Goal: Task Accomplishment & Management: Manage account settings

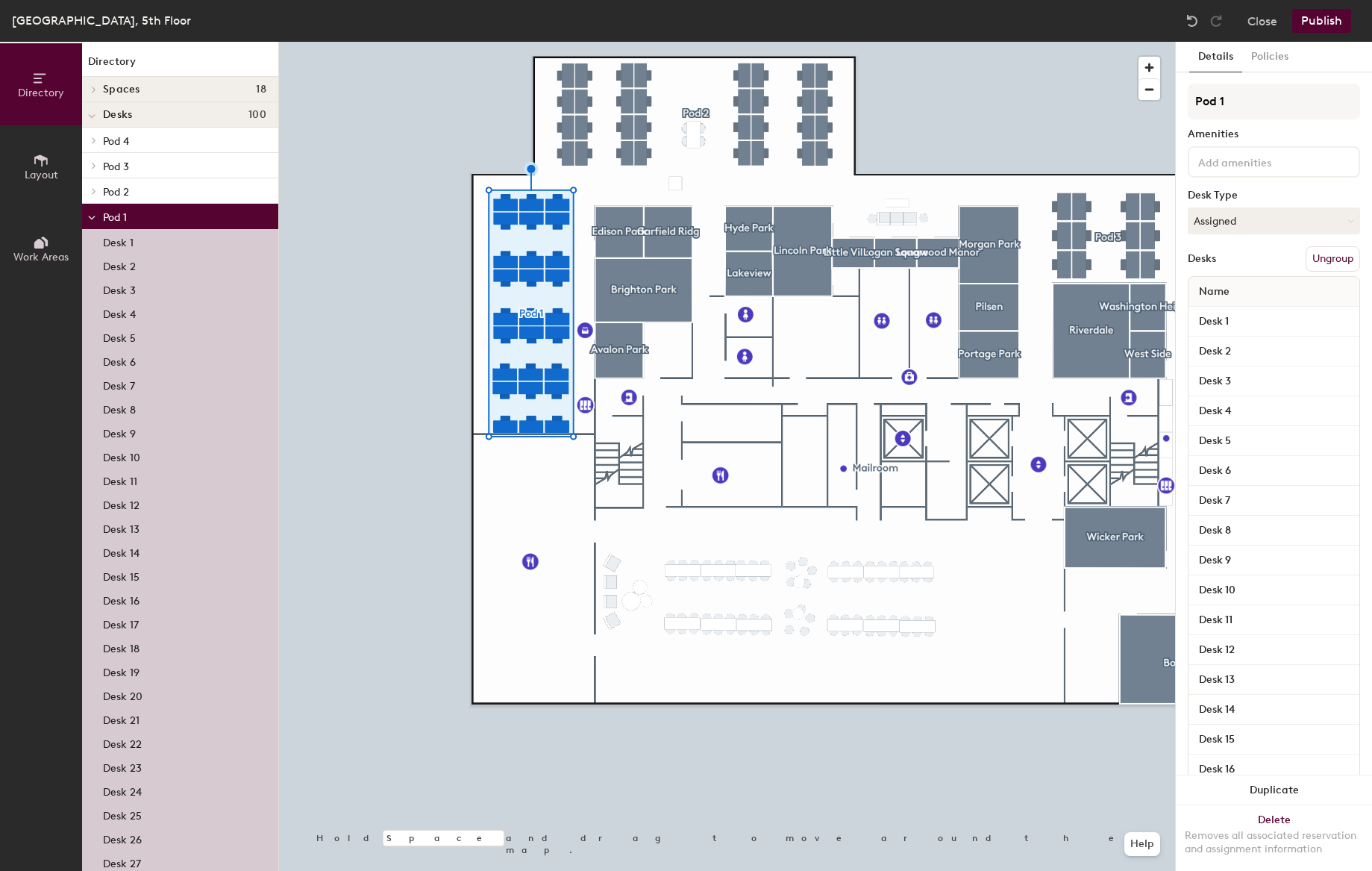
click at [130, 243] on p "Desk 1" at bounding box center [118, 241] width 31 height 17
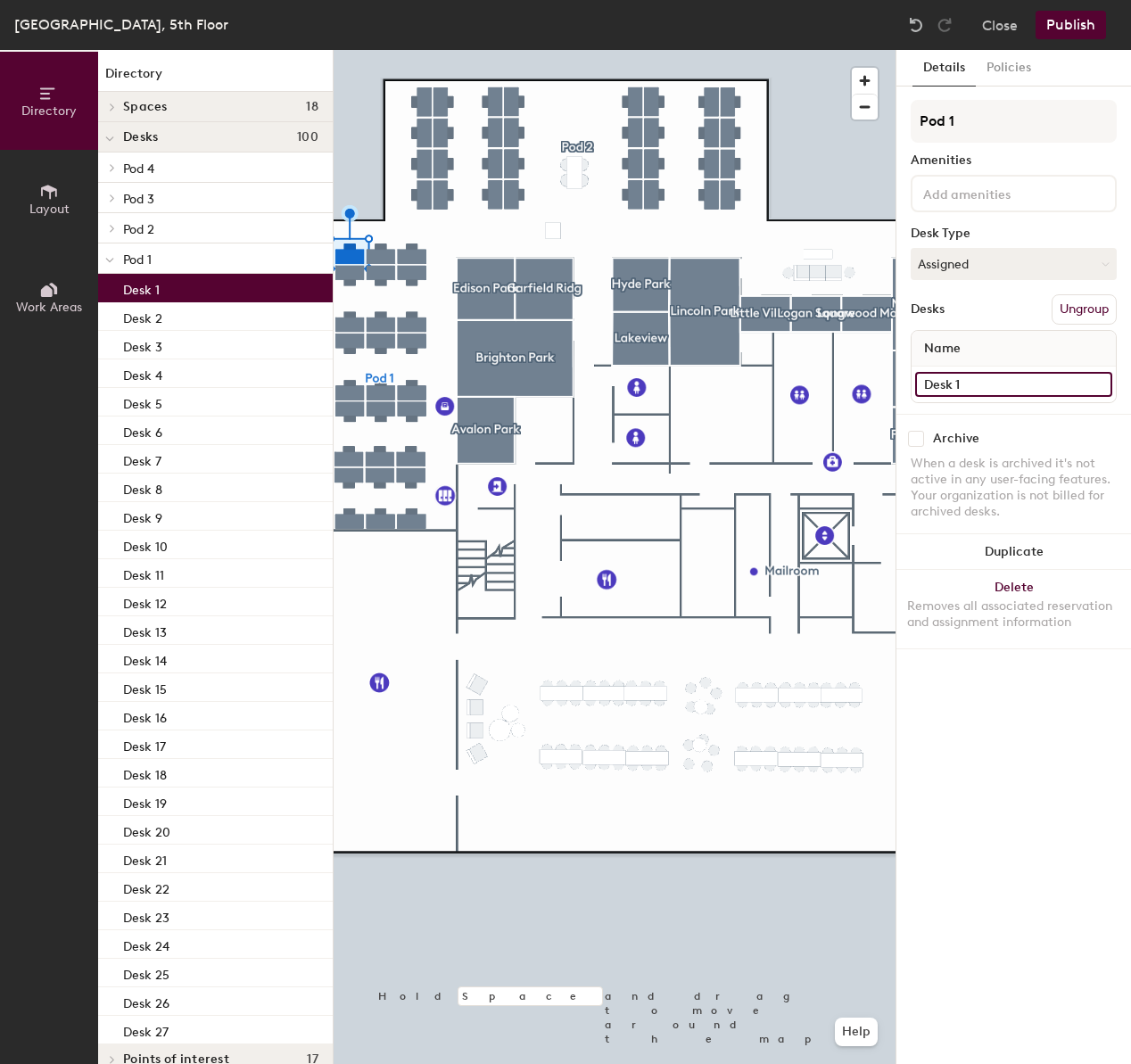
click at [979, 387] on input "Desk 1" at bounding box center [1013, 384] width 197 height 25
type input "5.025"
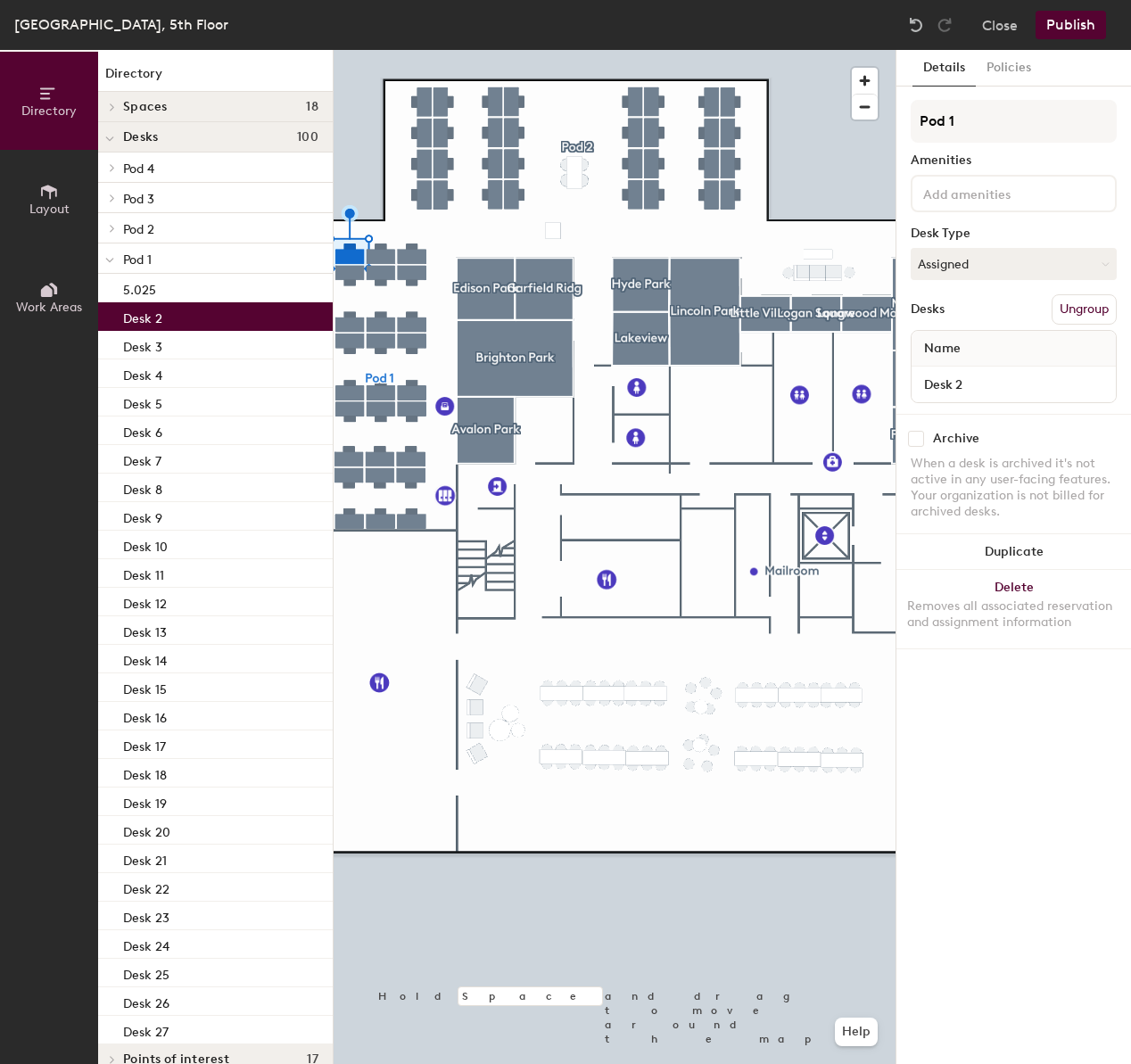
click at [171, 311] on div "Desk 2" at bounding box center [215, 316] width 235 height 29
click at [1028, 387] on input "Desk 2" at bounding box center [1013, 384] width 197 height 25
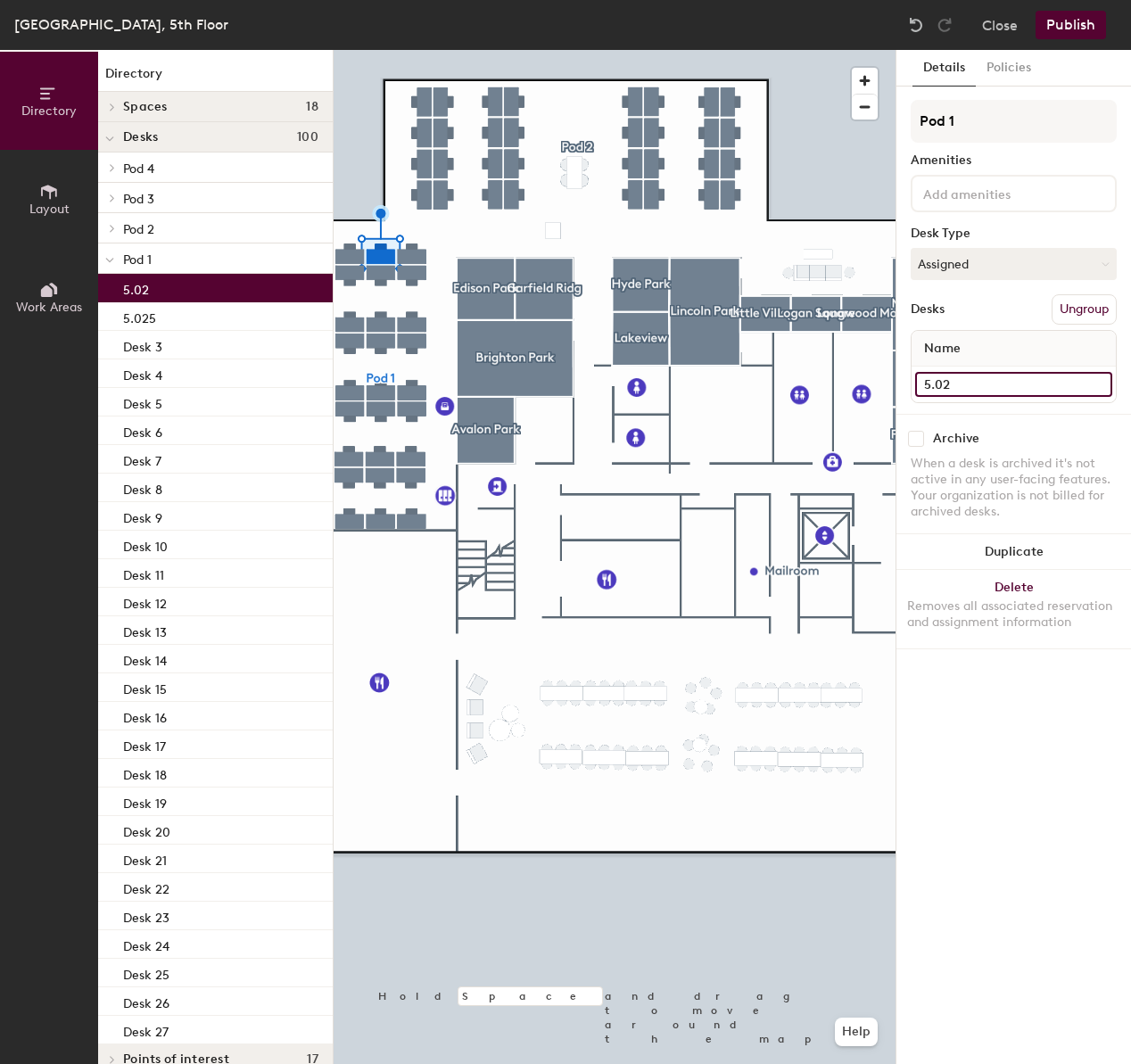
type input "5.026"
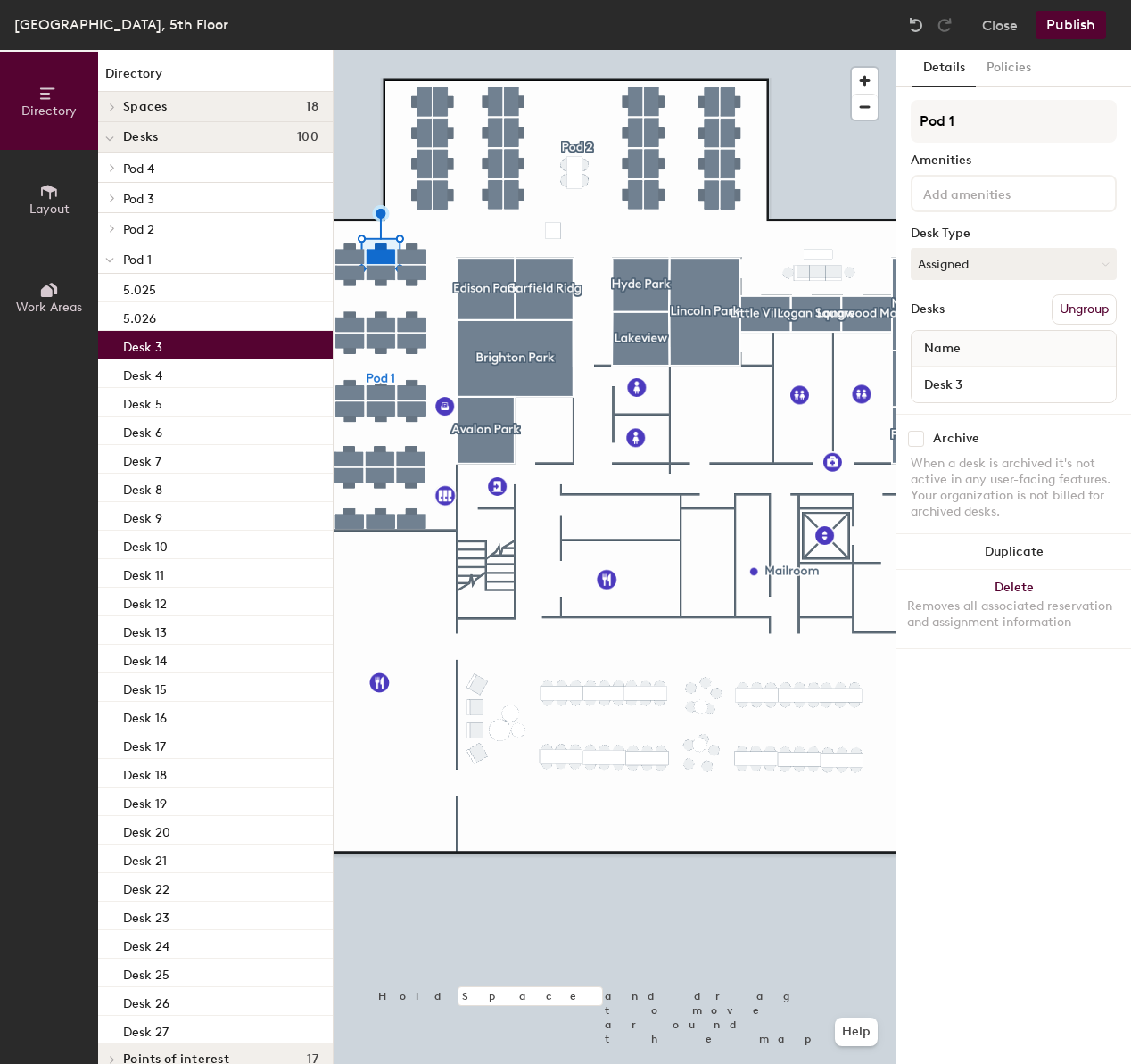
click at [174, 339] on div "Desk 3" at bounding box center [215, 345] width 235 height 29
click at [174, 345] on div "Desk 3" at bounding box center [215, 345] width 235 height 29
click at [996, 387] on input "Desk 3" at bounding box center [1013, 384] width 197 height 25
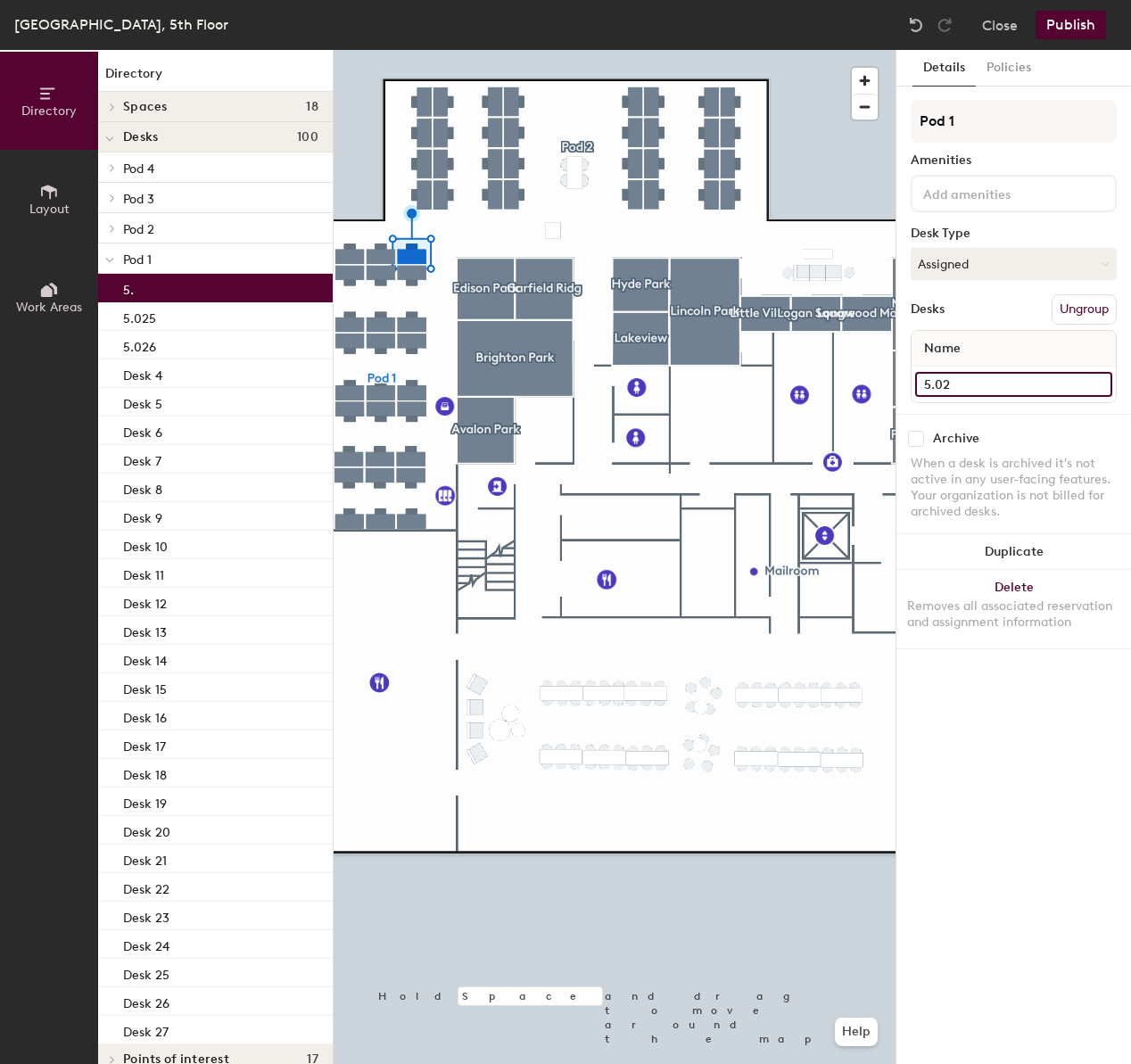
type input "5.027"
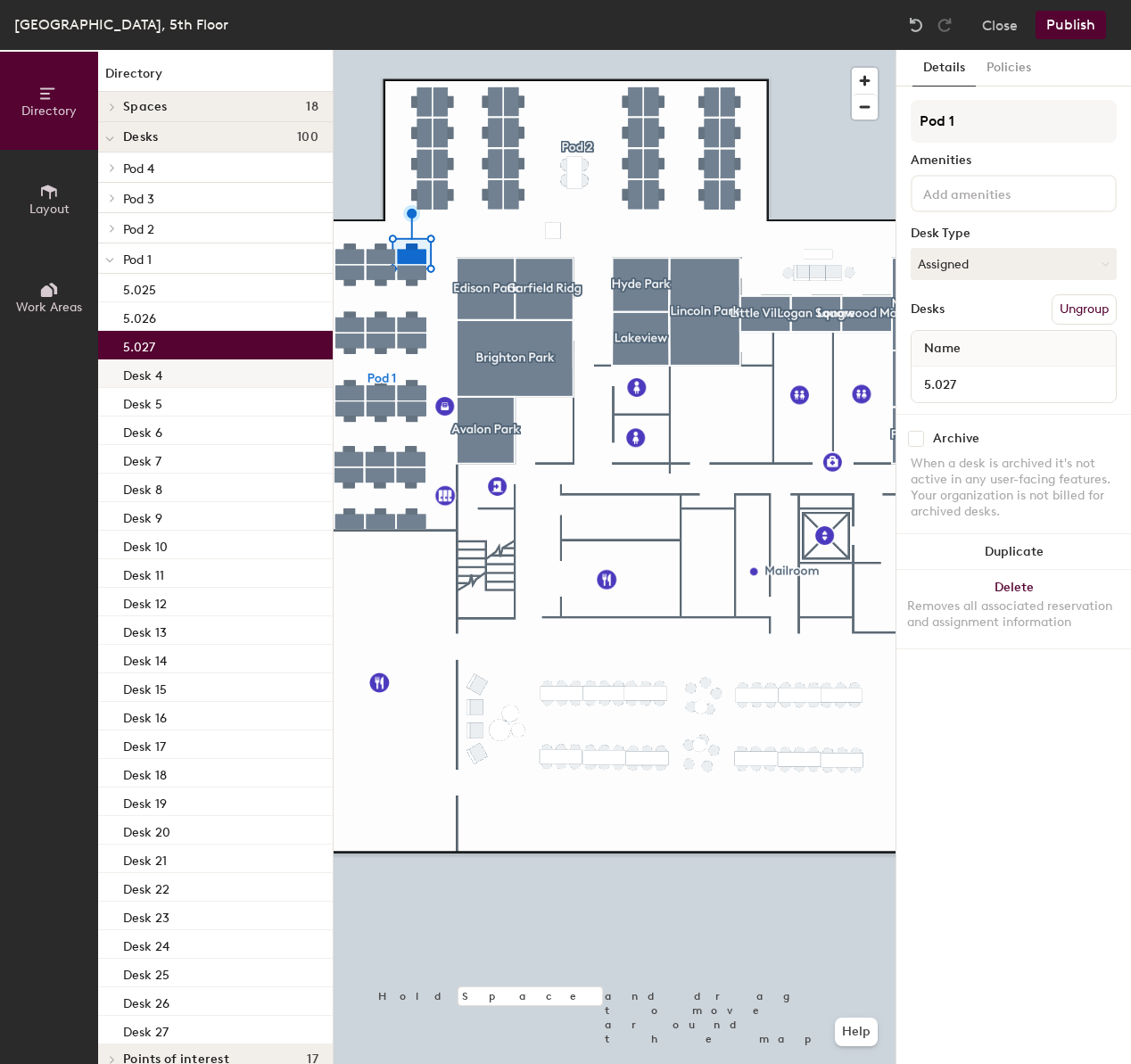
click at [177, 379] on div "Desk 4" at bounding box center [215, 374] width 235 height 29
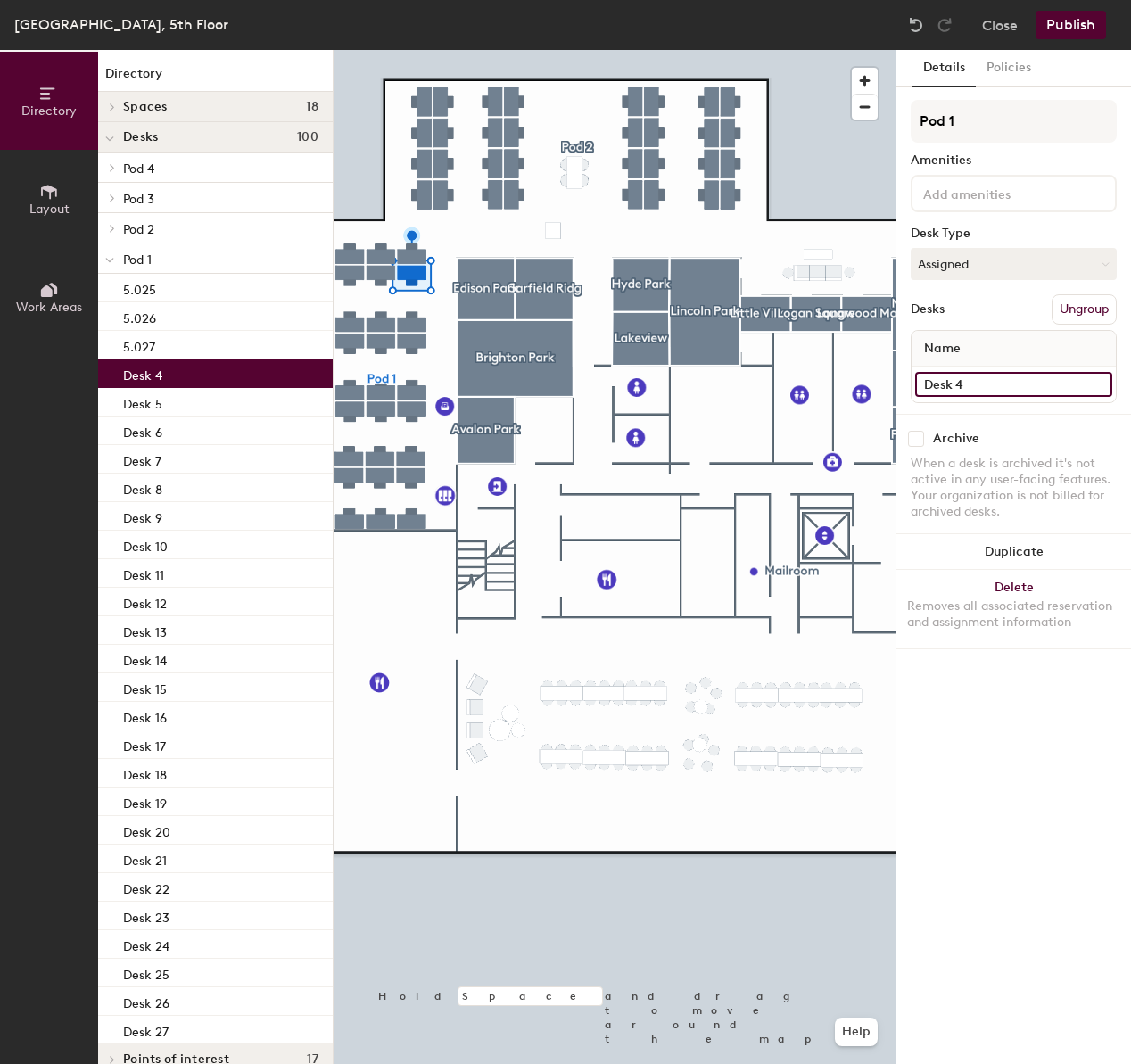
click at [996, 382] on input "Desk 4" at bounding box center [1013, 384] width 197 height 25
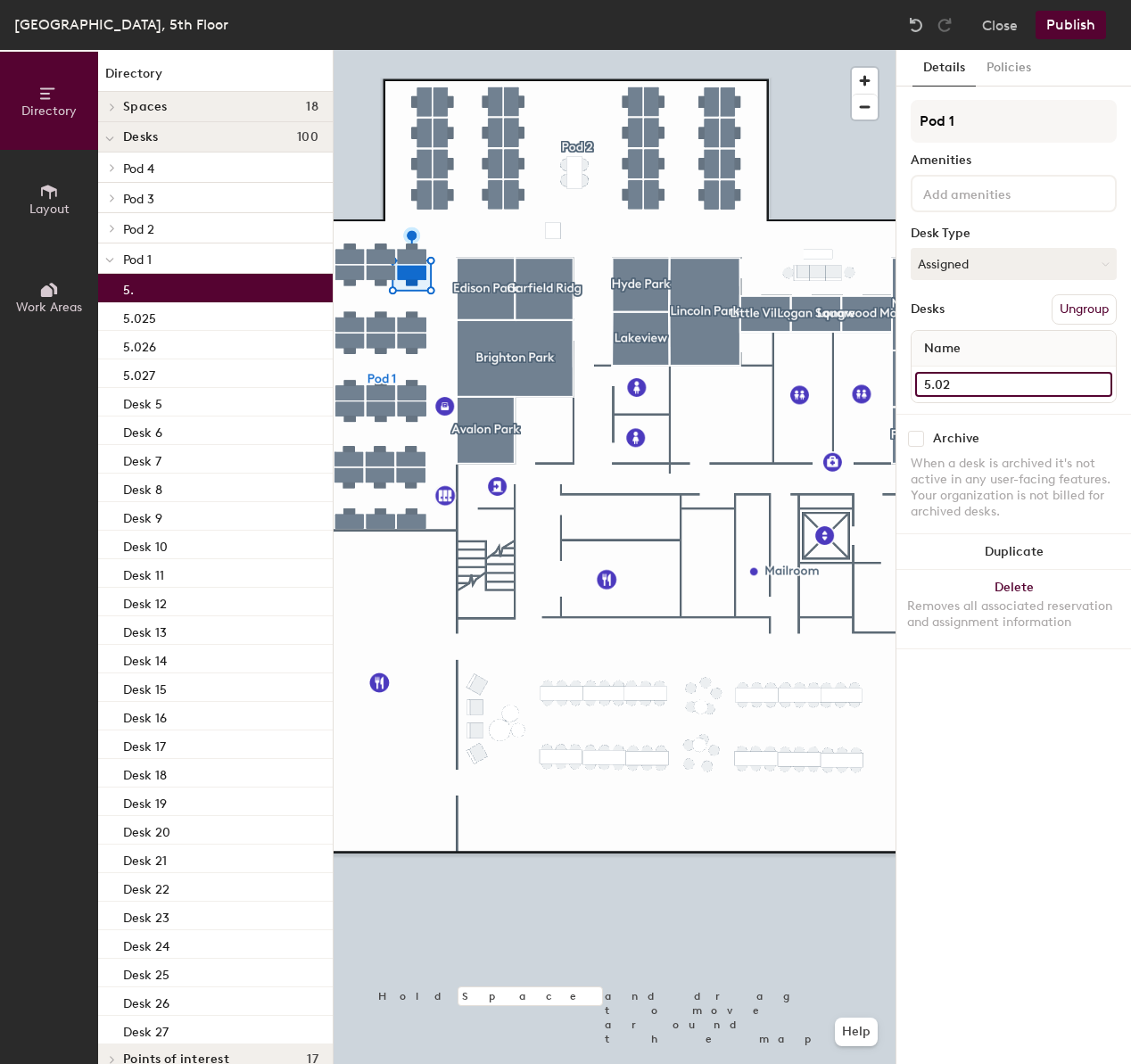
type input "5.024"
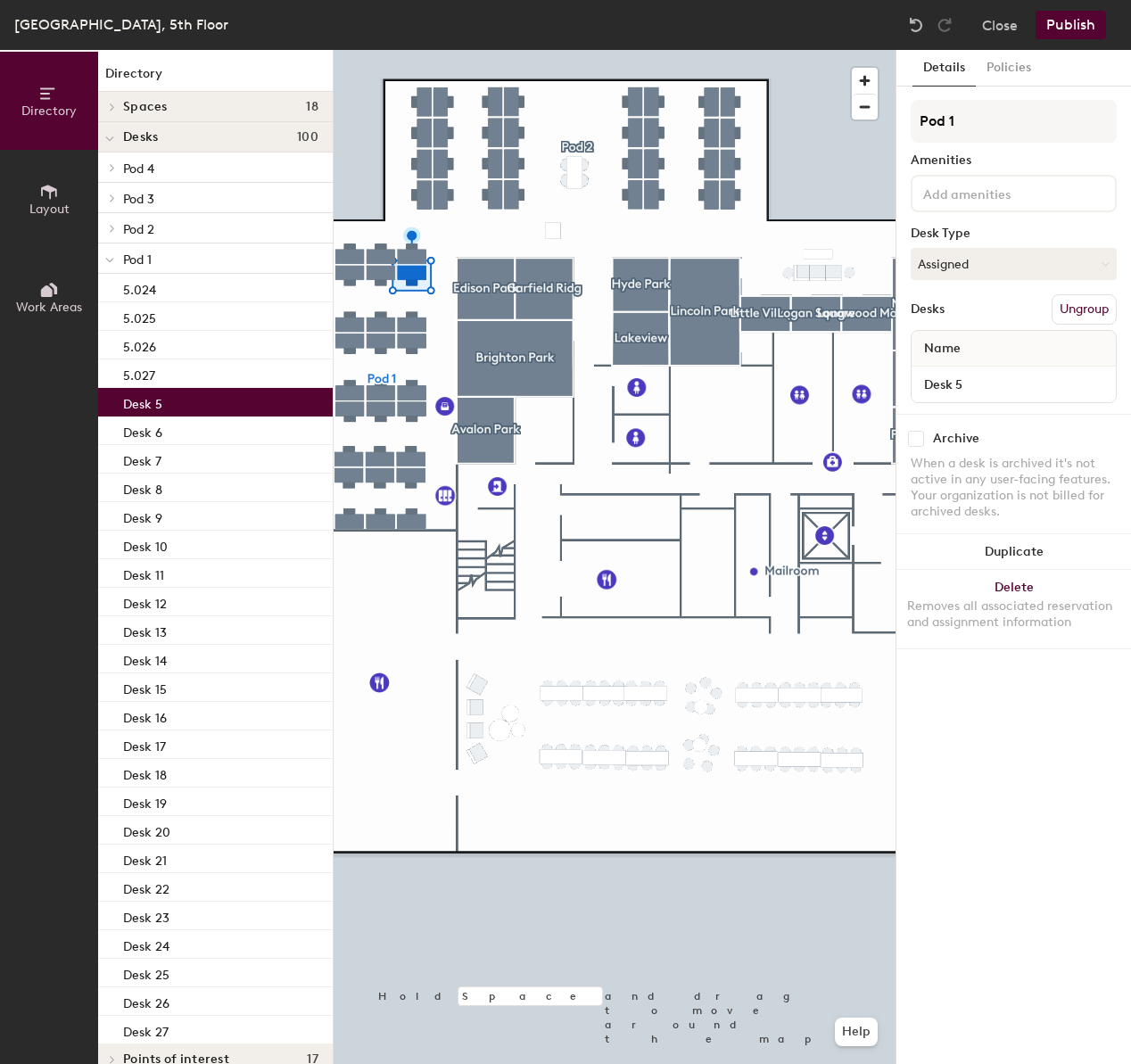
click at [185, 408] on div "Desk 5" at bounding box center [215, 402] width 235 height 29
click at [1015, 377] on input "Desk 5" at bounding box center [1013, 384] width 197 height 25
click at [1014, 377] on input "Desk 5" at bounding box center [1013, 384] width 197 height 25
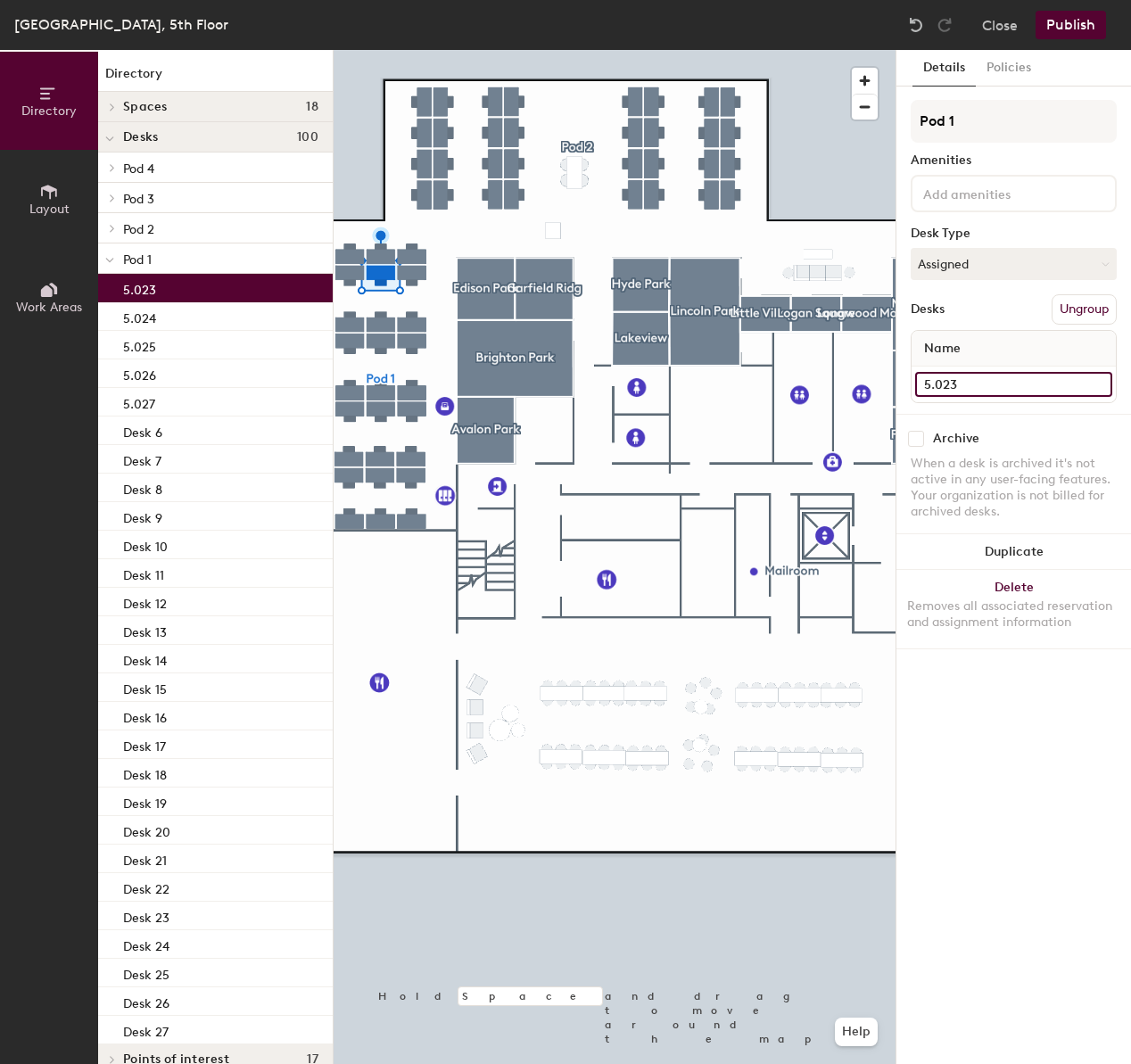
type input "5.023"
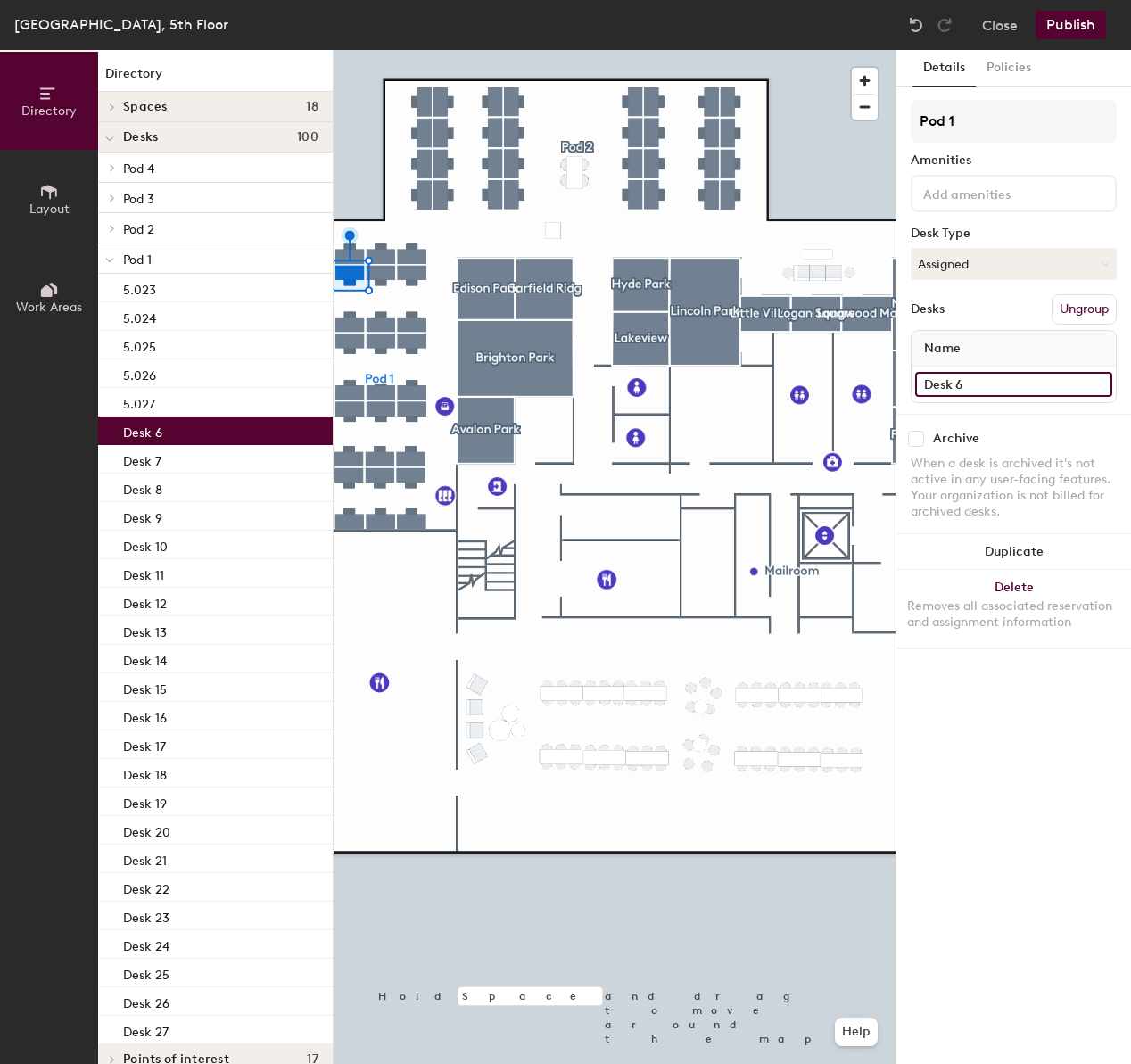
click at [1004, 390] on input "Desk 6" at bounding box center [1013, 384] width 197 height 25
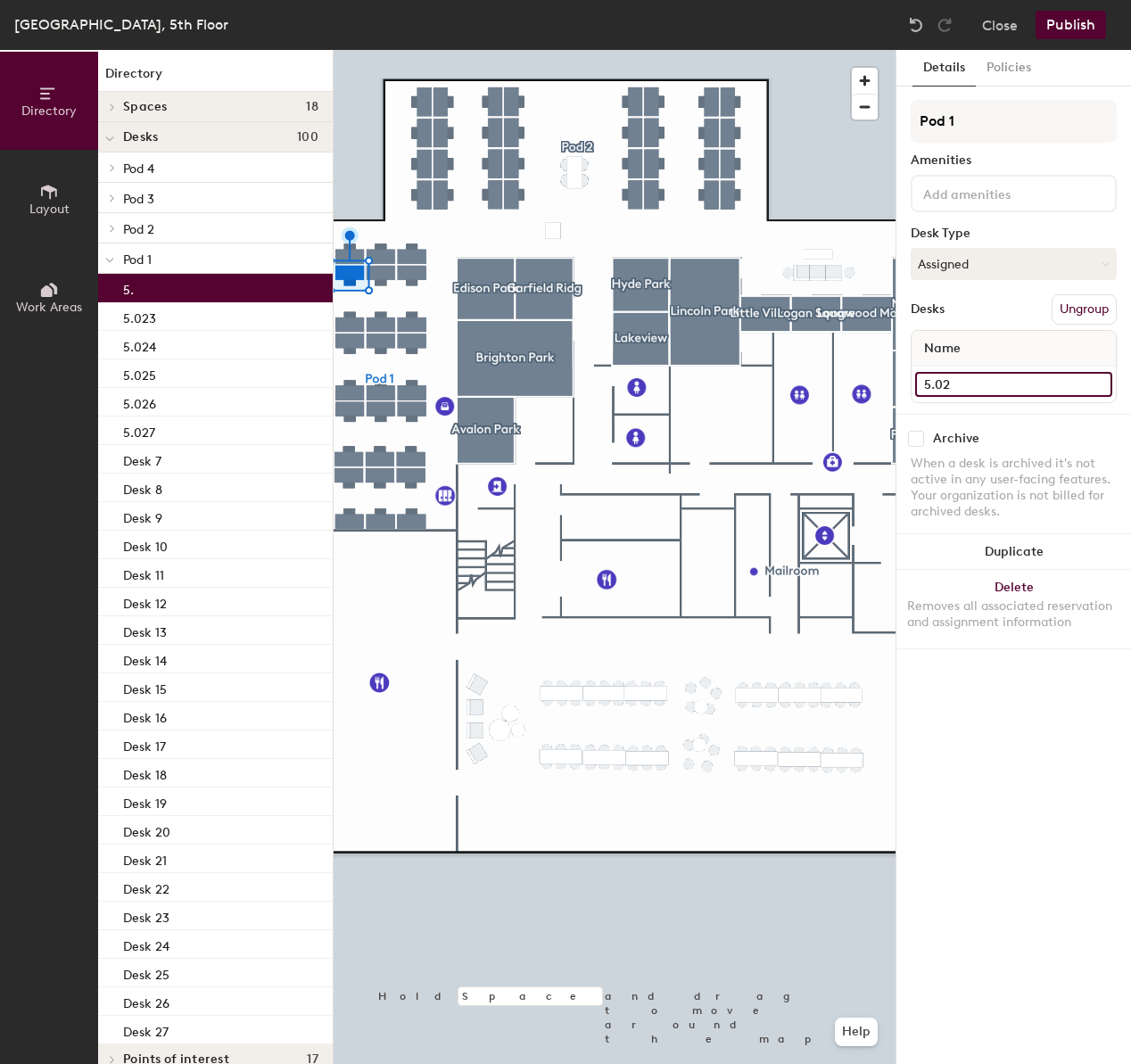
type input "5.022"
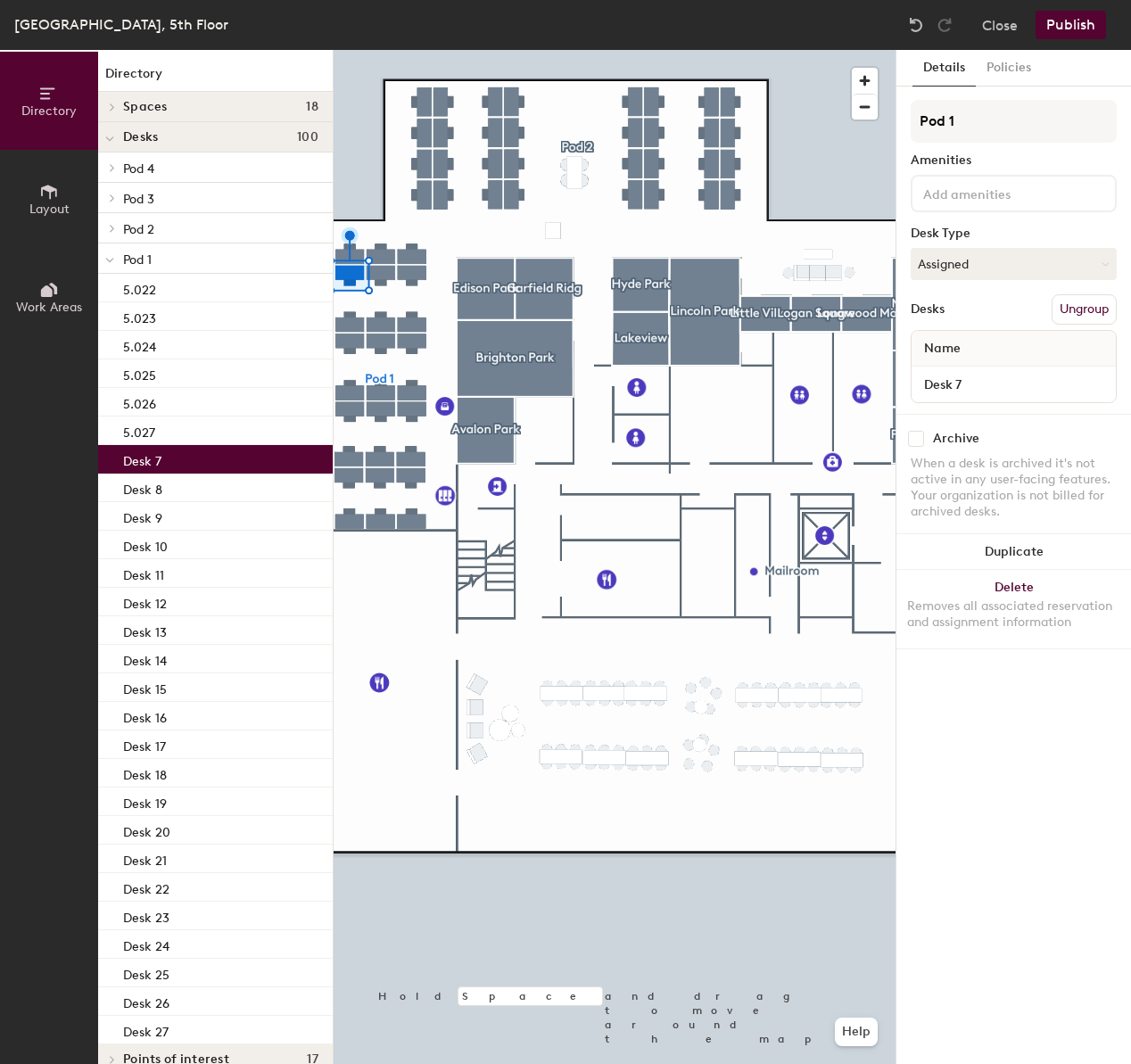
click at [155, 450] on p "Desk 7" at bounding box center [142, 458] width 39 height 21
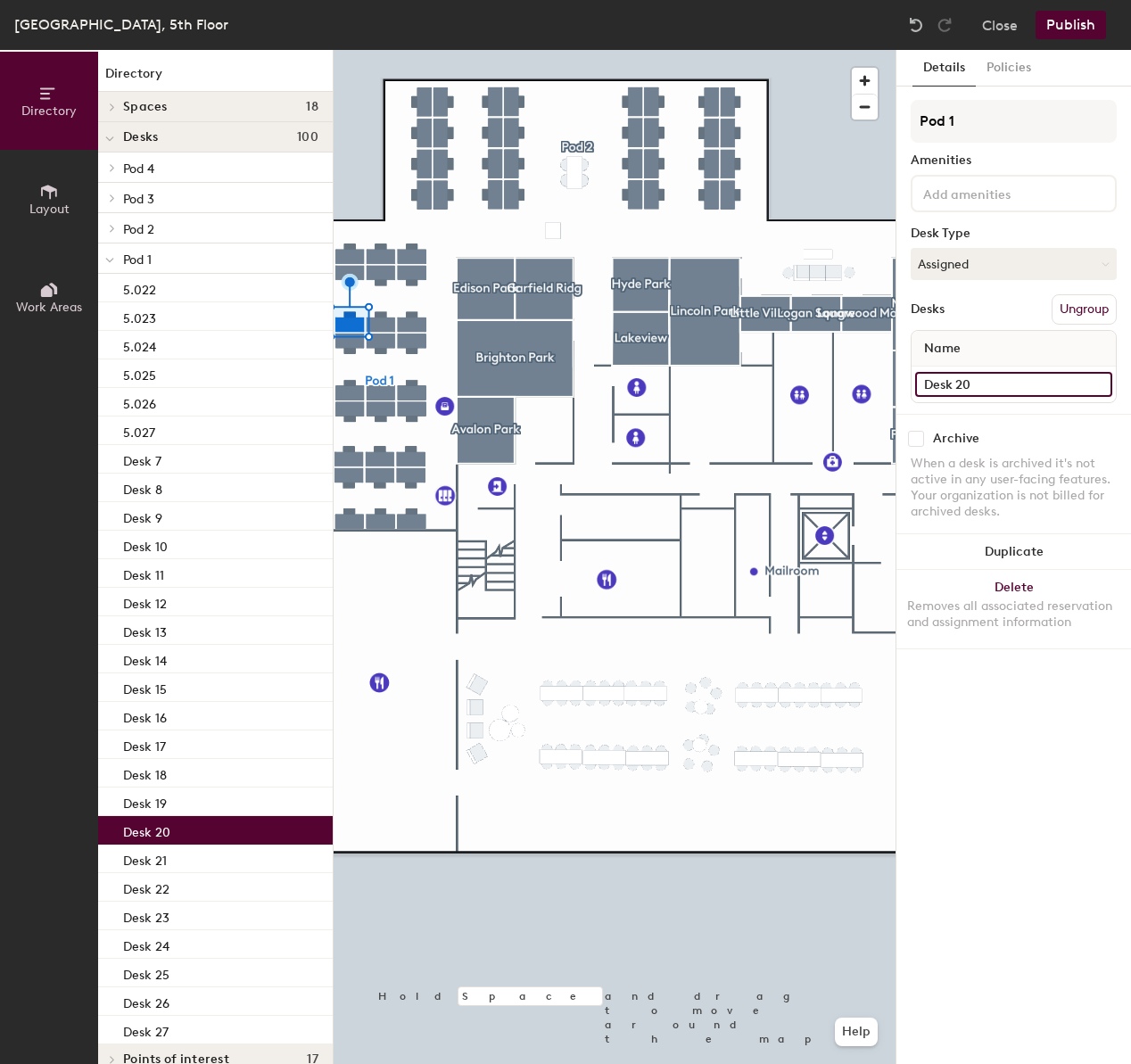
click at [1039, 384] on input "Desk 20" at bounding box center [1013, 384] width 197 height 25
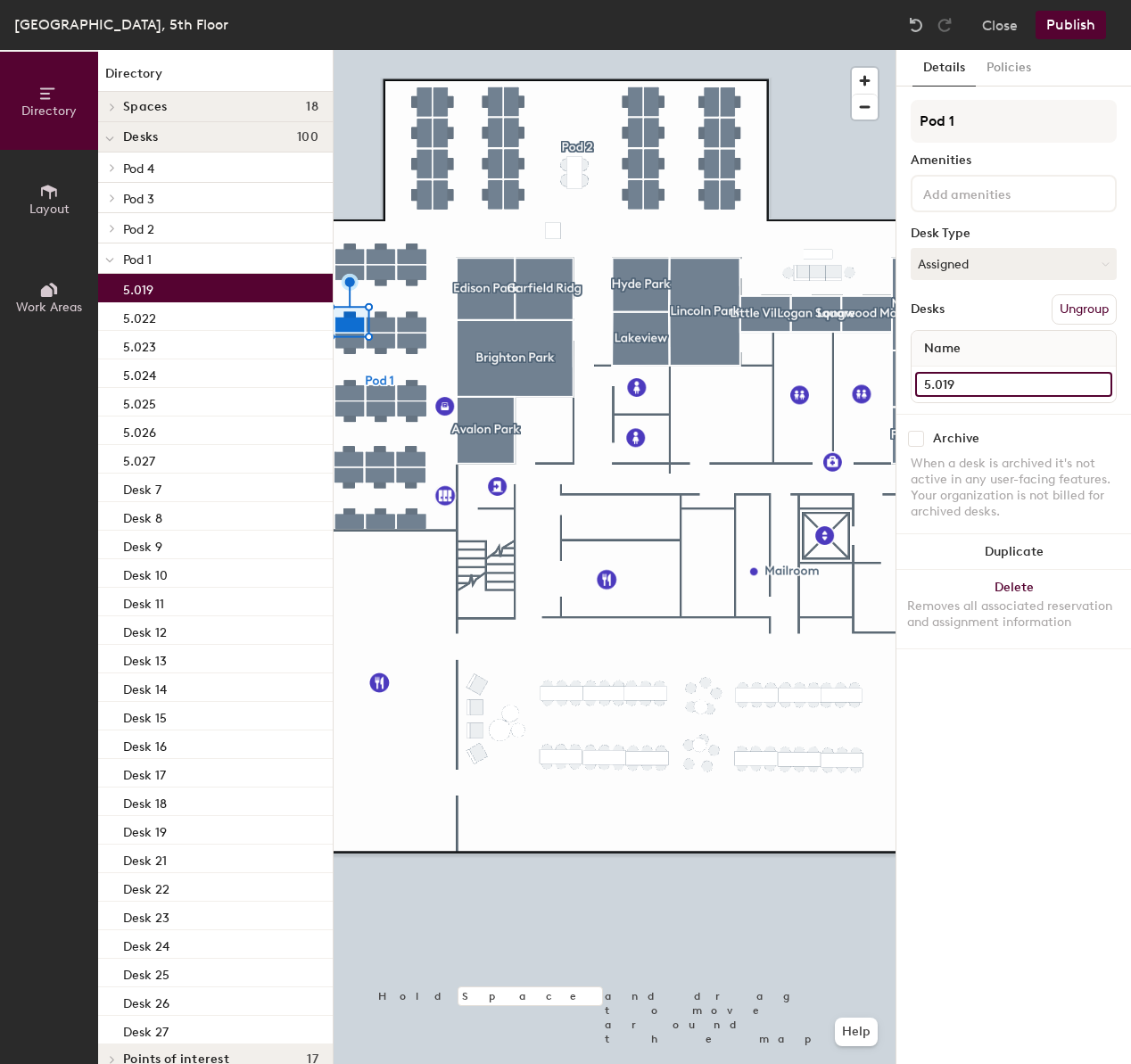
type input "5.019"
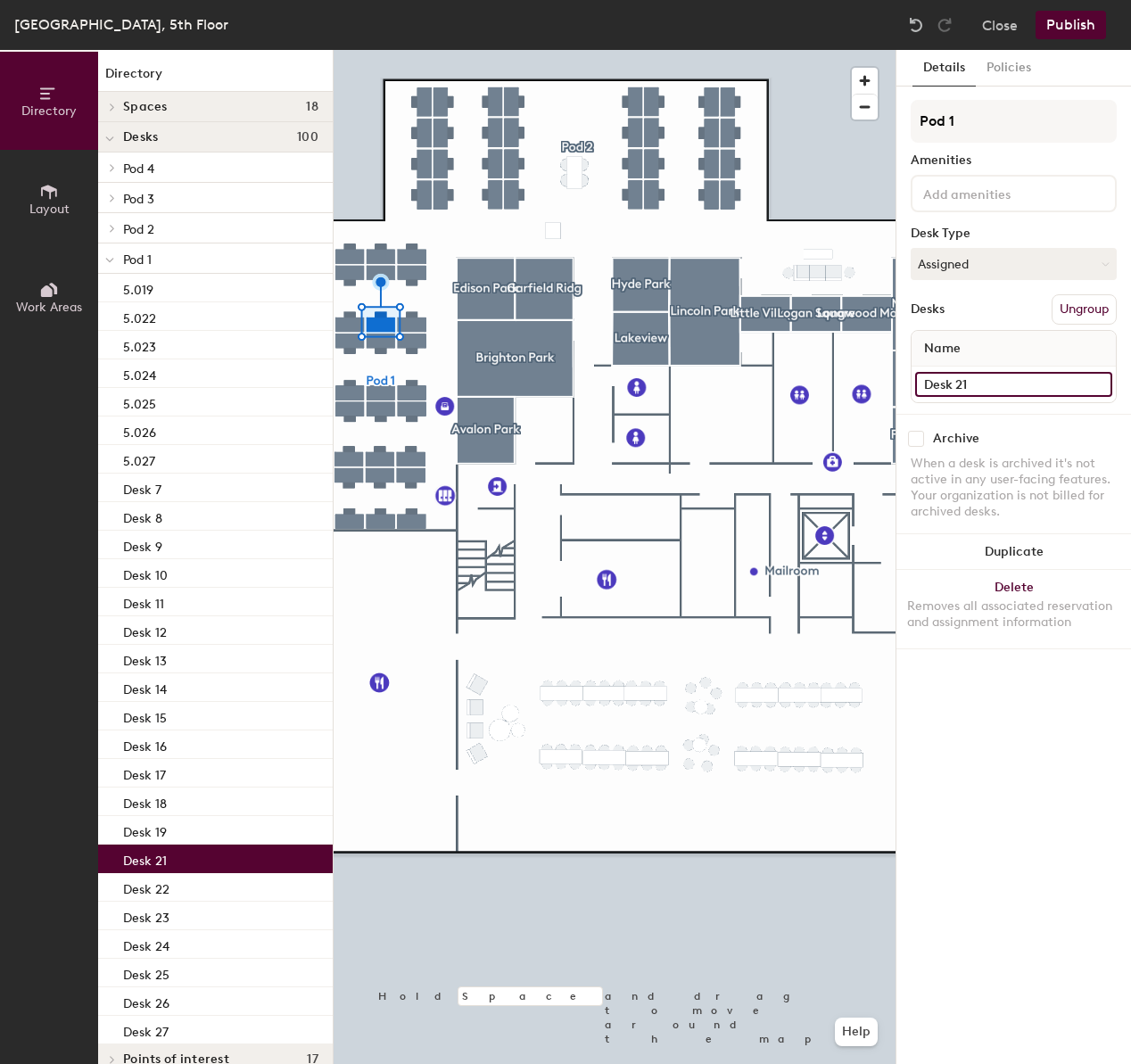
click at [988, 382] on input "Desk 21" at bounding box center [1013, 384] width 197 height 25
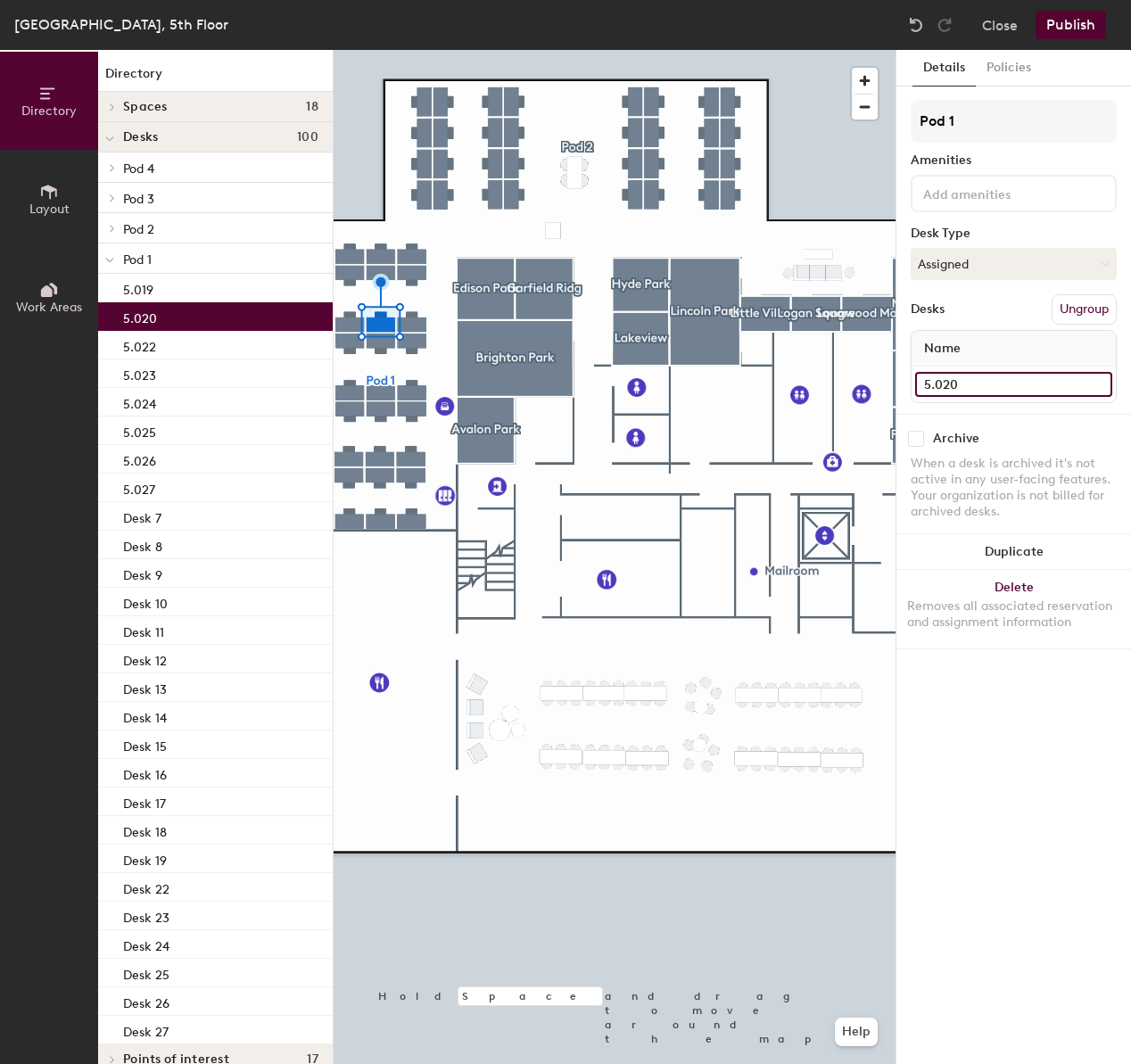
type input "5.020"
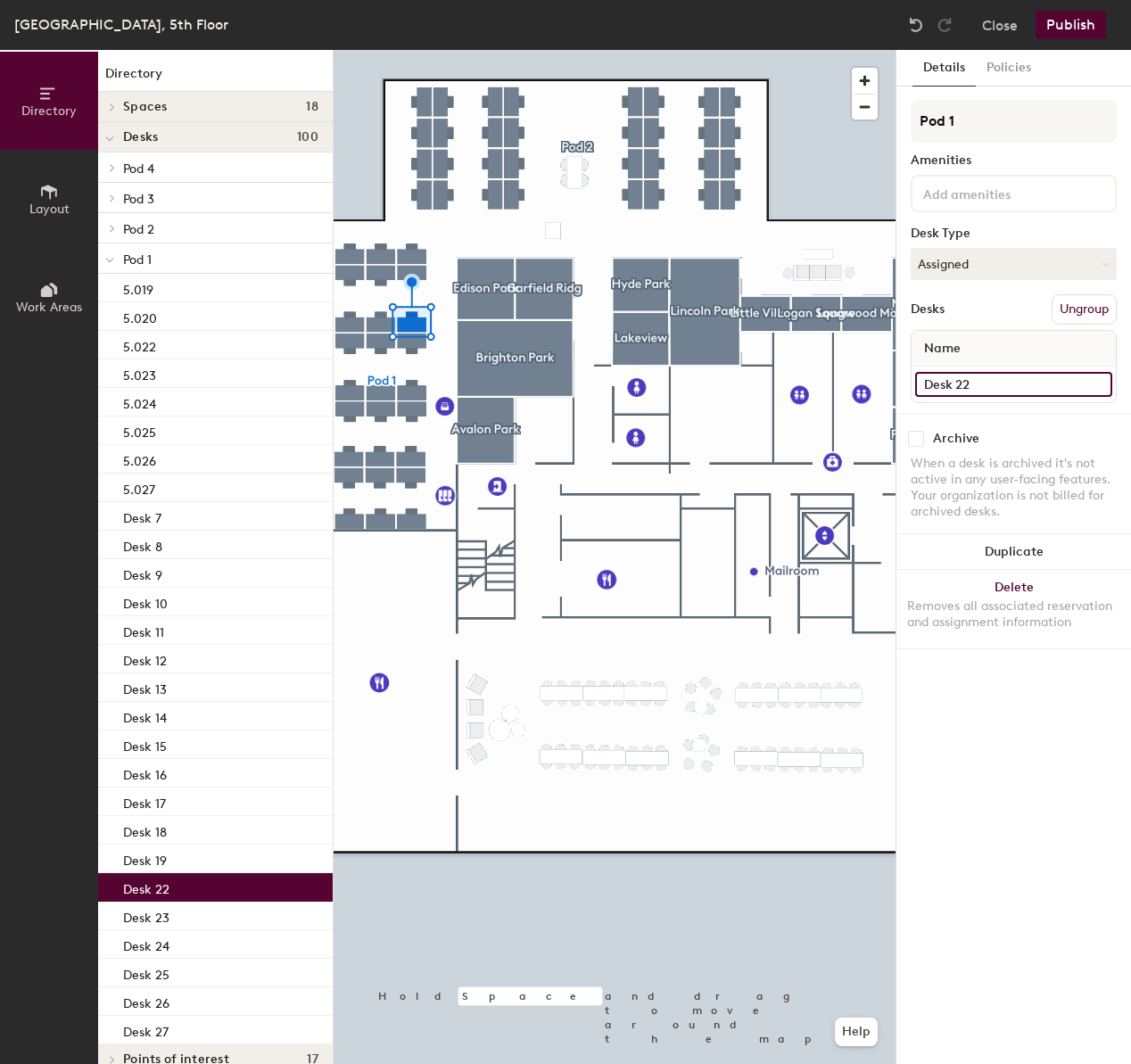
click at [1034, 378] on input "Desk 22" at bounding box center [1013, 384] width 197 height 25
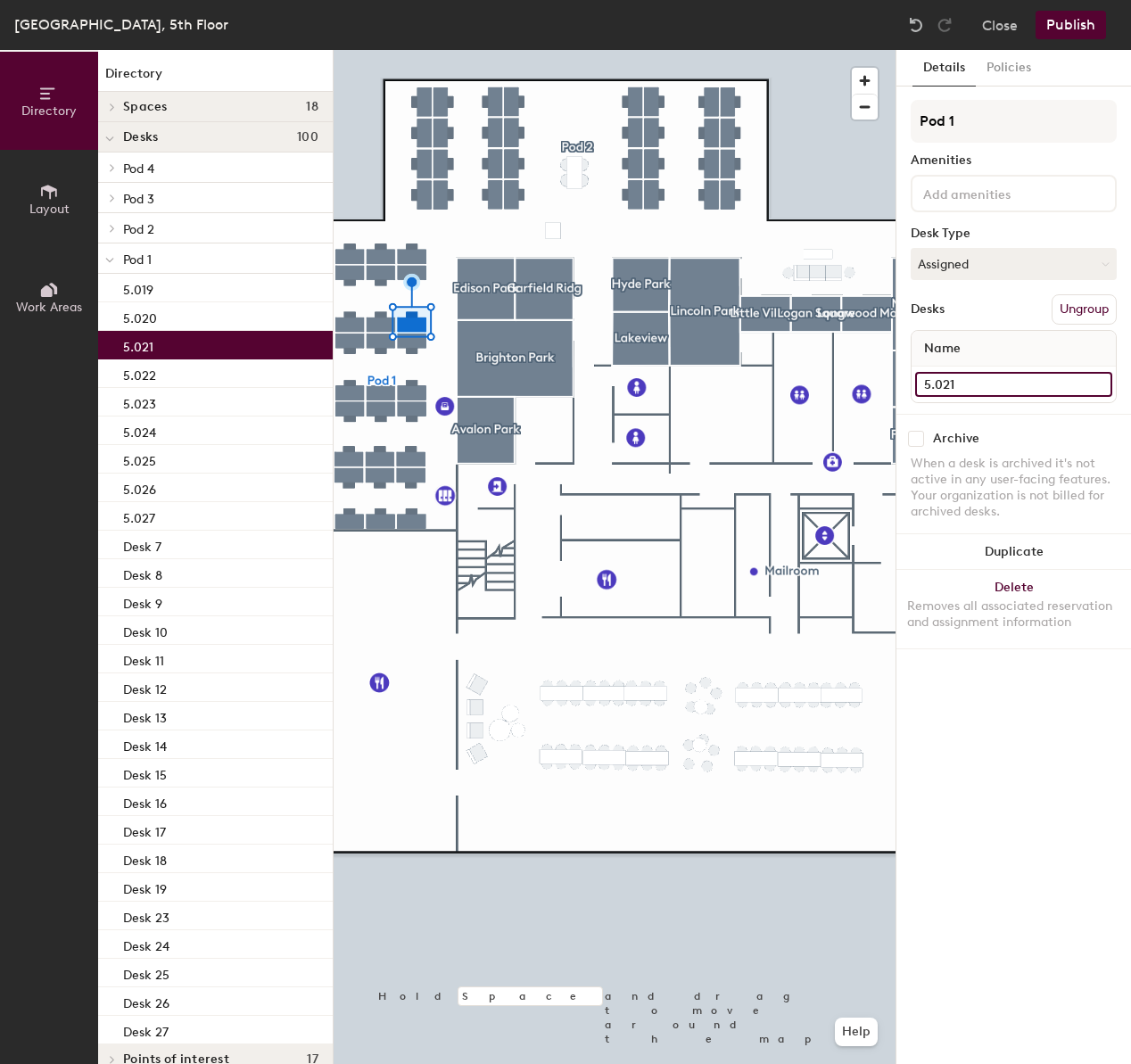
type input "5.021"
click at [342, 50] on div at bounding box center [614, 50] width 562 height 0
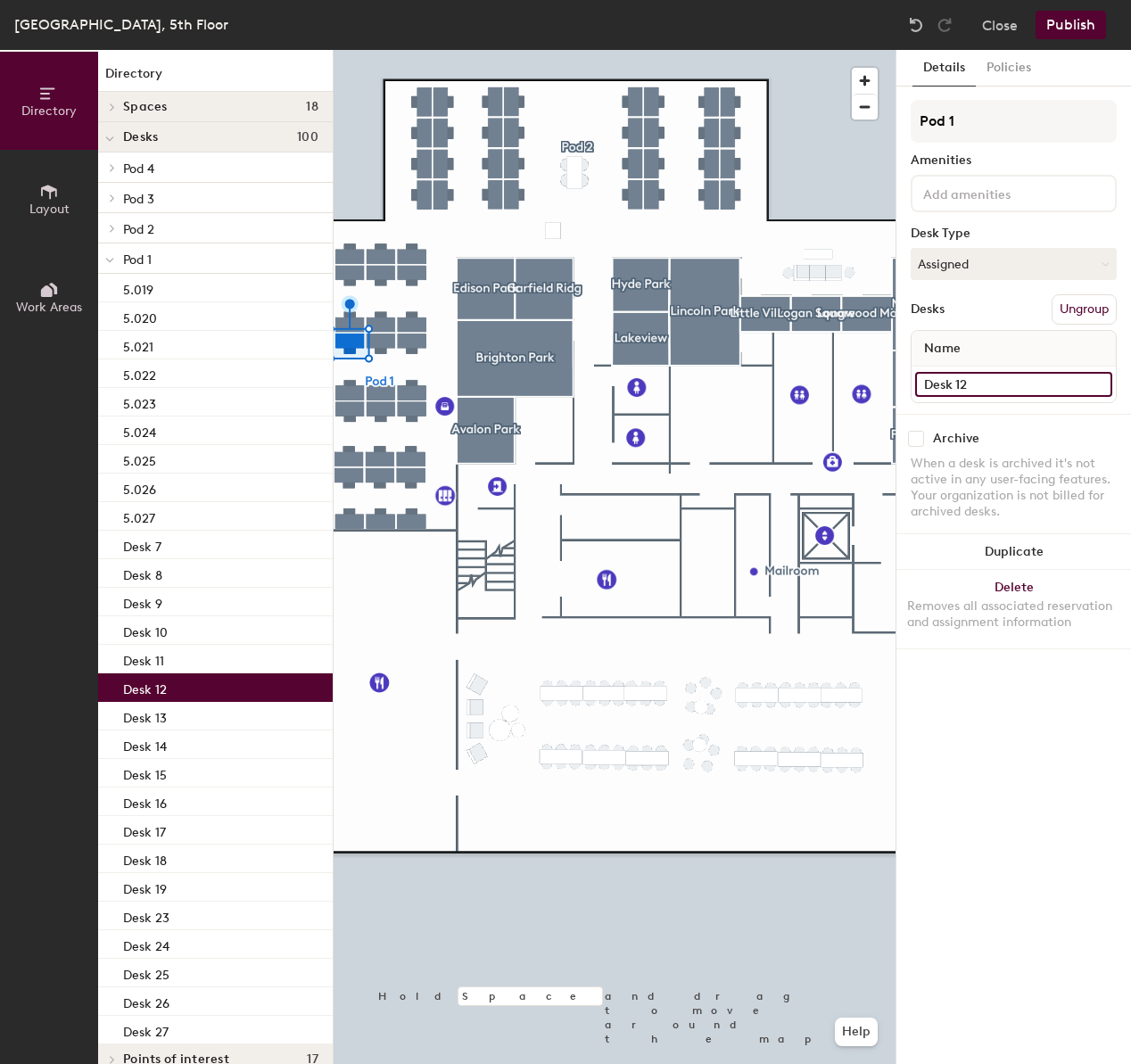
click at [1011, 387] on input "Desk 12" at bounding box center [1013, 384] width 197 height 25
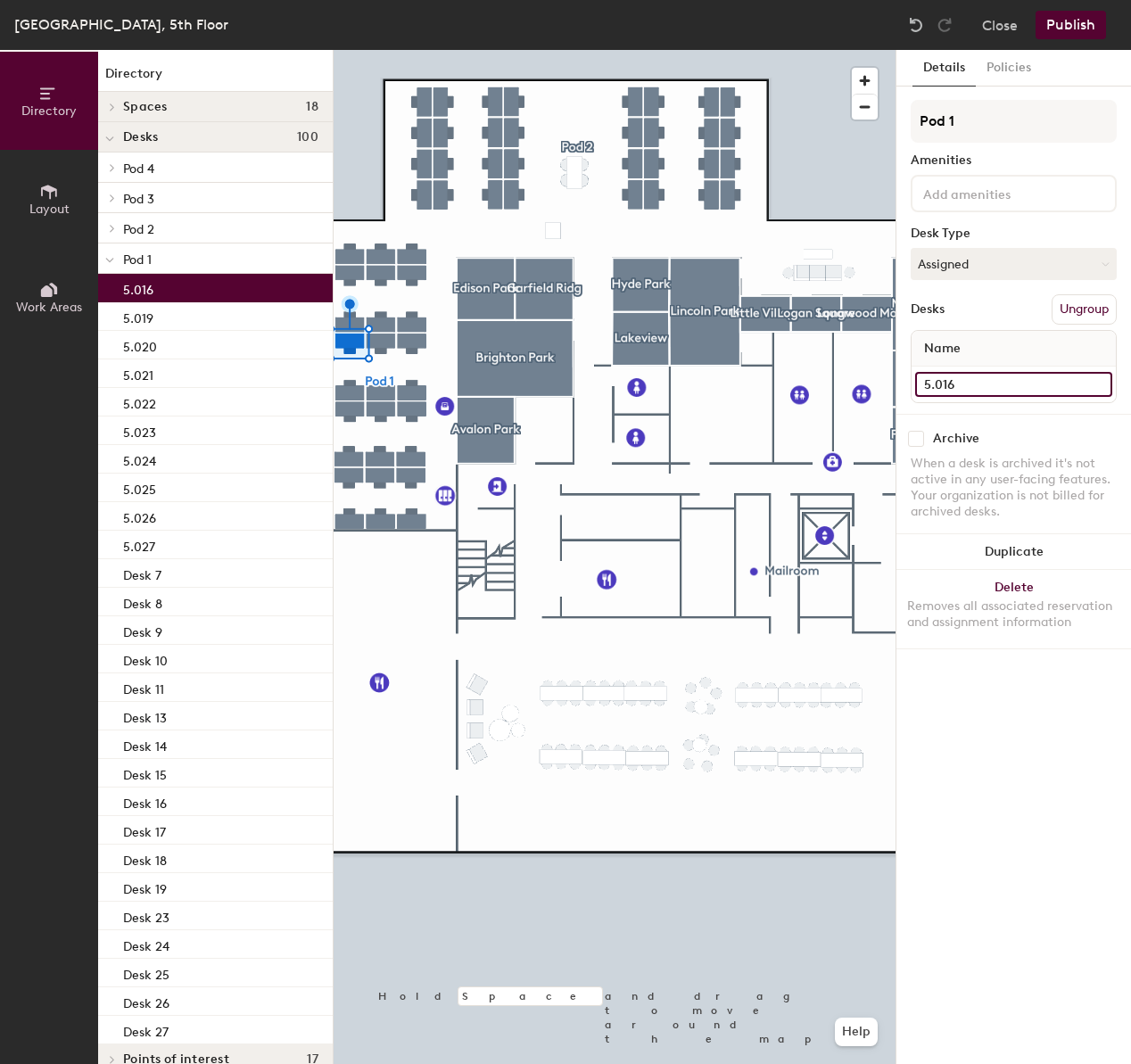
type input "5.016"
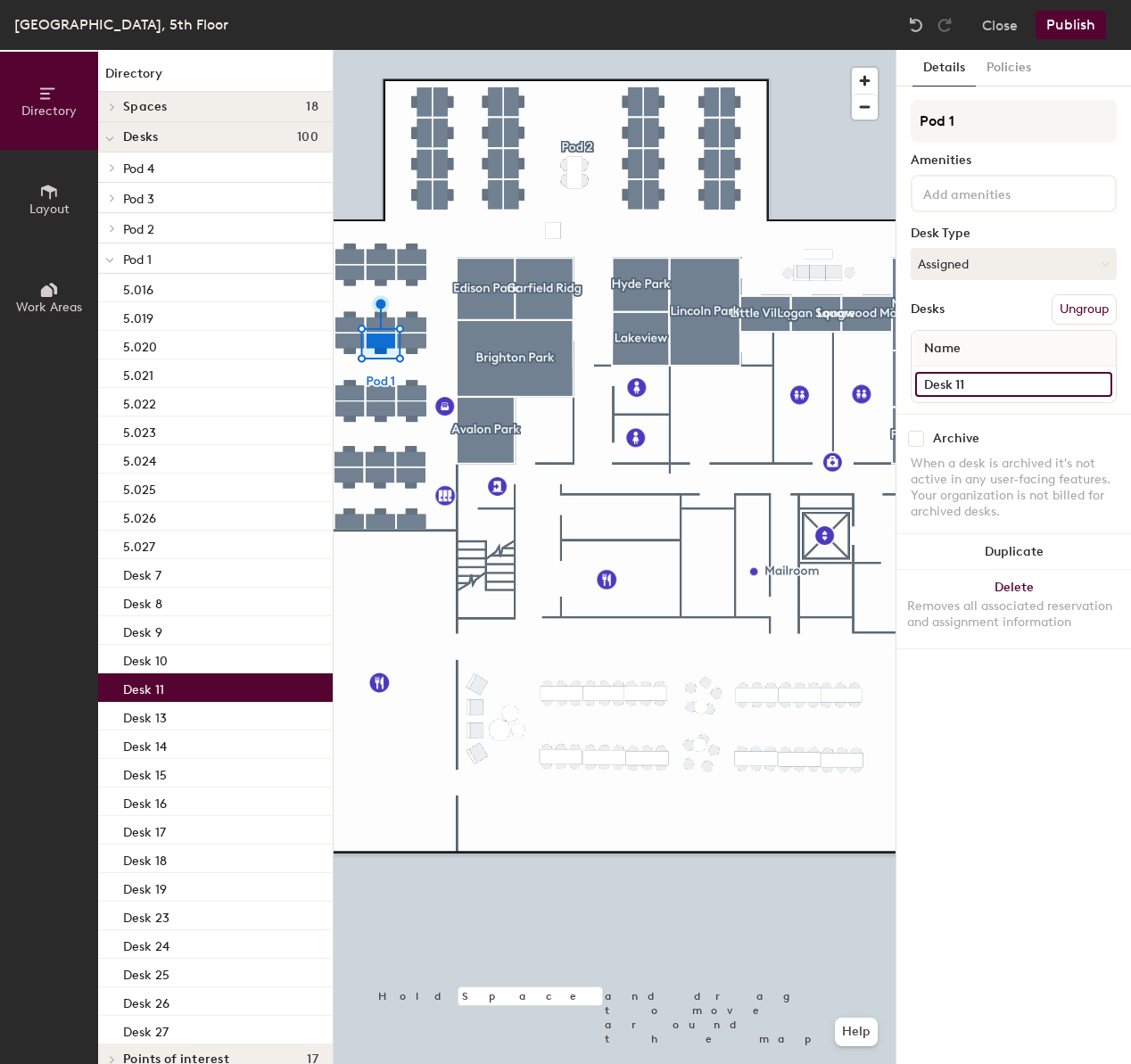
click at [1031, 394] on input "Desk 11" at bounding box center [1013, 384] width 197 height 25
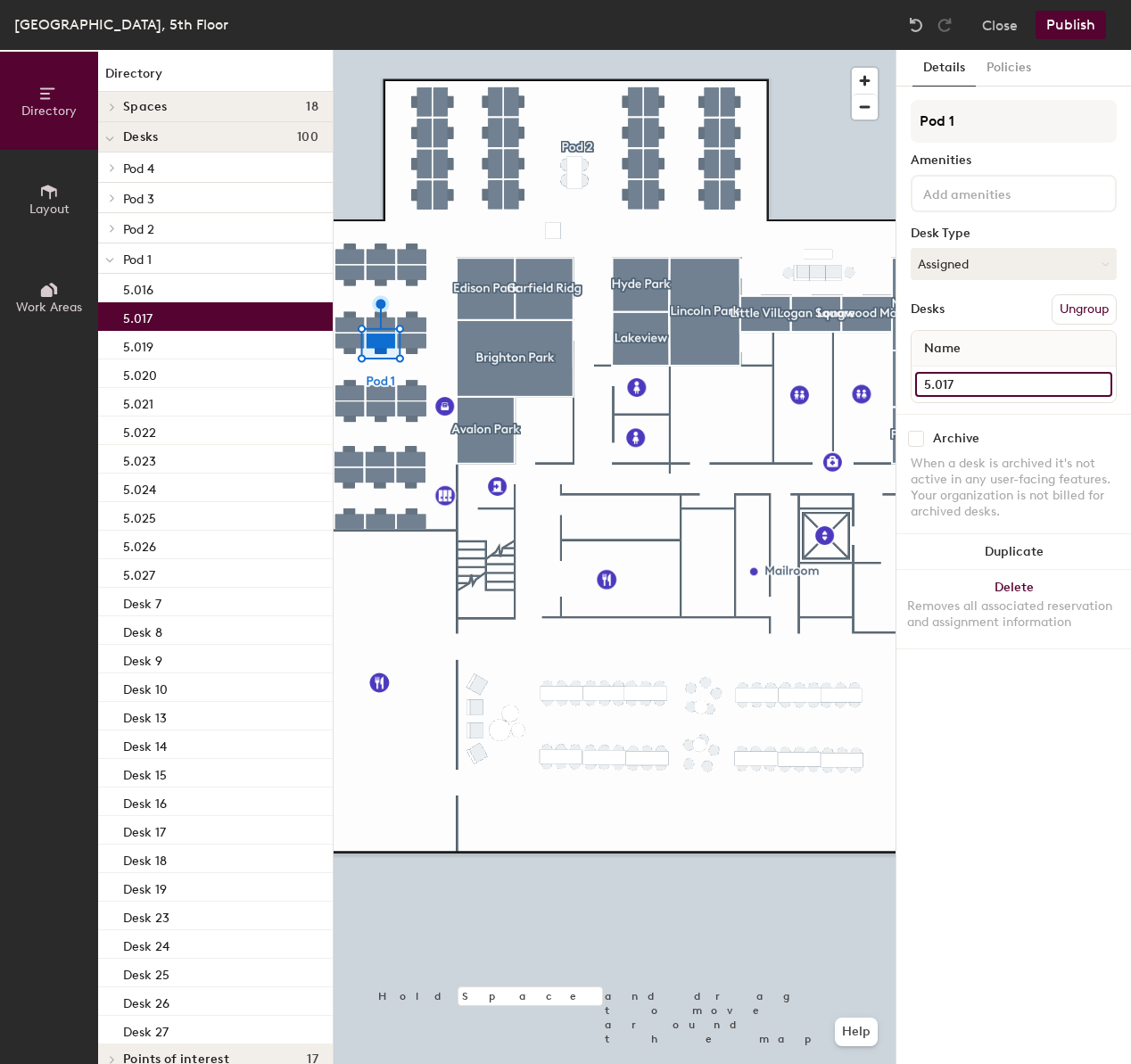
type input "5.017"
click at [408, 50] on div at bounding box center [614, 50] width 562 height 0
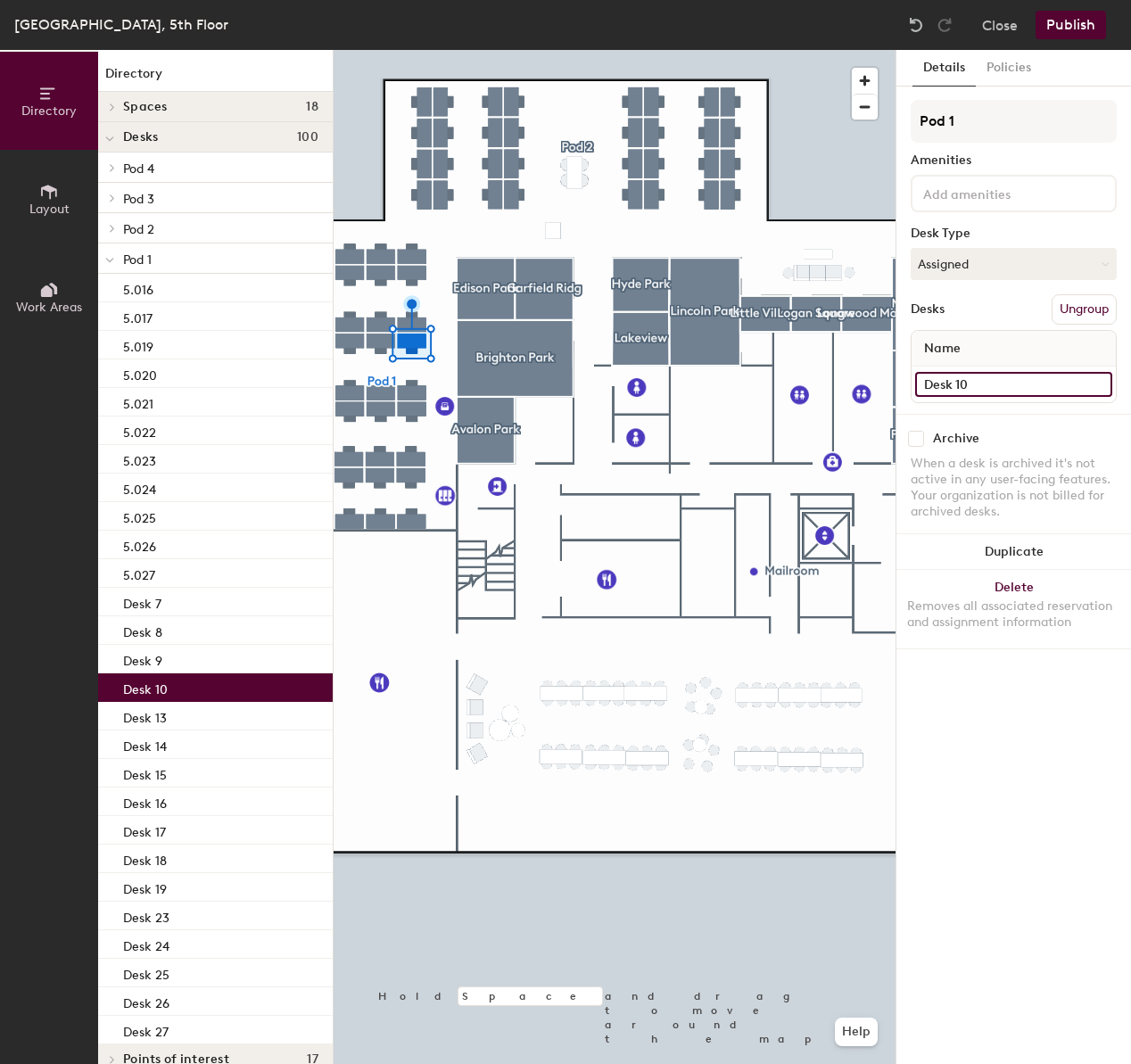
click at [994, 383] on input "Desk 10" at bounding box center [1013, 384] width 197 height 25
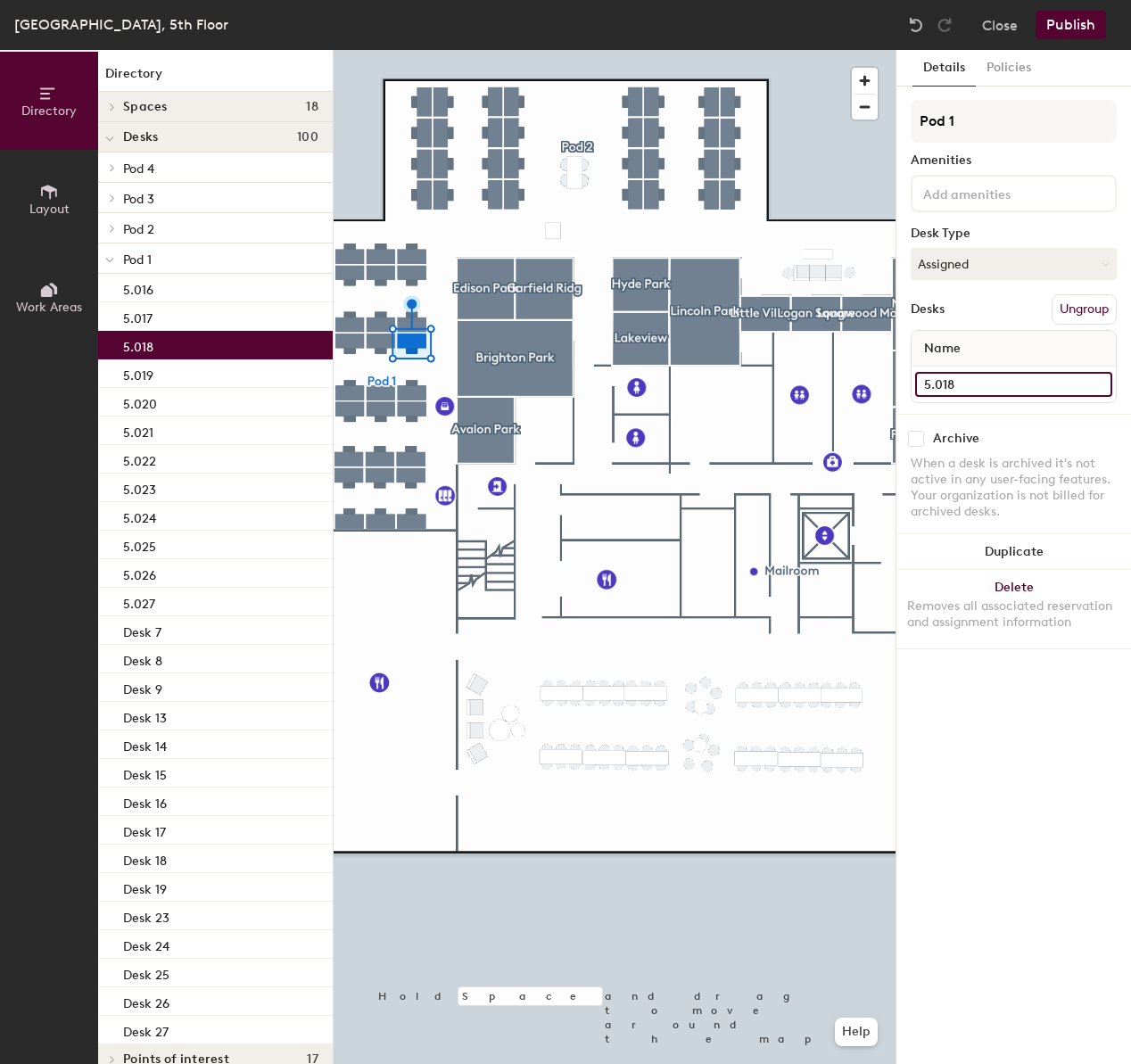
type input "5.018"
click at [339, 50] on div at bounding box center [614, 50] width 562 height 0
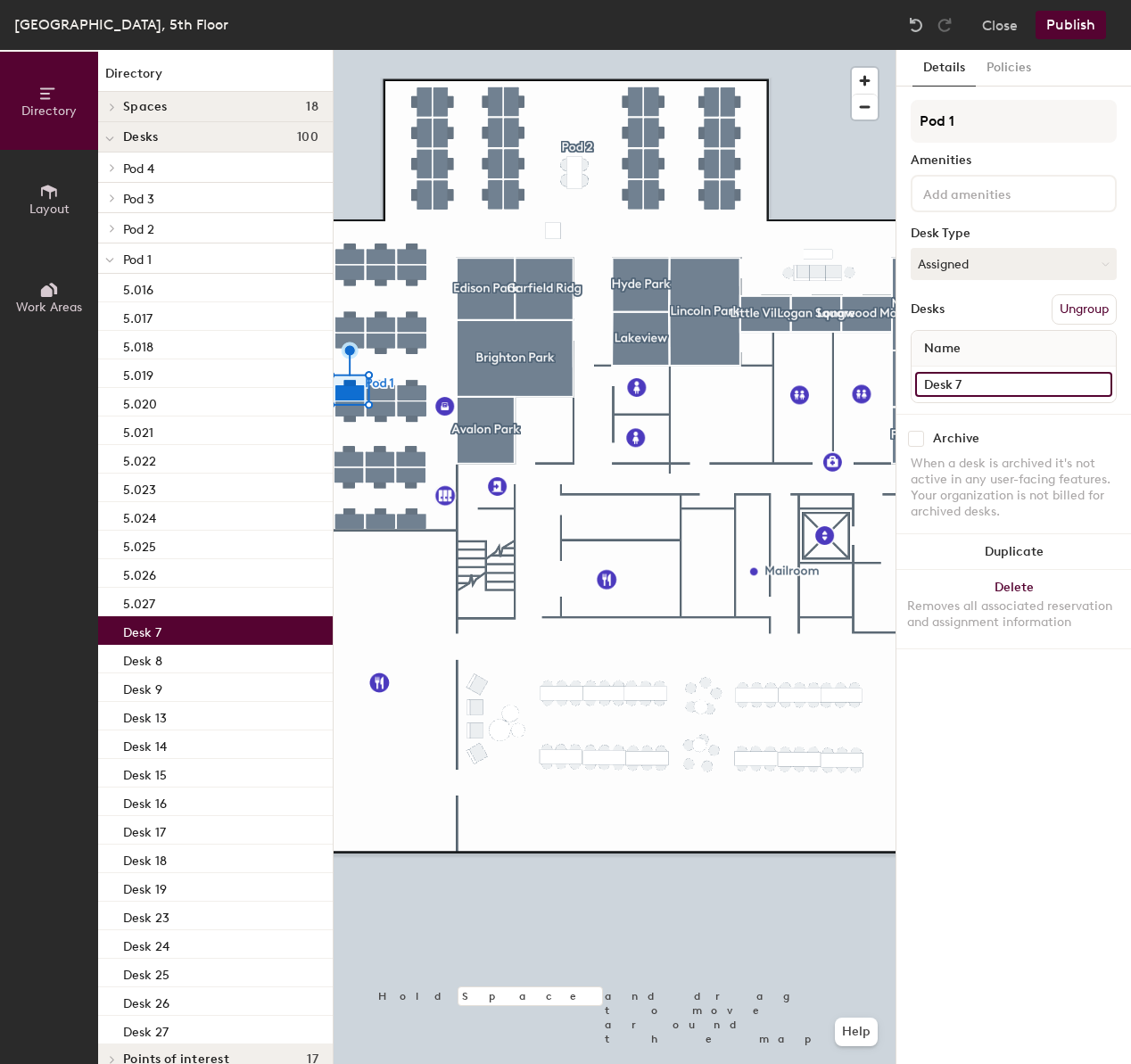
click at [1007, 393] on input "Desk 7" at bounding box center [1013, 384] width 197 height 25
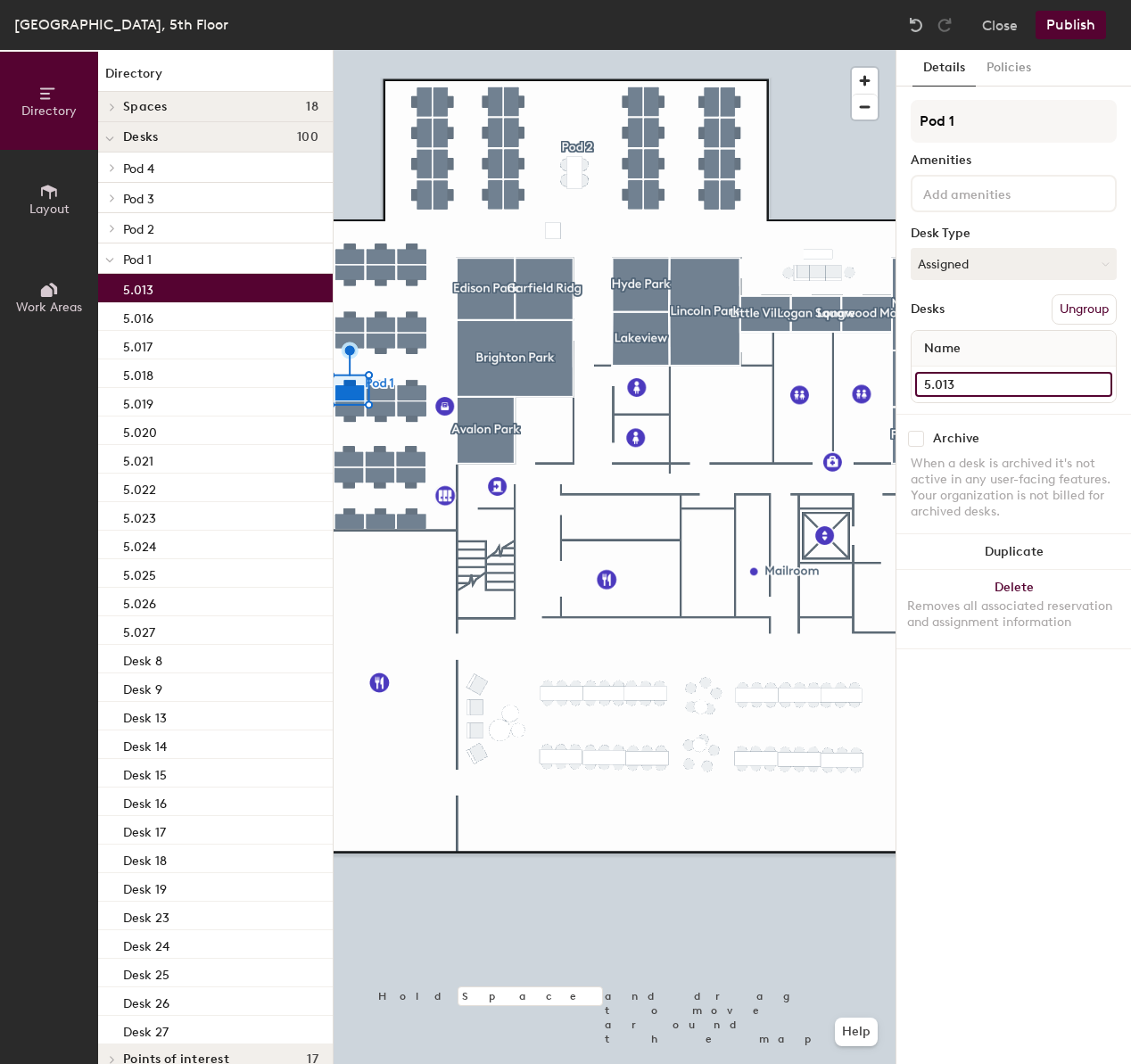
type input "5.013"
click at [397, 50] on div at bounding box center [614, 50] width 562 height 0
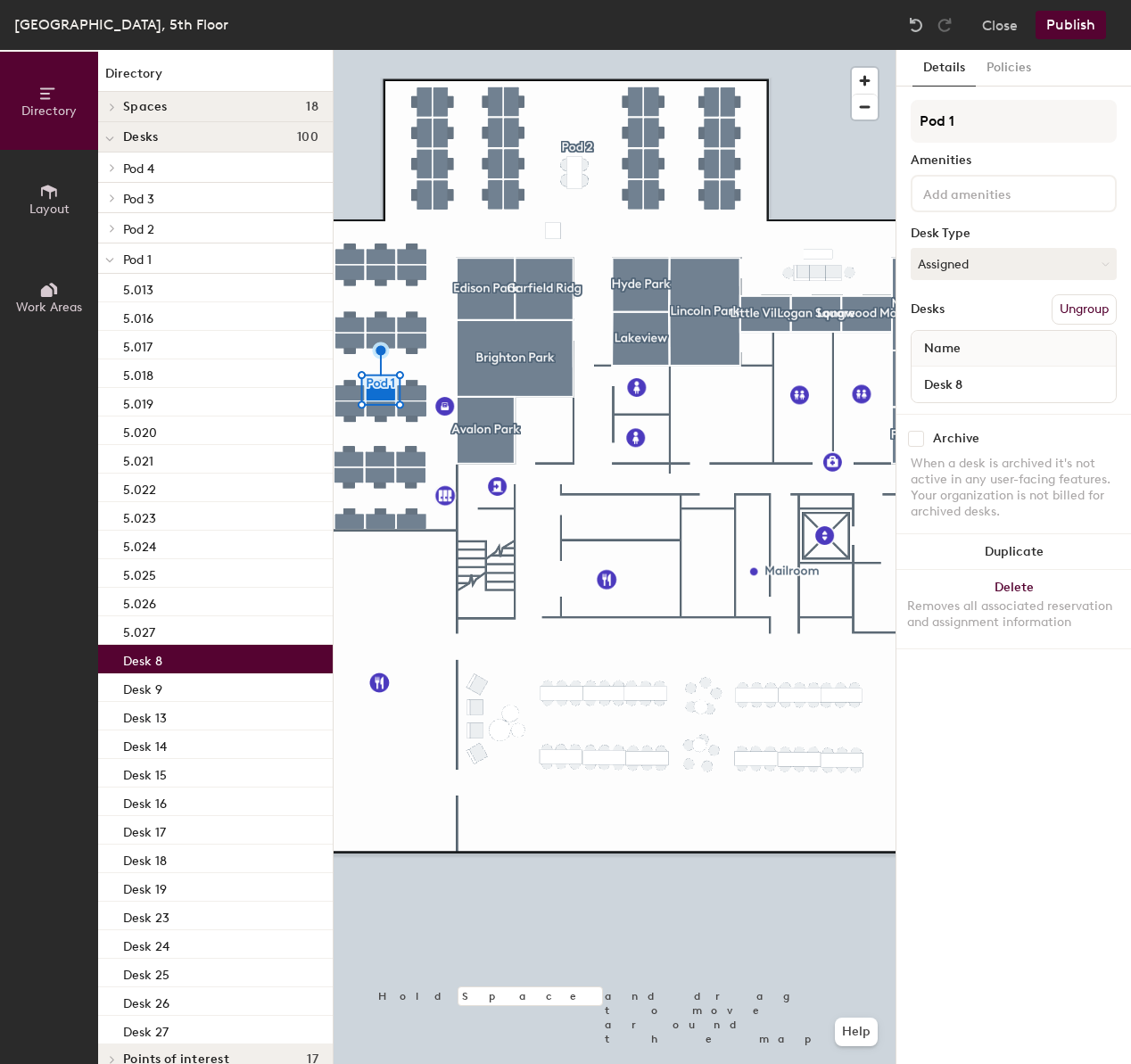
click at [1013, 400] on div "Desk 8" at bounding box center [1013, 385] width 204 height 36
click at [1015, 394] on input "Desk 8" at bounding box center [1013, 384] width 197 height 25
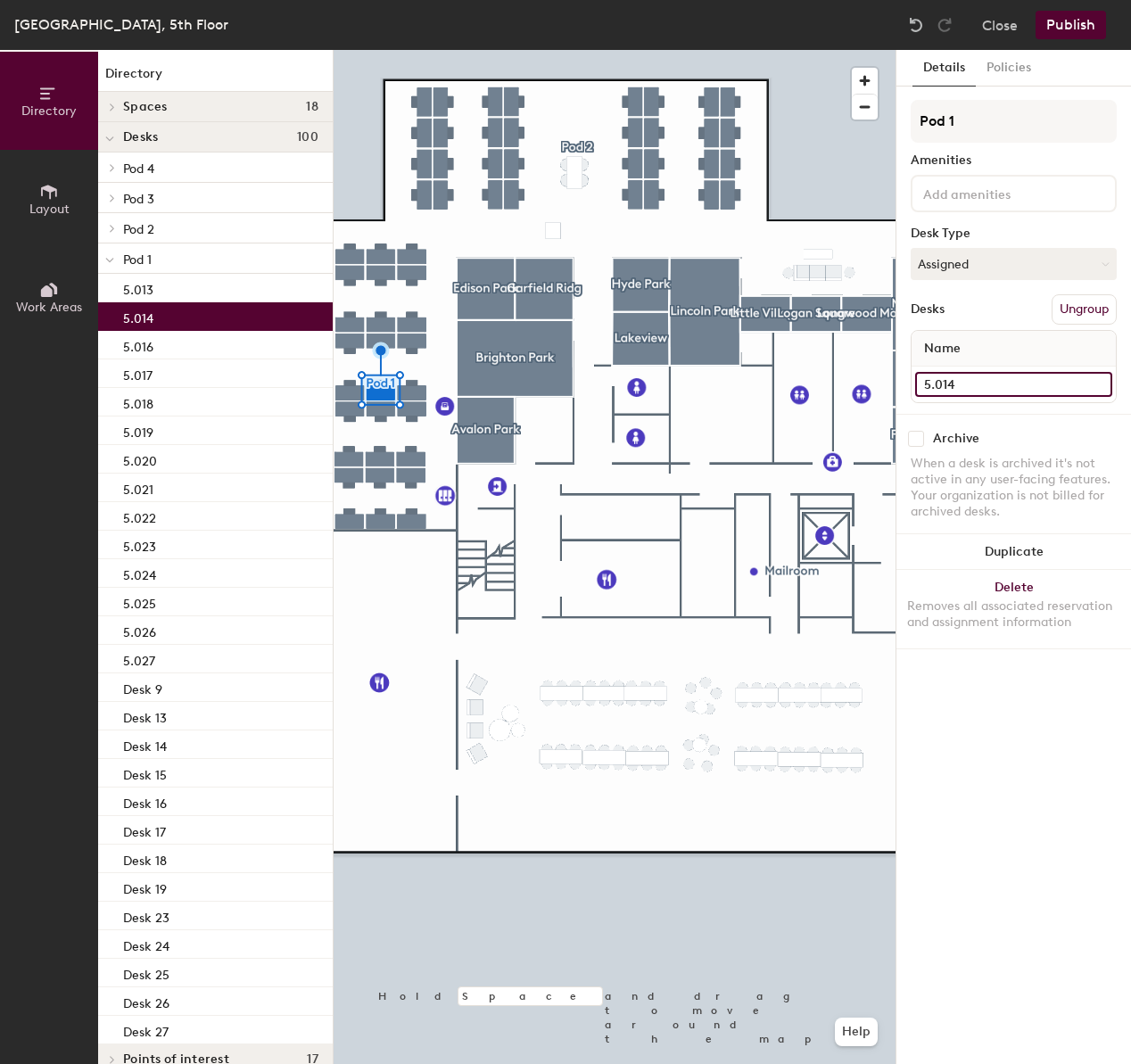
type input "5.014"
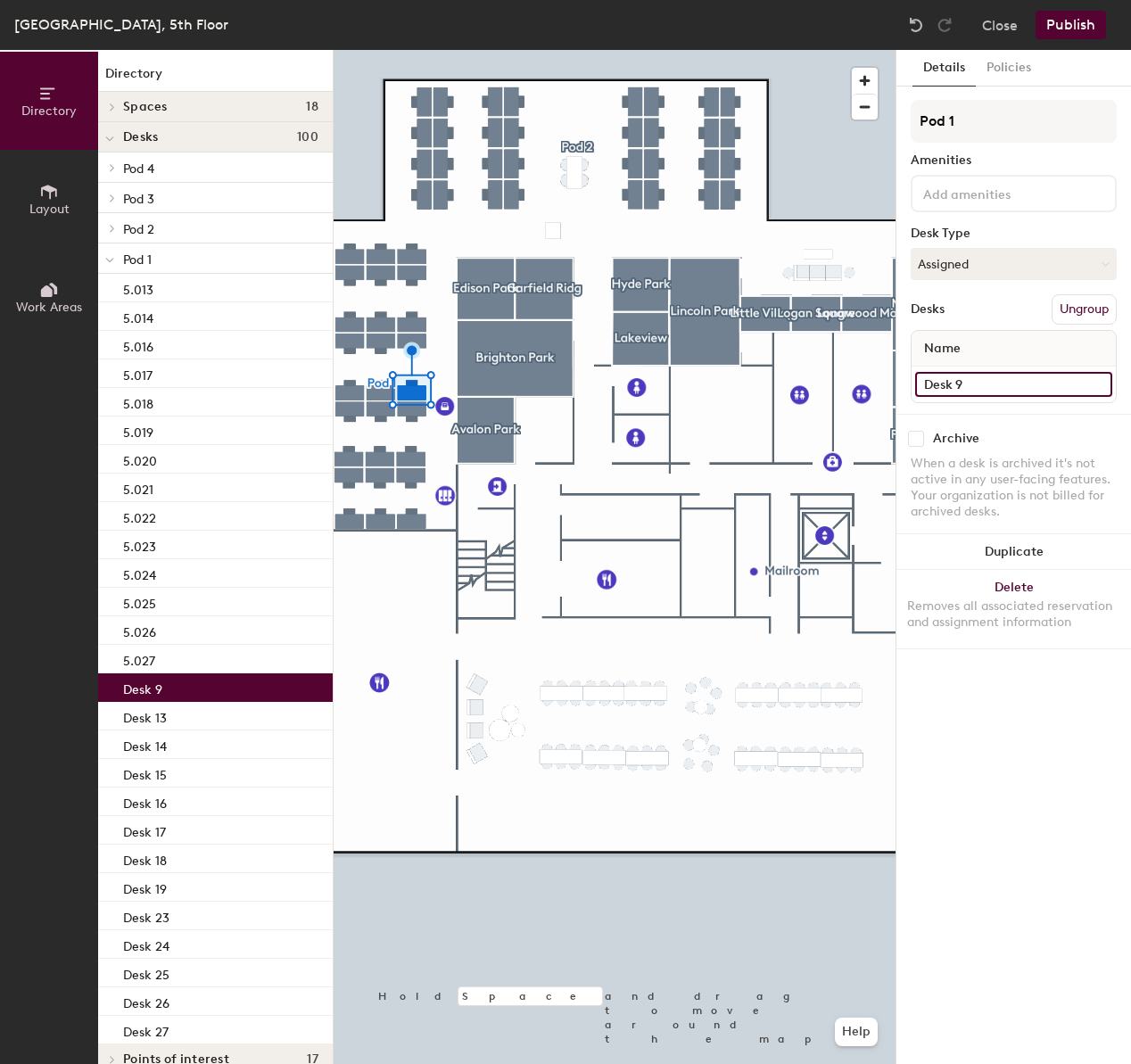
click at [1032, 378] on input "Desk 9" at bounding box center [1013, 384] width 197 height 25
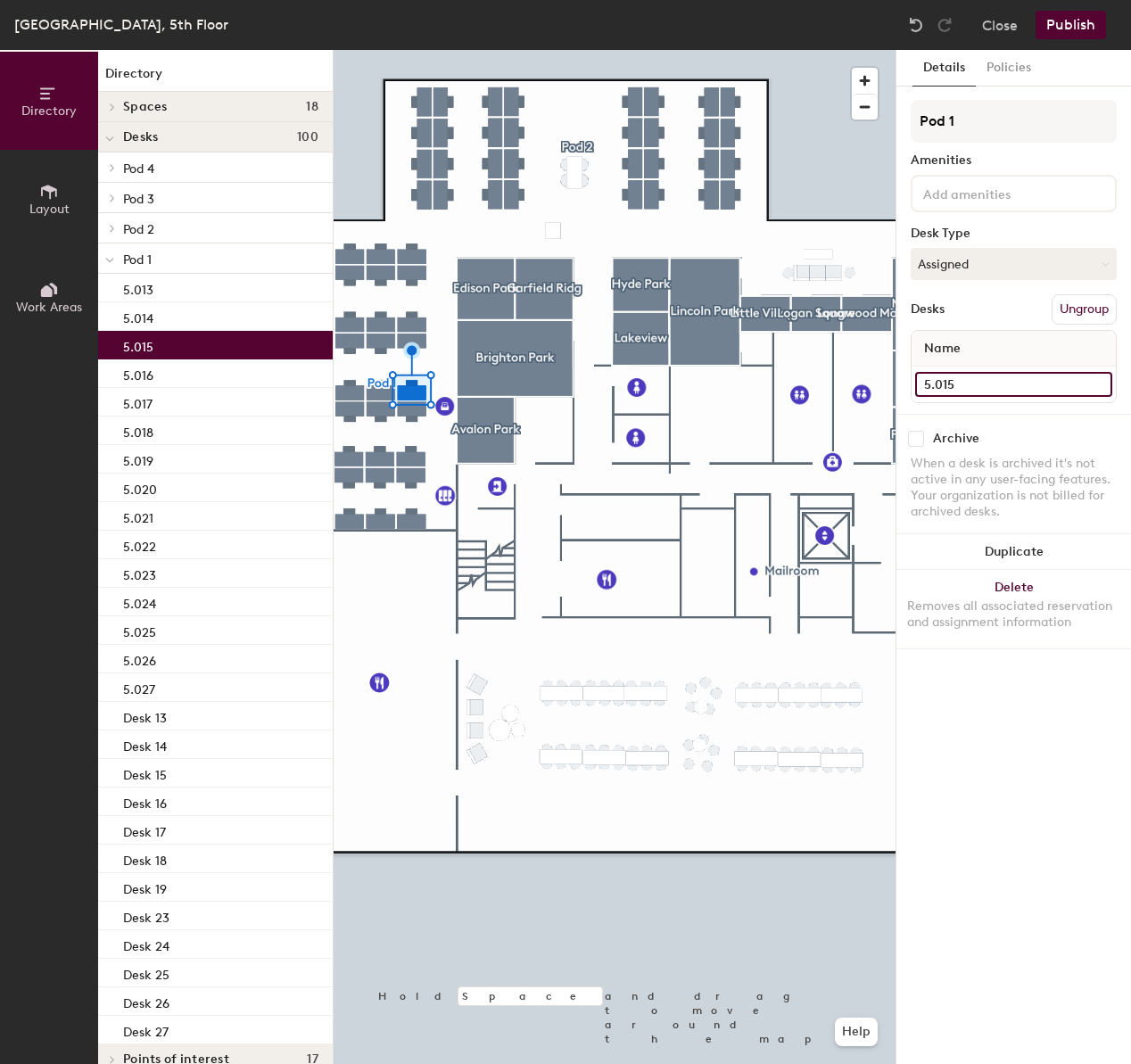
type input "5.015"
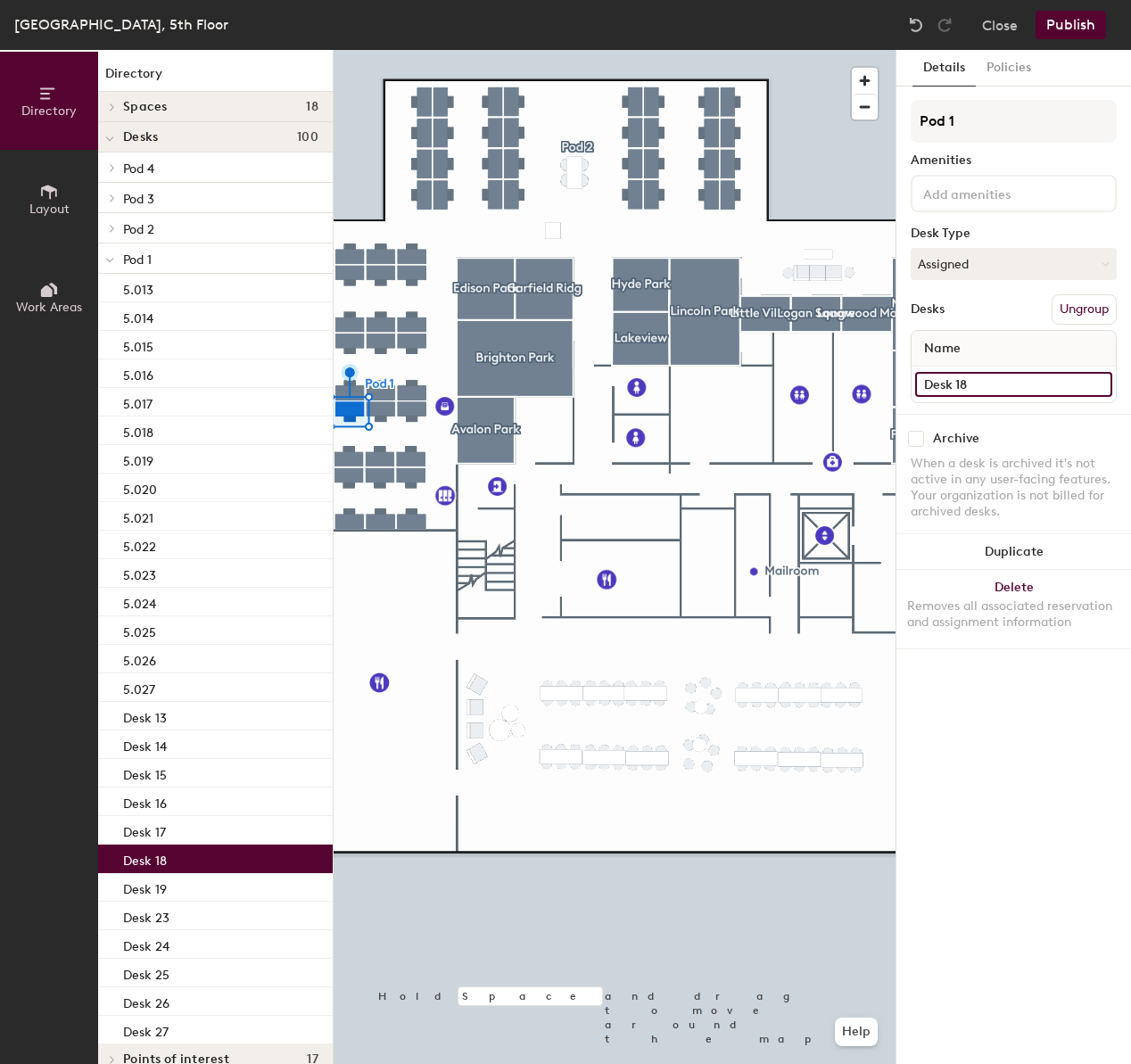
click at [1020, 372] on input "Desk 18" at bounding box center [1013, 384] width 197 height 25
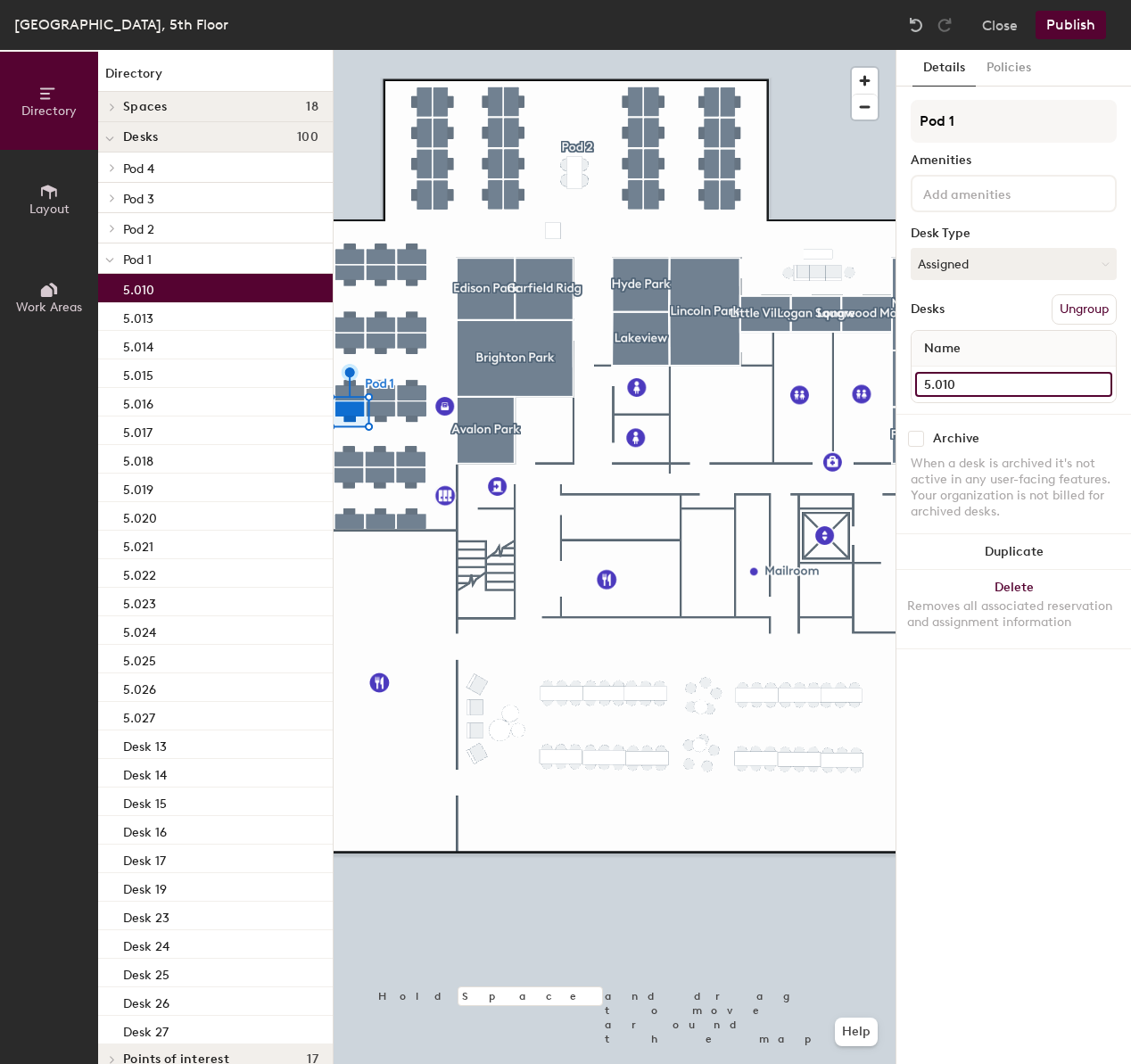
type input "5.010"
click at [375, 50] on div at bounding box center [614, 50] width 562 height 0
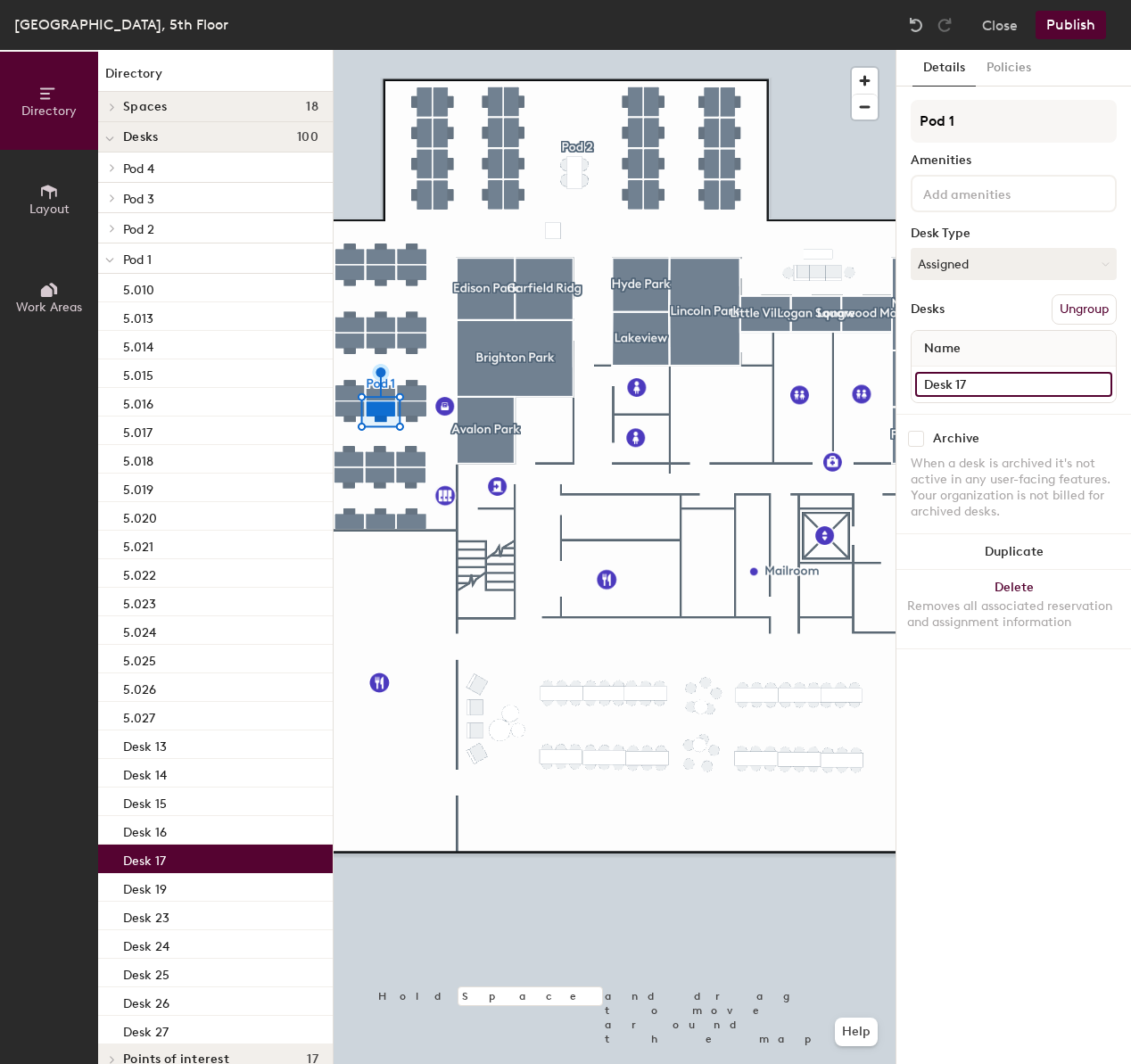
click at [1007, 381] on input "Desk 17" at bounding box center [1013, 384] width 197 height 25
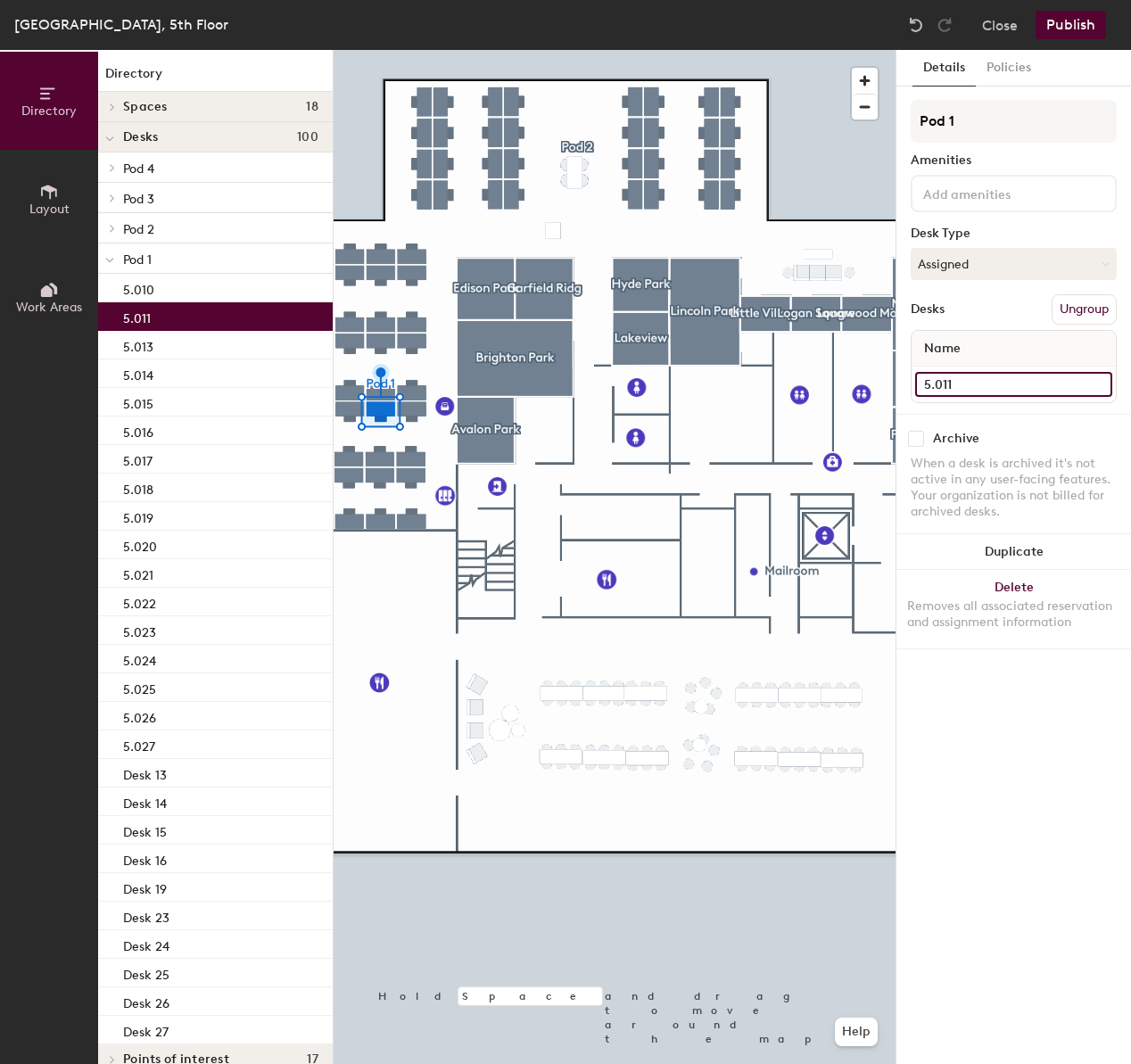
type input "5.011"
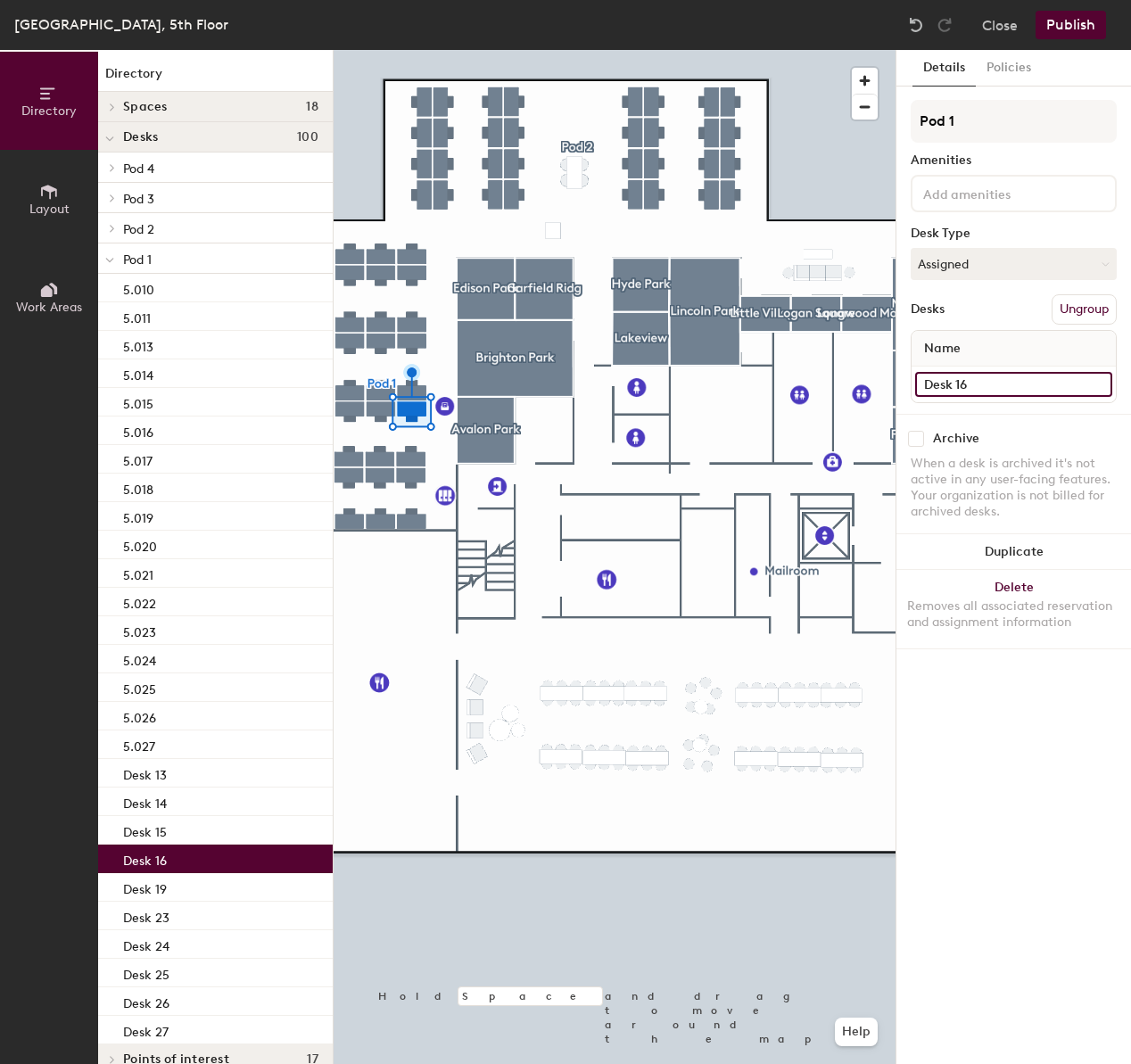
click at [998, 388] on input "Desk 16" at bounding box center [1013, 384] width 197 height 25
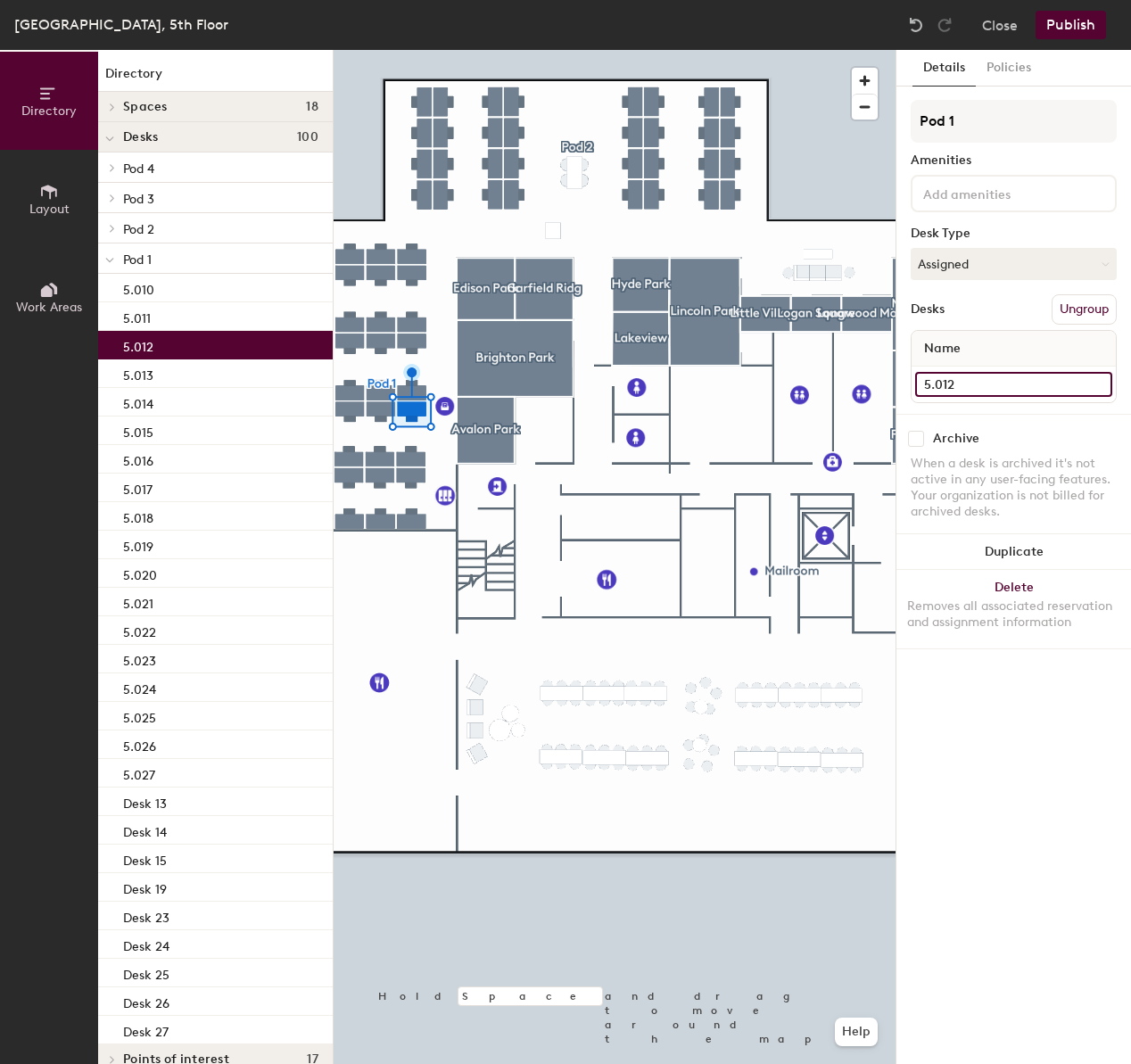
type input "5.012"
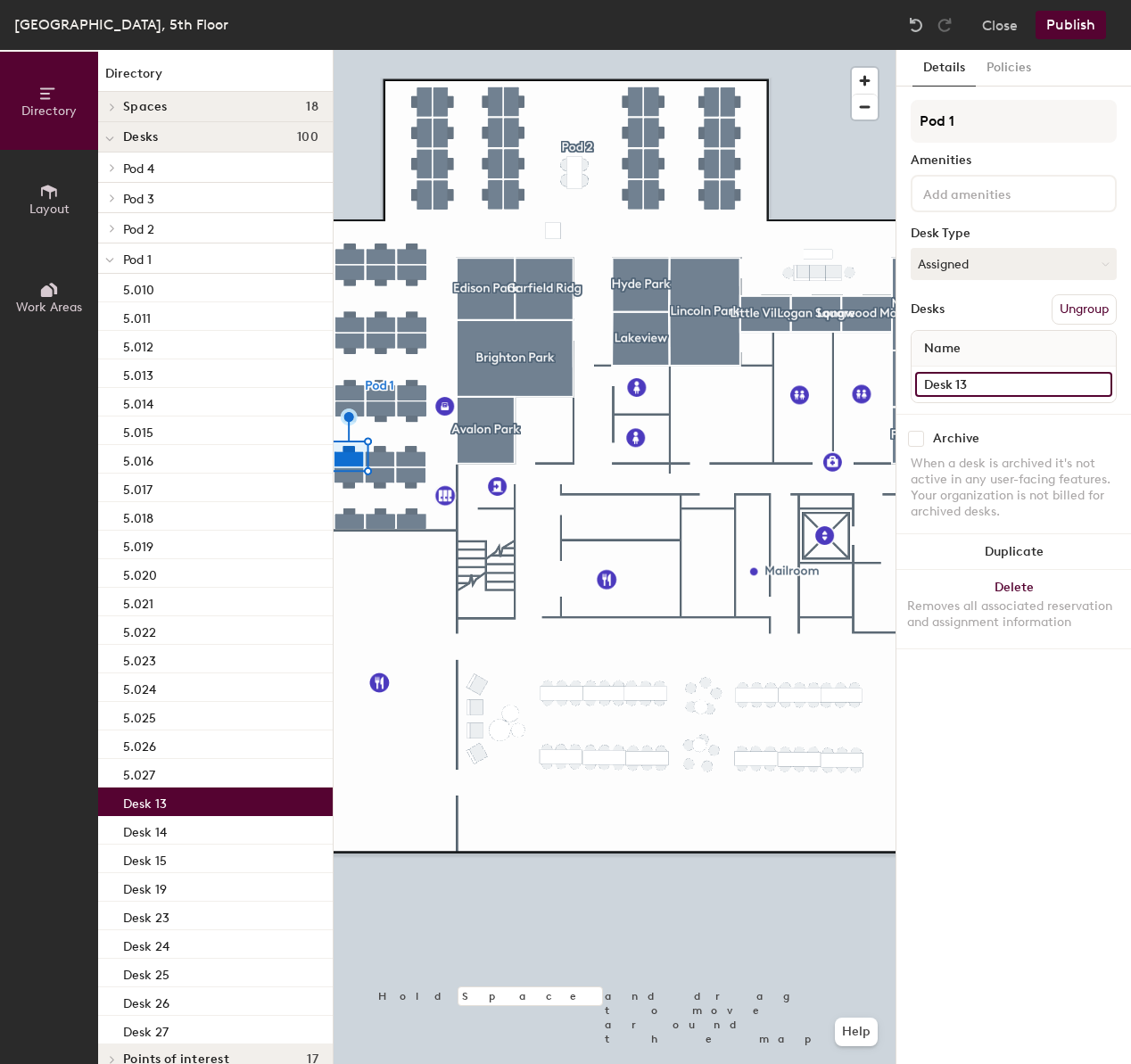
click at [991, 384] on input "Desk 13" at bounding box center [1013, 384] width 197 height 25
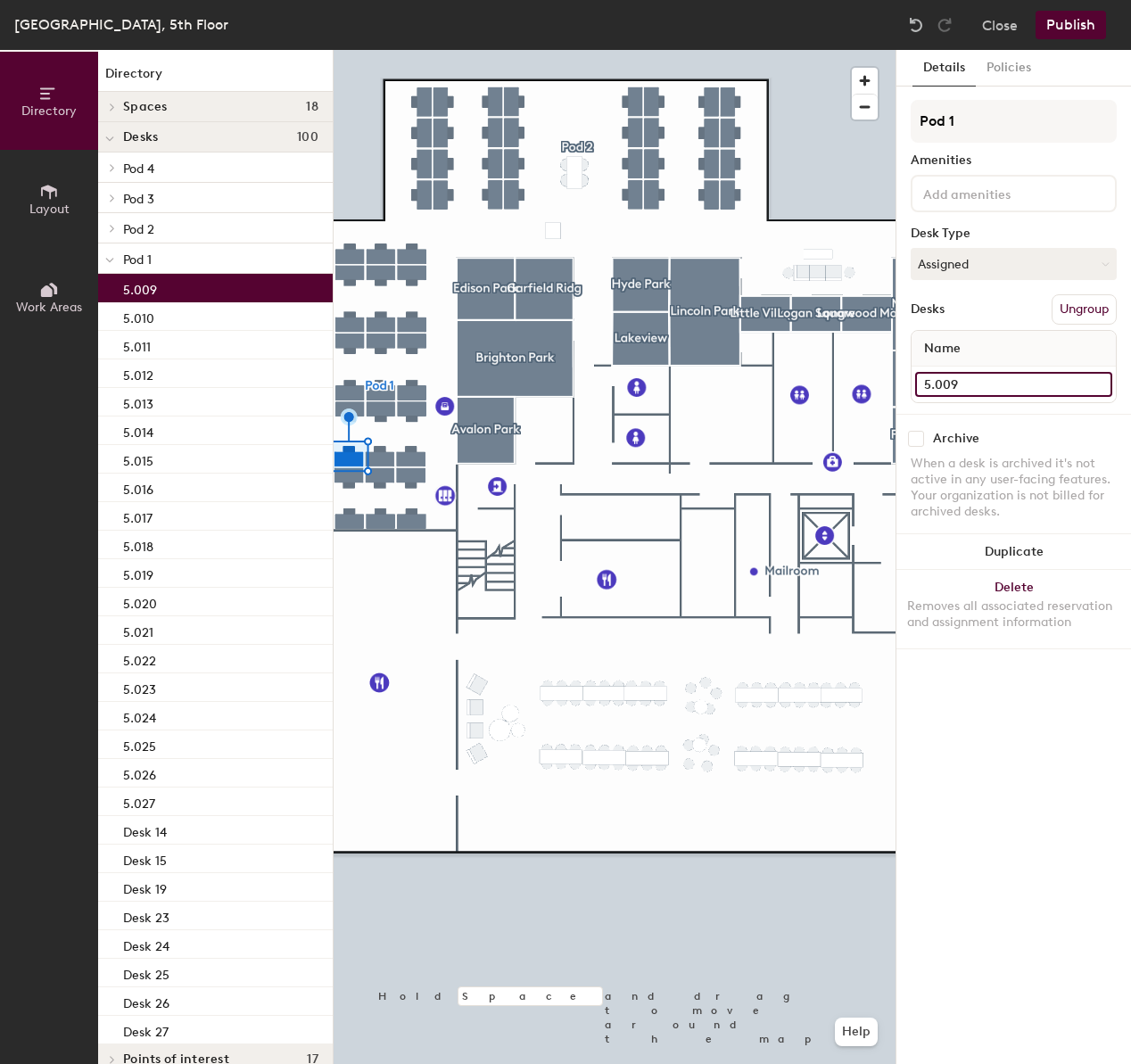
type input "5.009"
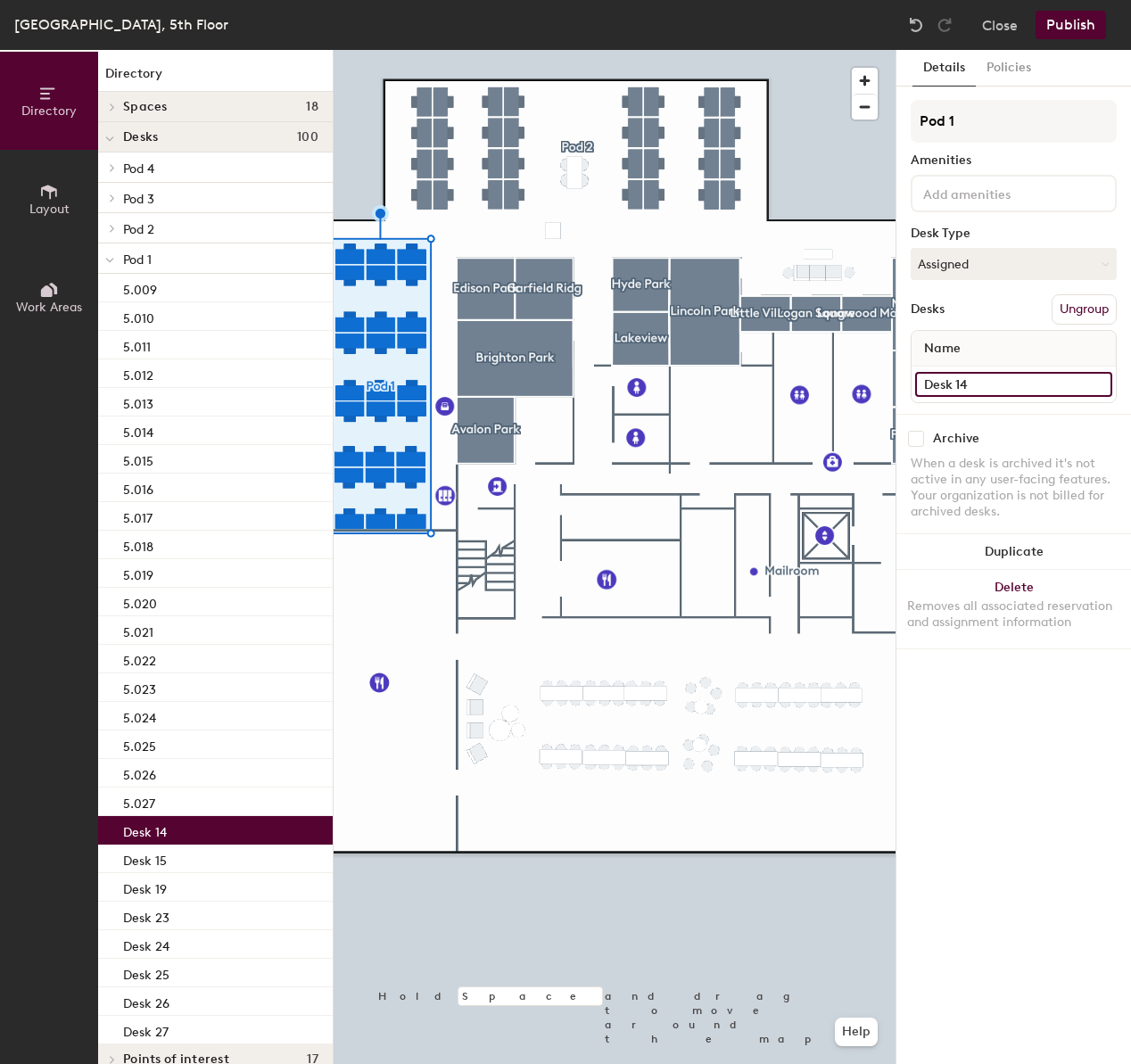
click at [1031, 381] on input "Desk 14" at bounding box center [1013, 384] width 197 height 25
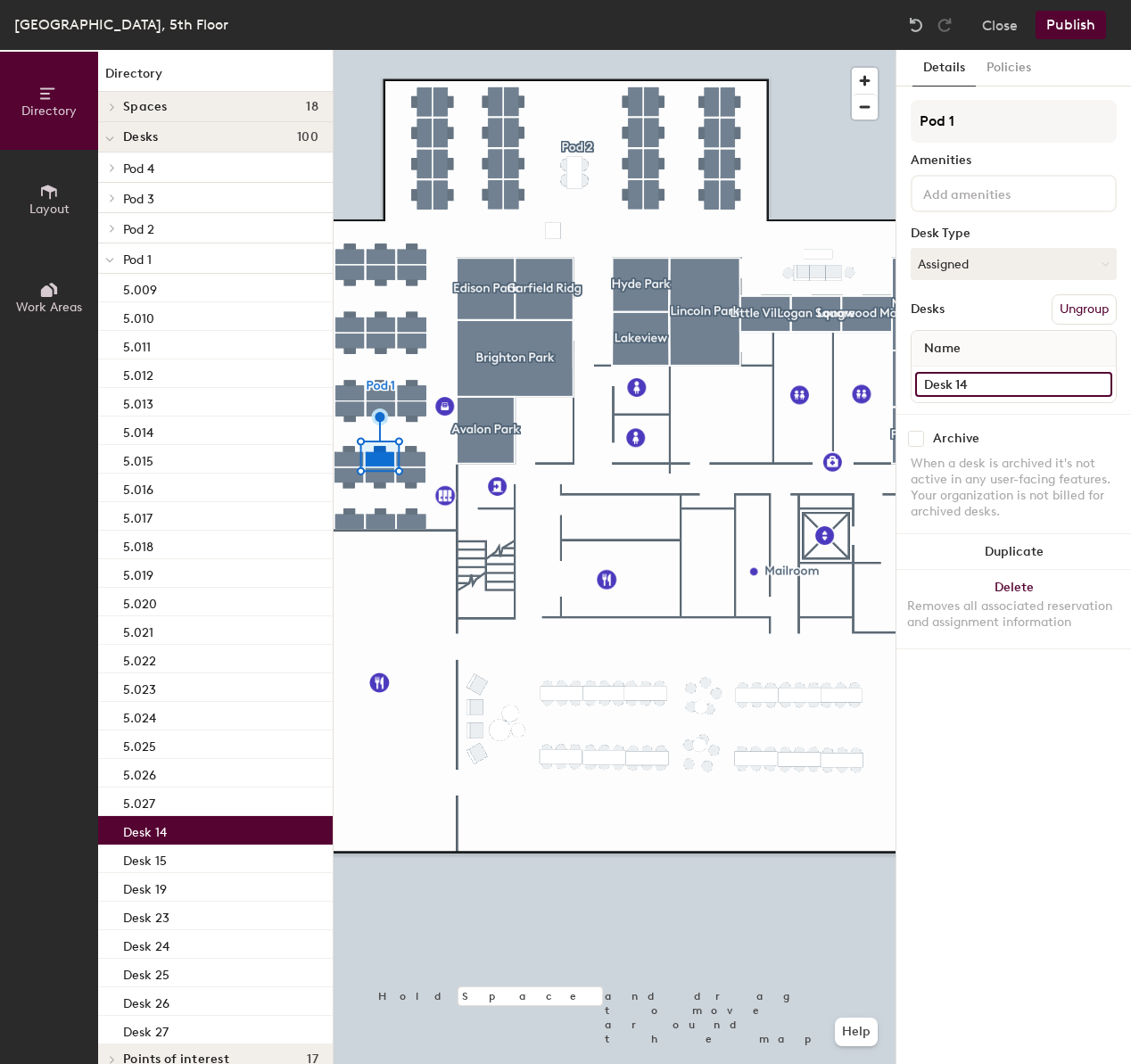
click at [1031, 381] on input "Desk 14" at bounding box center [1013, 384] width 197 height 25
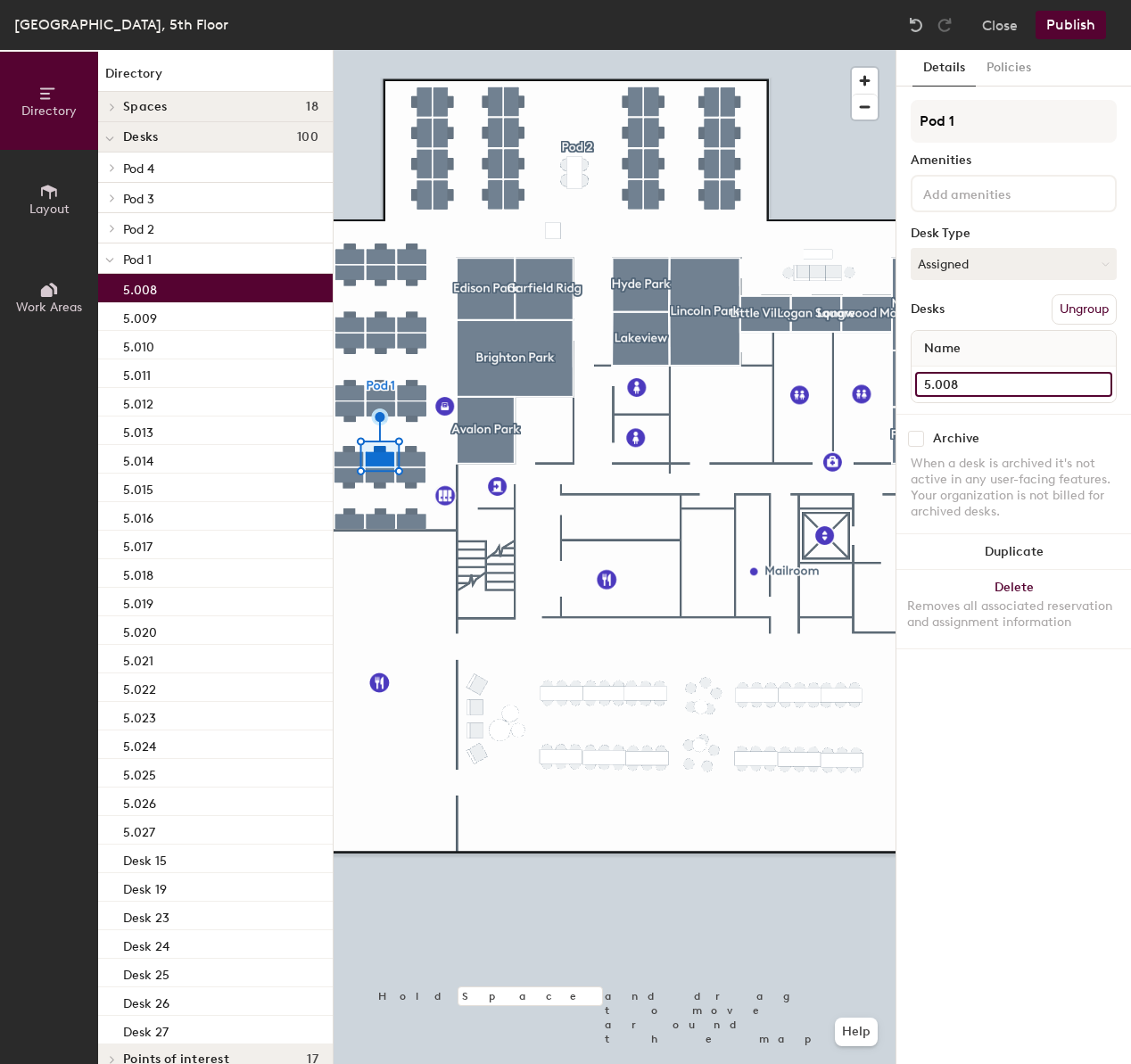
type input "5.008"
click at [407, 50] on div at bounding box center [614, 50] width 562 height 0
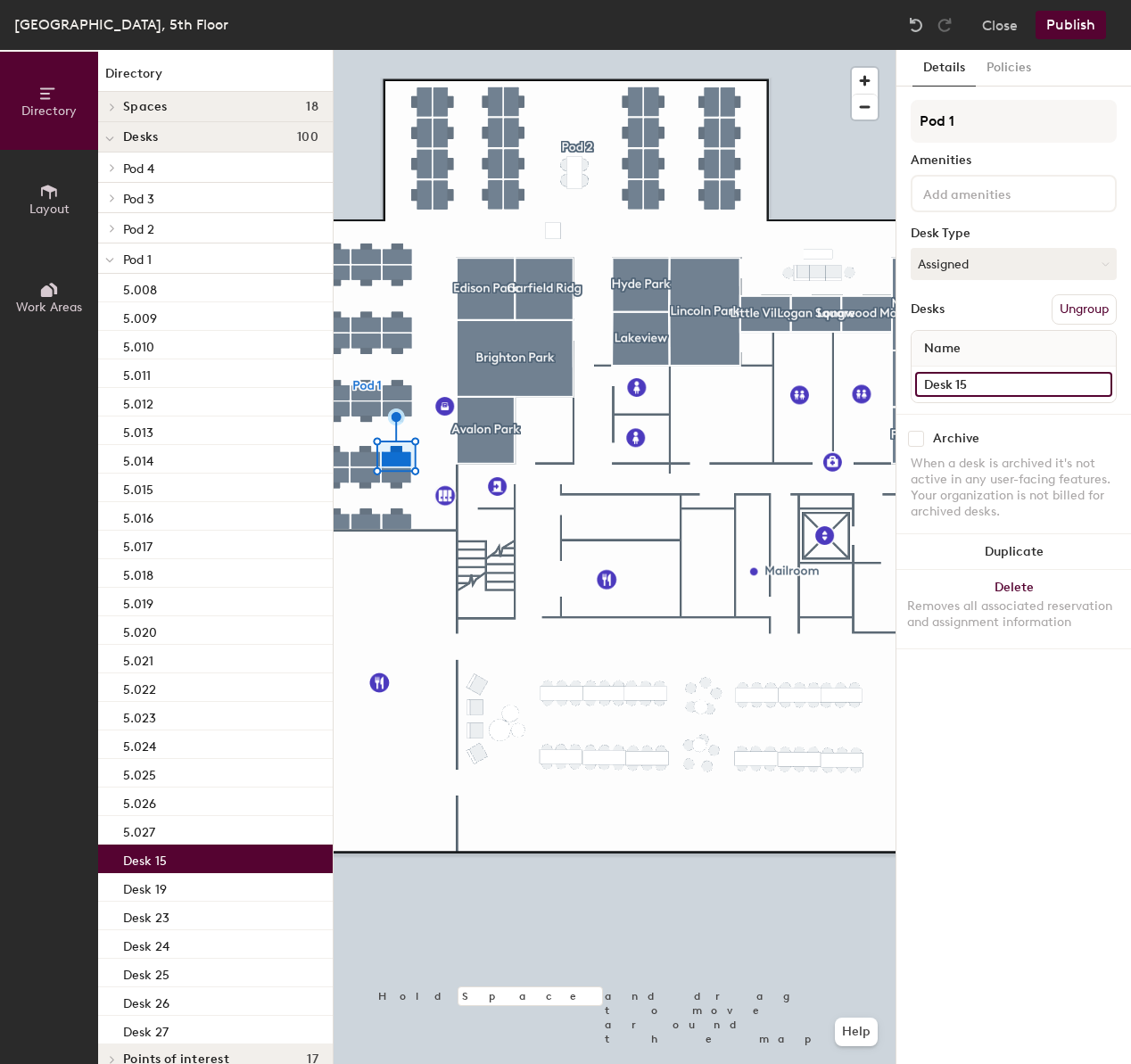
click at [1028, 377] on input "Desk 15" at bounding box center [1013, 384] width 197 height 25
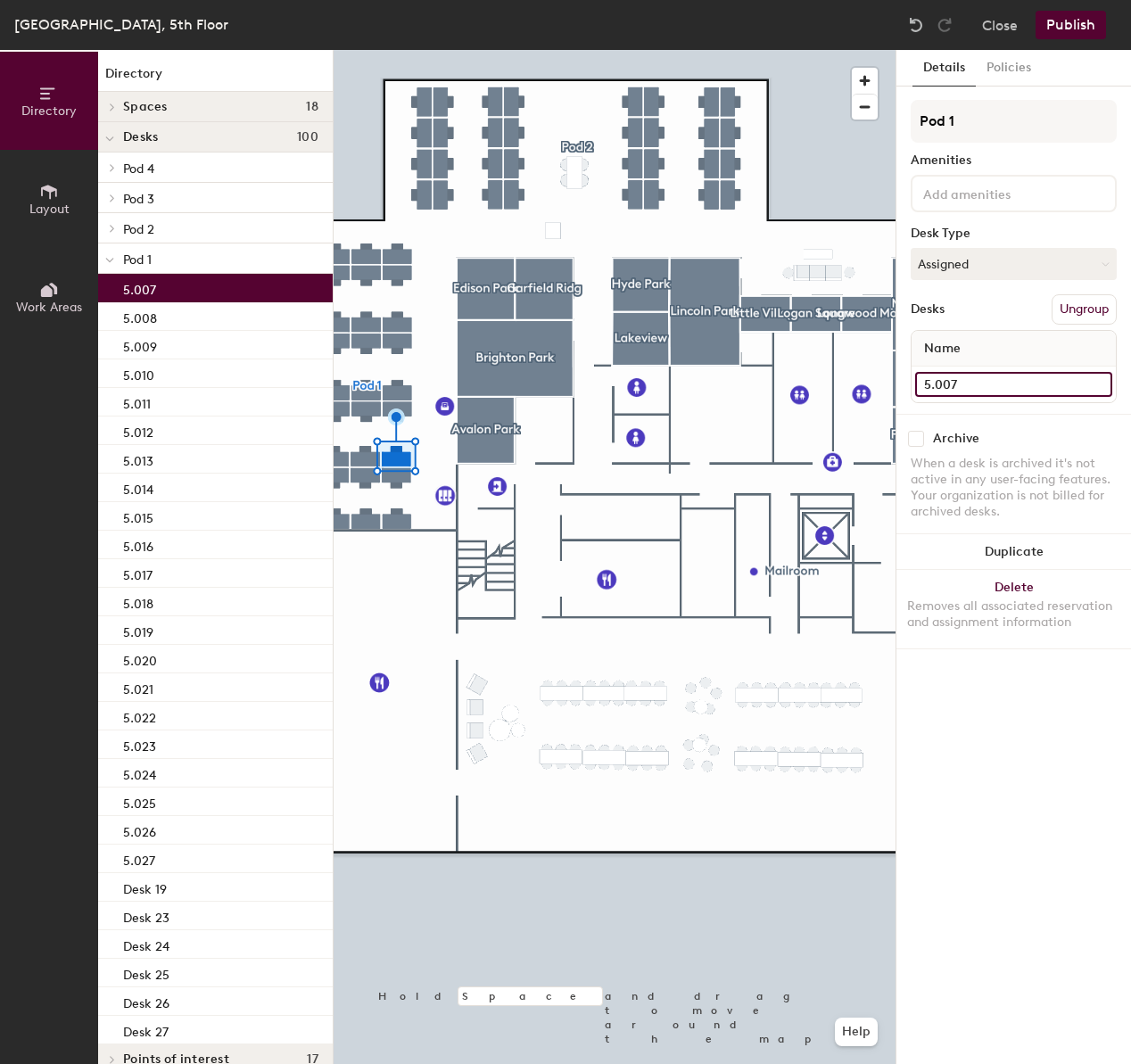
type input "5.007"
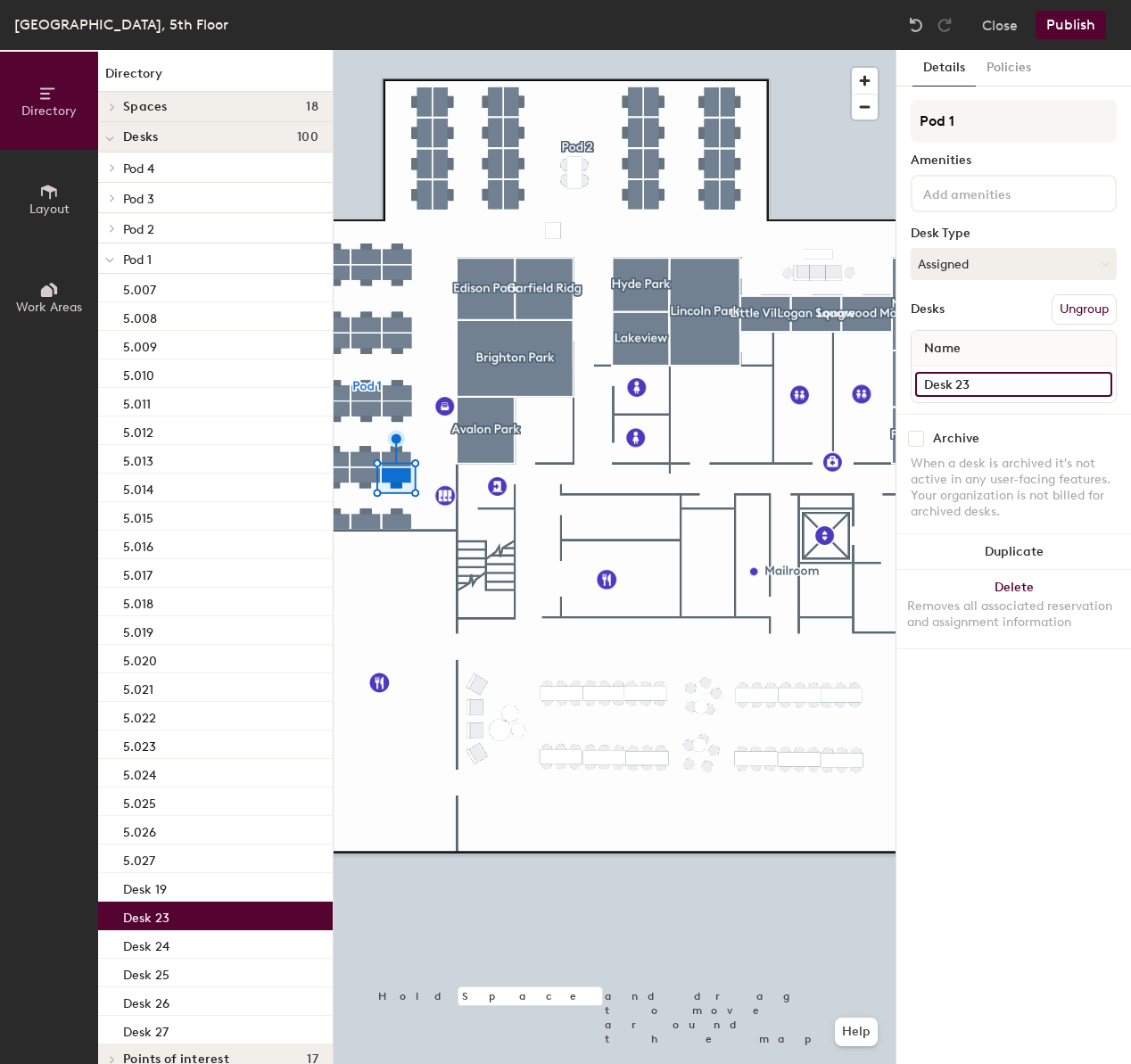
click at [1025, 387] on input "Desk 23" at bounding box center [1013, 384] width 197 height 25
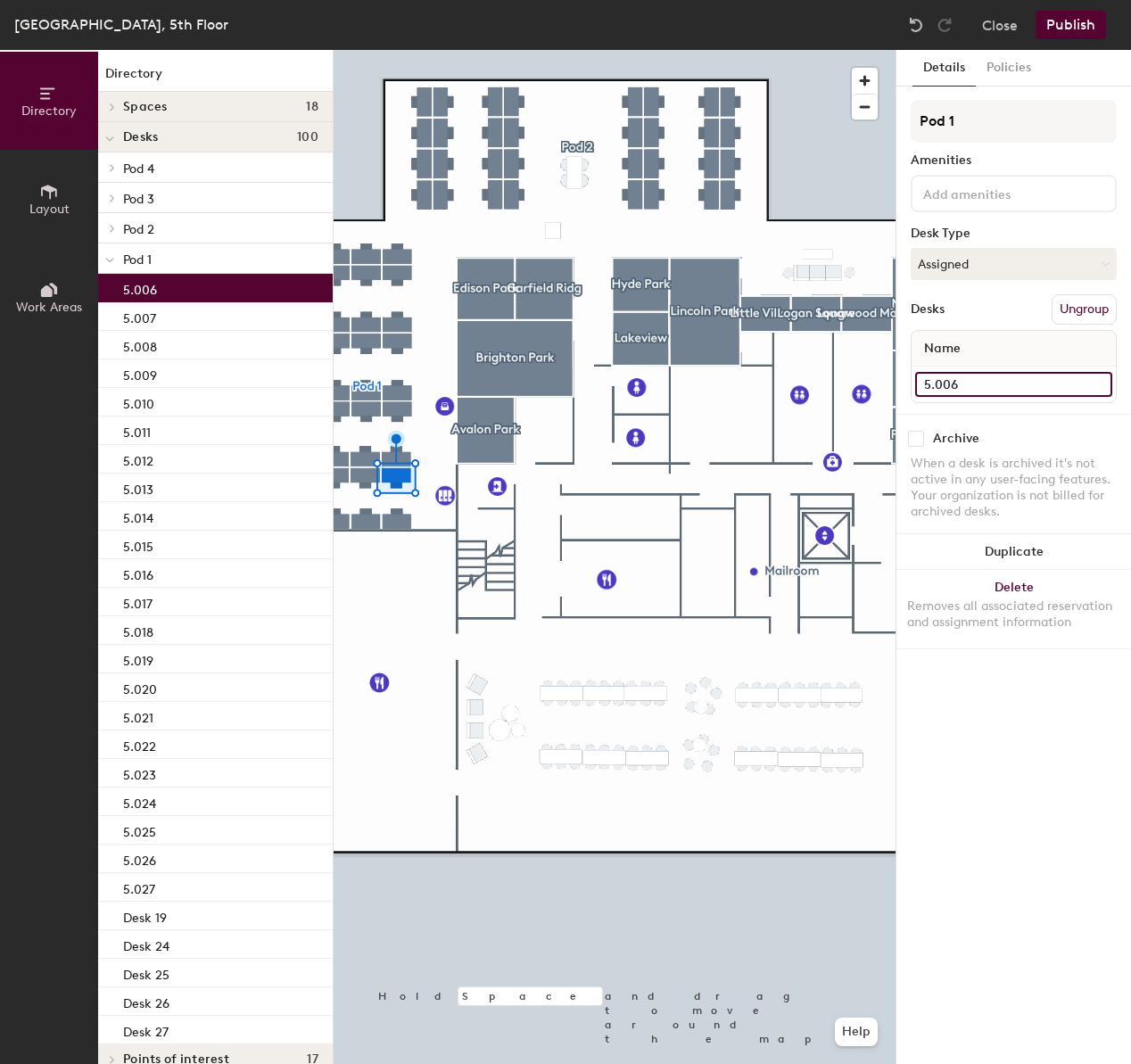
type input "5.006"
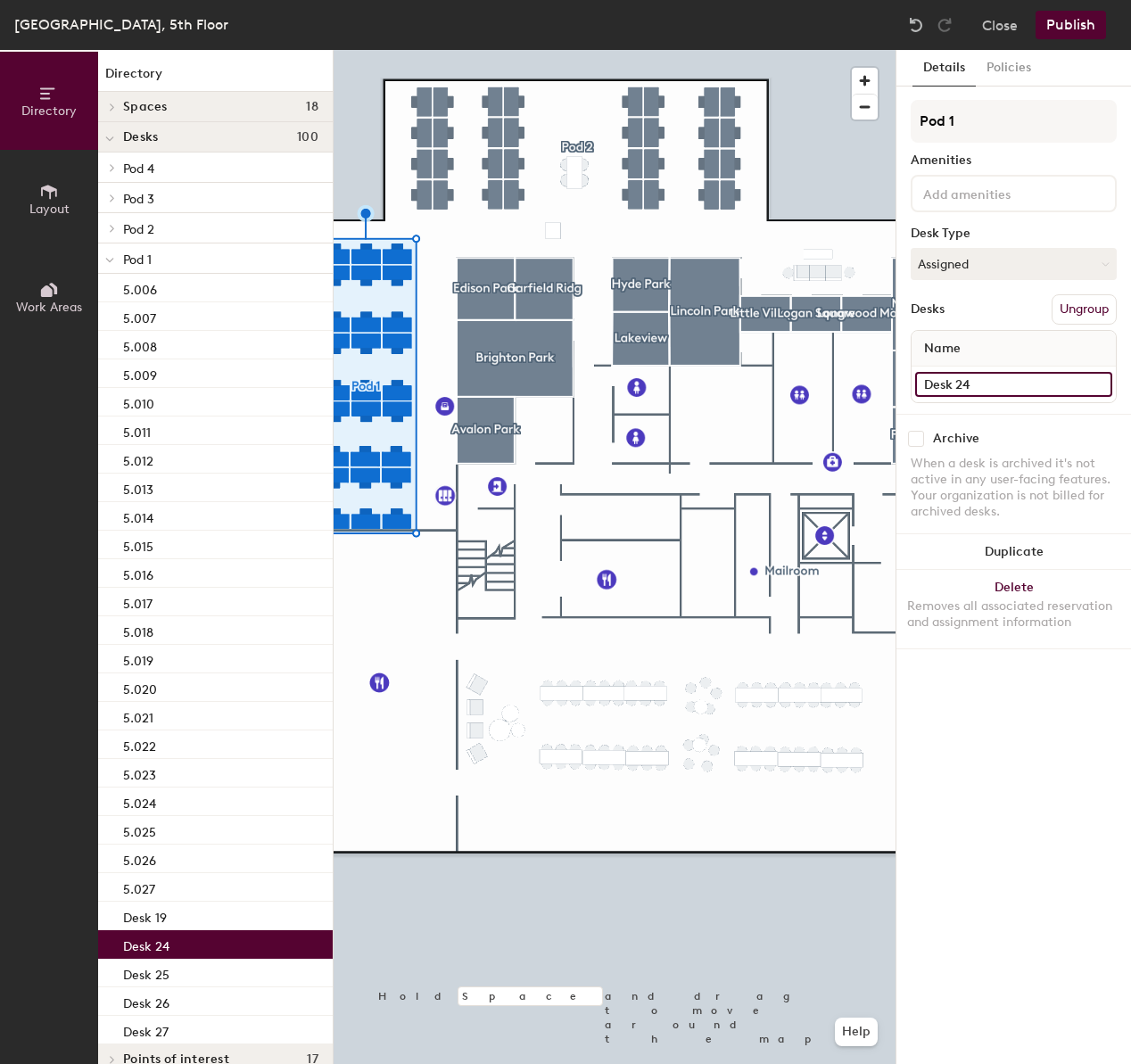
click at [1045, 388] on input "Desk 24" at bounding box center [1013, 384] width 197 height 25
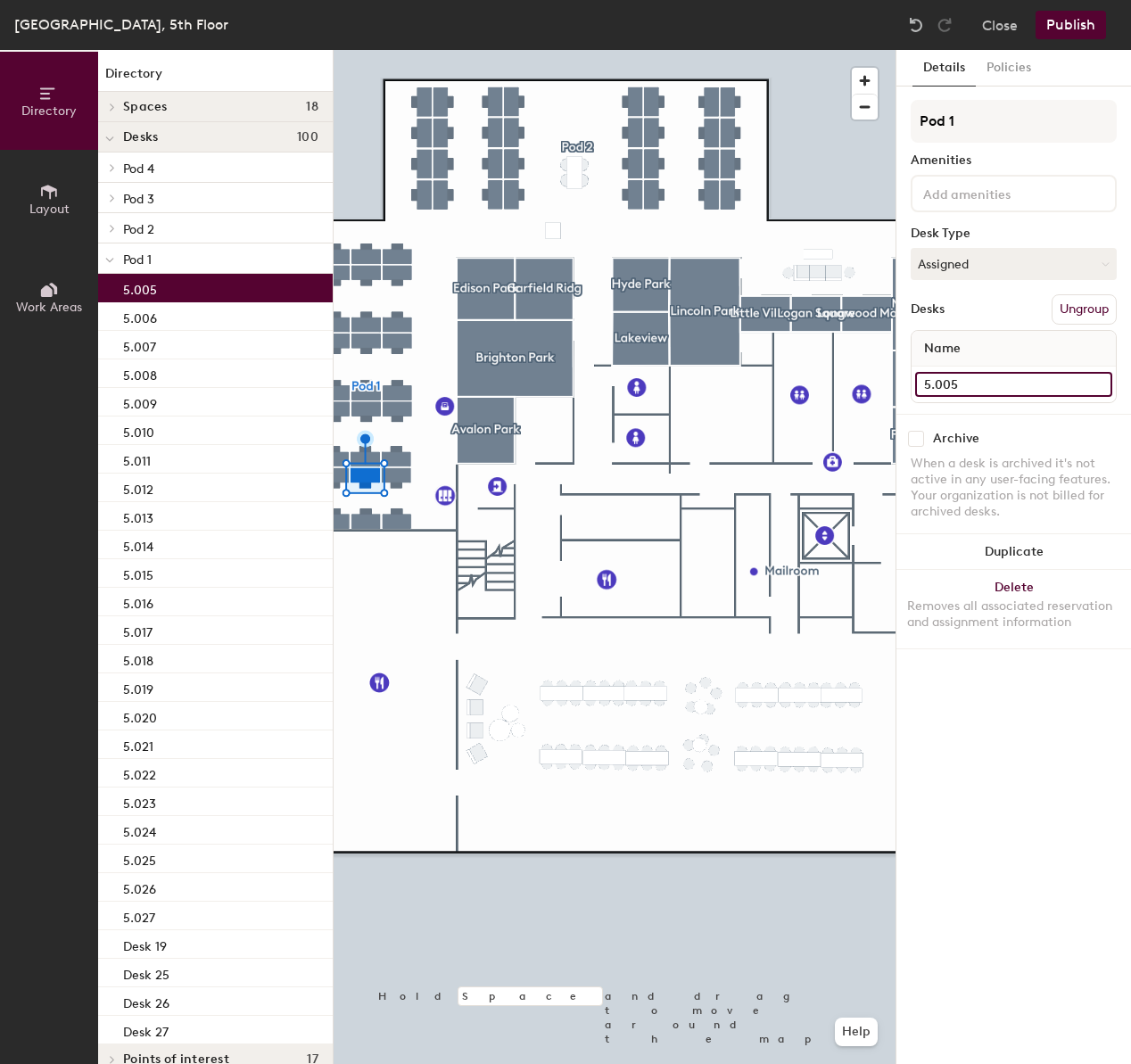
type input "5.005"
click at [434, 50] on div at bounding box center [614, 50] width 562 height 0
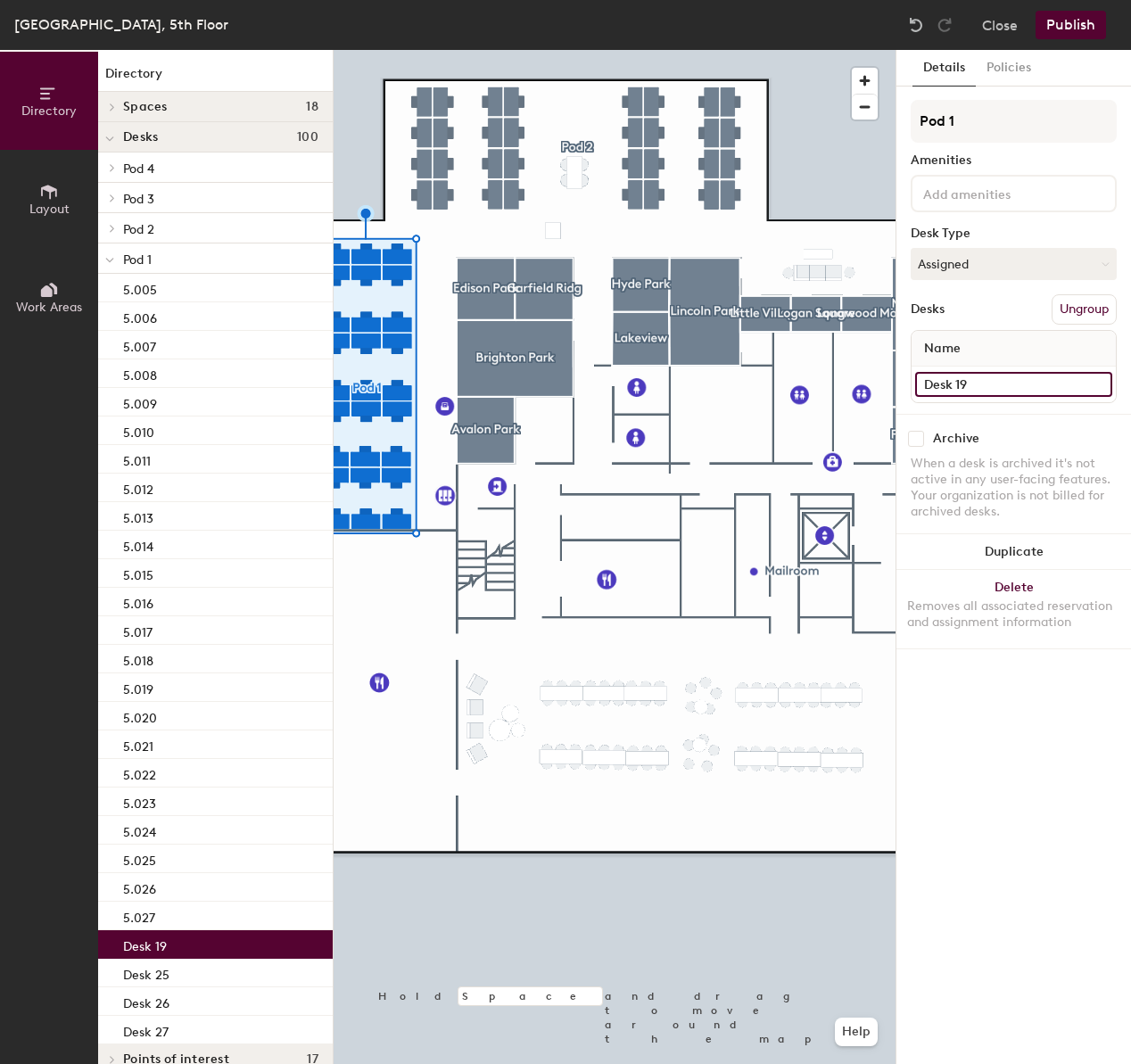
click at [1000, 386] on input "Desk 19" at bounding box center [1013, 384] width 197 height 25
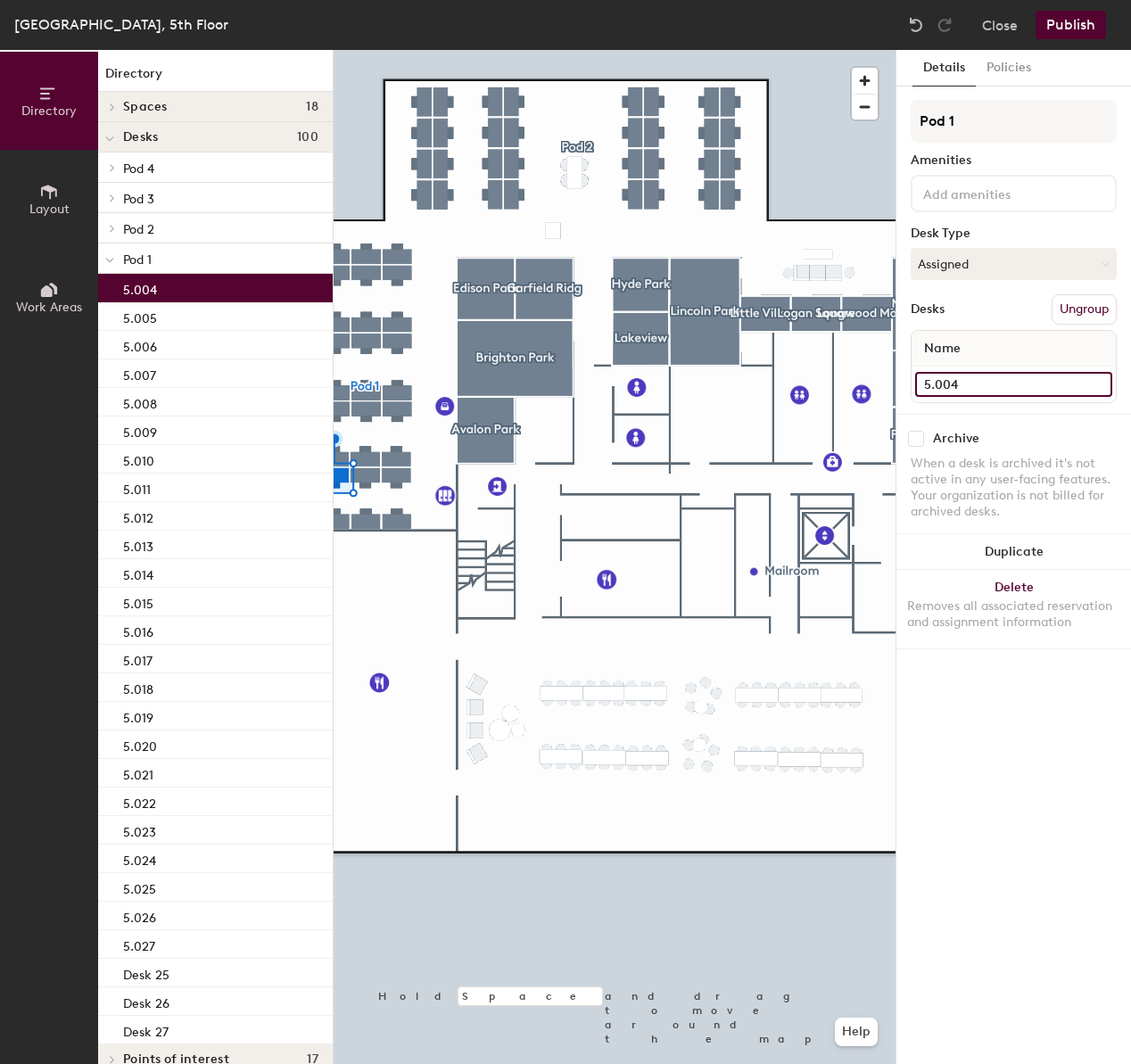
type input "5.004"
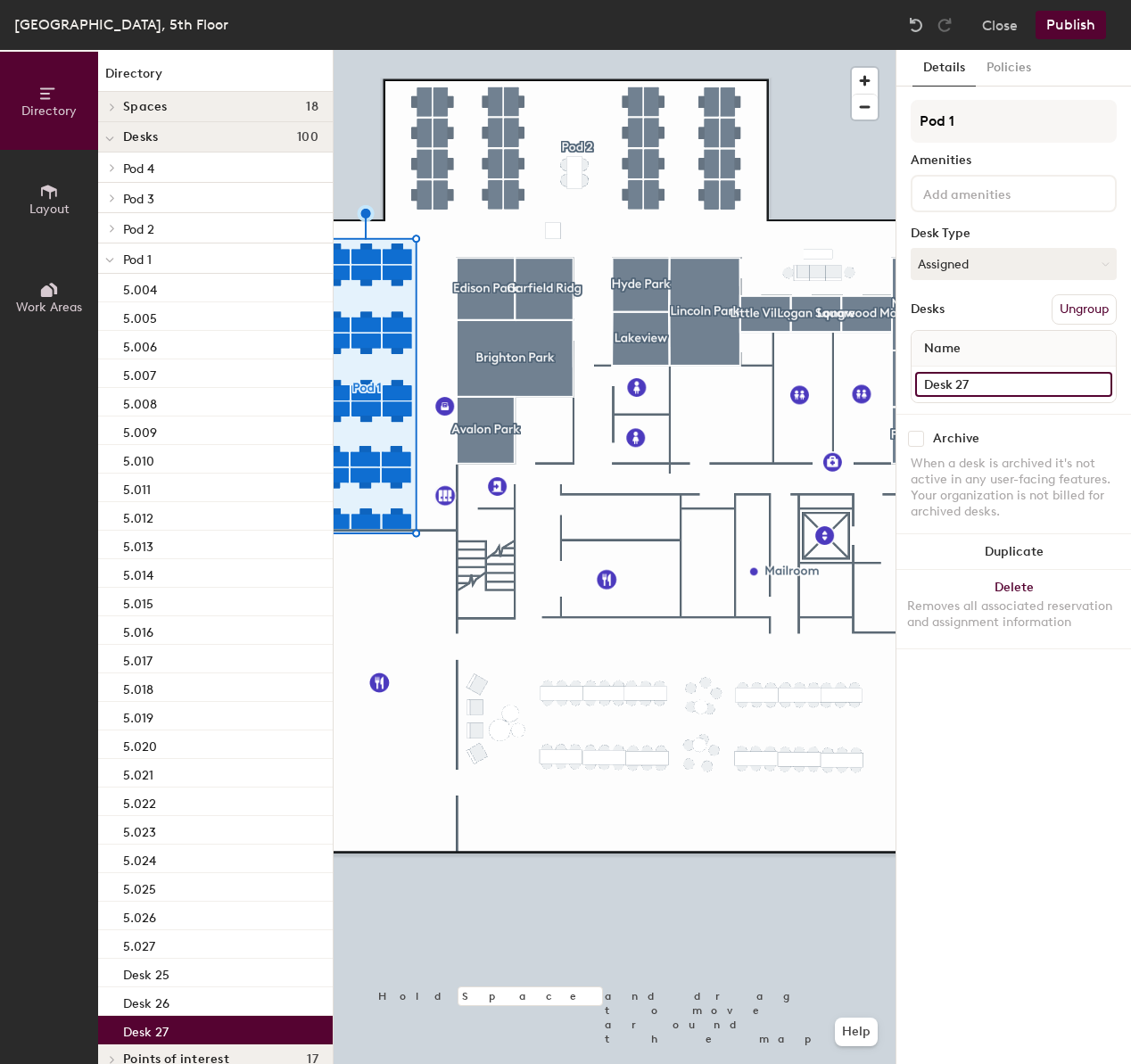
click at [1011, 380] on input "Desk 27" at bounding box center [1013, 384] width 197 height 25
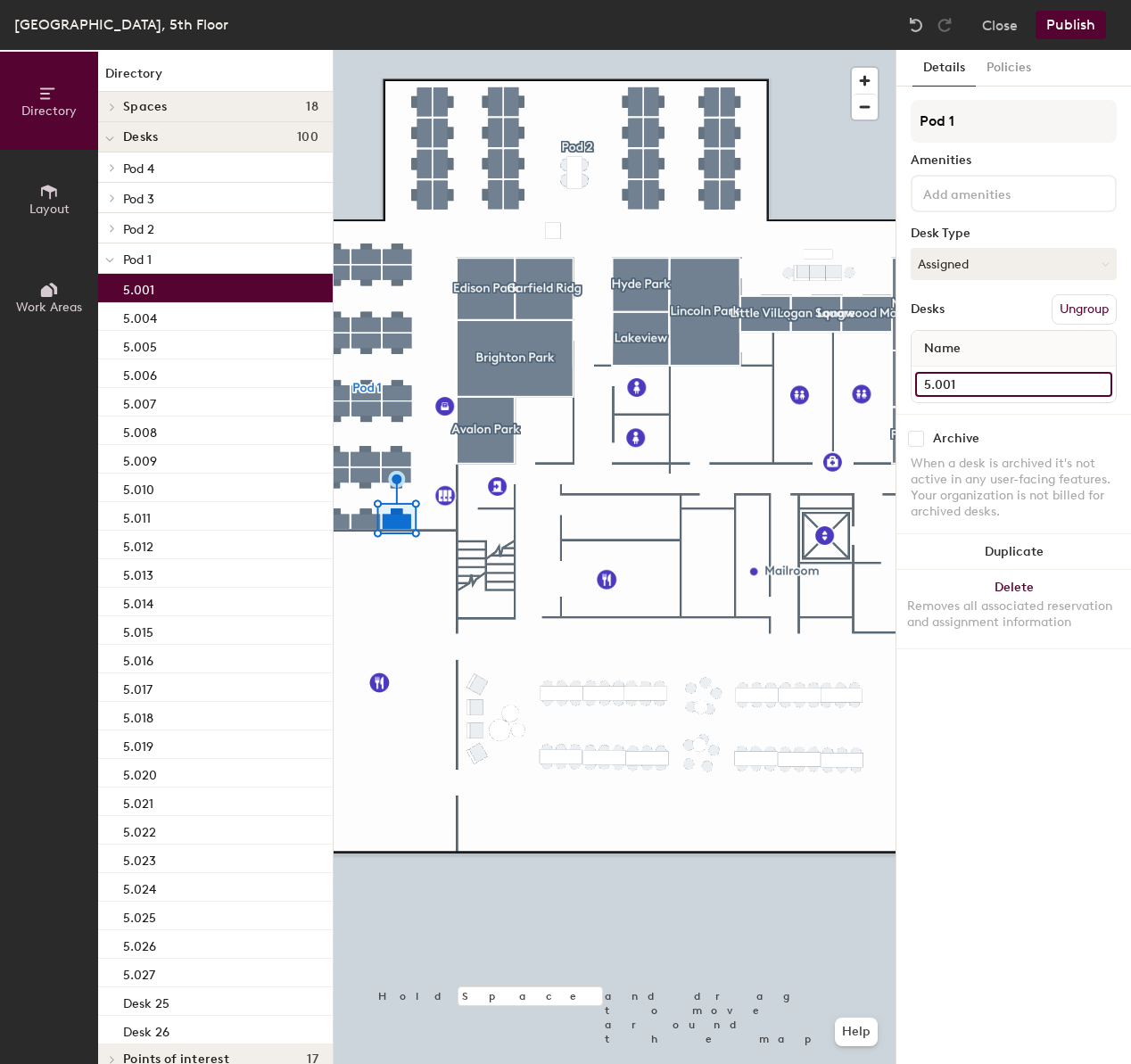
type input "5.001"
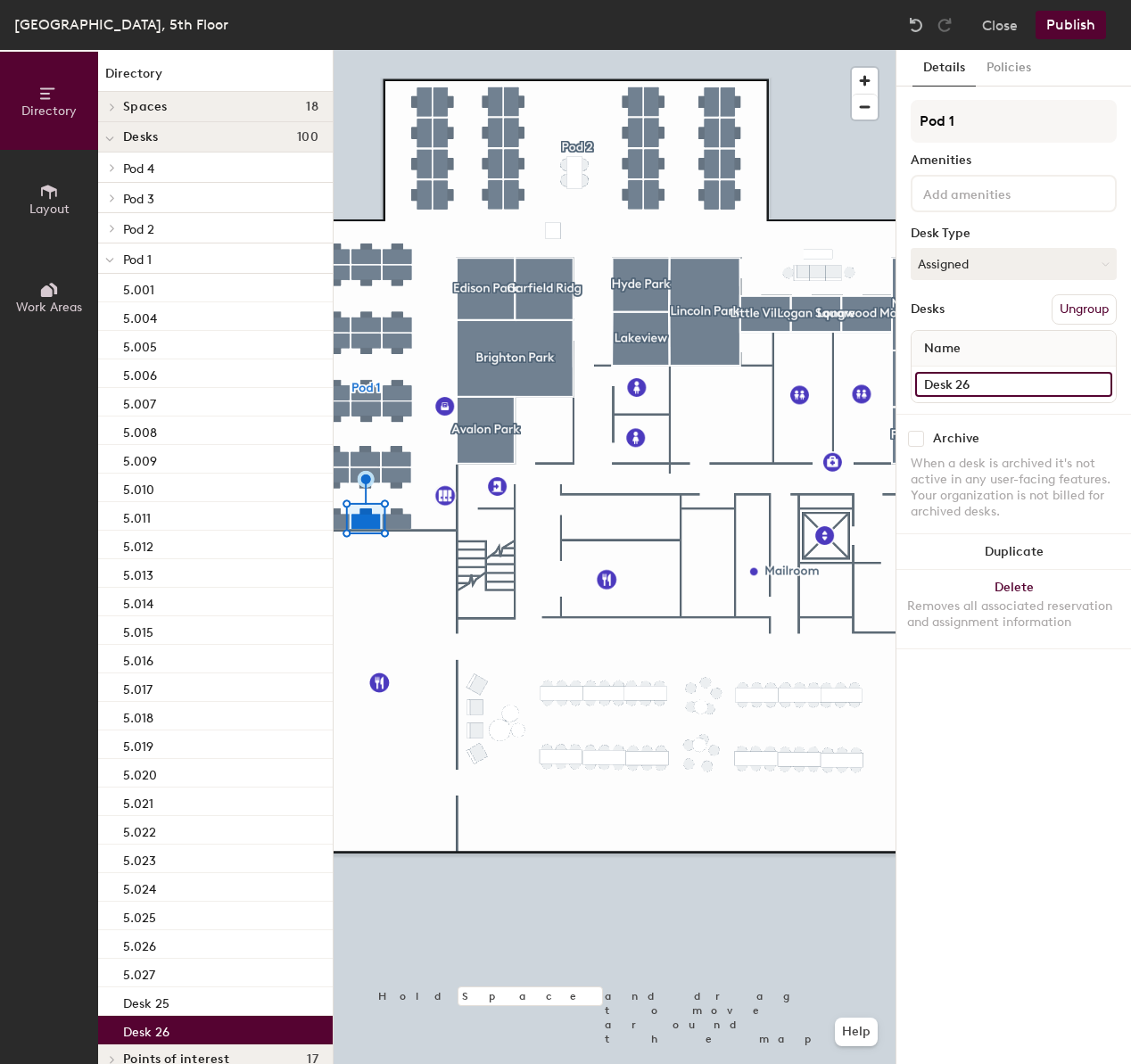
click at [1034, 393] on input "Desk 26" at bounding box center [1013, 384] width 197 height 25
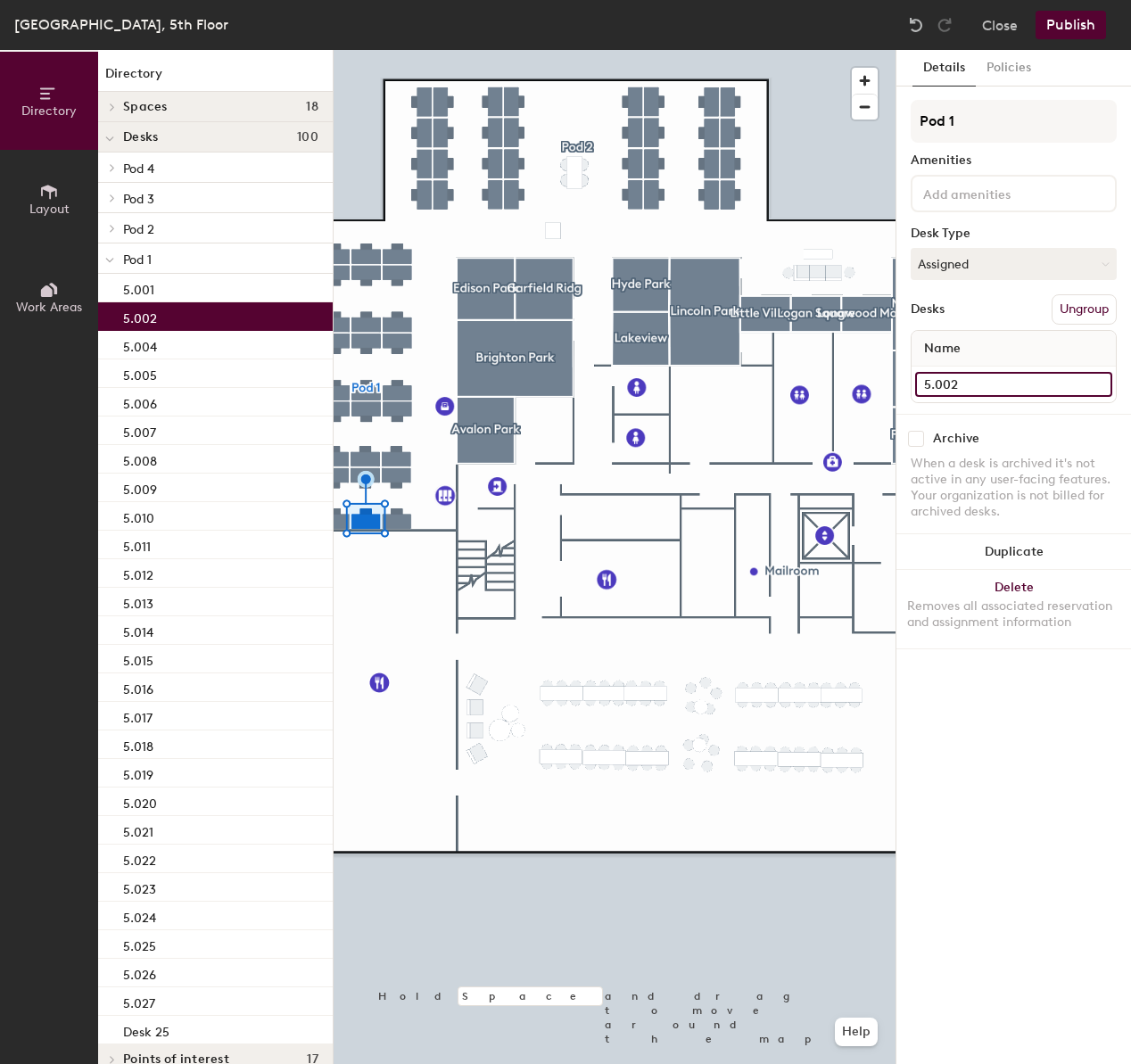
type input "5.002"
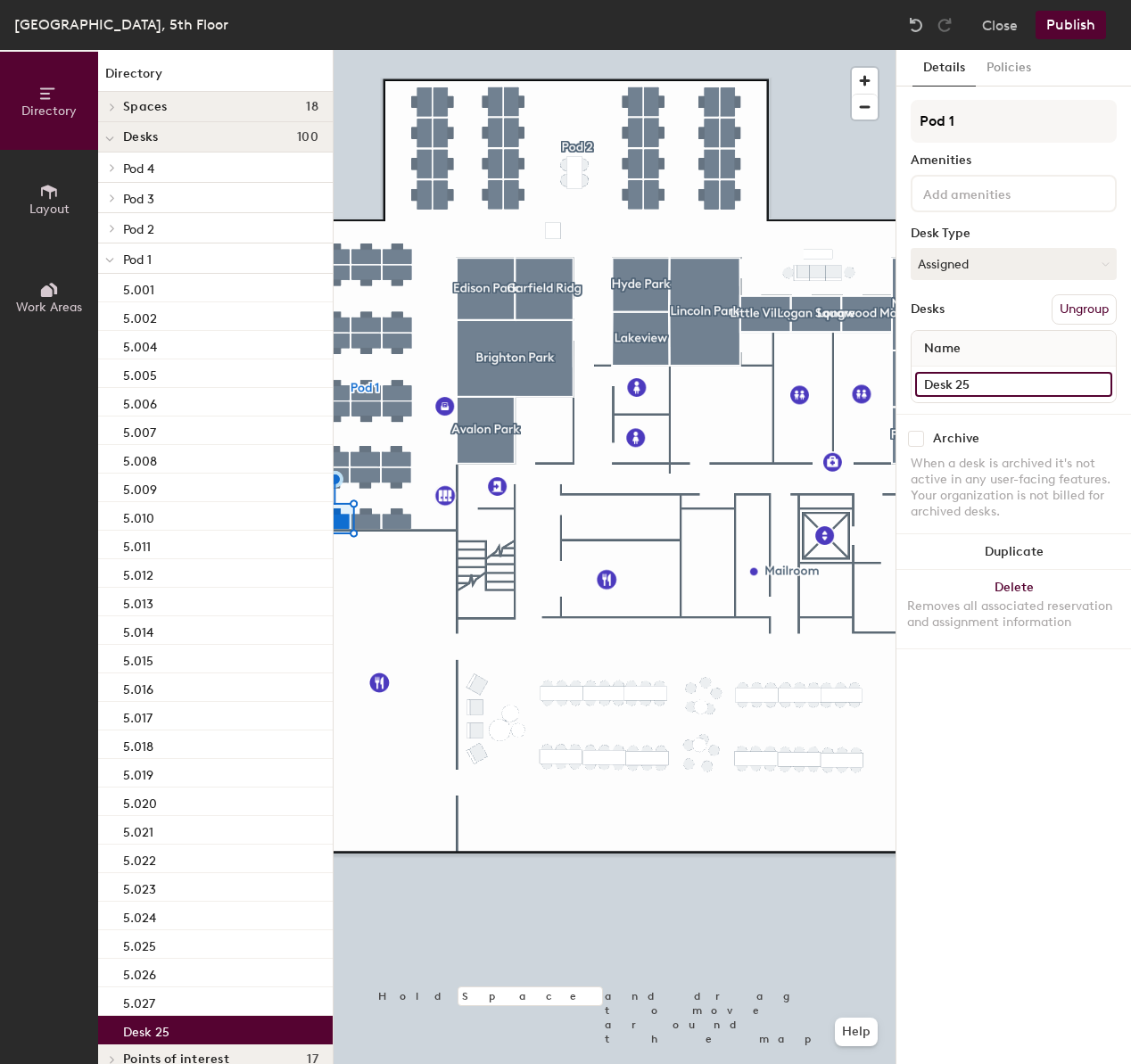
click at [981, 386] on input "Desk 25" at bounding box center [1013, 384] width 197 height 25
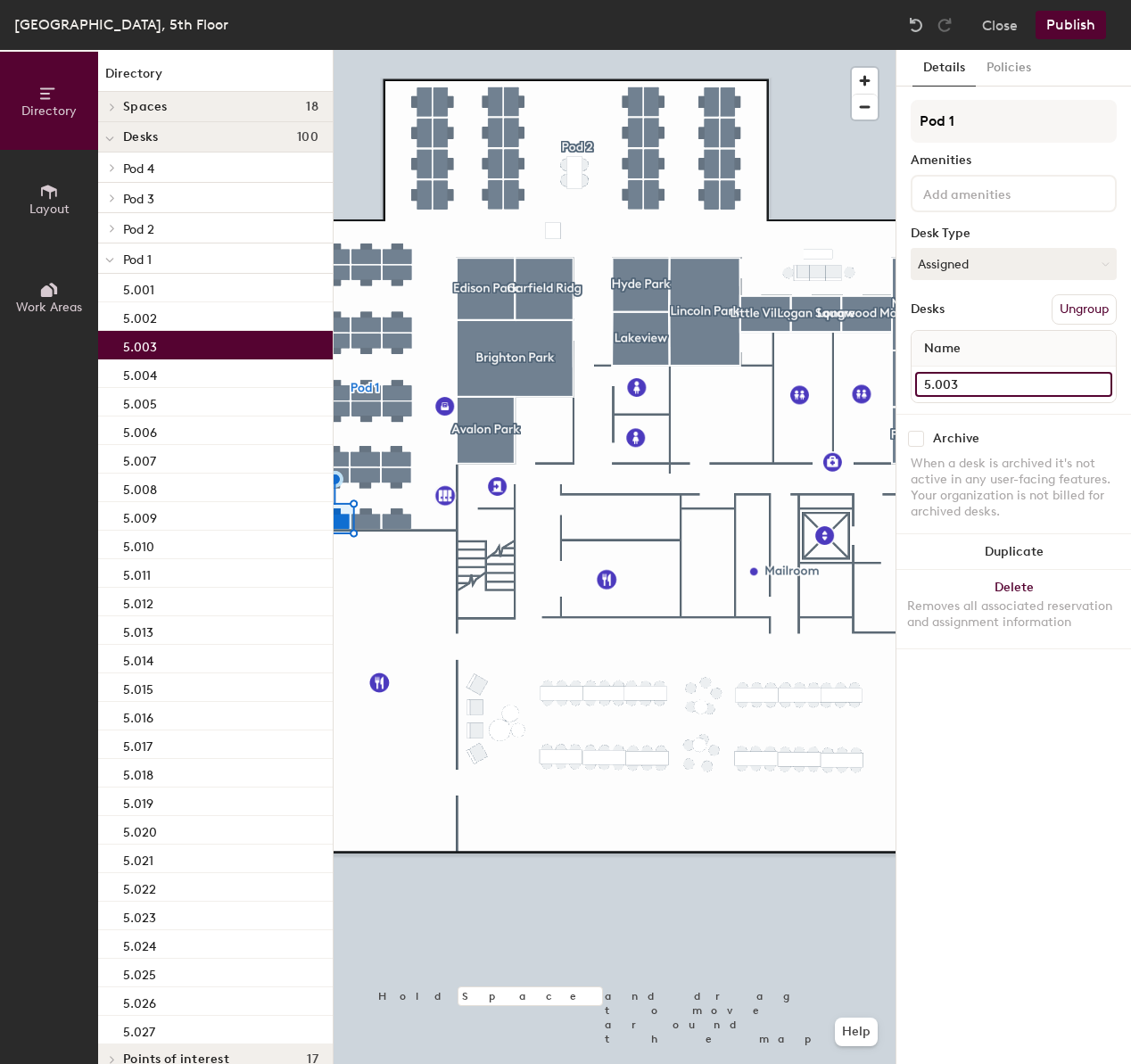
type input "5.003"
click at [386, 50] on div at bounding box center [614, 50] width 562 height 0
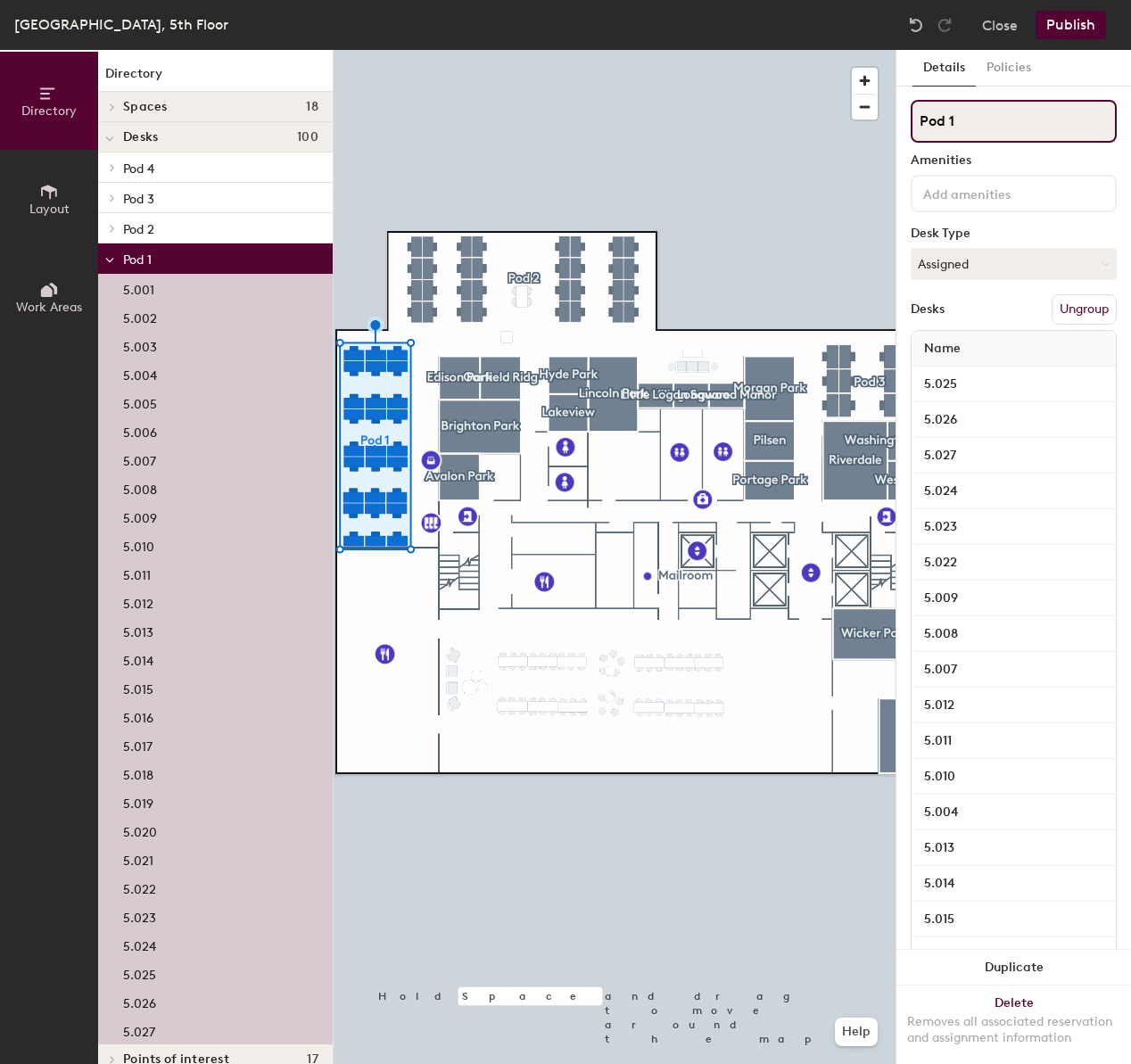
click at [974, 117] on input "Pod 1" at bounding box center [1013, 121] width 206 height 43
type input "5.001 - 5.027"
click at [1018, 121] on input "5.001 - 5.027" at bounding box center [1013, 121] width 206 height 43
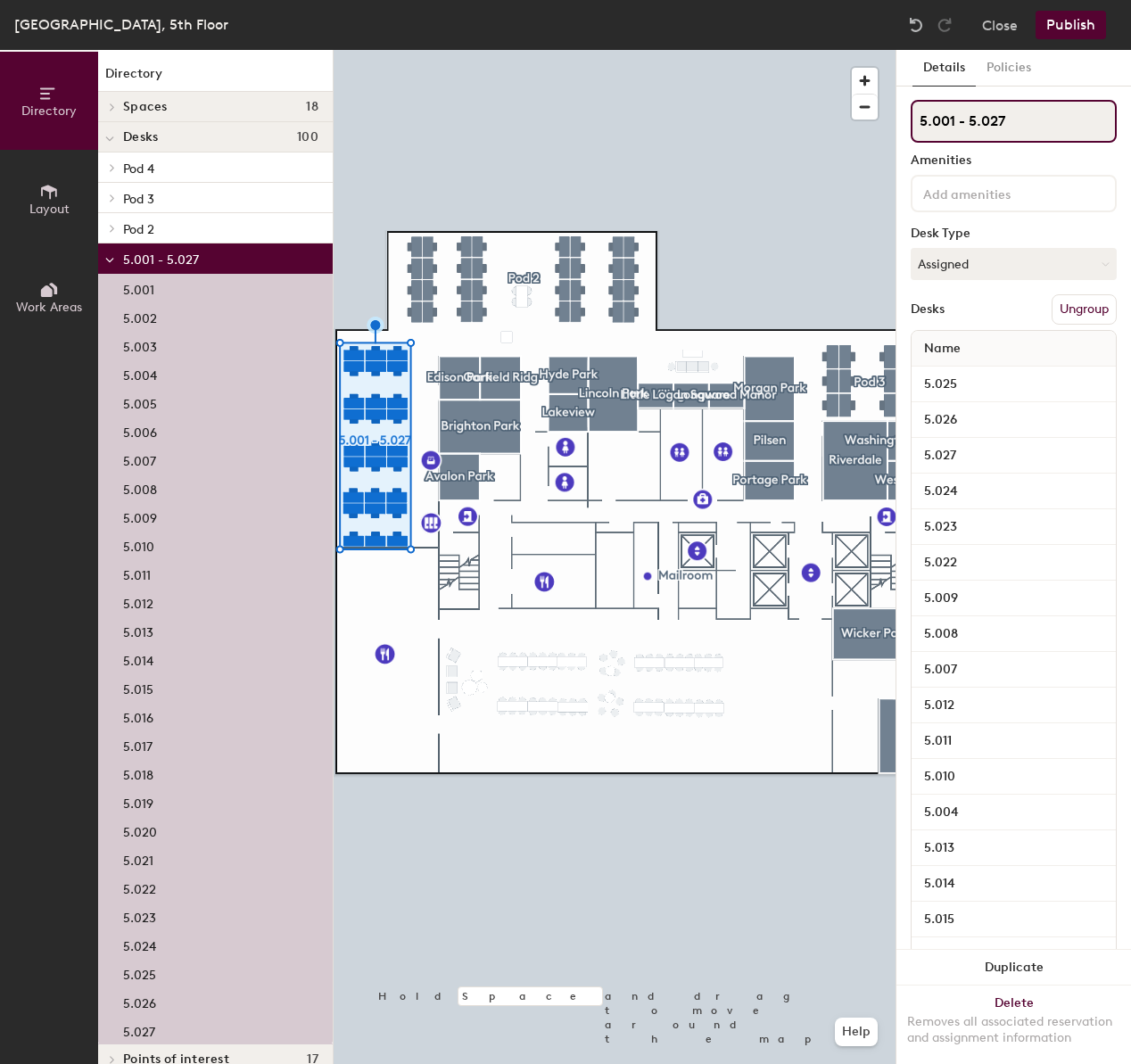
click at [1017, 122] on input "5.001 - 5.027" at bounding box center [1013, 121] width 206 height 43
click at [1017, 123] on input "5.001 - 5.027" at bounding box center [1013, 121] width 206 height 43
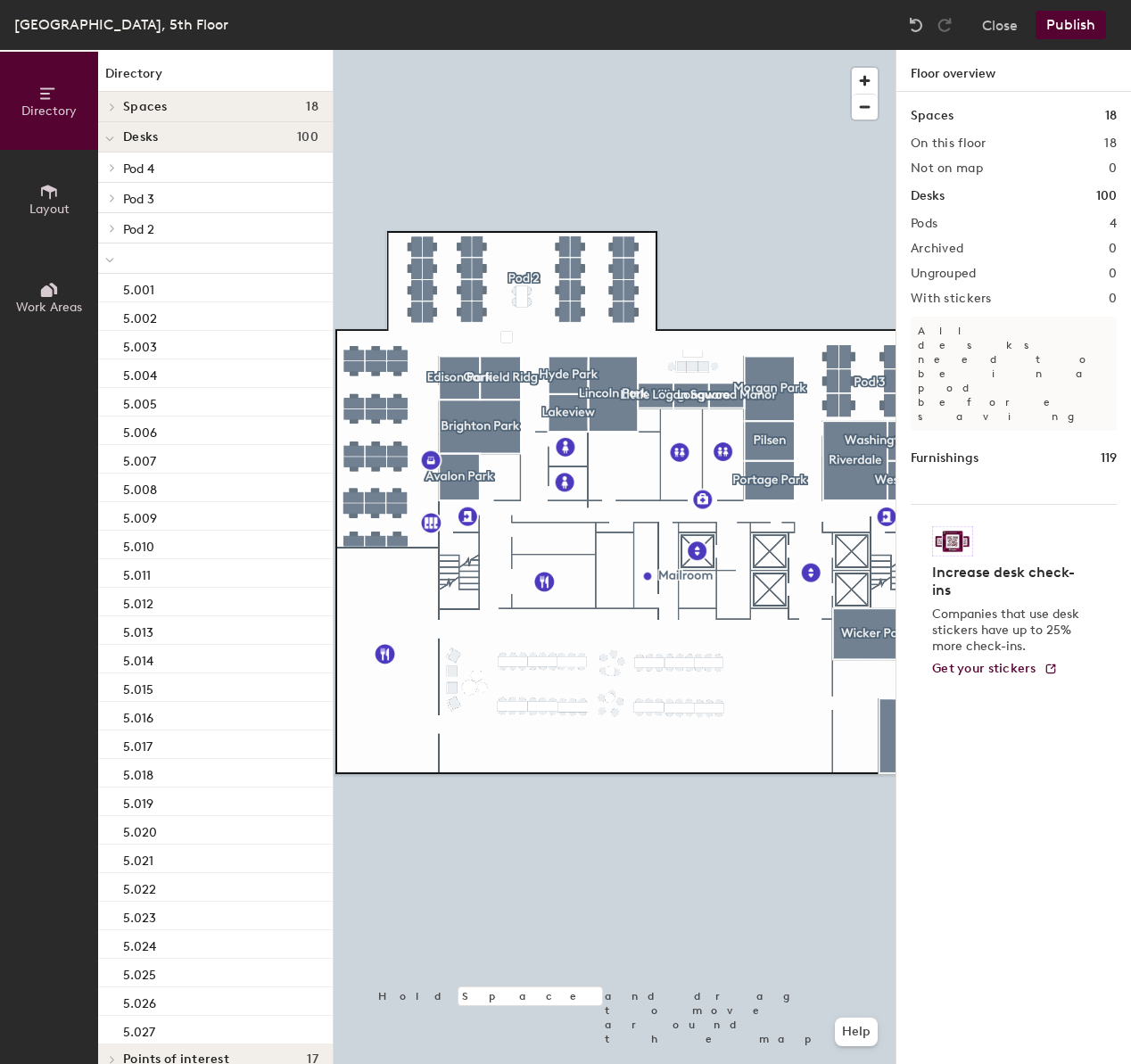
click at [107, 258] on icon at bounding box center [109, 260] width 9 height 7
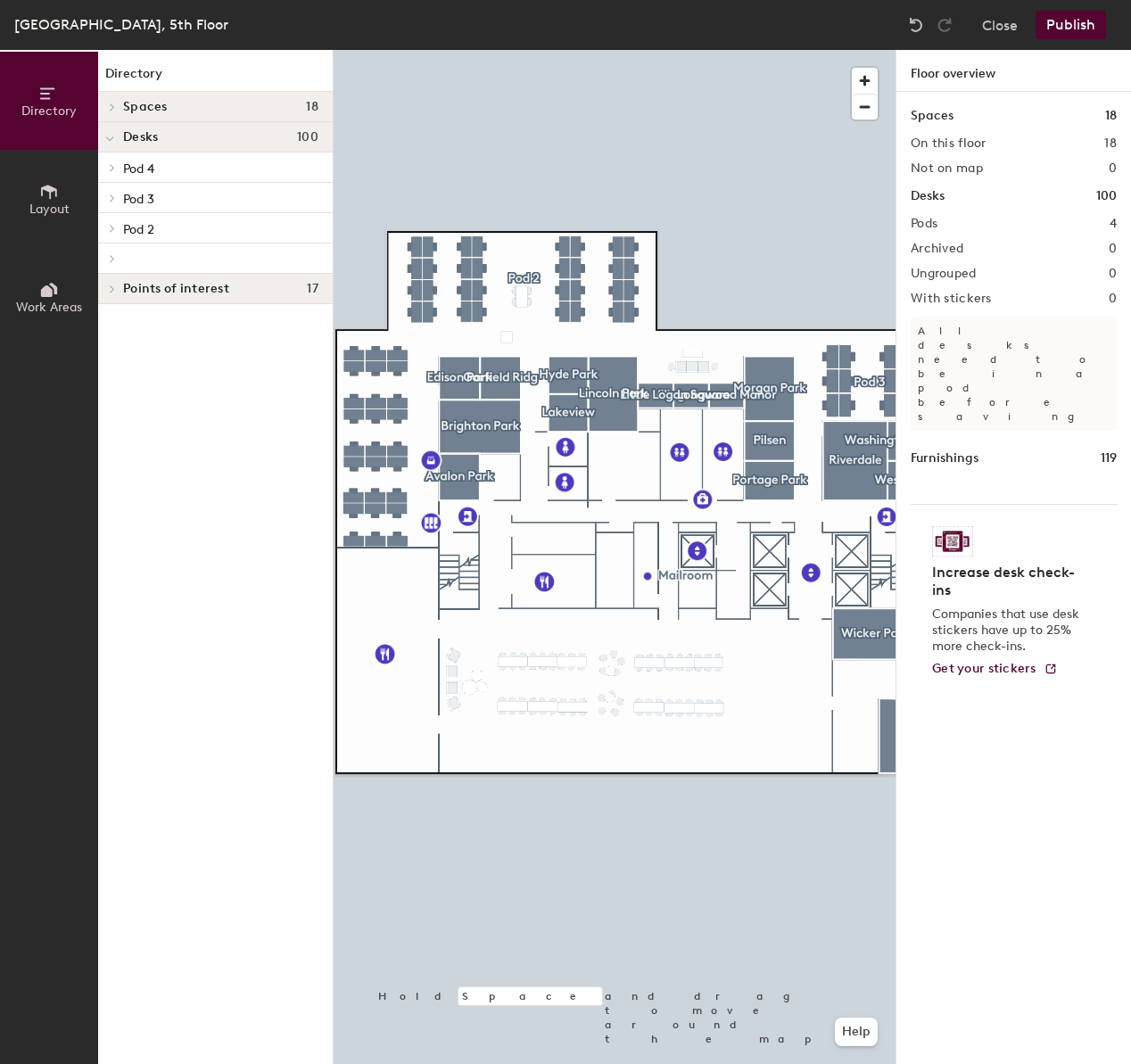
click at [109, 260] on icon at bounding box center [112, 258] width 7 height 9
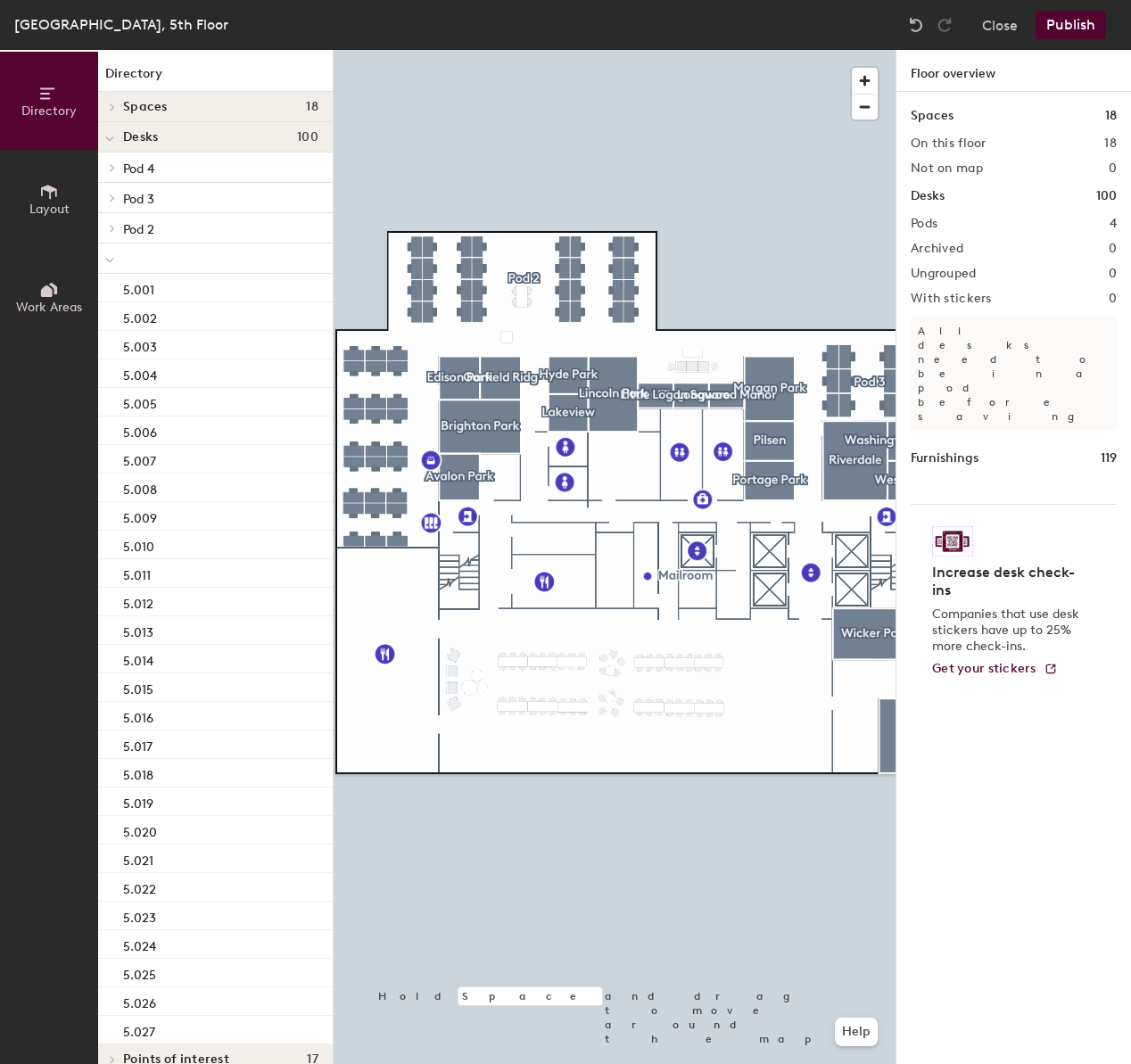
click at [181, 264] on div at bounding box center [215, 259] width 235 height 31
click at [381, 50] on div at bounding box center [614, 50] width 562 height 0
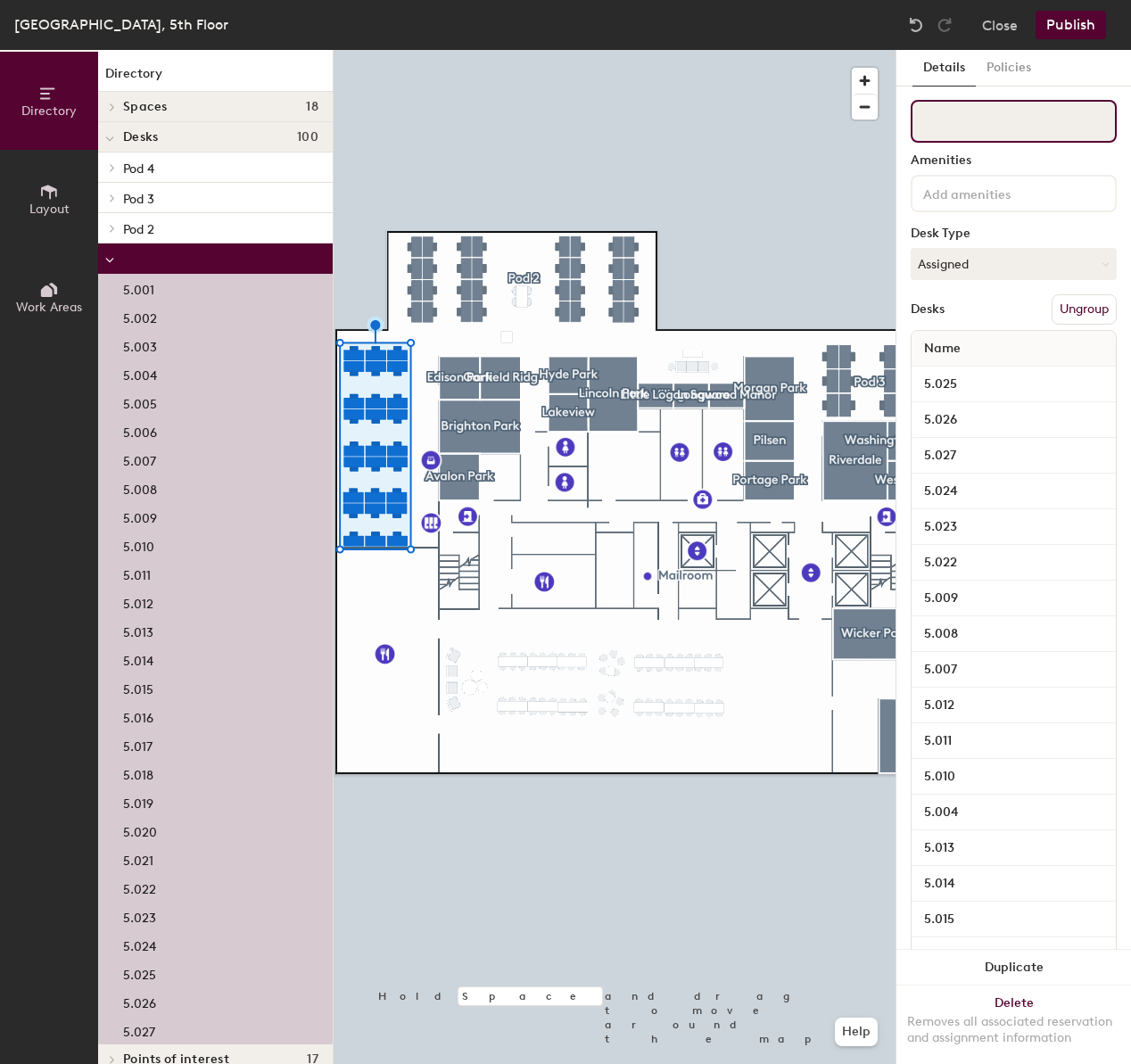
click at [982, 123] on input at bounding box center [1013, 121] width 206 height 43
type input "People"
click at [1034, 124] on input "People" at bounding box center [1013, 121] width 206 height 43
type input "People Team"
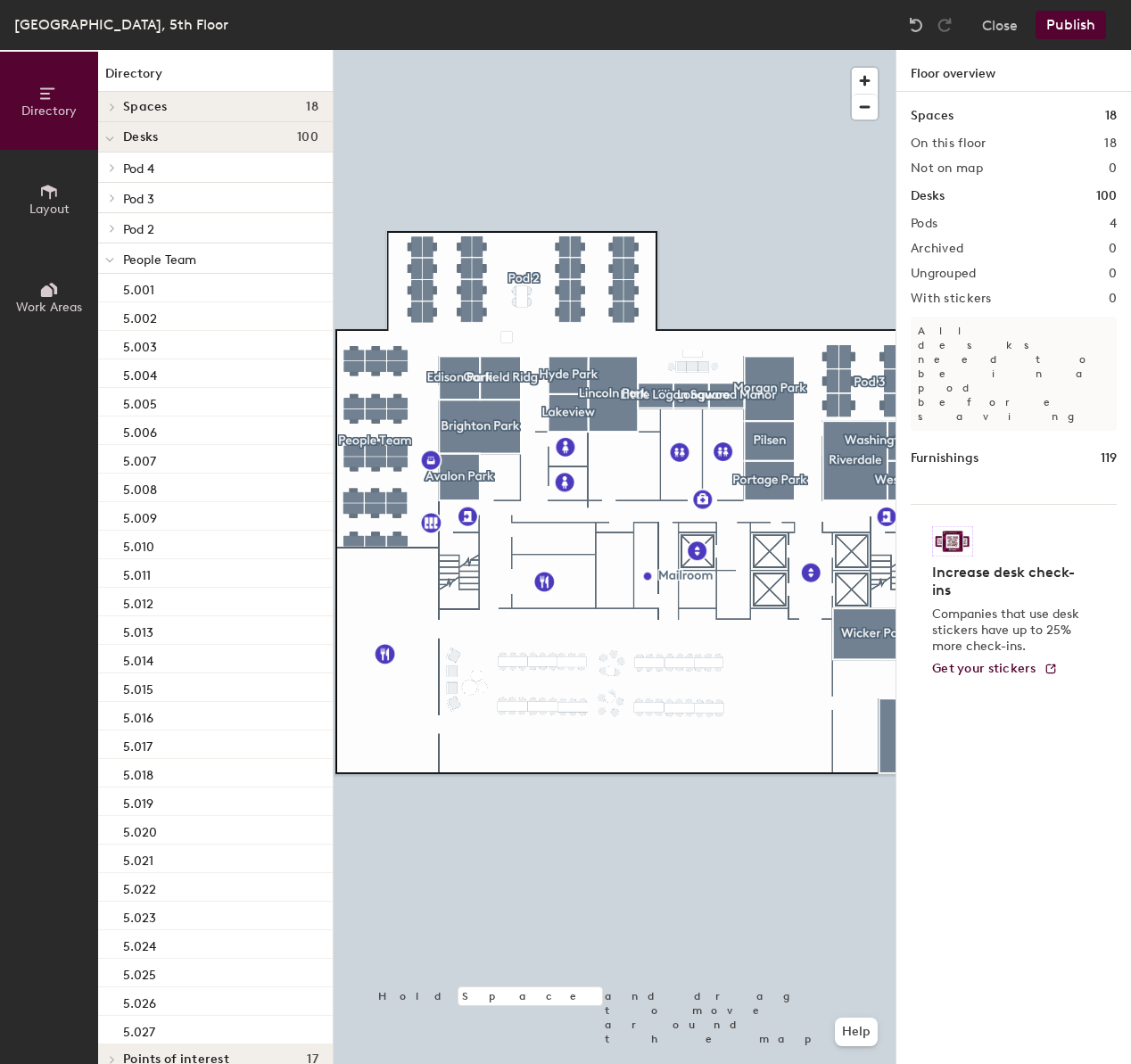
click at [535, 50] on div at bounding box center [614, 50] width 562 height 0
click at [553, 50] on div at bounding box center [614, 50] width 562 height 0
click at [505, 50] on div at bounding box center [614, 50] width 562 height 0
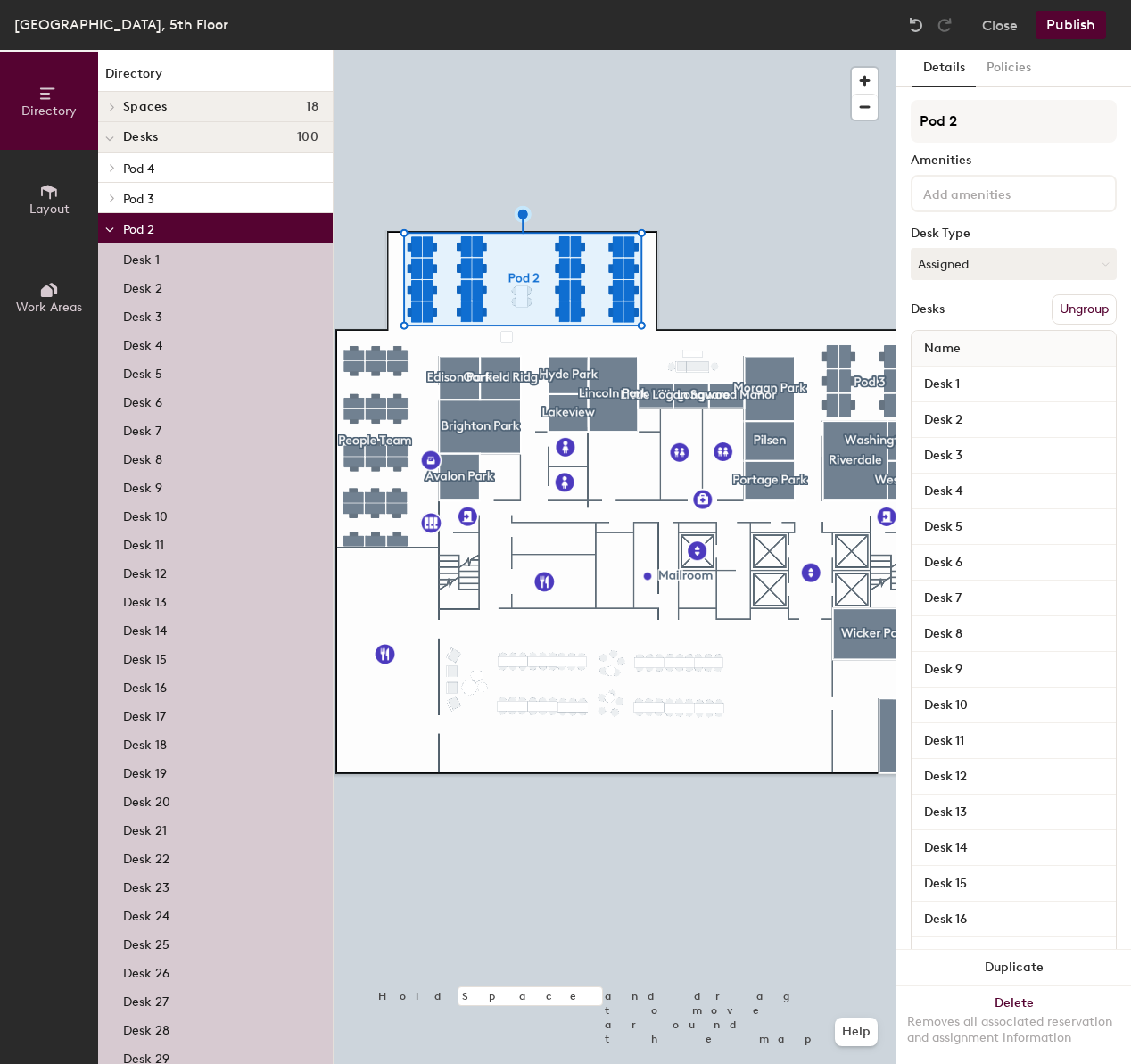
click at [1082, 302] on button "Ungroup" at bounding box center [1084, 309] width 65 height 31
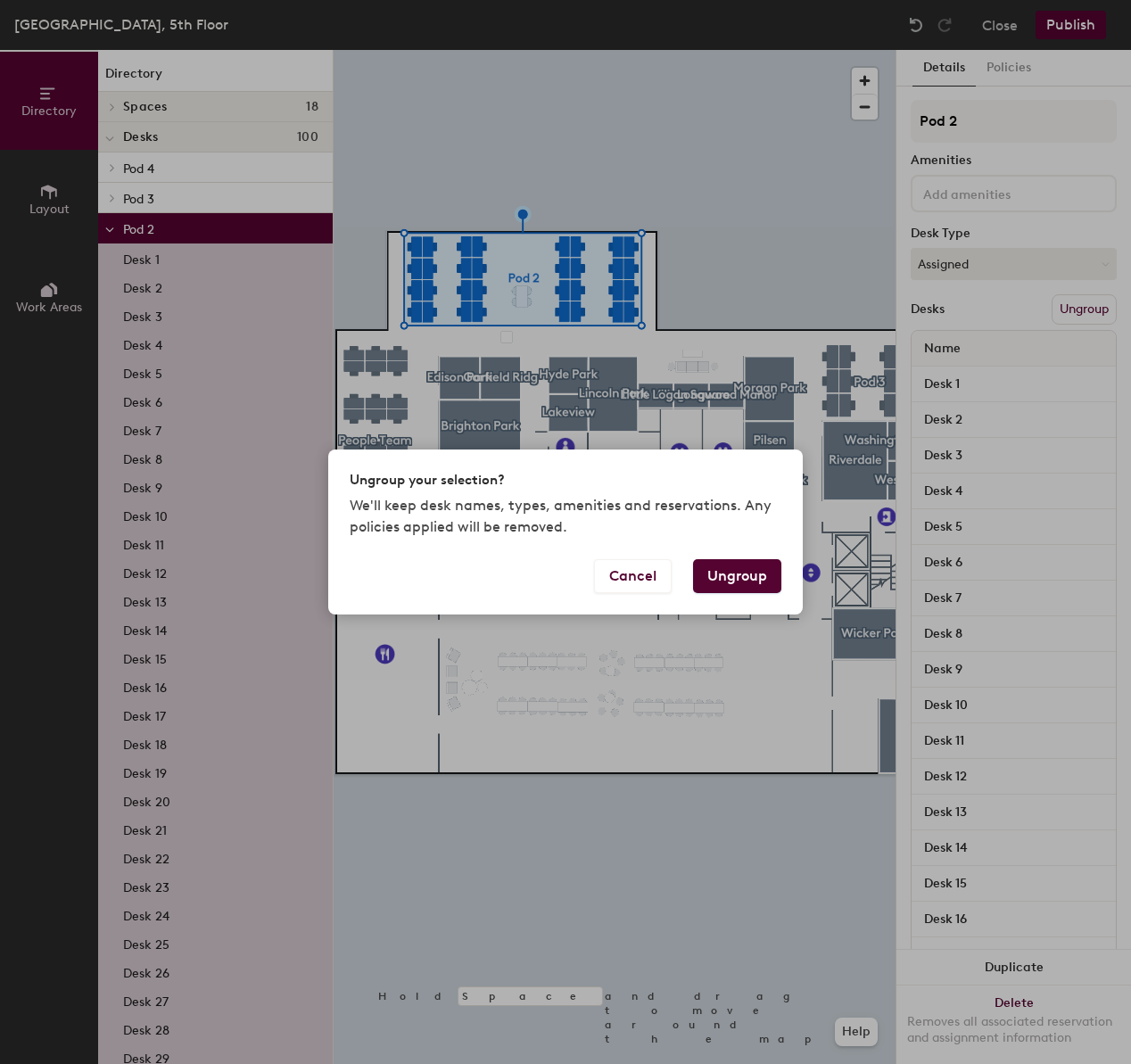
click at [735, 571] on button "Ungroup" at bounding box center [736, 576] width 88 height 34
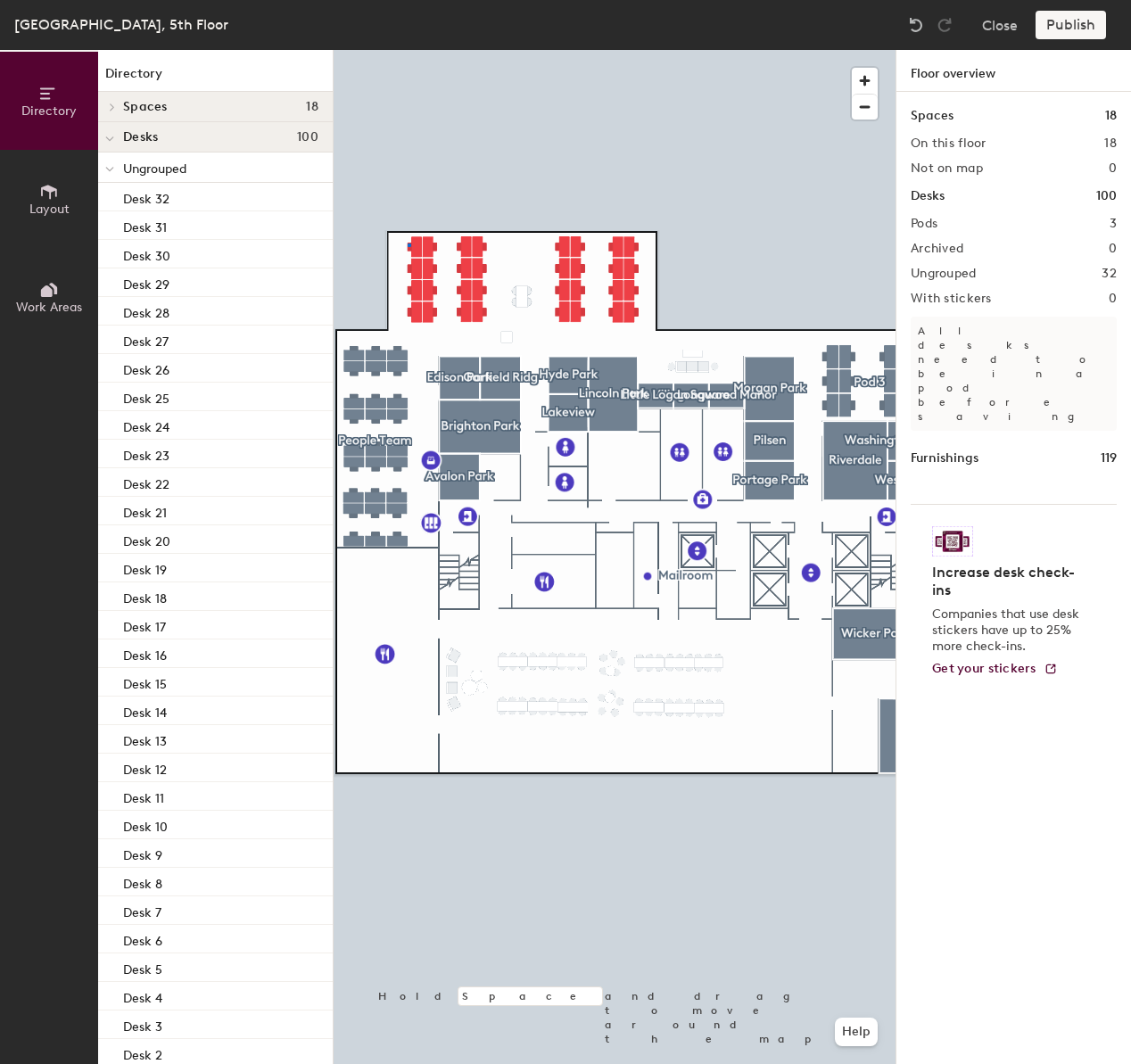
click at [408, 50] on div at bounding box center [614, 50] width 562 height 0
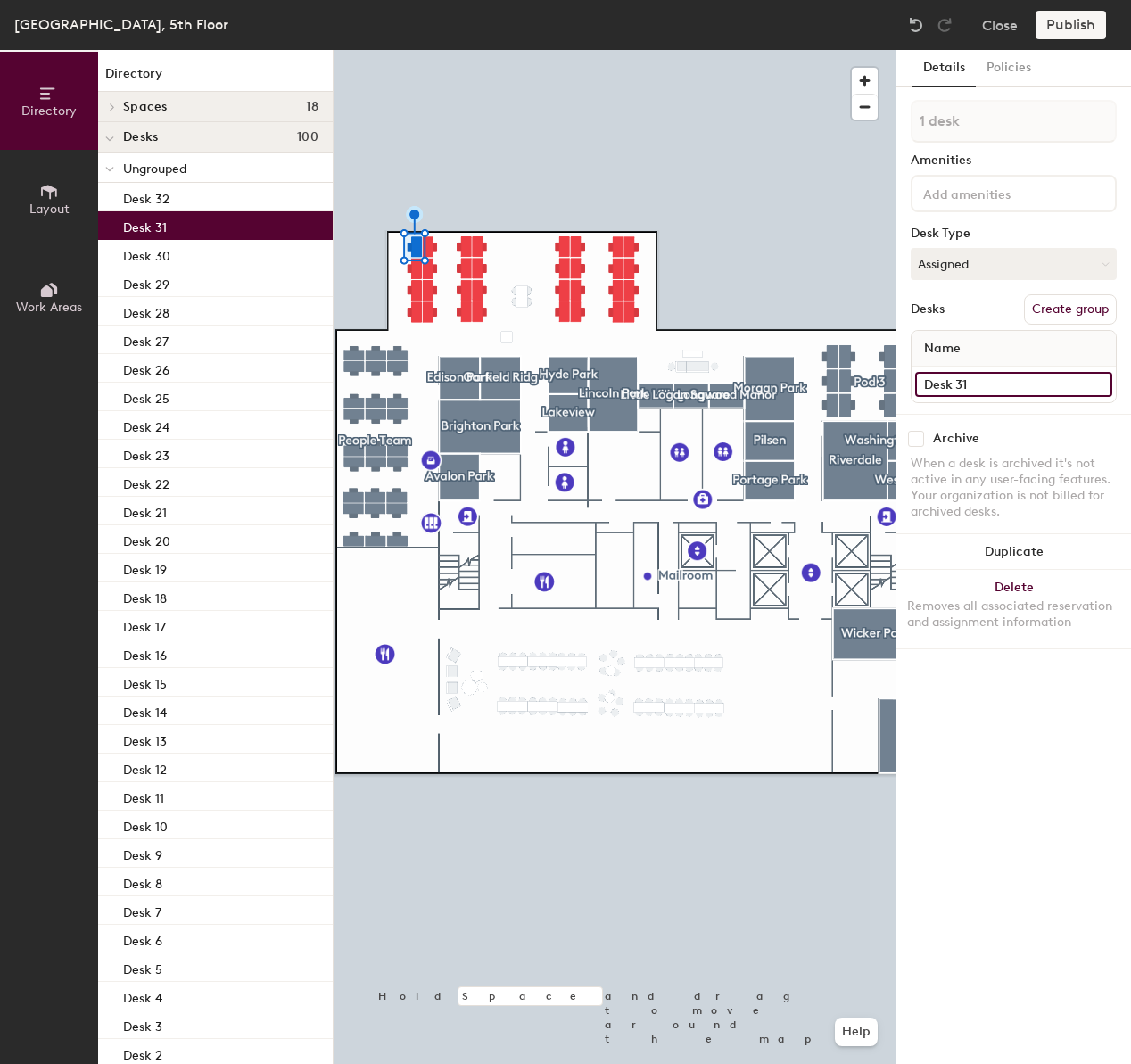
click at [996, 378] on input "Desk 31" at bounding box center [1013, 384] width 197 height 25
type input "5.028"
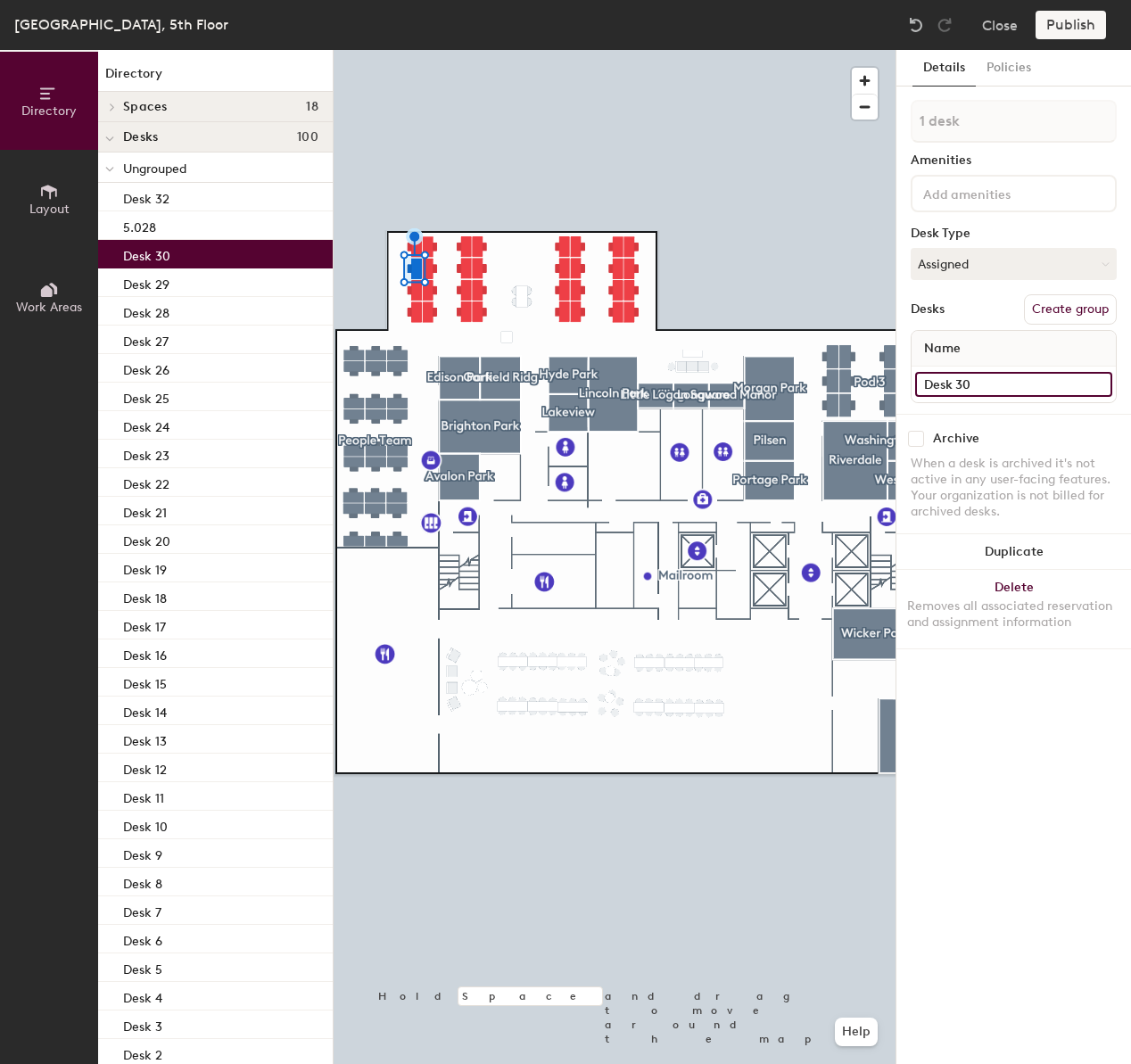
click at [1046, 387] on input "Desk 30" at bounding box center [1013, 384] width 197 height 25
type input "5.029"
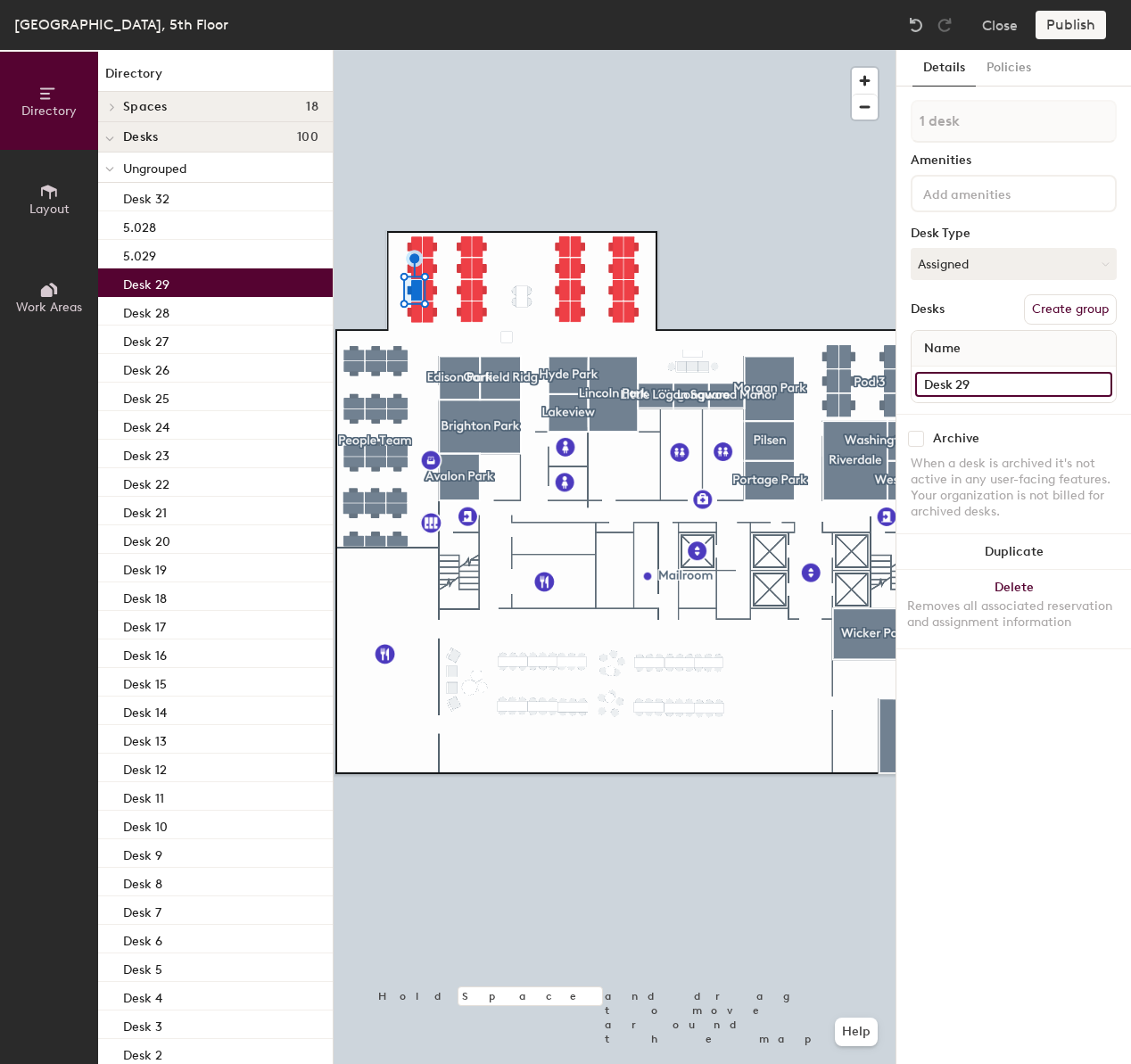
click at [1029, 388] on input "Desk 29" at bounding box center [1013, 384] width 197 height 25
type input "2"
type input "5.030"
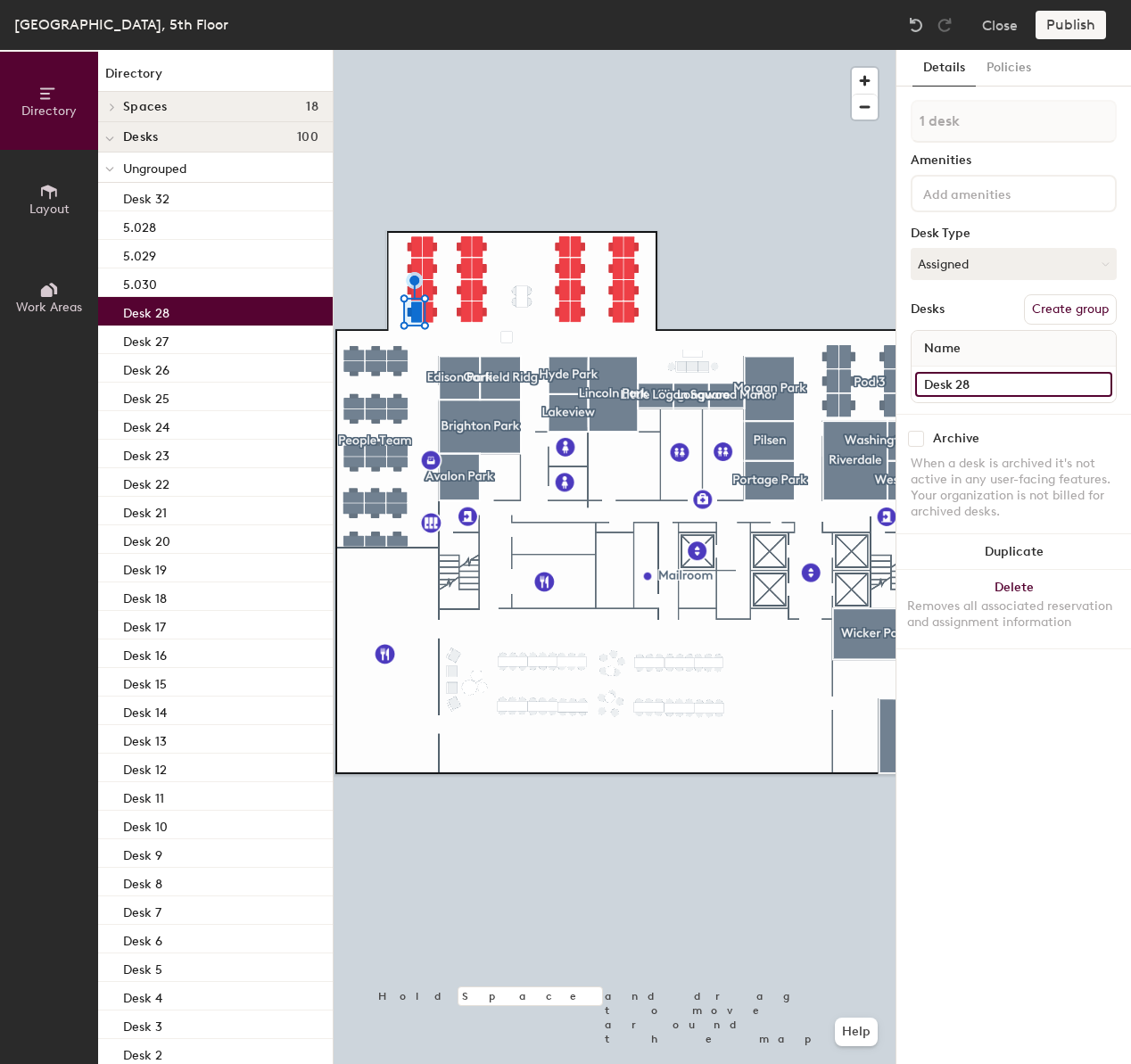
click at [1014, 389] on input "Desk 28" at bounding box center [1013, 384] width 197 height 25
click at [1014, 388] on input "Desk 28" at bounding box center [1013, 384] width 197 height 25
type input "5.031"
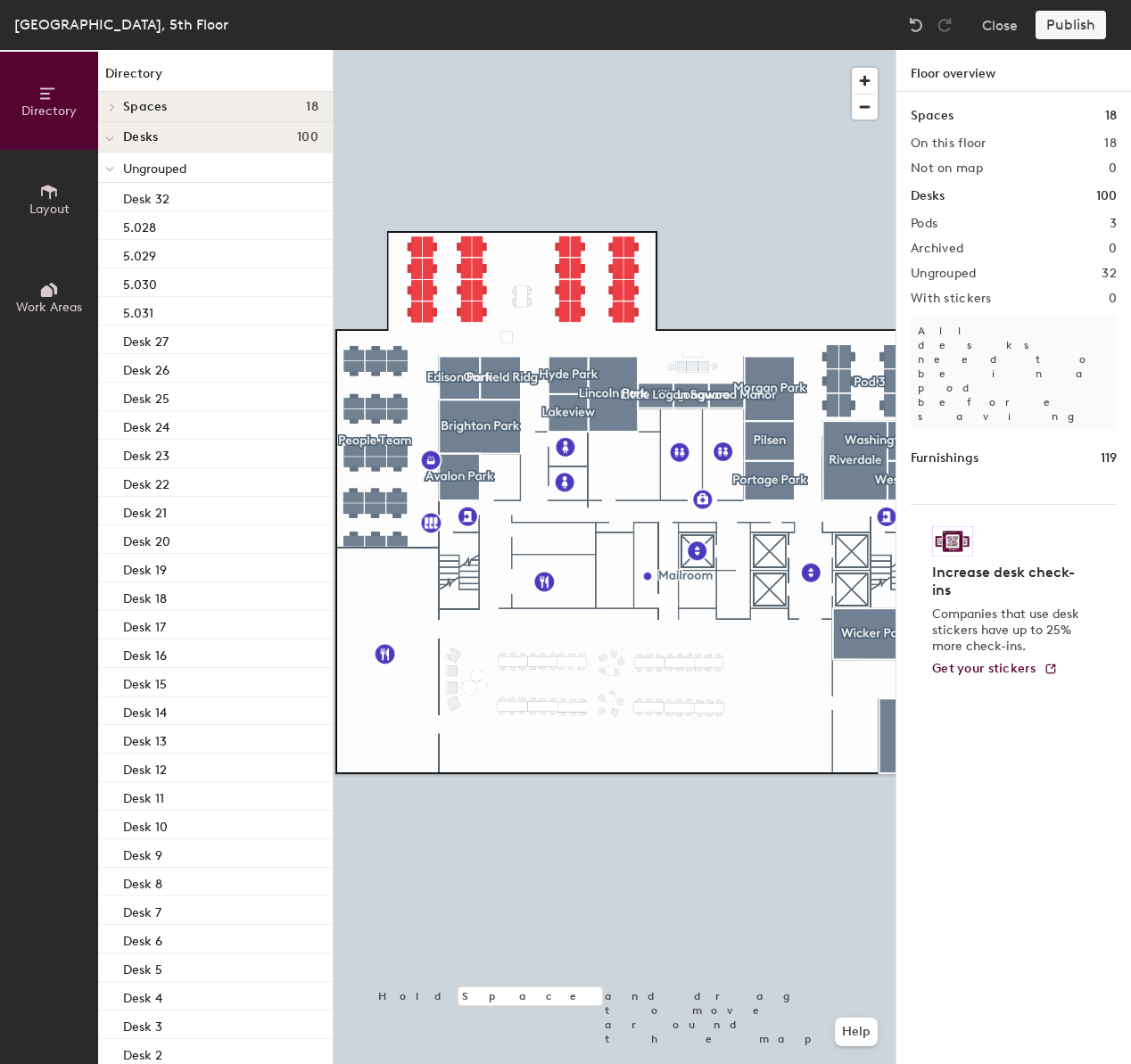
click at [1099, 17] on div "Publish" at bounding box center [1075, 25] width 81 height 29
click at [1094, 21] on div "Publish" at bounding box center [1075, 25] width 81 height 29
click at [764, 50] on div at bounding box center [614, 50] width 562 height 0
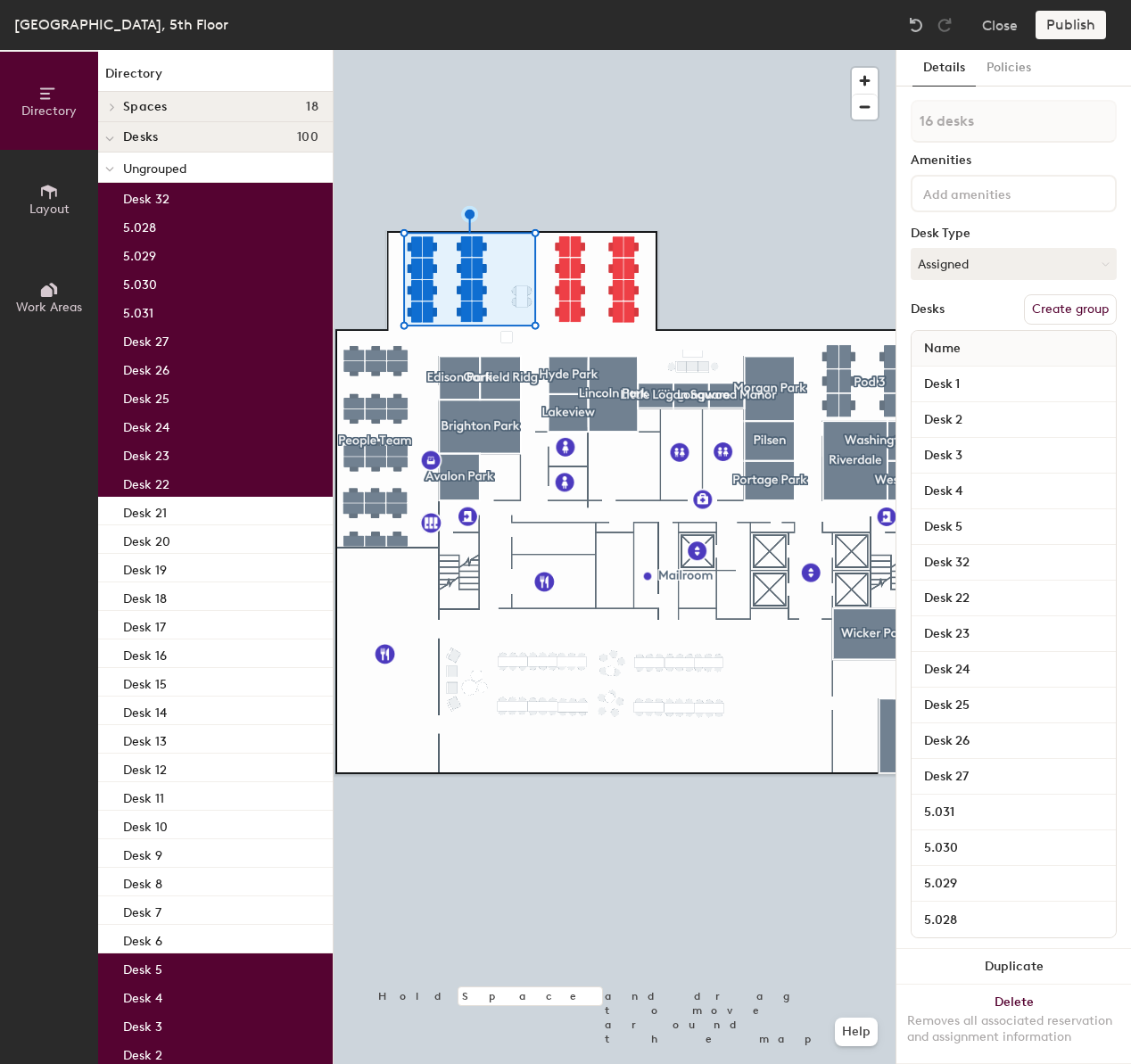
click at [1046, 304] on button "Create group" at bounding box center [1071, 309] width 93 height 31
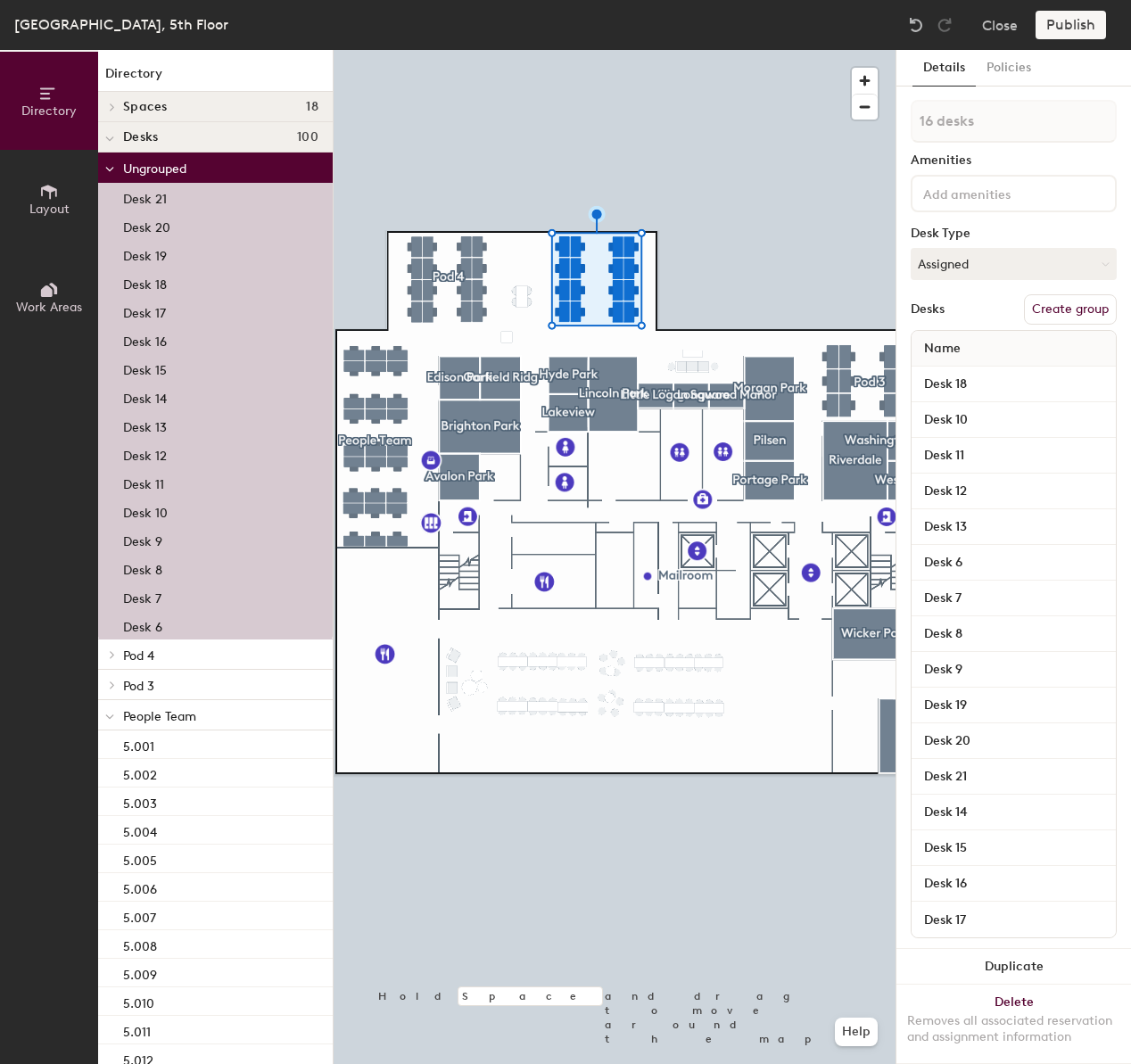
click at [1087, 315] on button "Create group" at bounding box center [1071, 309] width 93 height 31
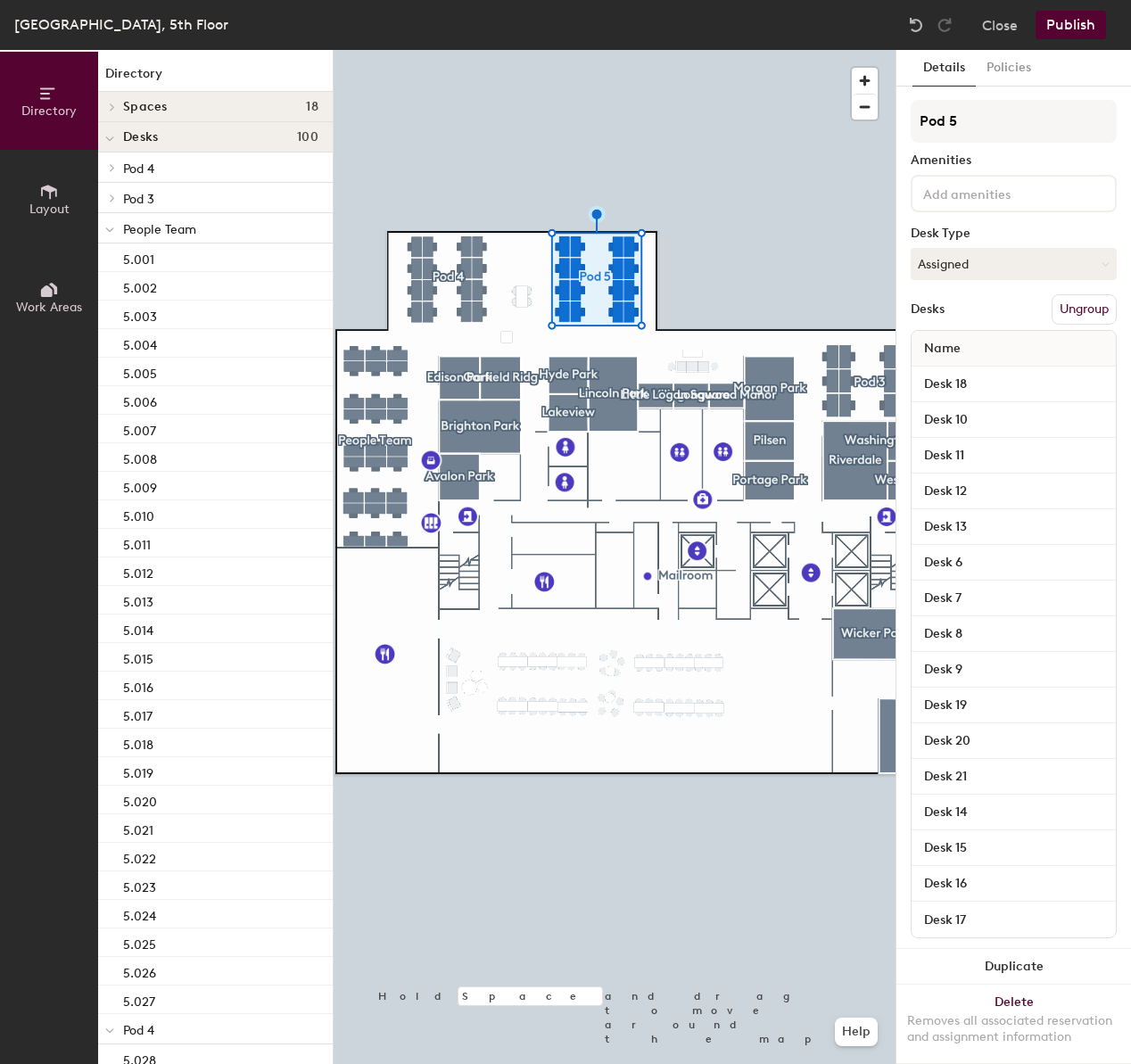
click at [797, 50] on div at bounding box center [614, 50] width 562 height 0
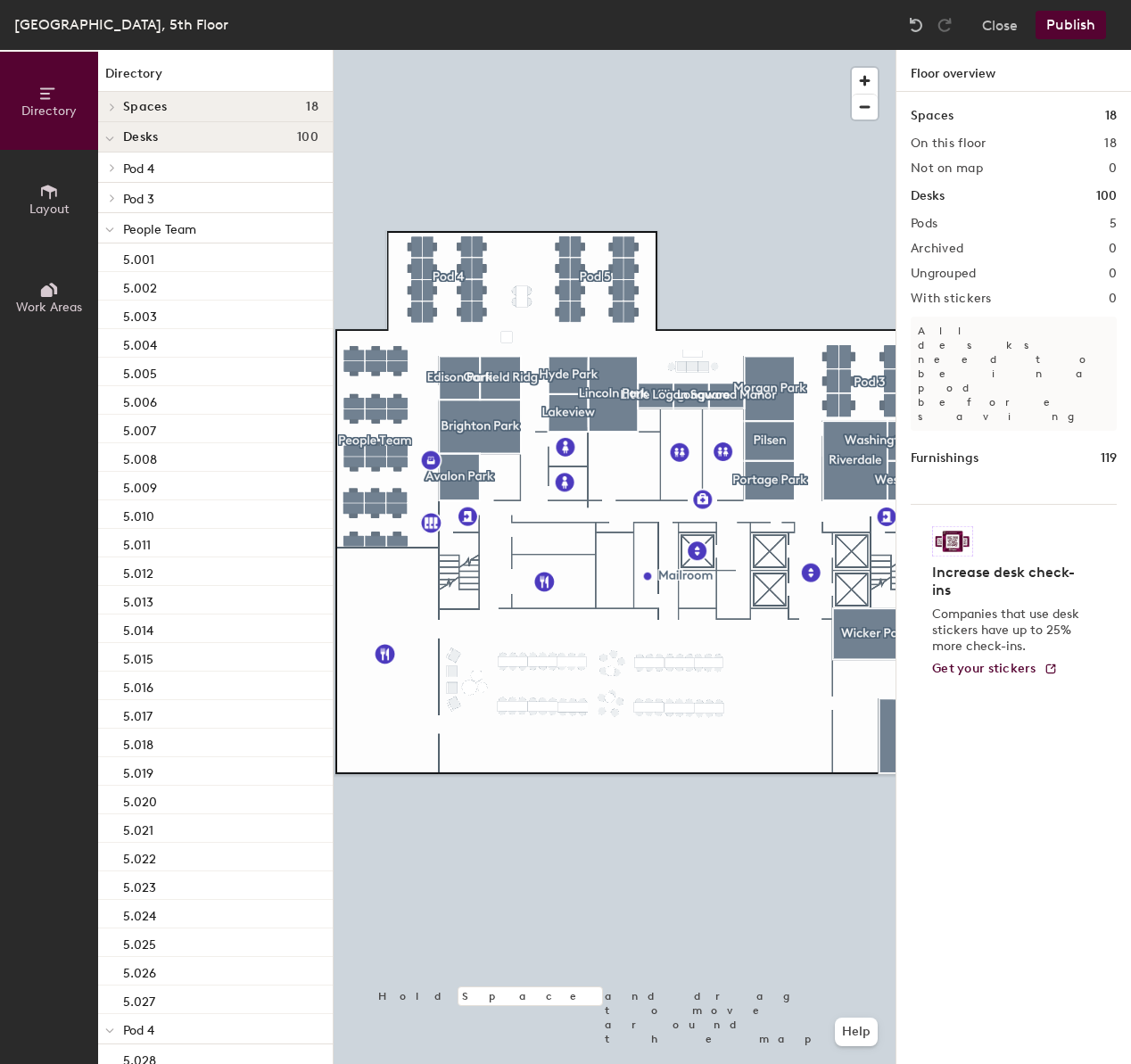
click at [1062, 34] on button "Publish" at bounding box center [1070, 25] width 70 height 29
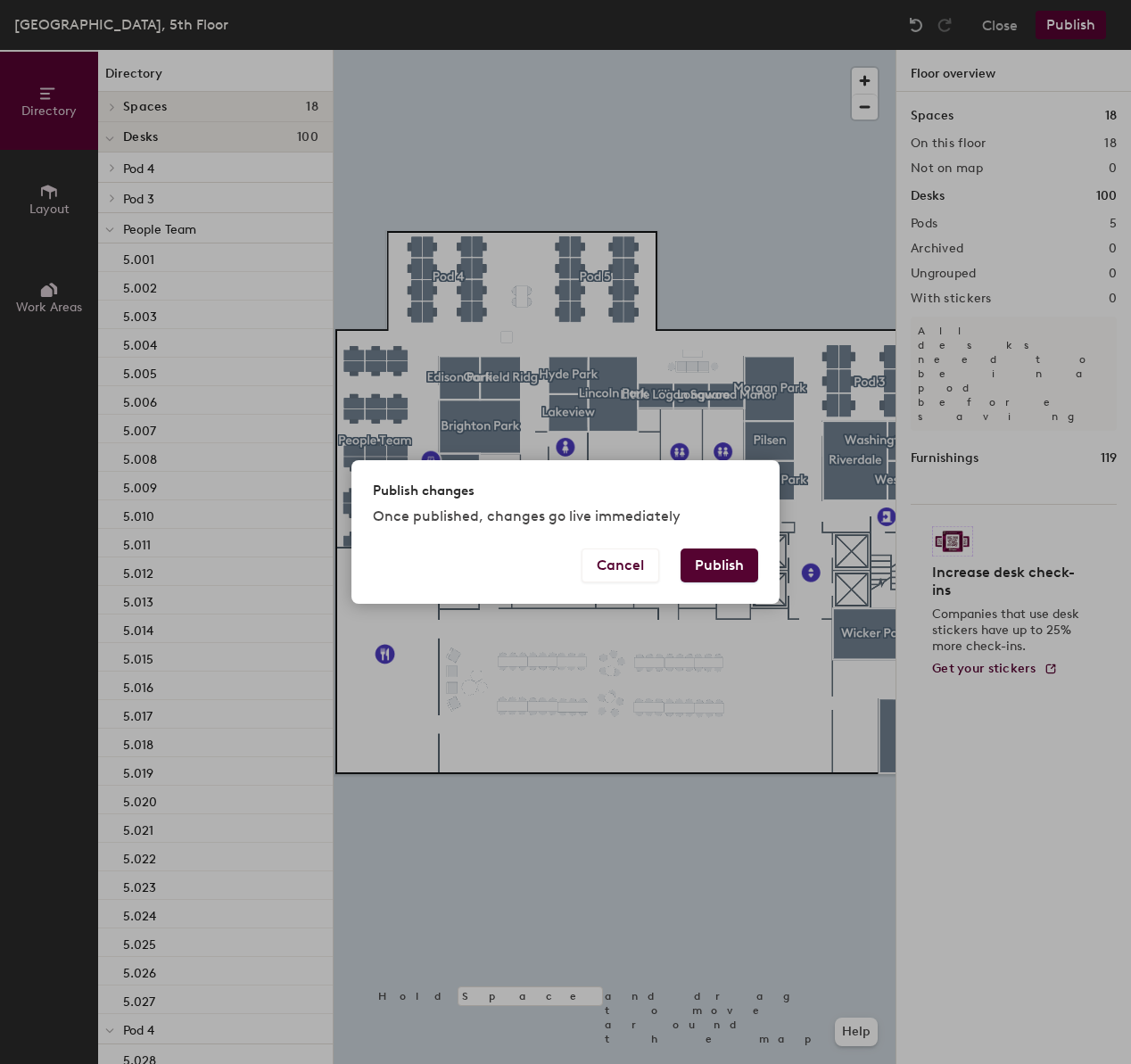
click at [733, 573] on button "Publish" at bounding box center [719, 565] width 77 height 34
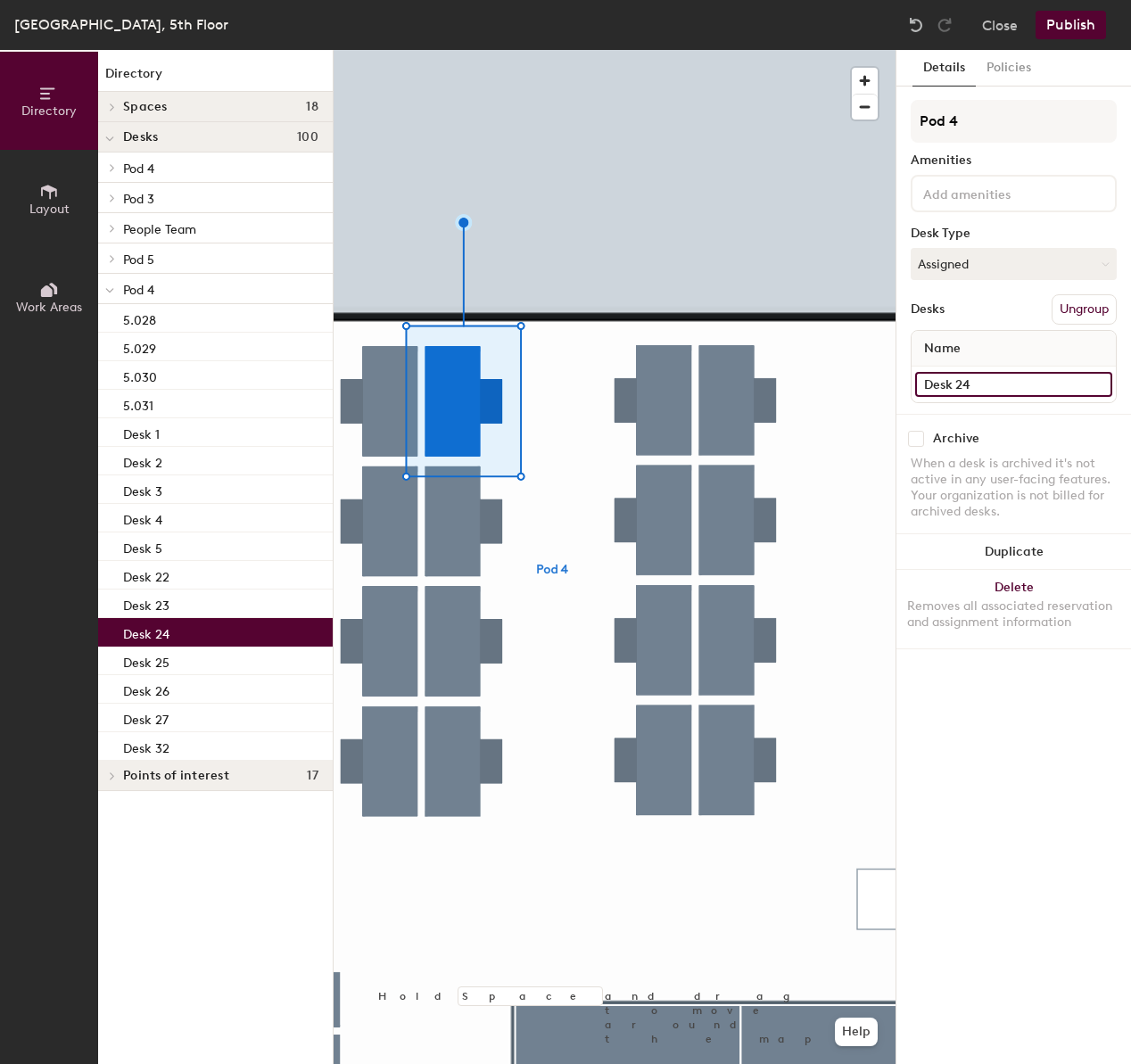
click at [985, 387] on input "Desk 24" at bounding box center [1013, 384] width 197 height 25
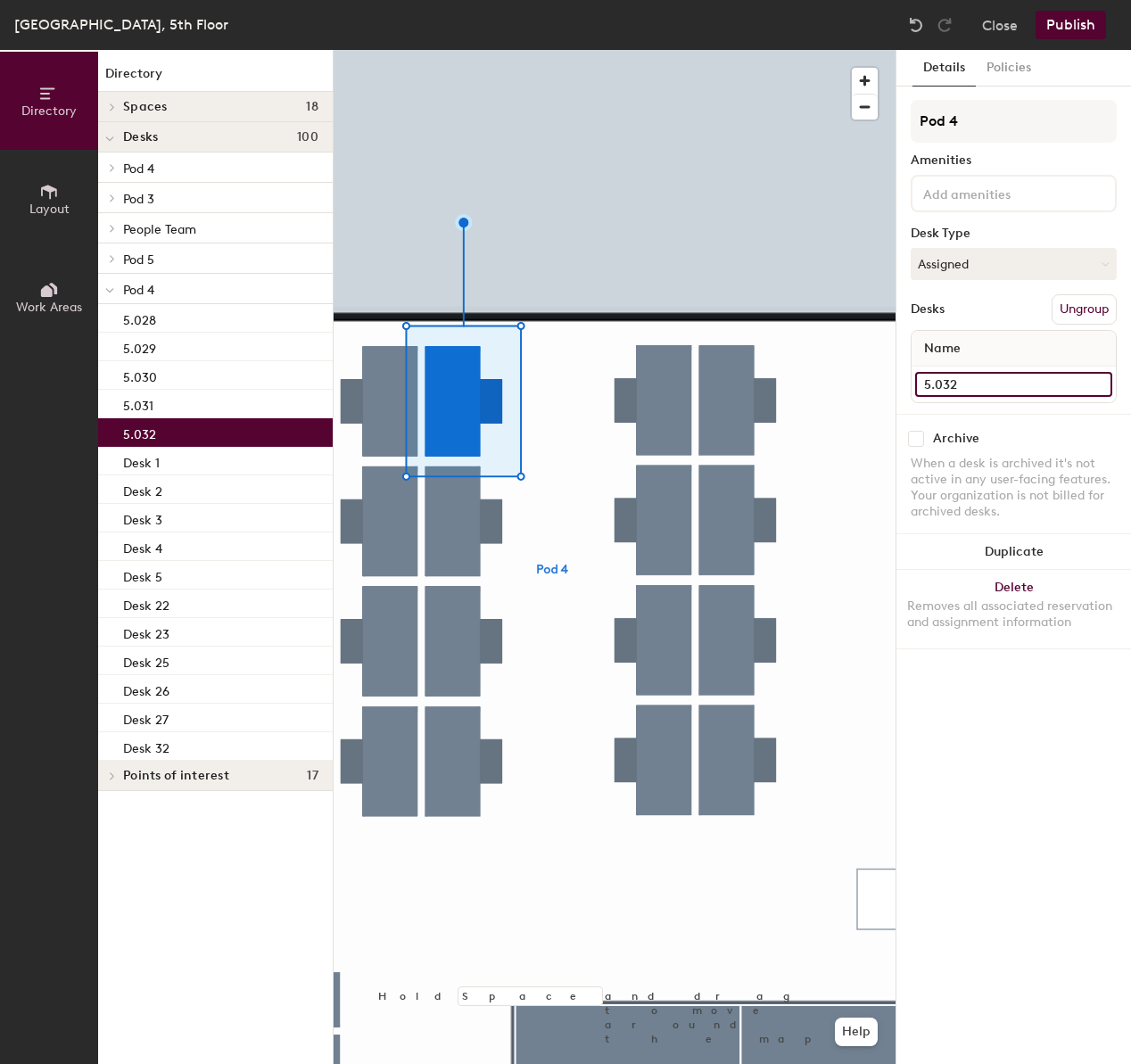
type input "5.032"
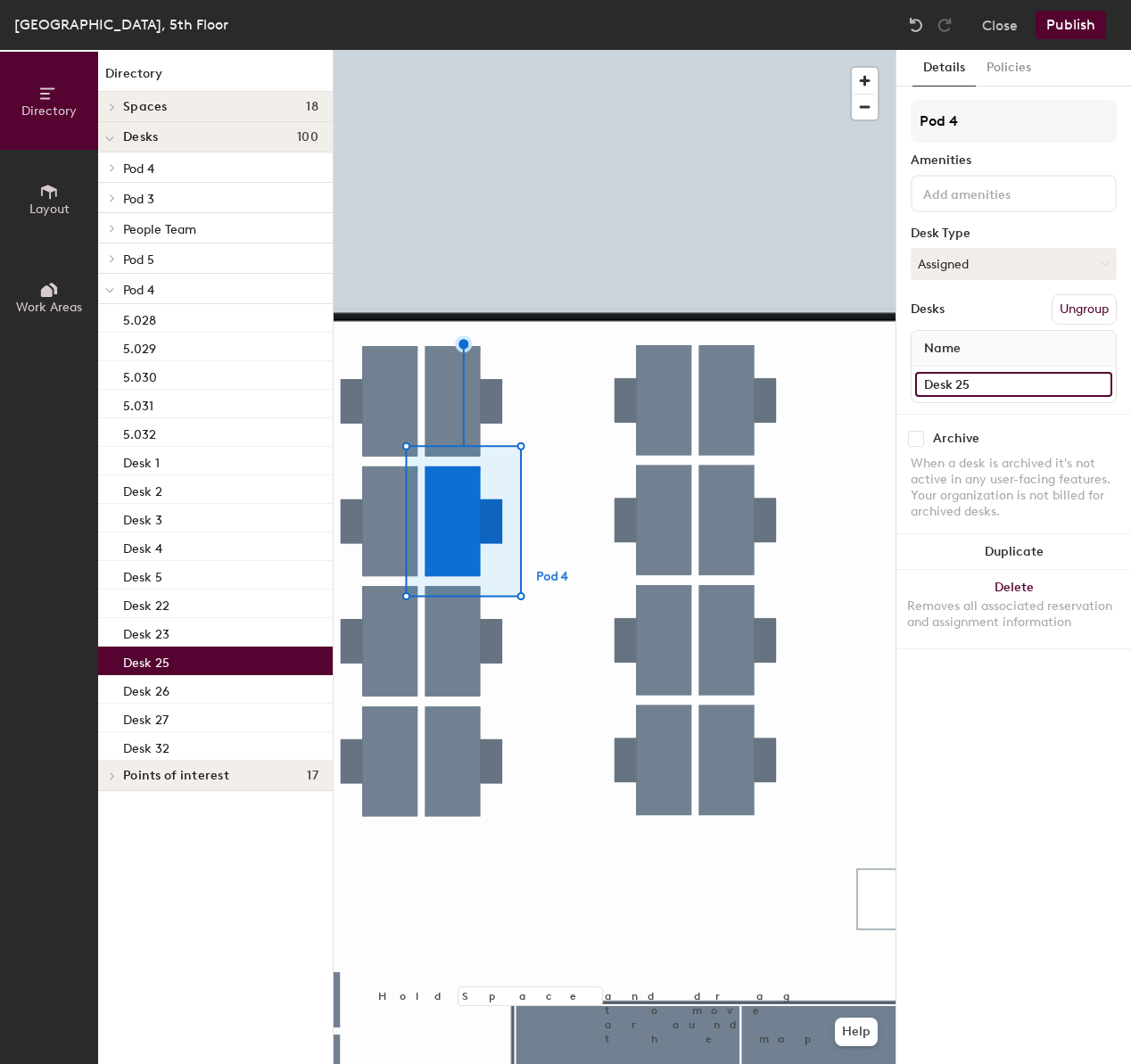
click at [978, 388] on input "Desk 25" at bounding box center [1013, 384] width 197 height 25
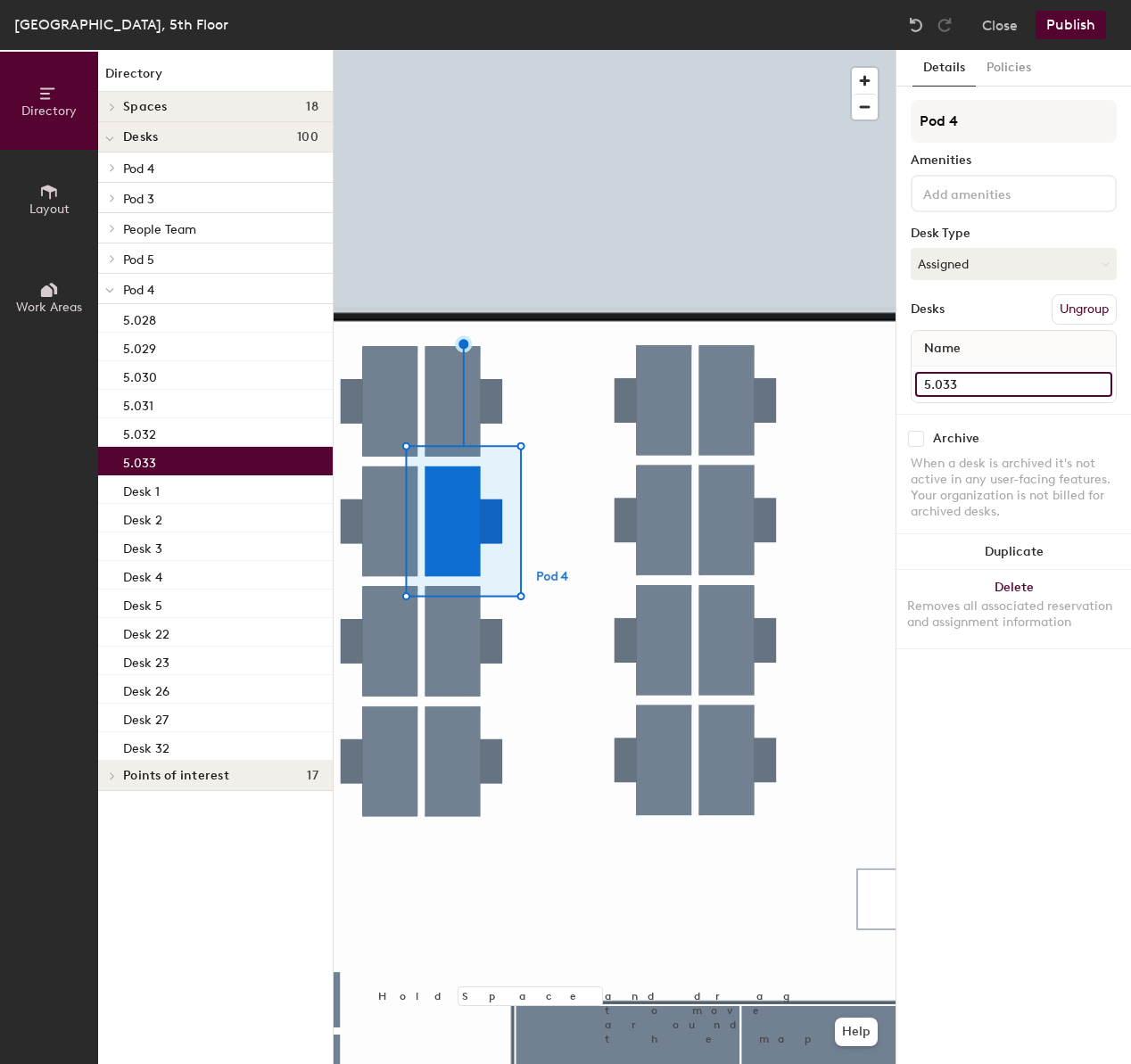
type input "5.033"
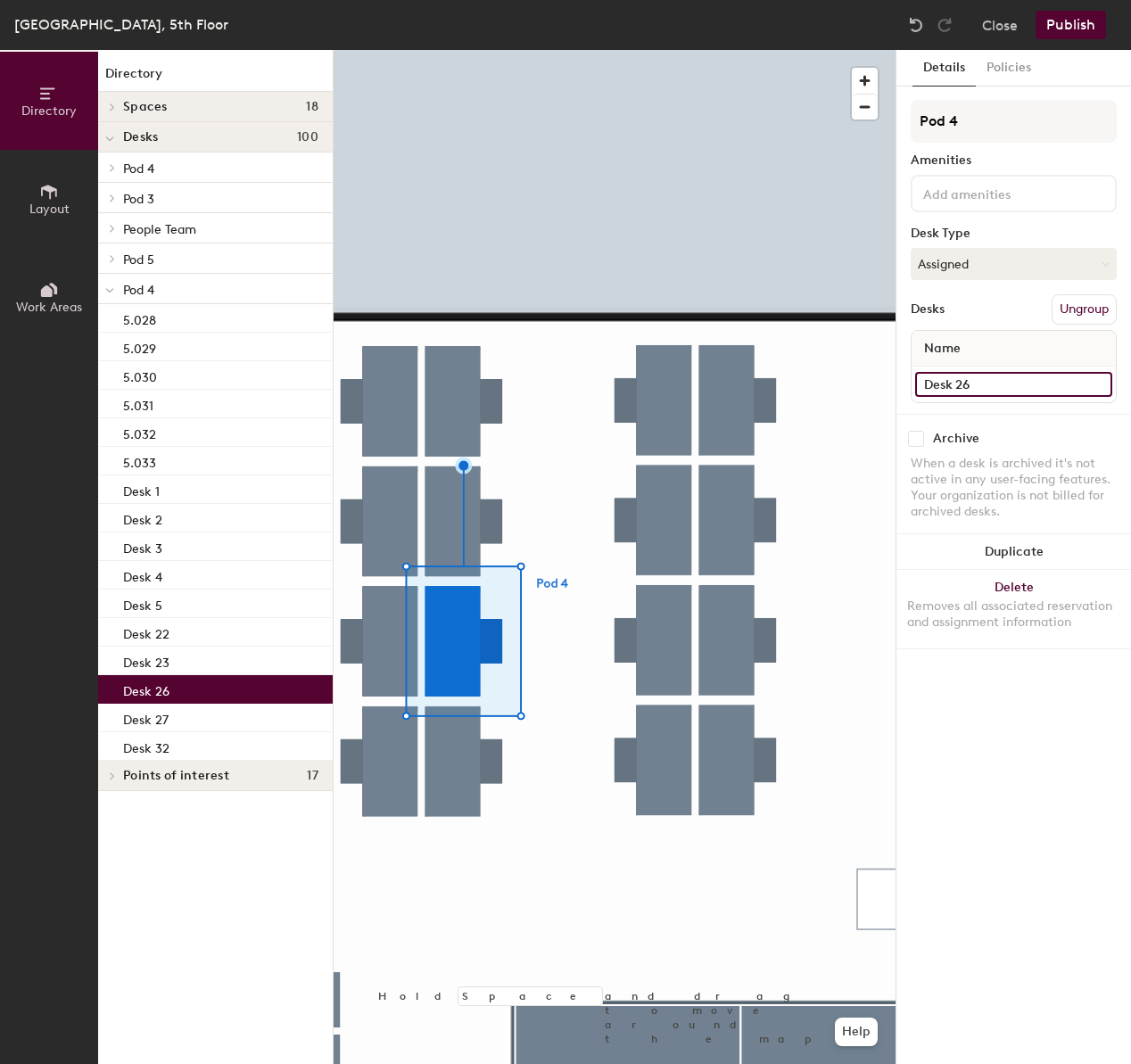
click at [989, 389] on input "Desk 26" at bounding box center [1013, 384] width 197 height 25
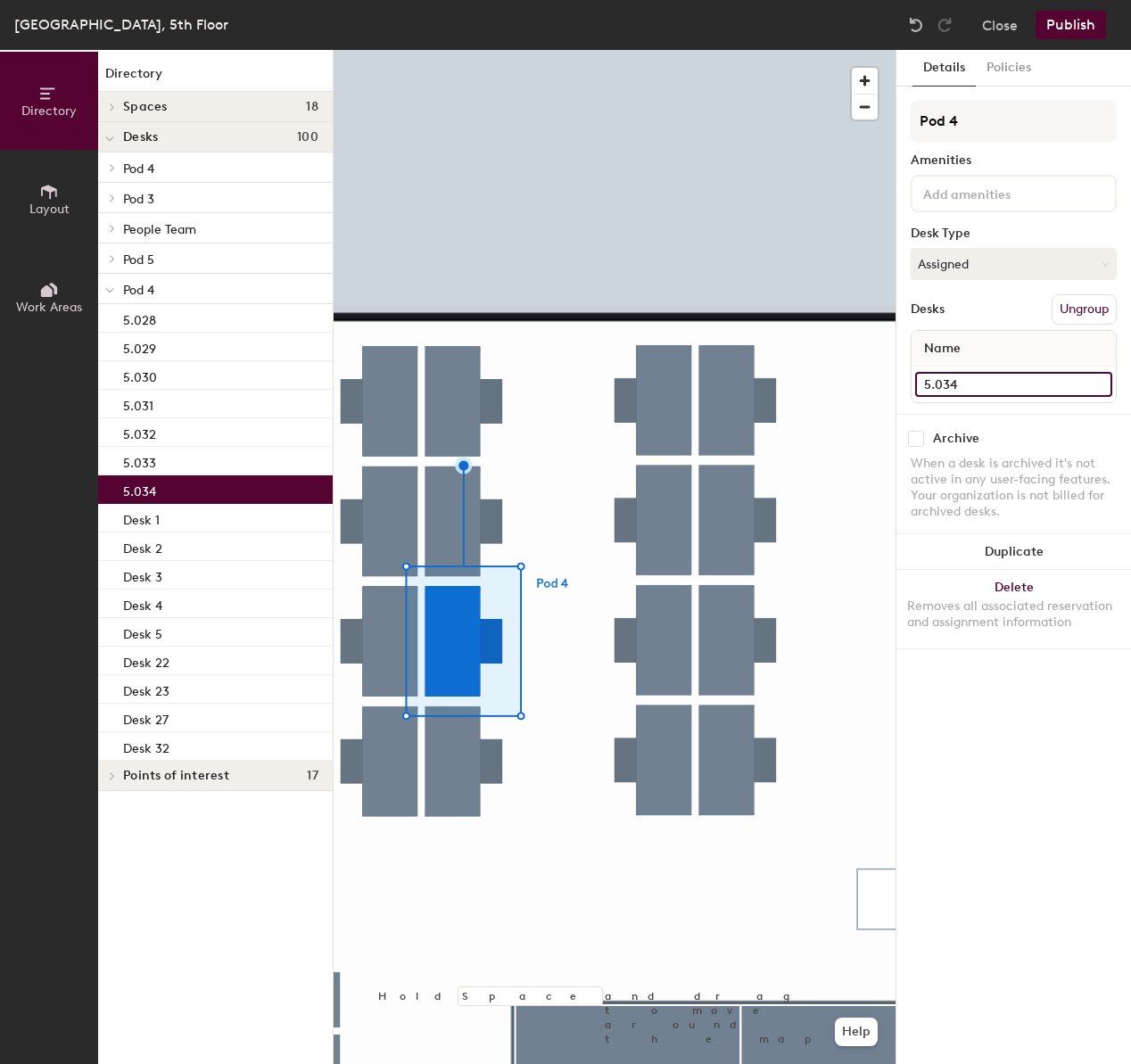
type input "5.034"
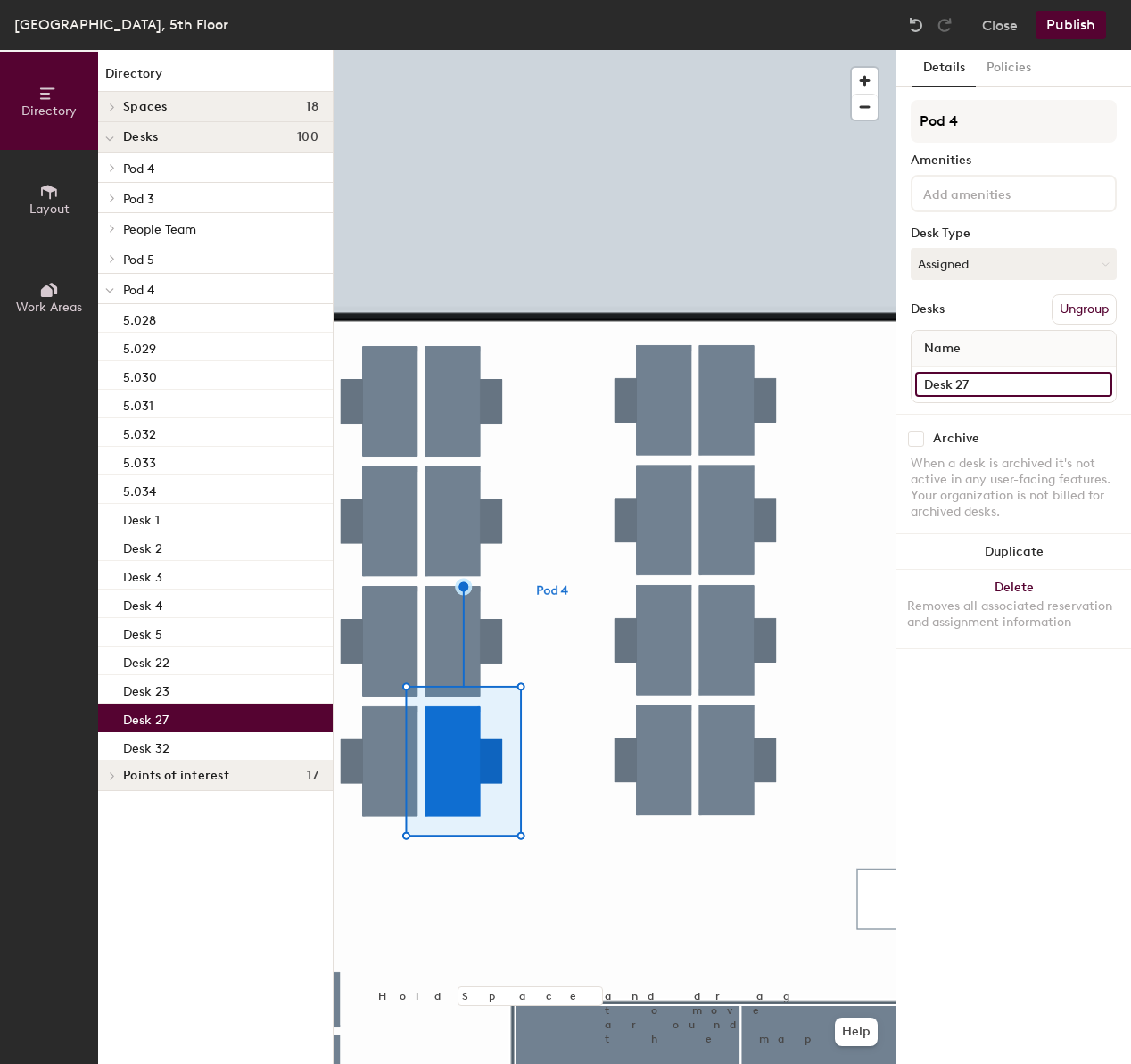
click at [1008, 373] on input "Desk 27" at bounding box center [1013, 384] width 197 height 25
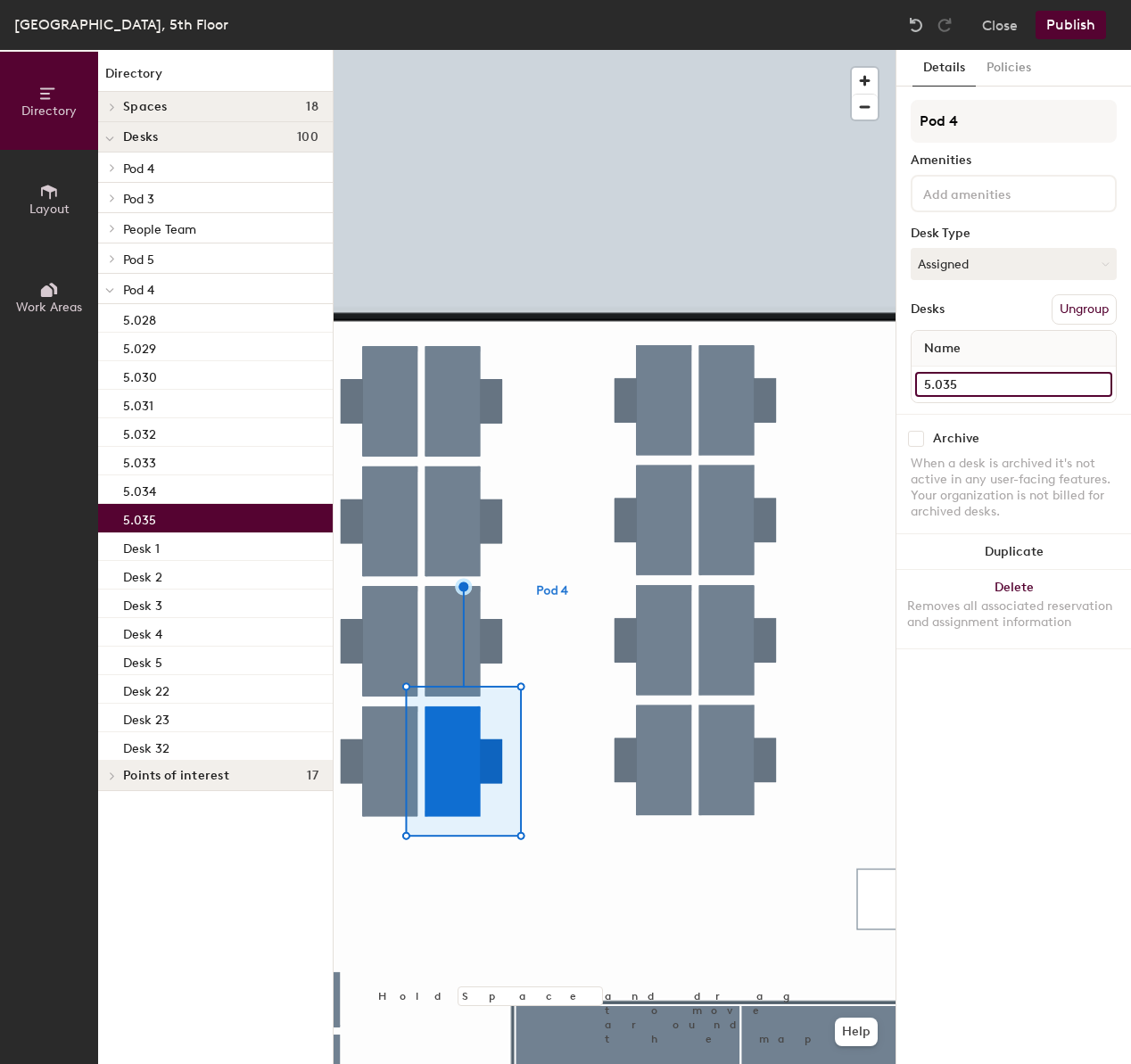
type input "5.035"
click at [658, 50] on div at bounding box center [614, 50] width 562 height 0
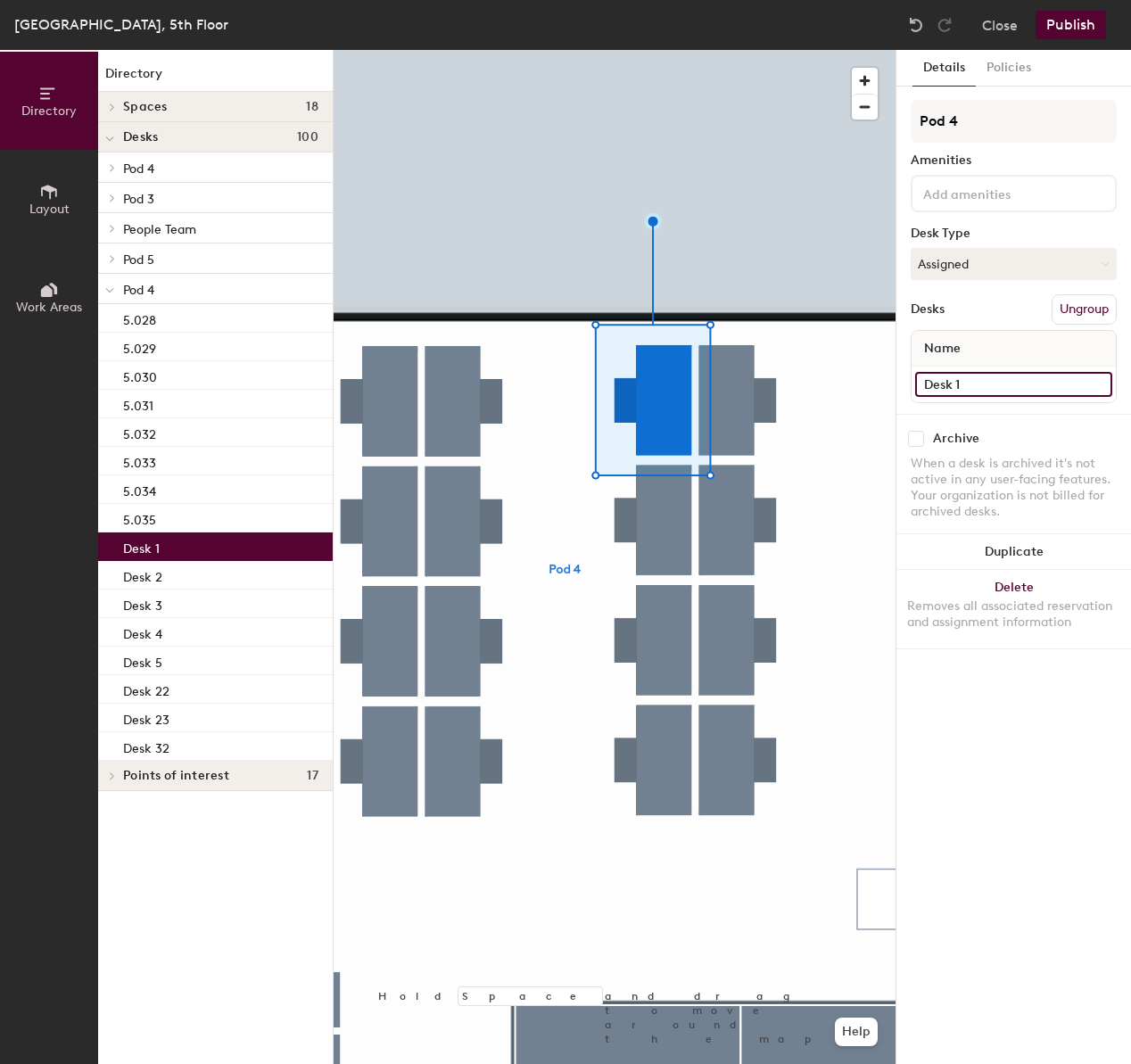
click at [1034, 393] on input "Desk 1" at bounding box center [1013, 384] width 197 height 25
type input "5.036"
click at [662, 50] on div at bounding box center [614, 50] width 562 height 0
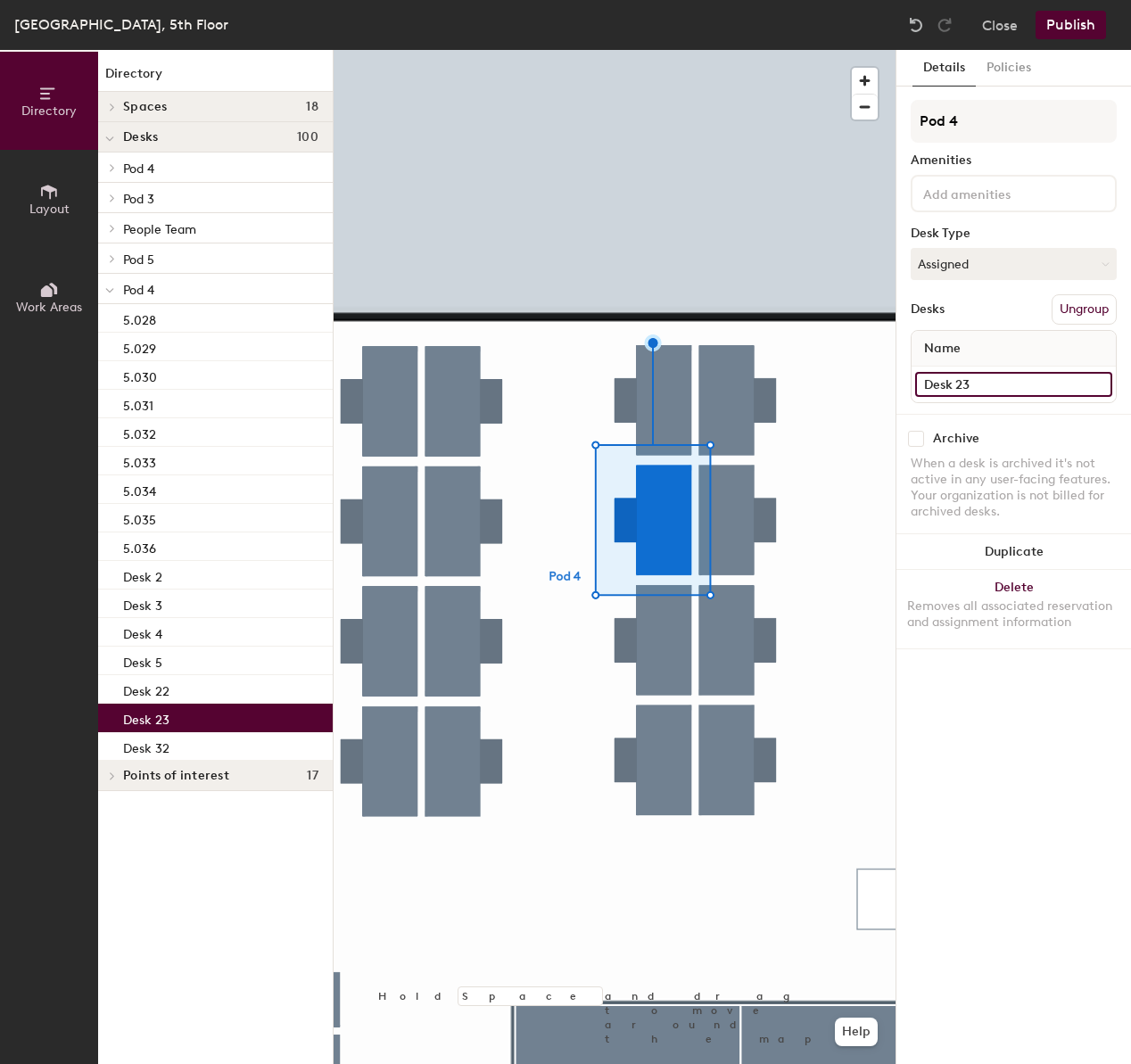
click at [1007, 378] on input "Desk 23" at bounding box center [1013, 384] width 197 height 25
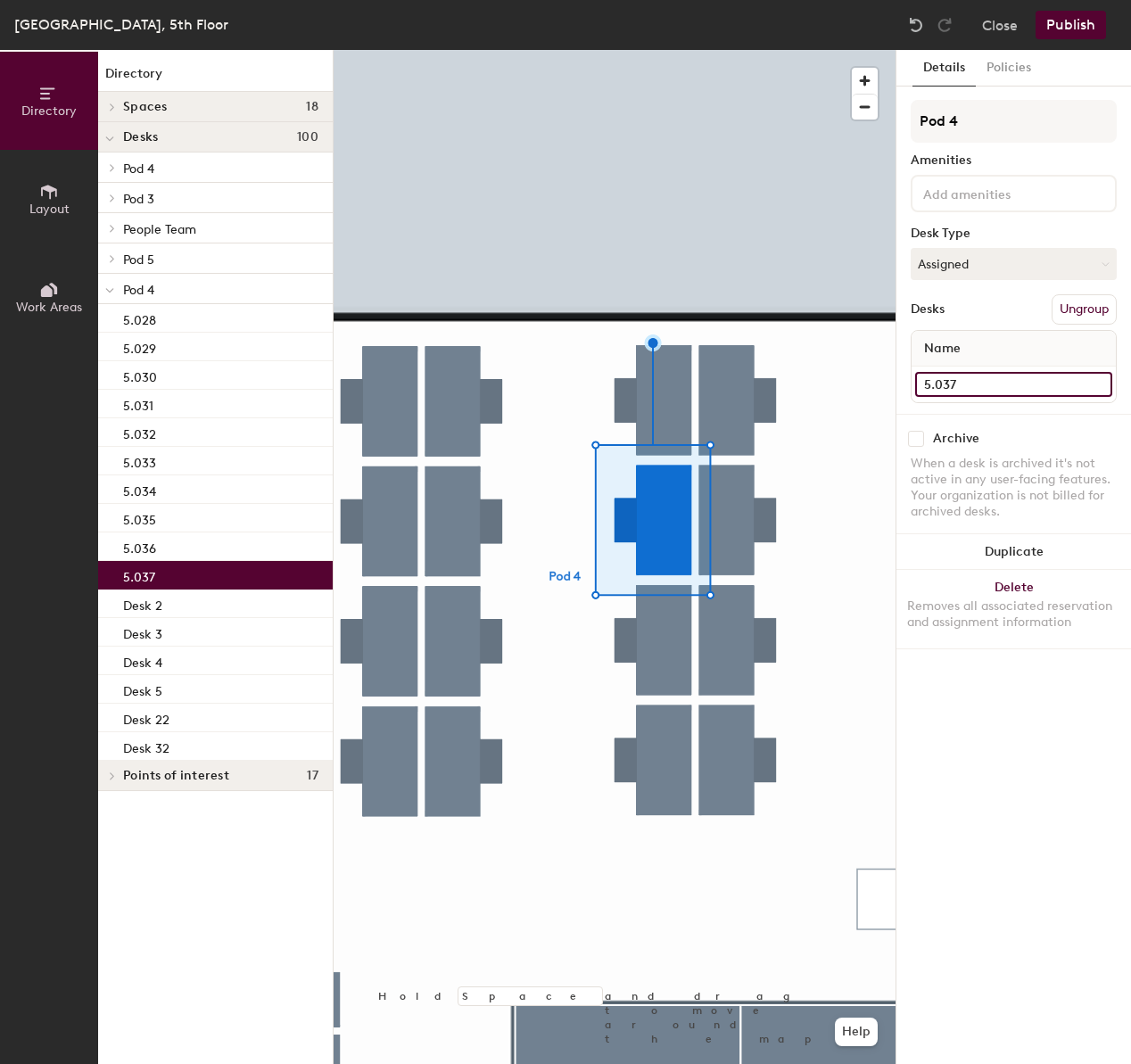
type input "5.037"
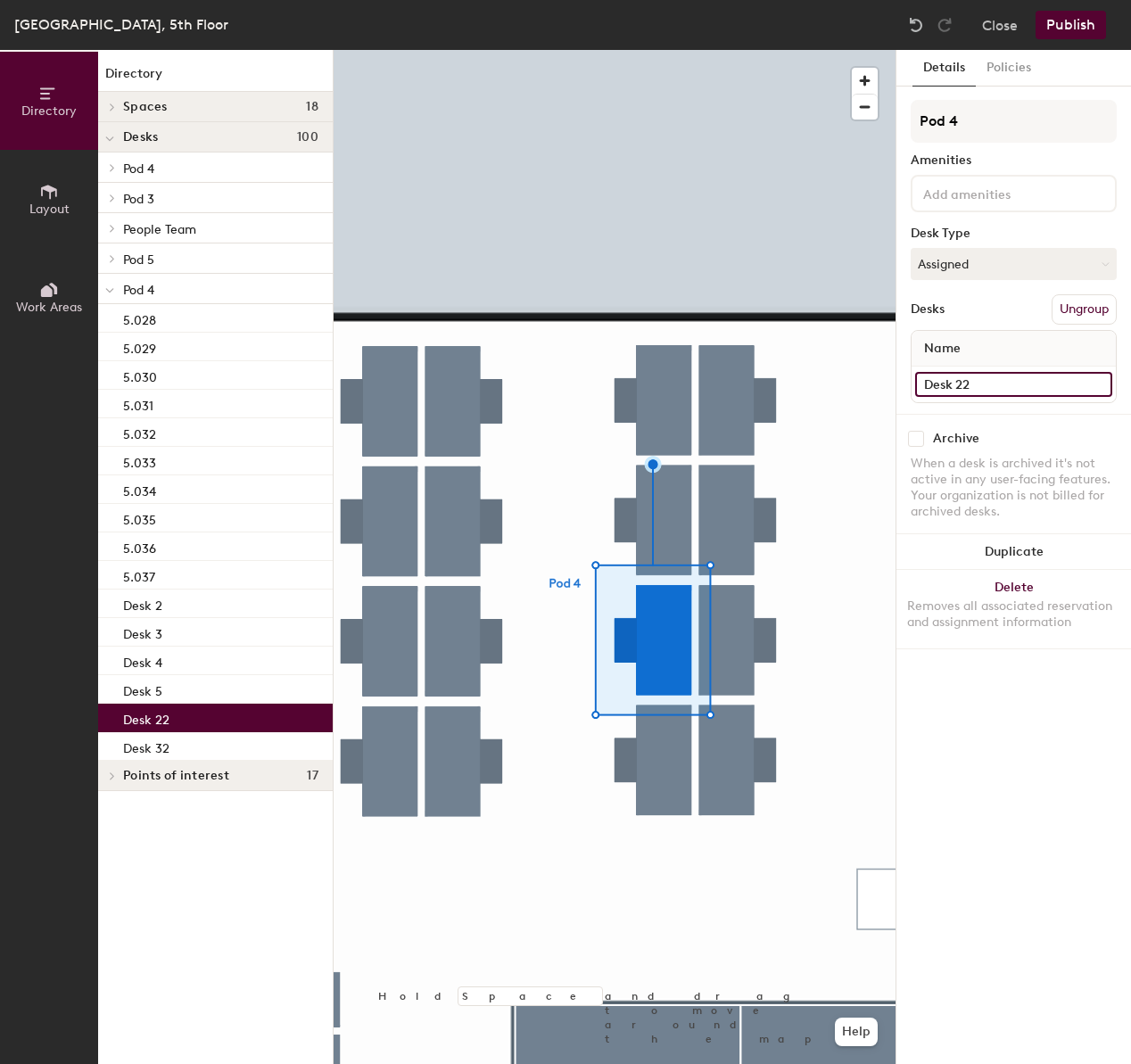
click at [1035, 391] on input "Desk 22" at bounding box center [1013, 384] width 197 height 25
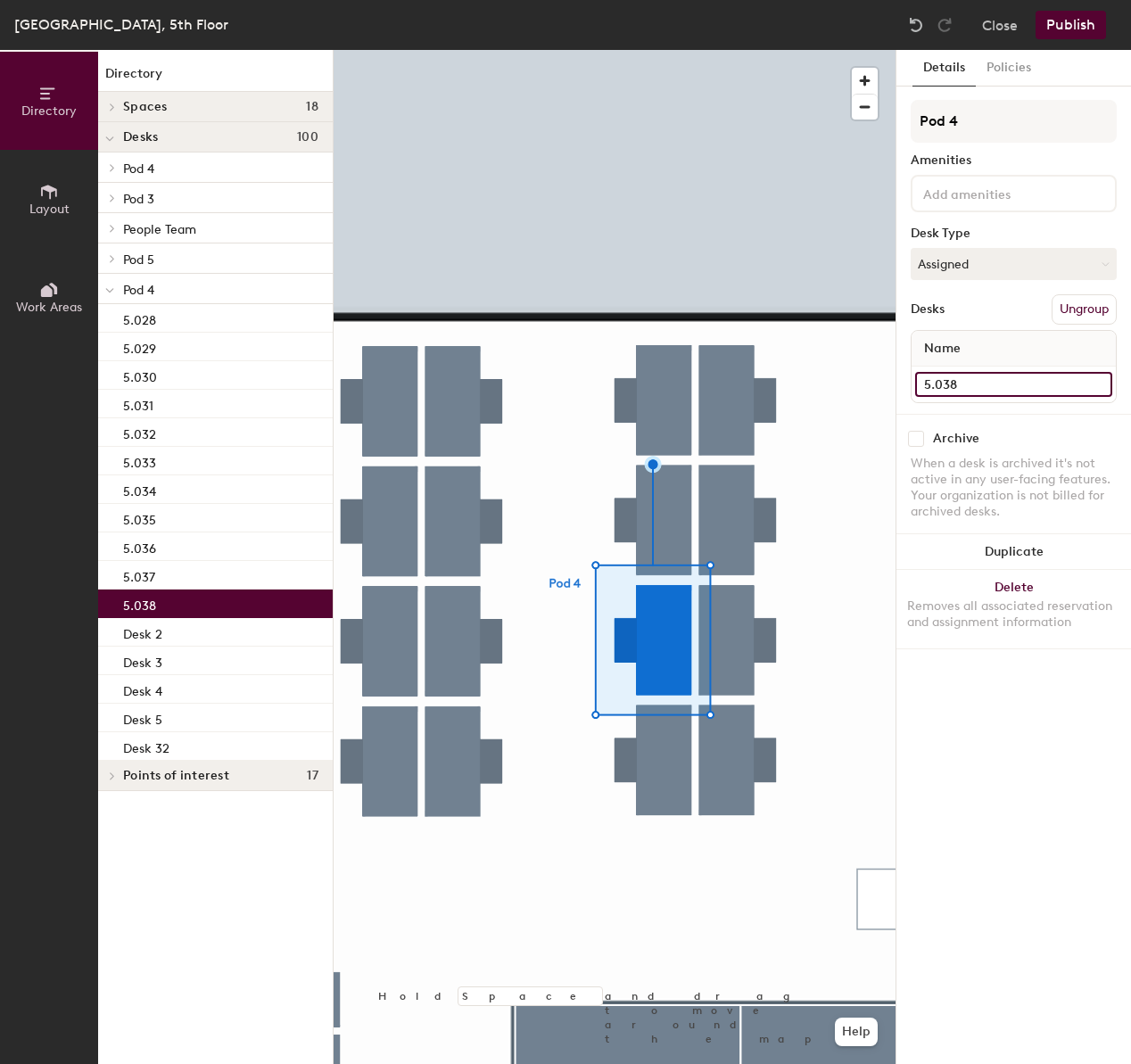
type input "5.038"
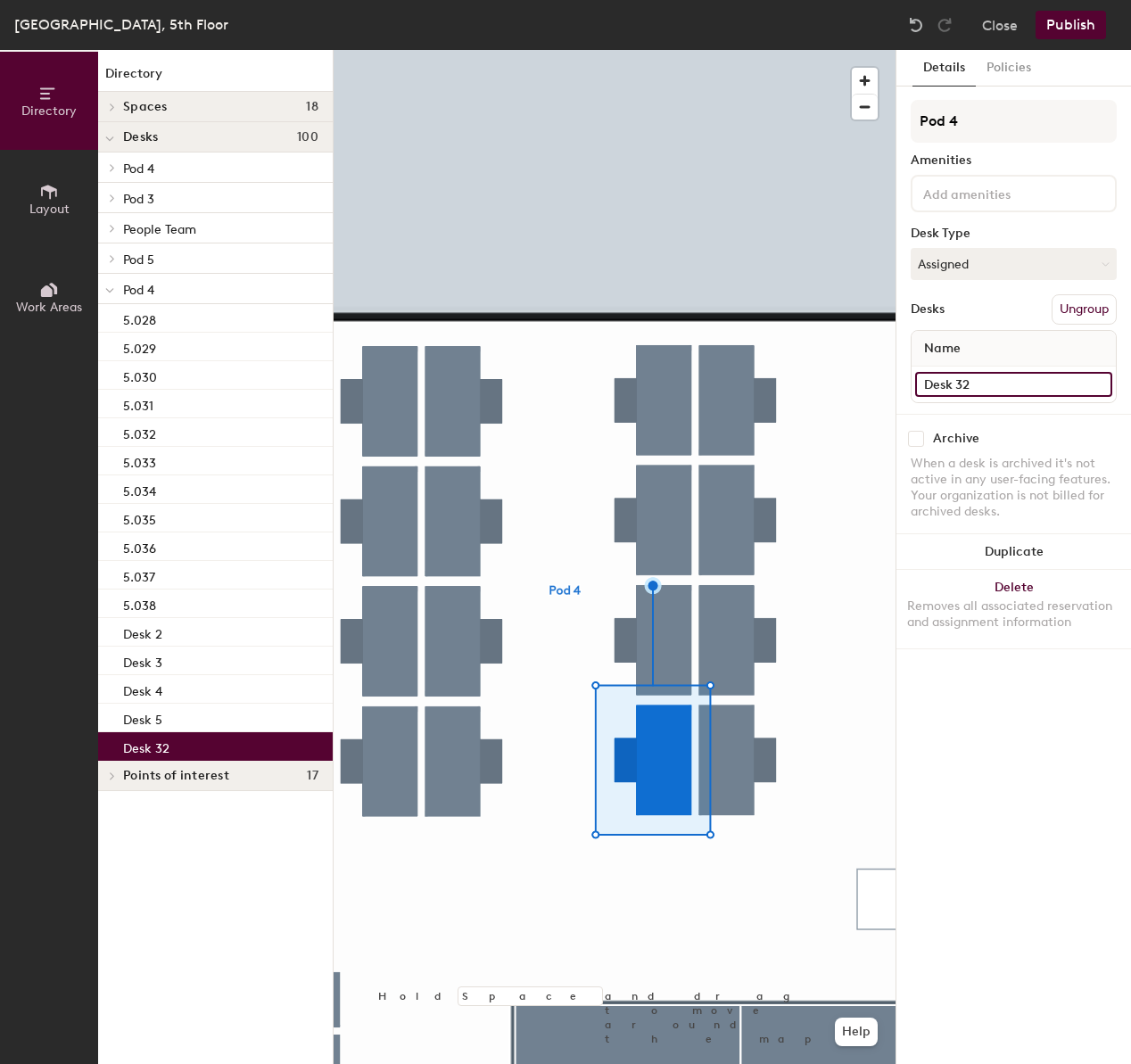
click at [990, 387] on input "Desk 32" at bounding box center [1013, 384] width 197 height 25
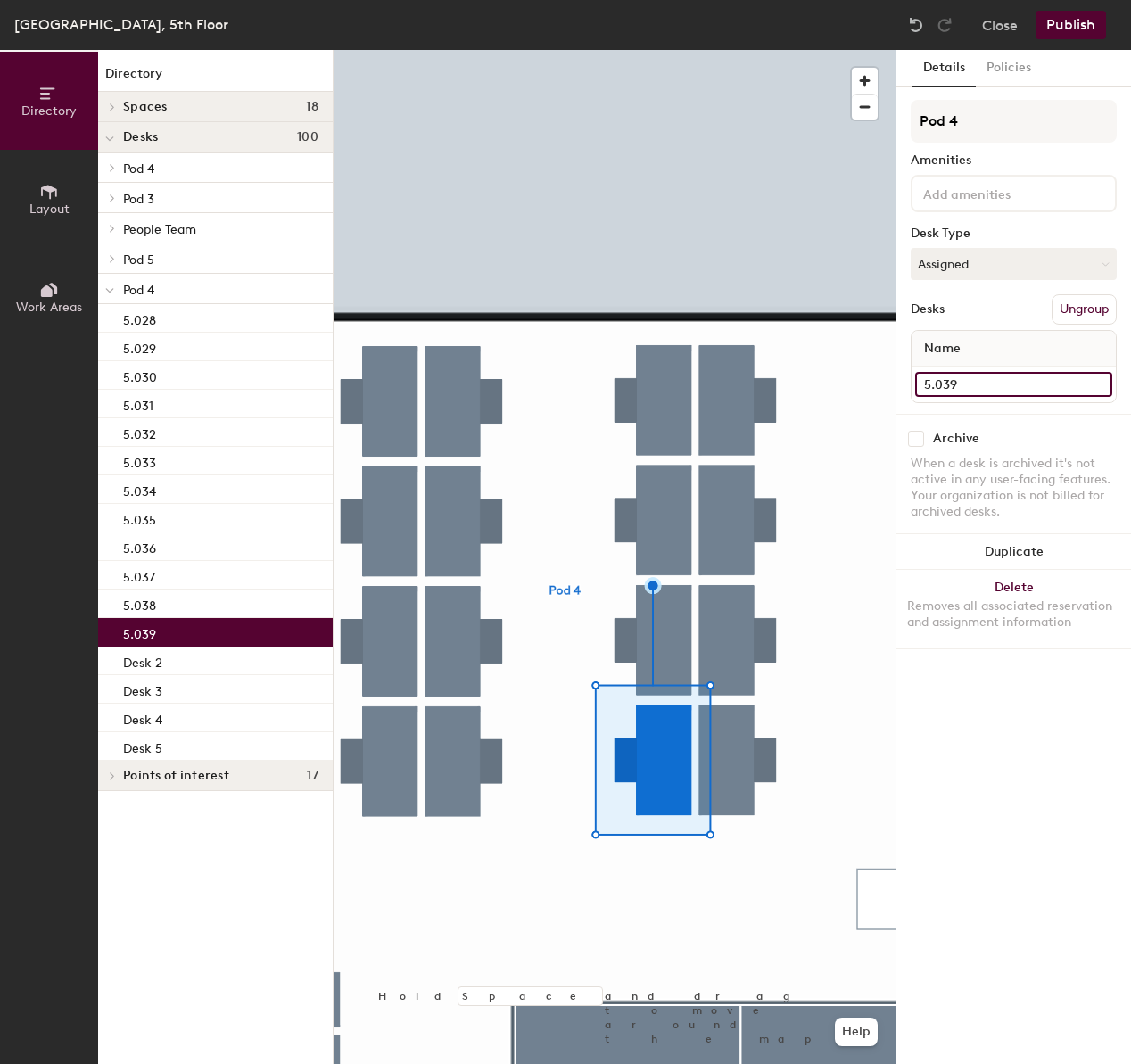
type input "5.039"
click at [746, 50] on div at bounding box center [614, 50] width 562 height 0
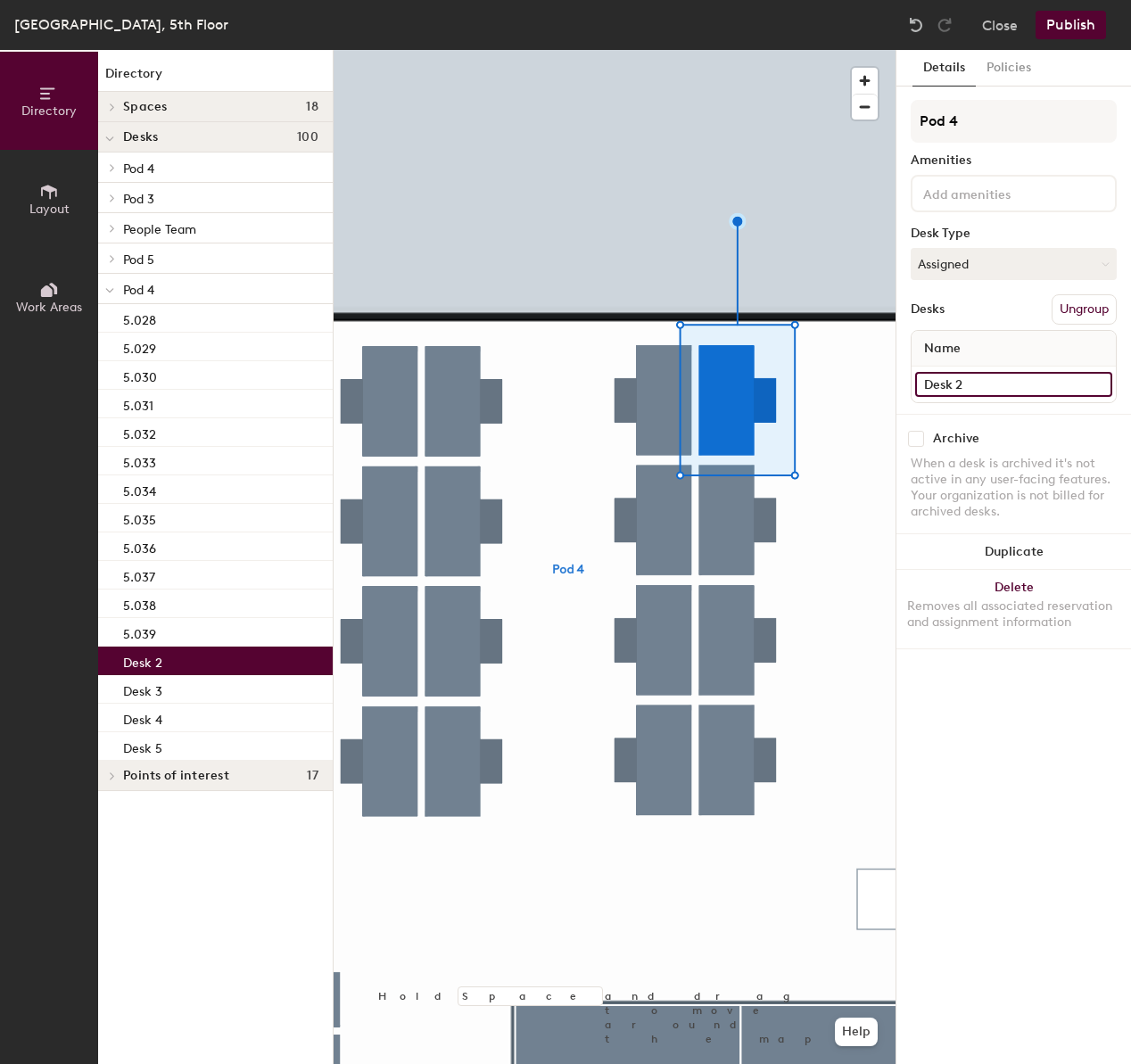
click at [1068, 391] on input "Desk 2" at bounding box center [1013, 384] width 197 height 25
type input "5.040"
click at [972, 390] on input "Desk 3" at bounding box center [1013, 384] width 197 height 25
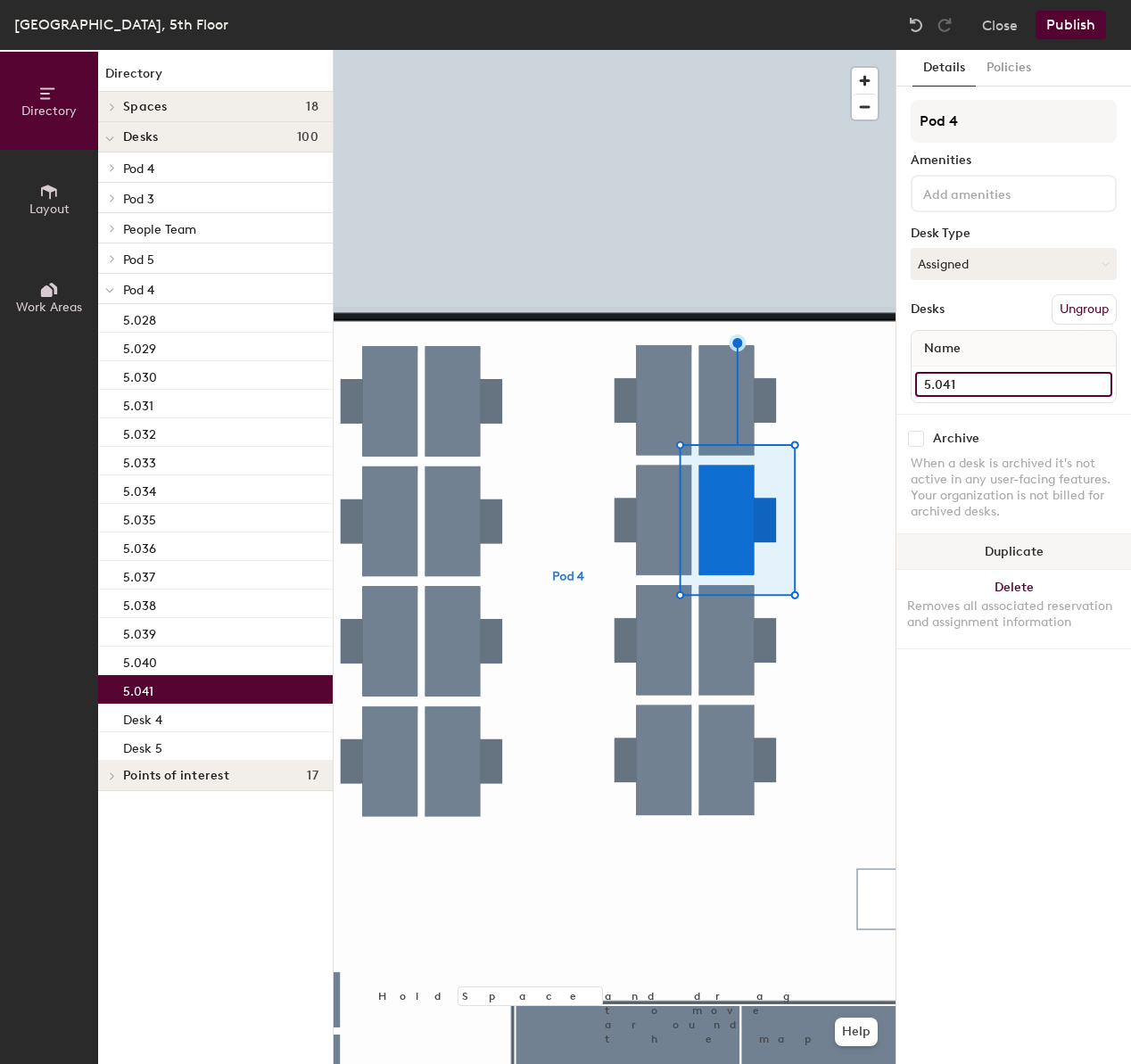
type input "5.041"
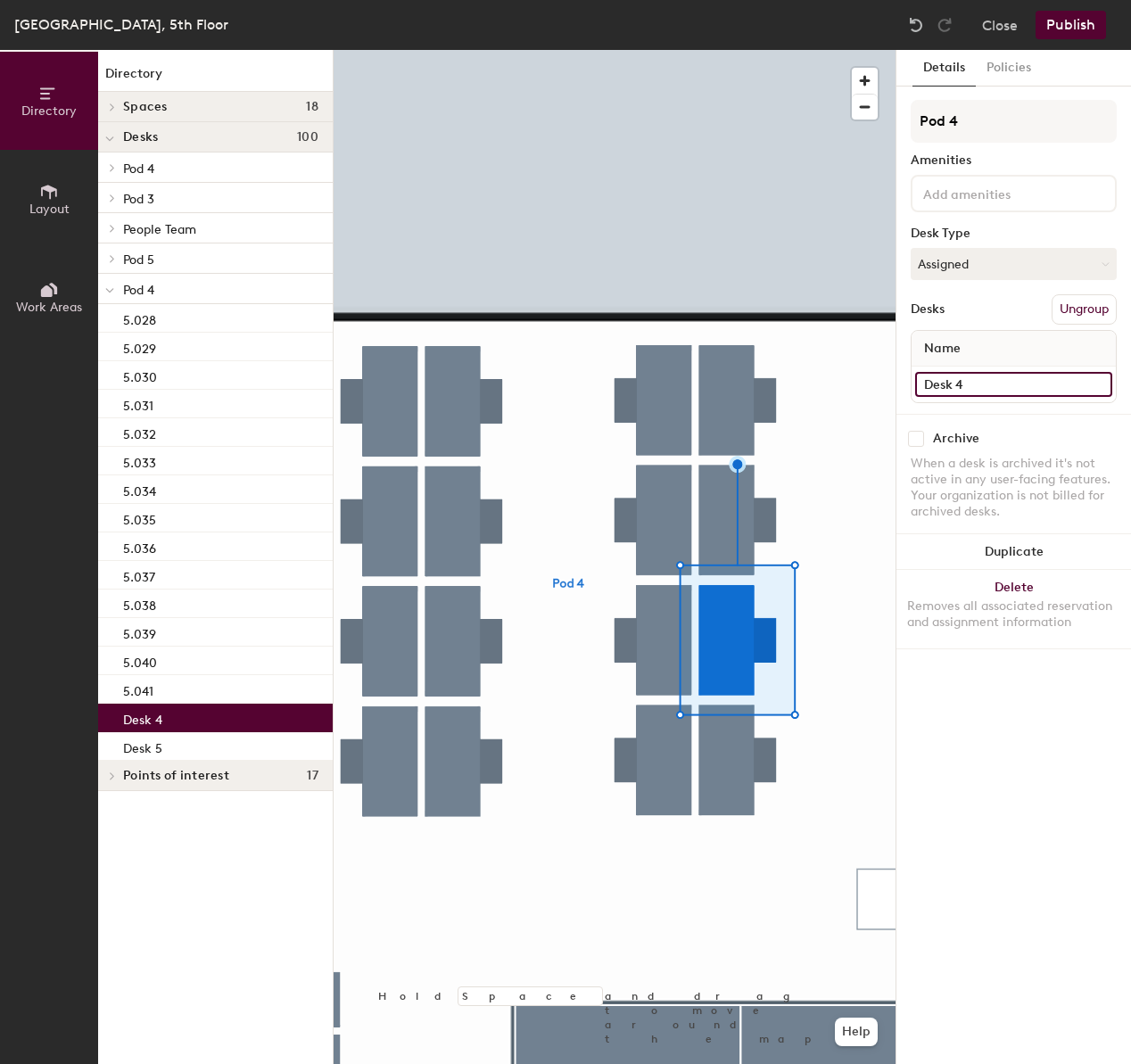
click at [1000, 378] on input "Desk 4" at bounding box center [1013, 384] width 197 height 25
type input "5.042"
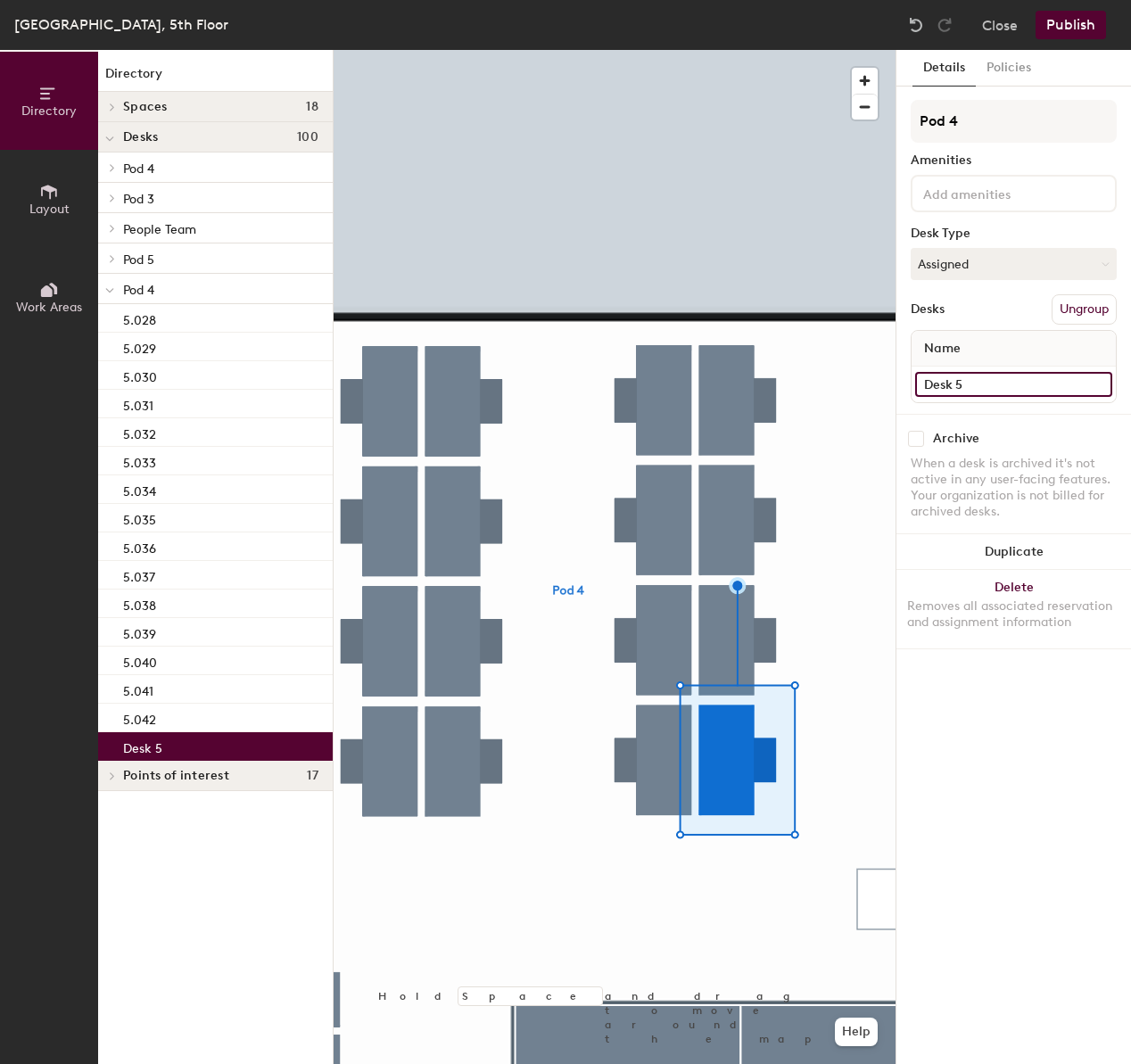
click at [969, 378] on input "Desk 5" at bounding box center [1013, 384] width 197 height 25
type input "5.043"
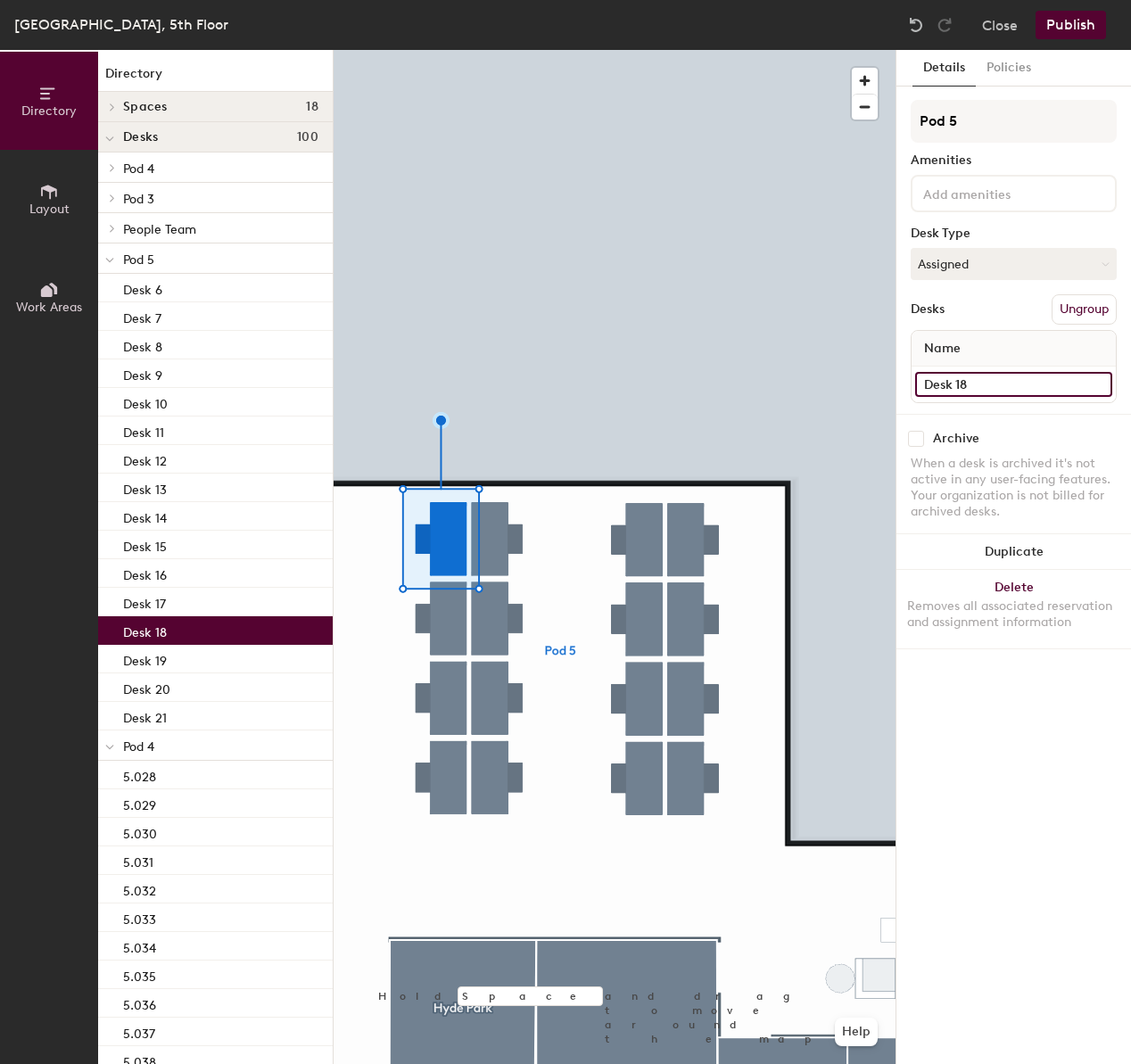
click at [1000, 387] on input "Desk 18" at bounding box center [1013, 384] width 197 height 25
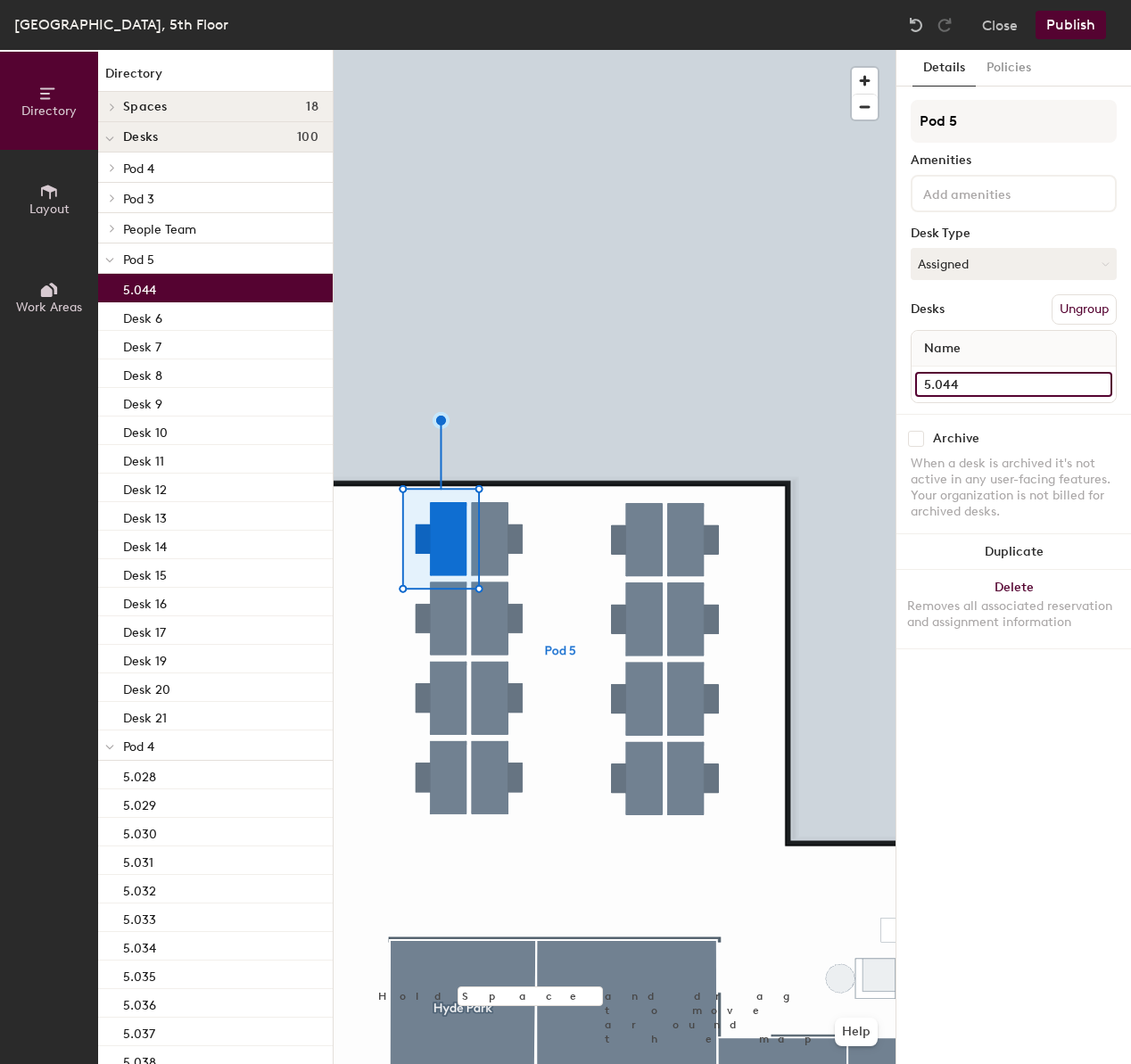
type input "5.044"
click at [437, 50] on div at bounding box center [614, 50] width 562 height 0
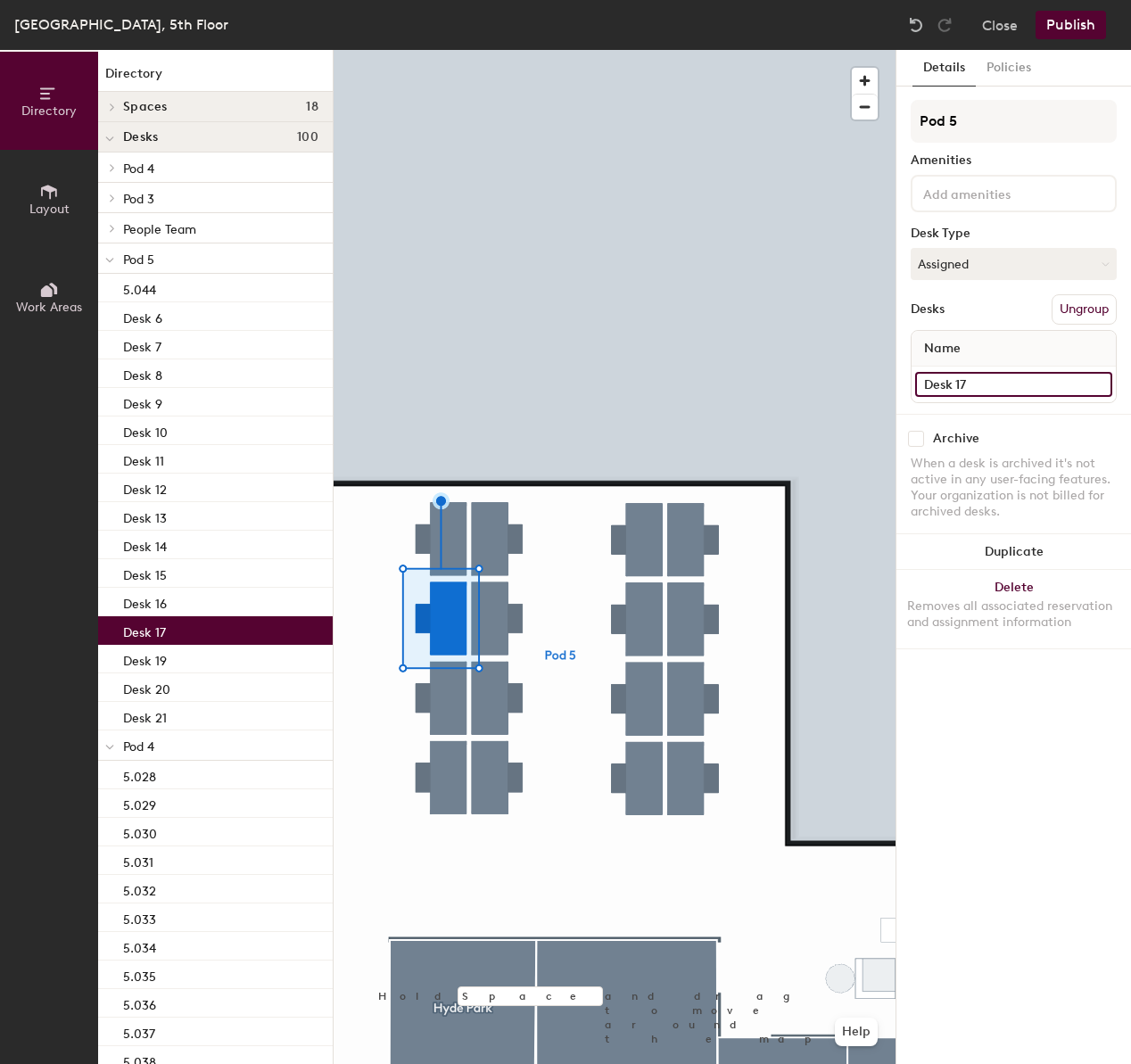
click at [1001, 388] on input "Desk 17" at bounding box center [1013, 384] width 197 height 25
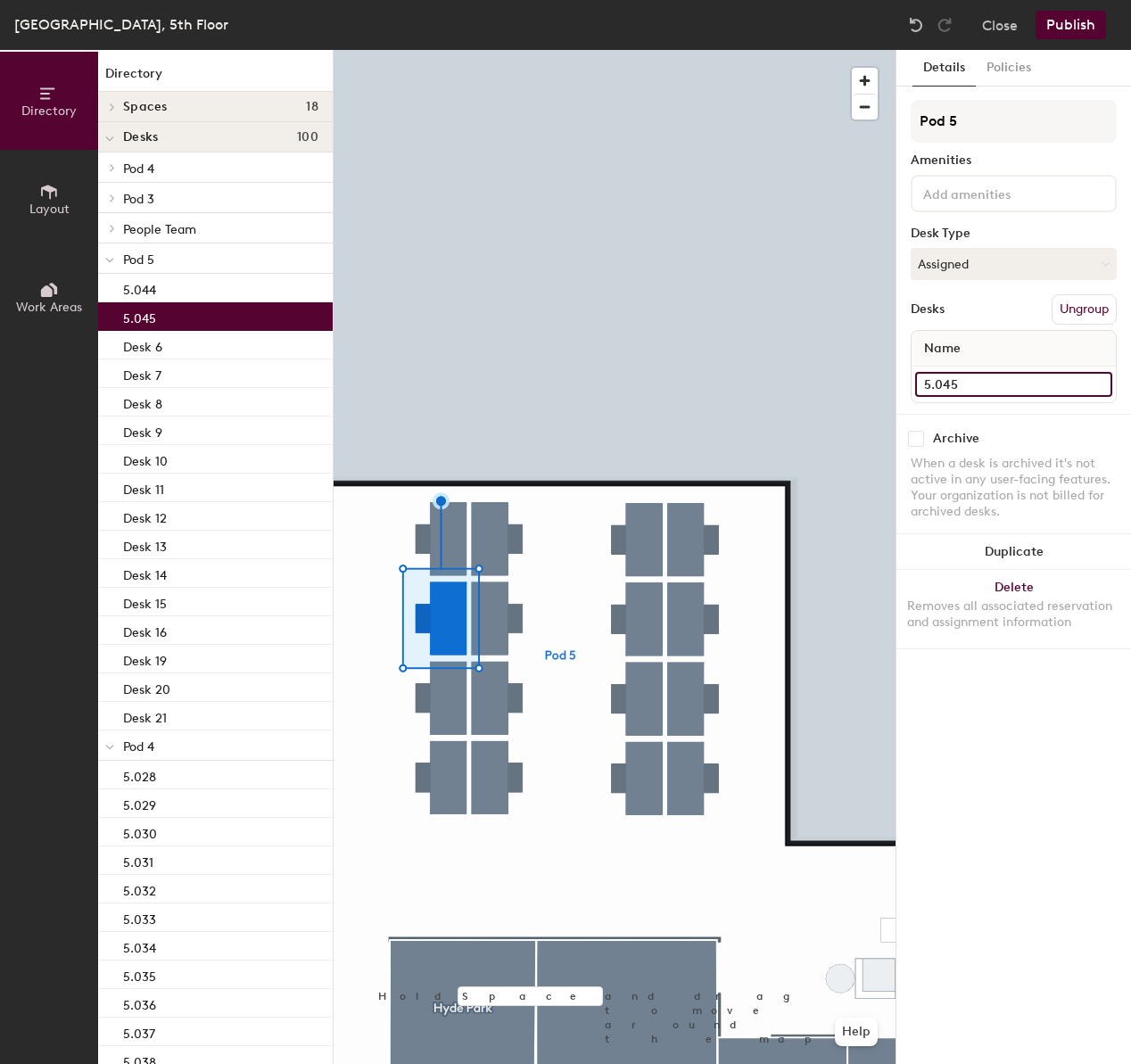
type input "5.045"
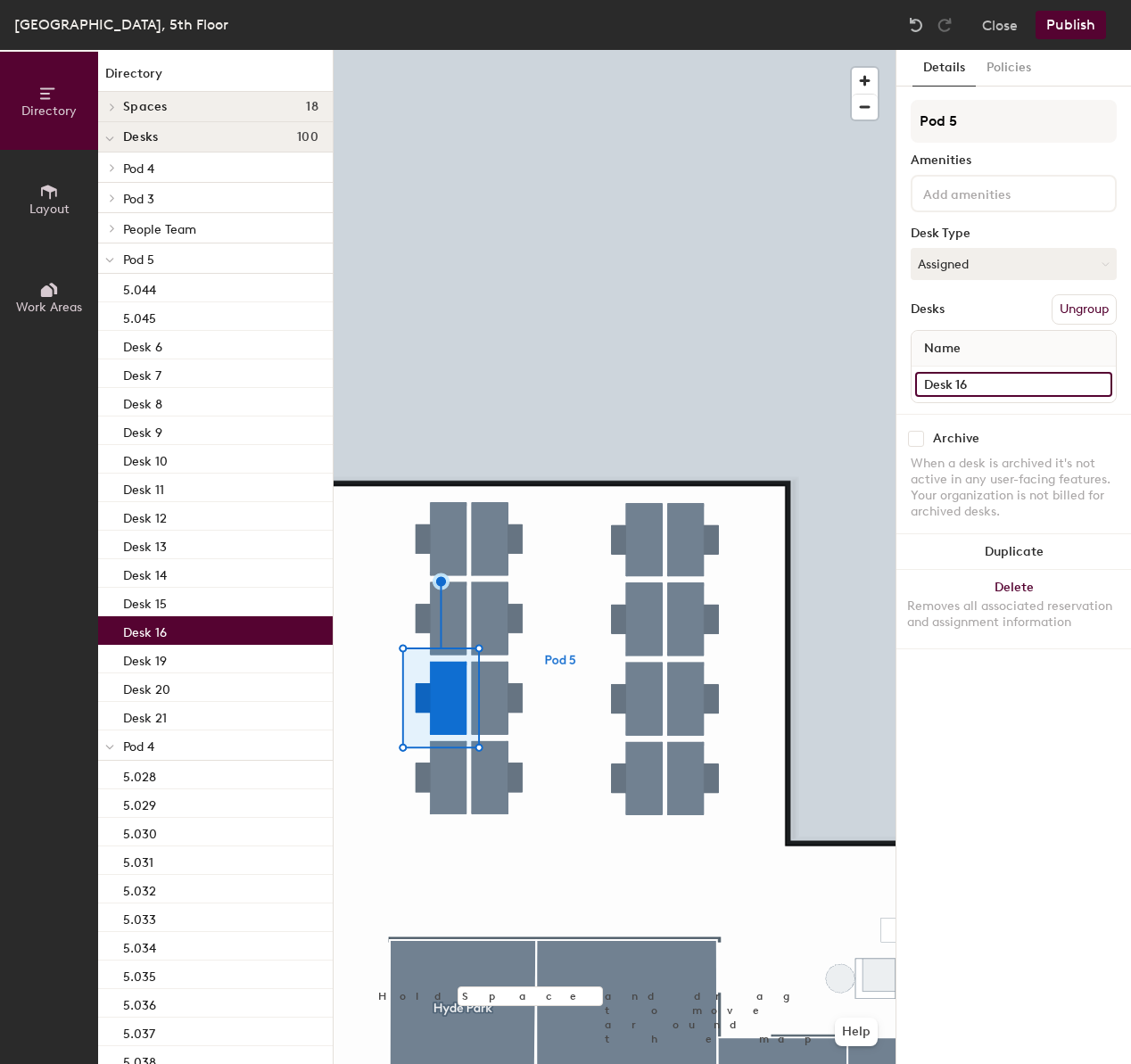
click at [1000, 377] on input "Desk 16" at bounding box center [1013, 384] width 197 height 25
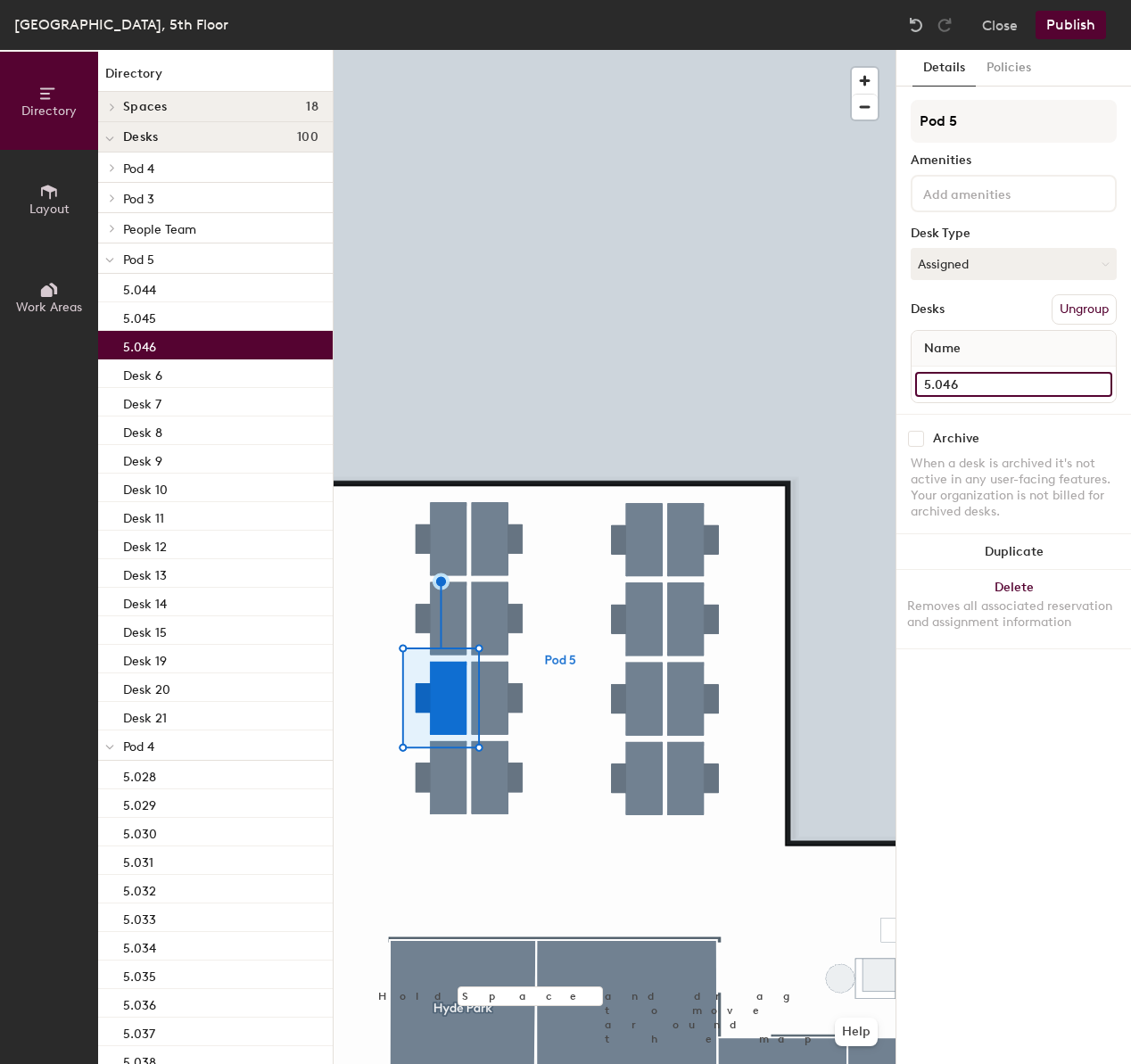
type input "5.046"
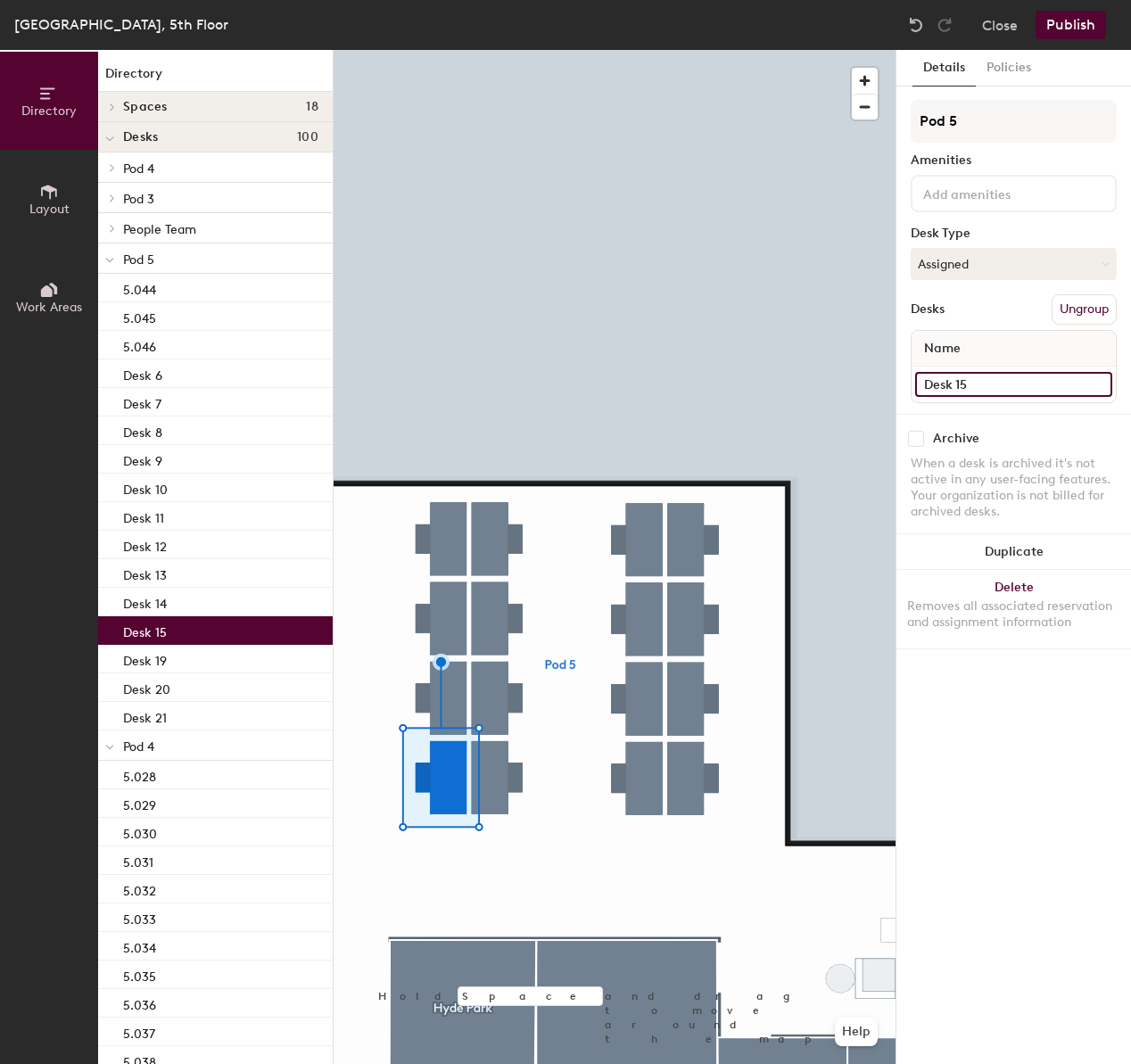
click at [1017, 393] on input "Desk 15" at bounding box center [1013, 384] width 197 height 25
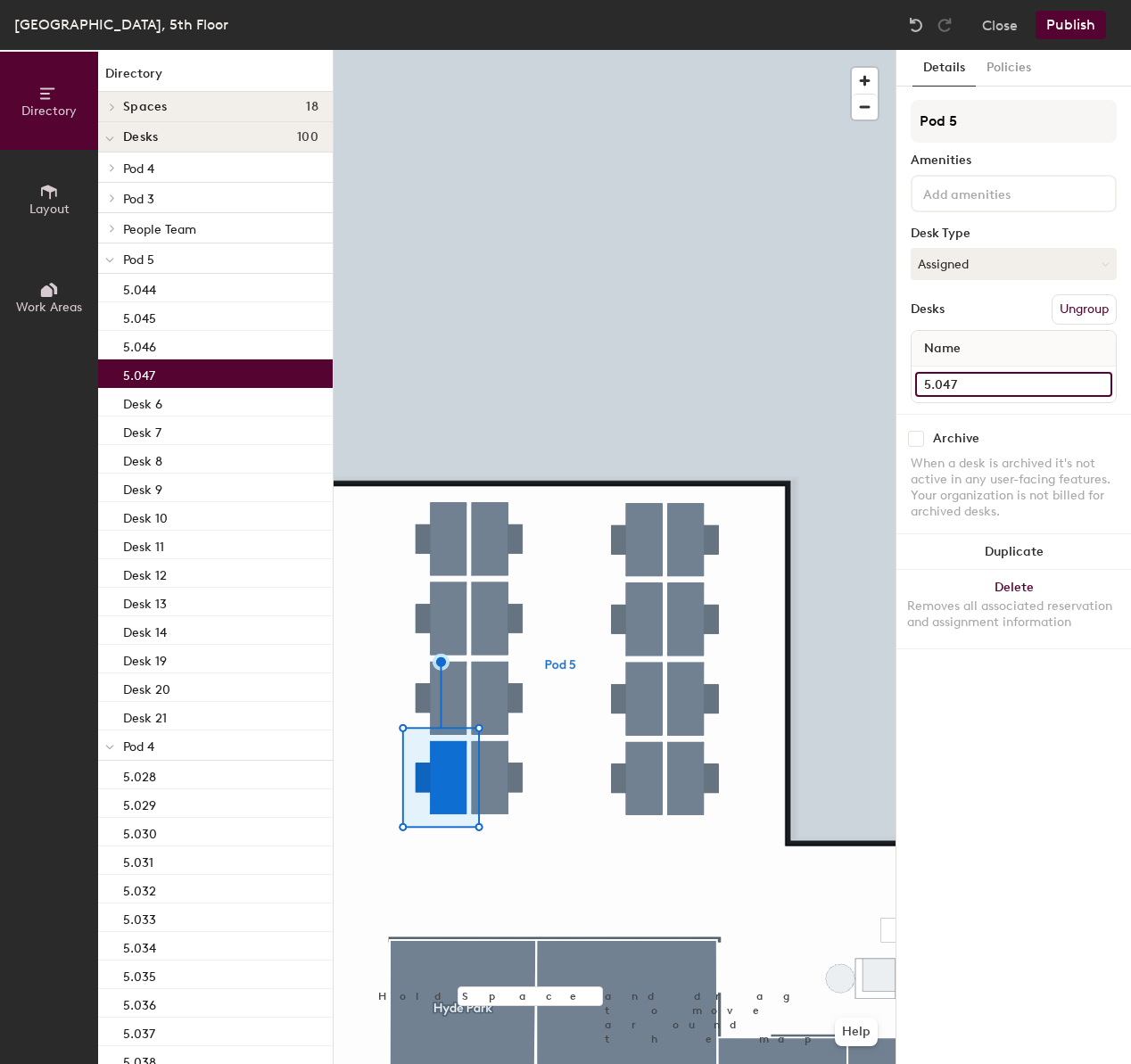
type input "5.047"
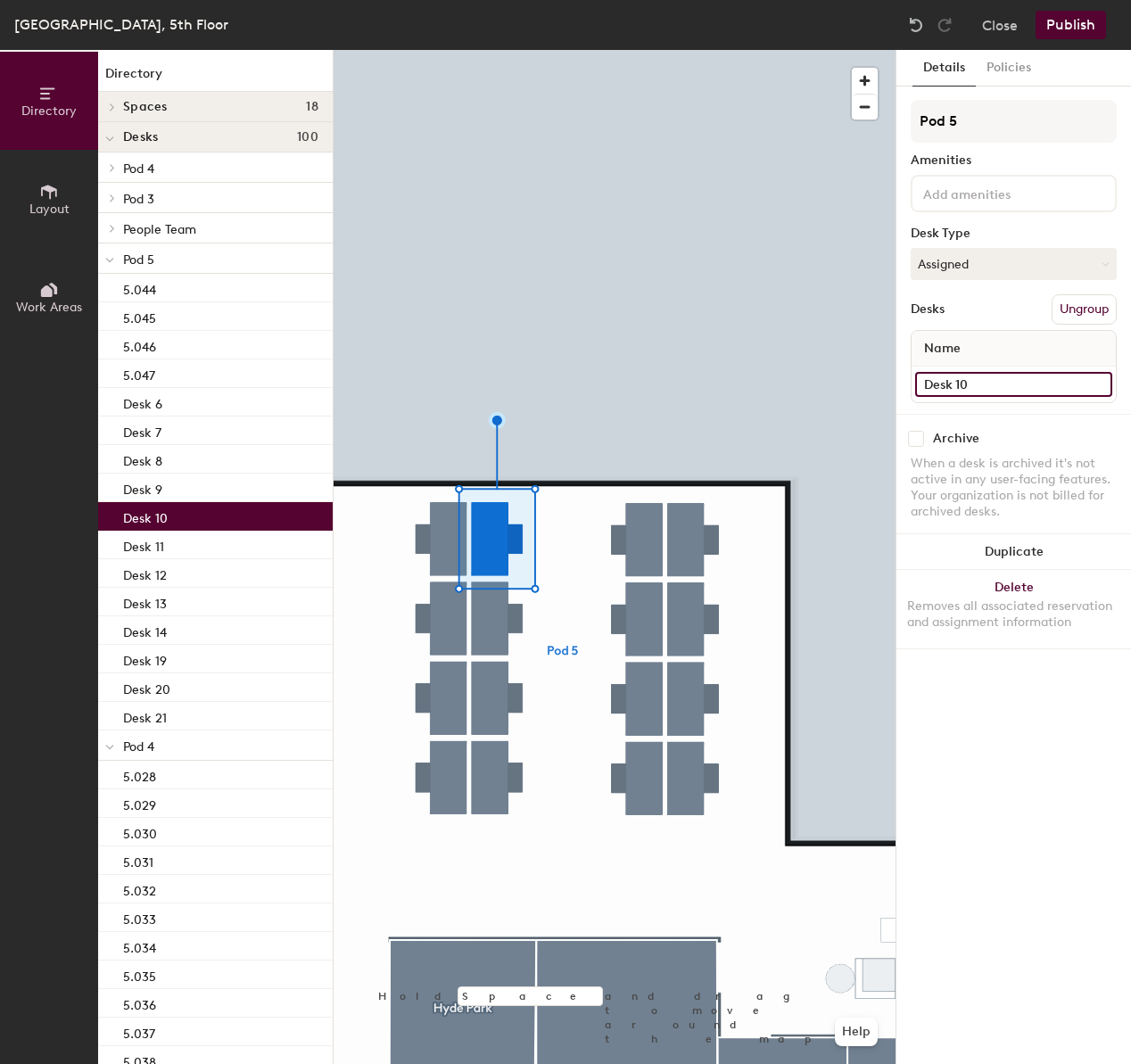
click at [1047, 379] on input "Desk 10" at bounding box center [1013, 384] width 197 height 25
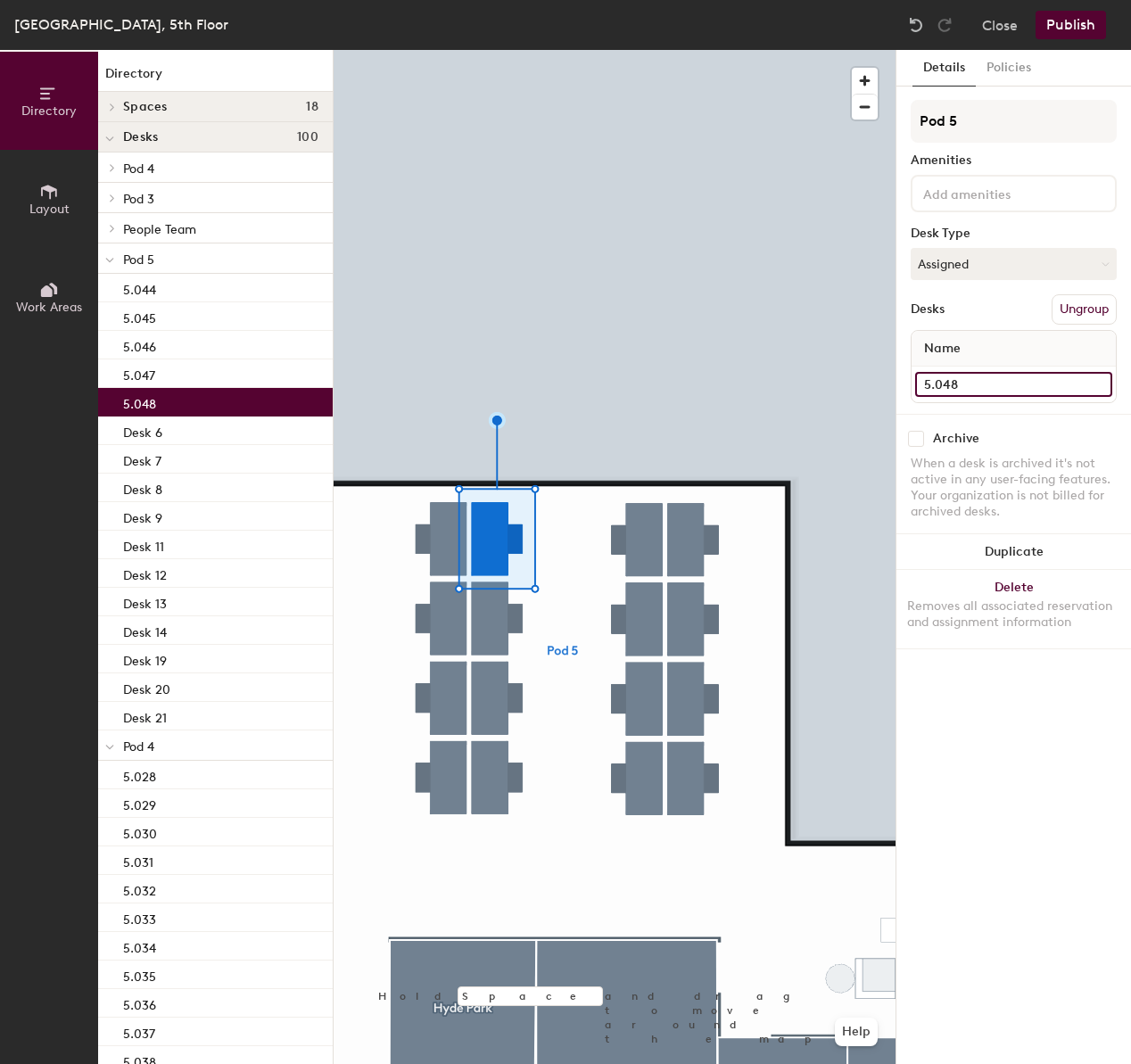
type input "5.048"
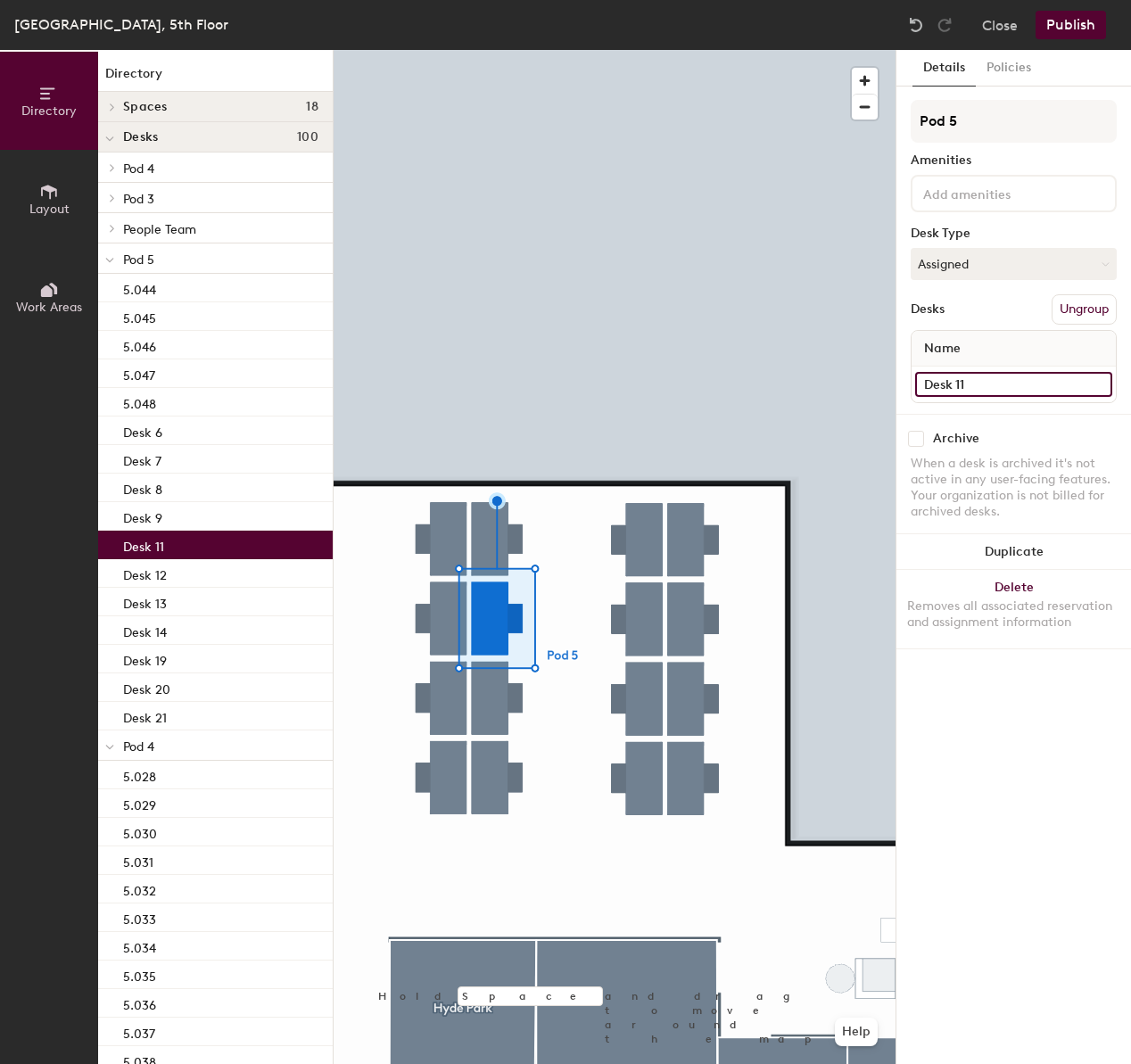
click at [1021, 379] on input "Desk 11" at bounding box center [1013, 384] width 197 height 25
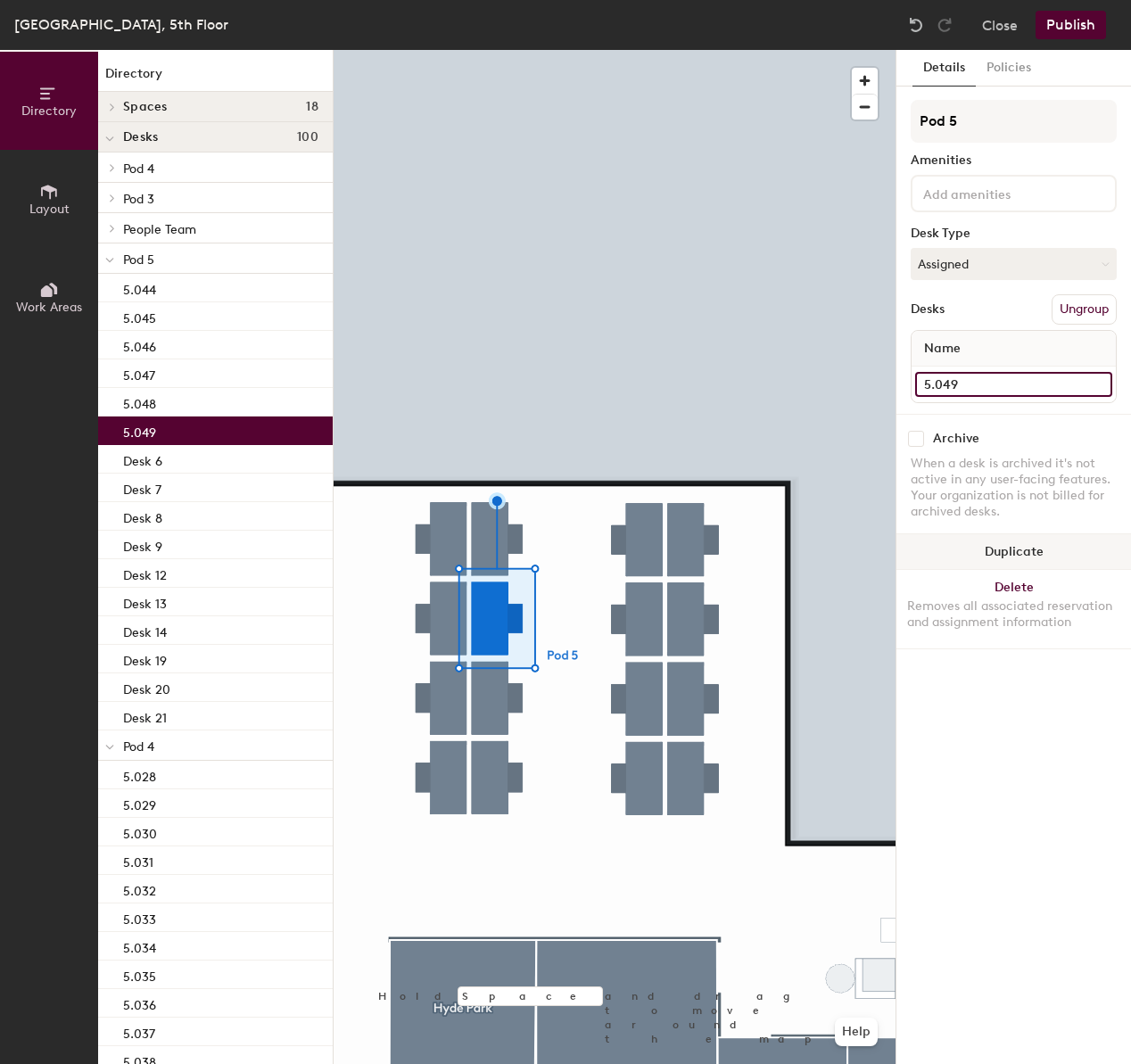
type input "5.049"
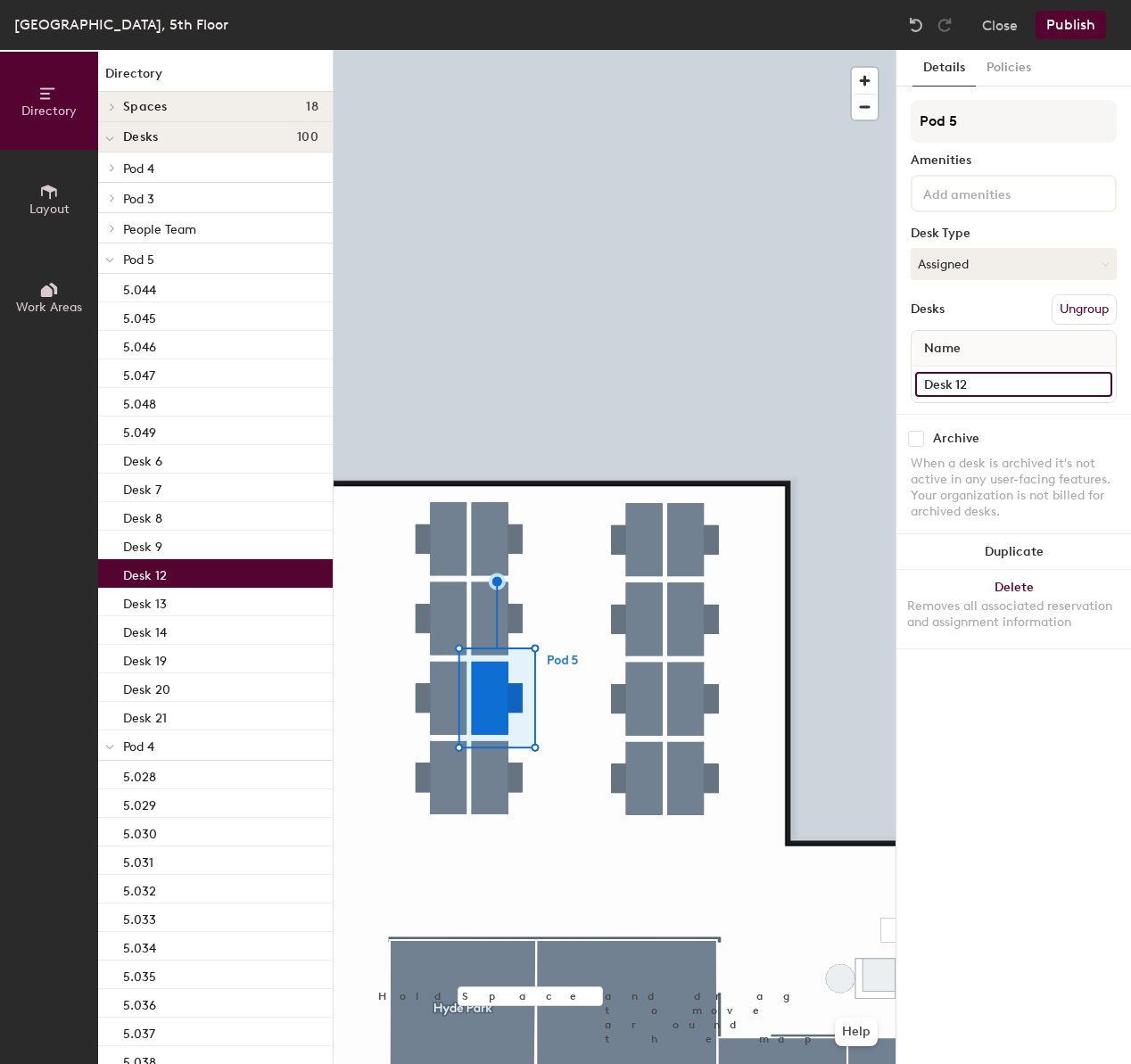
click at [1007, 392] on input "Desk 12" at bounding box center [1013, 384] width 197 height 25
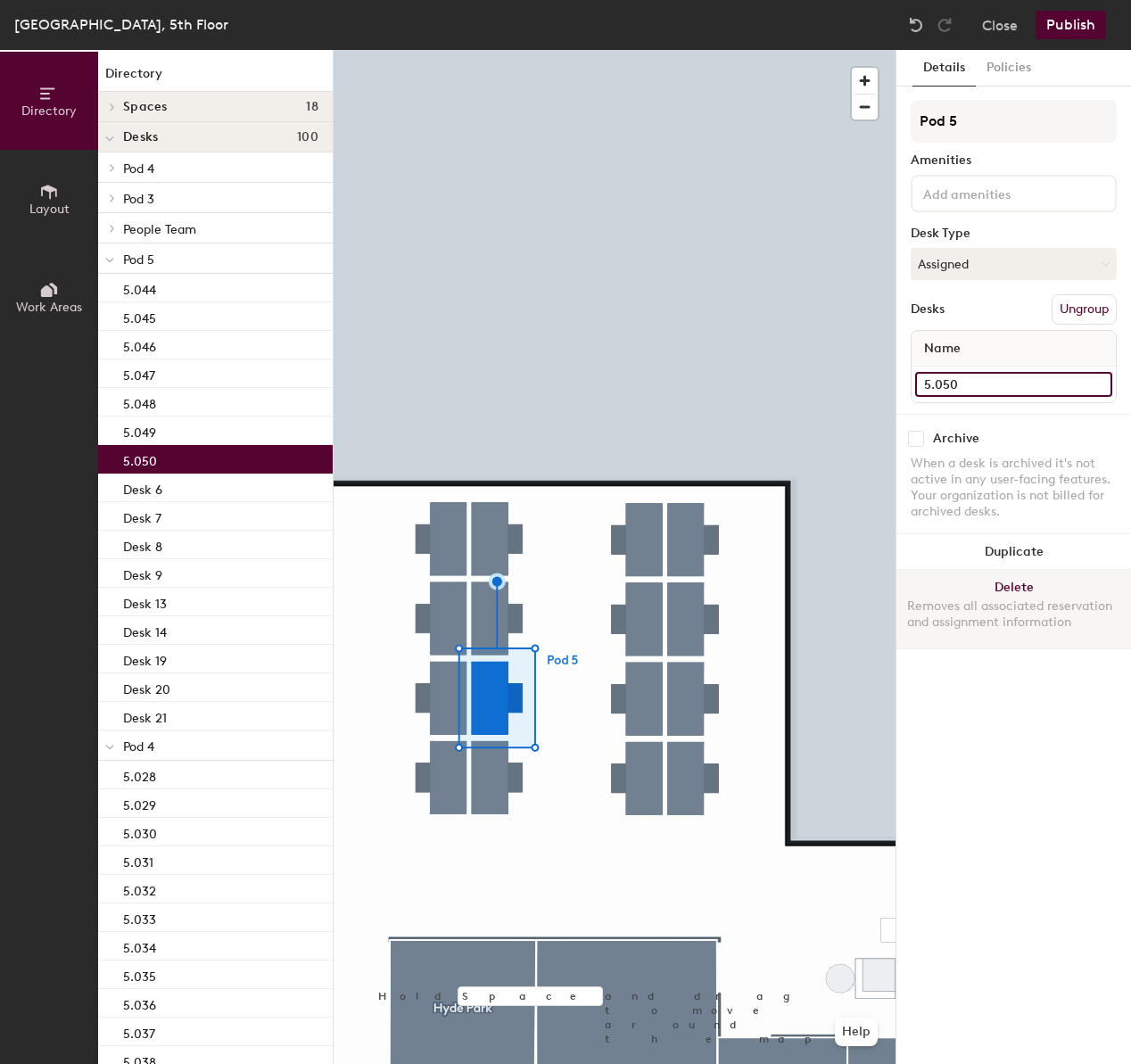
type input "5.050"
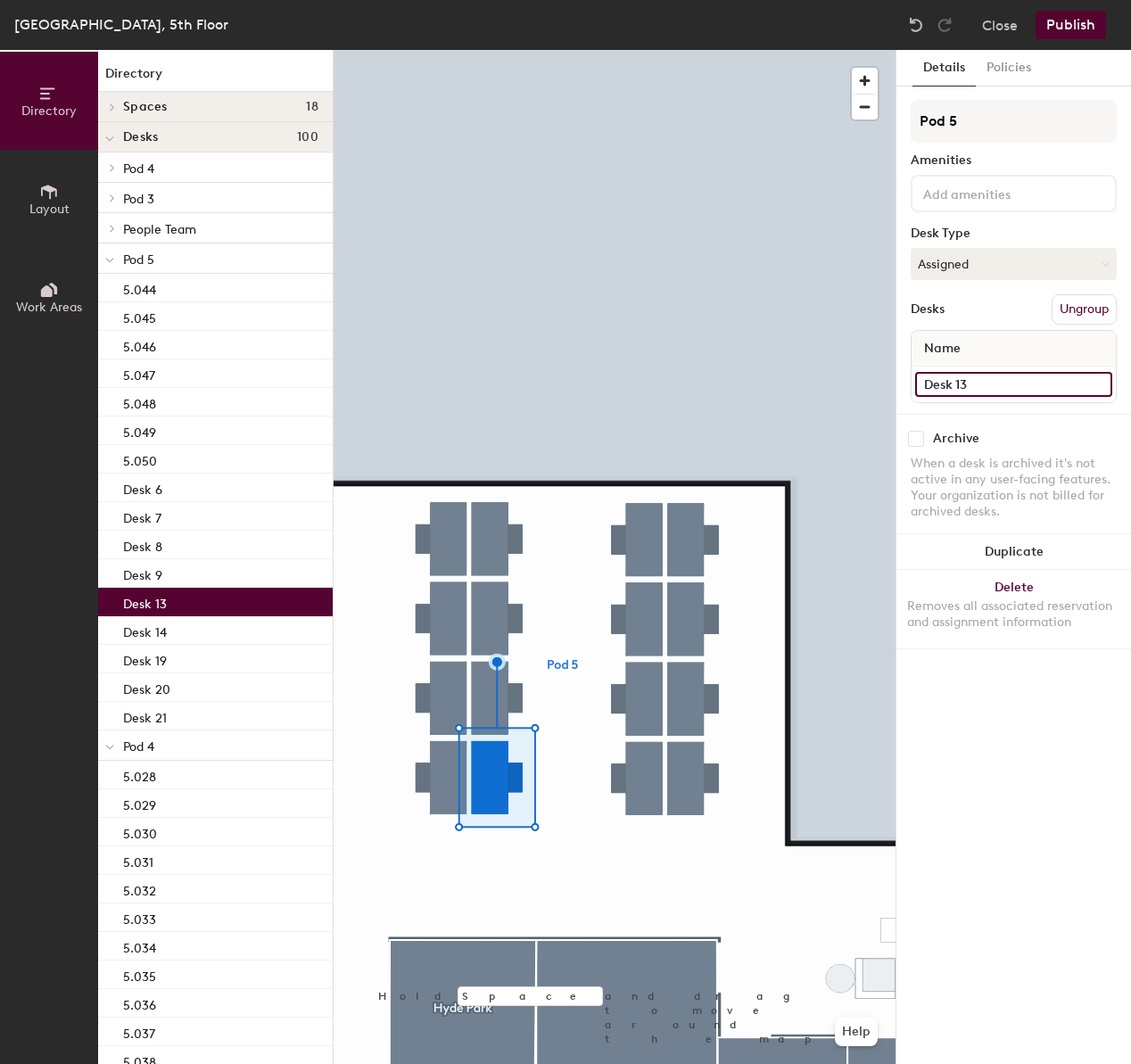
click at [1035, 395] on input "Desk 13" at bounding box center [1013, 384] width 197 height 25
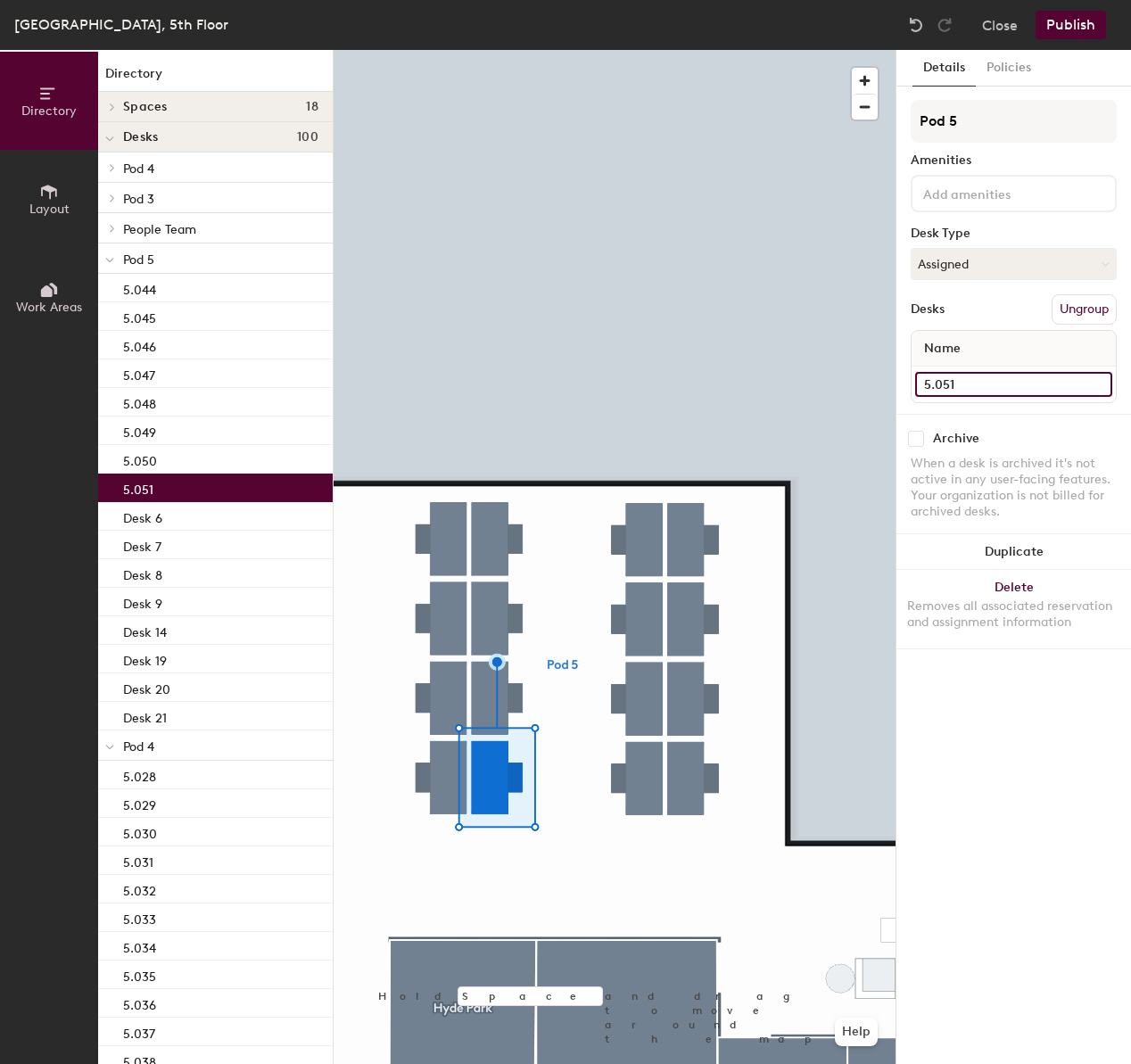
type input "5.051"
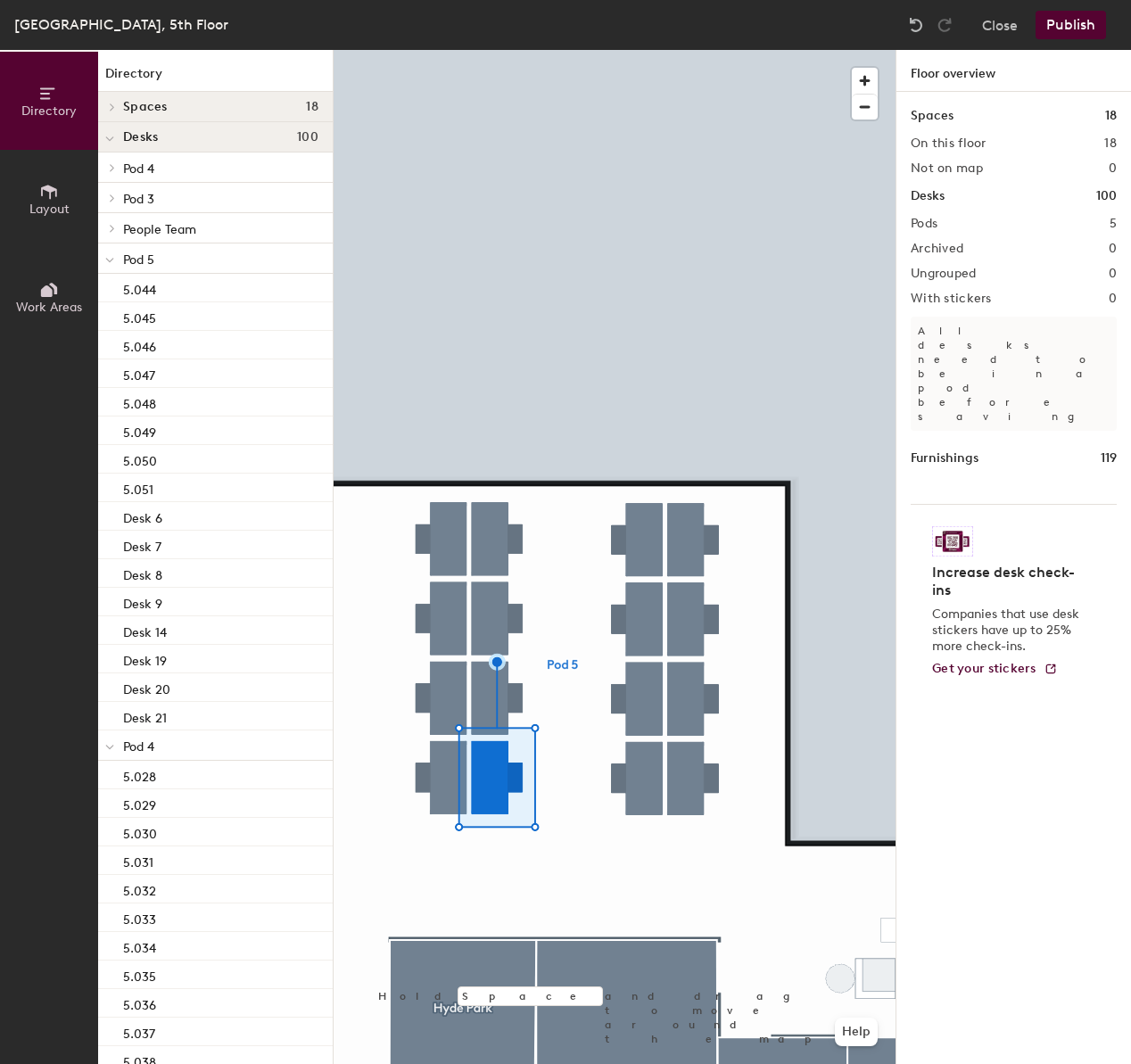
click at [646, 50] on div at bounding box center [614, 50] width 562 height 0
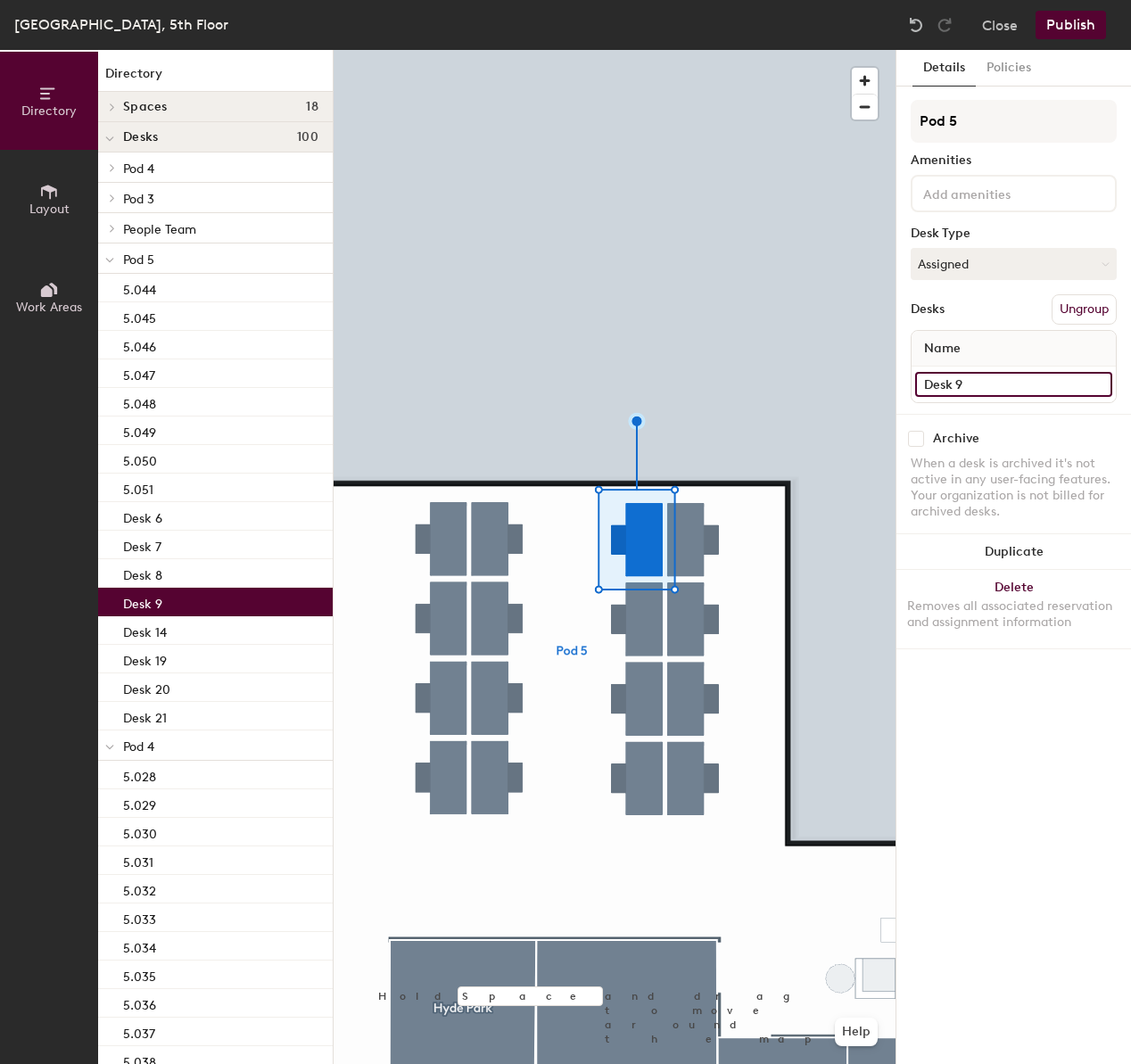
click at [1028, 388] on input "Desk 9" at bounding box center [1013, 384] width 197 height 25
click at [1027, 388] on input "Desk 9" at bounding box center [1013, 384] width 197 height 25
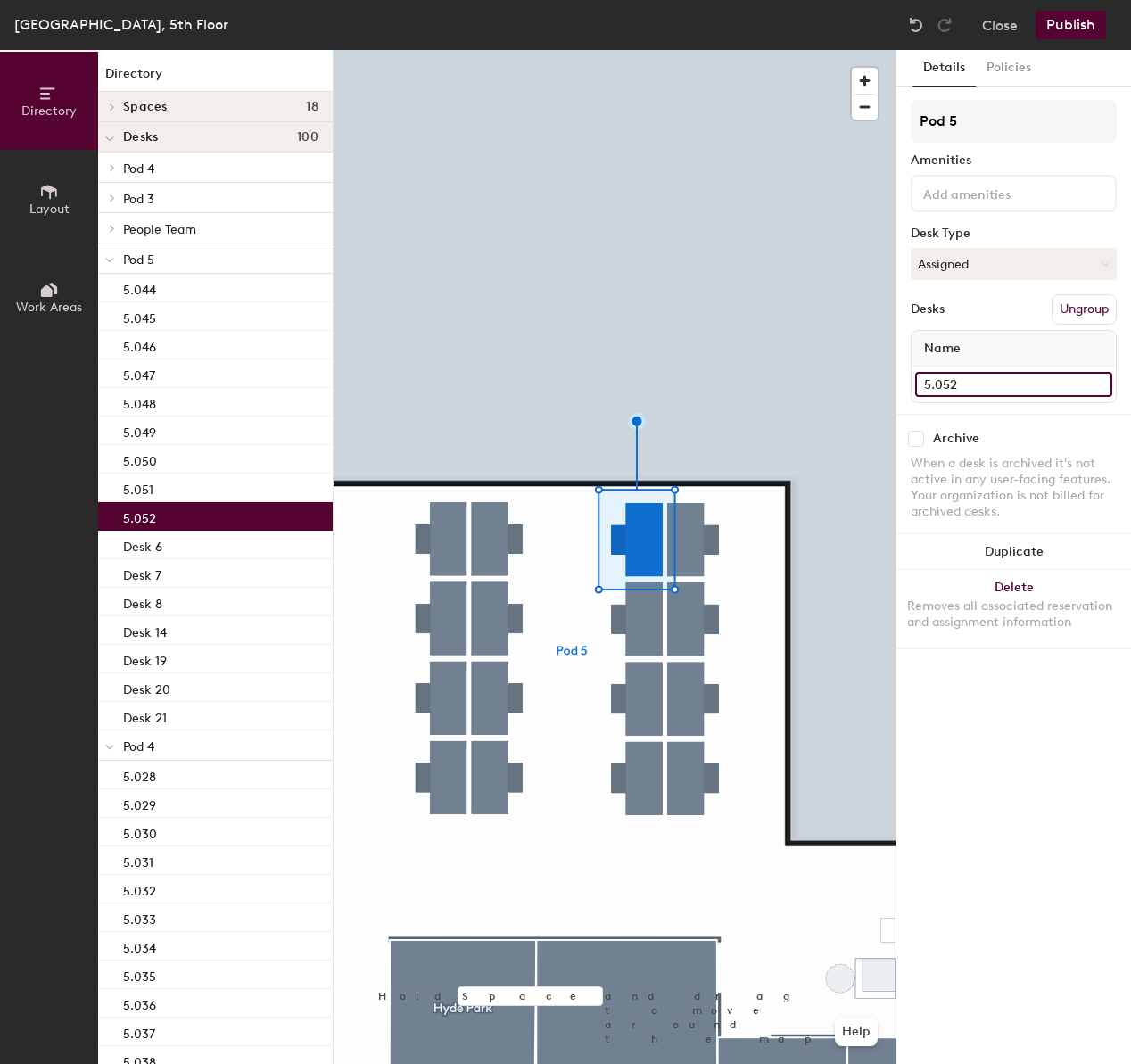
type input "5.052"
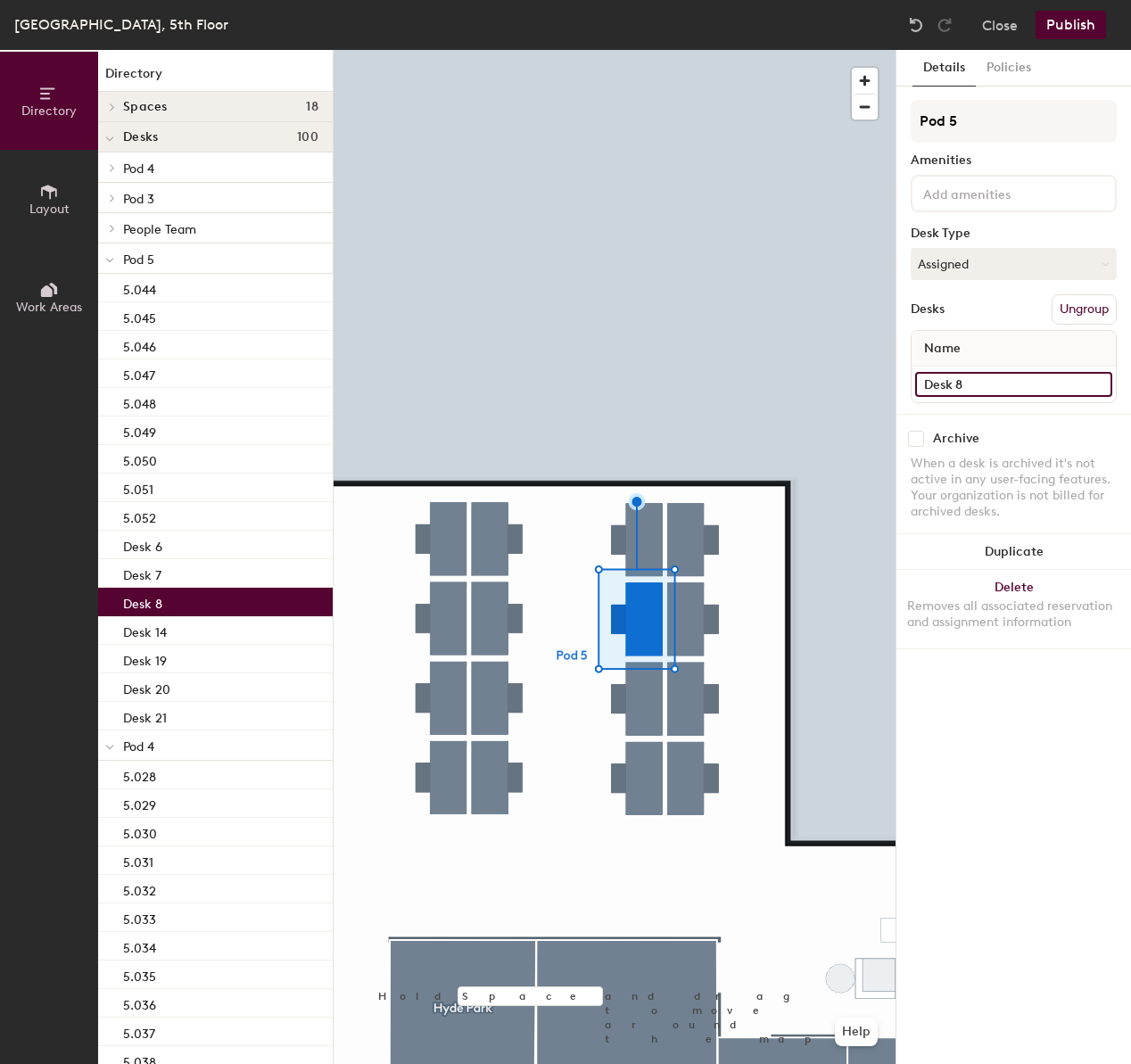
click at [962, 384] on input "Desk 8" at bounding box center [1013, 384] width 197 height 25
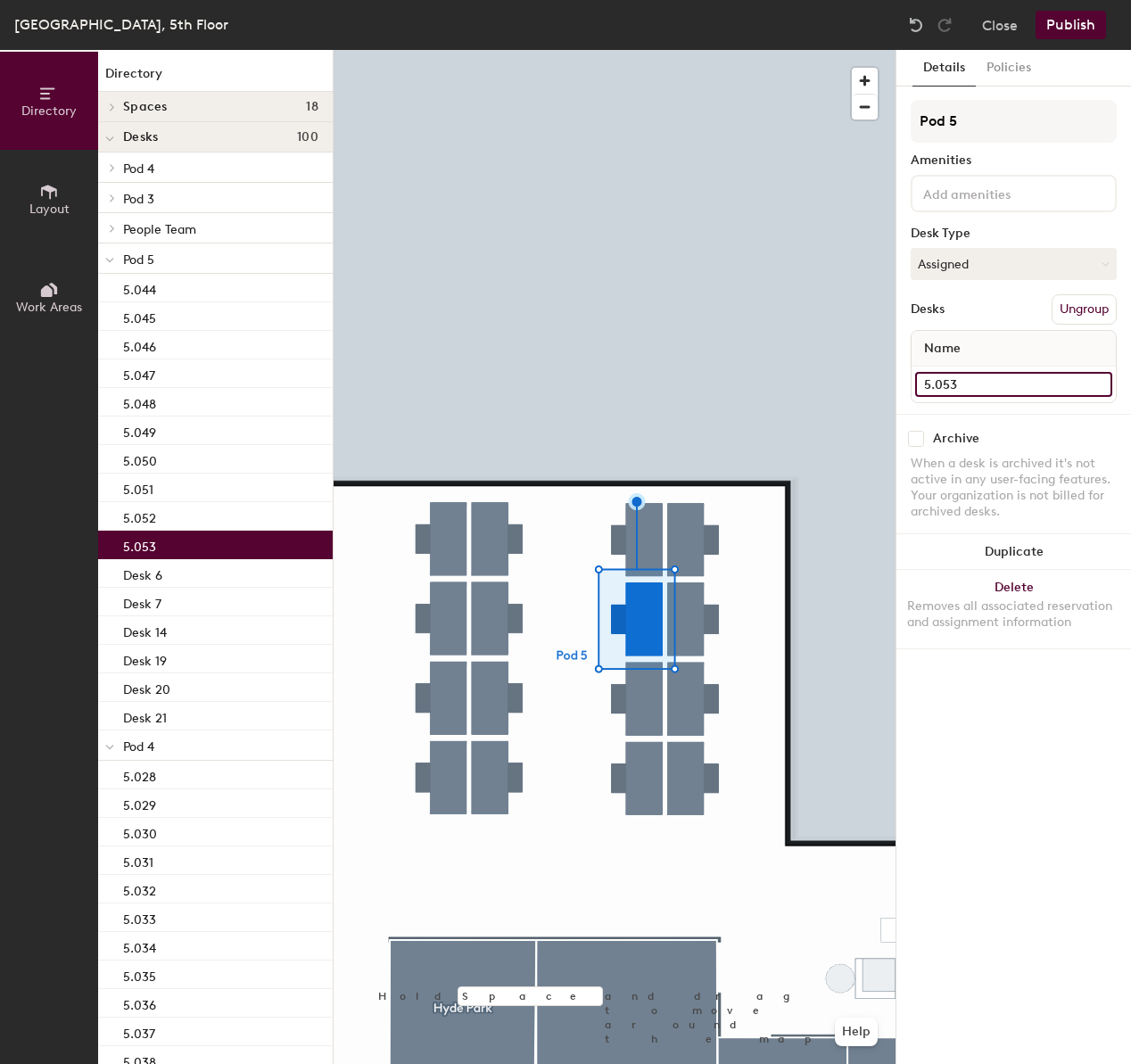
type input "5.053"
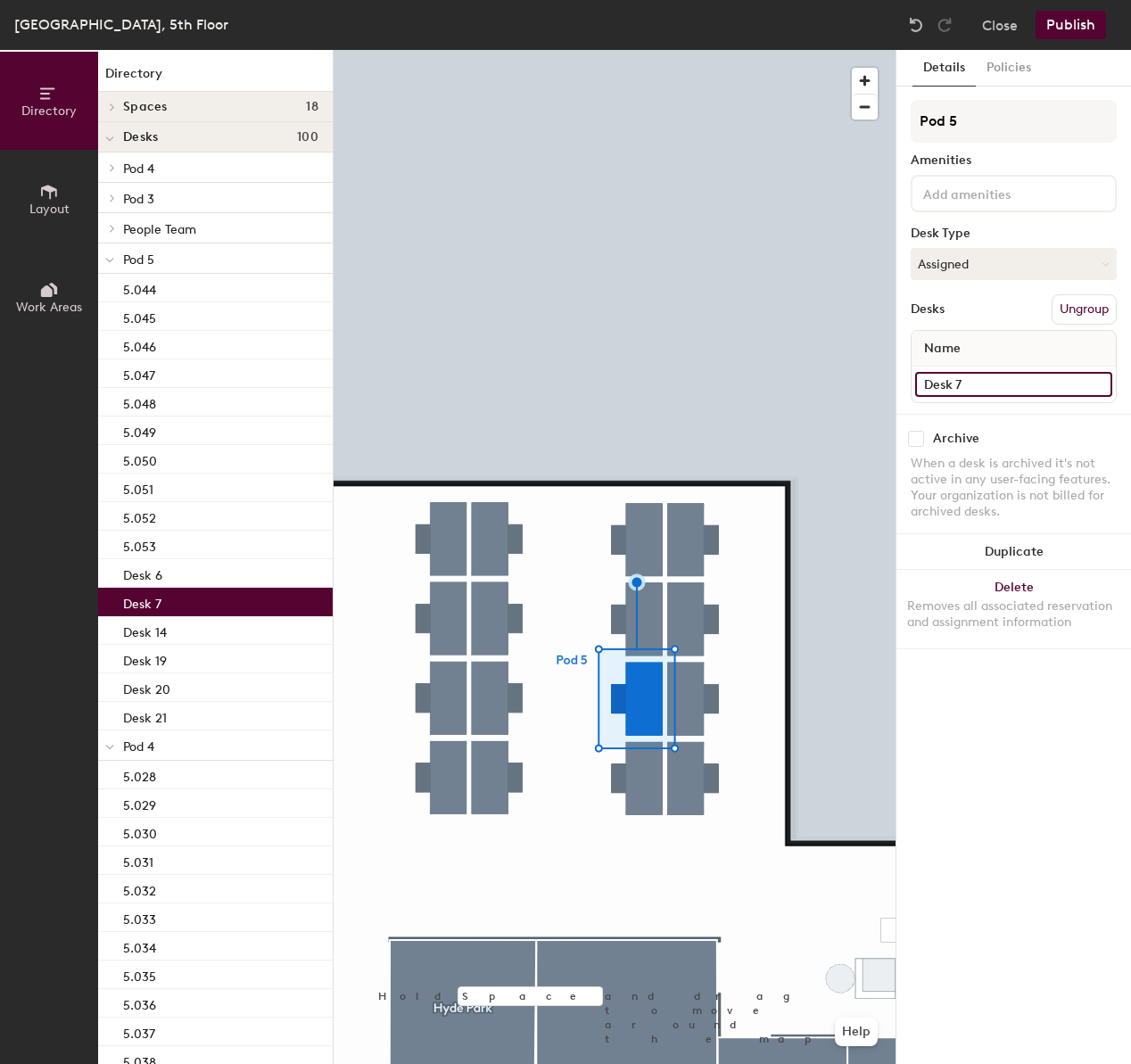
click at [958, 380] on input "Desk 7" at bounding box center [1013, 384] width 197 height 25
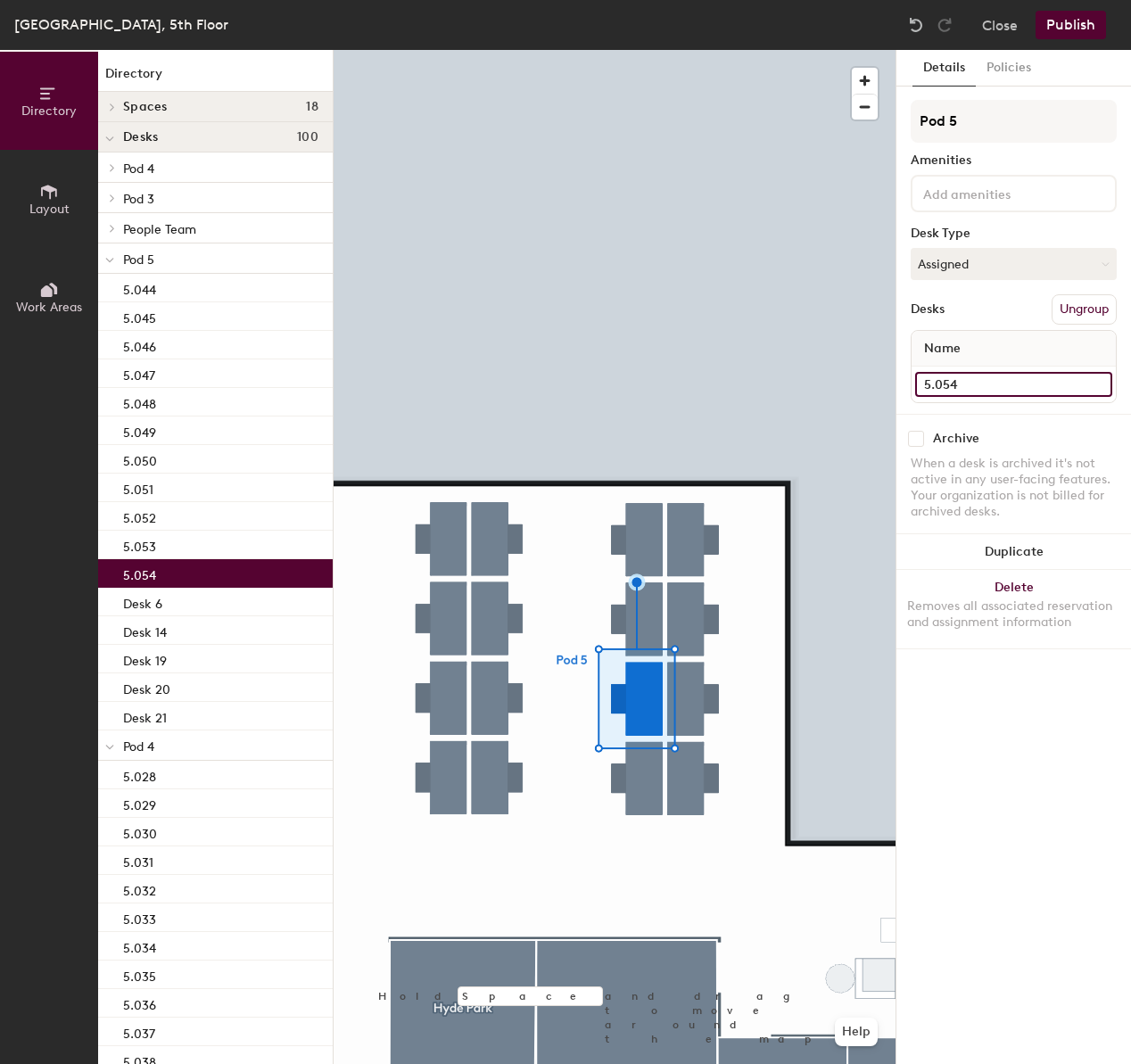
type input "5.054"
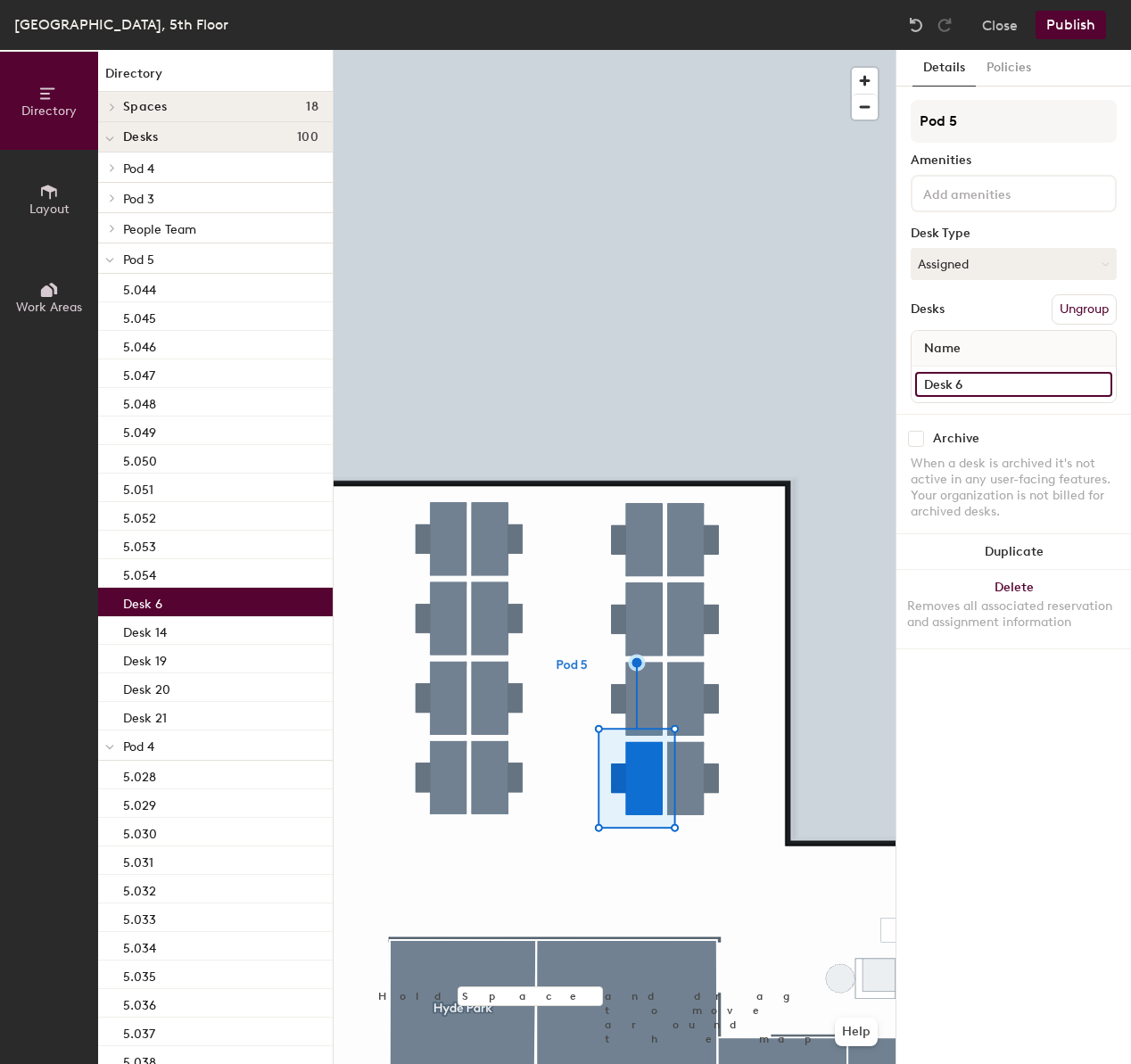
click at [946, 389] on input "Desk 6" at bounding box center [1013, 384] width 197 height 25
type input "5.055"
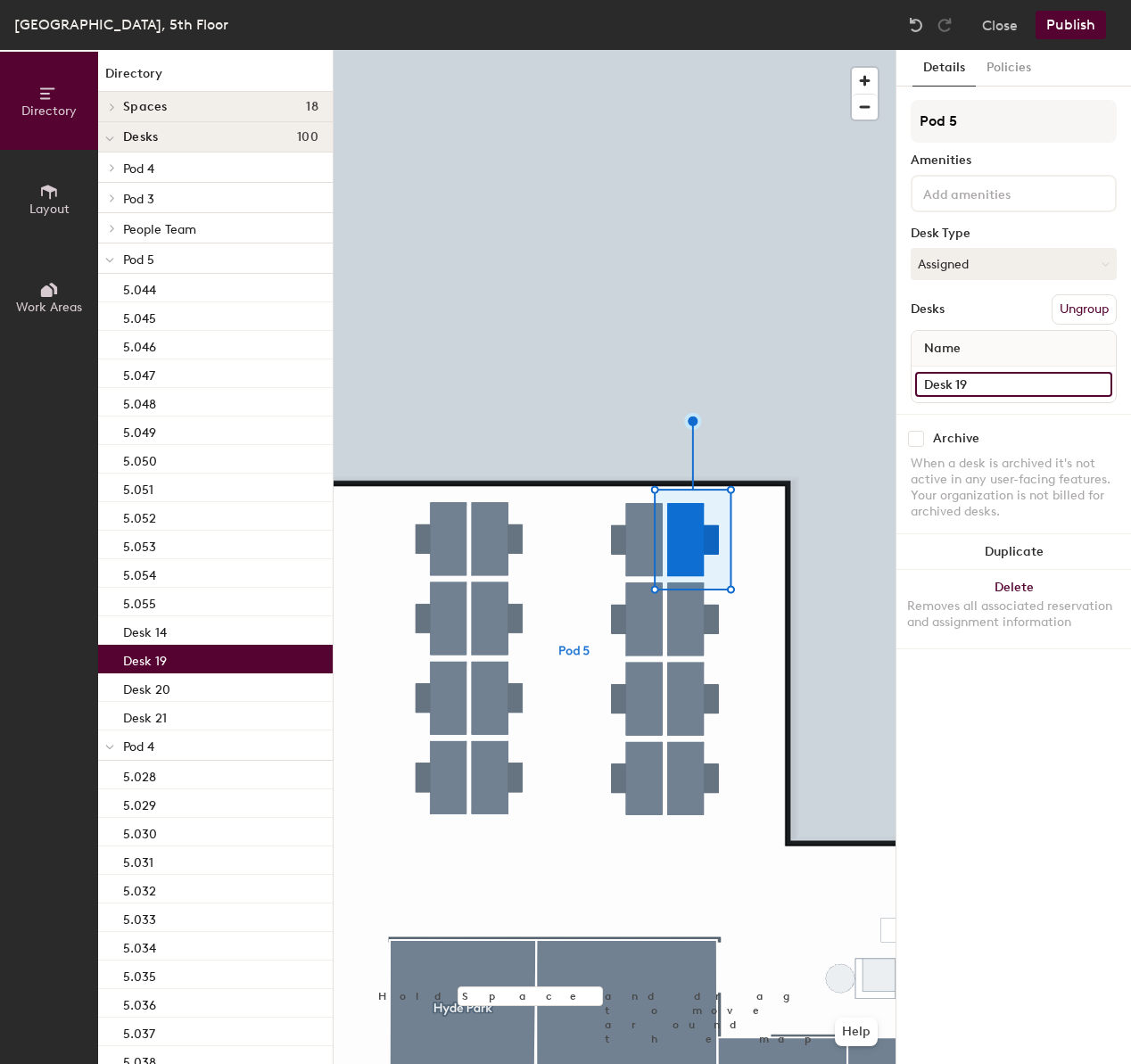
click at [991, 393] on input "Desk 19" at bounding box center [1013, 384] width 197 height 25
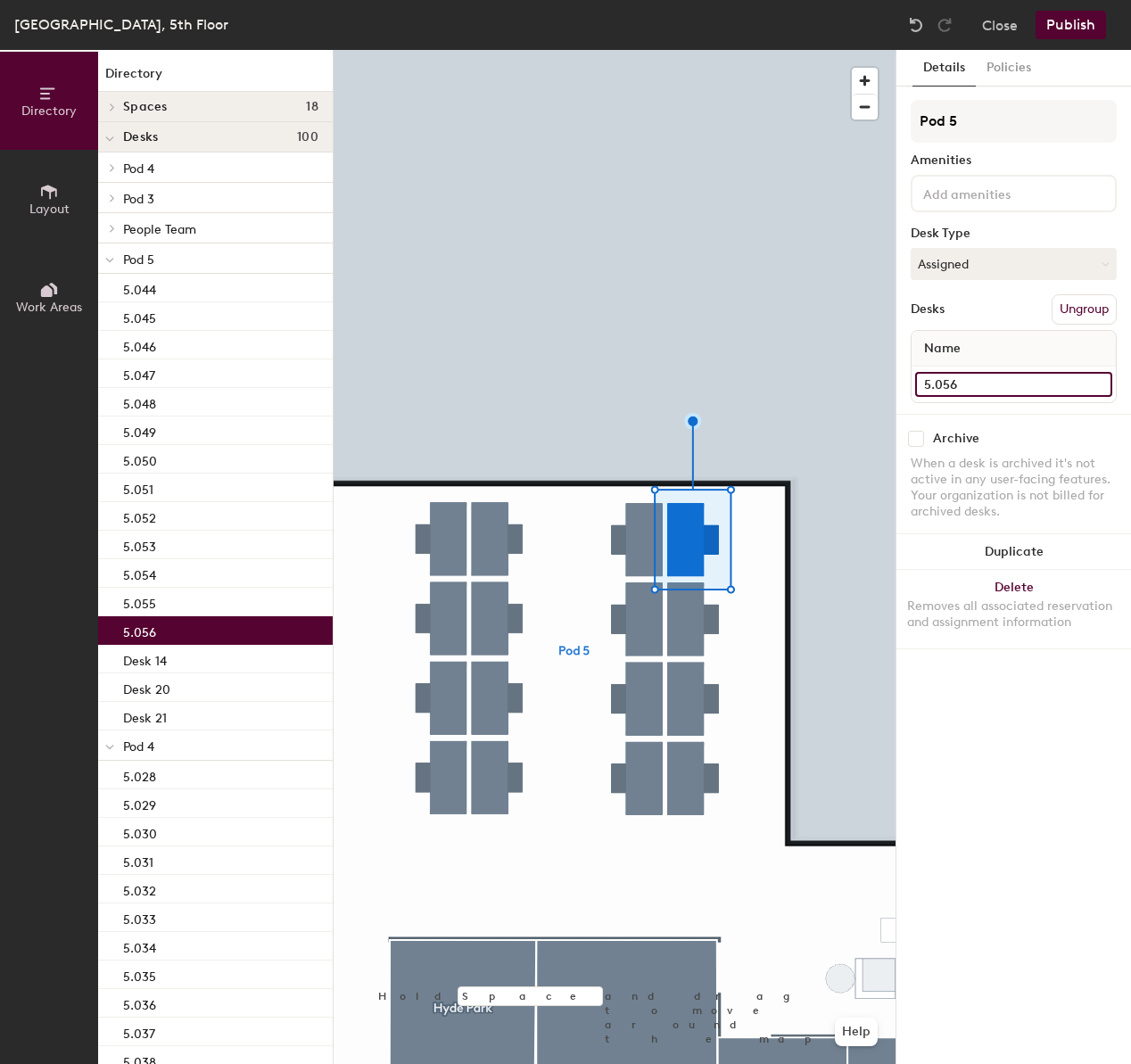
type input "5.056"
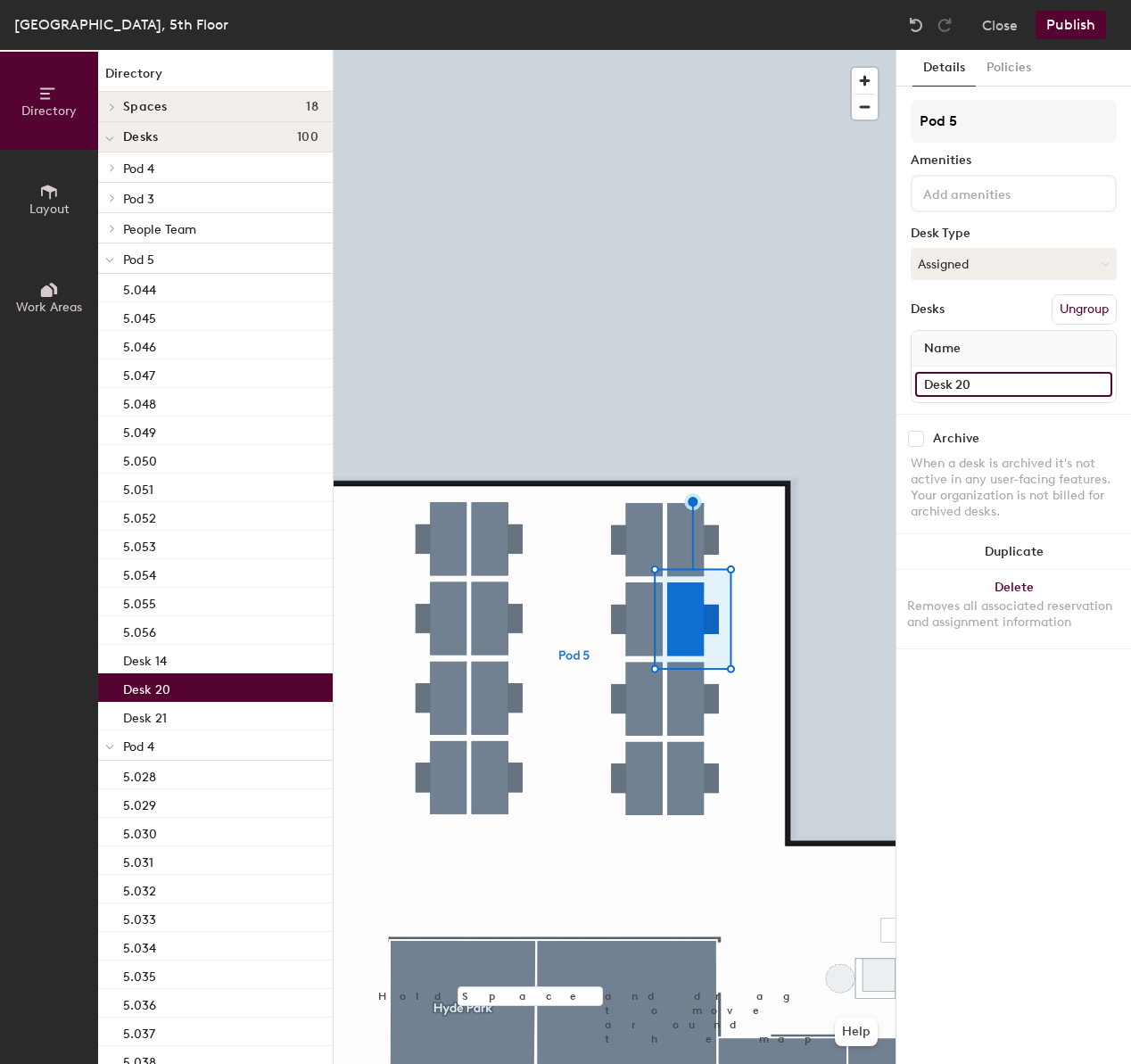
click at [978, 387] on input "Desk 20" at bounding box center [1013, 384] width 197 height 25
type input "5.057"
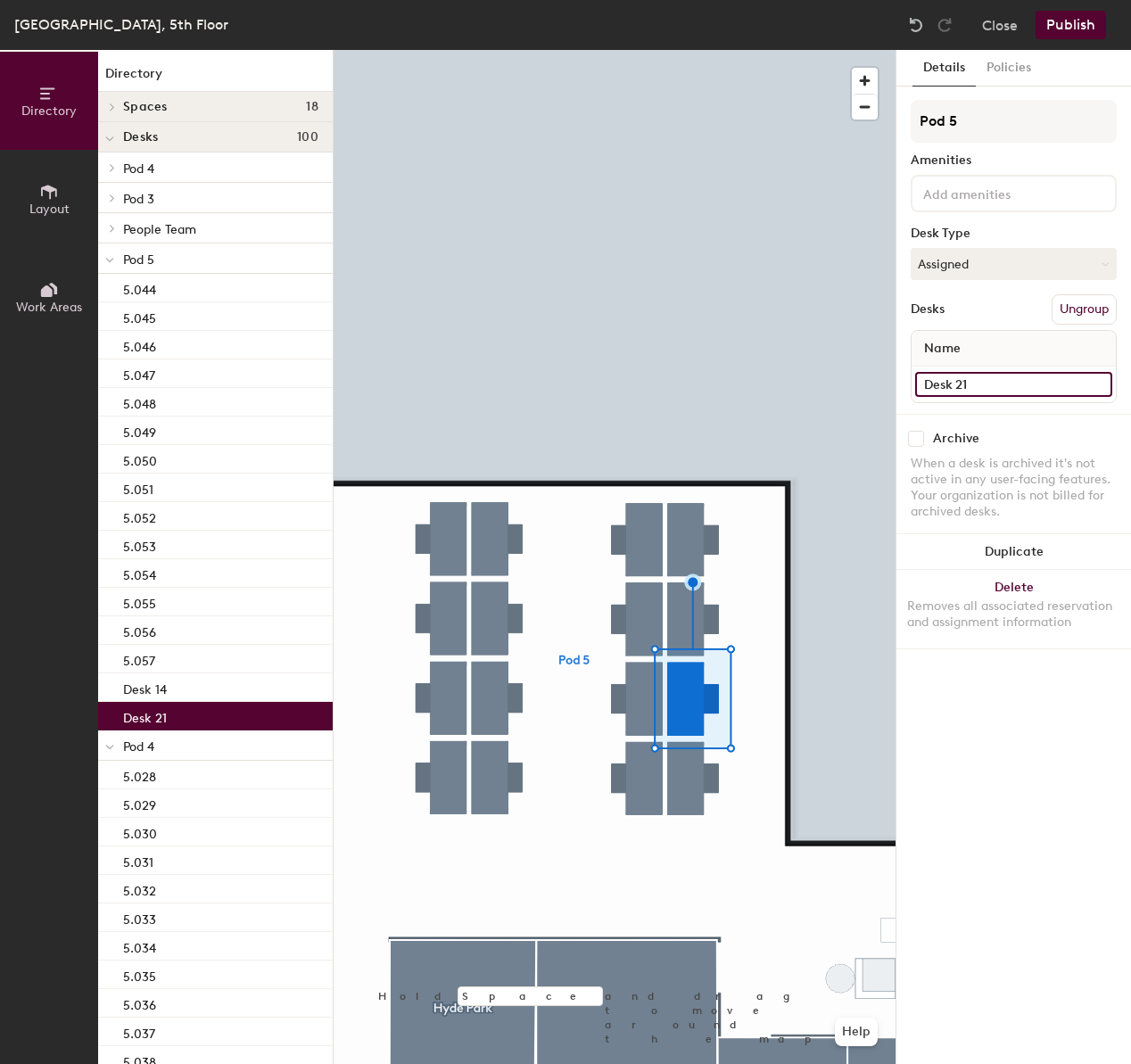
click at [990, 389] on input "Desk 21" at bounding box center [1013, 384] width 197 height 25
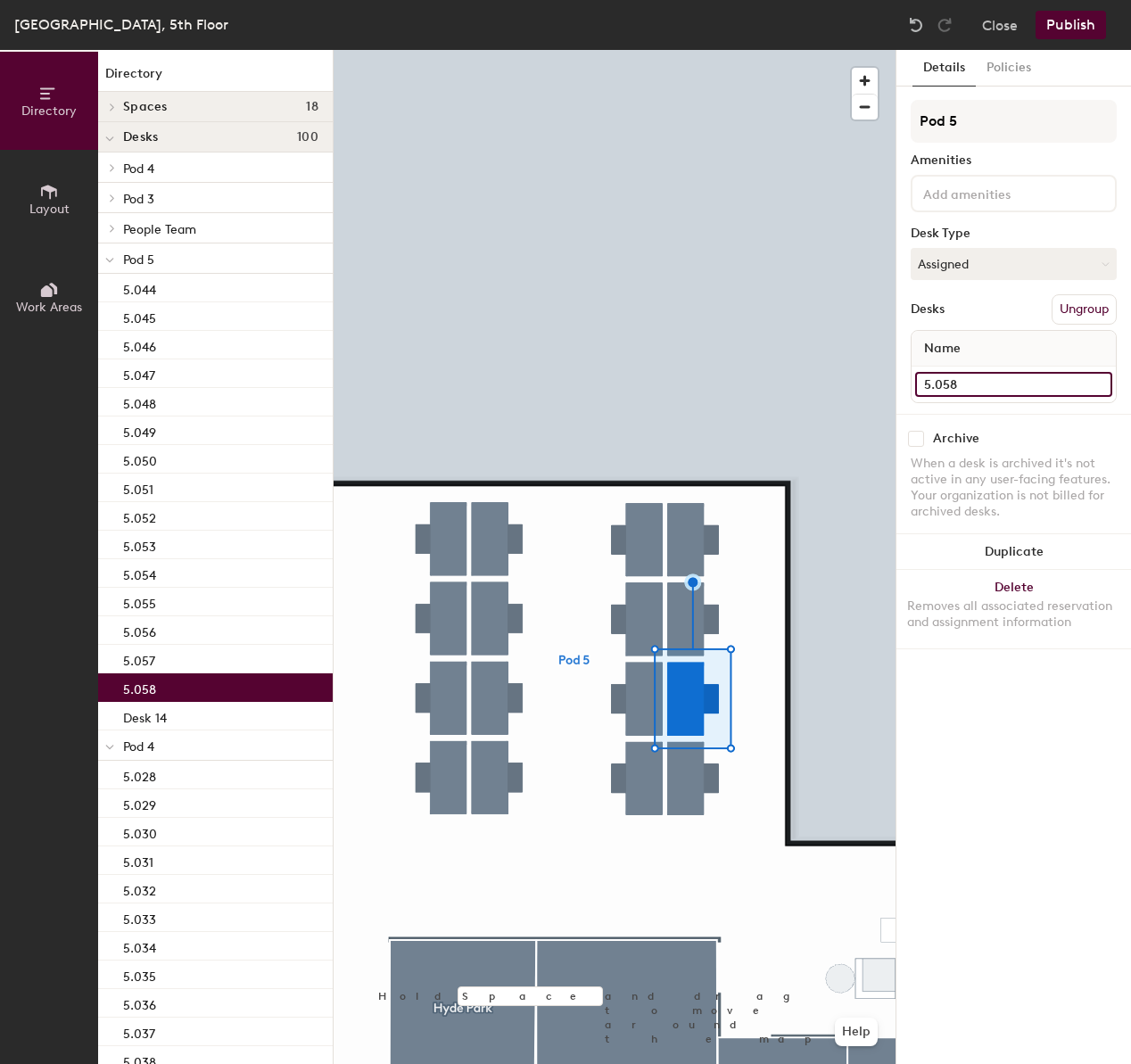
type input "5.058"
click at [694, 50] on div at bounding box center [614, 50] width 562 height 0
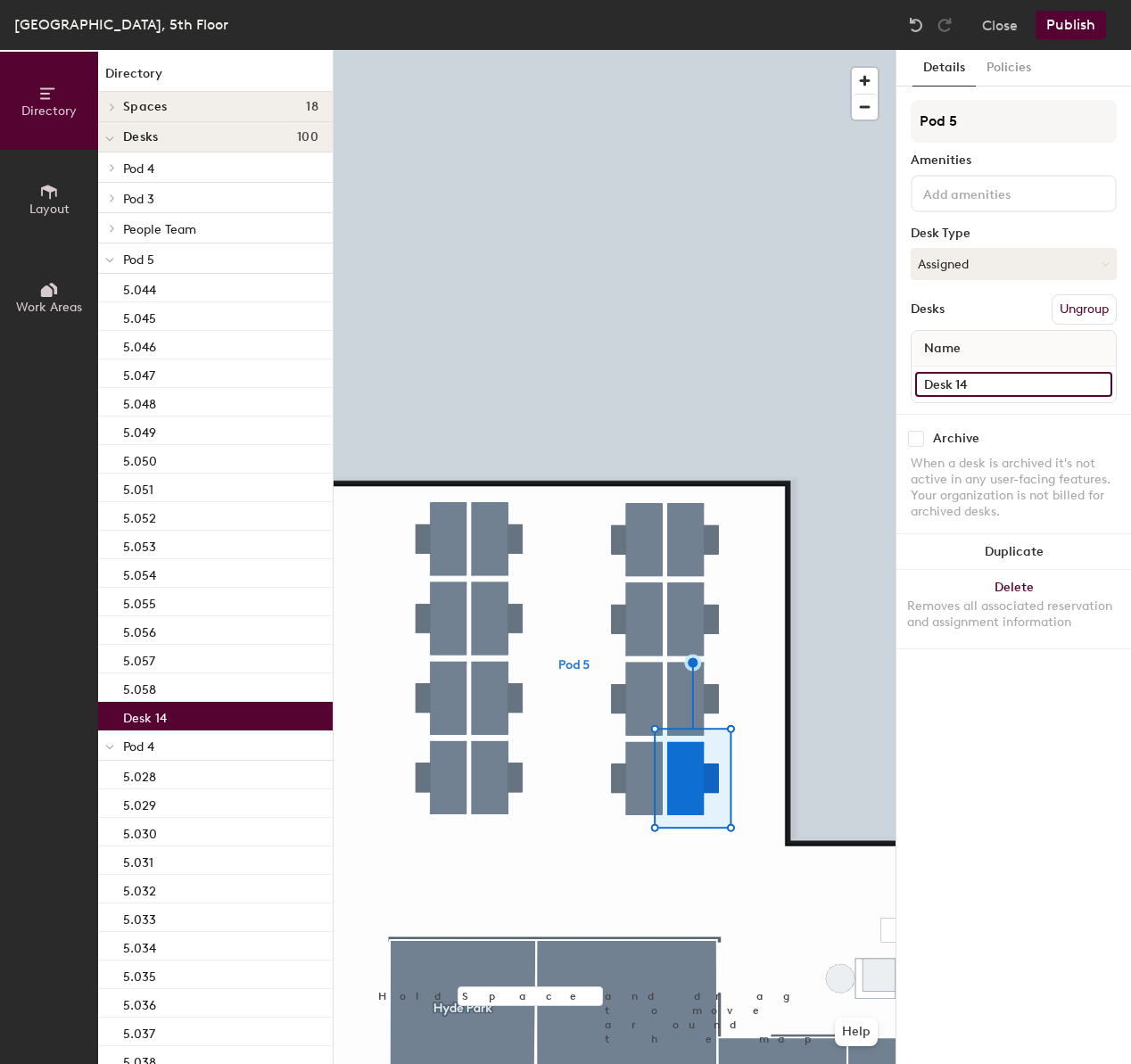
click at [970, 380] on input "Desk 14" at bounding box center [1013, 384] width 197 height 25
type input "5.059"
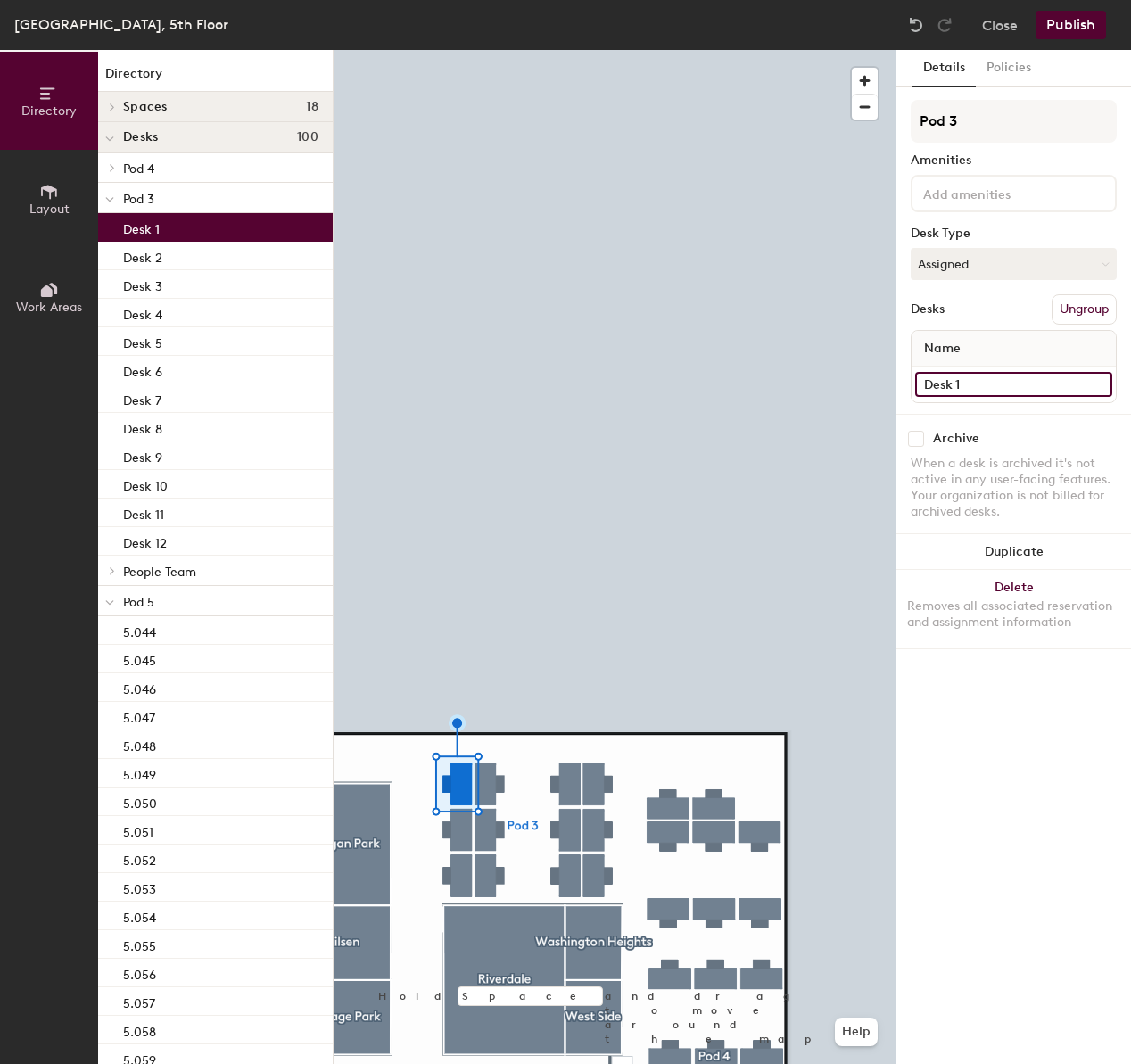
click at [1015, 386] on input "Desk 1" at bounding box center [1013, 384] width 197 height 25
type input "5.060"
click at [459, 50] on div at bounding box center [614, 50] width 562 height 0
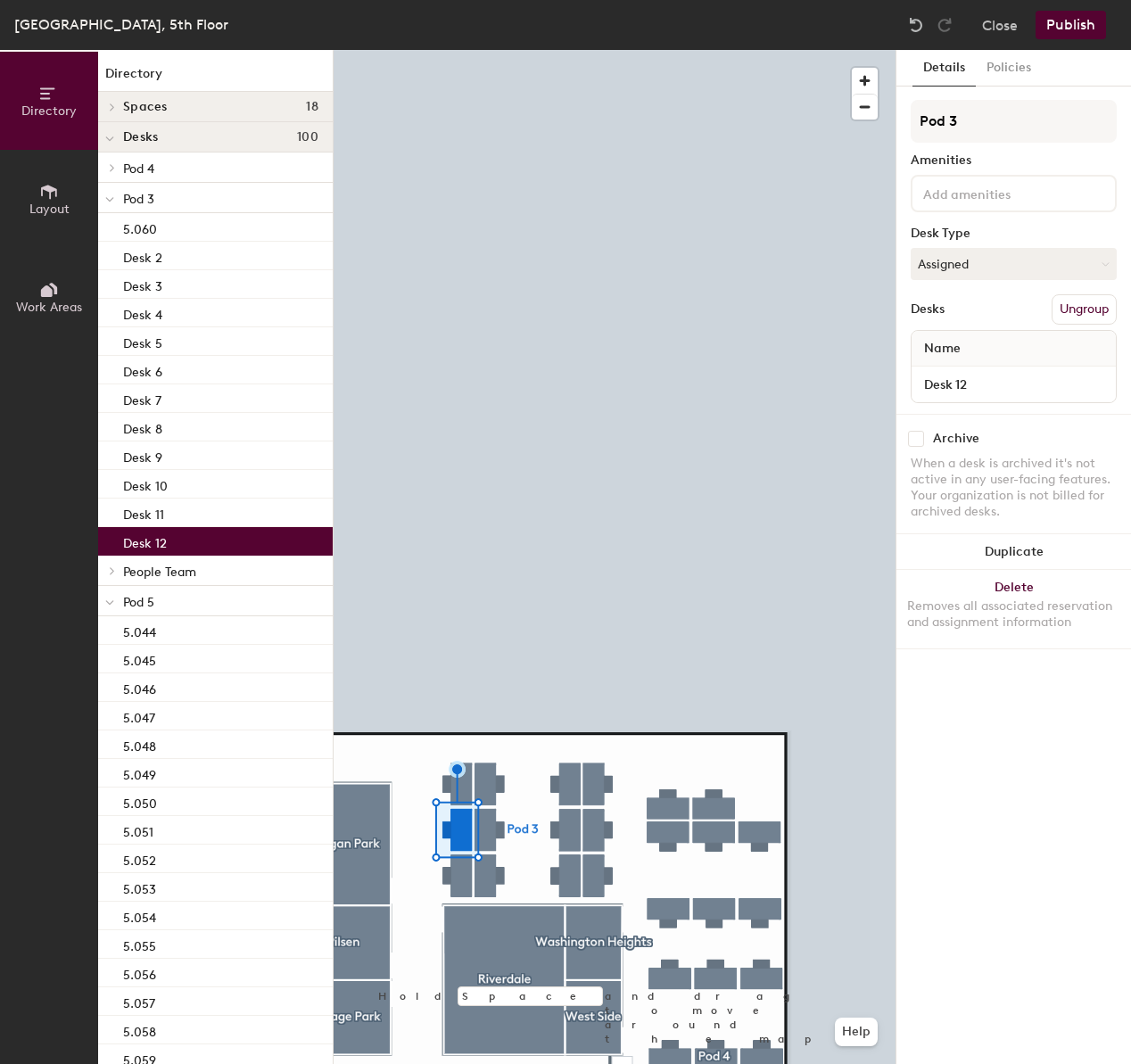
click at [1034, 369] on div "Desk 12" at bounding box center [1013, 385] width 204 height 36
click at [1032, 378] on input "Desk 12" at bounding box center [1013, 384] width 197 height 25
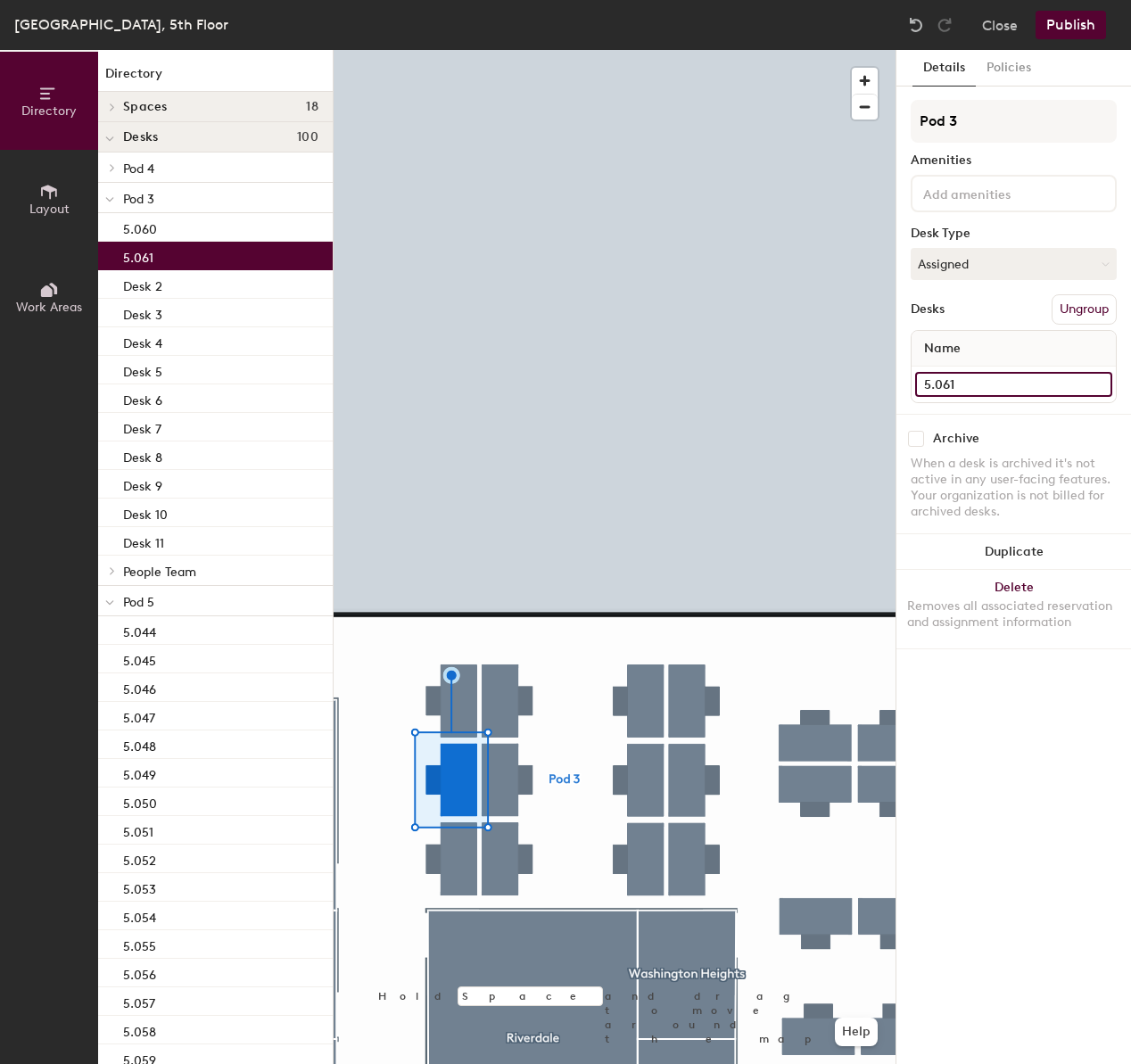
type input "5.061"
click at [487, 50] on div at bounding box center [614, 50] width 562 height 0
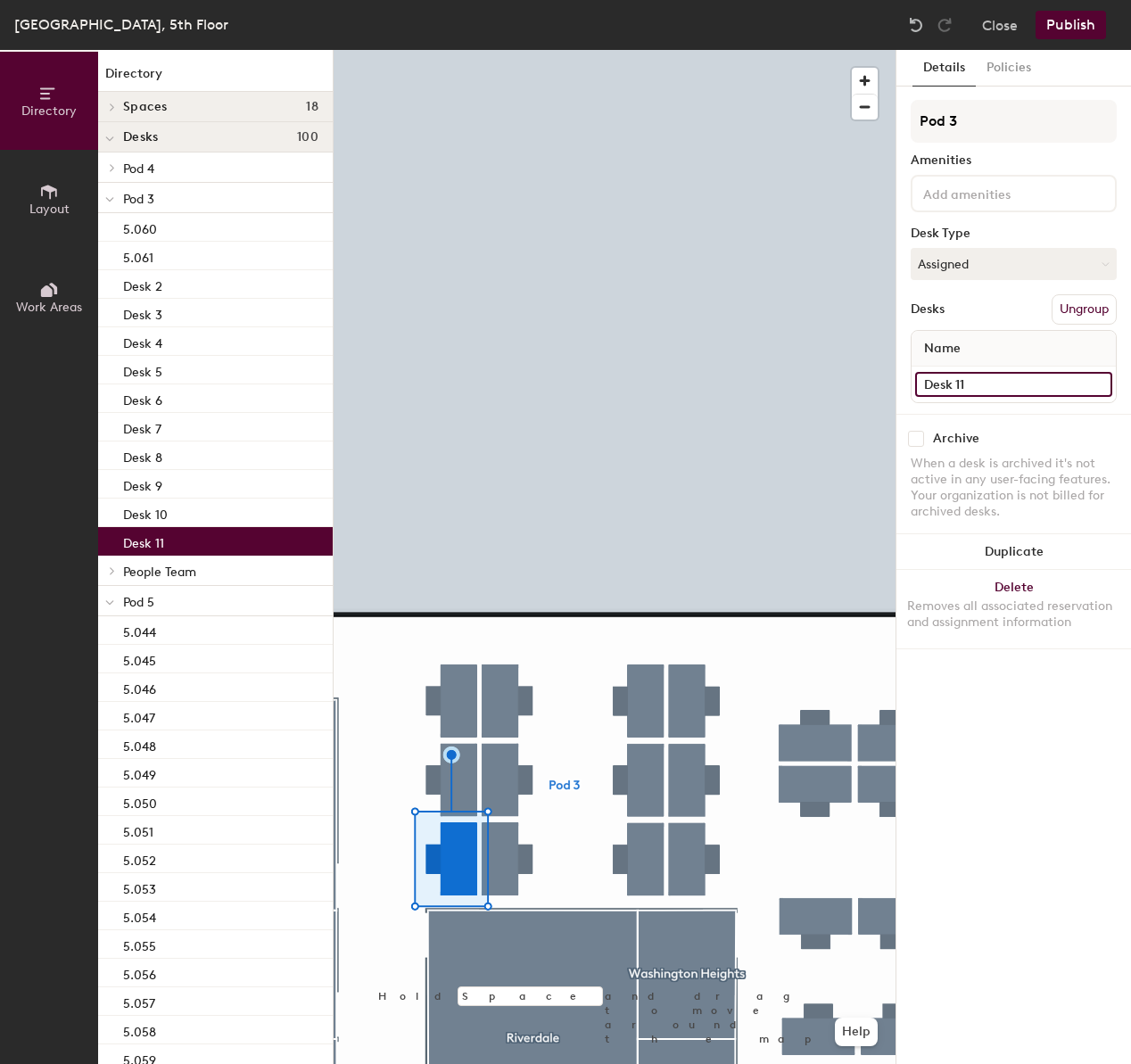
click at [990, 379] on input "Desk 11" at bounding box center [1013, 384] width 197 height 25
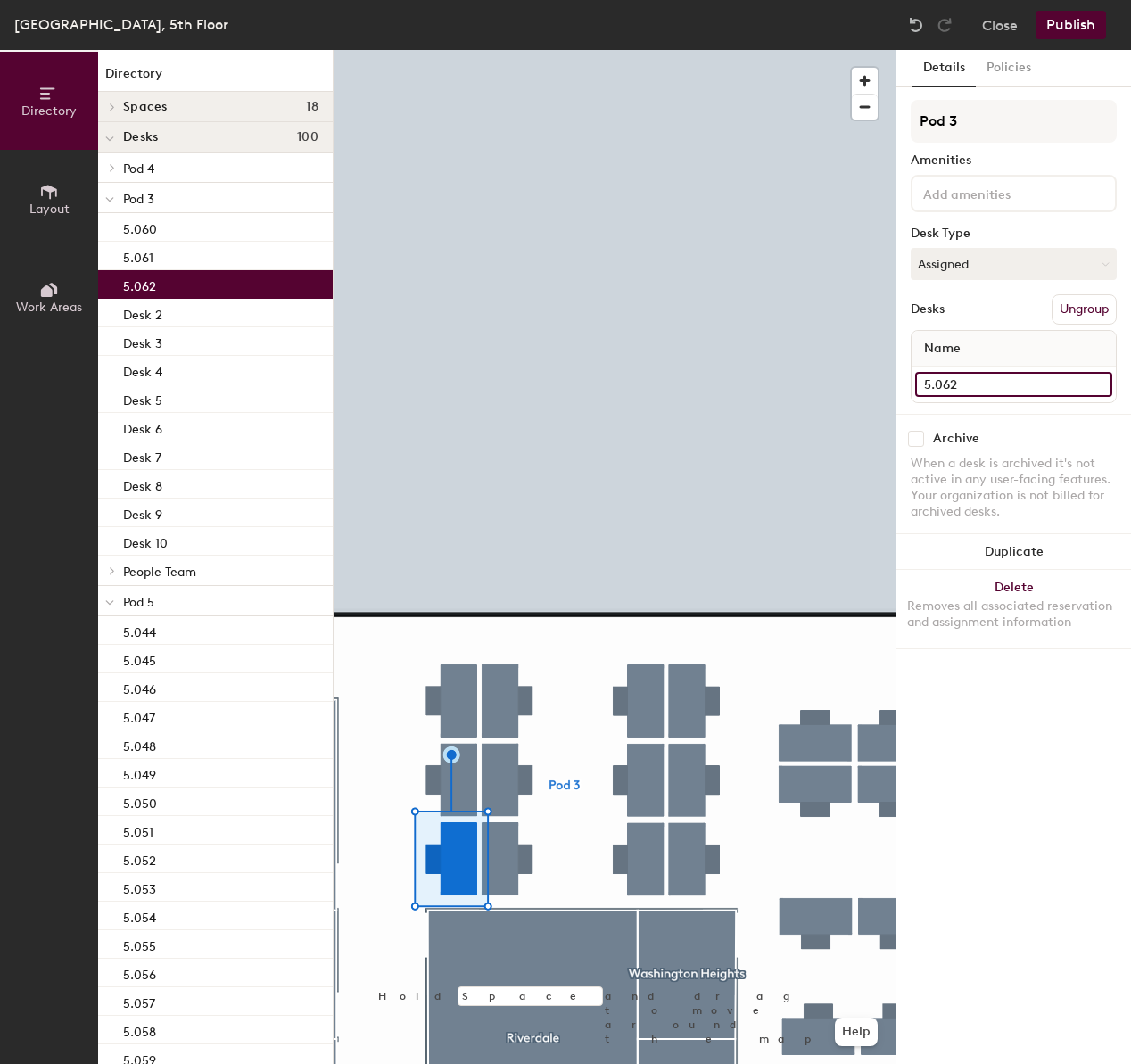
type input "5.062"
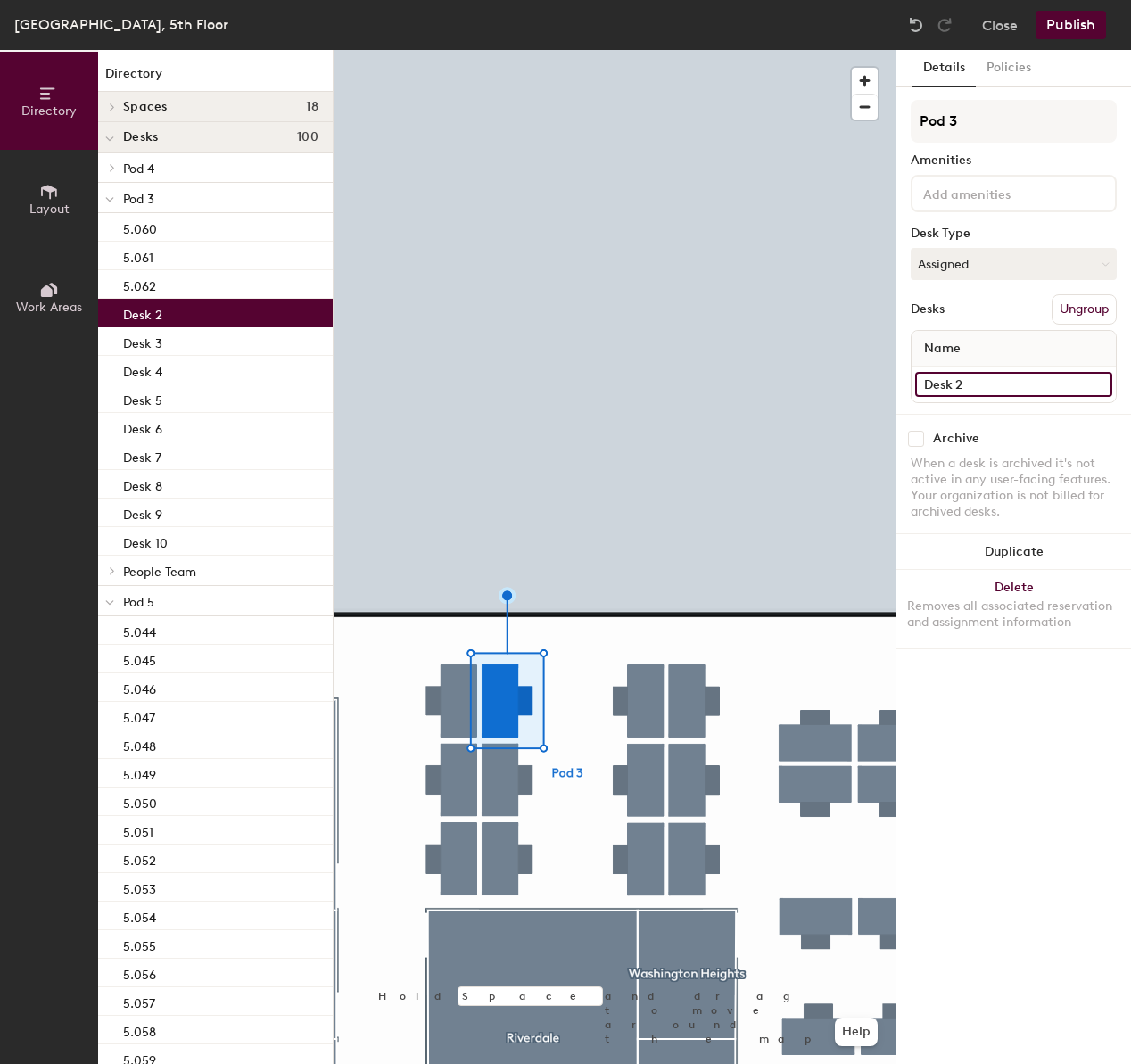
click at [1052, 382] on input "Desk 2" at bounding box center [1013, 384] width 197 height 25
type input "5.063"
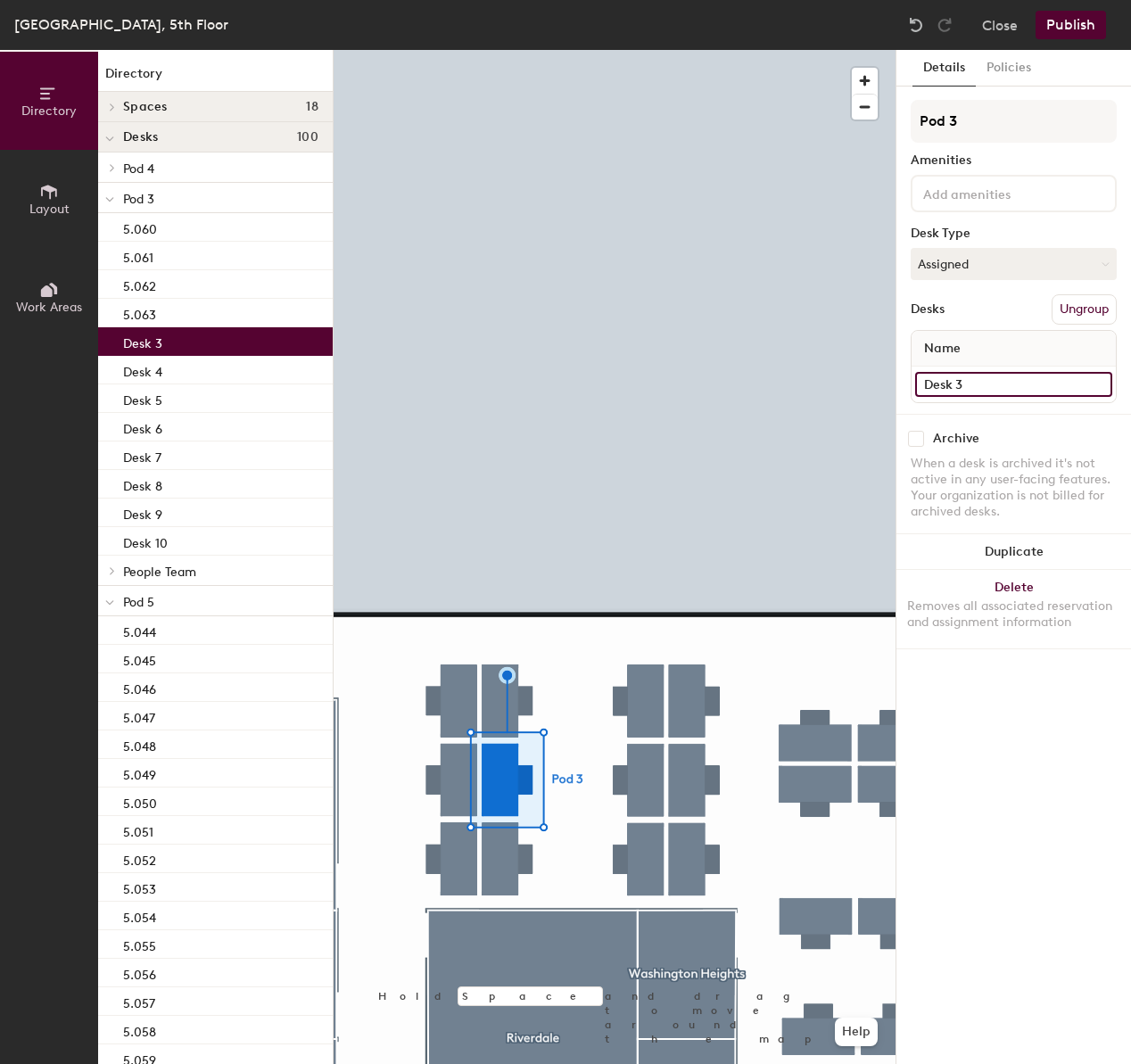
click at [968, 396] on input "Desk 3" at bounding box center [1013, 384] width 197 height 25
type input "5.064"
click at [499, 50] on div at bounding box center [614, 50] width 562 height 0
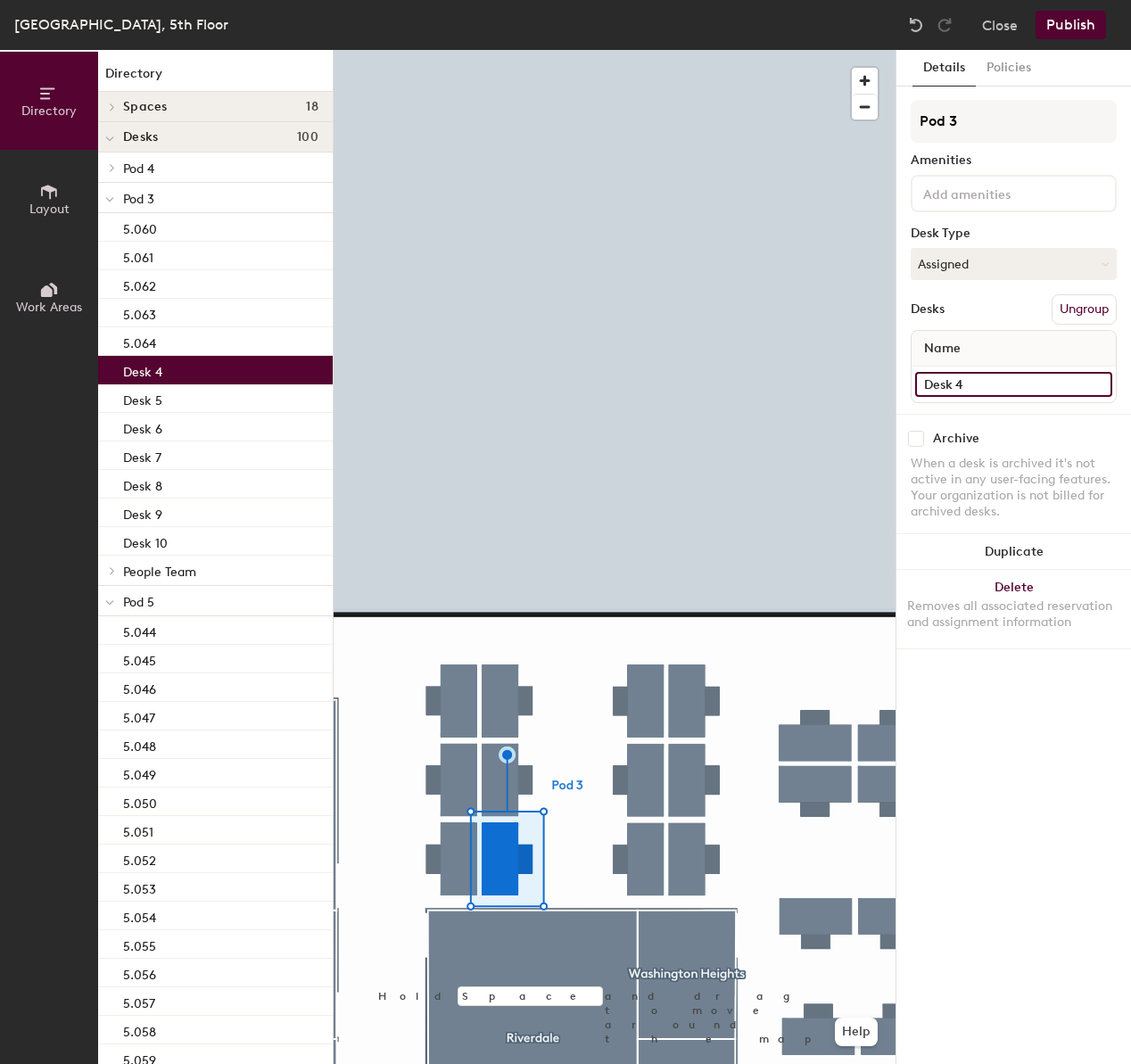
click at [990, 387] on input "Desk 4" at bounding box center [1013, 384] width 197 height 25
type input "5.065"
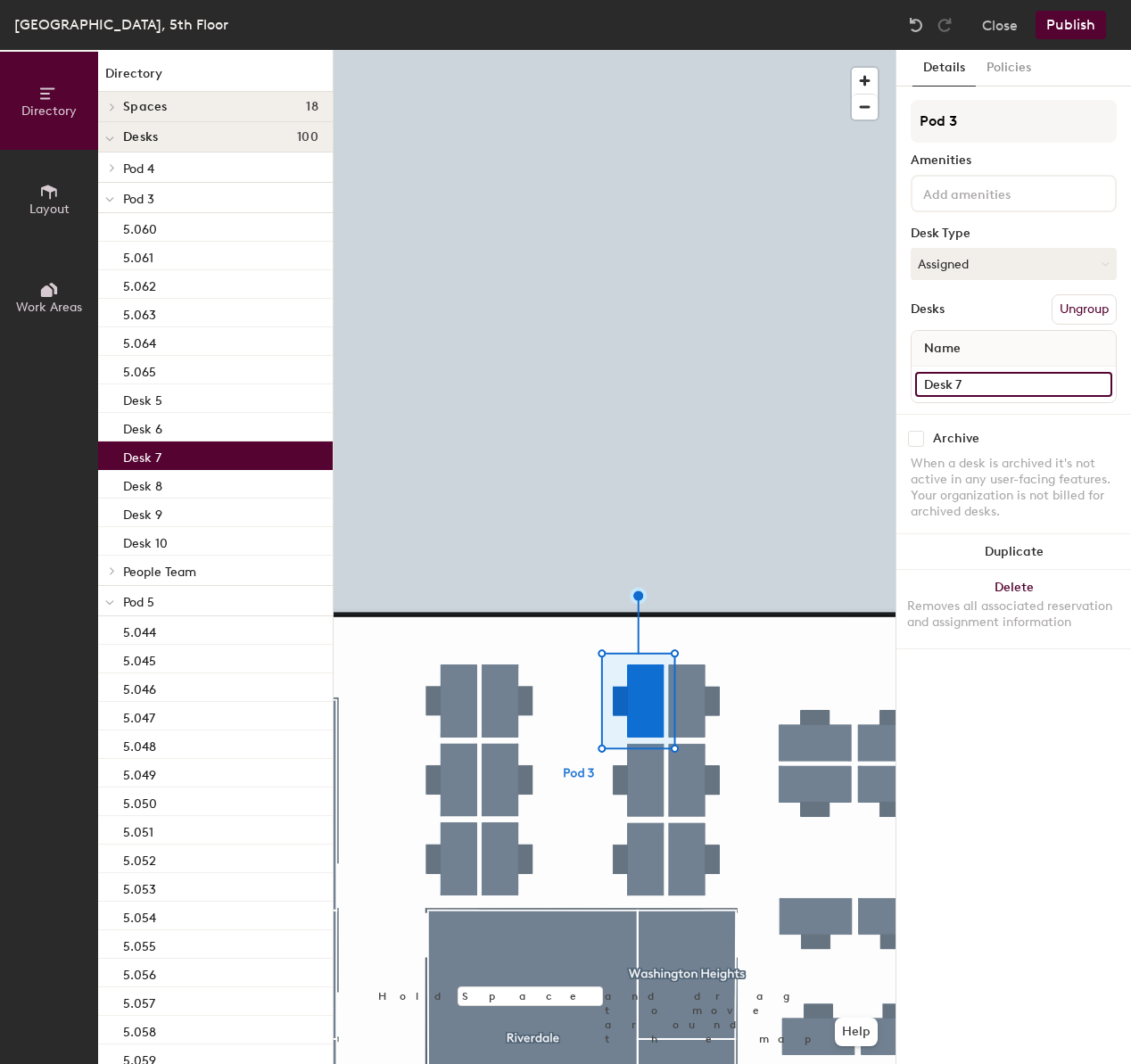
click at [979, 387] on input "Desk 7" at bounding box center [1013, 384] width 197 height 25
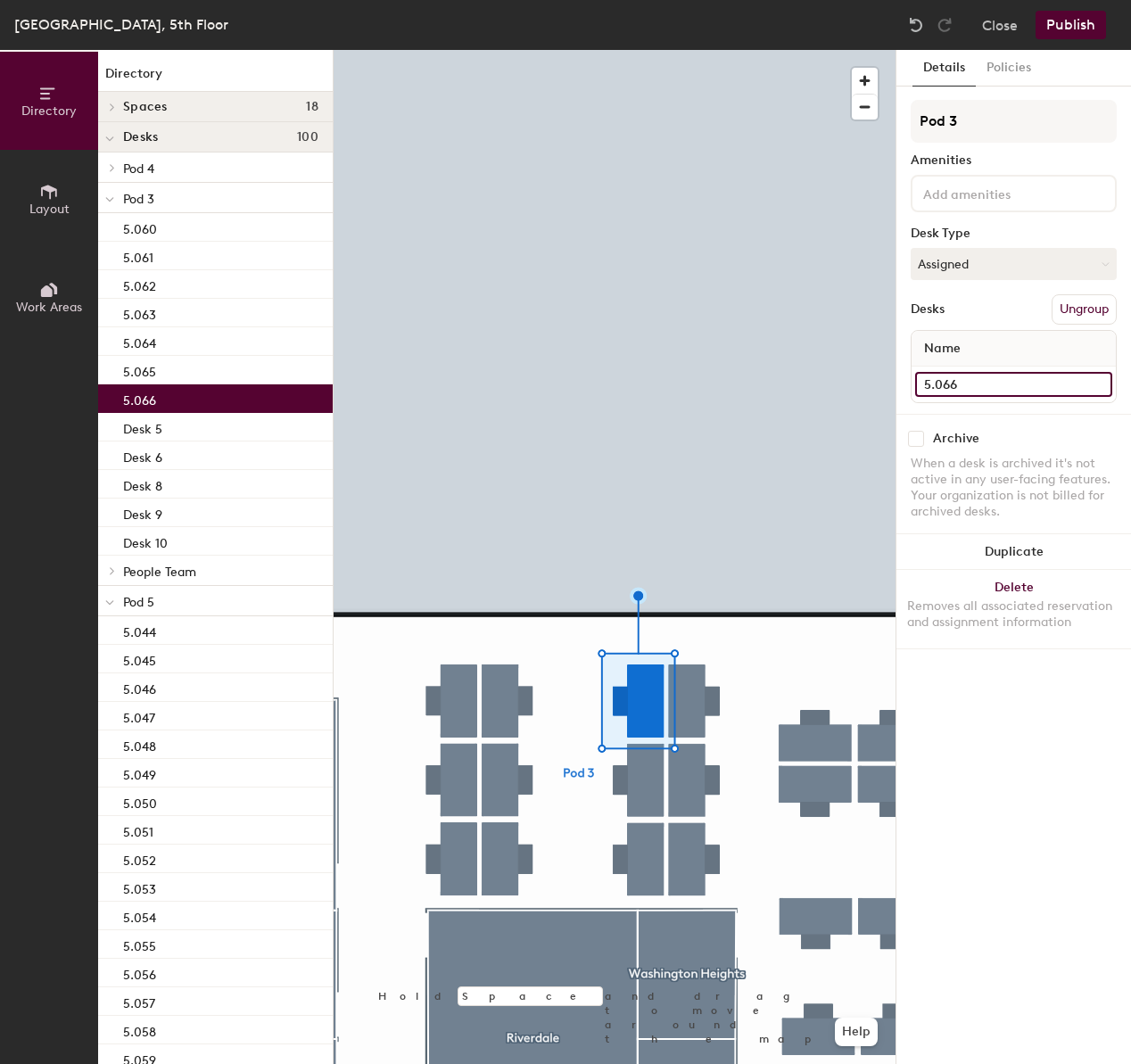
type input "5.066"
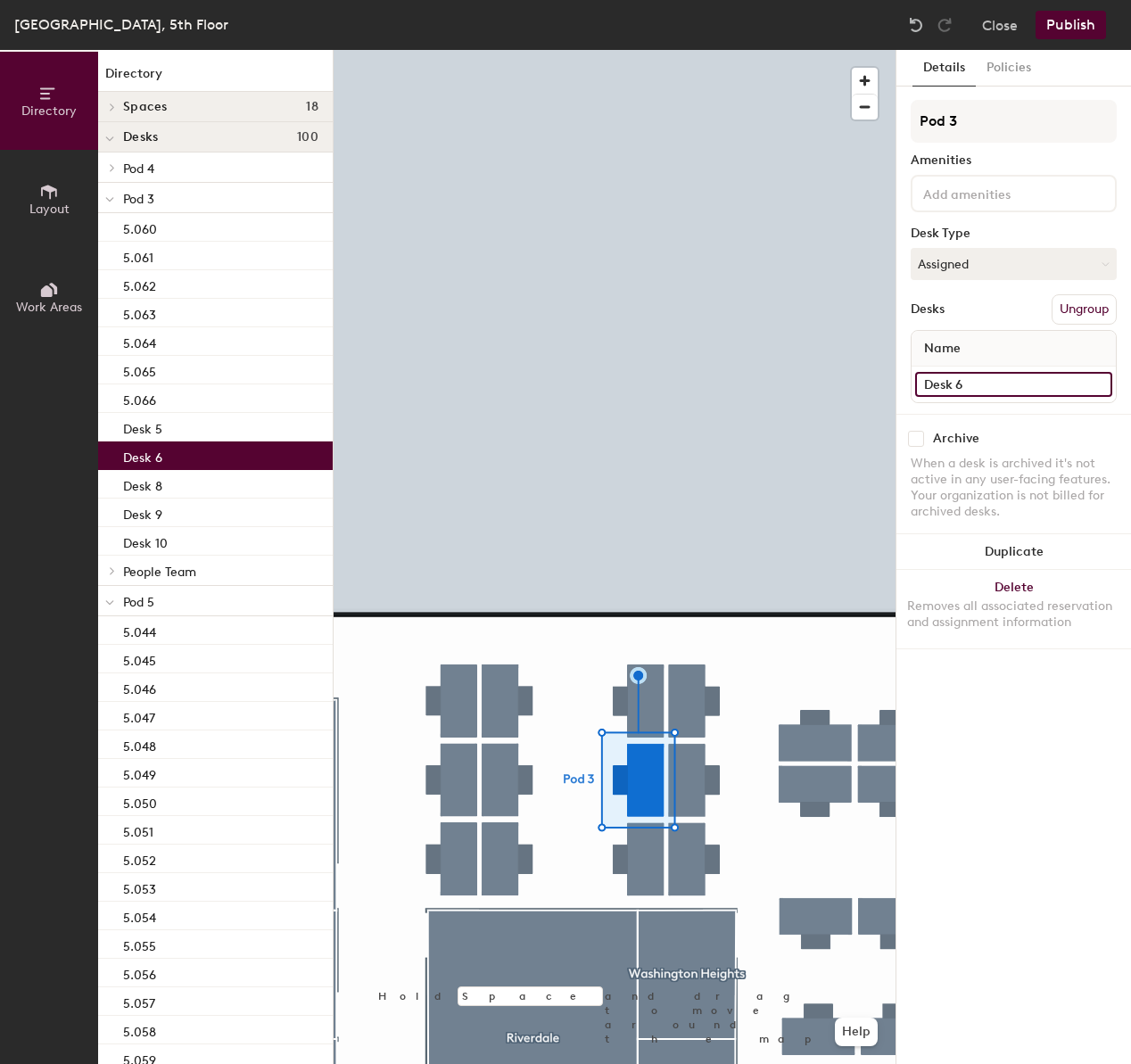
click at [1006, 379] on input "Desk 6" at bounding box center [1013, 384] width 197 height 25
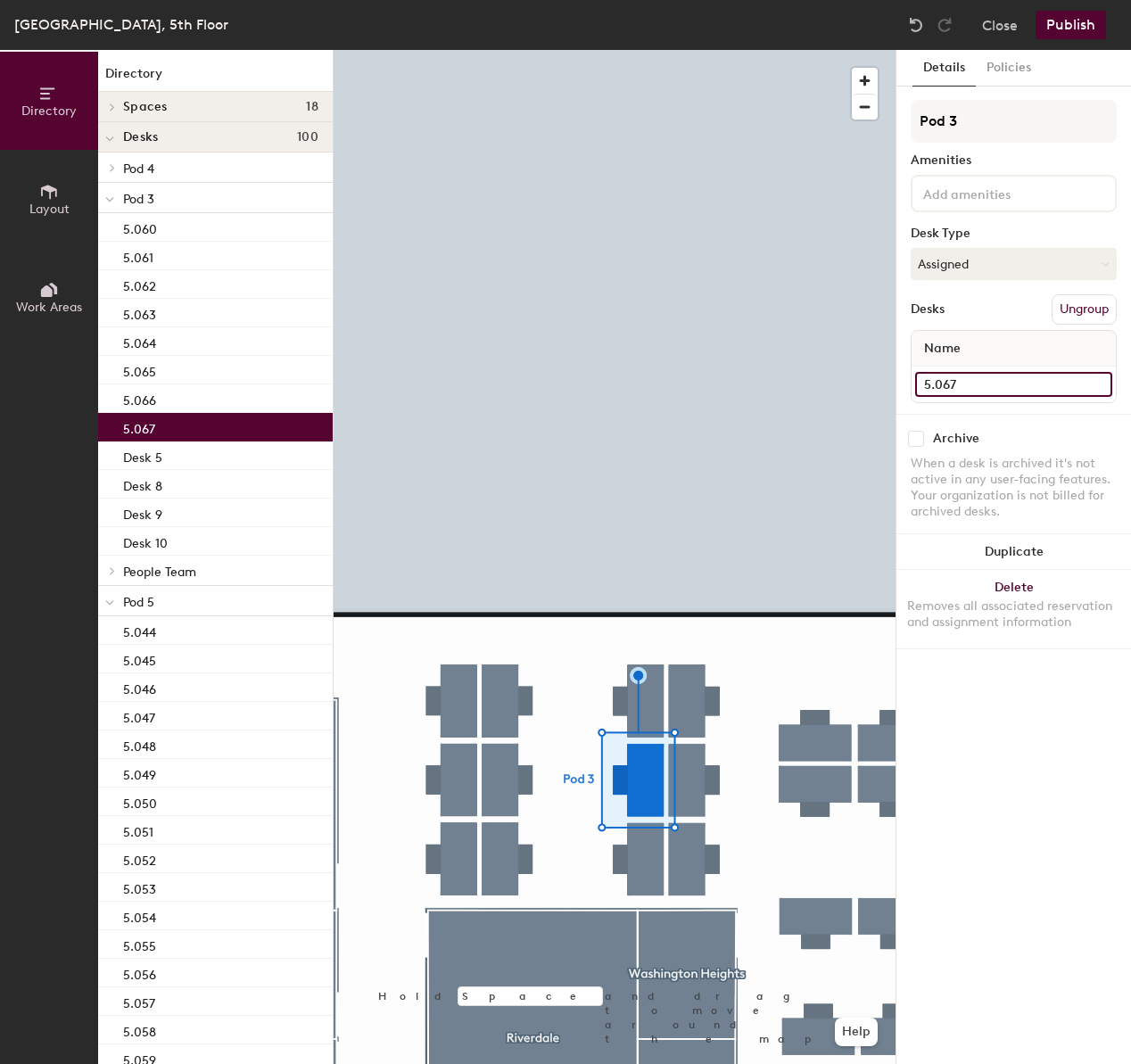
type input "5.067"
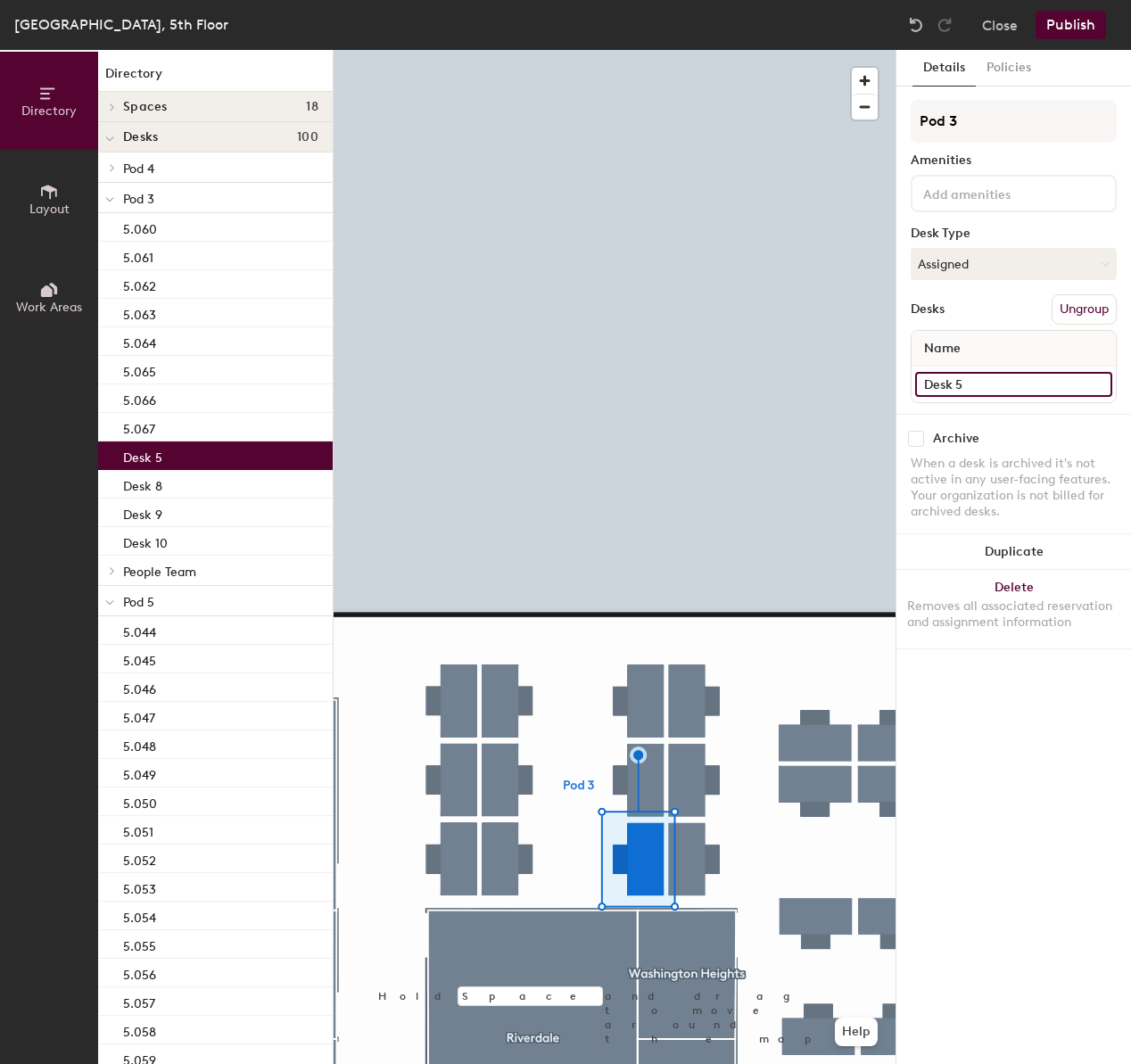
click at [1008, 383] on input "Desk 5" at bounding box center [1013, 384] width 197 height 25
type input "5.068"
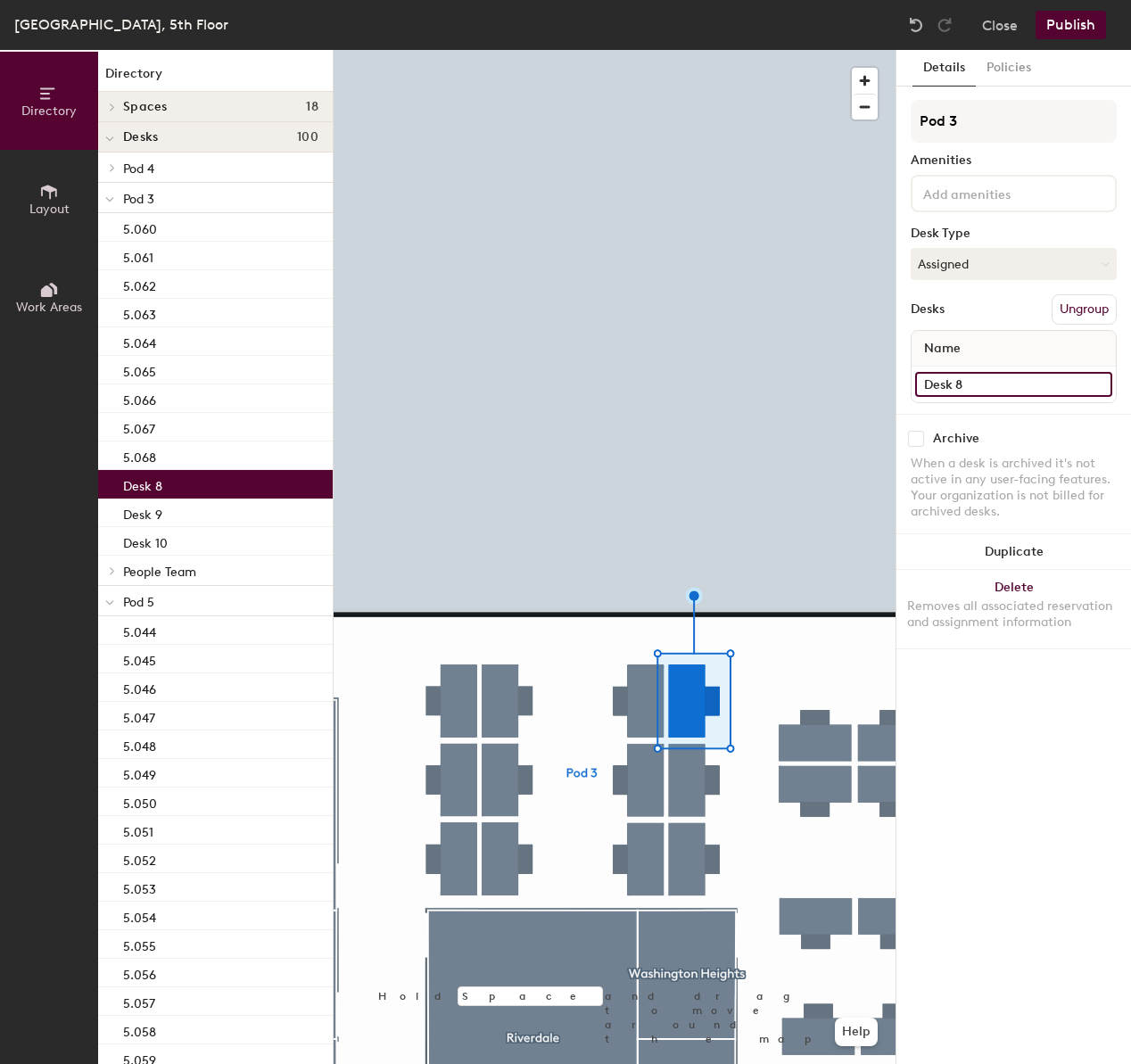
click at [1030, 391] on input "Desk 8" at bounding box center [1013, 384] width 197 height 25
type input "5.069"
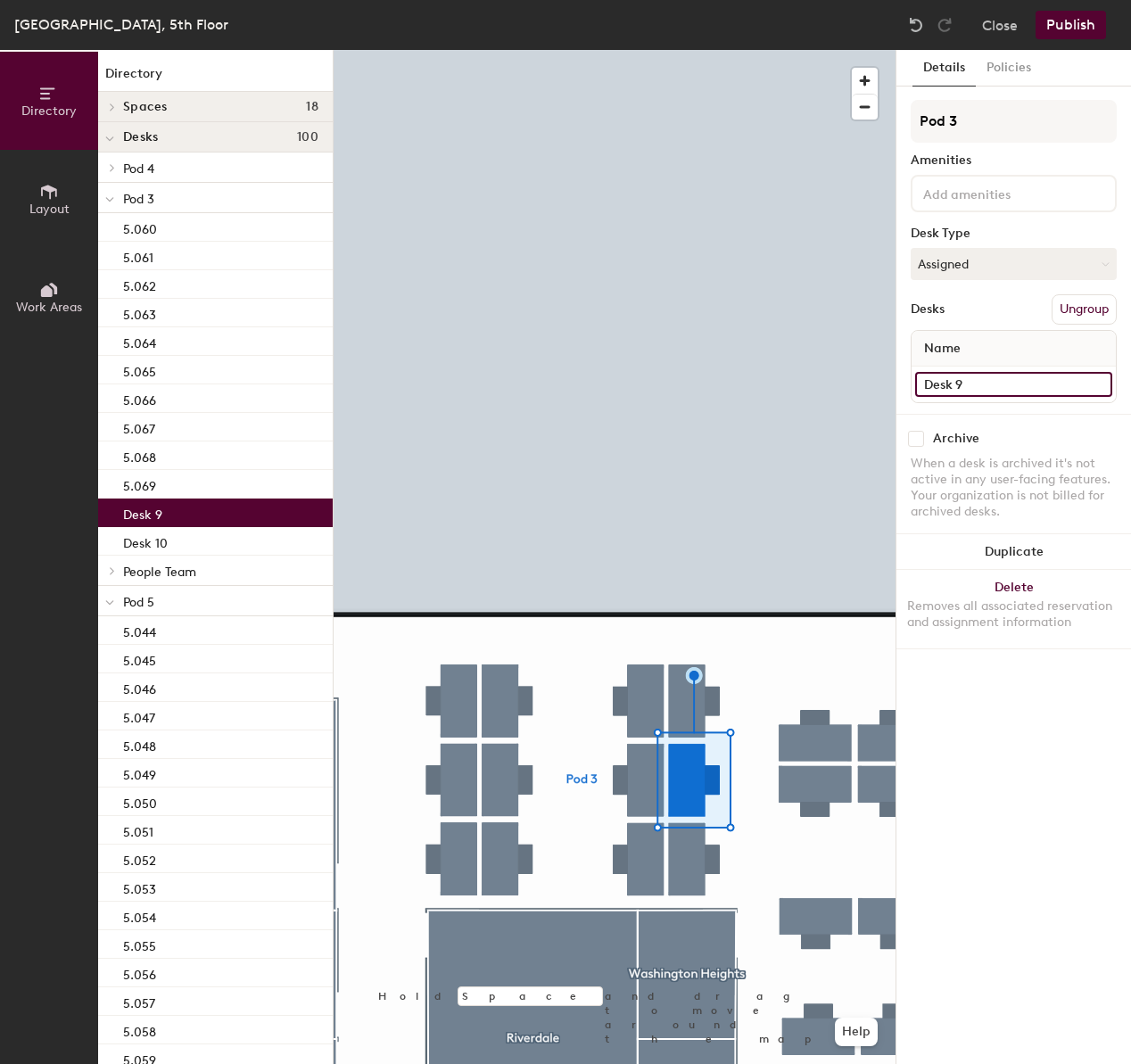
click at [999, 378] on input "Desk 9" at bounding box center [1013, 384] width 197 height 25
type input "5.070"
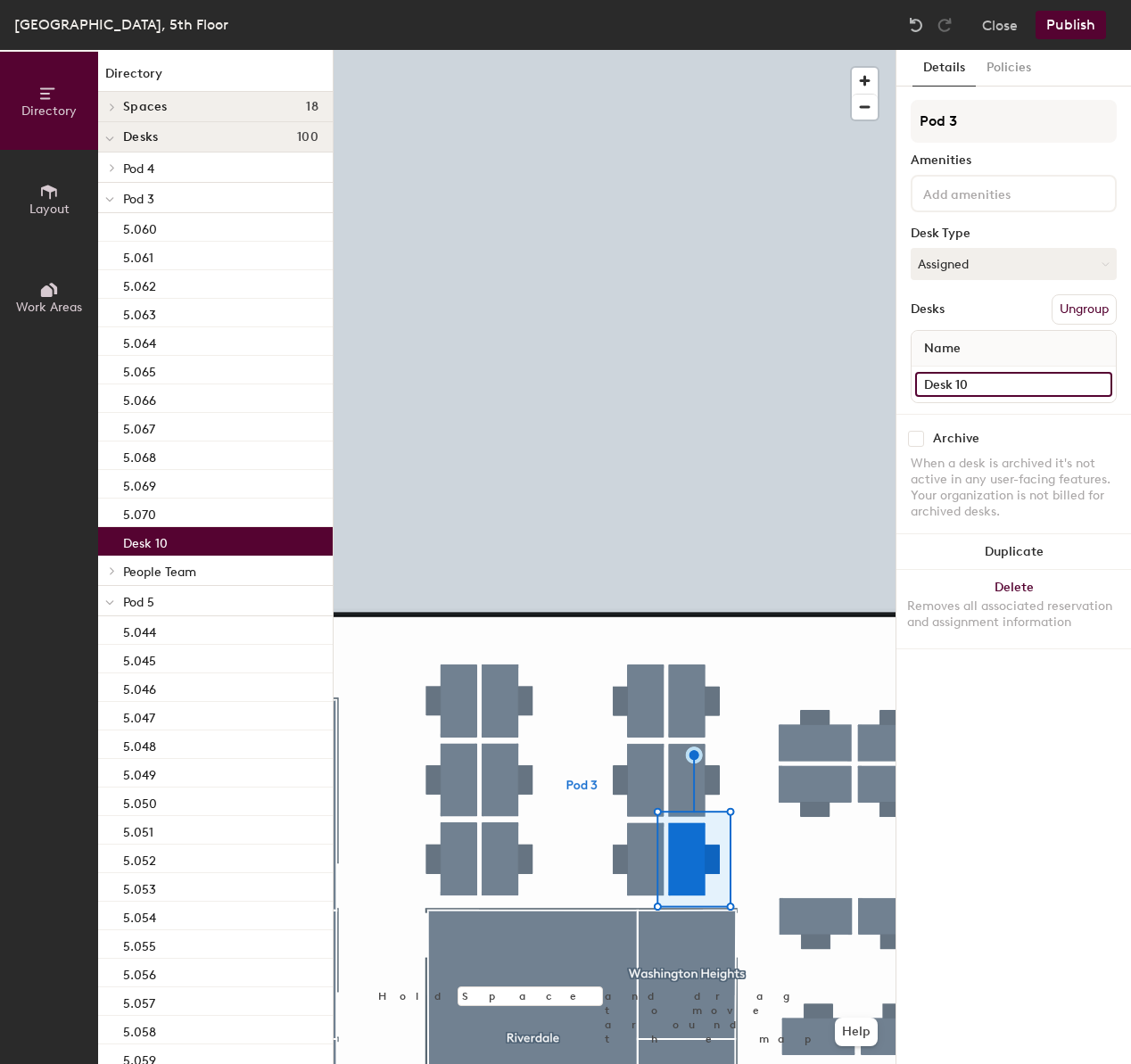
click at [1053, 385] on input "Desk 10" at bounding box center [1013, 384] width 197 height 25
type input "5.071"
click at [713, 50] on div at bounding box center [614, 50] width 562 height 0
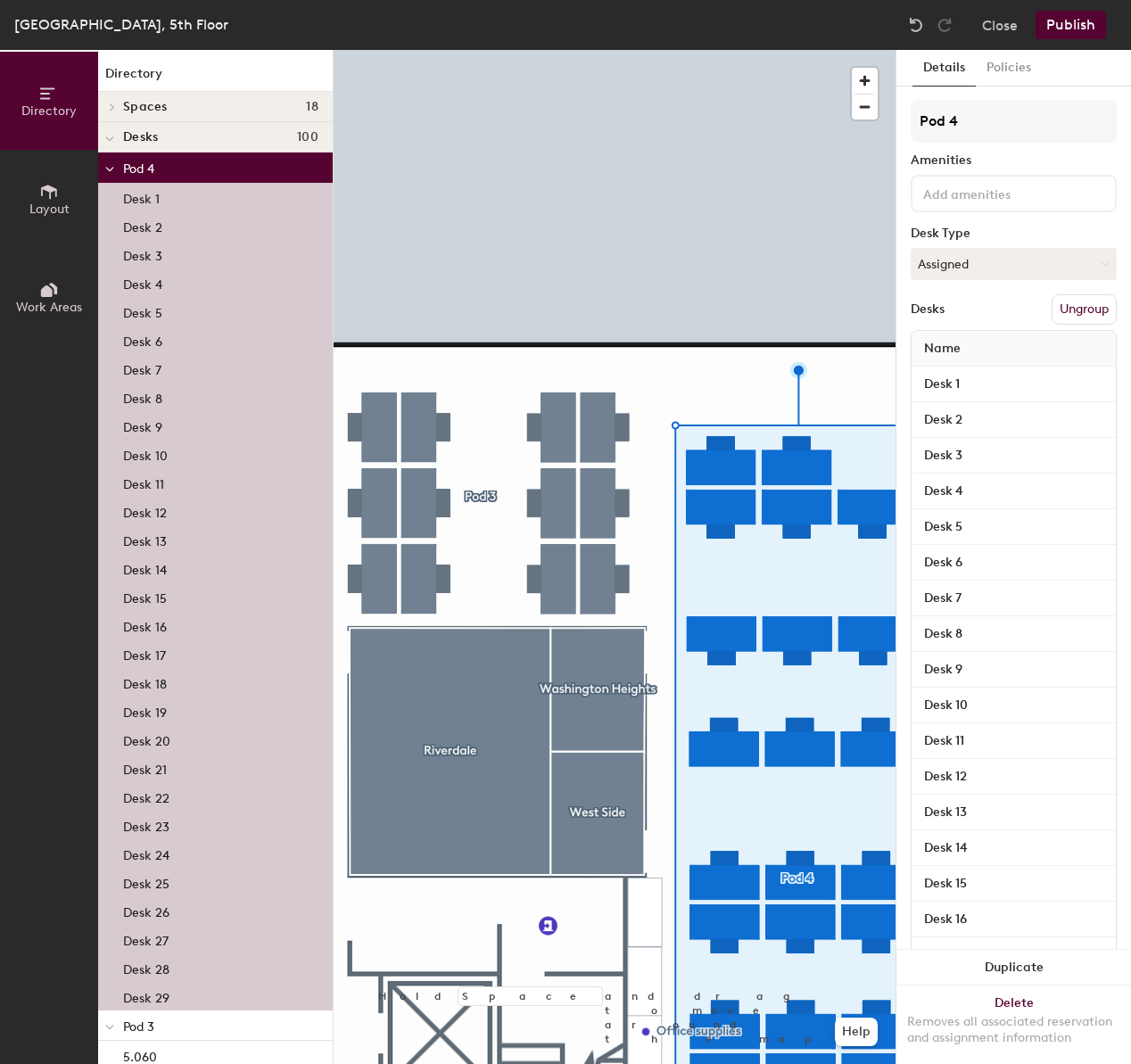
click at [1093, 310] on button "Ungroup" at bounding box center [1084, 309] width 65 height 31
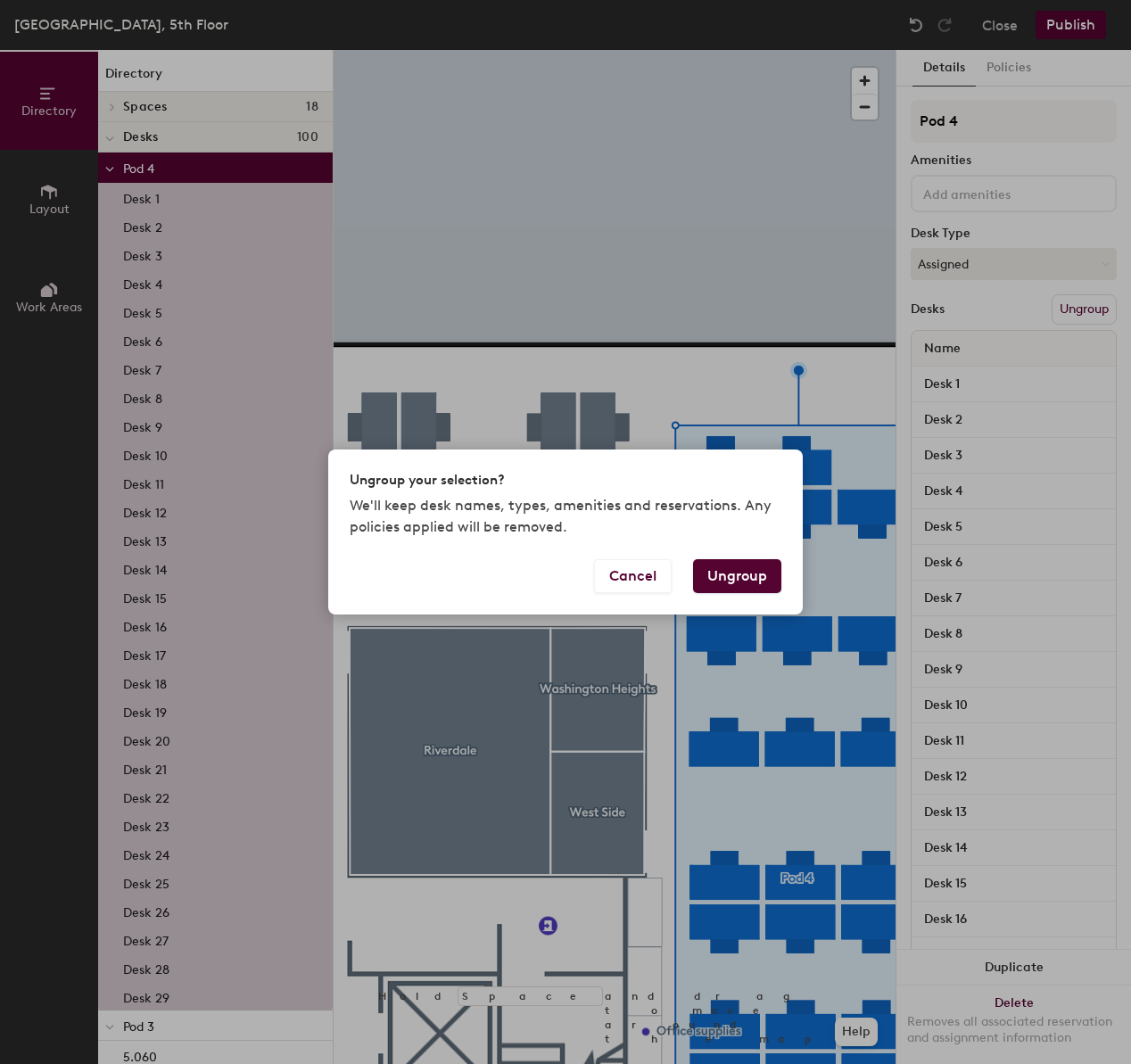
click at [756, 572] on button "Ungroup" at bounding box center [736, 576] width 88 height 34
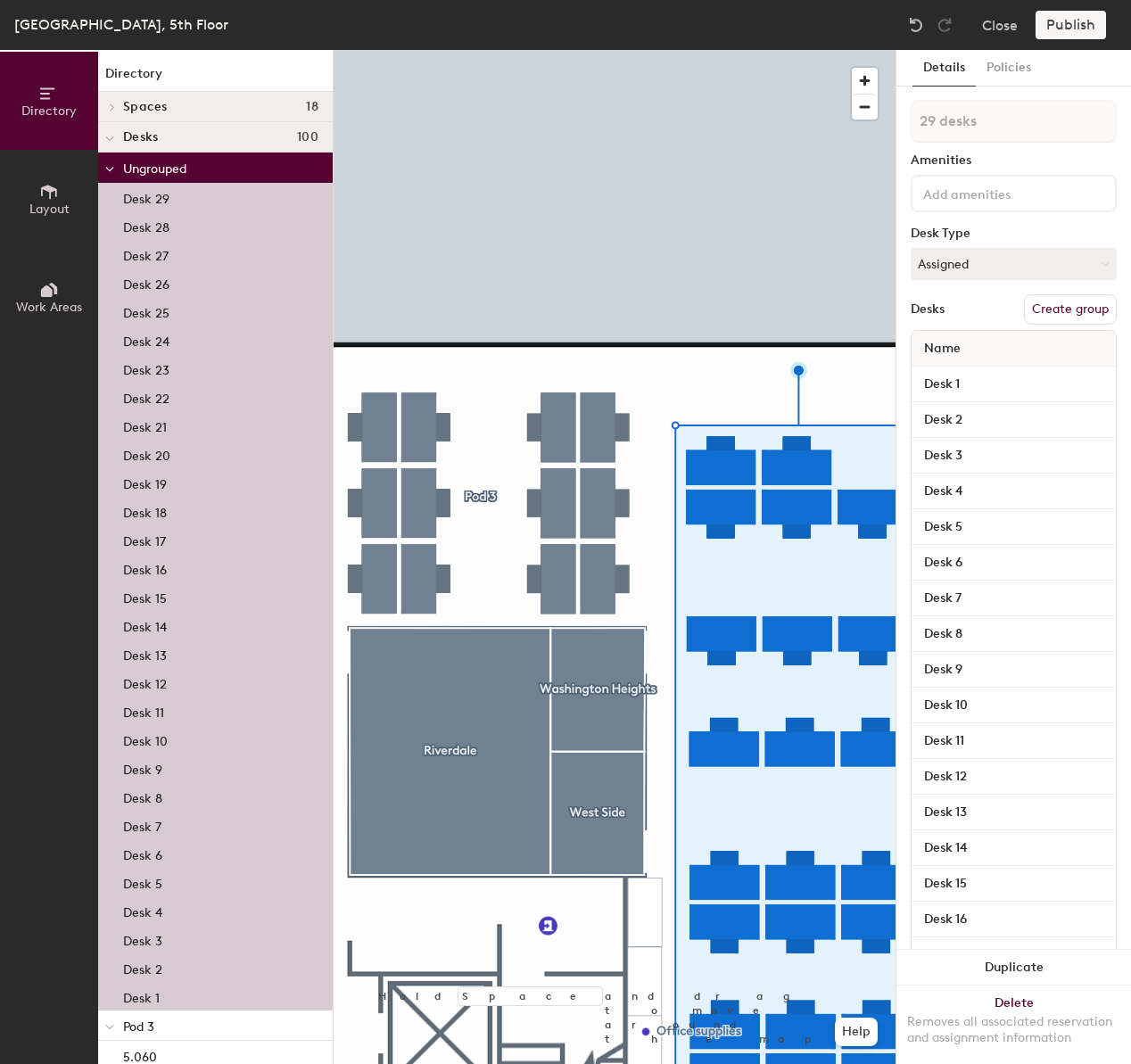
click at [1087, 313] on button "Create group" at bounding box center [1071, 309] width 93 height 31
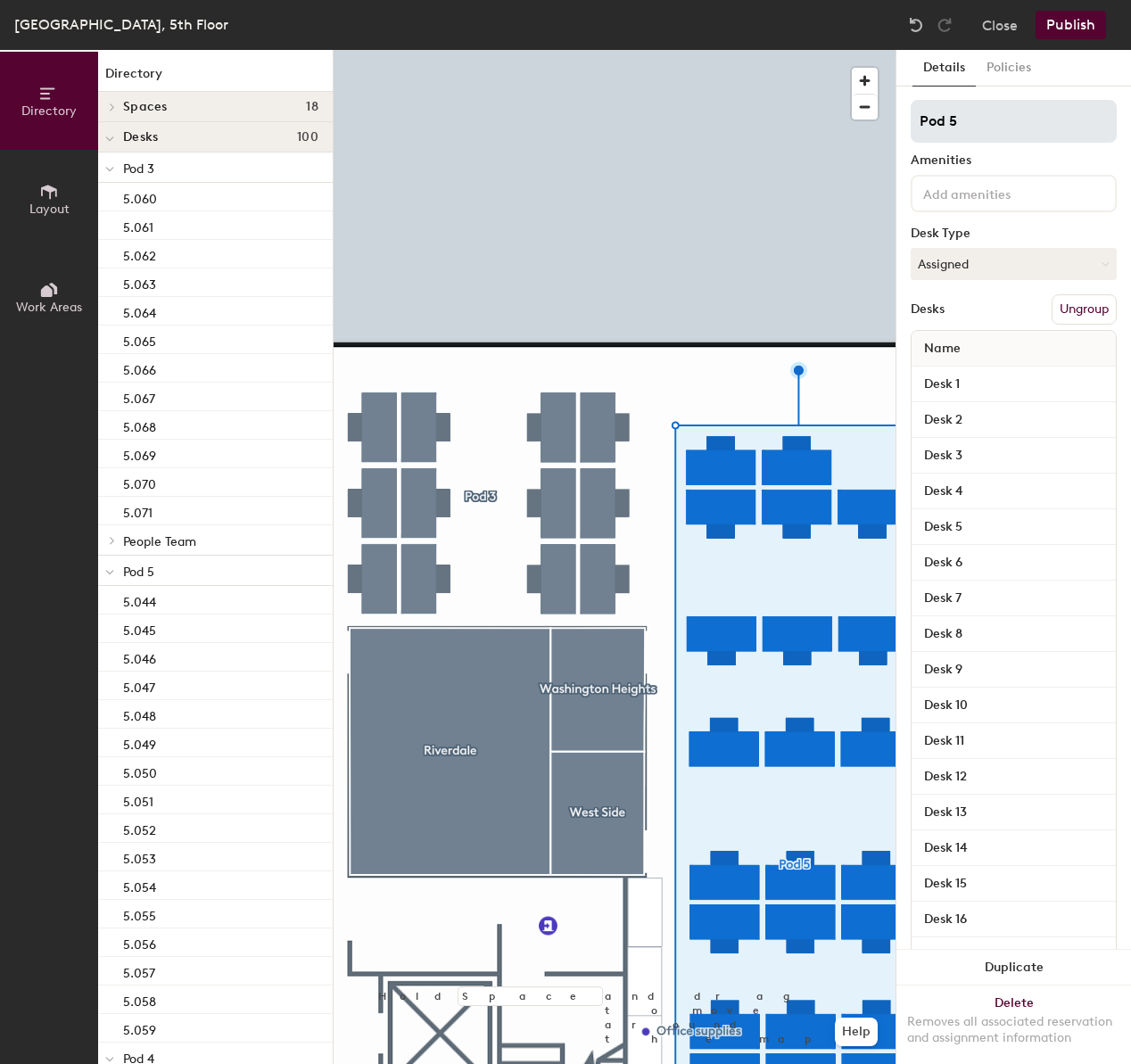
click at [999, 113] on input "Pod 5" at bounding box center [1013, 121] width 206 height 43
click at [1000, 113] on input "Pod 5" at bounding box center [1013, 121] width 206 height 43
click at [720, 50] on div at bounding box center [614, 50] width 562 height 0
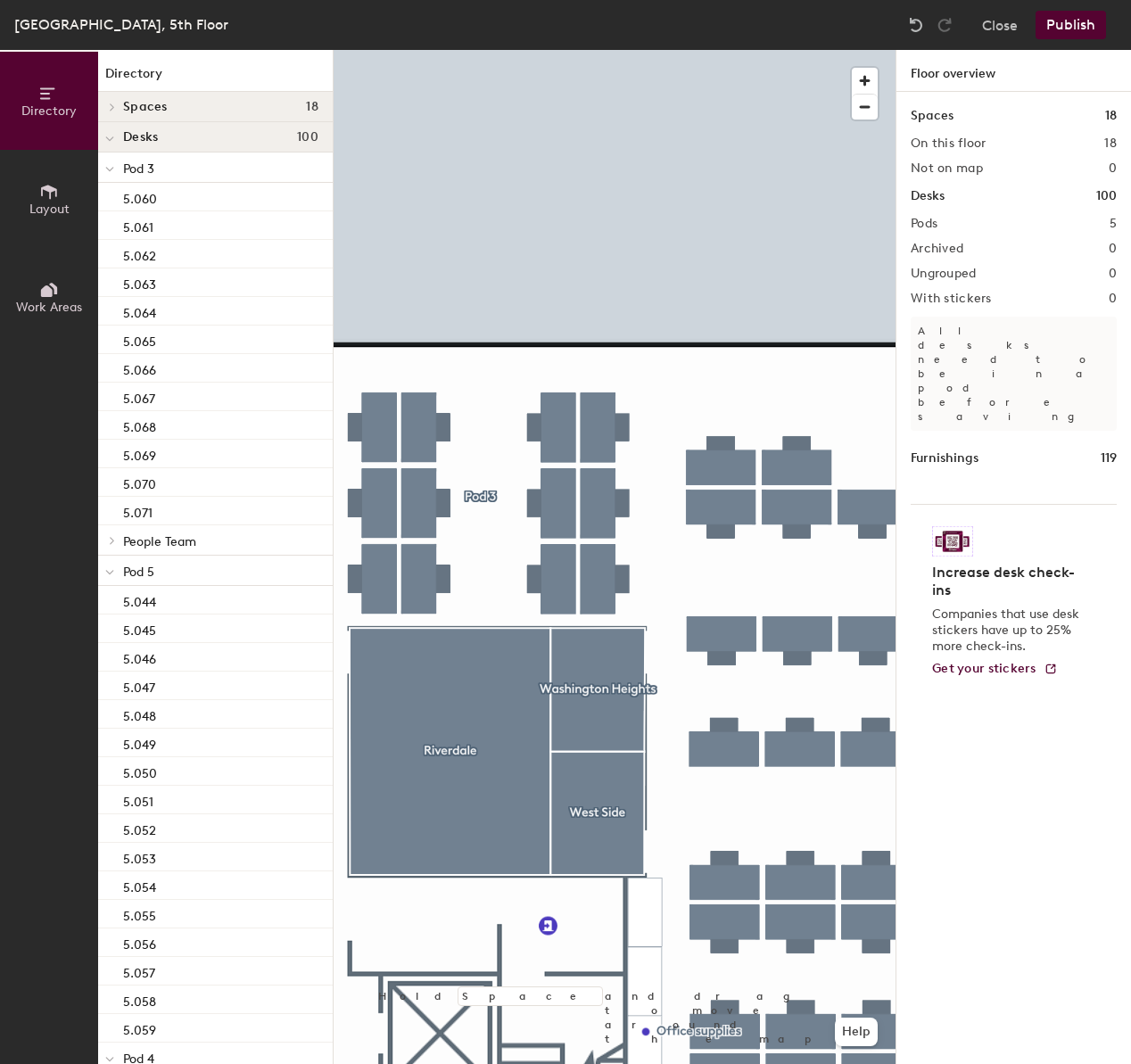
click at [725, 50] on div at bounding box center [614, 50] width 562 height 0
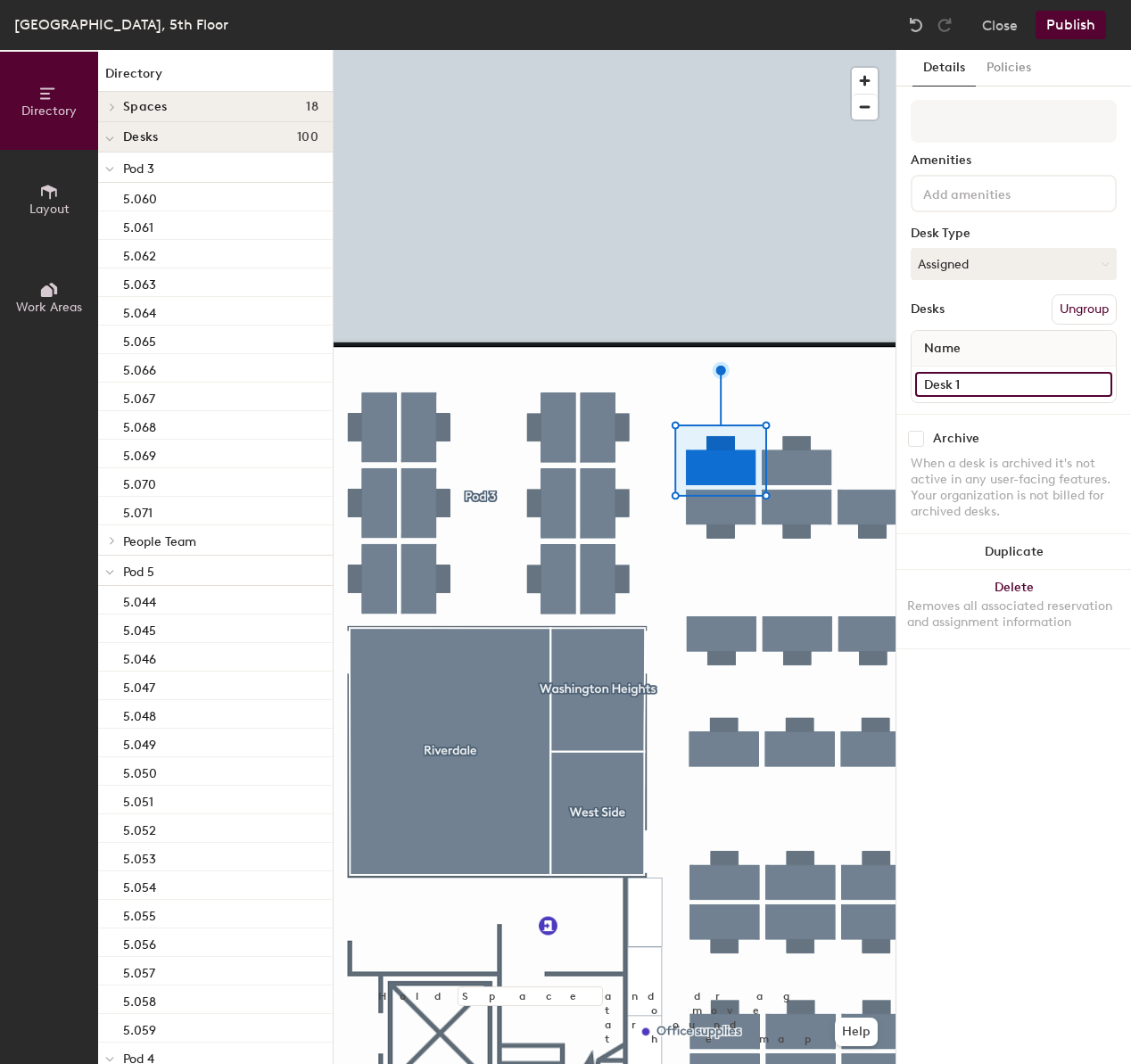
click at [963, 384] on input "Desk 1" at bounding box center [1013, 384] width 197 height 25
type input "5.072"
click at [1016, 383] on input "Desk 2" at bounding box center [1013, 384] width 197 height 25
type input "5.073"
click at [1004, 378] on input "Desk 4" at bounding box center [1013, 384] width 197 height 25
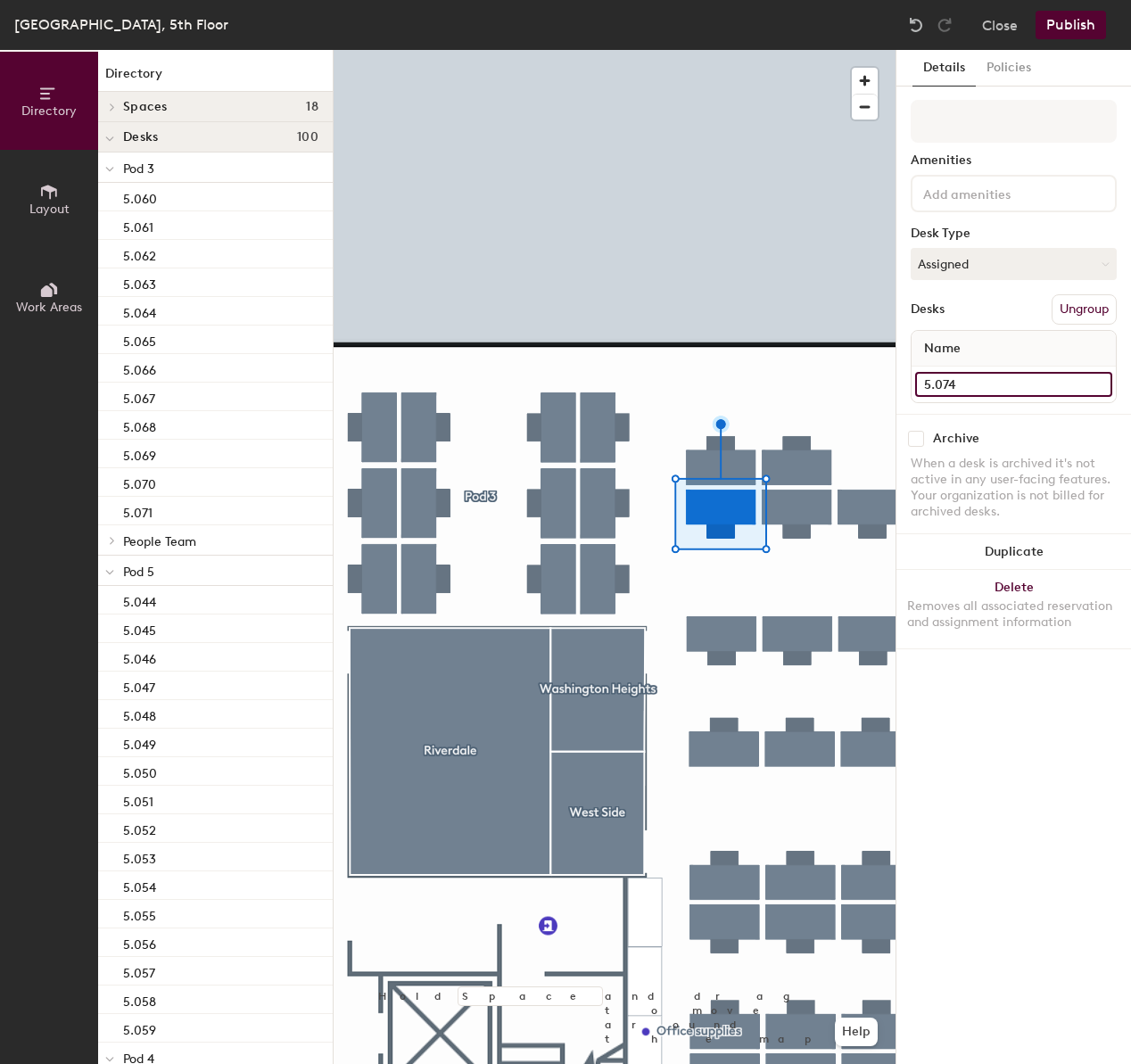
type input "5.074"
click at [991, 385] on input "Desk 3" at bounding box center [1013, 384] width 197 height 25
type input "k"
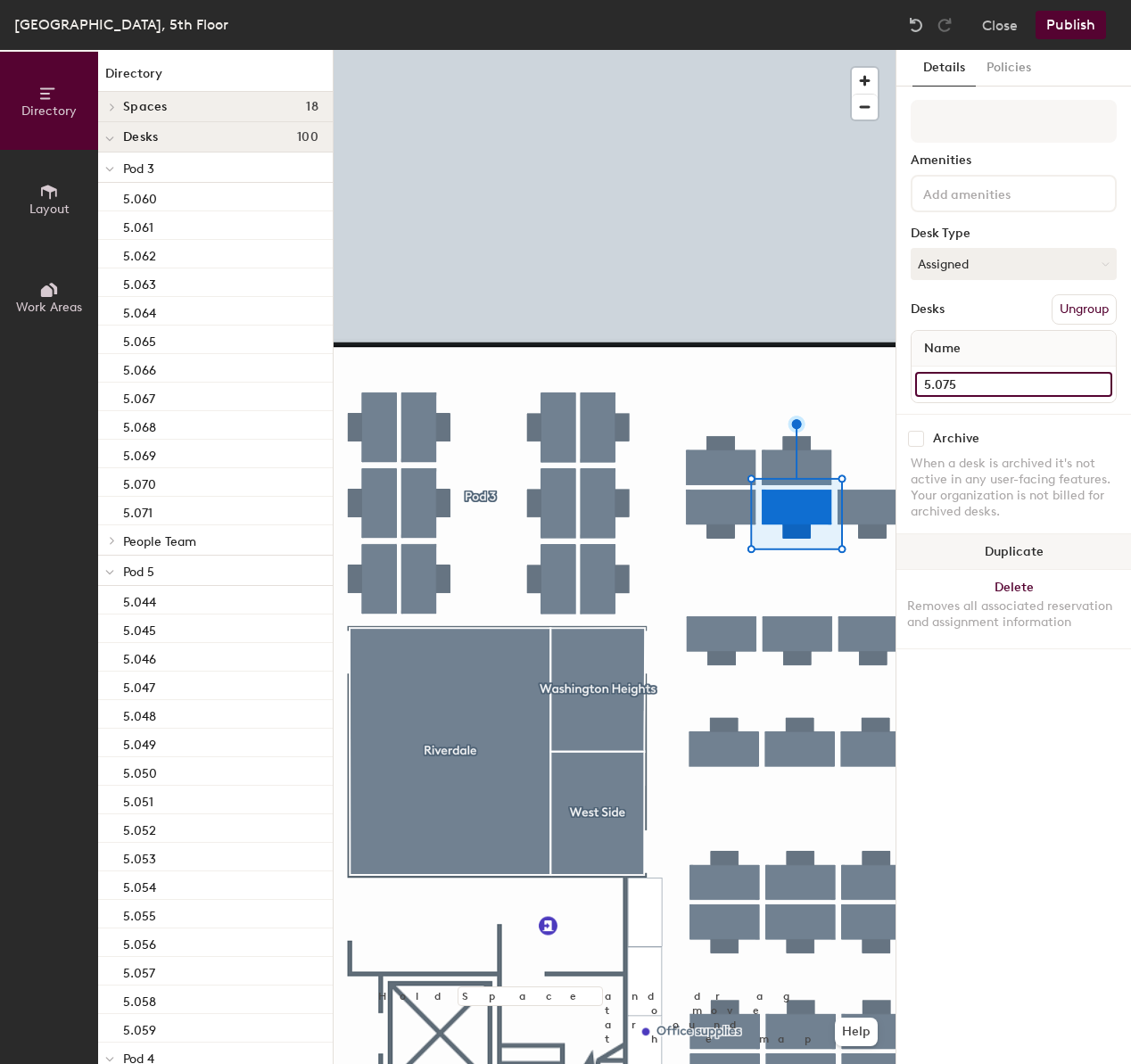
type input "5.075"
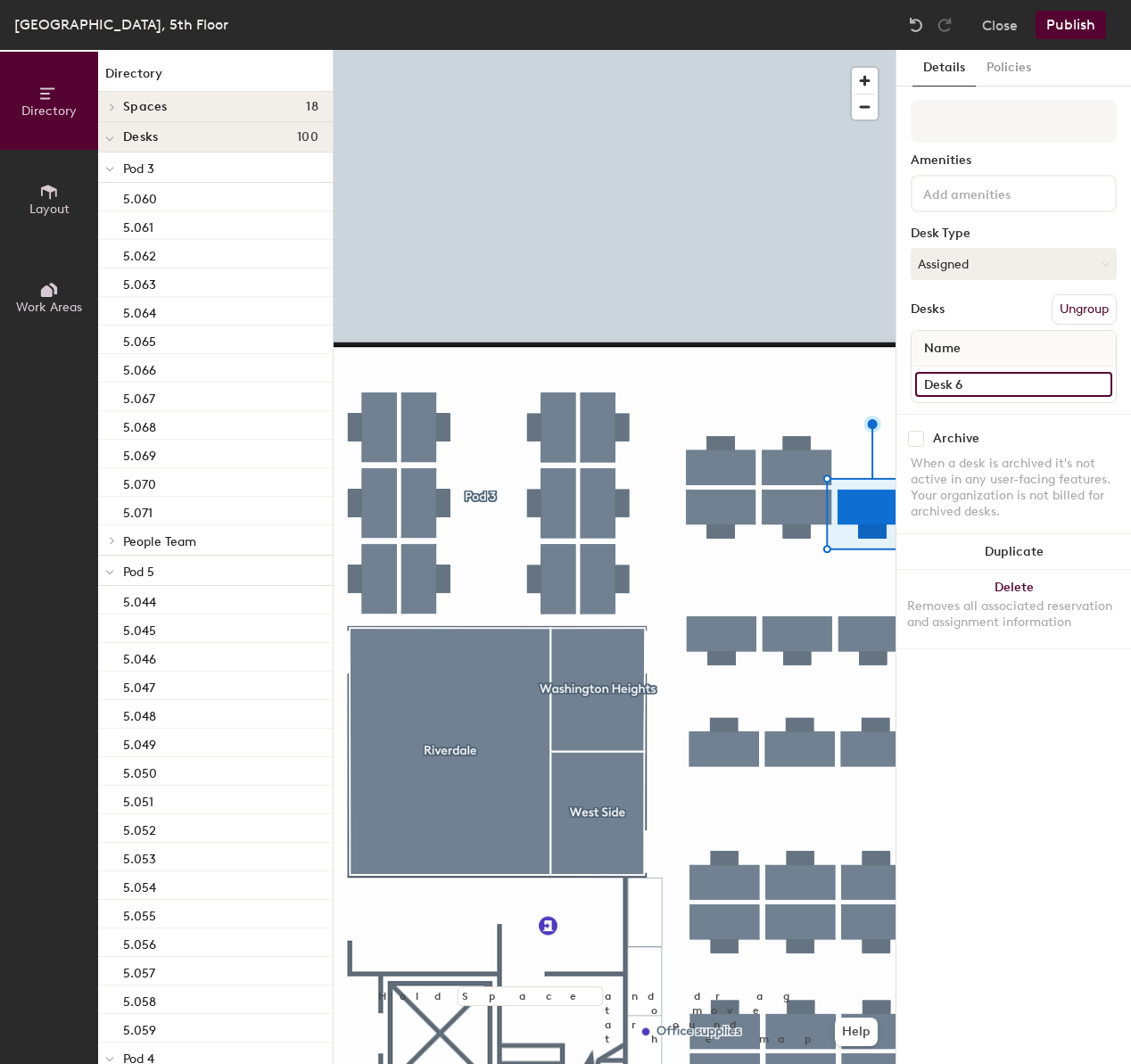
click at [994, 375] on input "Desk 6" at bounding box center [1013, 384] width 197 height 25
type input "5.076"
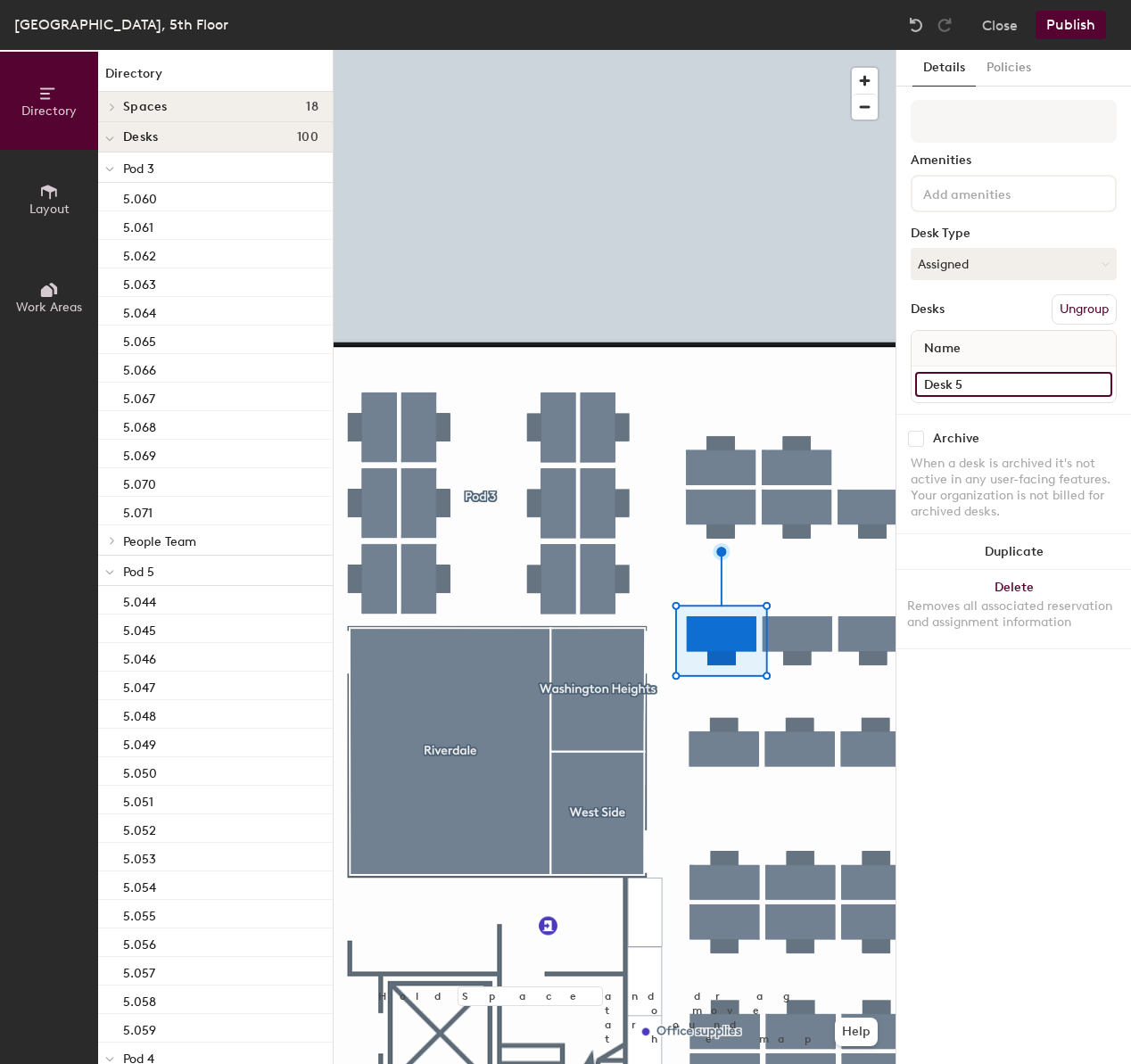
click at [972, 387] on input "Desk 5" at bounding box center [1013, 384] width 197 height 25
type input "5.077"
click at [792, 50] on div at bounding box center [614, 50] width 562 height 0
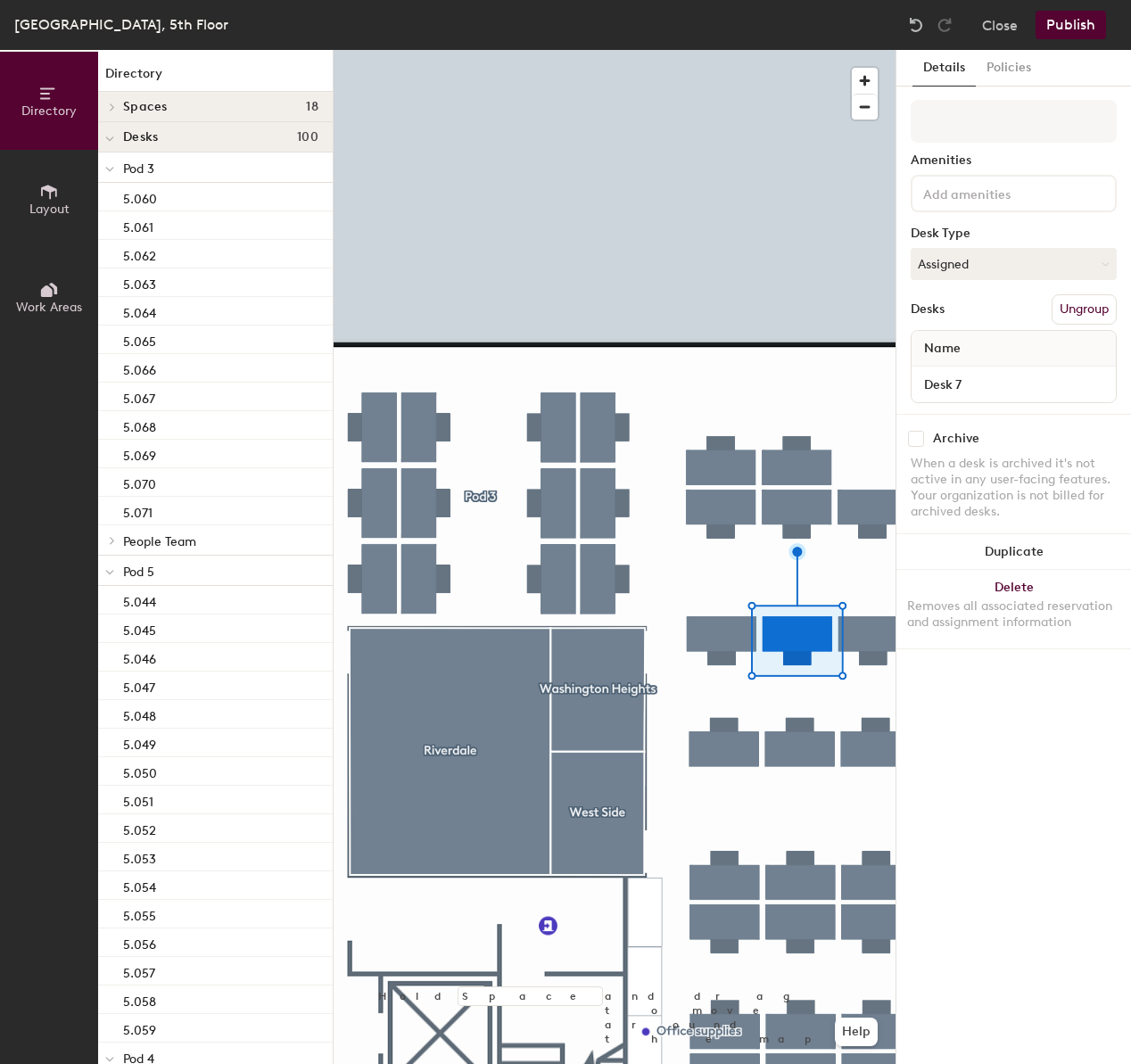
click at [999, 370] on div "Desk 7" at bounding box center [1013, 385] width 204 height 36
click at [999, 378] on input "Desk 7" at bounding box center [1013, 384] width 197 height 25
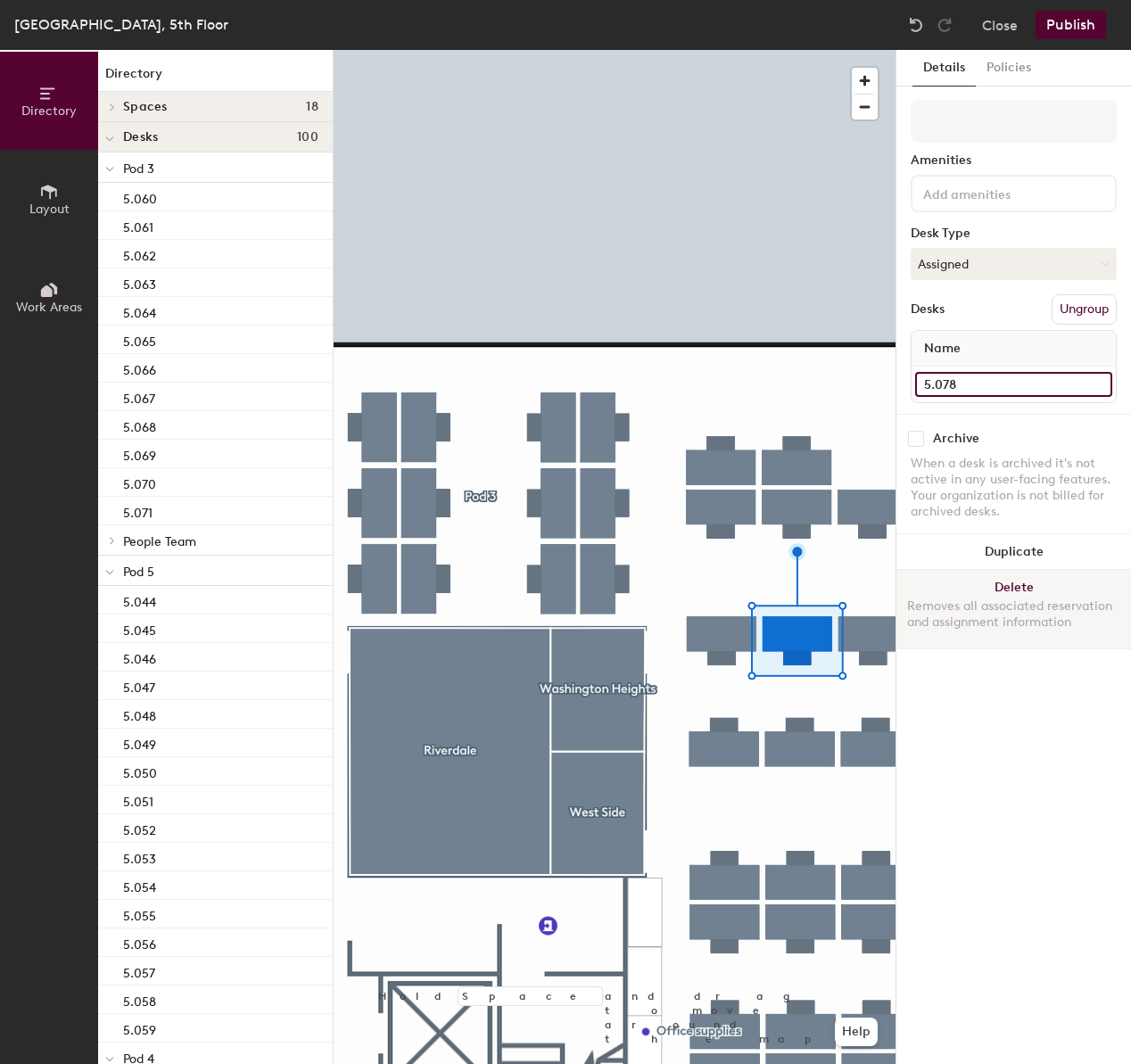
type input "5.078"
click at [868, 50] on div at bounding box center [614, 50] width 562 height 0
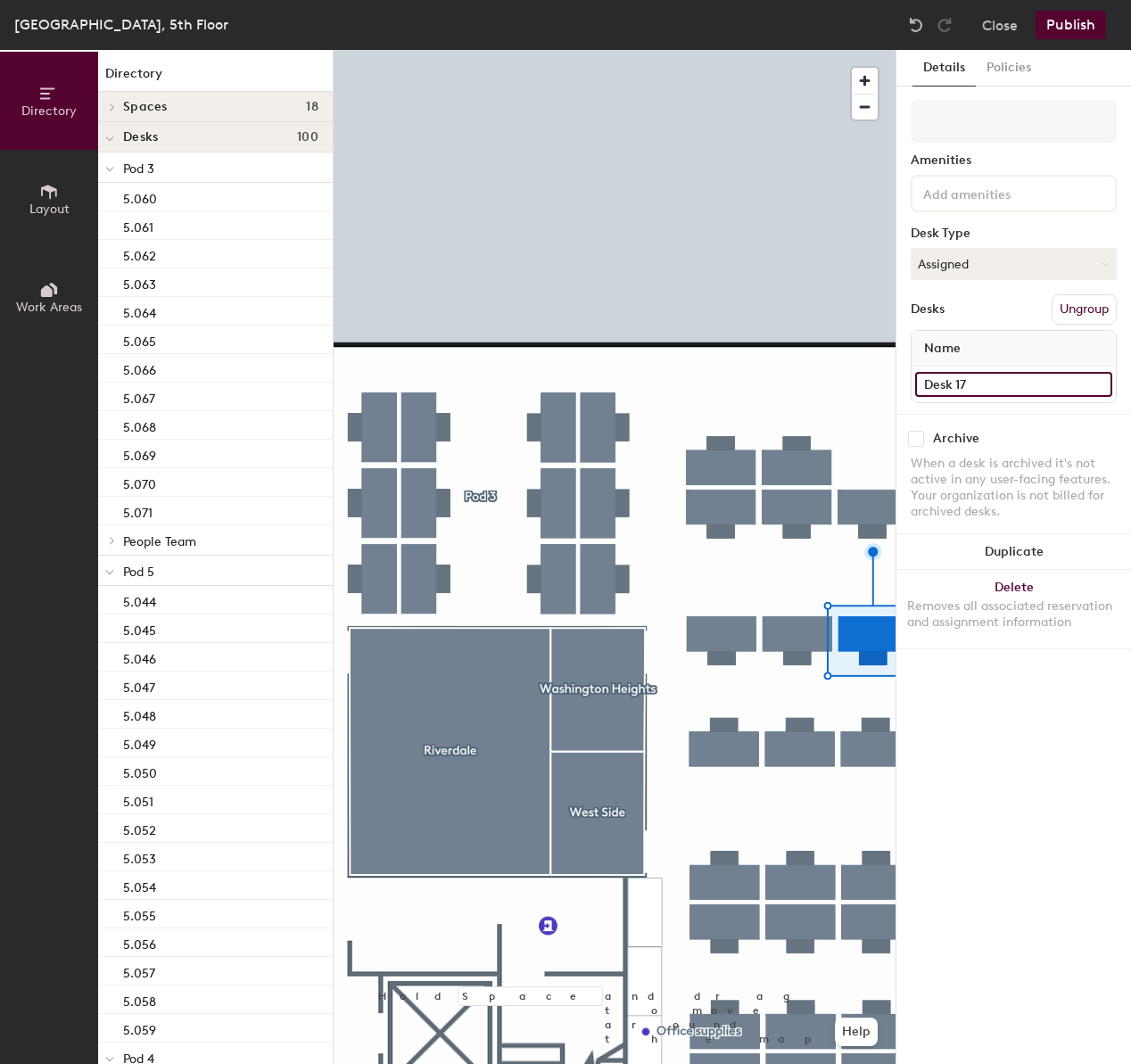
click at [1009, 380] on input "Desk 17" at bounding box center [1013, 384] width 197 height 25
type input "5.079"
click at [799, 50] on div at bounding box center [614, 50] width 562 height 0
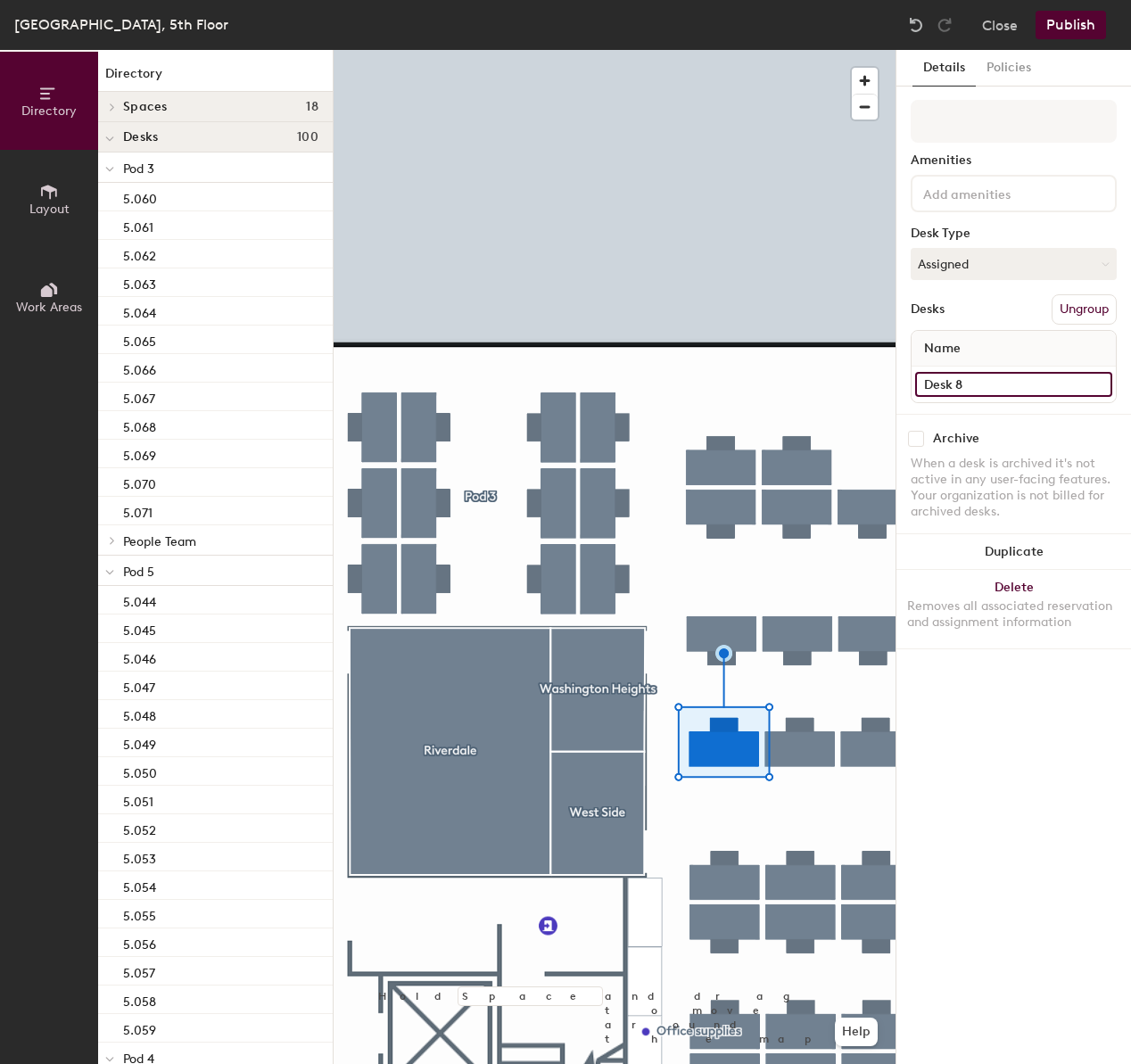
click at [1006, 380] on input "Desk 8" at bounding box center [1013, 384] width 197 height 25
type input "5.080"
click at [811, 50] on div at bounding box center [614, 50] width 562 height 0
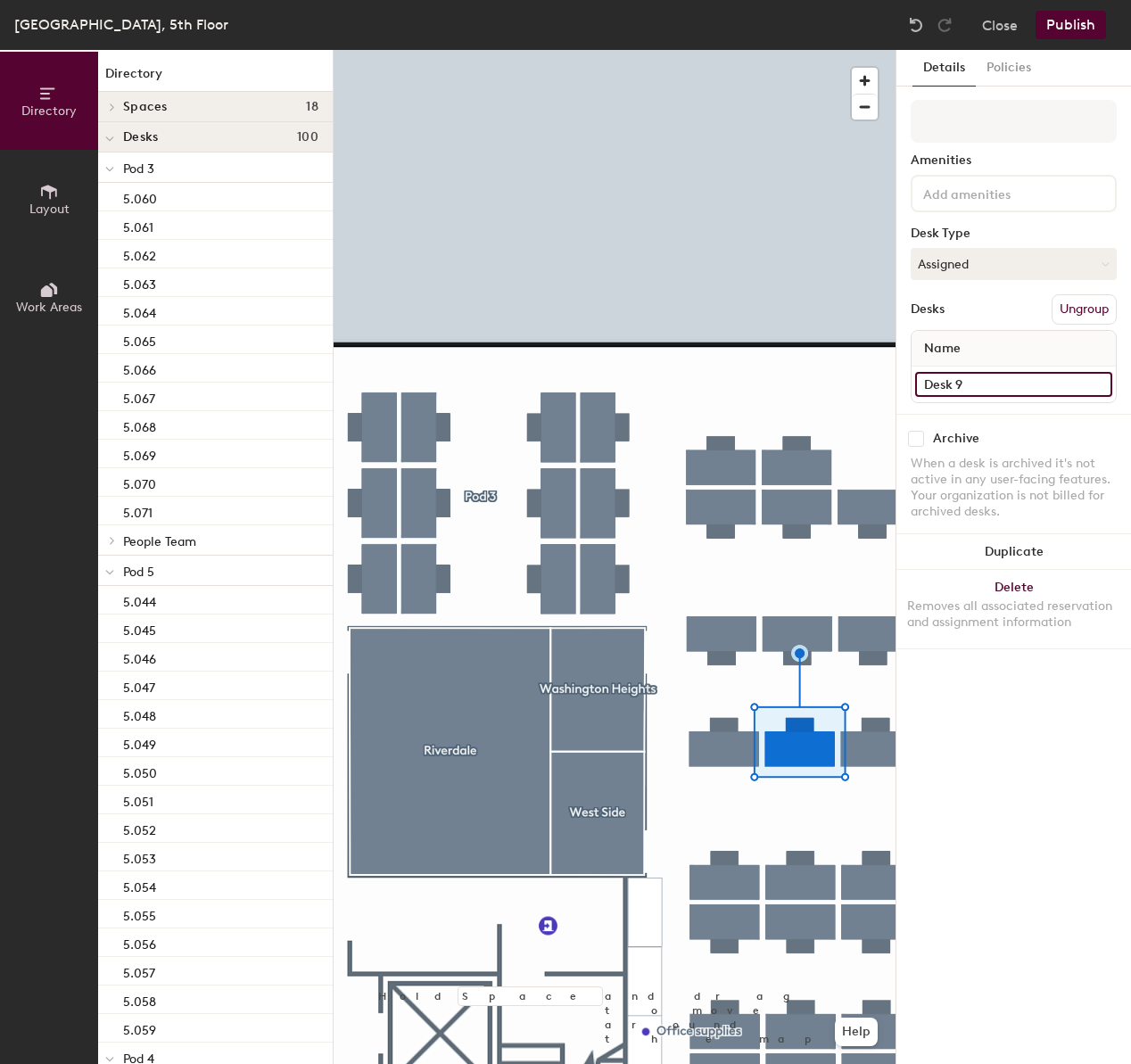
click at [1026, 375] on input "Desk 9" at bounding box center [1013, 384] width 197 height 25
type input "5.081"
click at [1005, 385] on input "Desk 10" at bounding box center [1013, 384] width 197 height 25
type input "5.082"
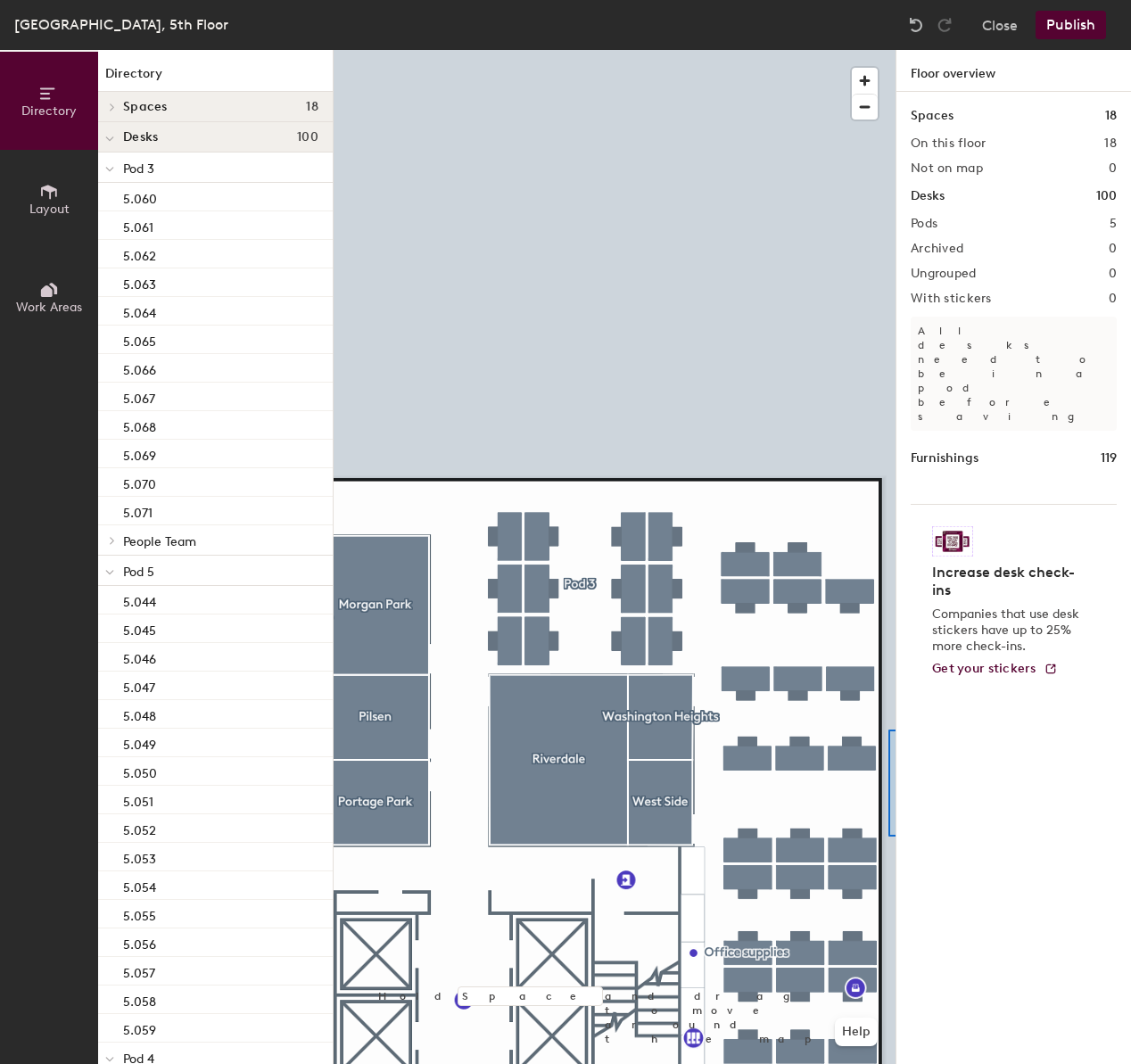
click at [894, 794] on div "Directory Layout Work Areas Directory Spaces 18 Avalon Park Boardroom Brighton …" at bounding box center [565, 556] width 1131 height 1014
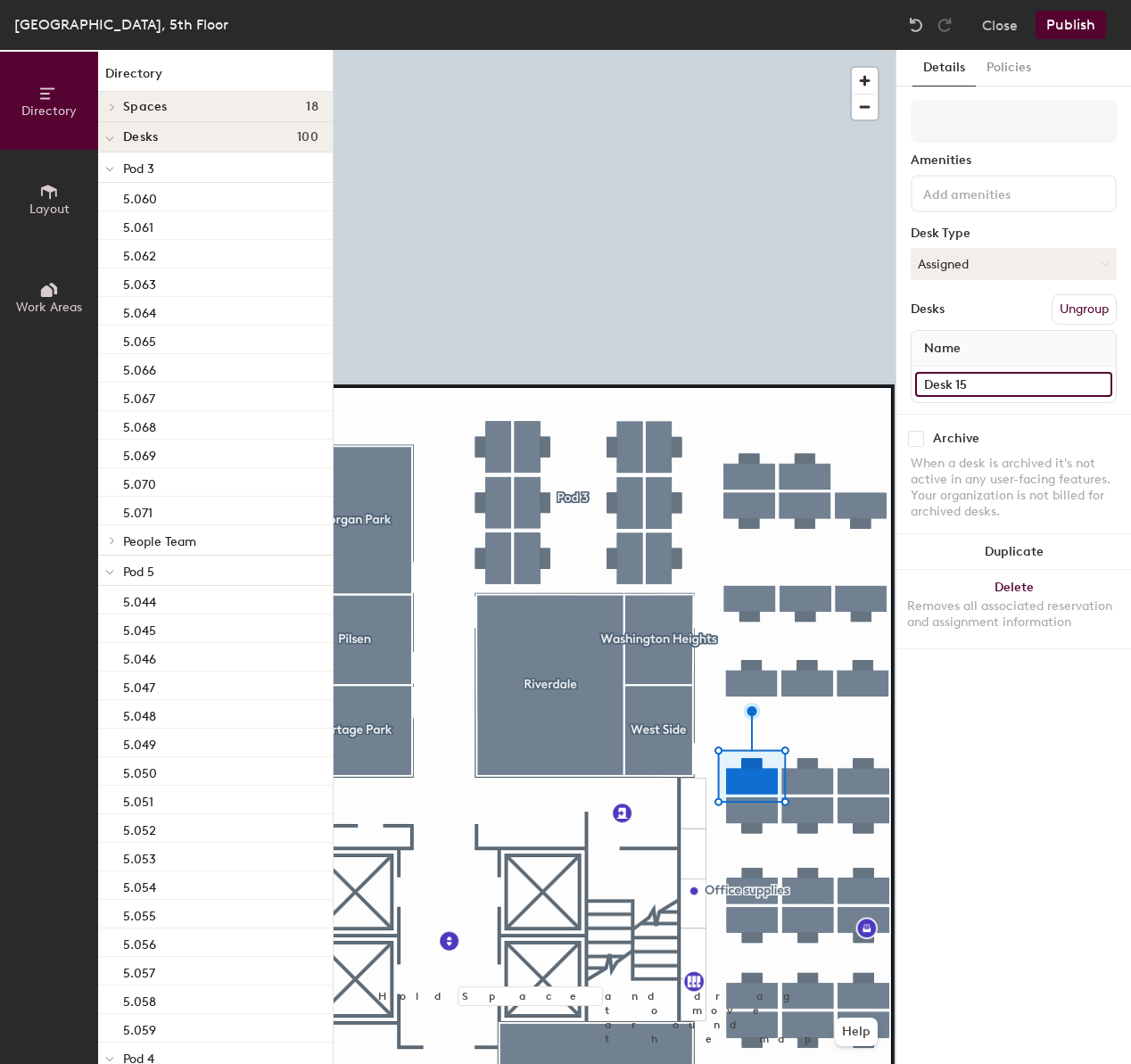
click at [963, 385] on input "Desk 15" at bounding box center [1013, 384] width 197 height 25
type input "5.083"
click at [1007, 382] on input "Desk 16" at bounding box center [1013, 384] width 197 height 25
type input "5.084"
click at [992, 393] on input "Desk 11" at bounding box center [1013, 384] width 197 height 25
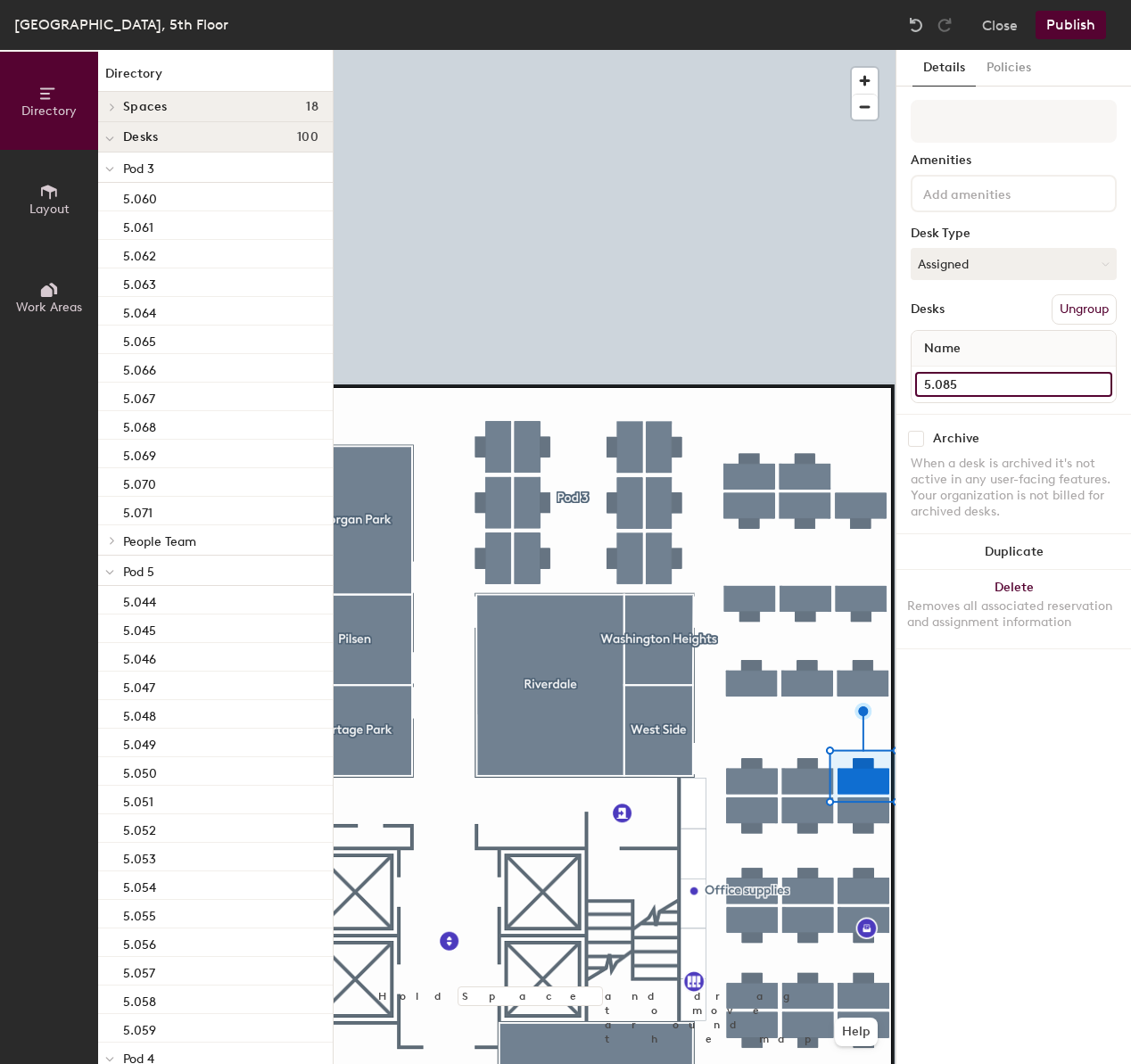
type input "5.085"
click at [990, 384] on input "Desk 14" at bounding box center [1013, 384] width 197 height 25
type input "5.086"
click at [1020, 387] on input "Desk 13" at bounding box center [1013, 384] width 197 height 25
type input "5.087"
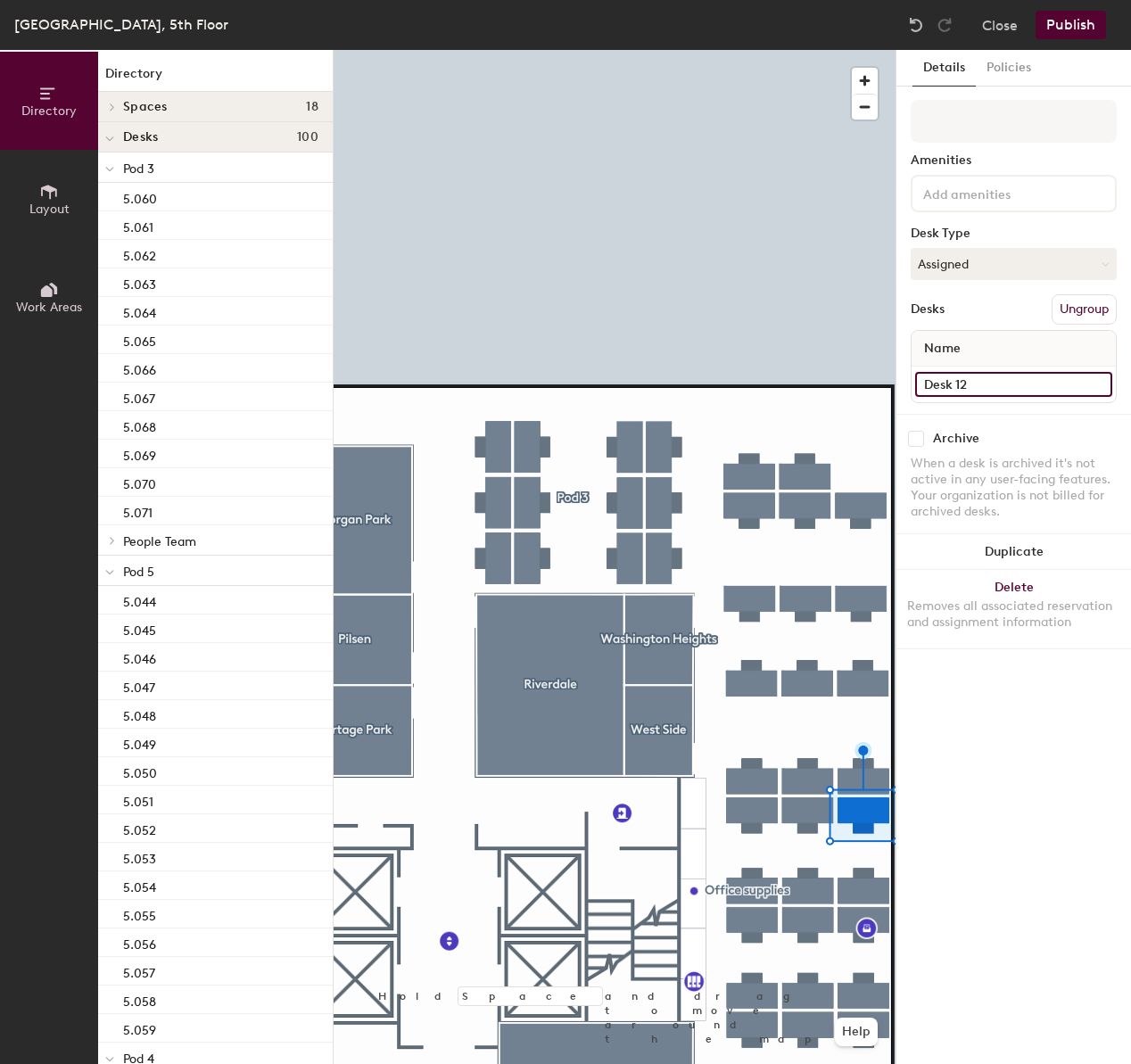
click at [1038, 389] on input "Desk 12" at bounding box center [1013, 384] width 197 height 25
type input "5.088"
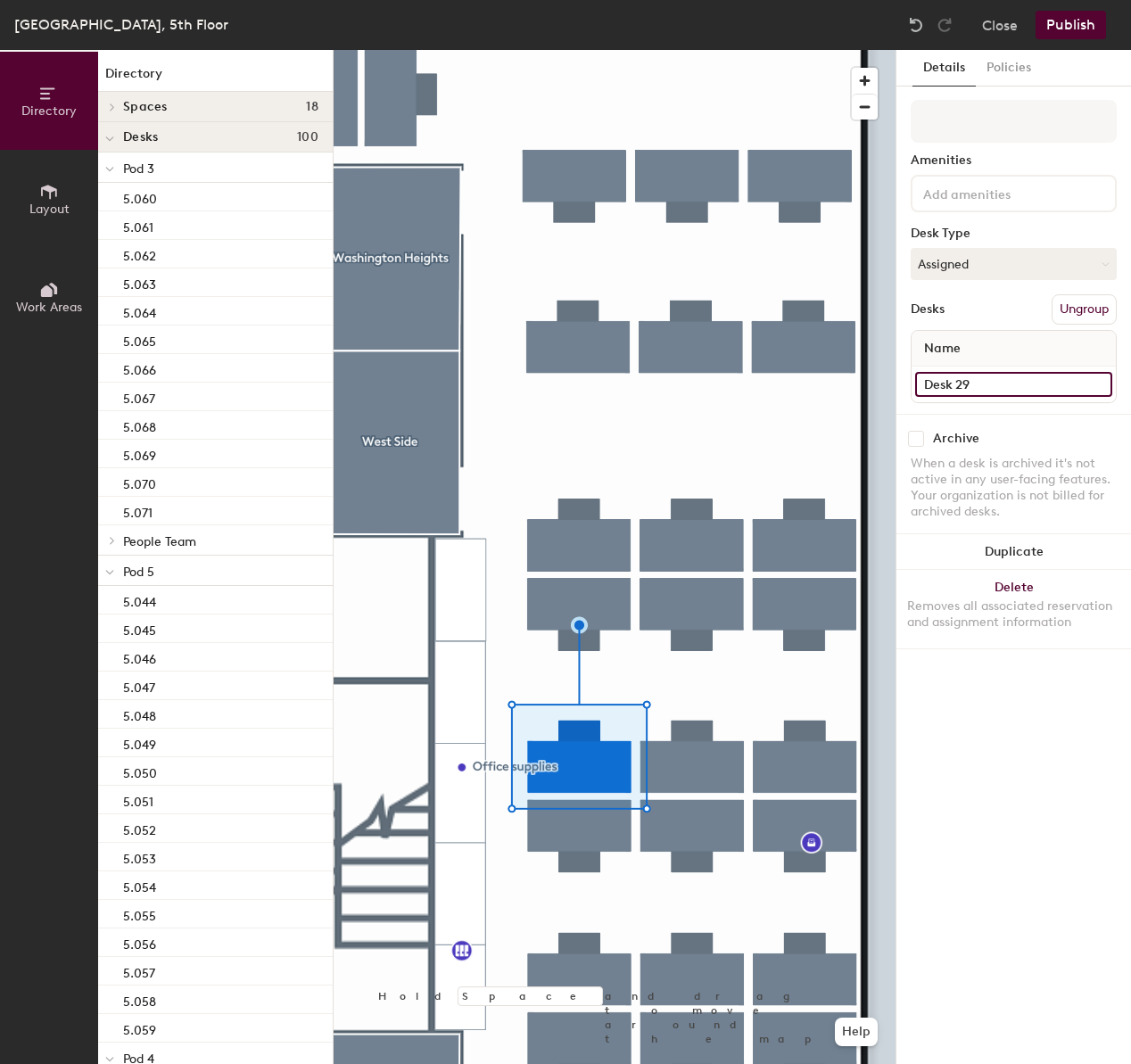
click at [991, 382] on input "Desk 29" at bounding box center [1013, 384] width 197 height 25
type input "5.089"
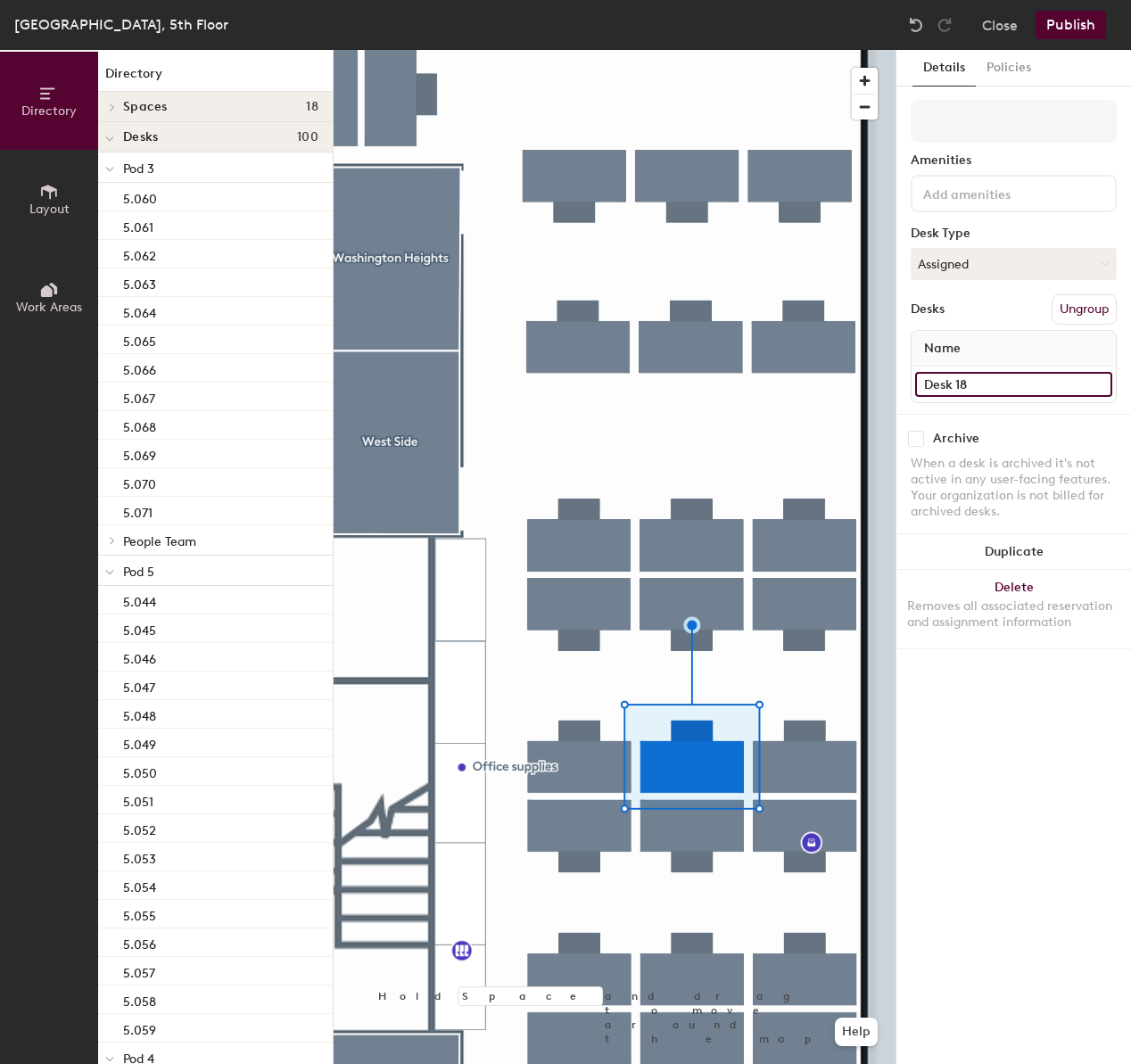
click at [967, 394] on input "Desk 18" at bounding box center [1013, 384] width 197 height 25
type input "5.090"
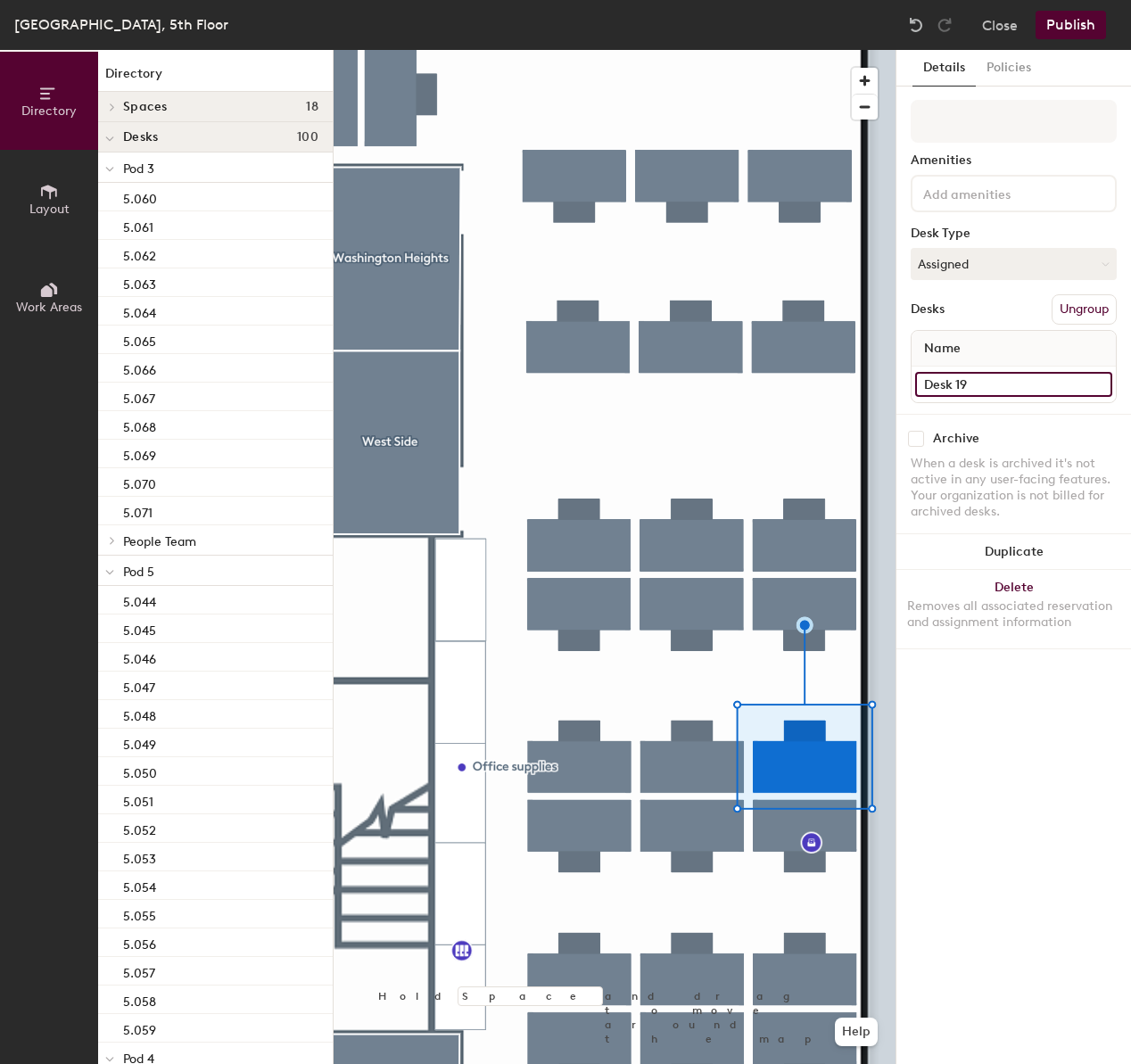
click at [1025, 382] on input "Desk 19" at bounding box center [1013, 384] width 197 height 25
type input "5.091"
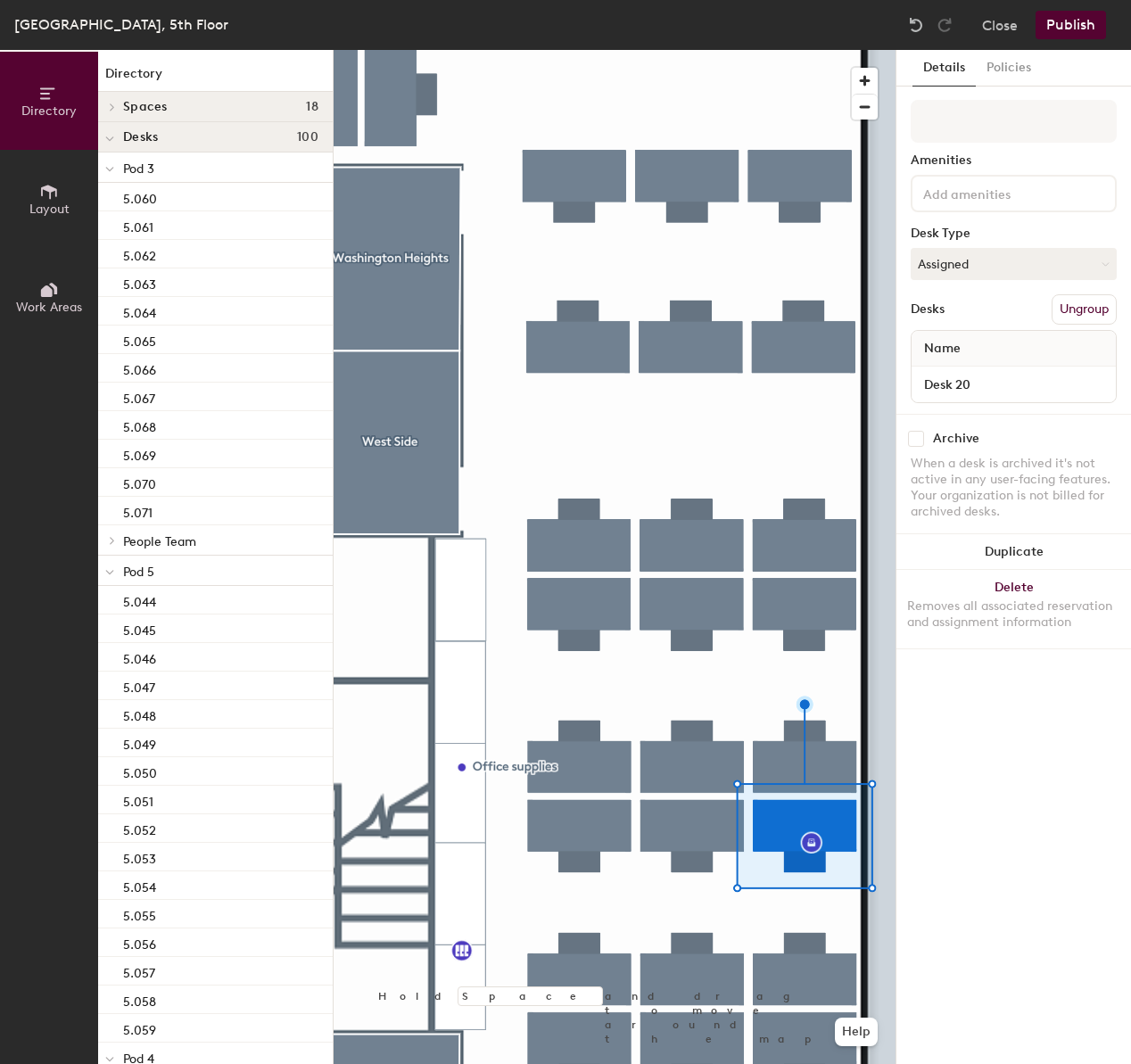
click at [890, 50] on div at bounding box center [614, 50] width 562 height 0
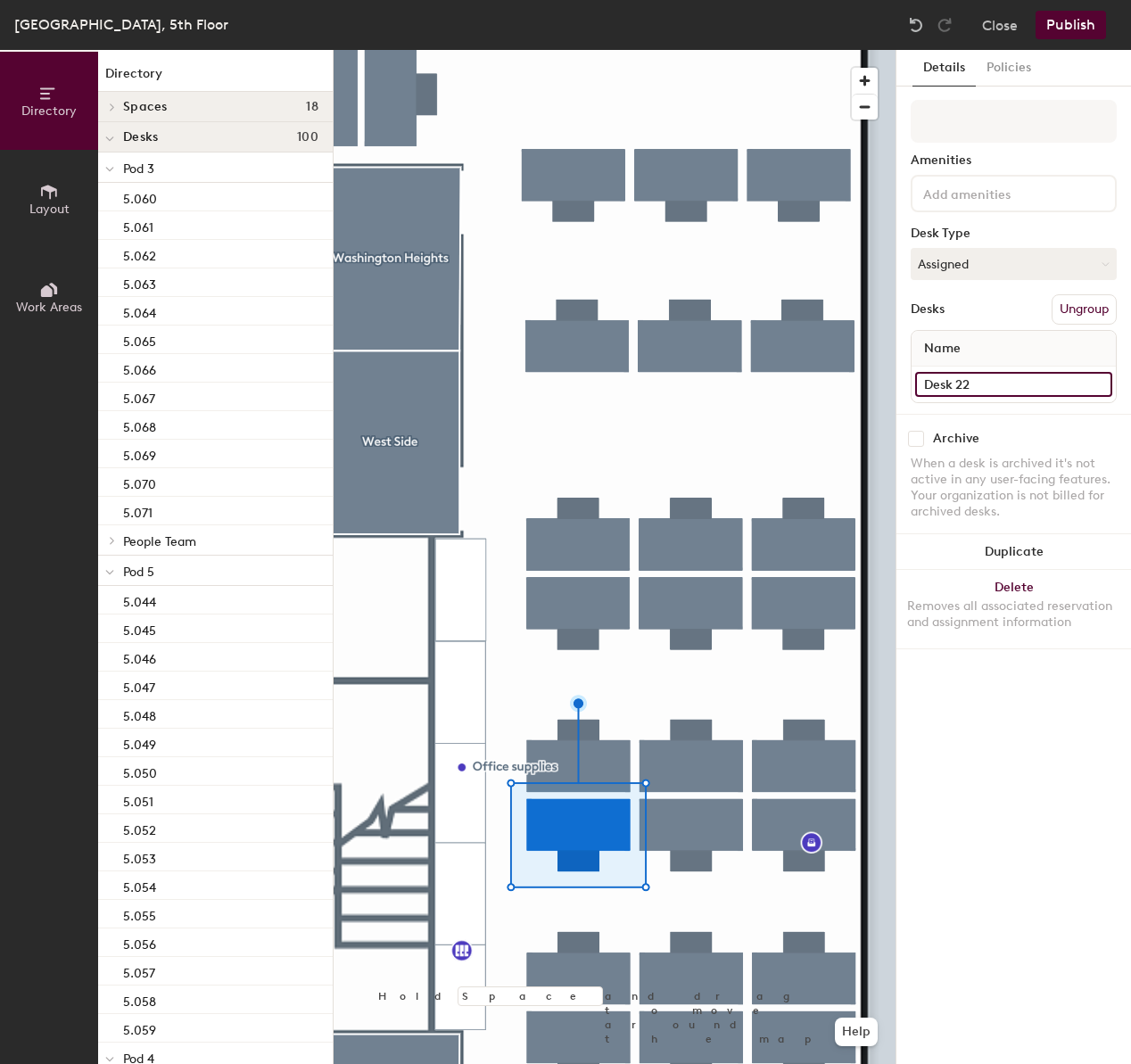
click at [995, 377] on input "Desk 22" at bounding box center [1013, 384] width 197 height 25
type input "5."
click at [965, 786] on div "Details Policies Amenities Desk Type Assigned Desks Ungroup Name 5. Archive Whe…" at bounding box center [1013, 556] width 235 height 1014
click at [615, 50] on div at bounding box center [614, 50] width 562 height 0
click at [600, 50] on div at bounding box center [614, 50] width 562 height 0
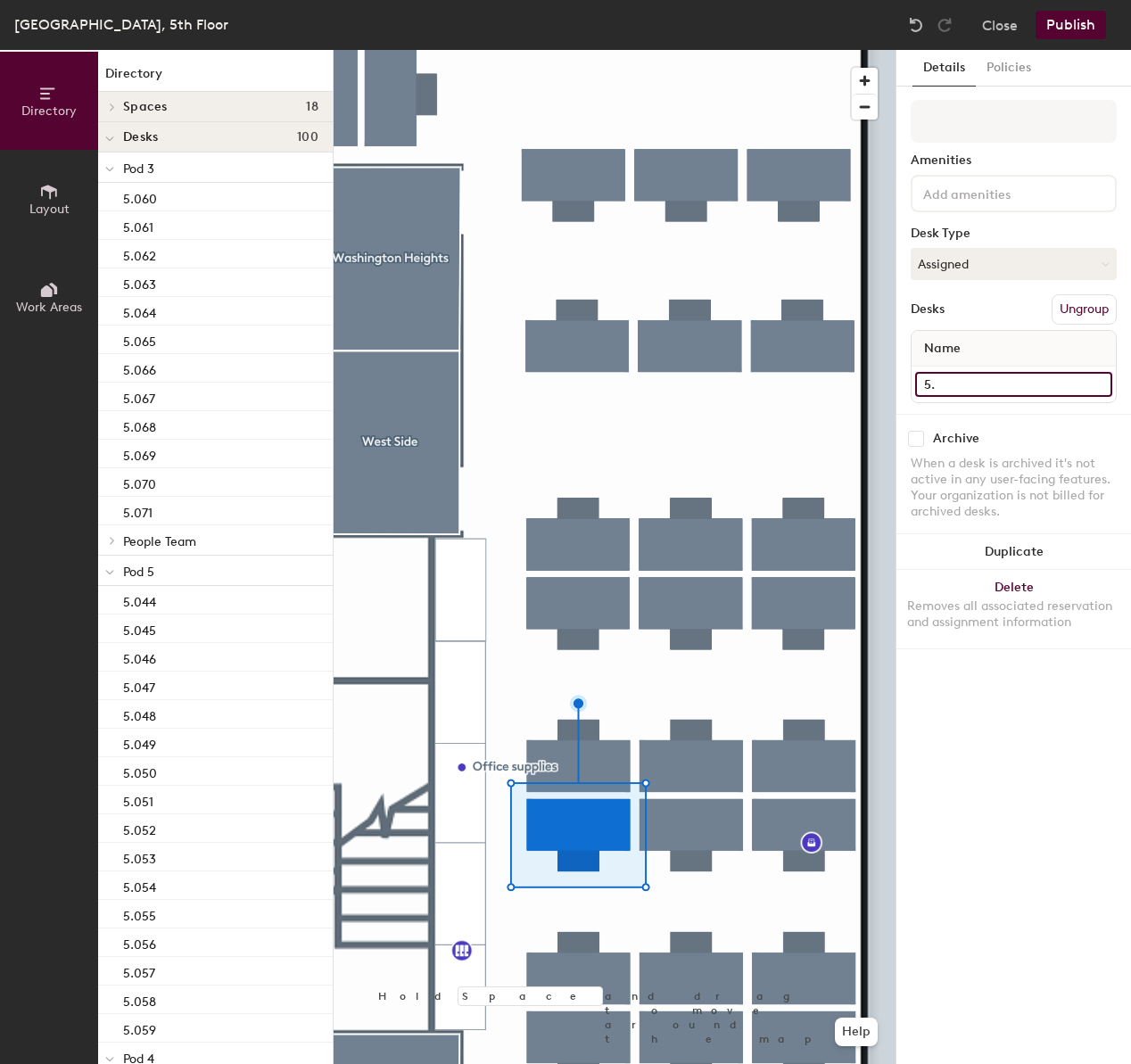
click at [963, 396] on input "5." at bounding box center [1013, 384] width 197 height 25
type input "5.092"
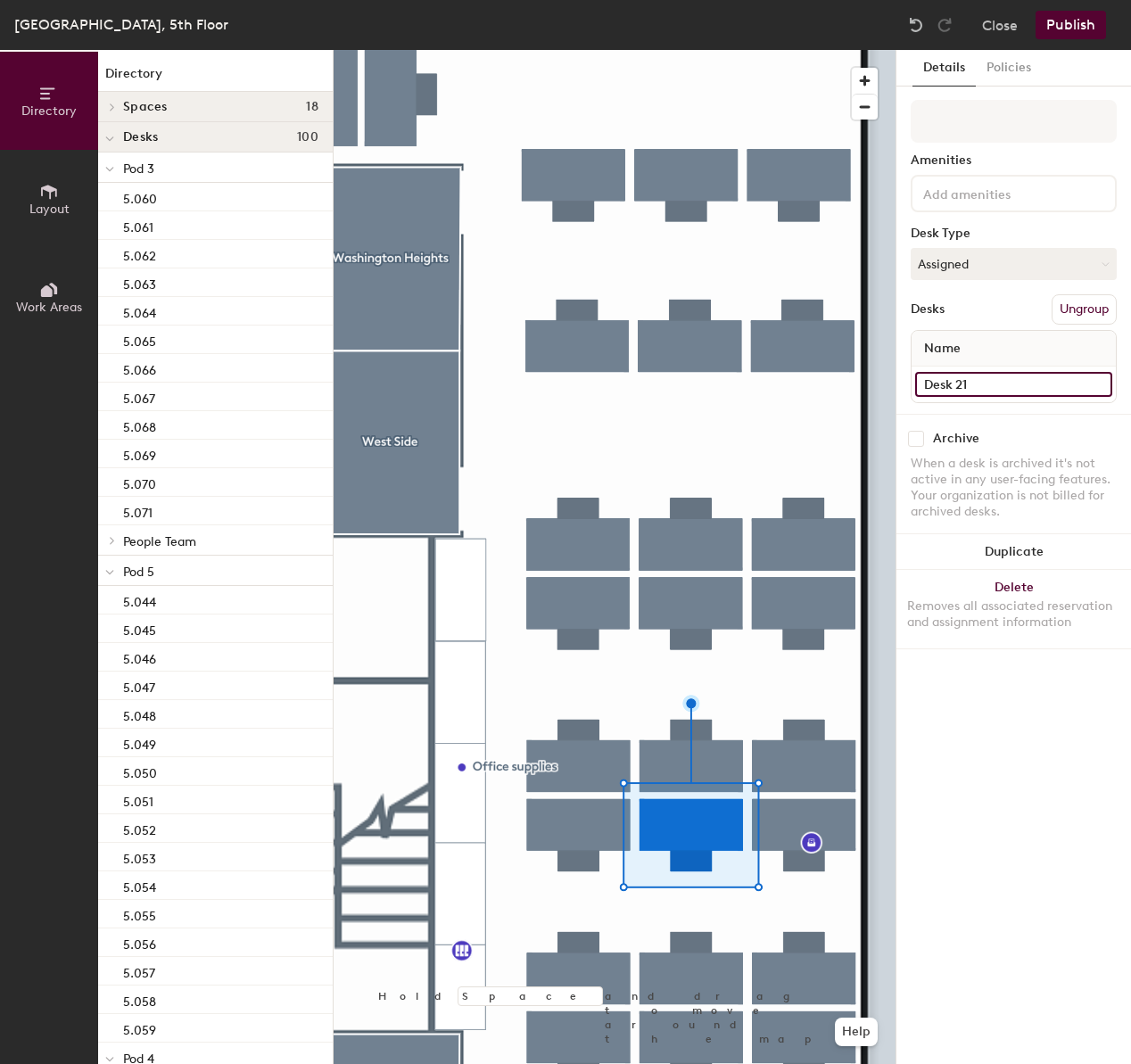
click at [1016, 380] on input "Desk 21" at bounding box center [1013, 384] width 197 height 25
type input "5.093"
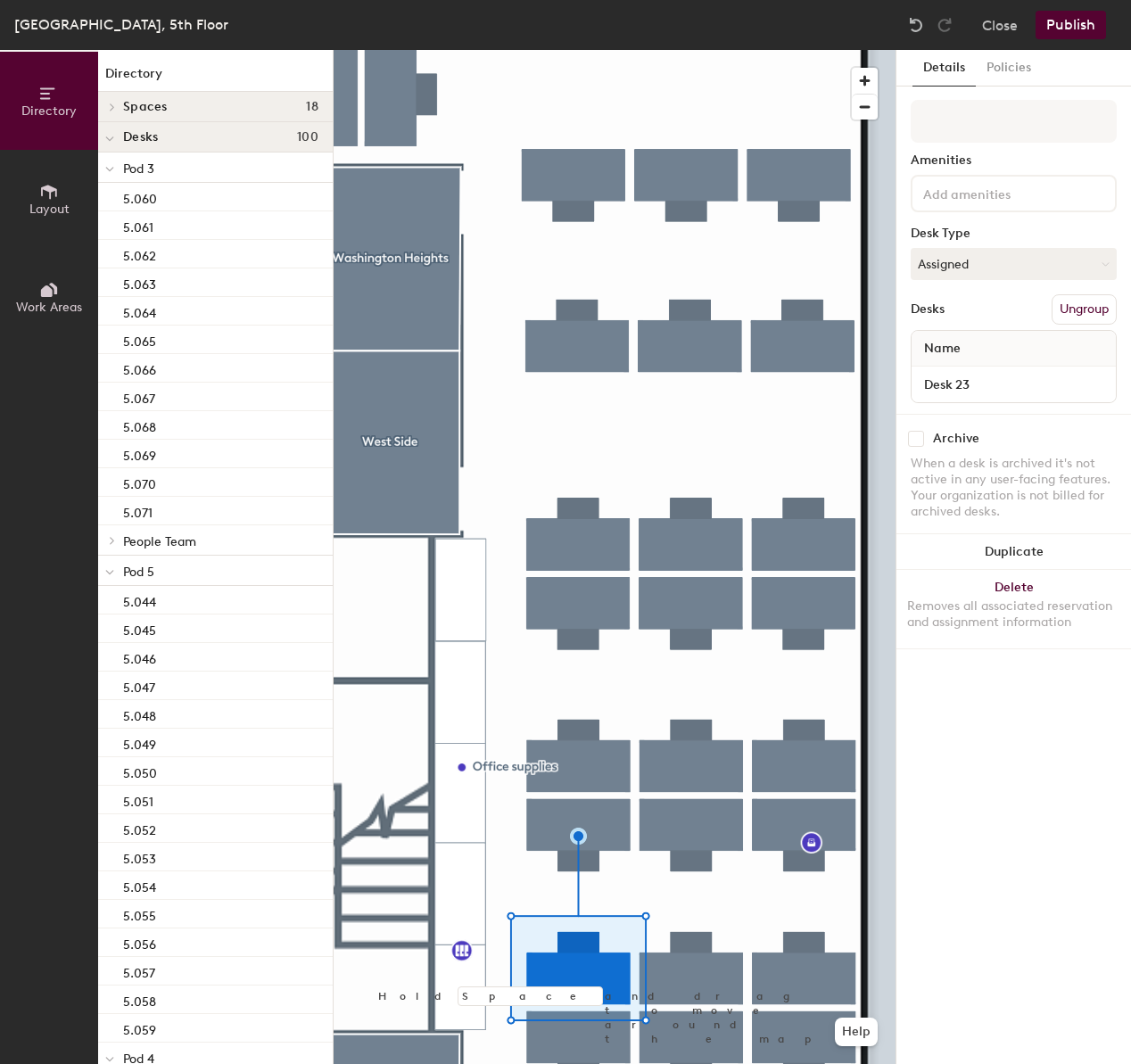
click at [1007, 397] on div "Desk 23" at bounding box center [1013, 385] width 204 height 36
click at [1008, 388] on input "Desk 23" at bounding box center [1013, 384] width 197 height 25
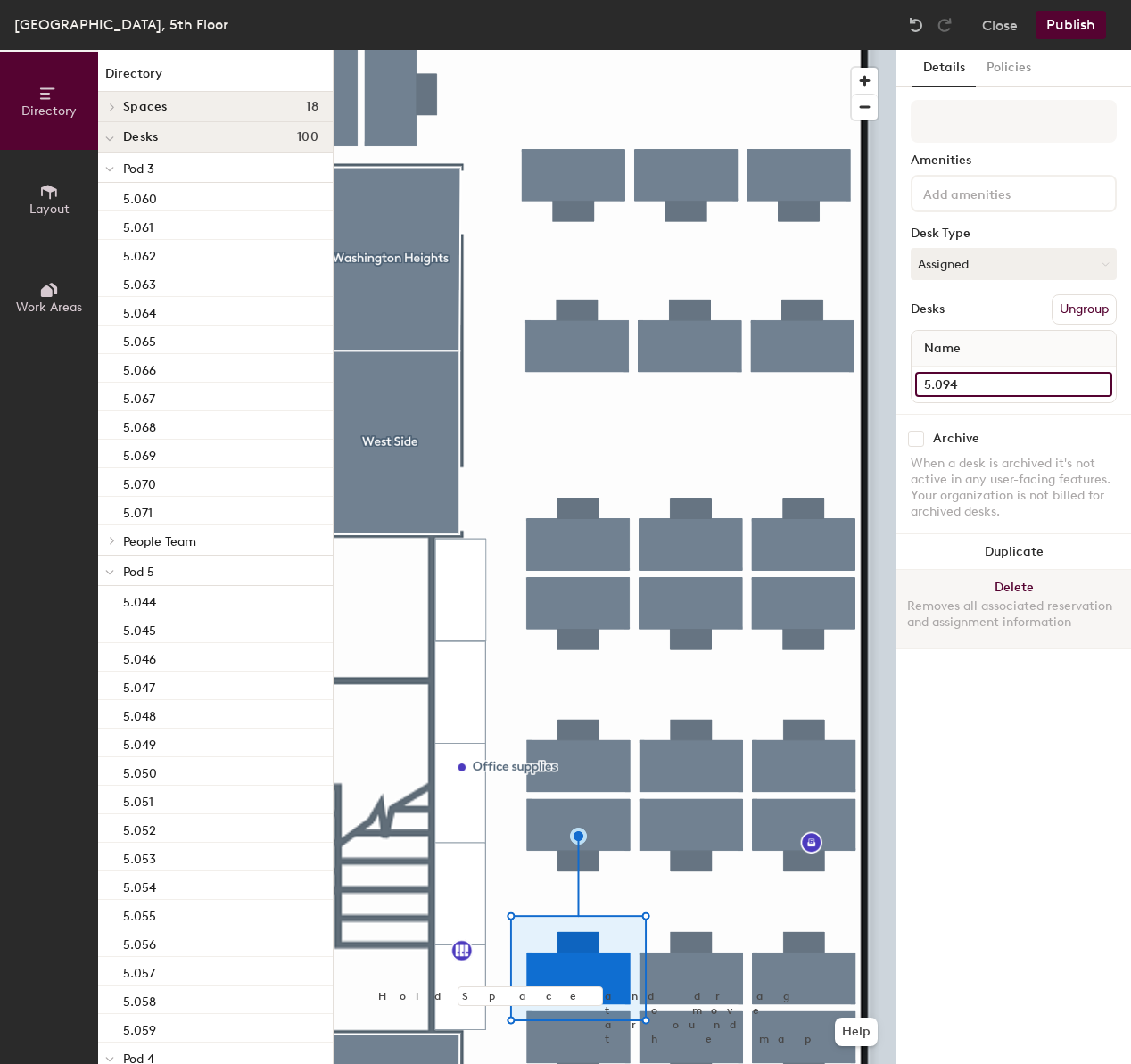
type input "5.094"
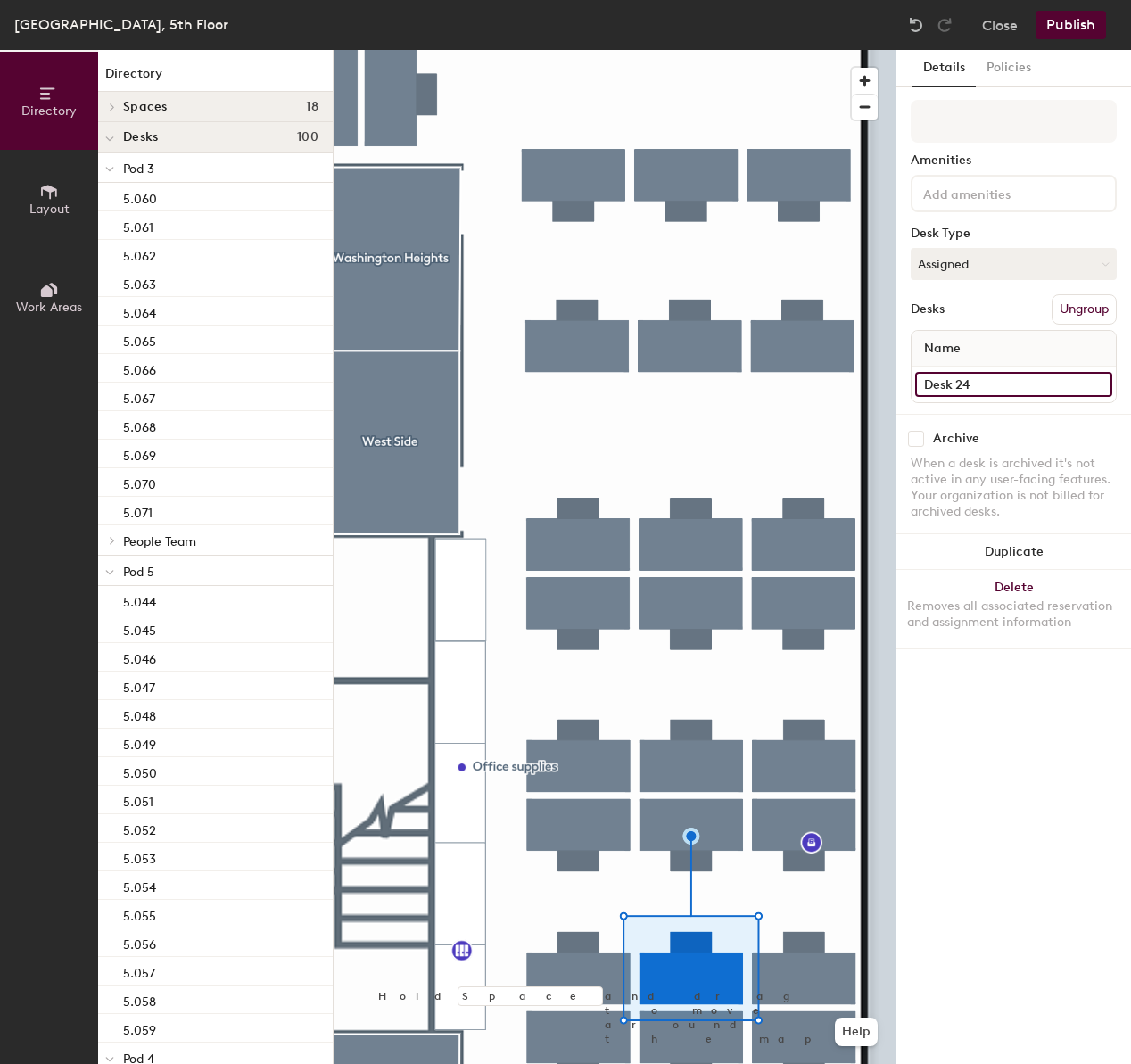
click at [983, 396] on input "Desk 24" at bounding box center [1013, 384] width 197 height 25
type input "5.095"
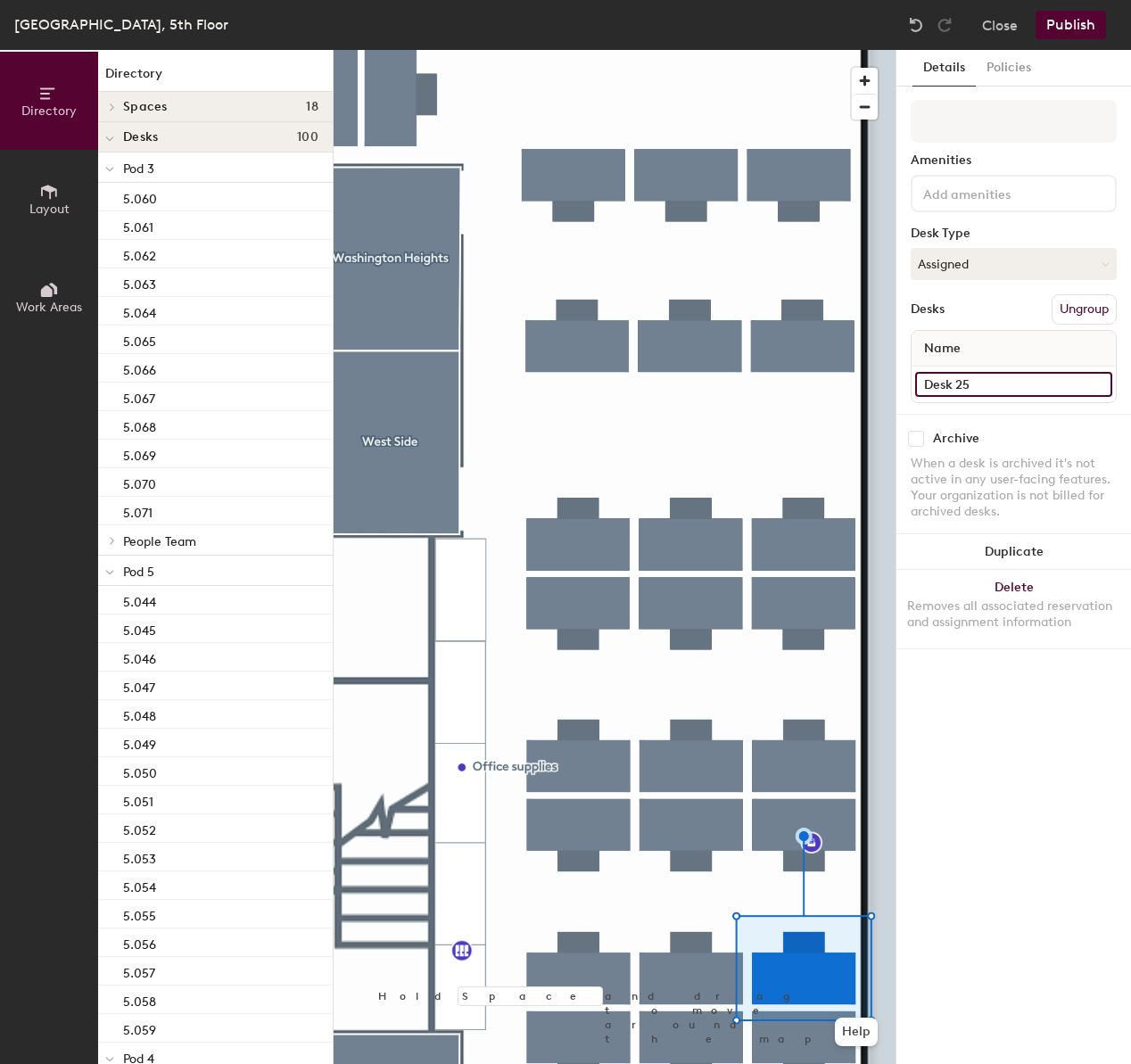
click at [1002, 380] on input "Desk 25" at bounding box center [1013, 384] width 197 height 25
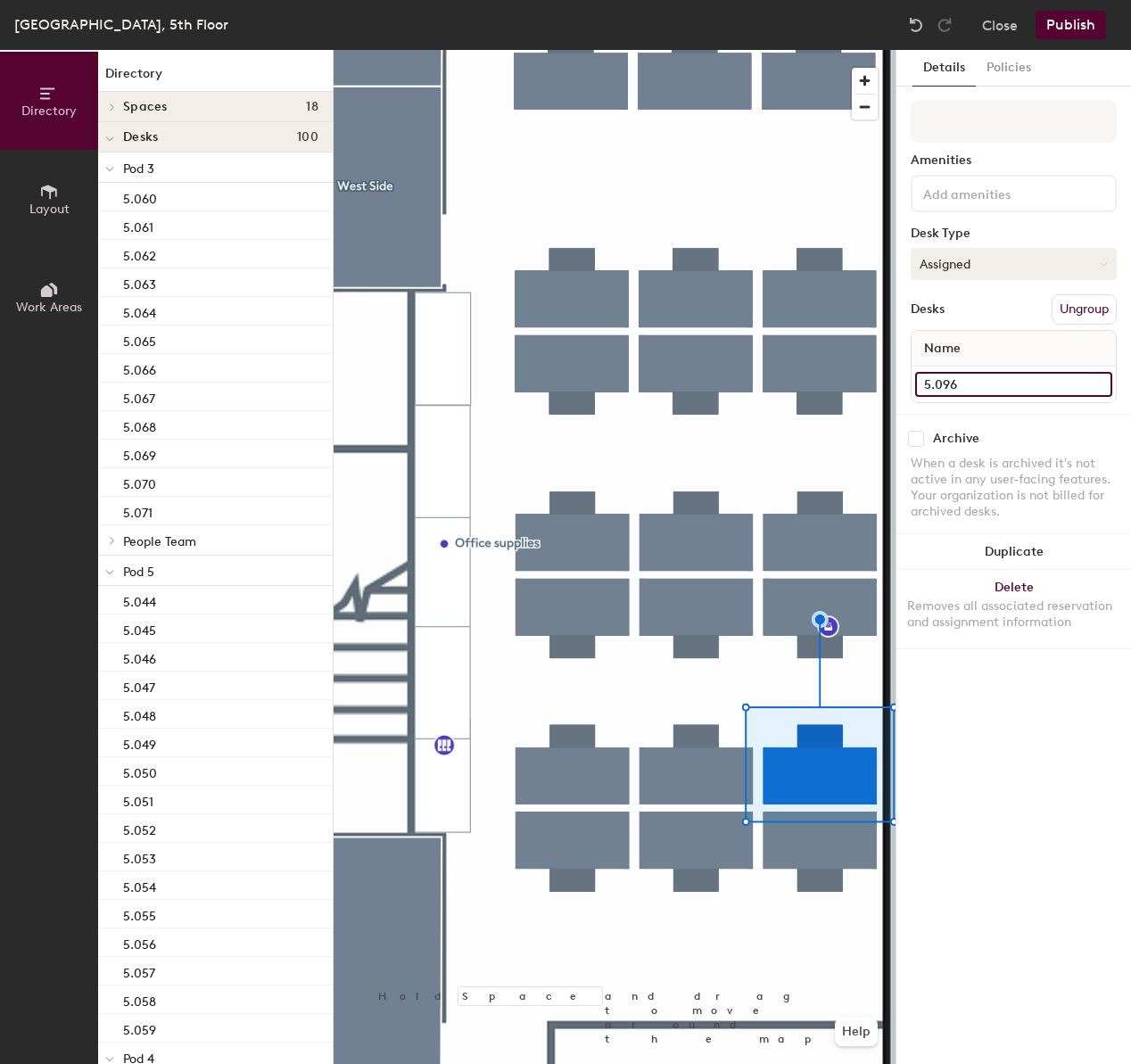
type input "5.096"
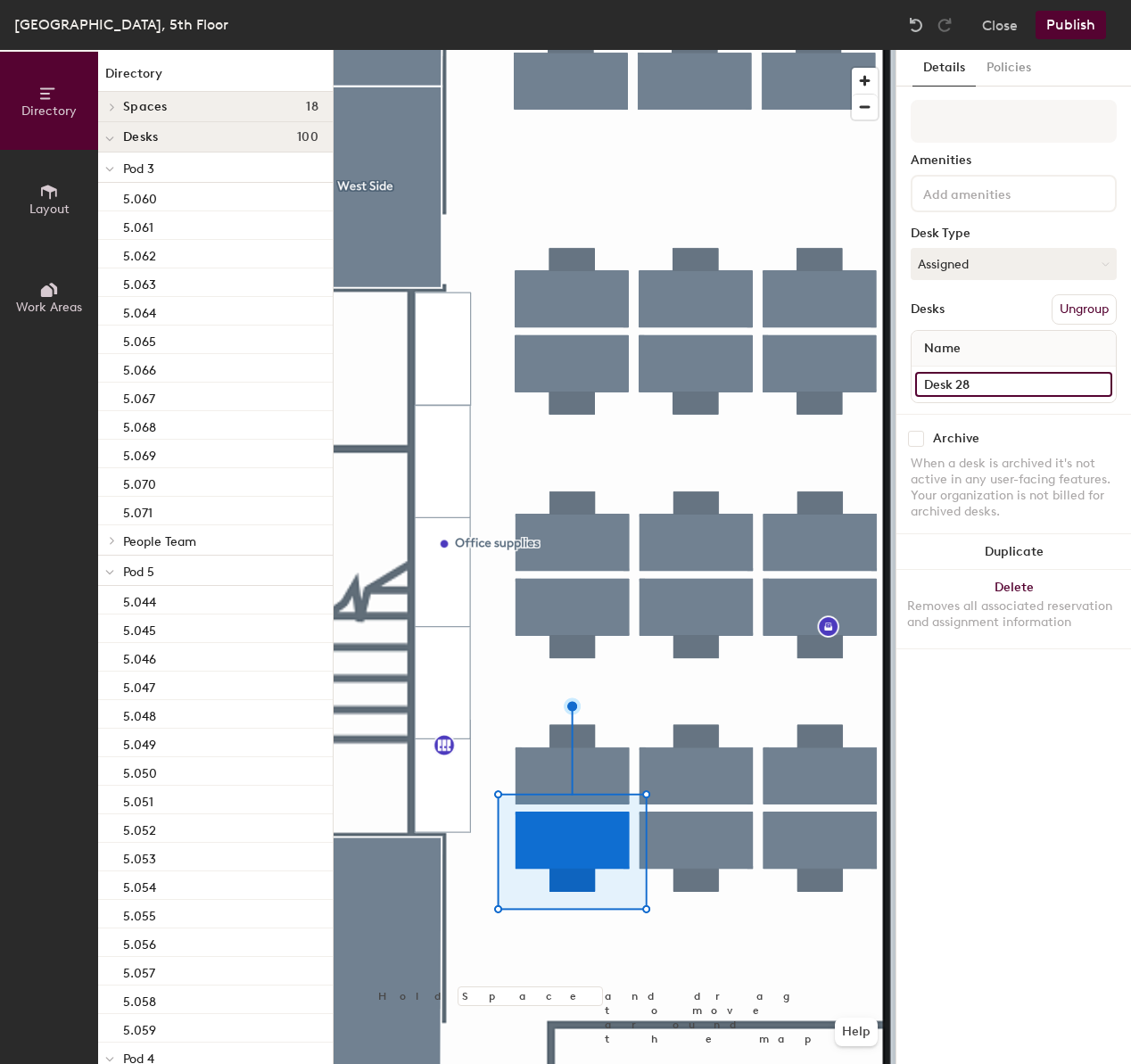
click at [996, 382] on input "Desk 28" at bounding box center [1013, 384] width 197 height 25
type input "5.097"
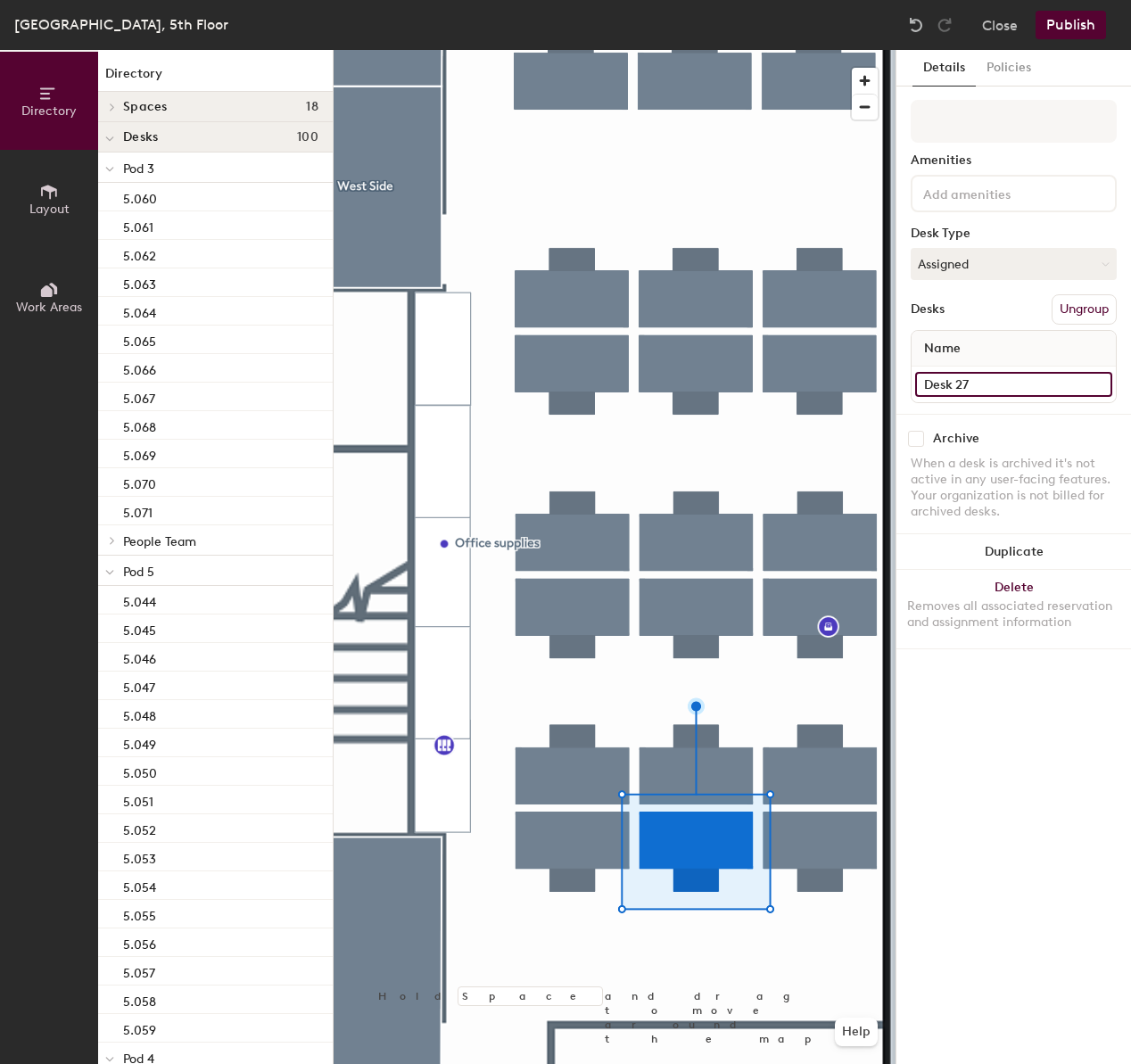
click at [1032, 385] on input "Desk 27" at bounding box center [1013, 384] width 197 height 25
type input "5.098"
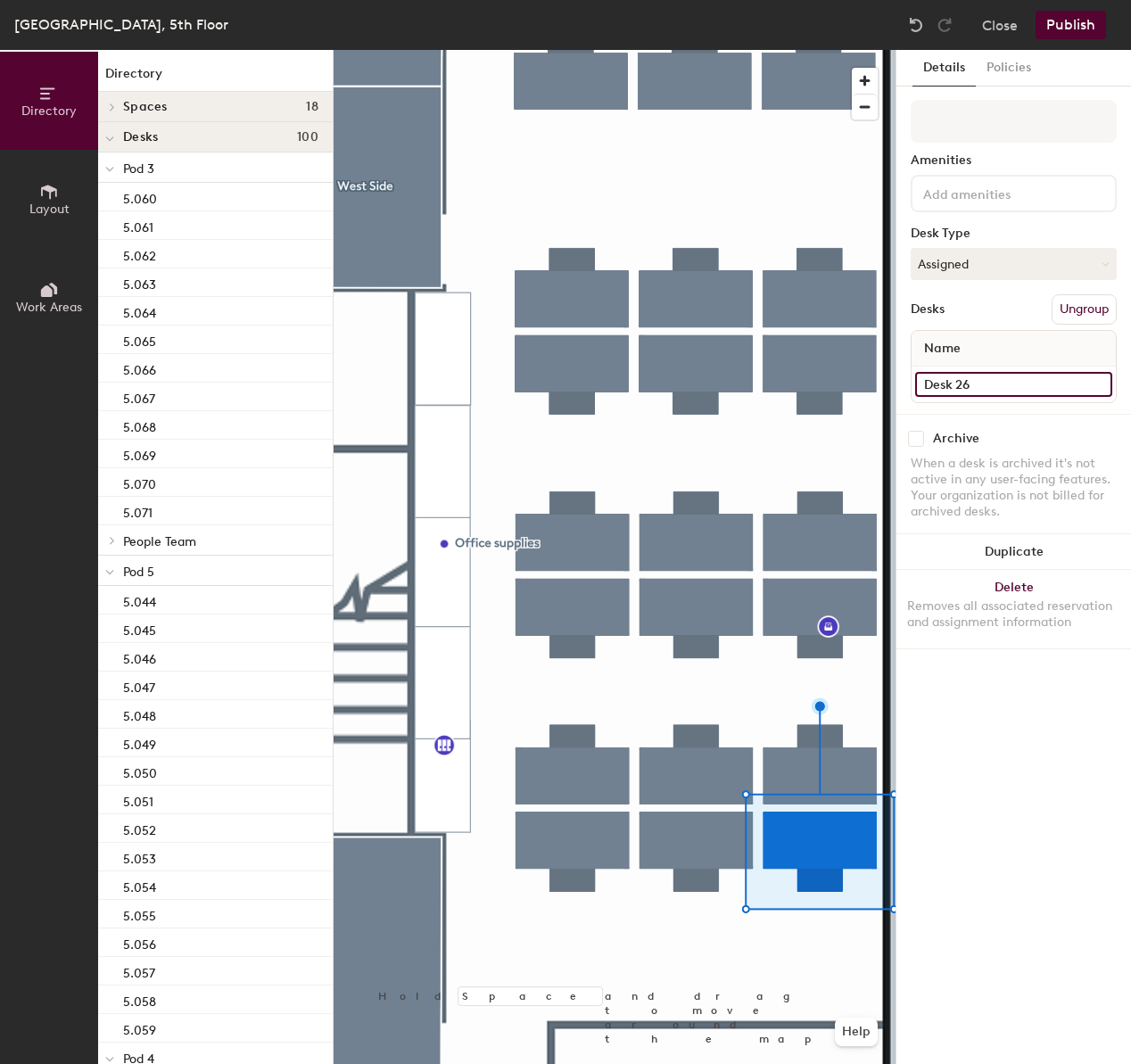
click at [1031, 391] on input "Desk 26" at bounding box center [1013, 384] width 197 height 25
type input "5.099"
click at [680, 50] on div at bounding box center [614, 50] width 562 height 0
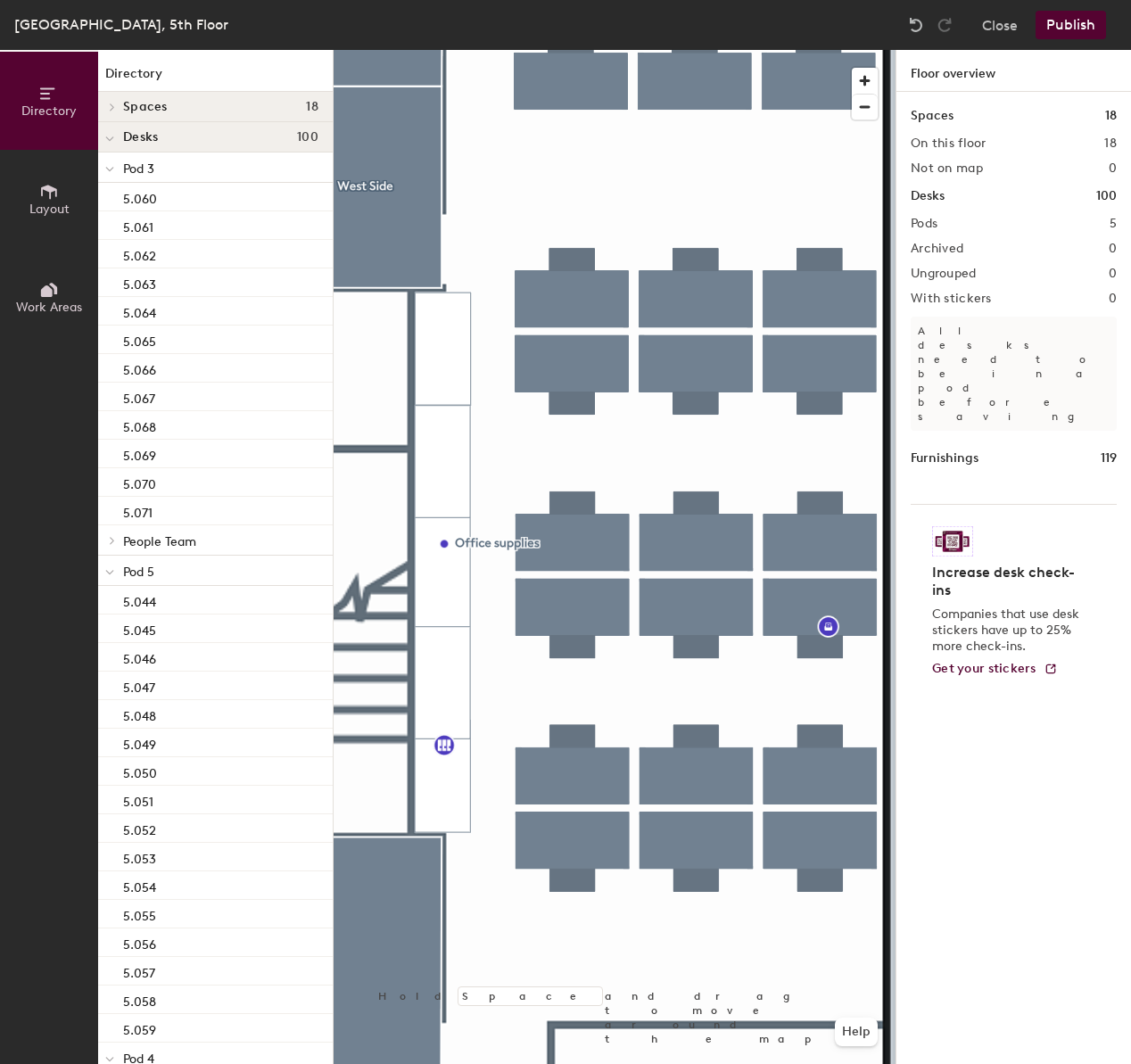
click at [972, 908] on div "Spaces 18 On this floor 18 Not on map 0 Desks 100 Pods 5 Archived 0 Ungrouped 0…" at bounding box center [1013, 599] width 235 height 1014
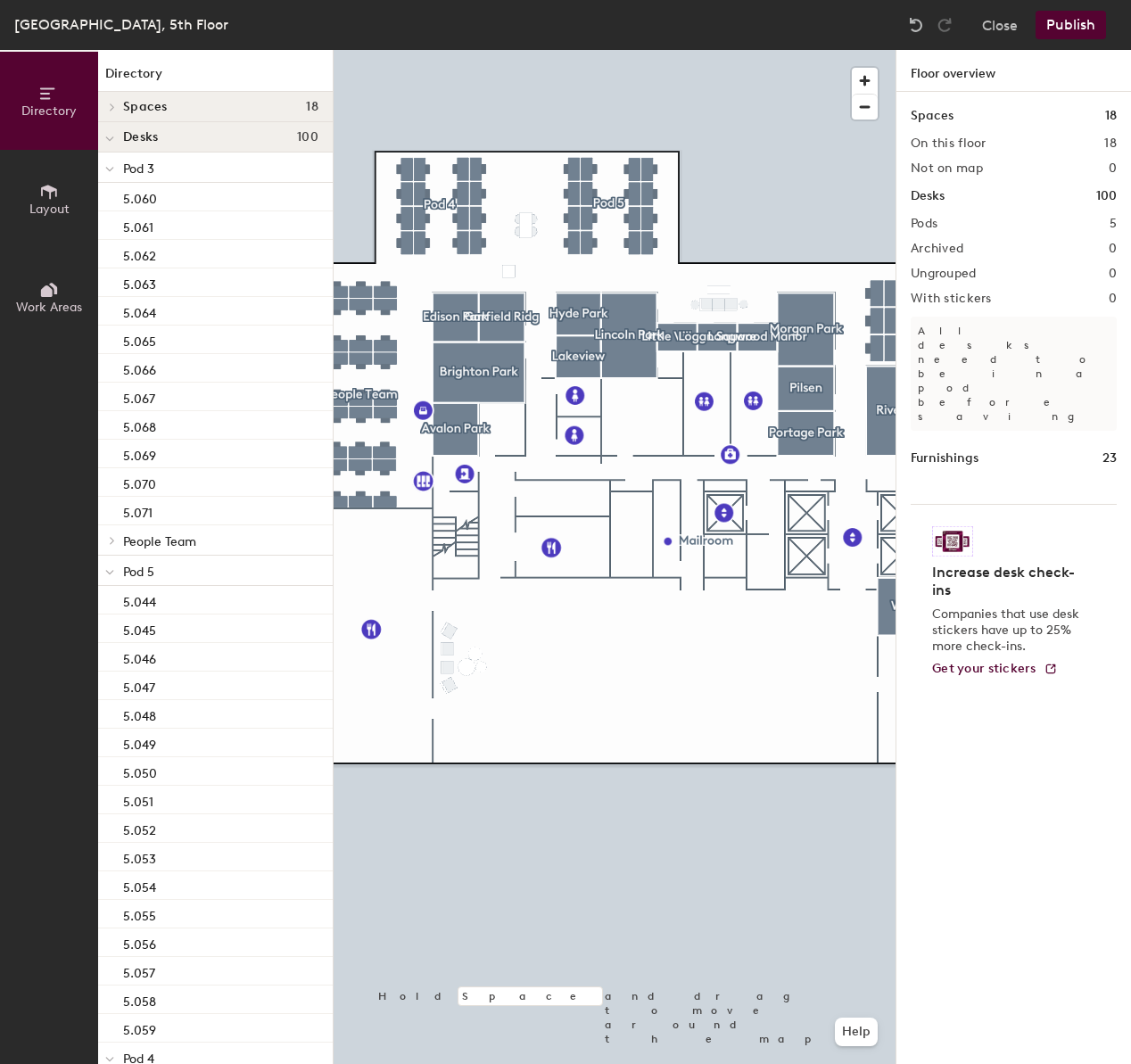
click at [63, 210] on span "Layout" at bounding box center [50, 208] width 40 height 15
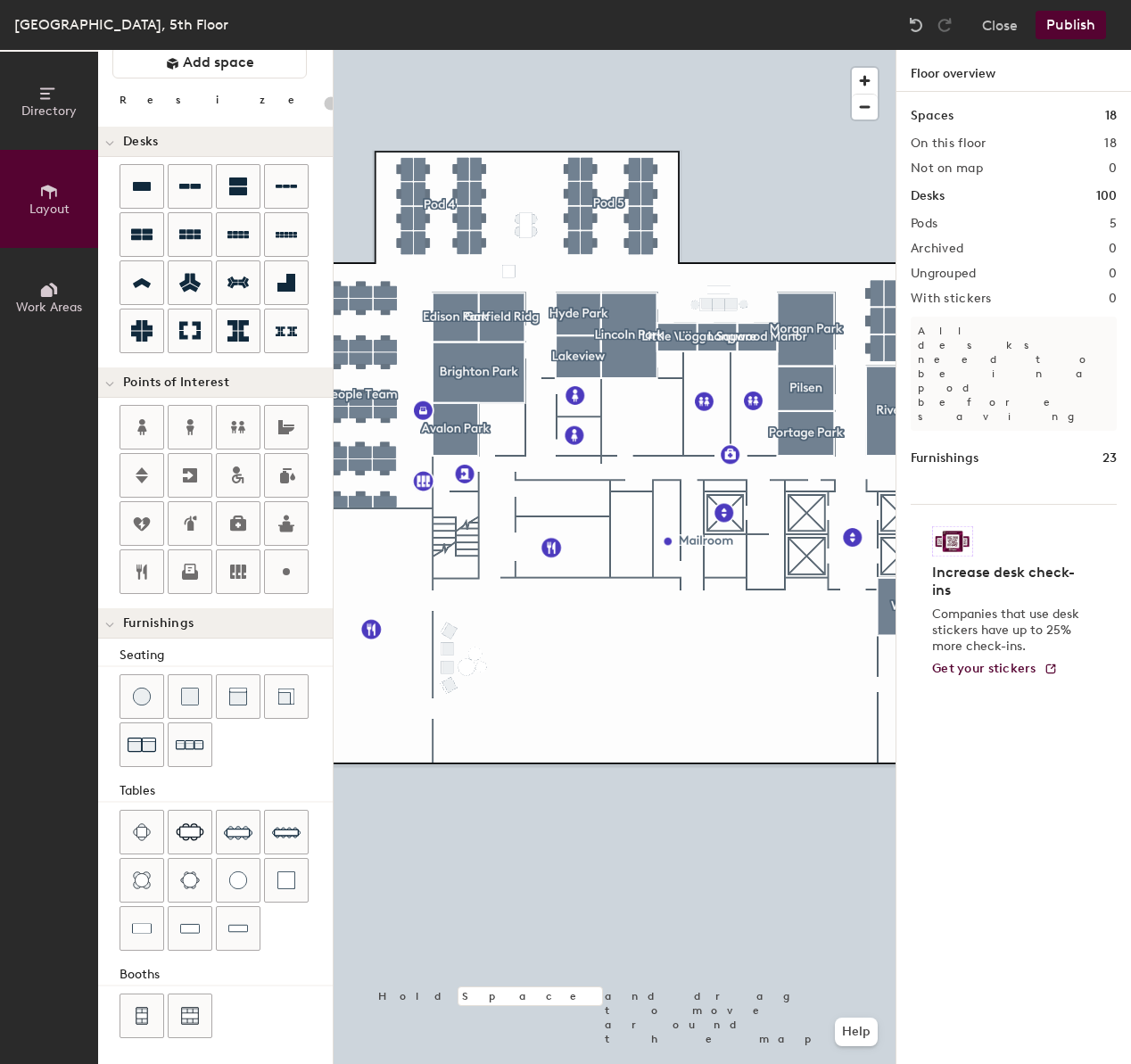
scroll to position [62, 0]
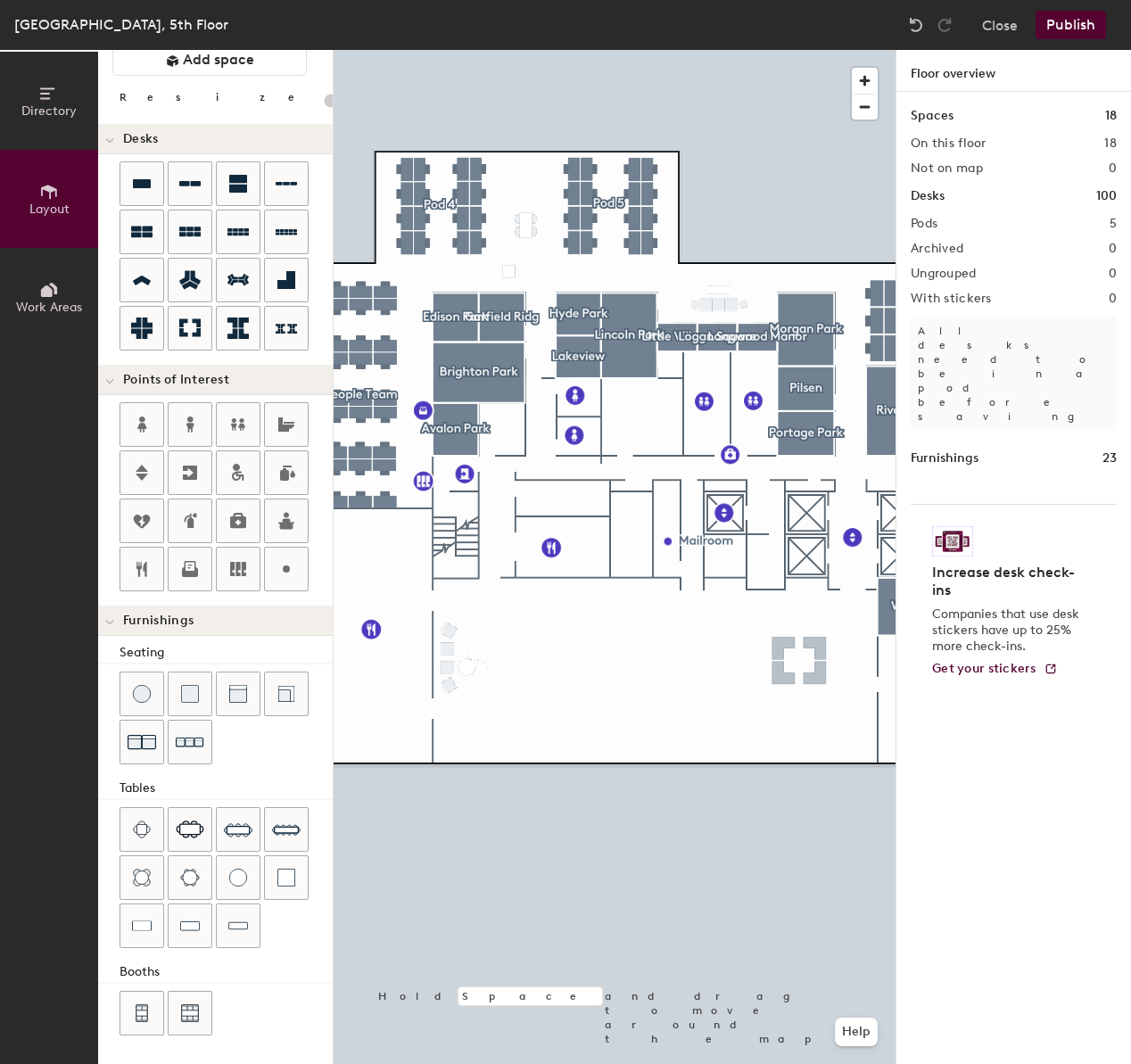
click at [797, 661] on div "Directory Layout Work Areas Layout Add space Resize Desks Points of Interest Fu…" at bounding box center [565, 556] width 1131 height 1014
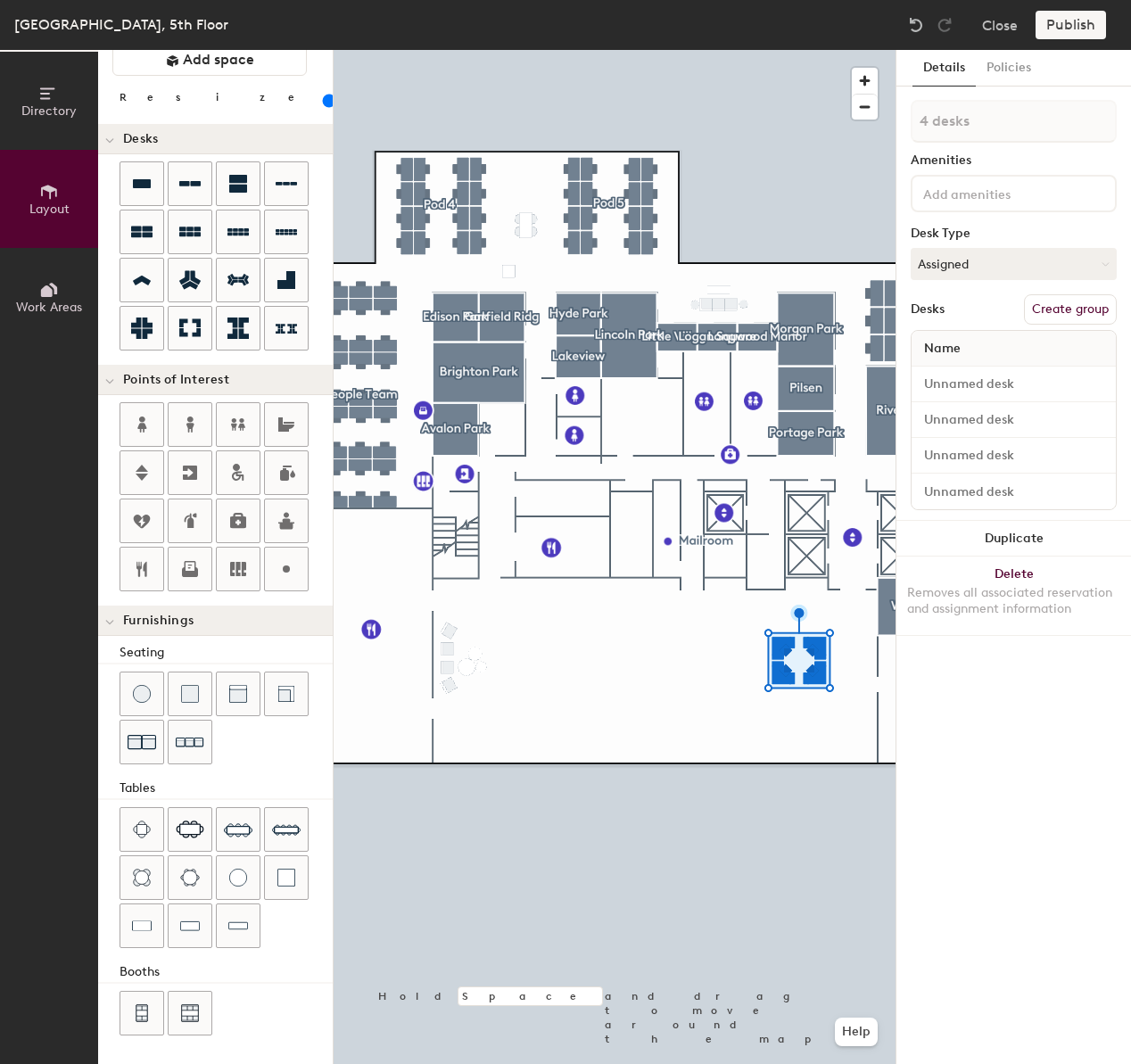
click at [782, 50] on div at bounding box center [614, 50] width 562 height 0
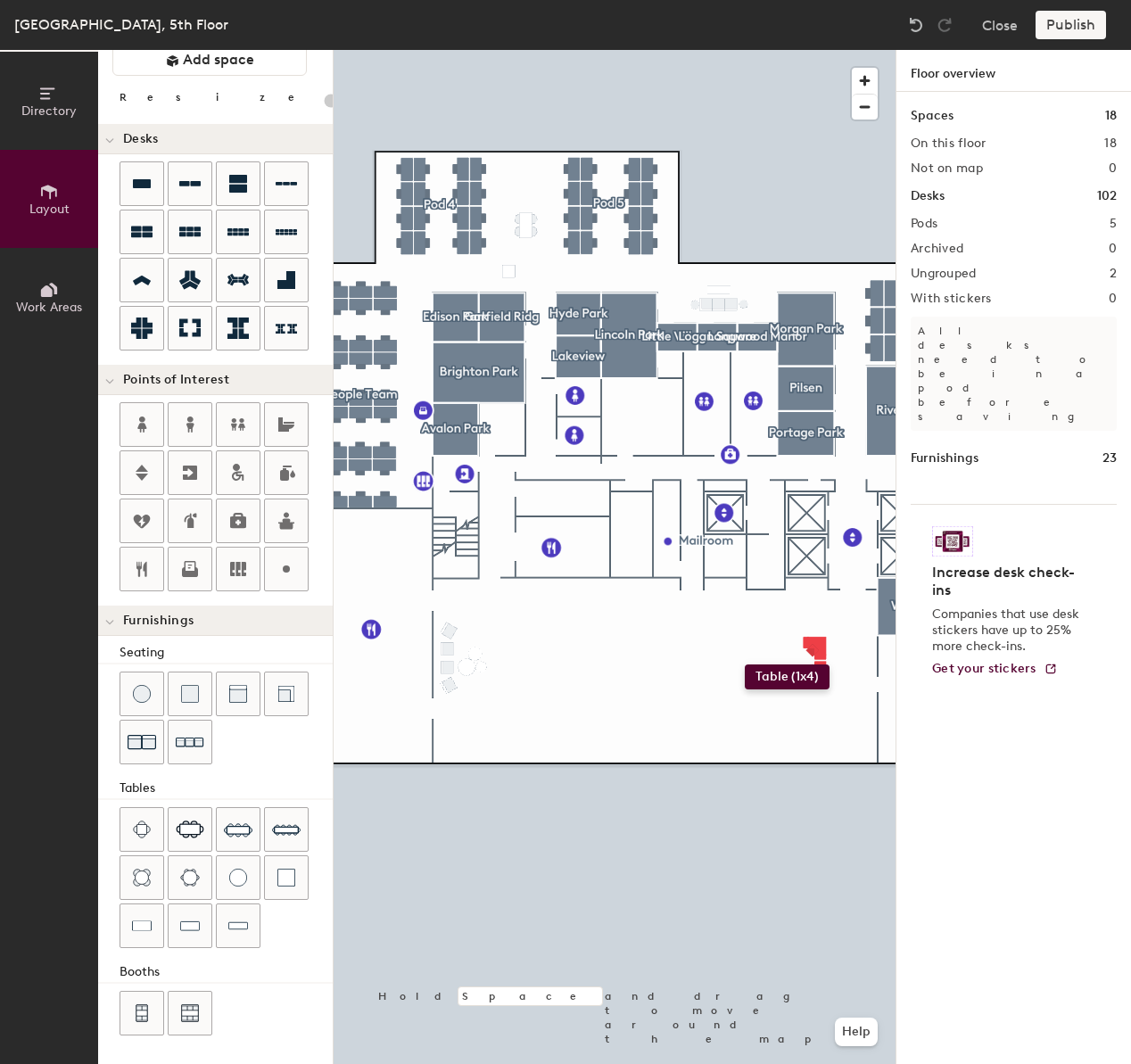
click at [744, 664] on div "Directory Layout Work Areas Layout Add space Resize Desks Points of Interest Fu…" at bounding box center [565, 556] width 1131 height 1014
type input "60"
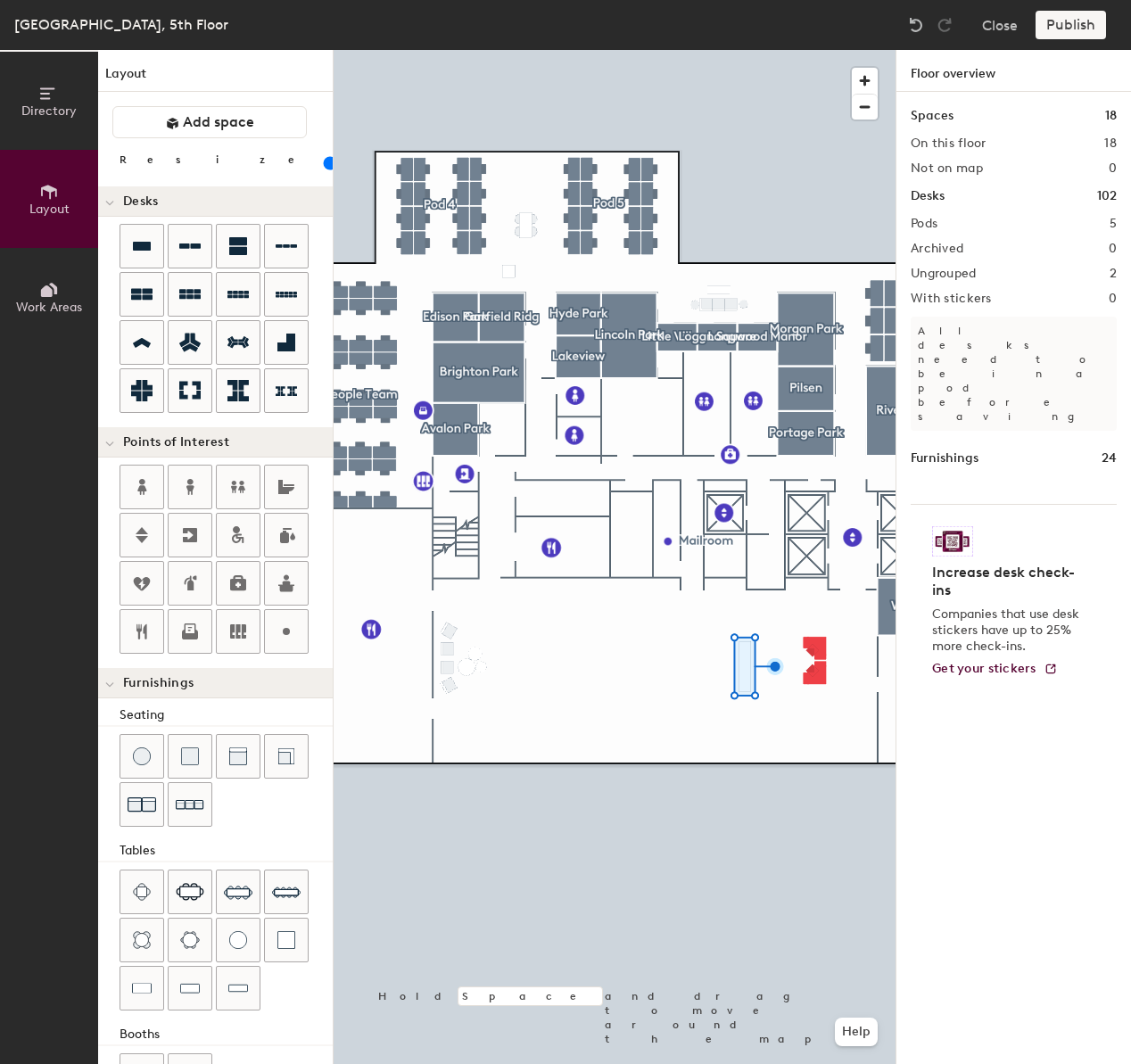
scroll to position [62, 0]
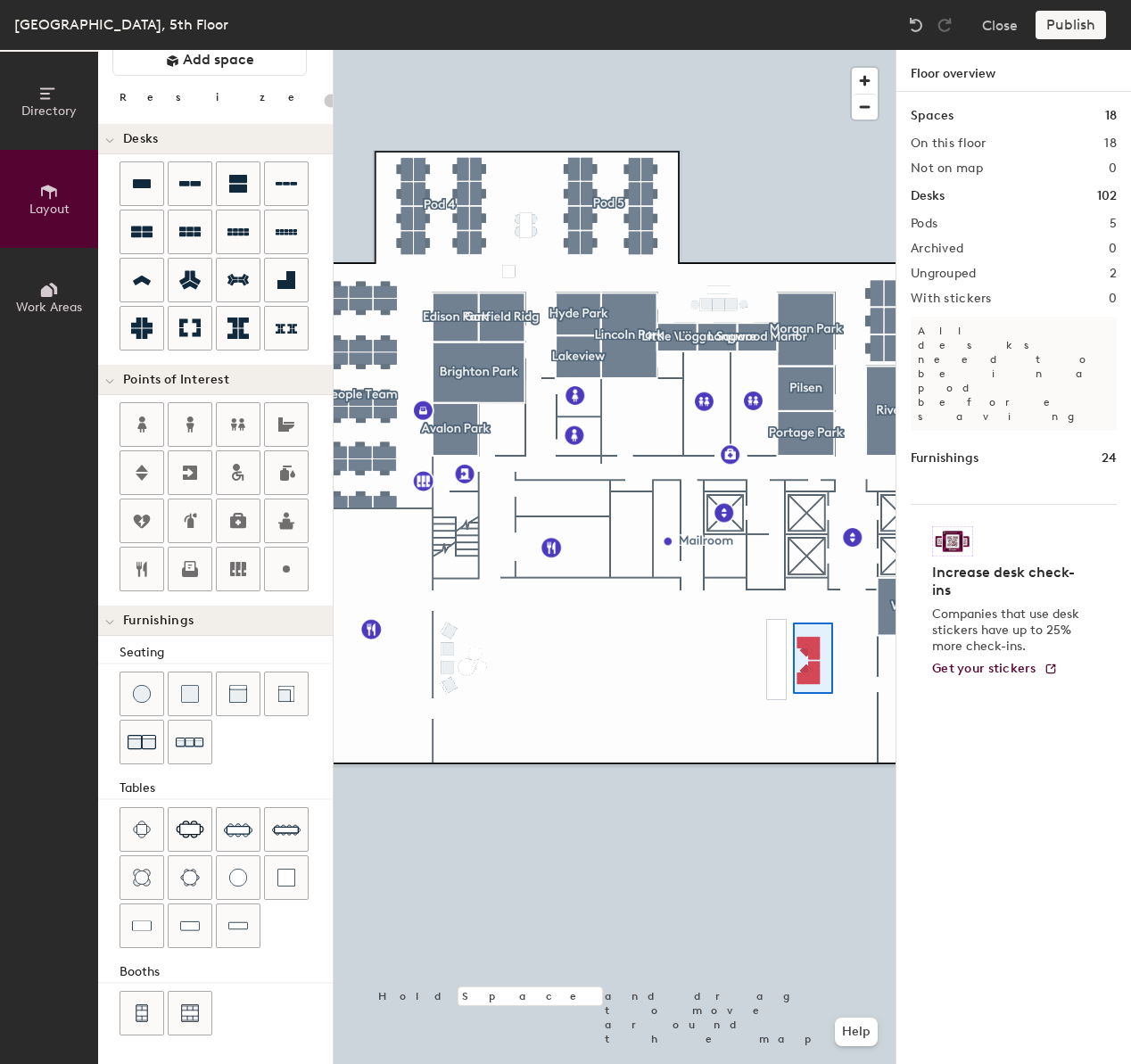
type input "100"
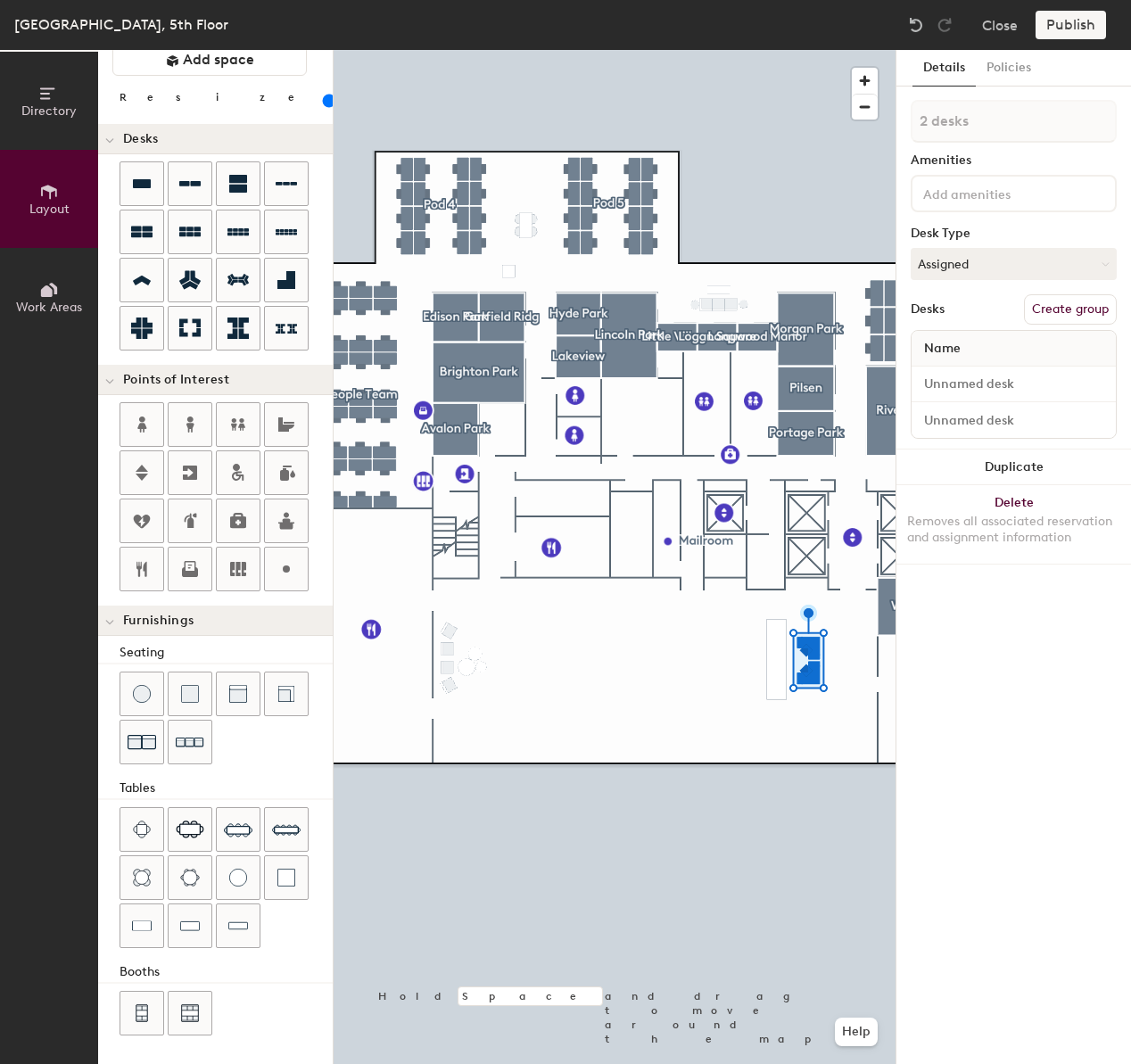
click at [1049, 315] on button "Create group" at bounding box center [1071, 309] width 93 height 31
click at [1014, 132] on input "Pod 6" at bounding box center [1013, 121] width 206 height 43
click at [969, 119] on input "Recepition" at bounding box center [1013, 121] width 206 height 43
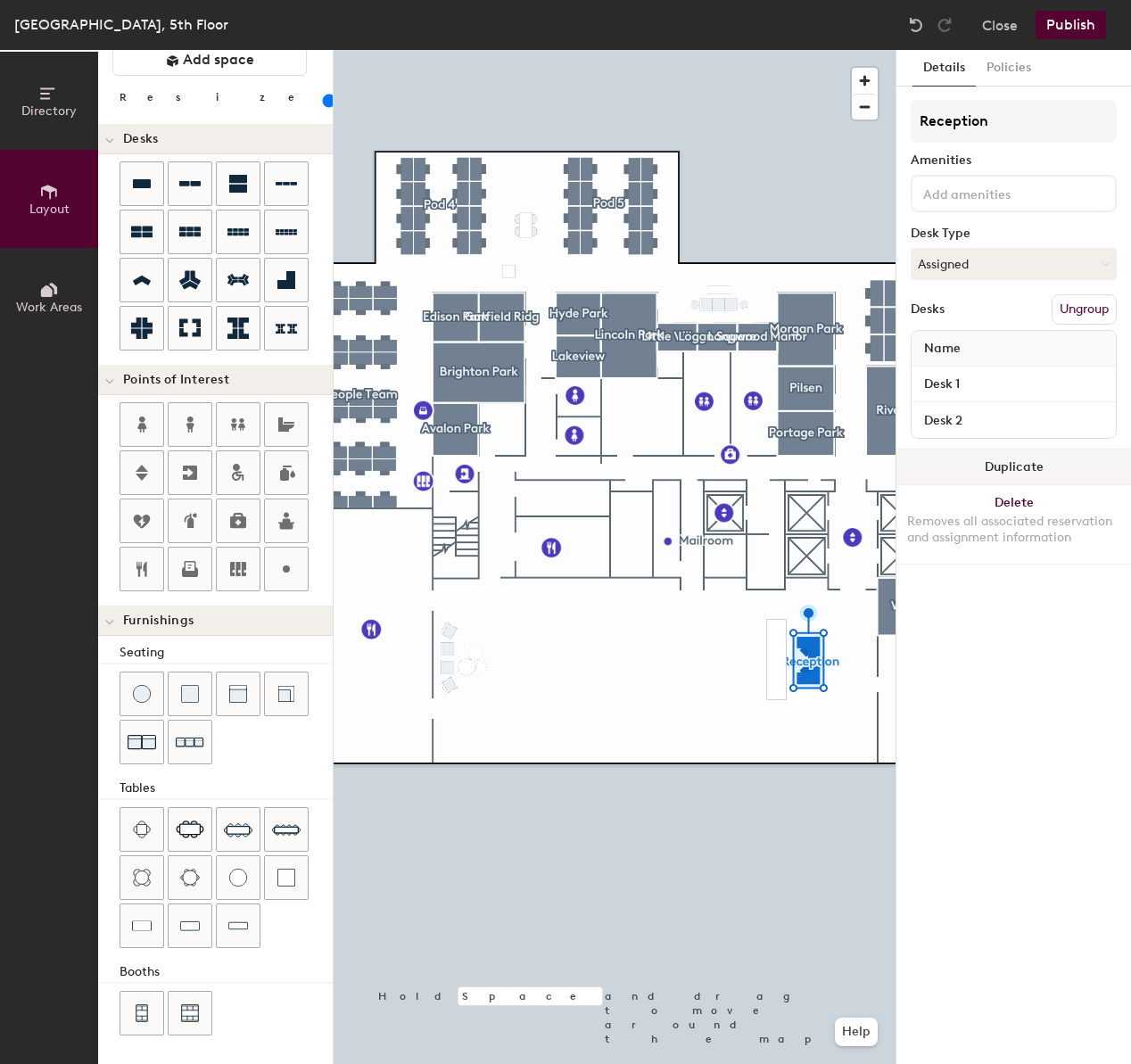
type input "Reception"
click at [1006, 385] on input "Desk 1" at bounding box center [1013, 384] width 197 height 25
type input "5.100"
click at [963, 426] on input "Desk 2" at bounding box center [1013, 419] width 197 height 25
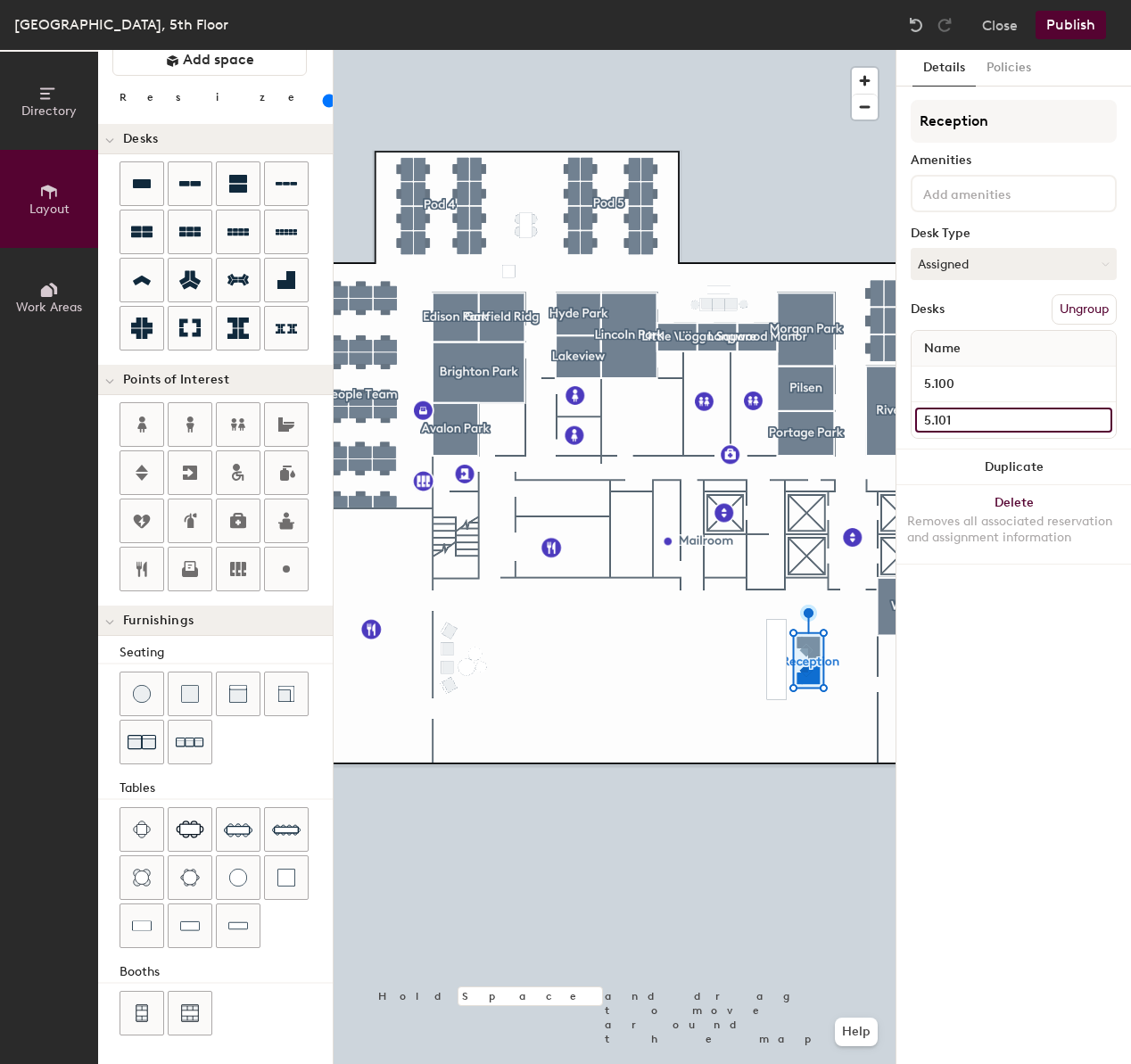
type input "5.101"
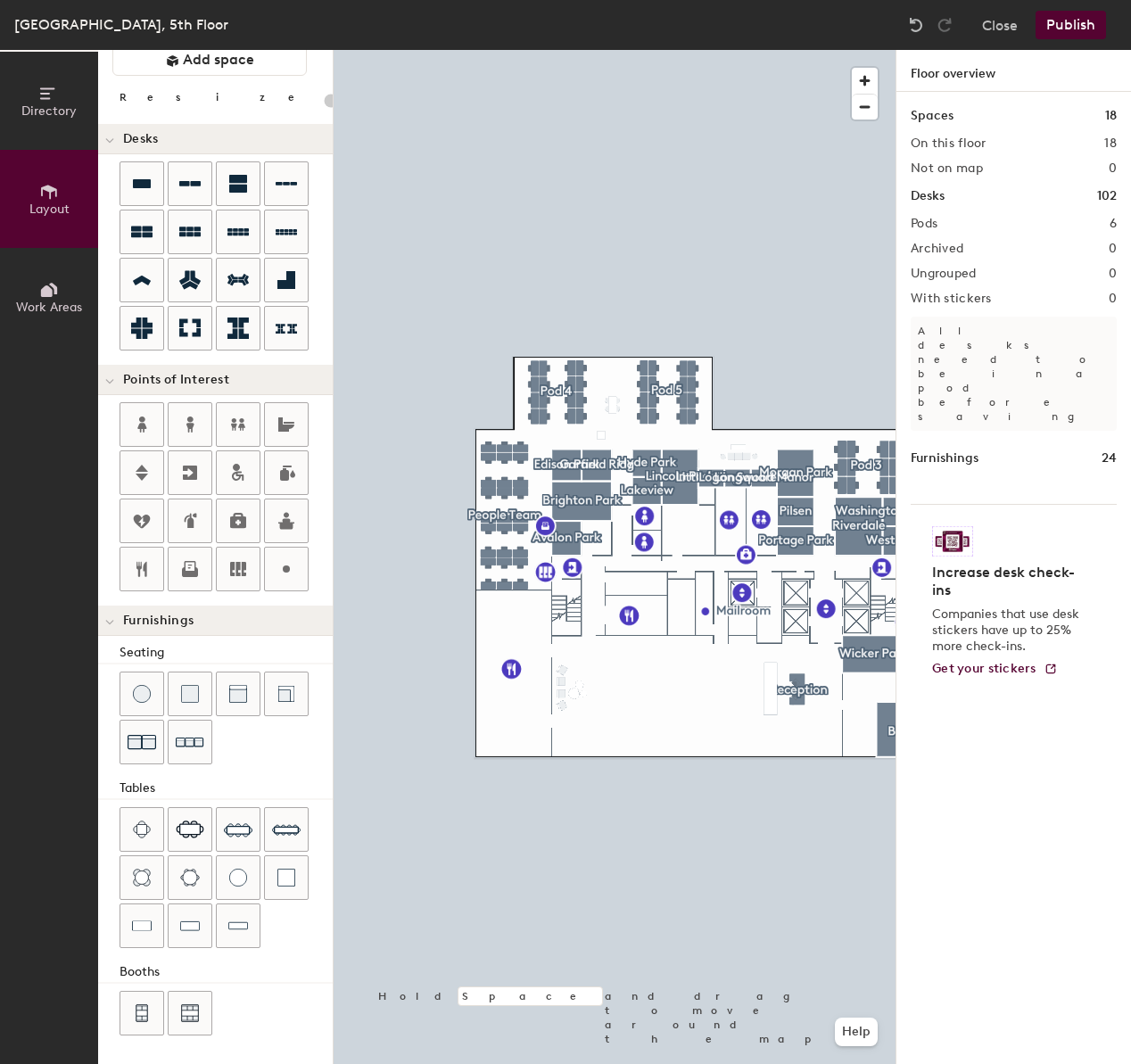
click at [763, 50] on div at bounding box center [614, 50] width 562 height 0
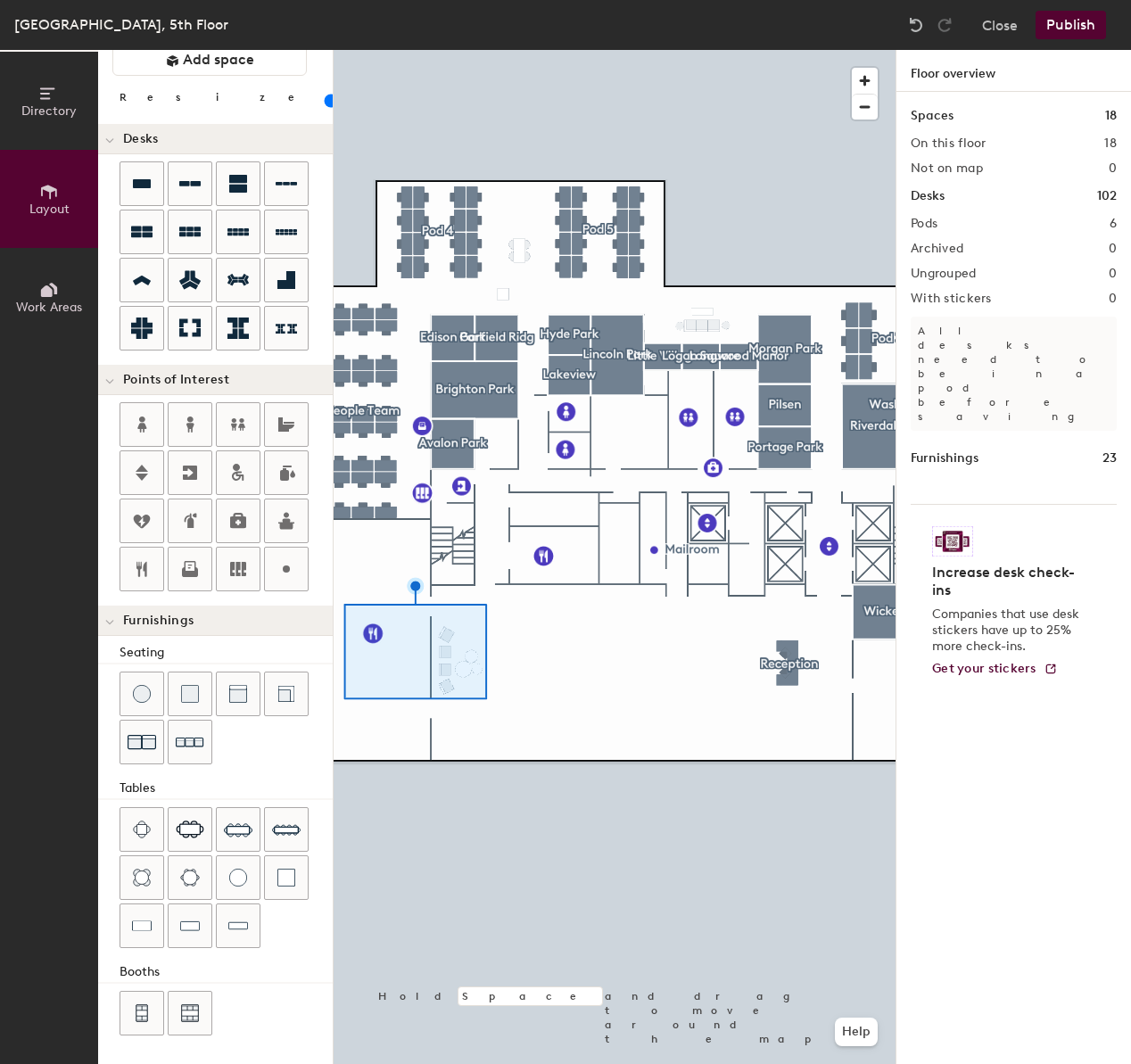
click at [439, 50] on div at bounding box center [614, 50] width 562 height 0
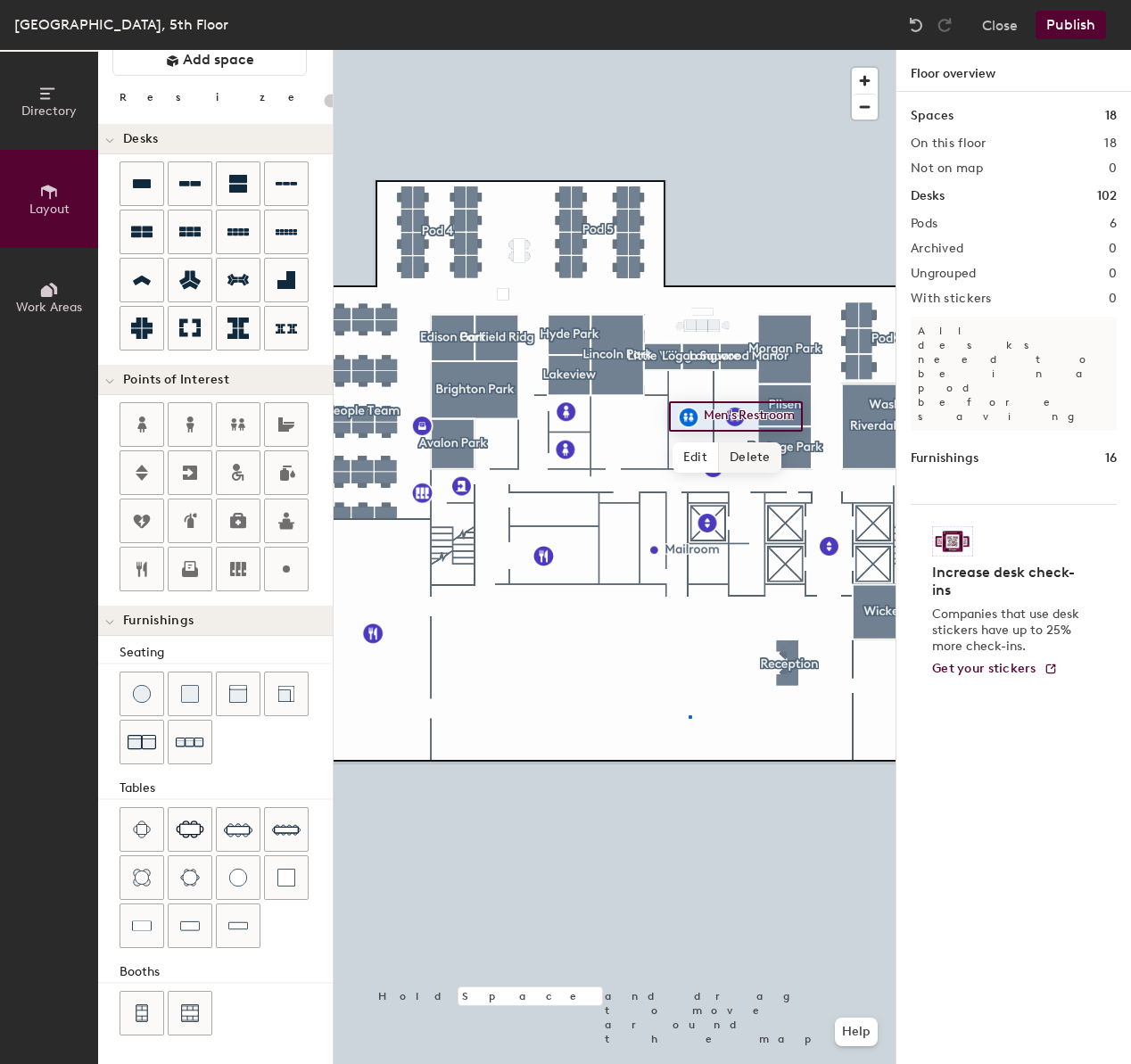
click at [688, 50] on div at bounding box center [614, 50] width 562 height 0
click at [706, 451] on span "Edit" at bounding box center [696, 457] width 47 height 31
click at [742, 418] on input "Men's Restroom" at bounding box center [755, 415] width 112 height 25
drag, startPoint x: 741, startPoint y: 415, endPoint x: 708, endPoint y: 421, distance: 33.5
click at [707, 421] on input "Men's Restroom" at bounding box center [755, 415] width 112 height 25
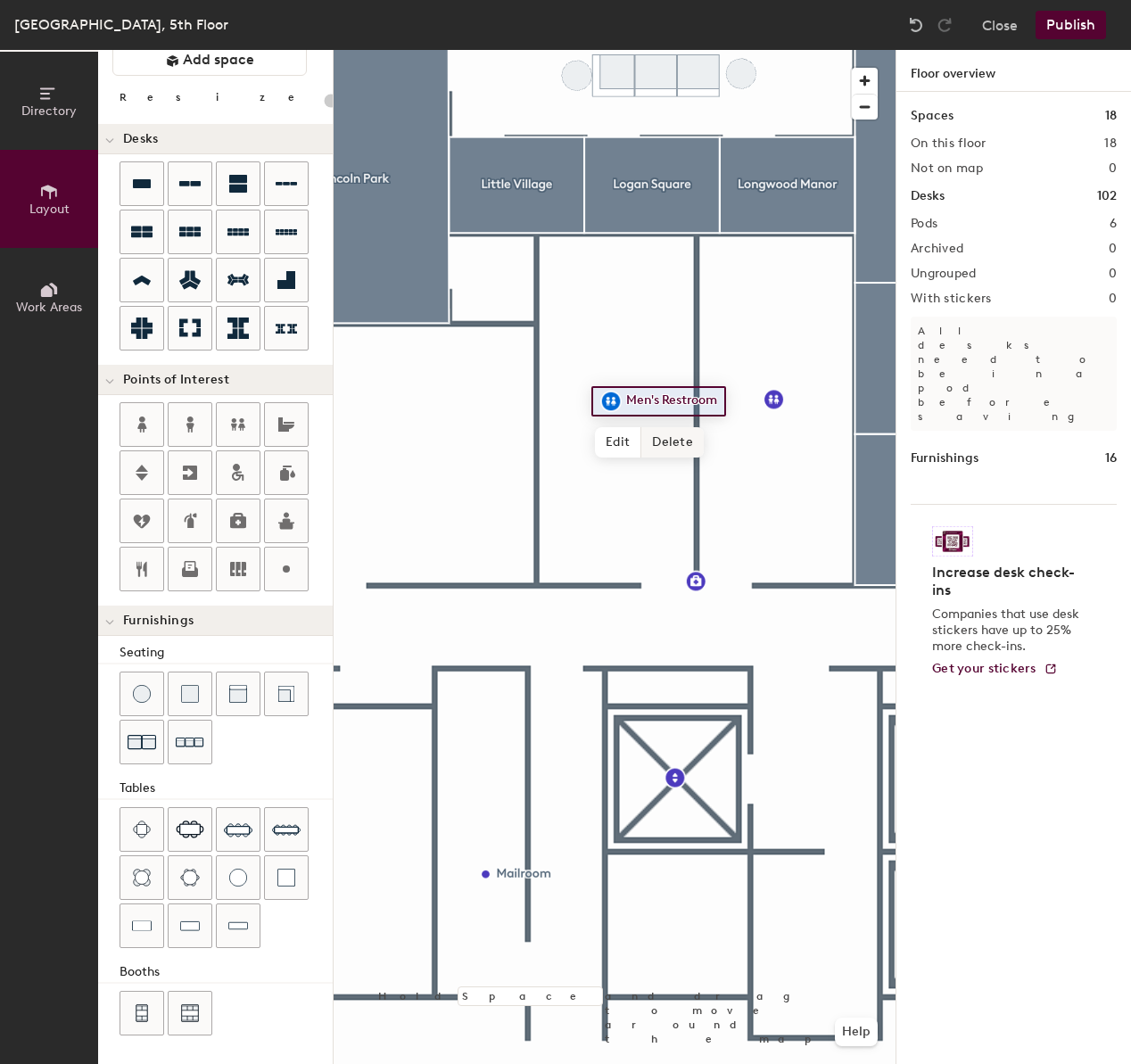
click at [662, 449] on span "Delete" at bounding box center [672, 442] width 62 height 31
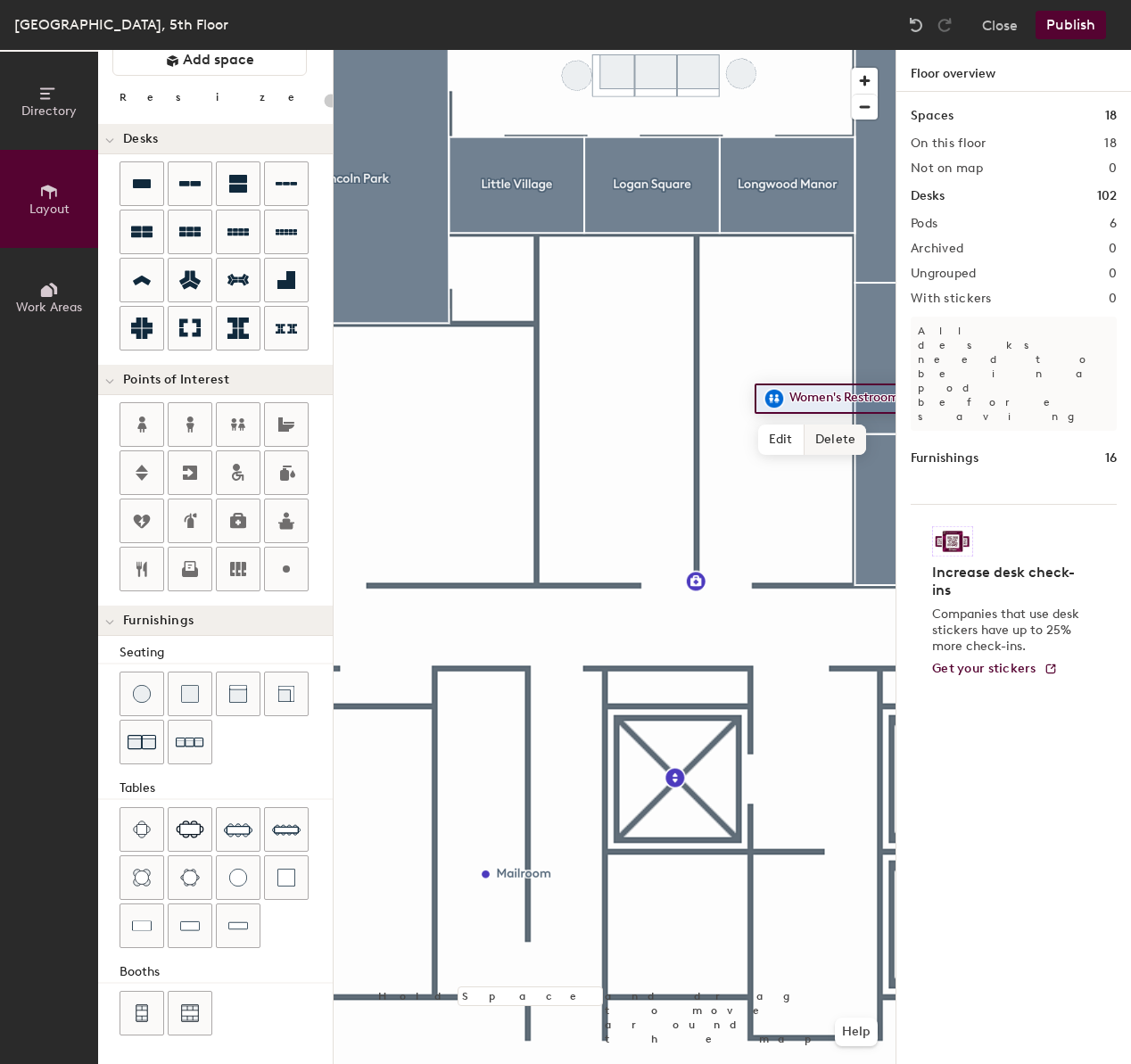
click at [817, 436] on span "Delete" at bounding box center [835, 439] width 62 height 31
click at [622, 418] on div "Directory Layout Work Areas Layout Add space Resize Desks Points of Interest Fu…" at bounding box center [565, 556] width 1131 height 1014
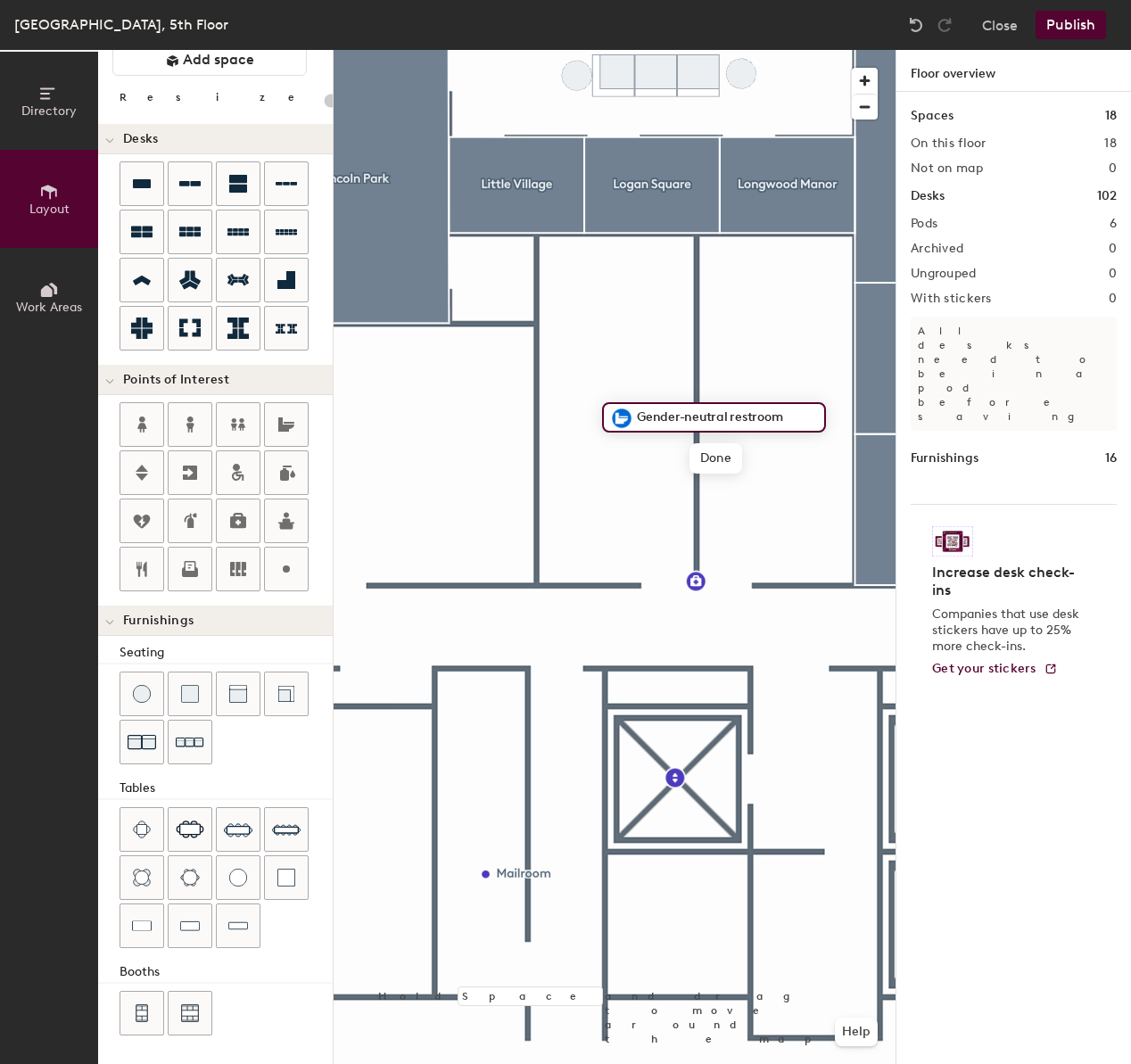
type input "20"
click at [714, 462] on span "Done" at bounding box center [715, 458] width 53 height 31
click at [634, 466] on span "Edit" at bounding box center [628, 458] width 47 height 31
click at [659, 464] on span "Done" at bounding box center [651, 458] width 53 height 31
click at [778, 419] on div "Directory Layout Work Areas Layout Add space Resize Desks Points of Interest Fu…" at bounding box center [565, 556] width 1131 height 1014
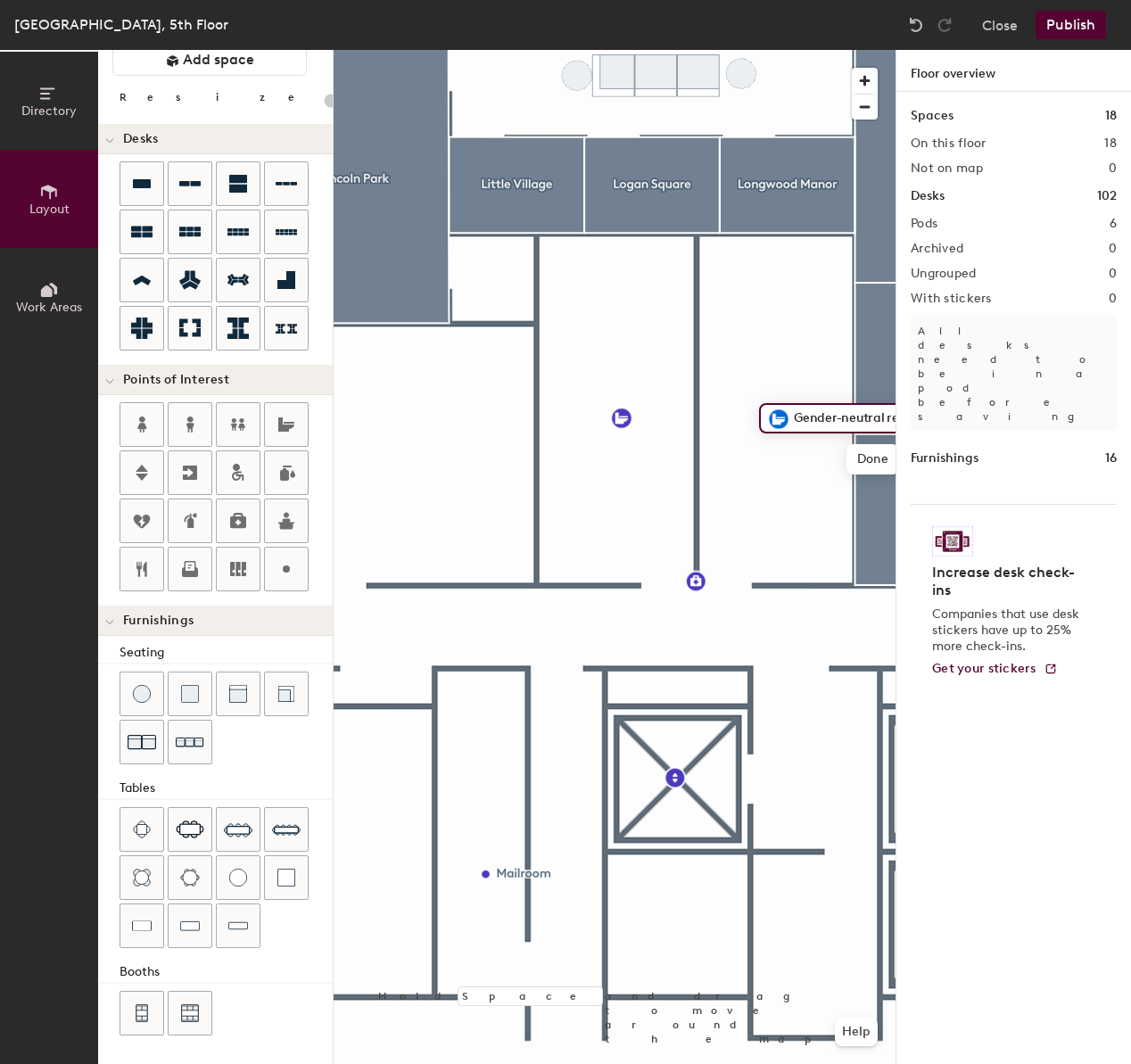
type input "20"
click at [812, 465] on span "Done" at bounding box center [808, 459] width 53 height 31
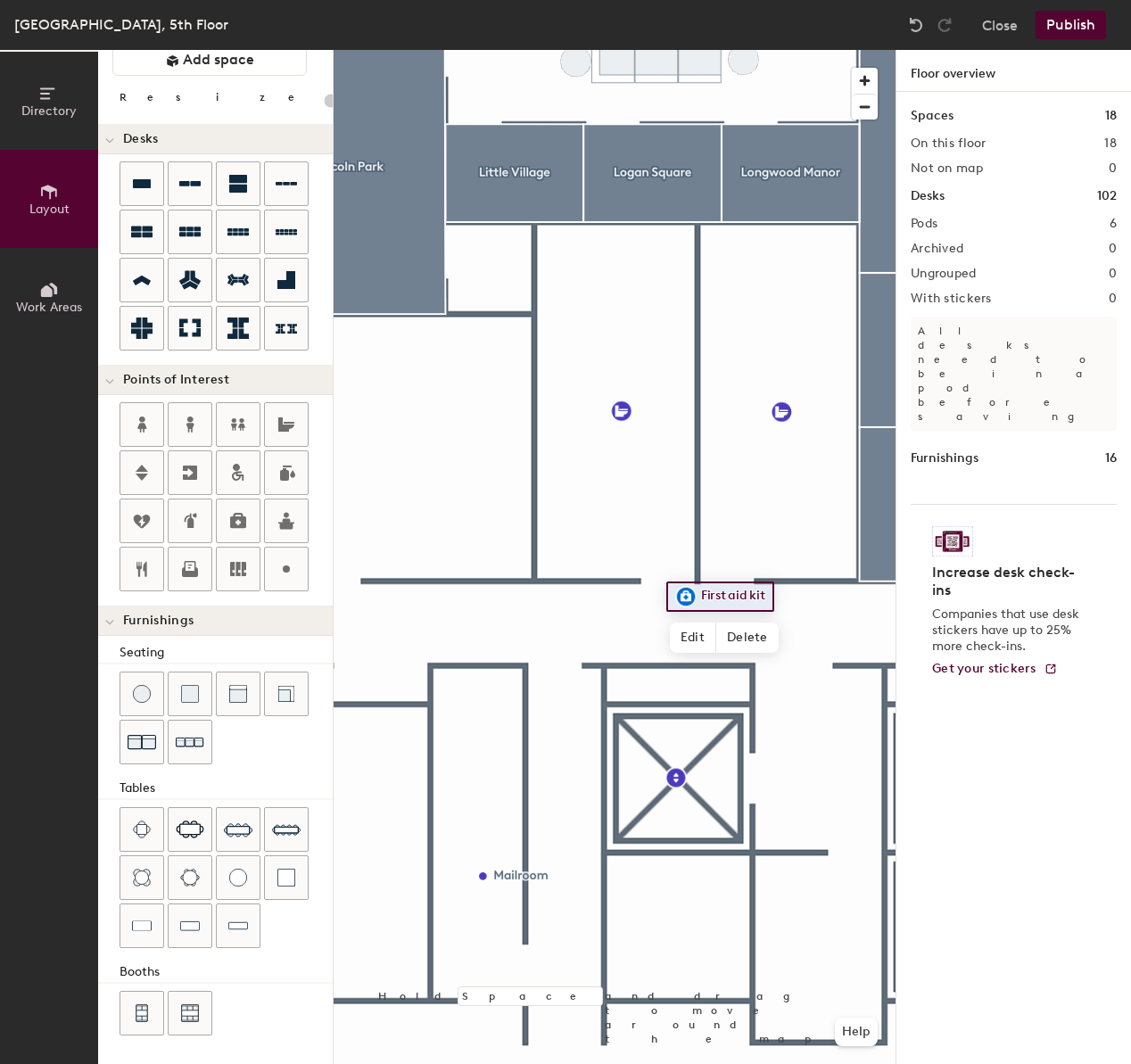
click at [718, 600] on div "Directory Layout Work Areas Layout Add space Resize Desks Points of Interest Fu…" at bounding box center [565, 556] width 1131 height 1014
drag, startPoint x: 144, startPoint y: 525, endPoint x: 713, endPoint y: 600, distance: 573.9
click at [711, 50] on div at bounding box center [614, 50] width 562 height 0
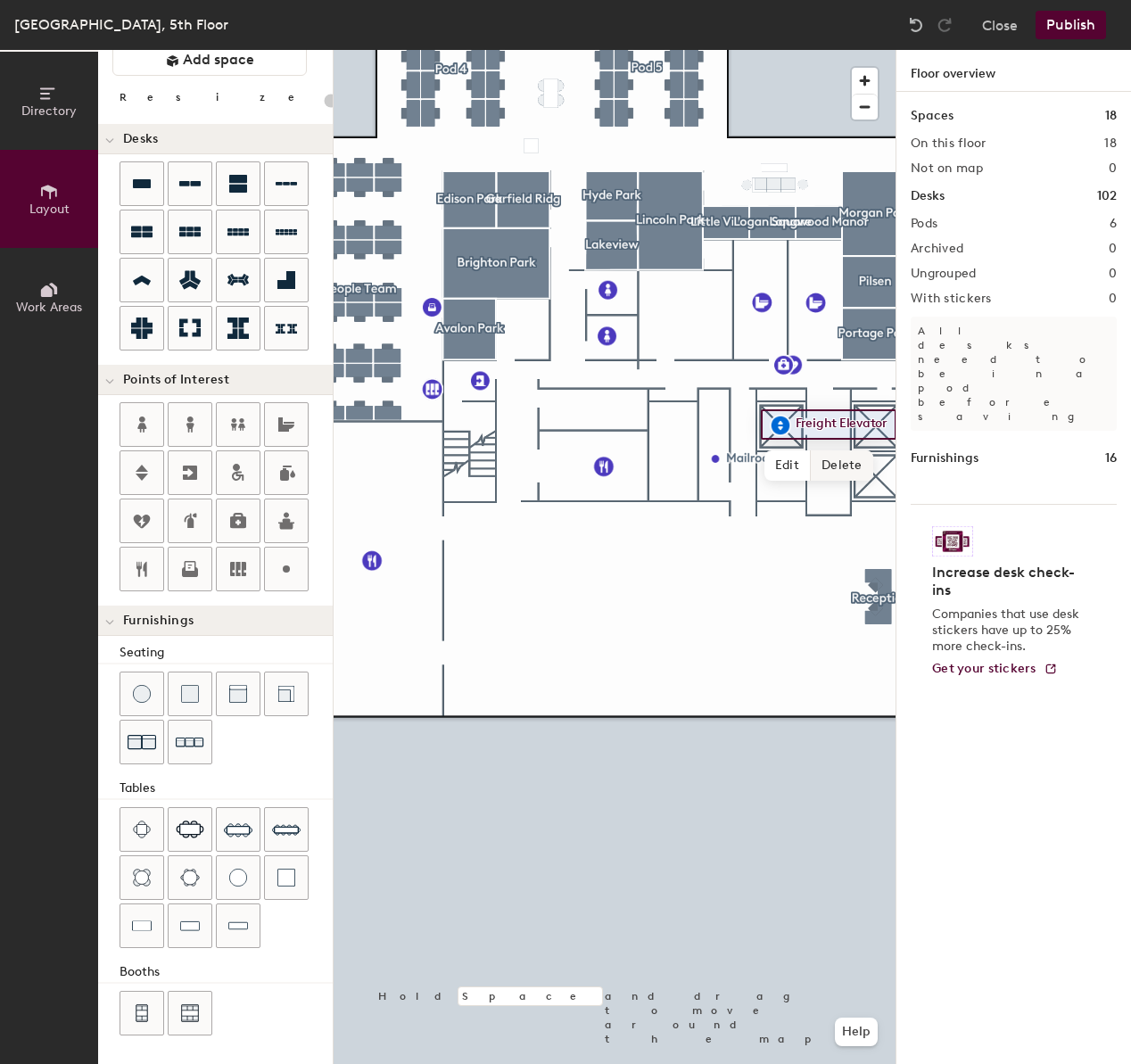
click at [845, 462] on span "Delete" at bounding box center [842, 465] width 62 height 31
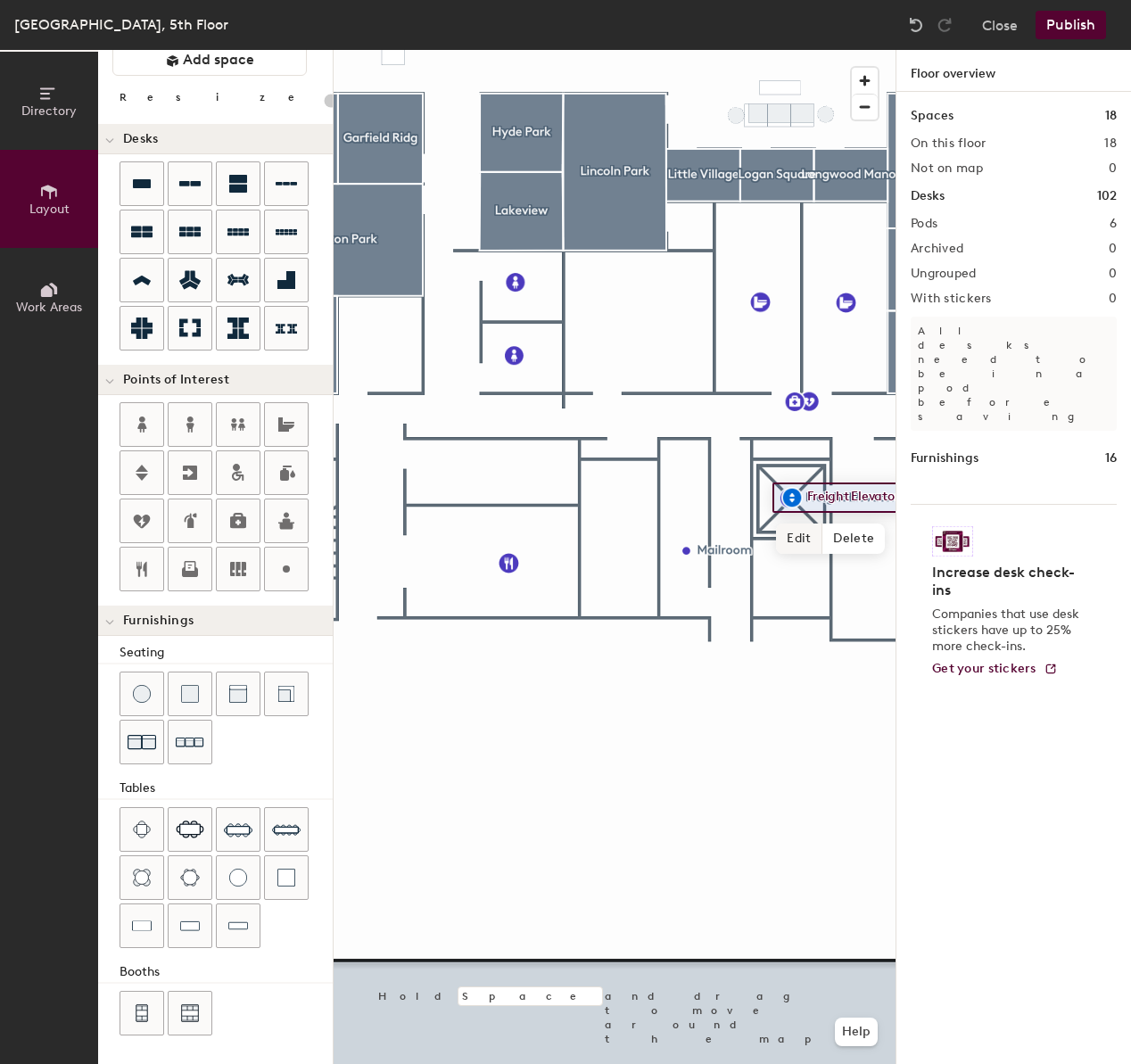
click at [773, 50] on div at bounding box center [614, 50] width 562 height 0
drag, startPoint x: 780, startPoint y: 543, endPoint x: 773, endPoint y: 733, distance: 190.1
click at [773, 732] on div at bounding box center [775, 734] width 4 height 4
click at [568, 322] on span "Delete" at bounding box center [577, 322] width 62 height 31
click at [588, 402] on span "Delete" at bounding box center [576, 396] width 62 height 31
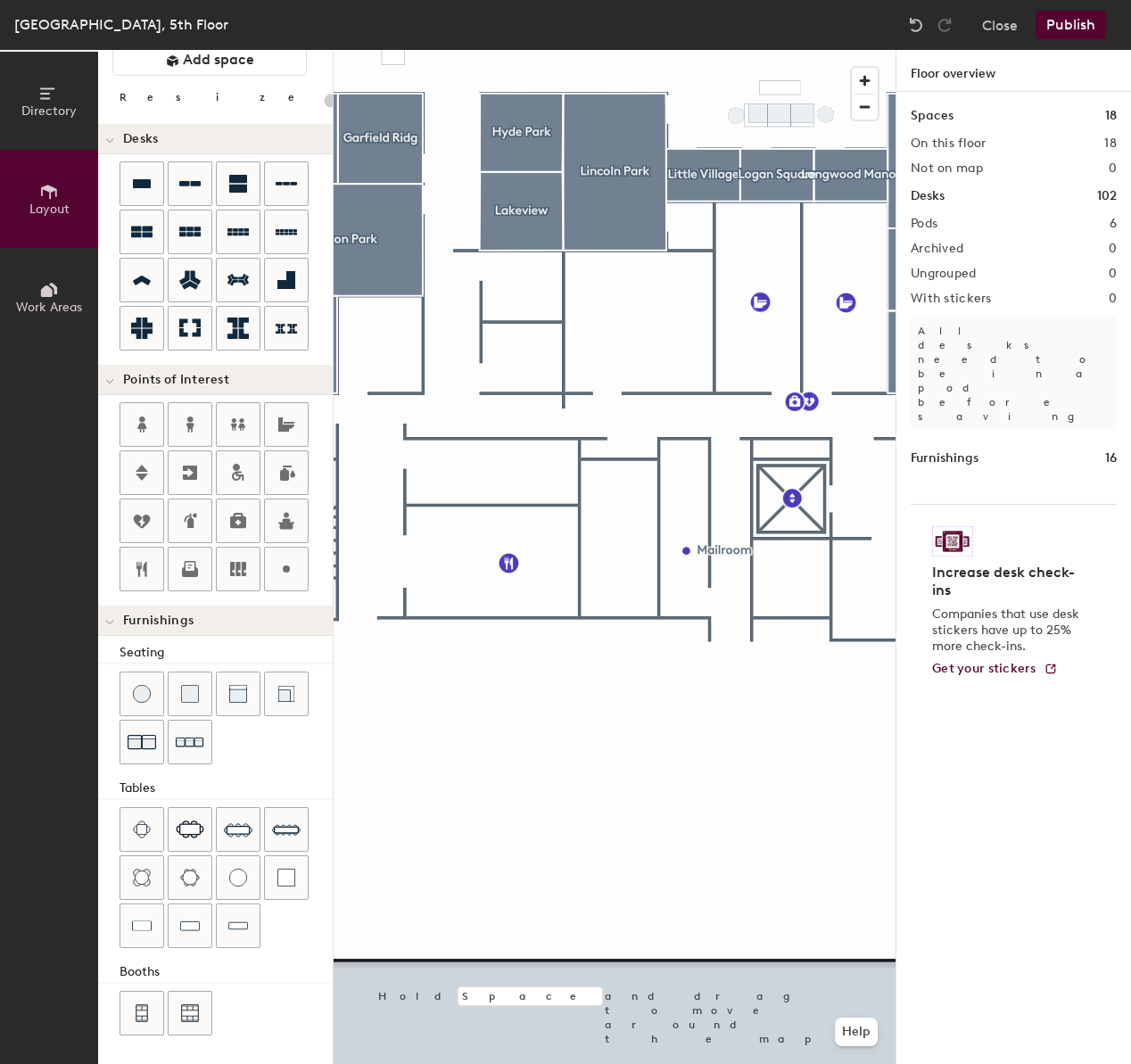
click at [523, 287] on div "Directory Layout Work Areas Layout Add space Resize Desks Points of Interest Fu…" at bounding box center [565, 556] width 1131 height 1014
type input "20"
type input "Restroom"
click at [543, 328] on span "Done" at bounding box center [556, 326] width 53 height 31
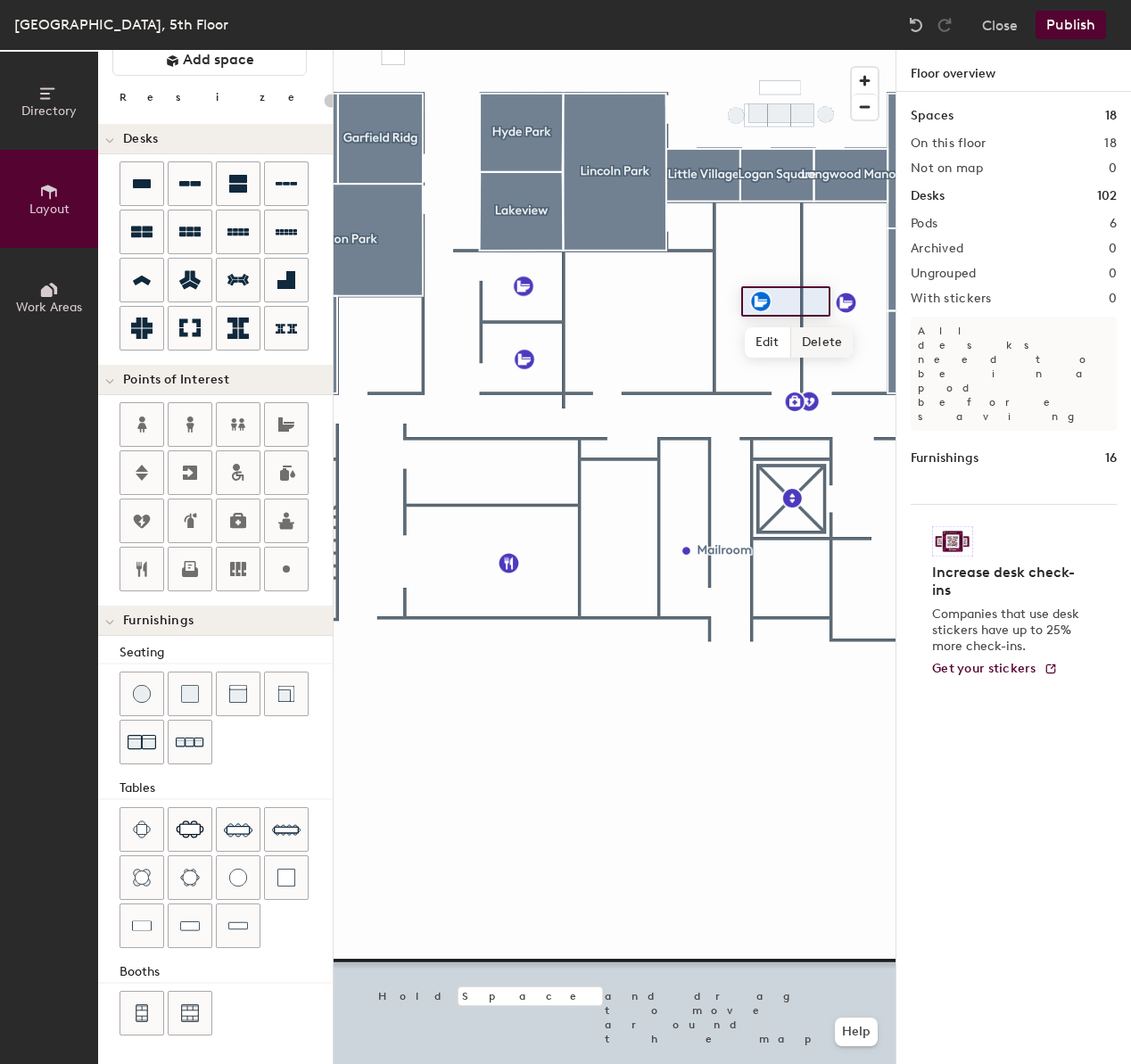
click at [800, 340] on span "Delete" at bounding box center [822, 342] width 62 height 31
click at [843, 50] on div at bounding box center [614, 50] width 562 height 0
click at [886, 342] on span "Delete" at bounding box center [907, 342] width 62 height 31
click at [869, 340] on span "Done" at bounding box center [881, 346] width 53 height 31
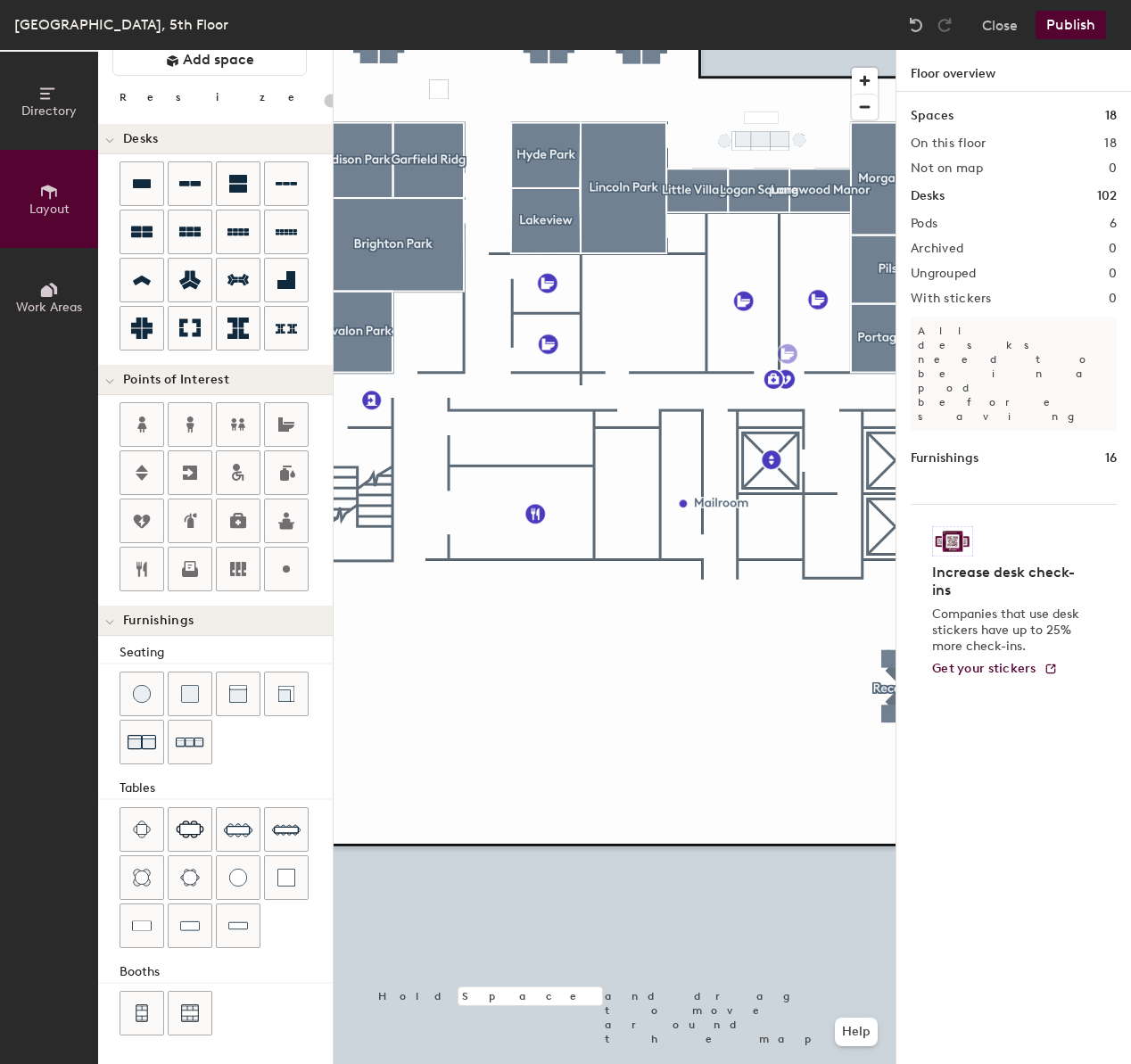
click at [1061, 21] on button "Publish" at bounding box center [1070, 25] width 70 height 29
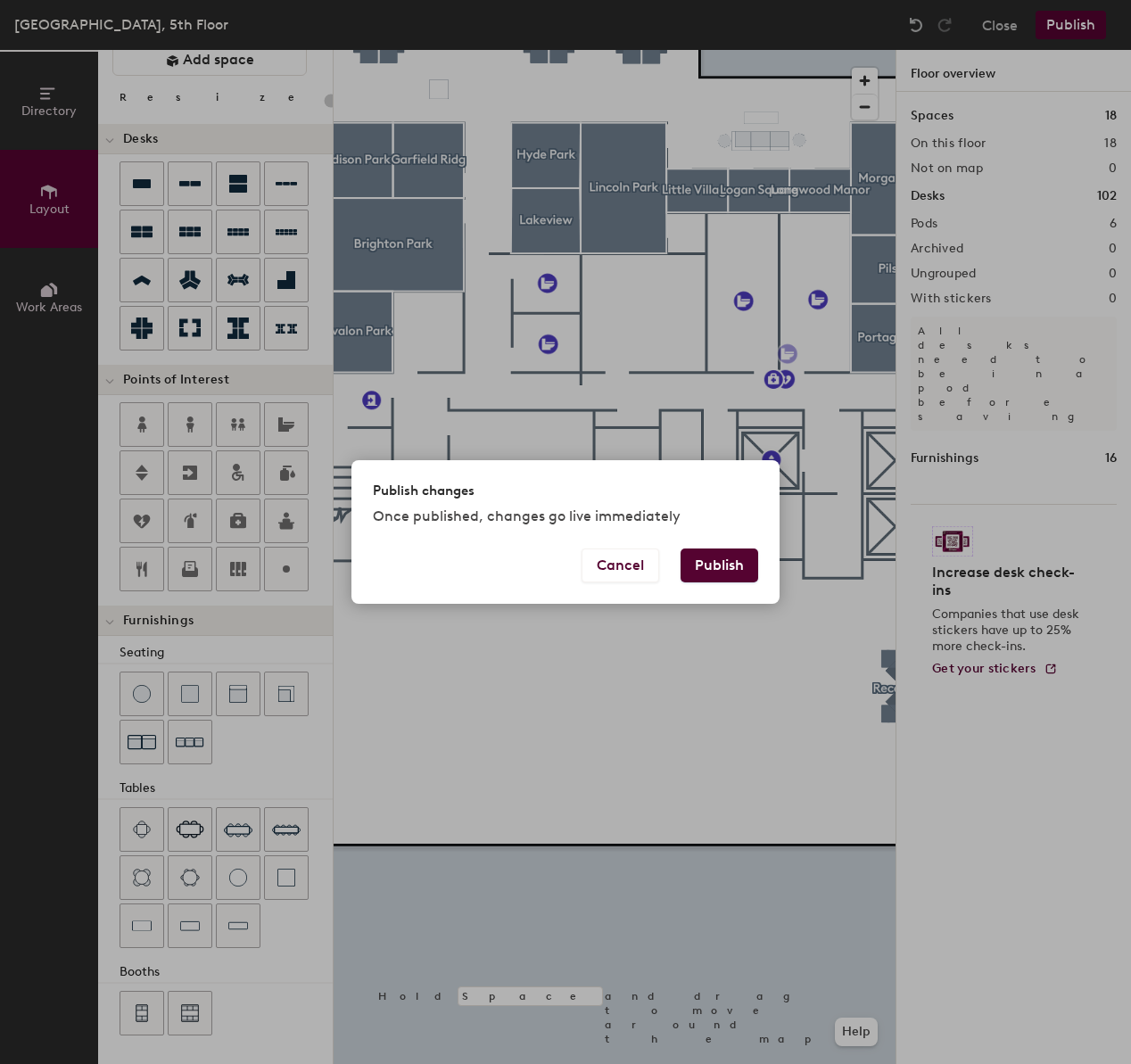
click at [714, 567] on button "Publish" at bounding box center [719, 565] width 77 height 34
type input "20"
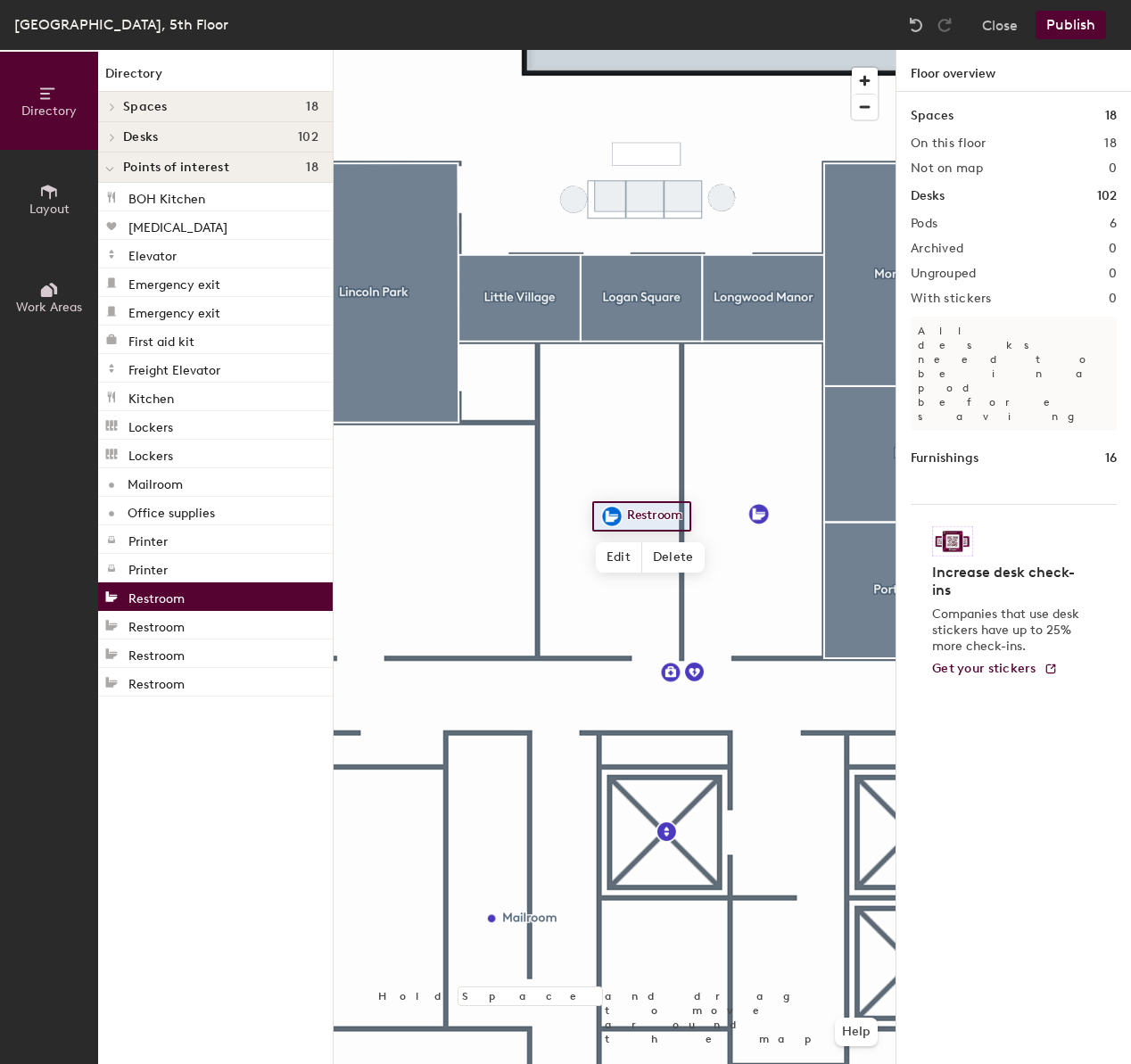
click at [51, 187] on icon at bounding box center [49, 191] width 16 height 14
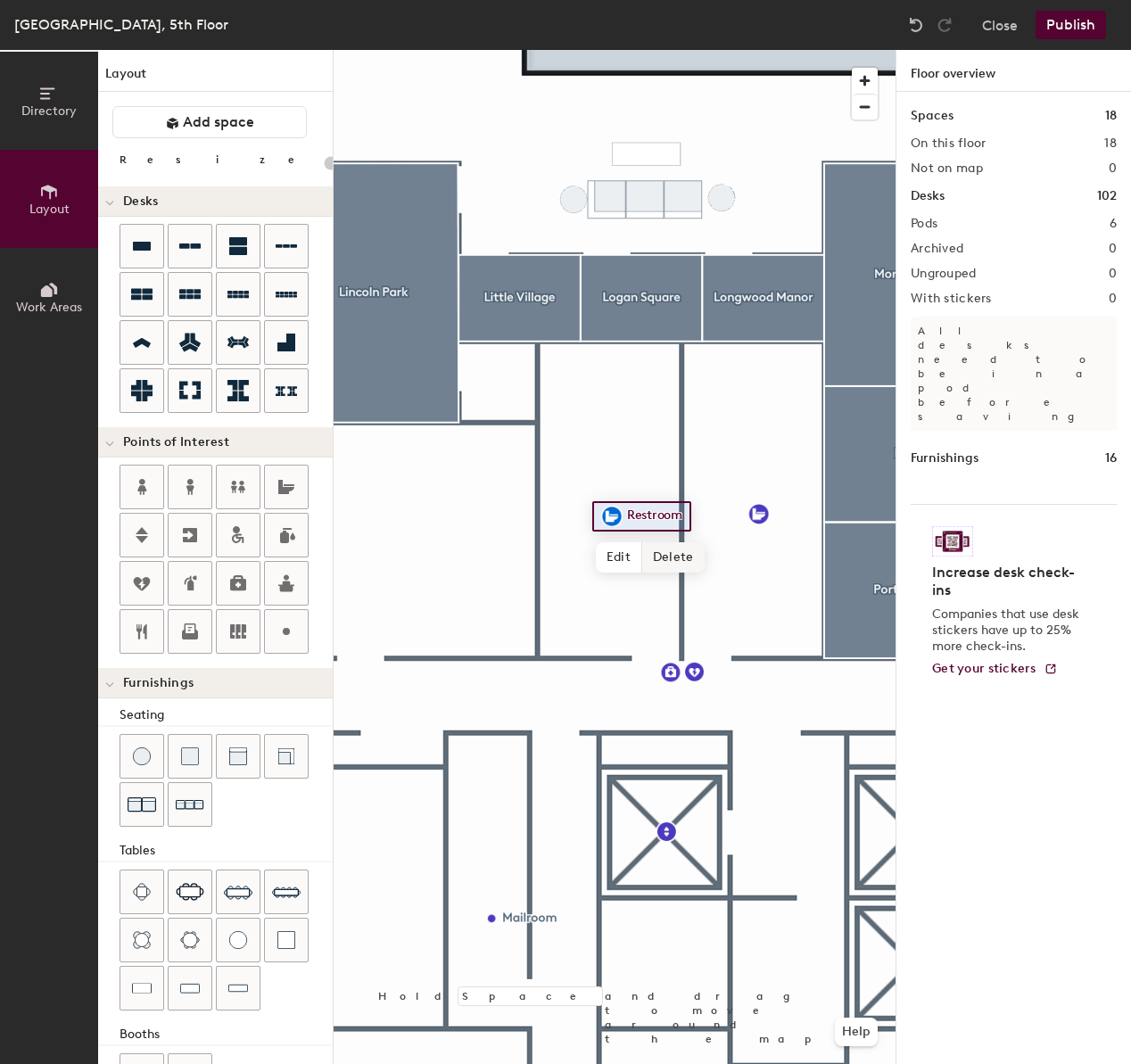
click at [660, 555] on span "Delete" at bounding box center [673, 557] width 62 height 31
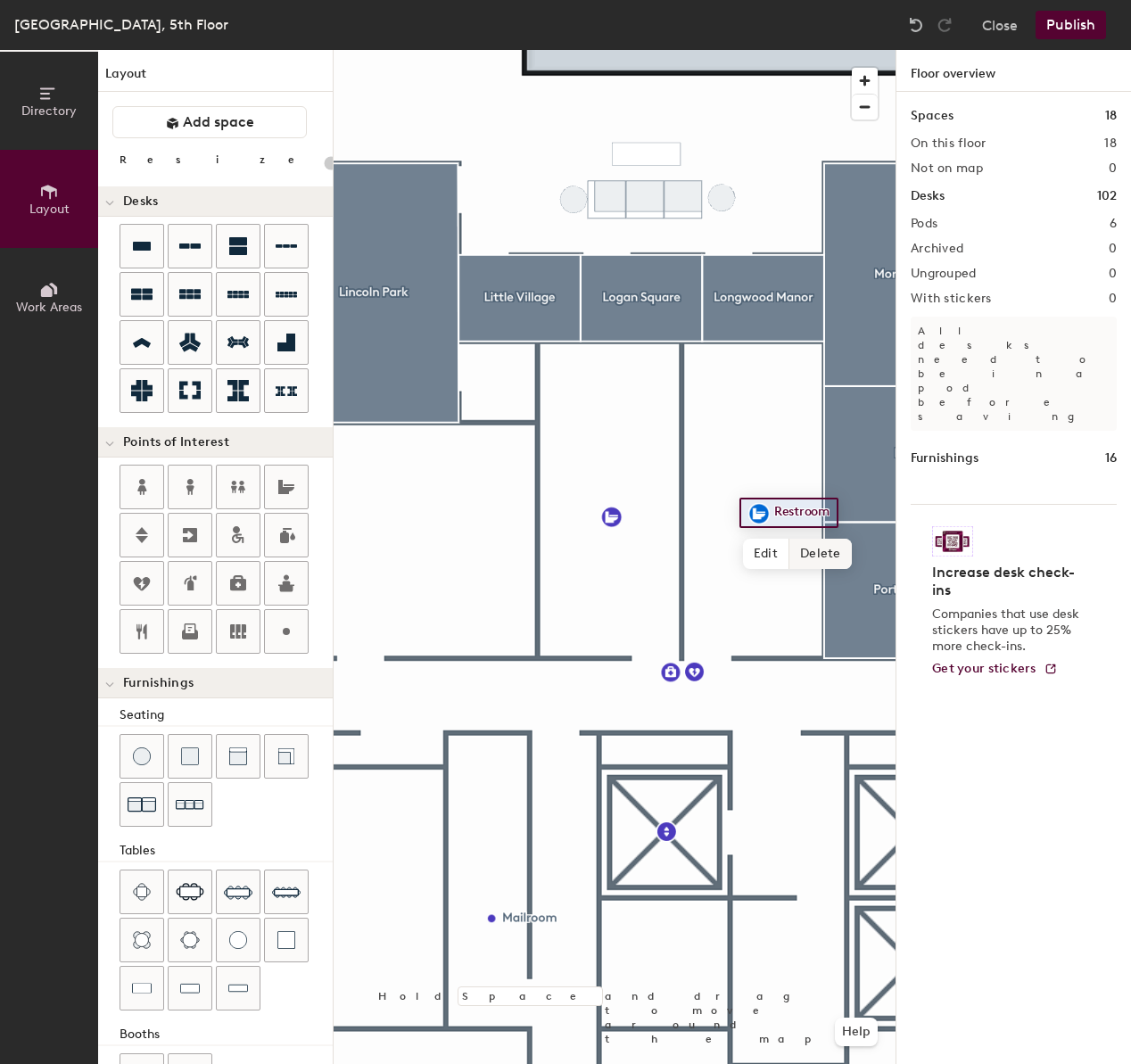
click at [812, 550] on span "Delete" at bounding box center [820, 553] width 62 height 31
click at [612, 506] on div "Directory Layout Work Areas Layout Add space Resize Desks Points of Interest Fu…" at bounding box center [565, 556] width 1131 height 1014
click at [647, 544] on span "Done" at bounding box center [644, 545] width 53 height 31
click at [787, 545] on span "Done" at bounding box center [785, 546] width 53 height 31
click at [776, 50] on div at bounding box center [614, 50] width 562 height 0
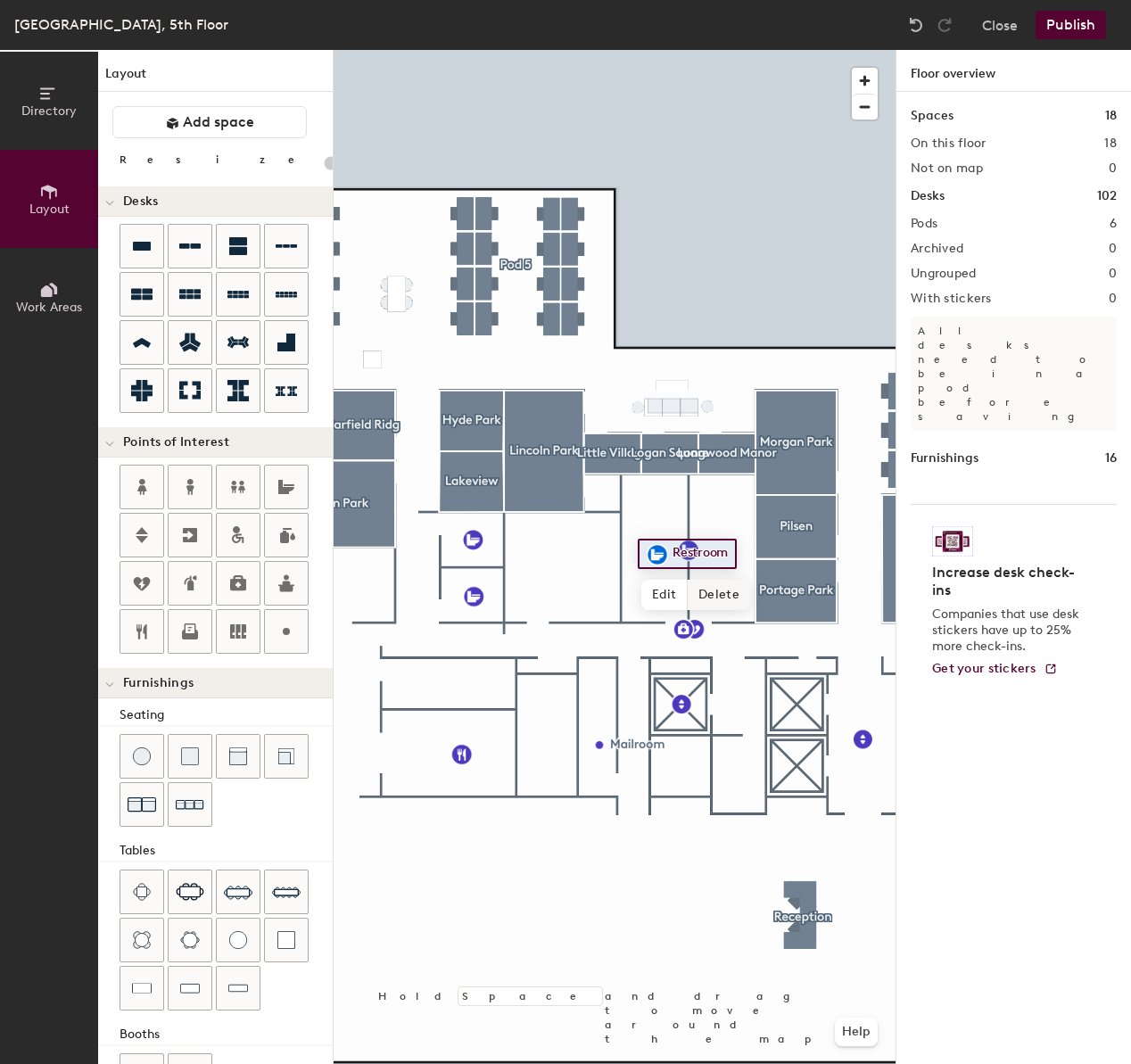
click at [720, 591] on span "Delete" at bounding box center [719, 595] width 62 height 31
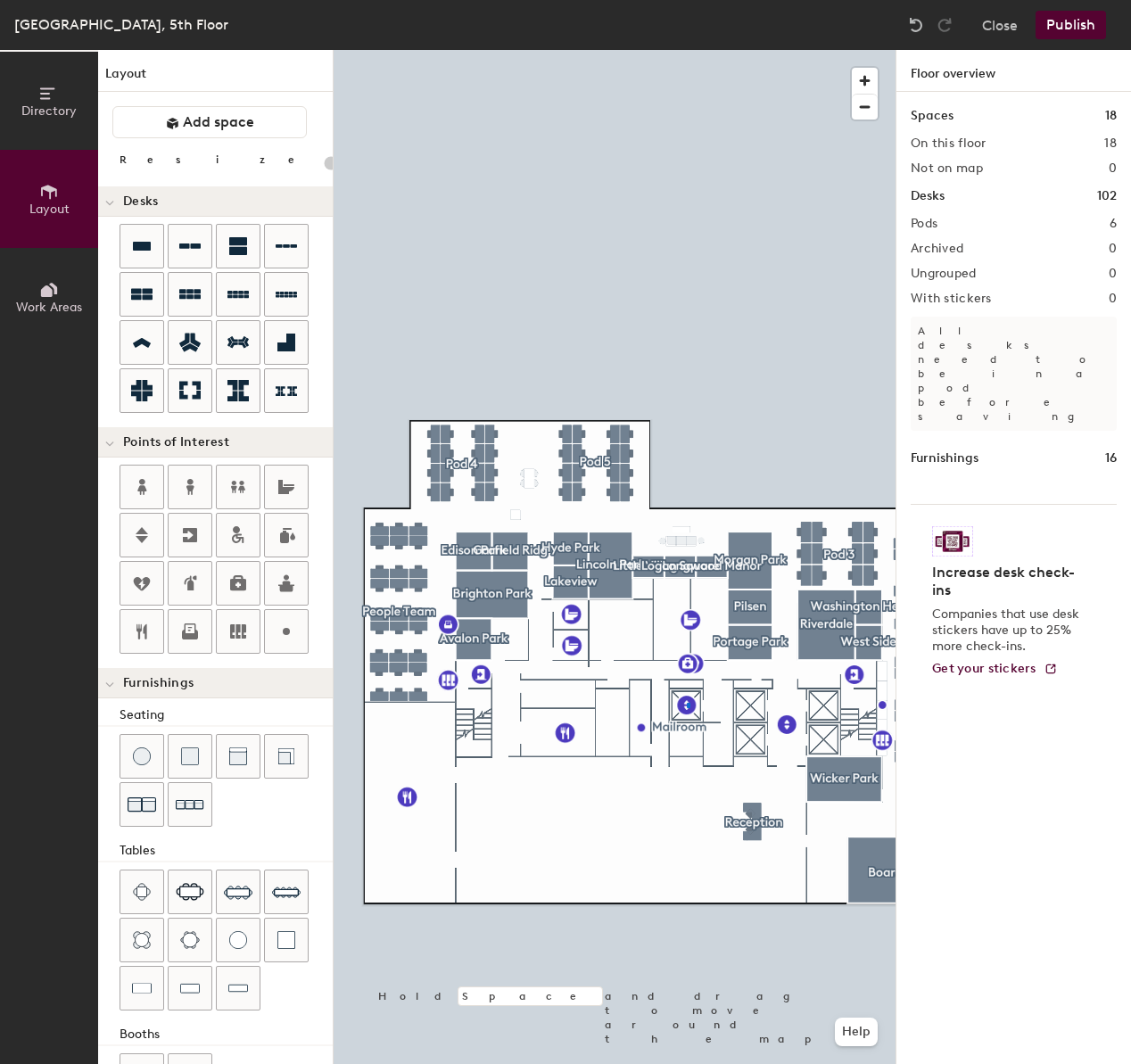
click at [687, 50] on div at bounding box center [614, 50] width 562 height 0
click at [680, 50] on div at bounding box center [614, 50] width 562 height 0
click at [695, 50] on div at bounding box center [614, 50] width 562 height 0
click at [659, 50] on div at bounding box center [614, 50] width 562 height 0
click at [577, 50] on div at bounding box center [614, 50] width 562 height 0
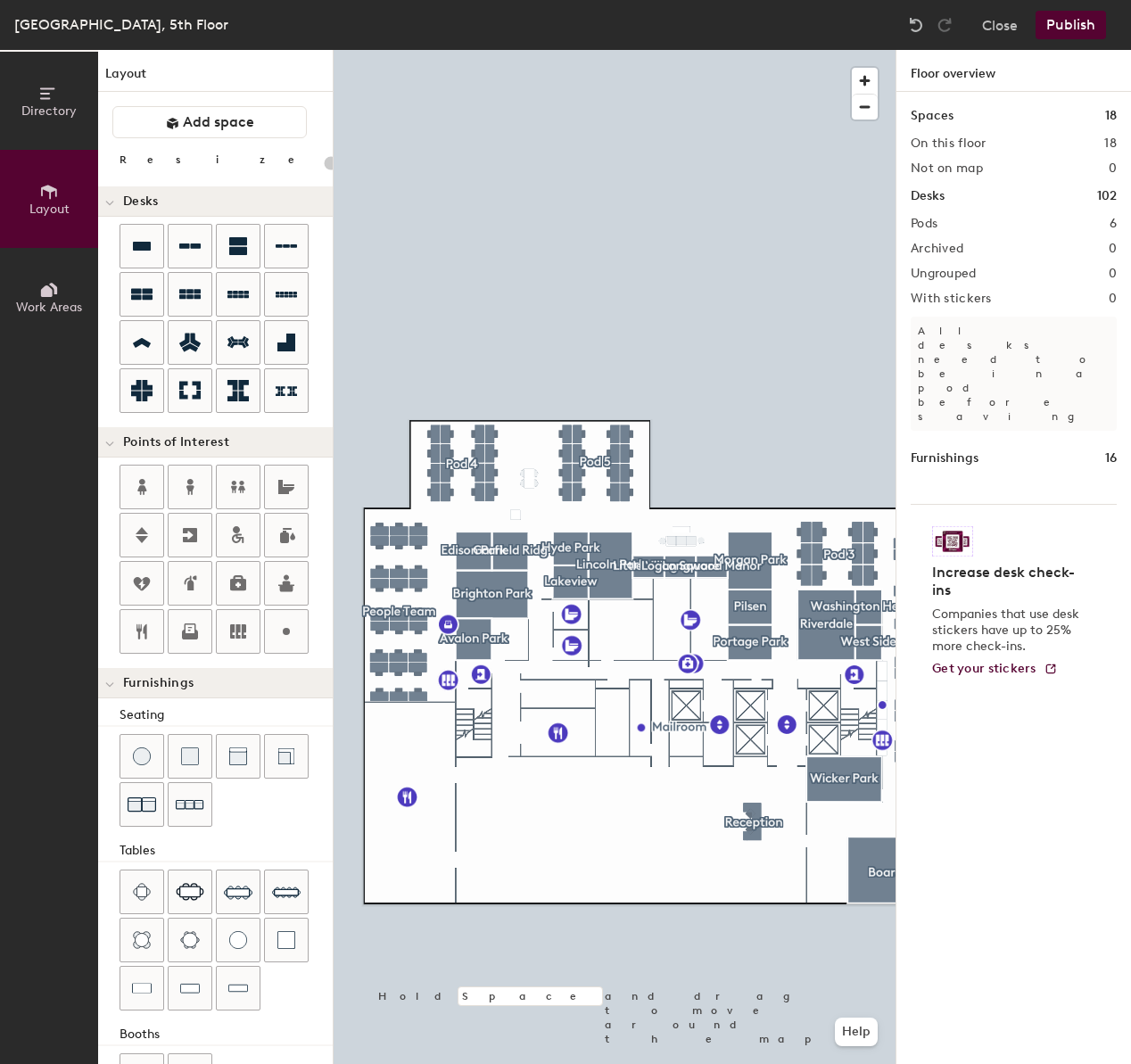
click at [555, 50] on div at bounding box center [614, 50] width 562 height 0
click at [606, 771] on span "Delete" at bounding box center [620, 773] width 62 height 31
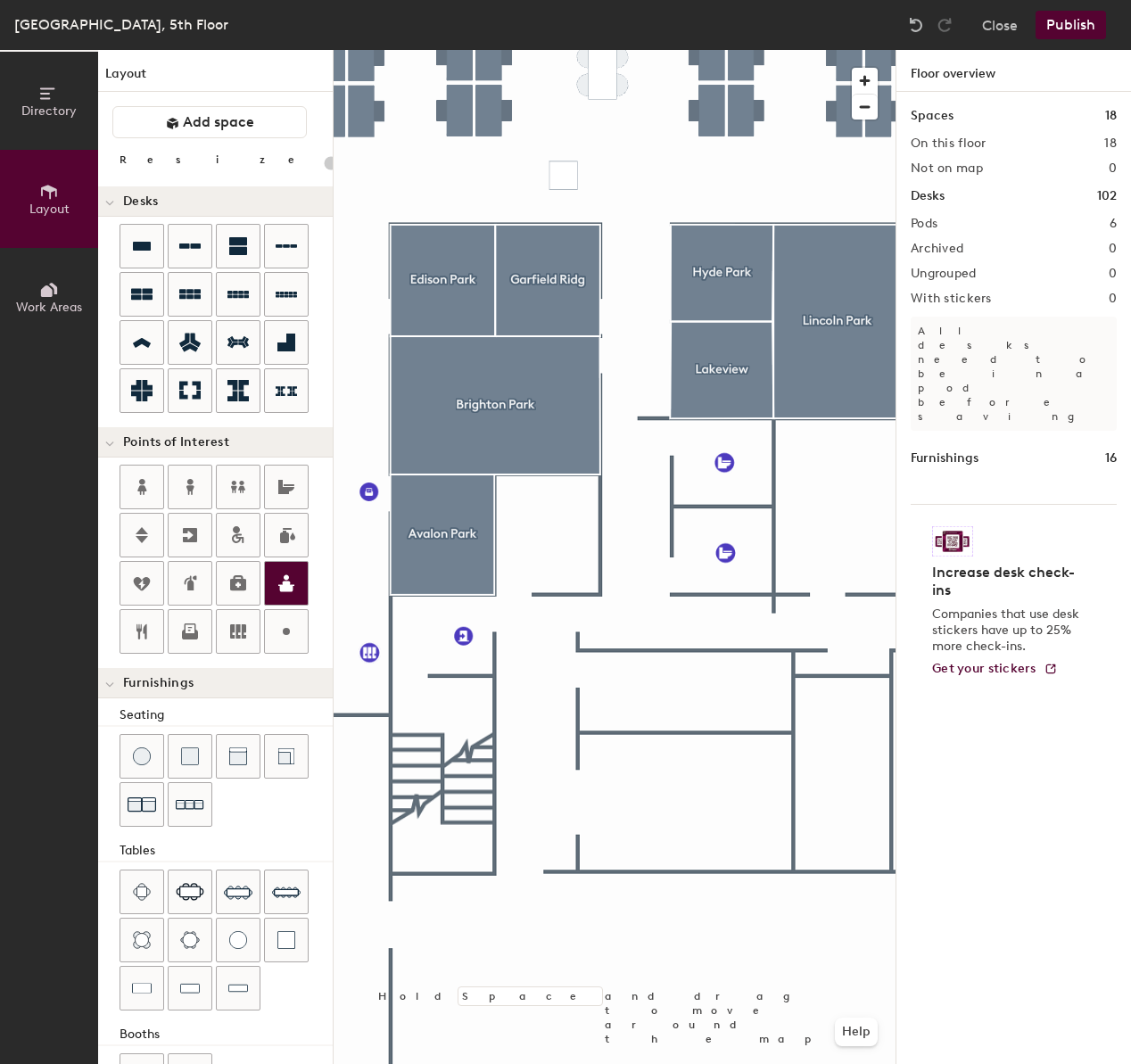
click at [509, 617] on div "Directory Layout Work Areas Layout Add space Resize Desks Points of Interest Fu…" at bounding box center [565, 556] width 1131 height 1014
click at [585, 50] on div at bounding box center [614, 50] width 562 height 0
drag, startPoint x: 196, startPoint y: 529, endPoint x: 439, endPoint y: 637, distance: 265.9
click at [439, 50] on div at bounding box center [614, 50] width 562 height 0
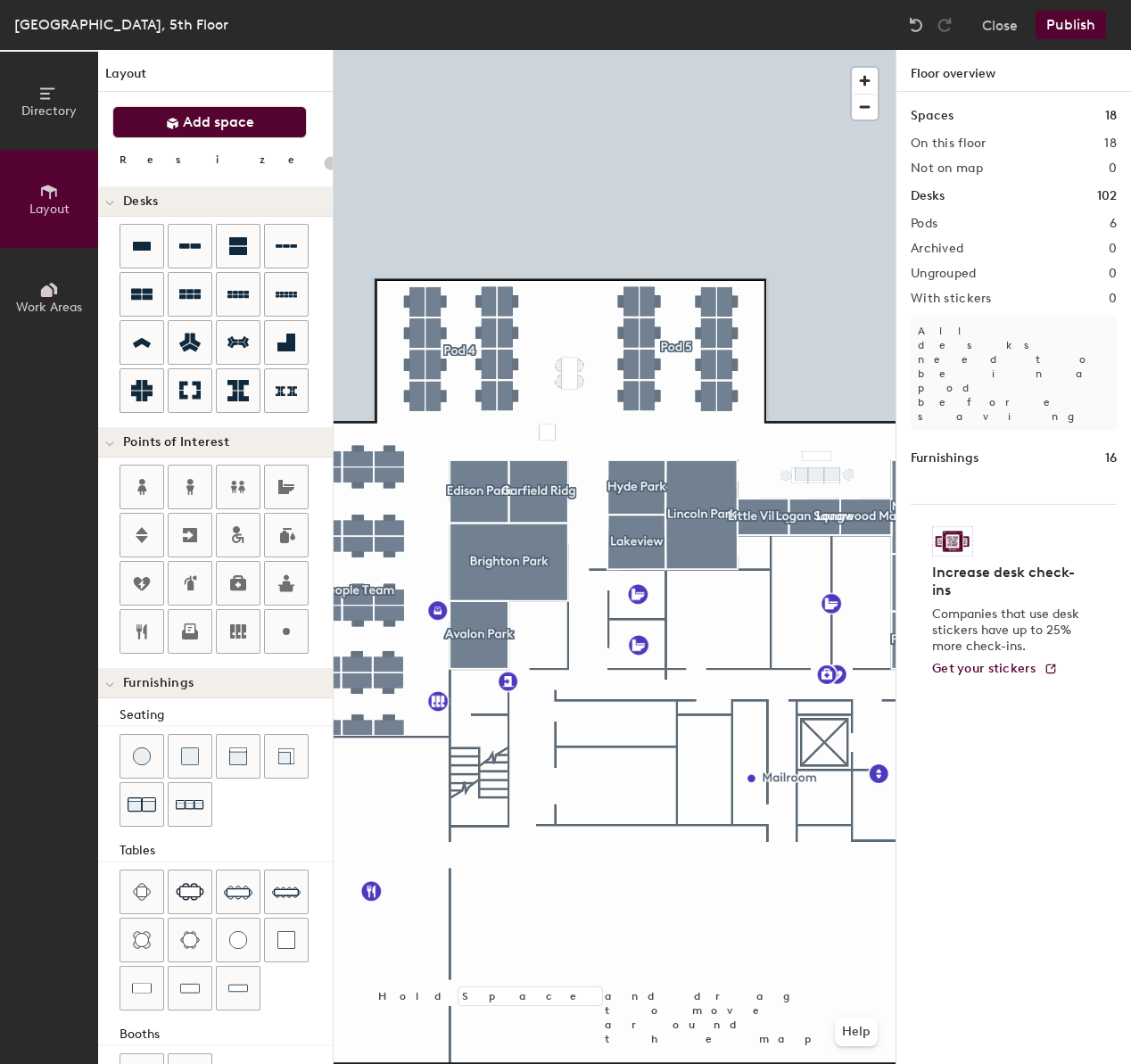
click at [186, 113] on span "Add space" at bounding box center [218, 122] width 71 height 18
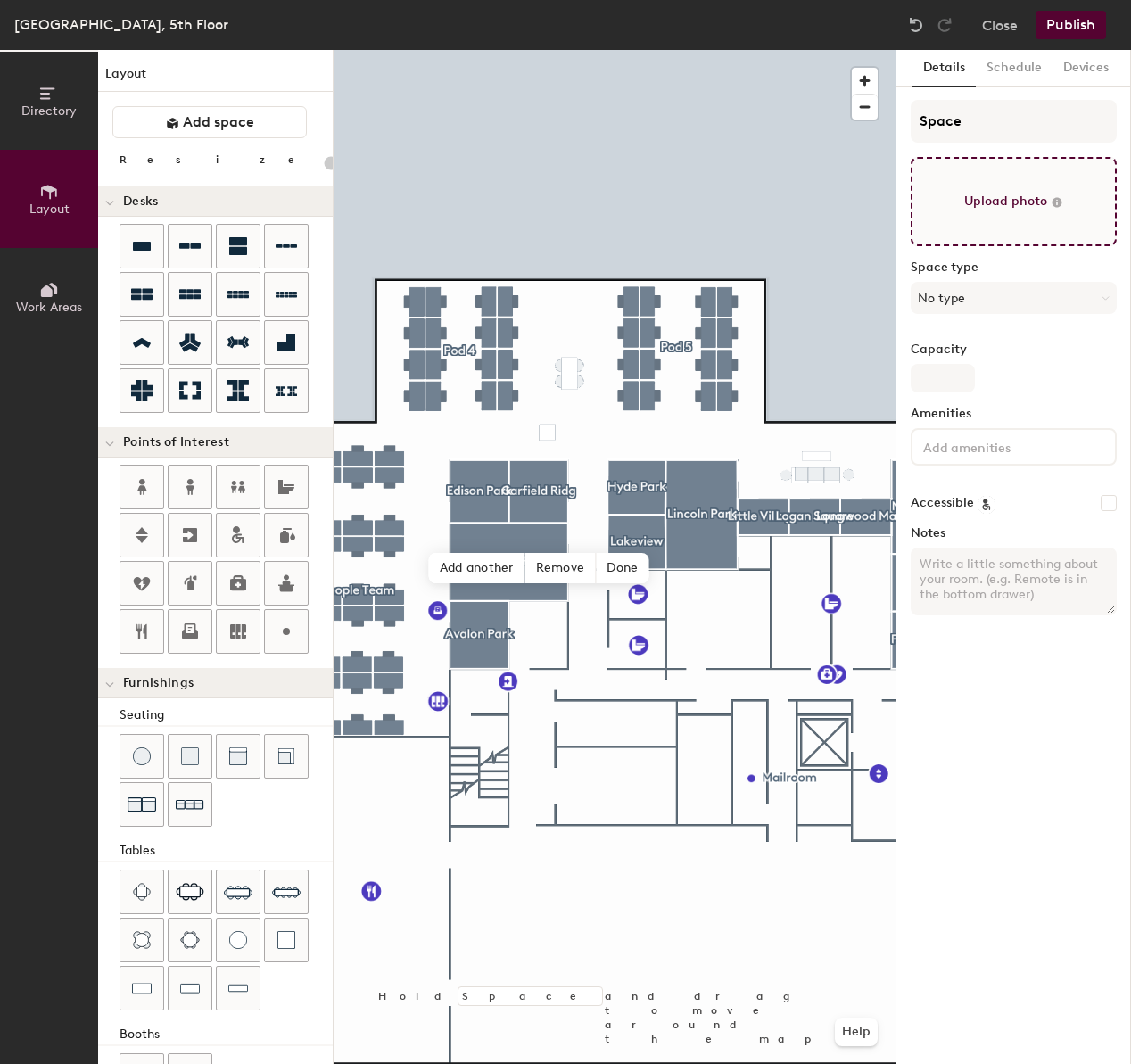
type input "20"
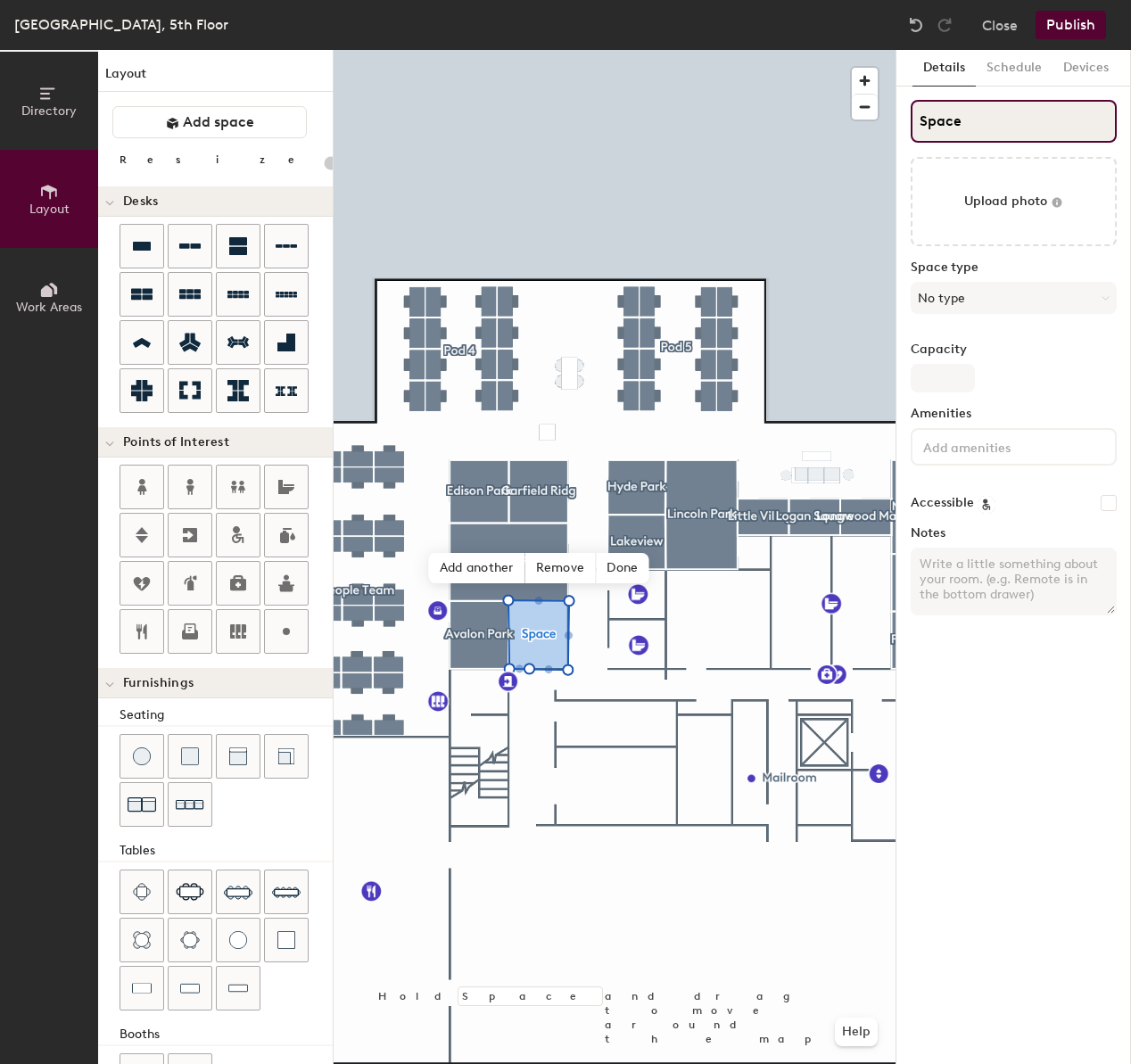
click at [997, 114] on input "Space" at bounding box center [1013, 121] width 206 height 43
click at [997, 115] on input "Space" at bounding box center [1013, 121] width 206 height 43
click at [997, 114] on input "Space" at bounding box center [1013, 121] width 206 height 43
type input "Mo"
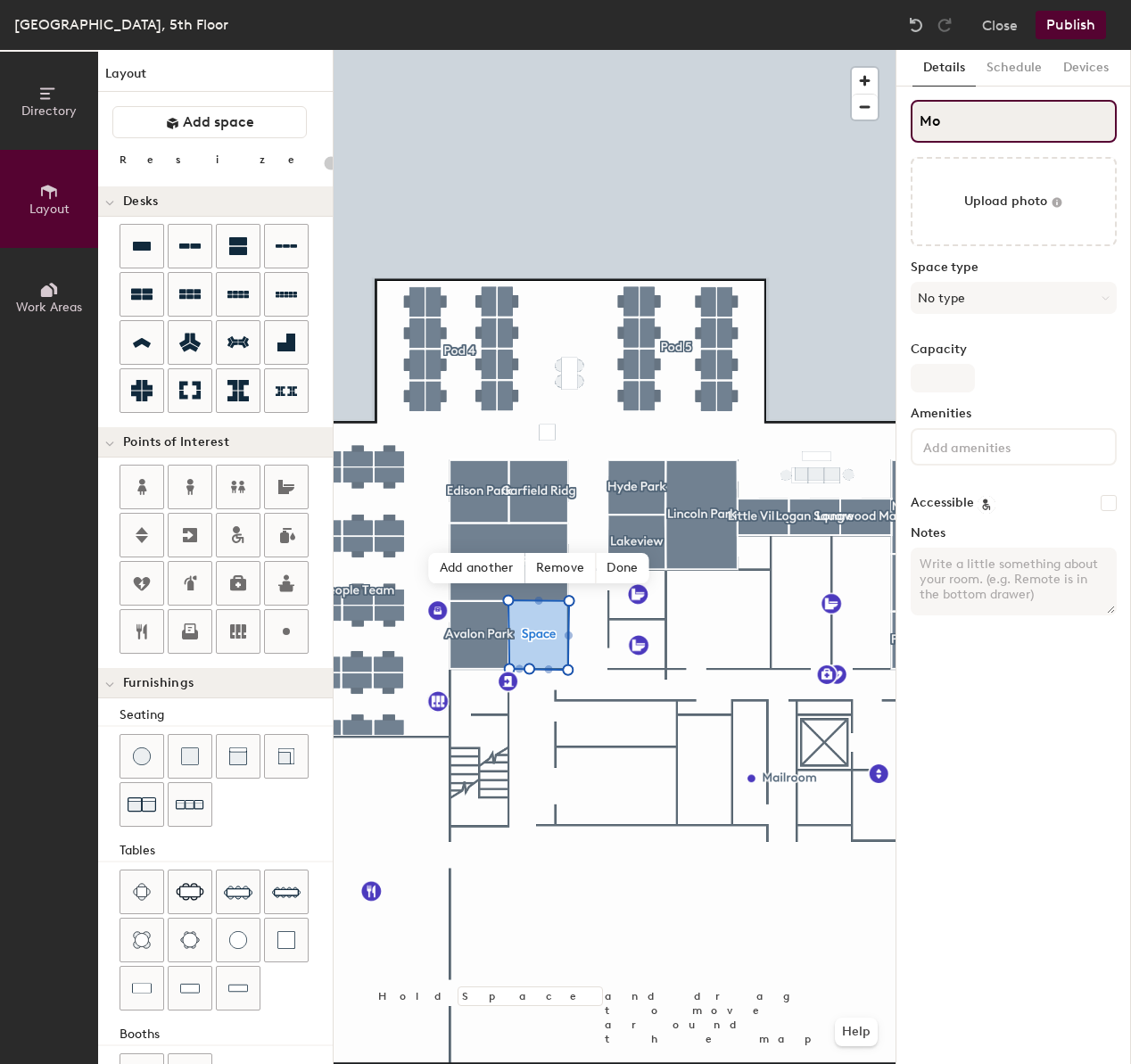
type input "20"
type input "Mother"
type input "20"
type input "Mother's"
type input "20"
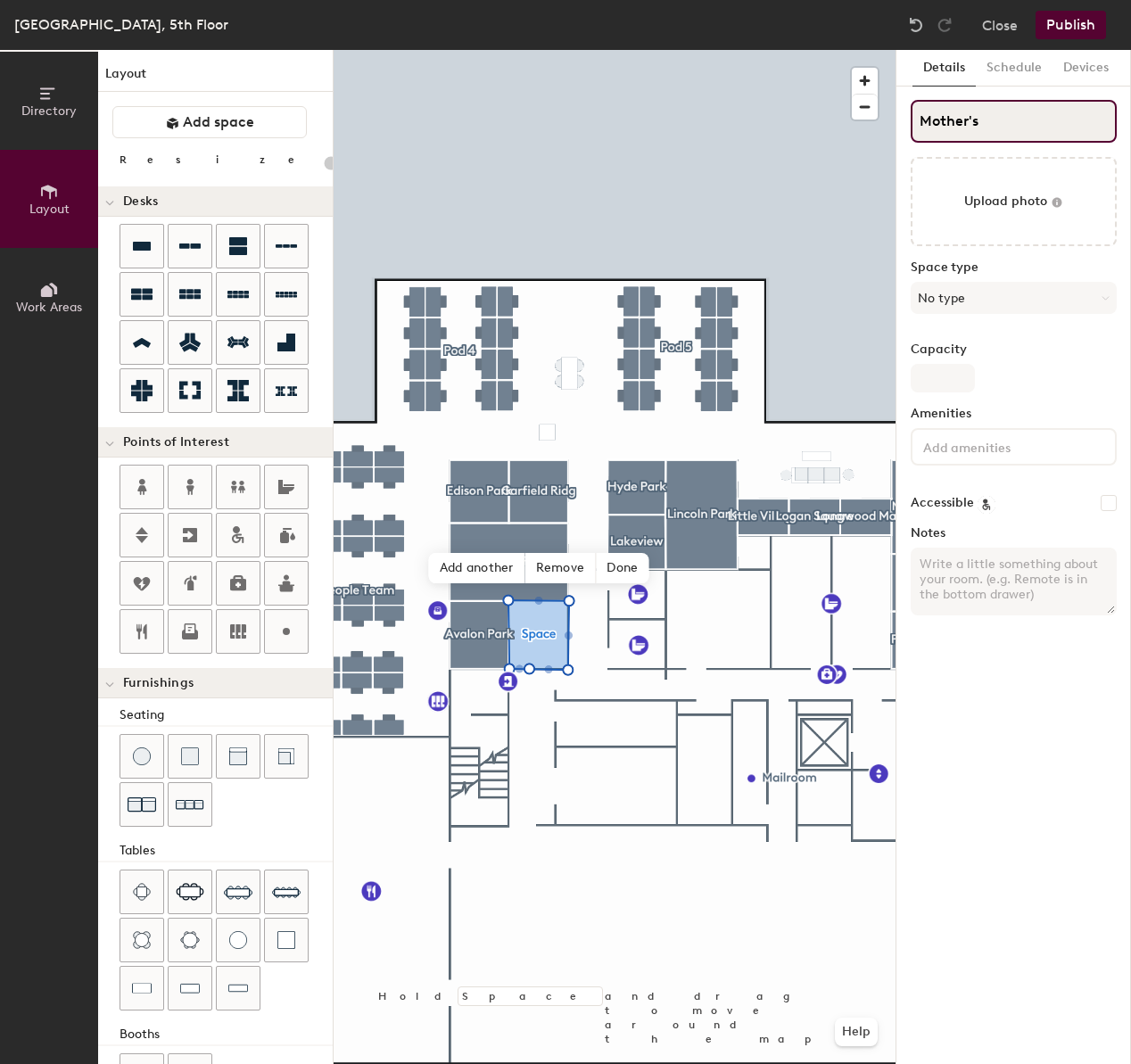
type input "Mother's"
type input "20"
type input "Mother's Ro"
type input "20"
type input "Mother's Room"
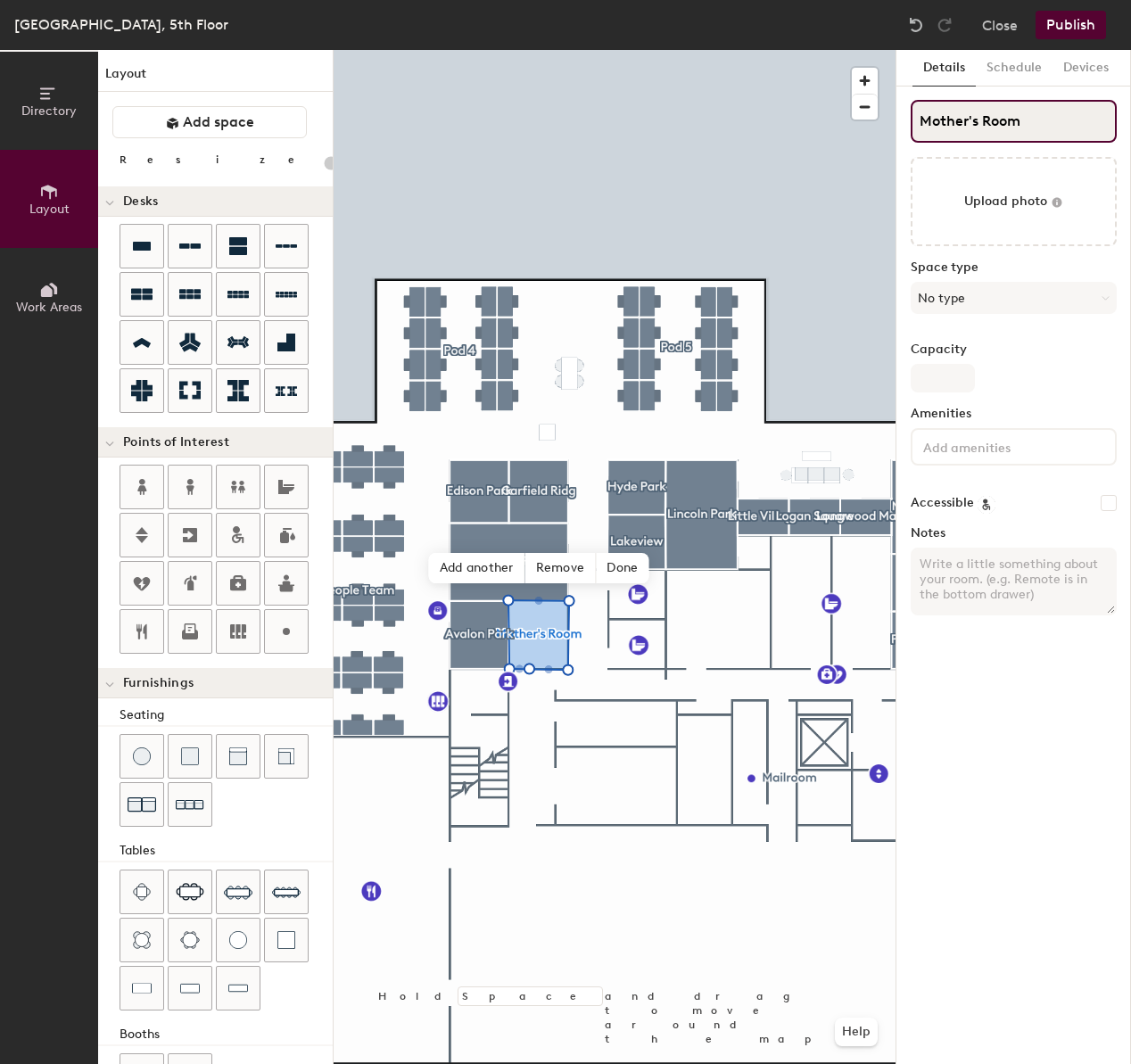
type input "20"
click at [971, 120] on input "Mother's Room" at bounding box center [1013, 121] width 206 height 43
type input "Mo"
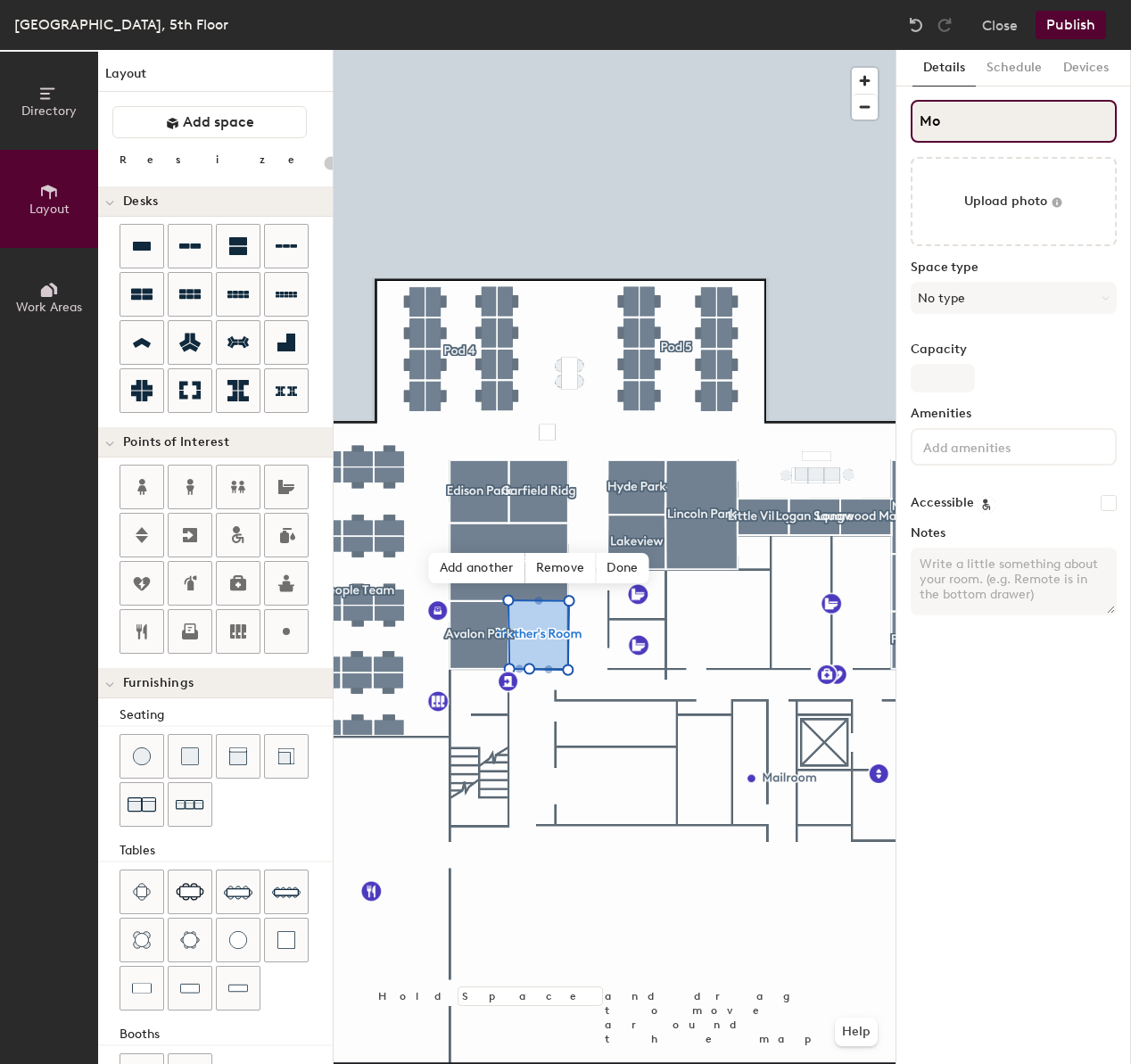
type input "20"
type input "Moth"
type input "20"
type input "Mothering"
type input "20"
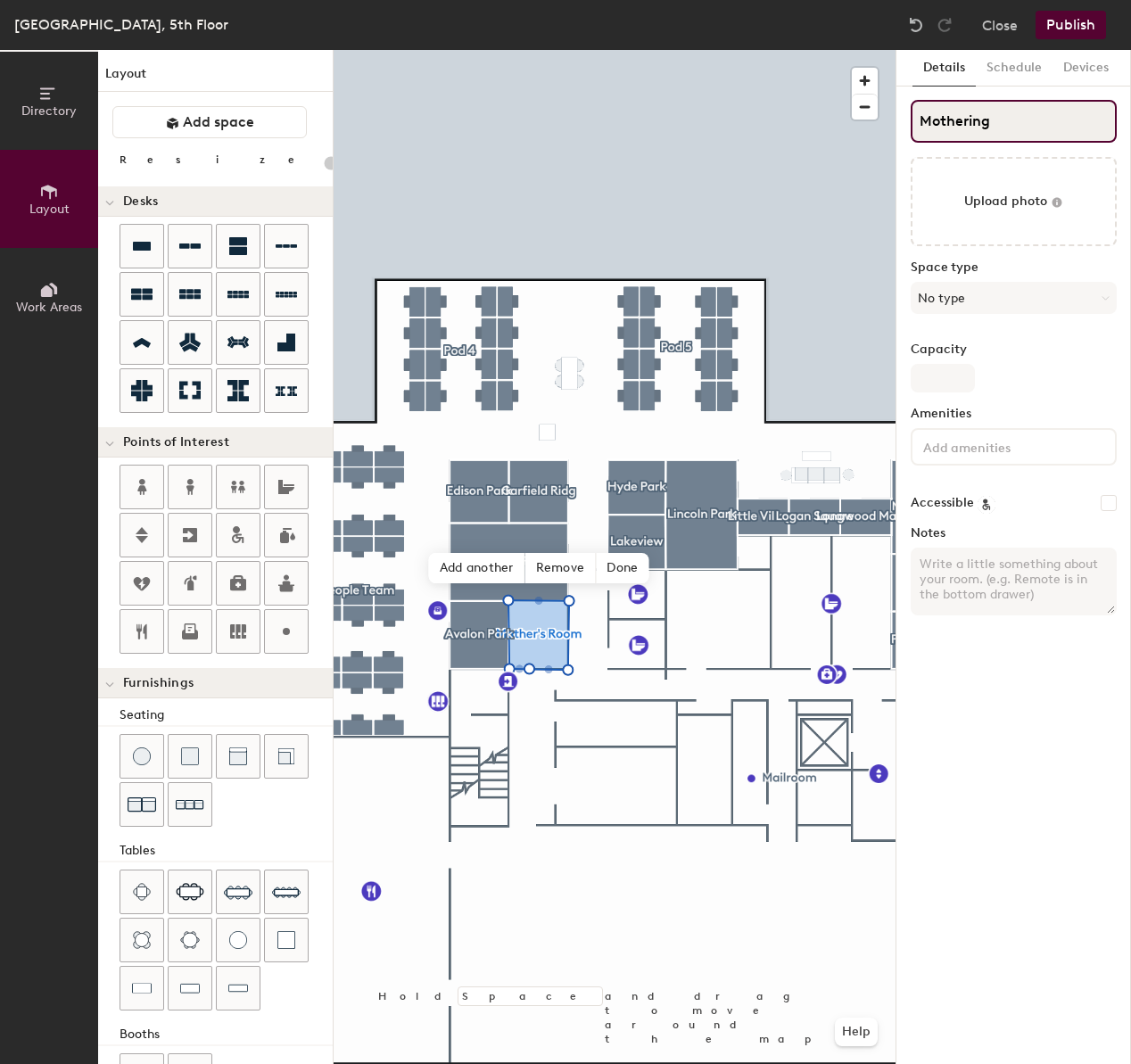
type input "Mothering"
type input "20"
type input "Mothering Ro"
type input "20"
type input "Mothering Room"
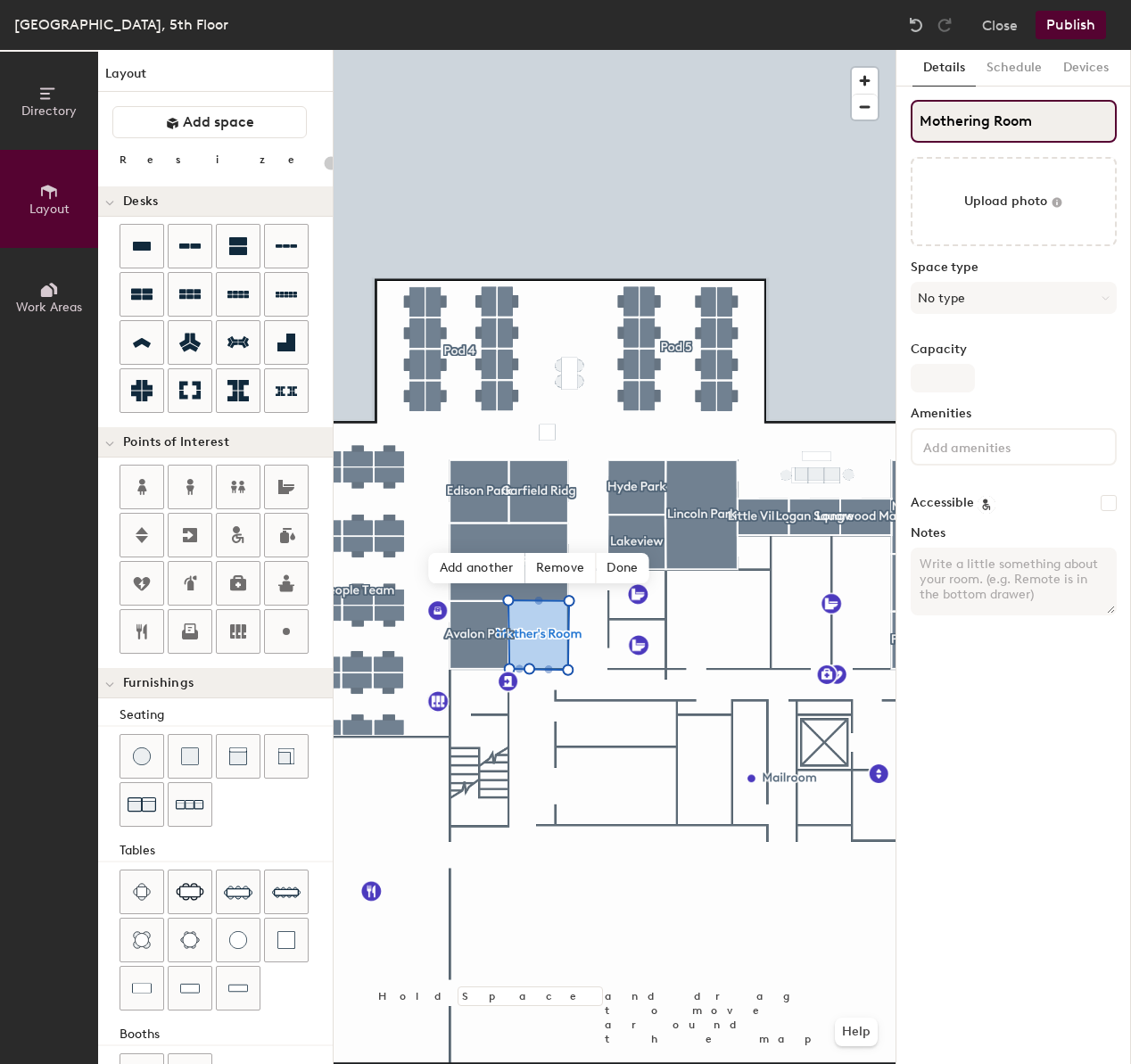
type input "20"
type input "Mothering Room"
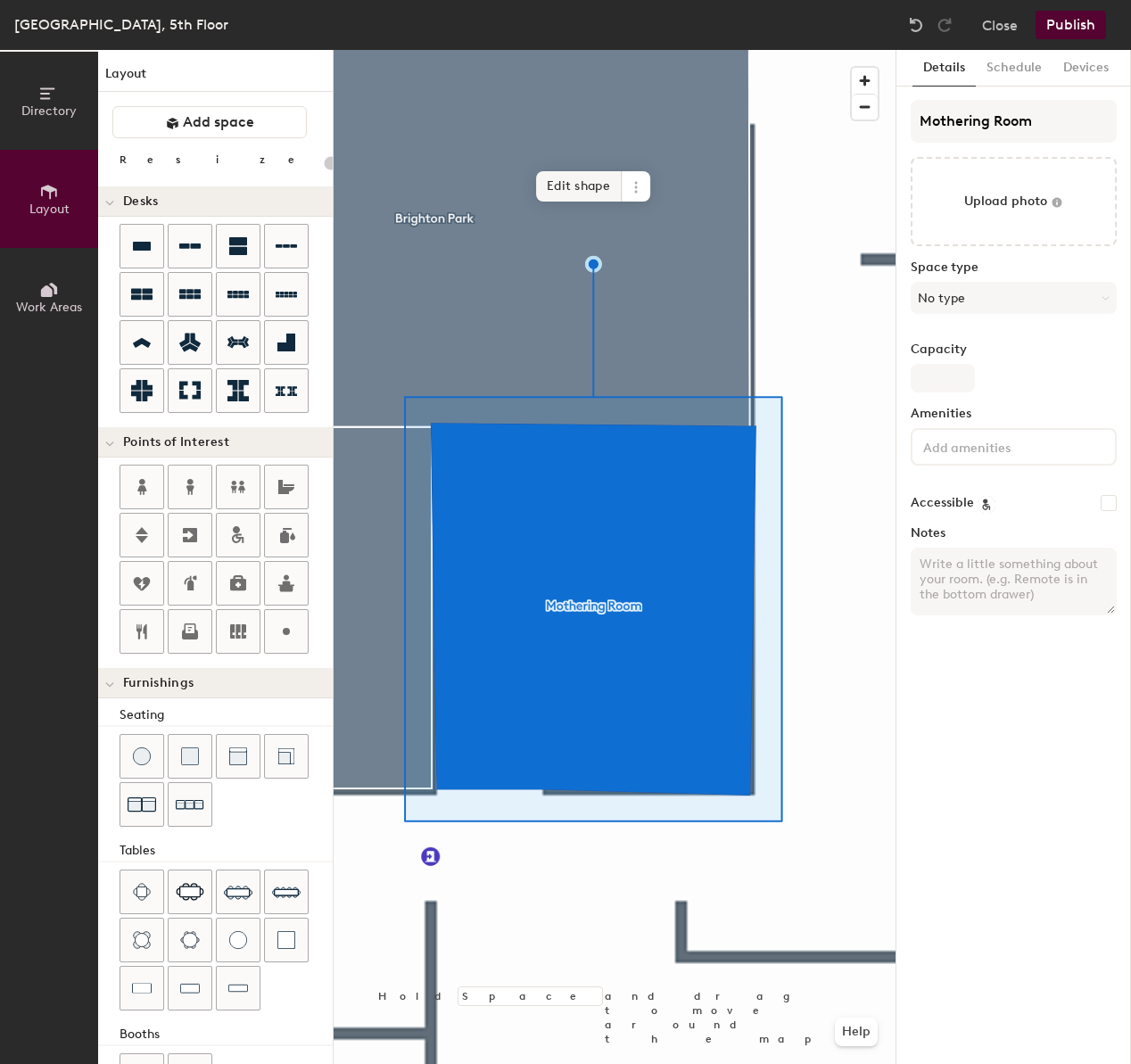
click at [600, 184] on span "Edit shape" at bounding box center [579, 186] width 85 height 31
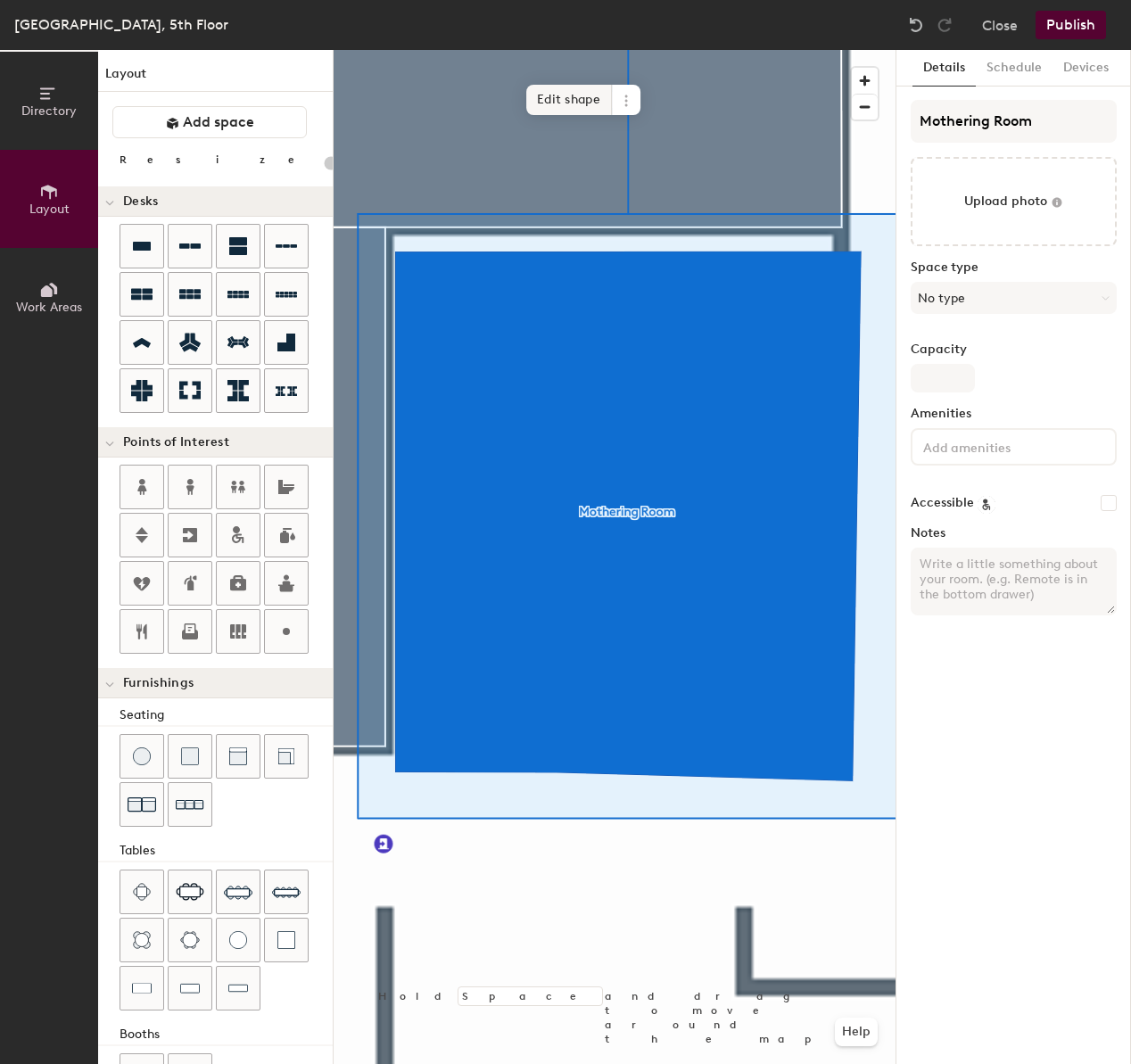
click at [567, 102] on span "Edit shape" at bounding box center [569, 99] width 85 height 31
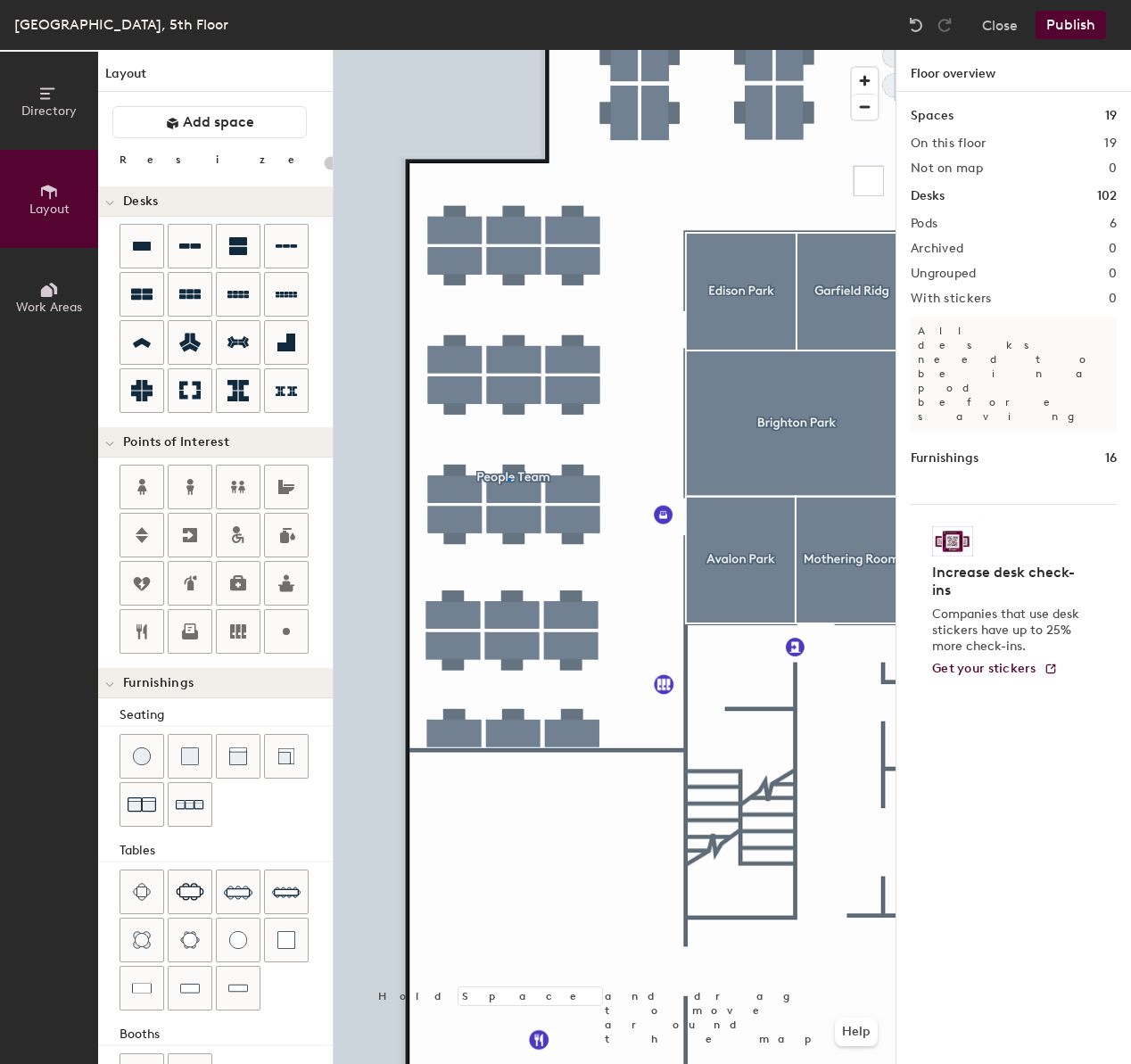
click at [509, 50] on div at bounding box center [614, 50] width 562 height 0
type input "100"
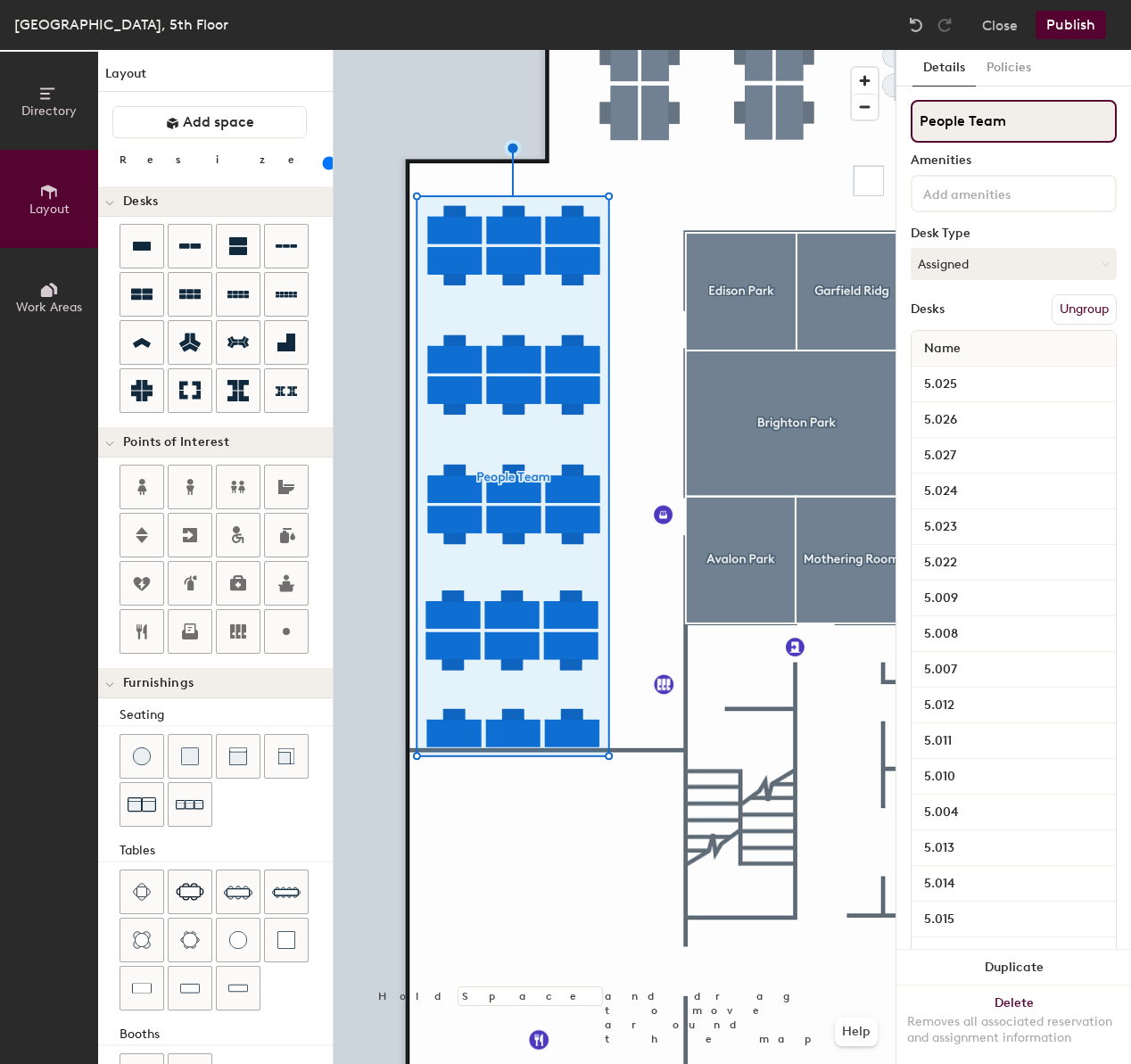
click at [1034, 111] on input "People Team" at bounding box center [1013, 121] width 206 height 43
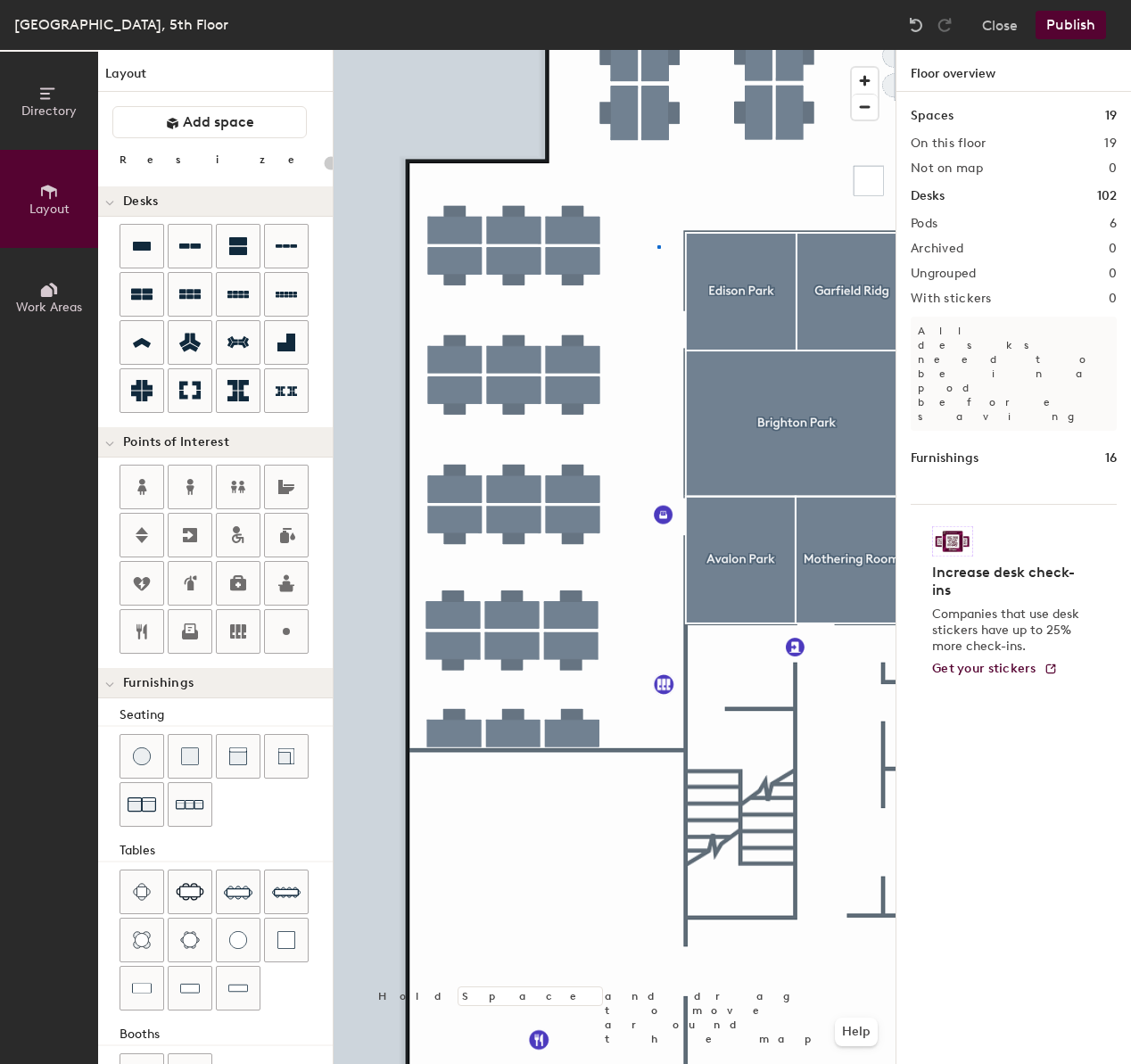
click at [658, 50] on div at bounding box center [614, 50] width 562 height 0
type input "100"
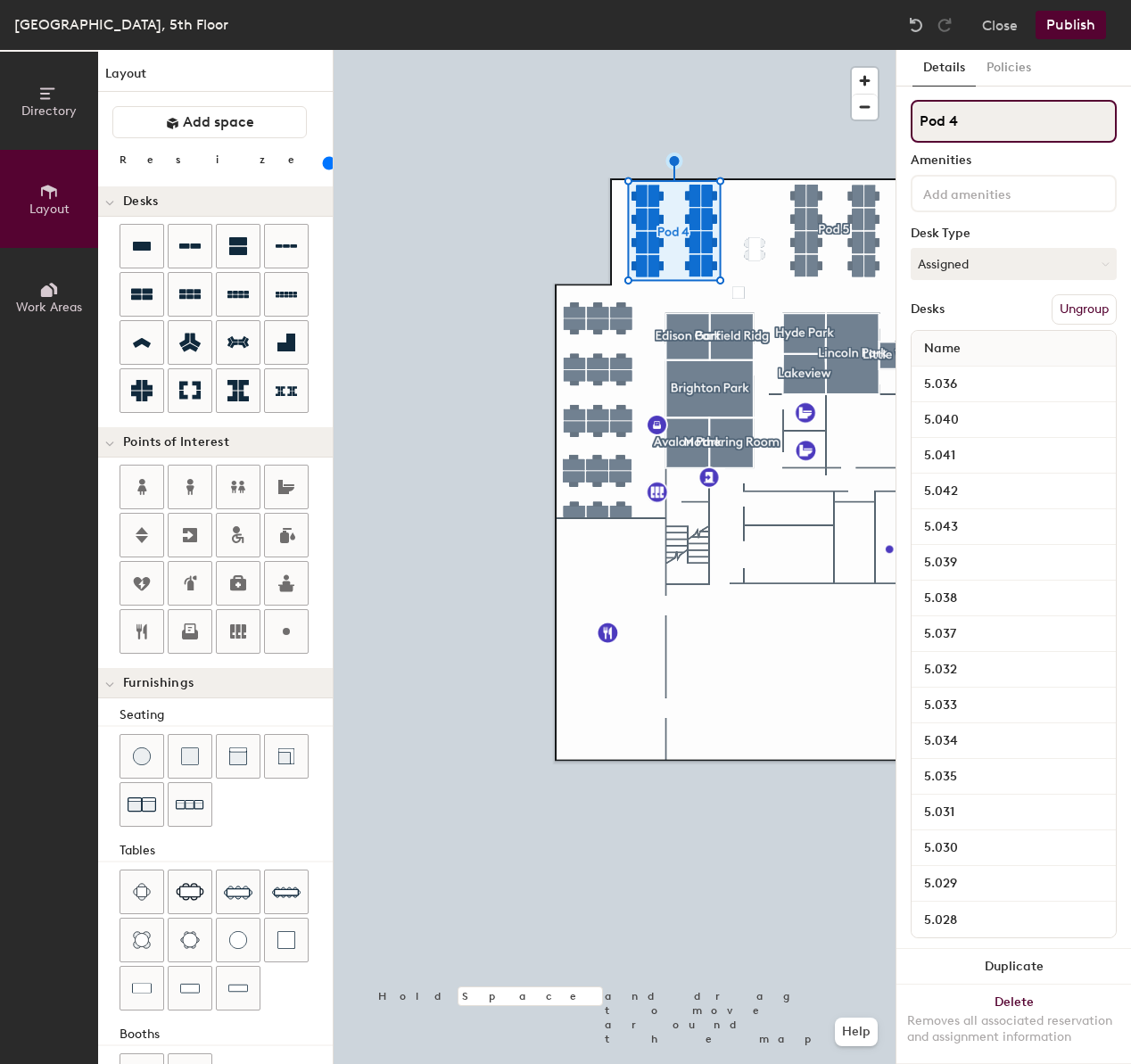
click at [971, 130] on input "Pod 4" at bounding box center [1013, 121] width 206 height 43
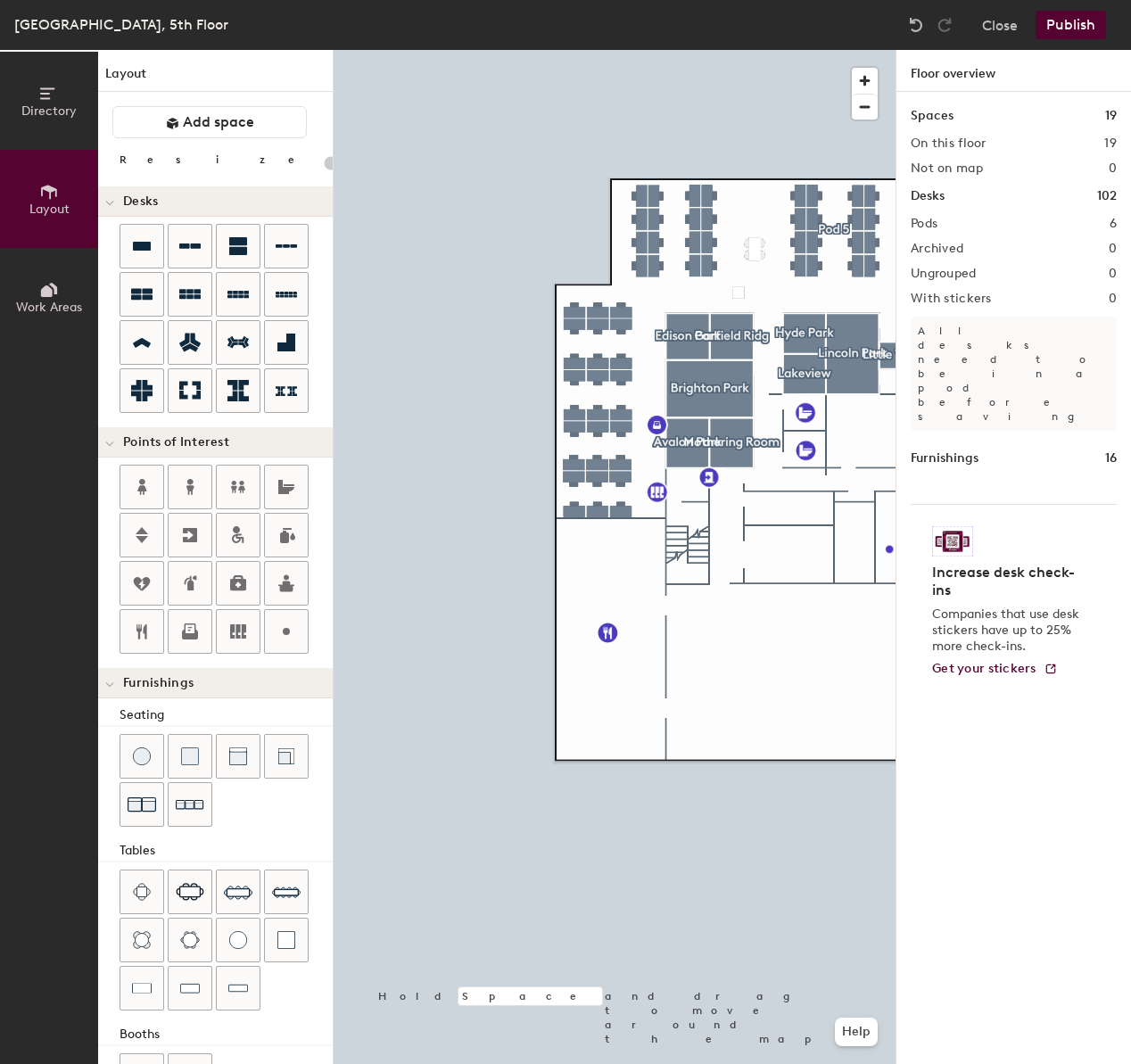
click at [840, 50] on div at bounding box center [614, 50] width 562 height 0
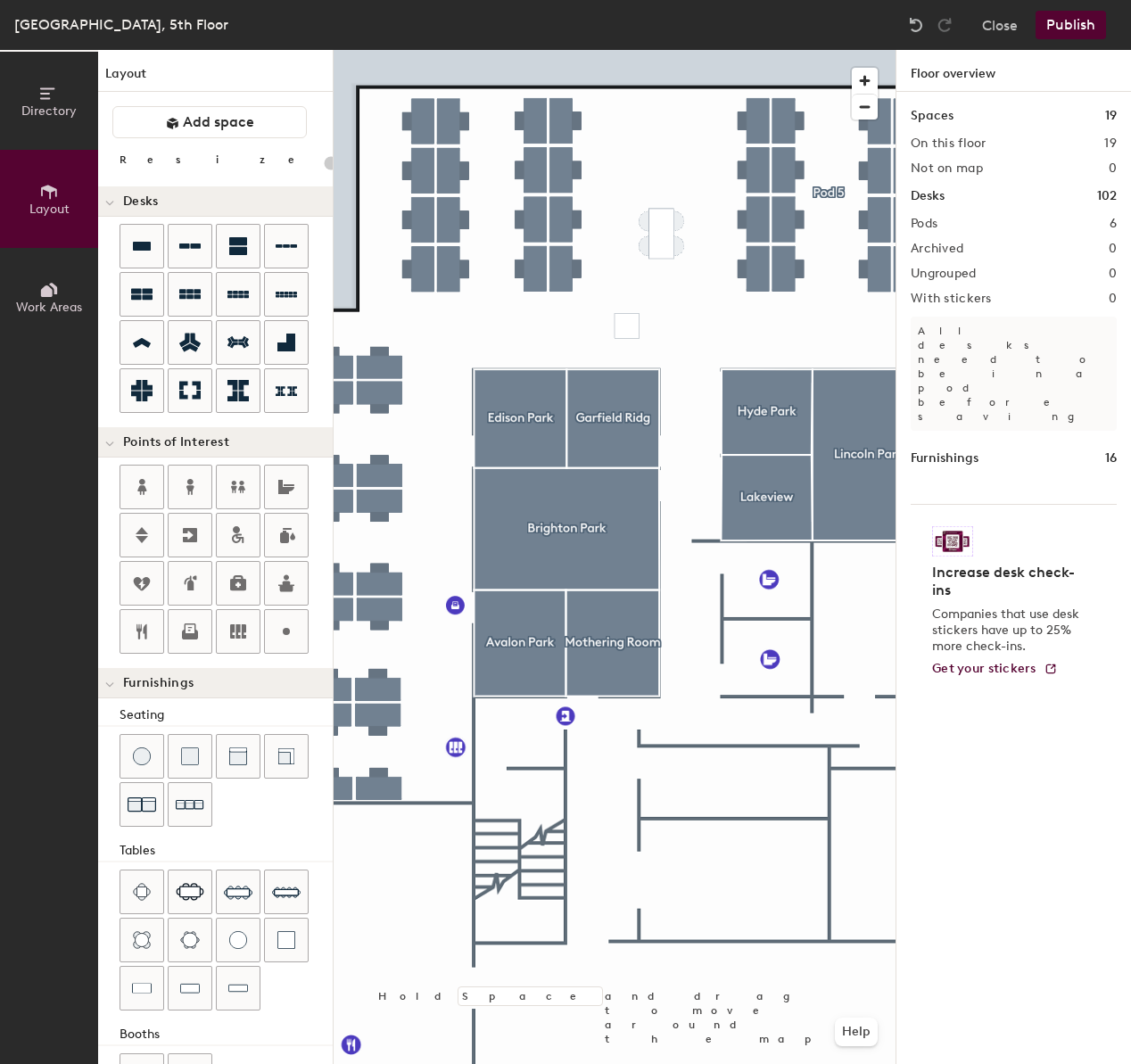
type input "100"
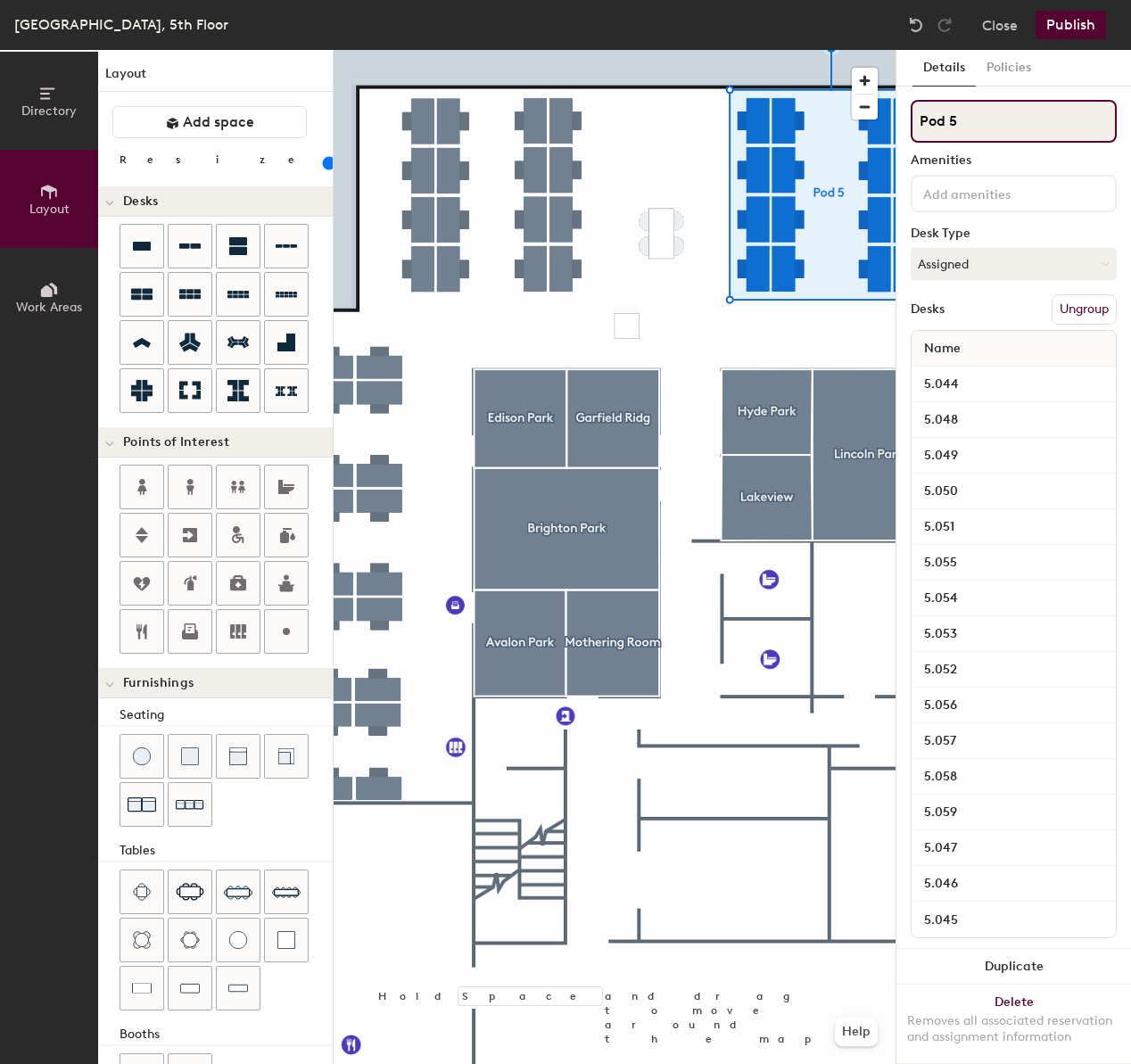
click at [967, 111] on input "Pod 5" at bounding box center [1013, 121] width 206 height 43
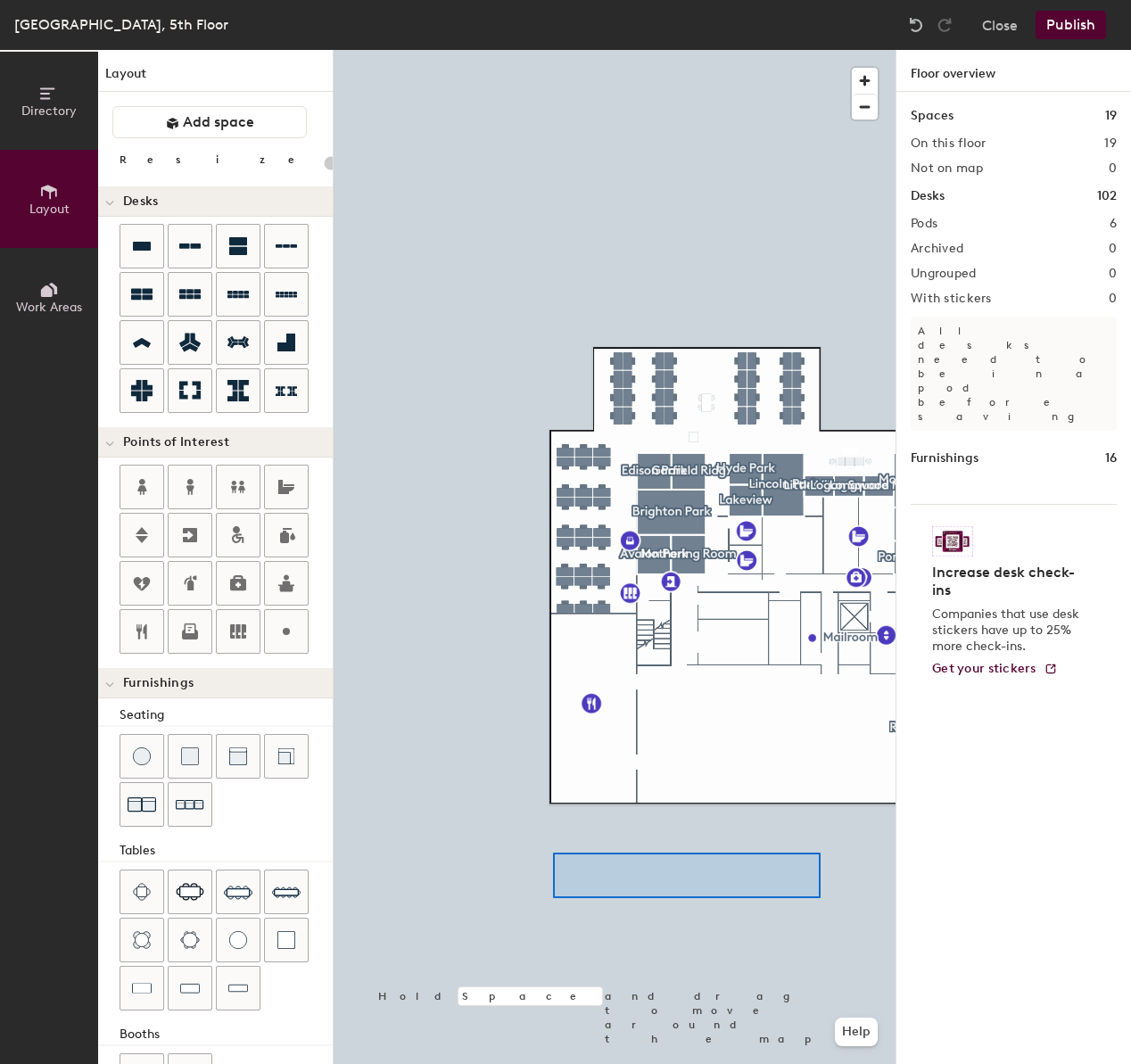
click at [630, 50] on div at bounding box center [614, 50] width 562 height 0
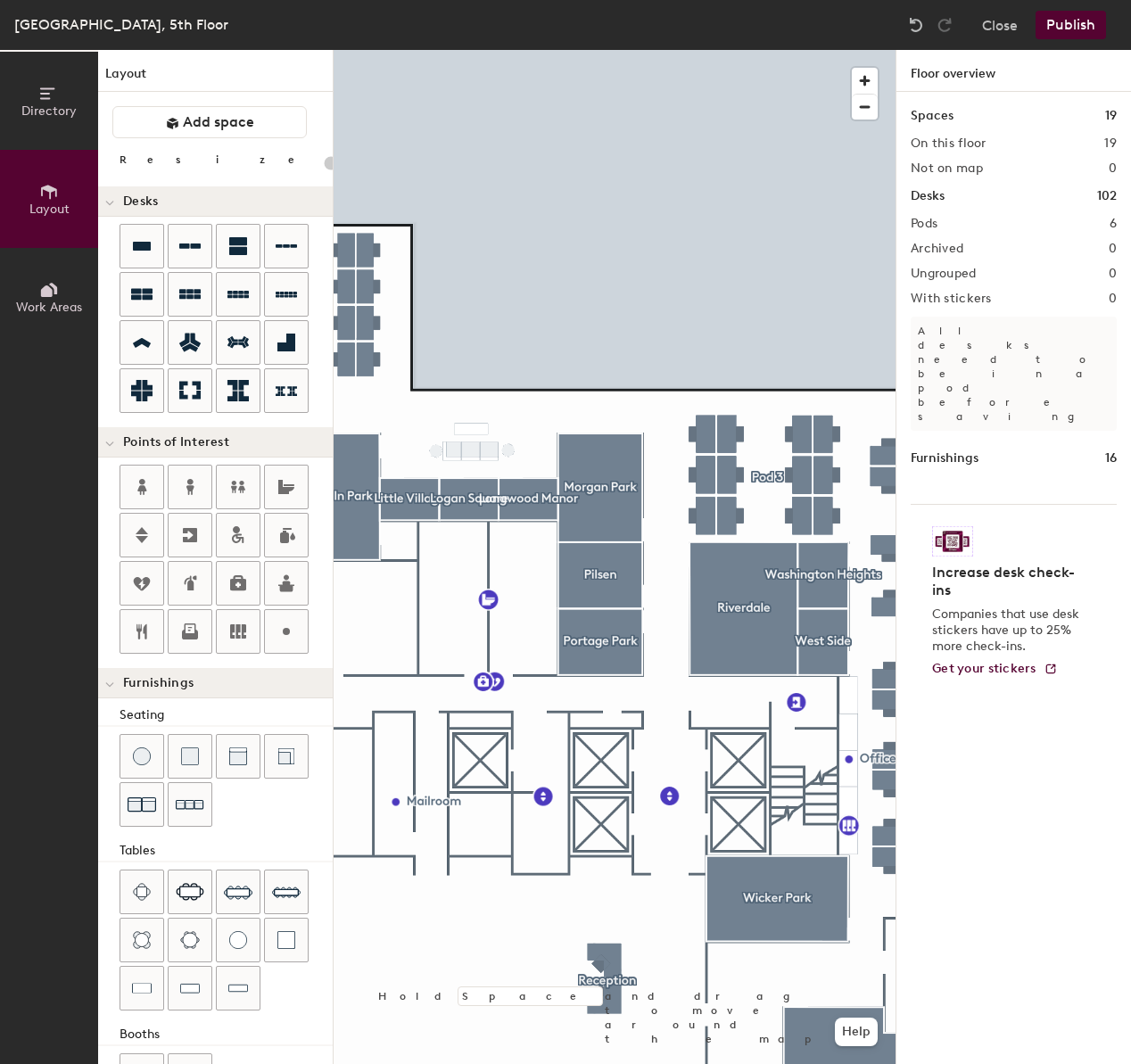
click at [768, 50] on div at bounding box center [614, 50] width 562 height 0
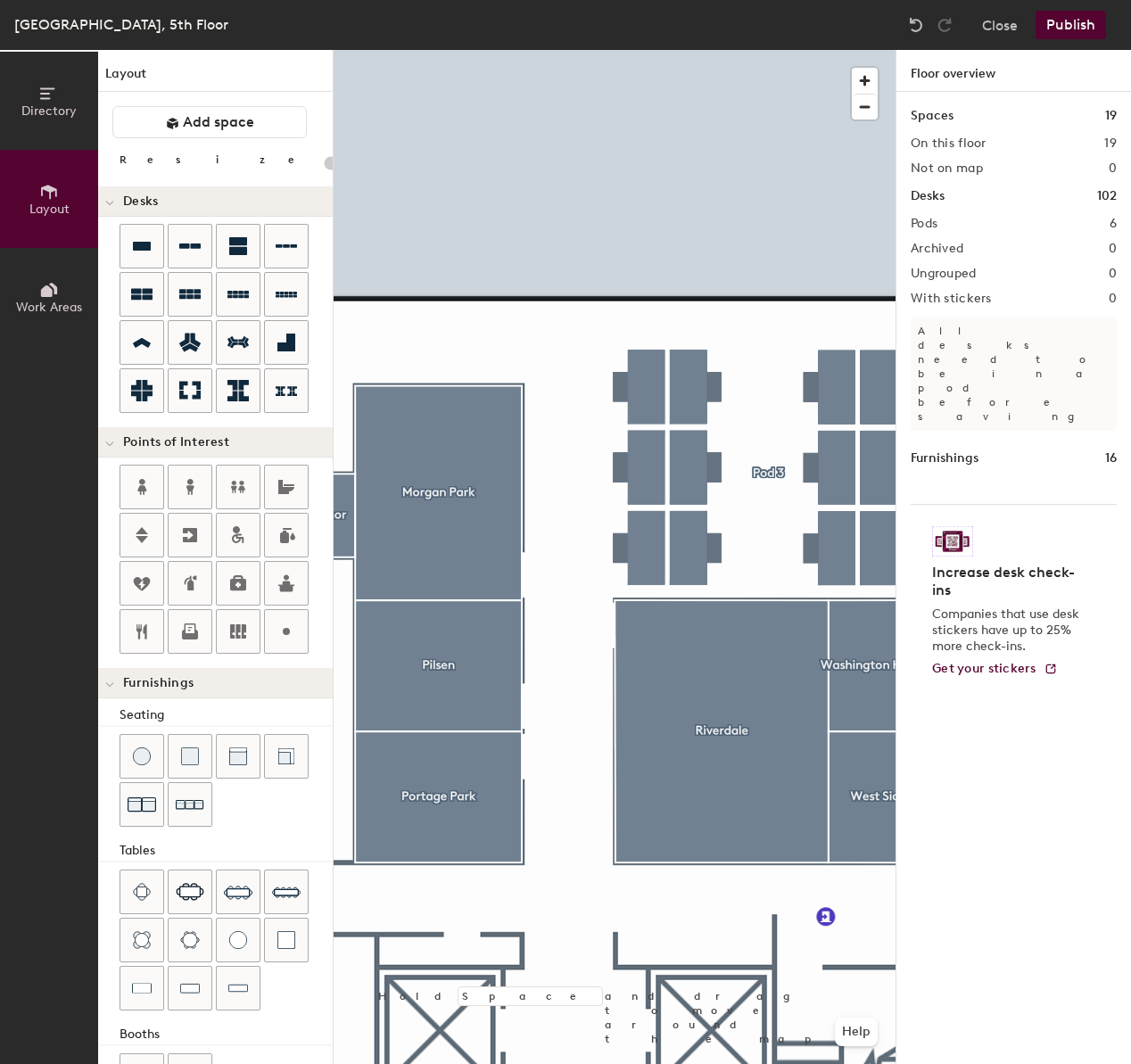
click at [666, 50] on div at bounding box center [614, 50] width 562 height 0
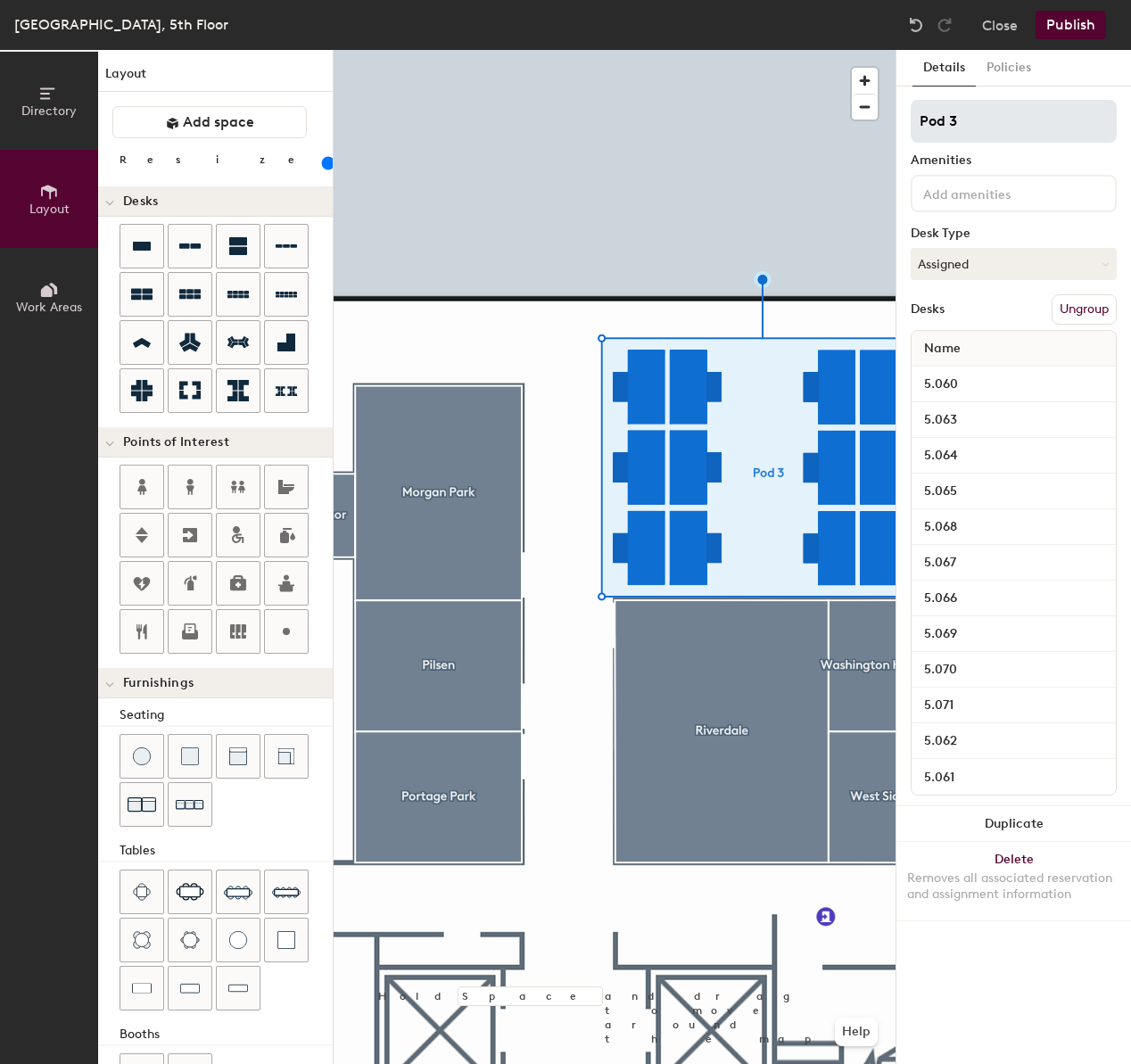
type input "120"
click at [972, 136] on input "Pod 3" at bounding box center [1013, 121] width 206 height 43
click at [972, 135] on input "Pod 3" at bounding box center [1013, 121] width 206 height 43
type input "120"
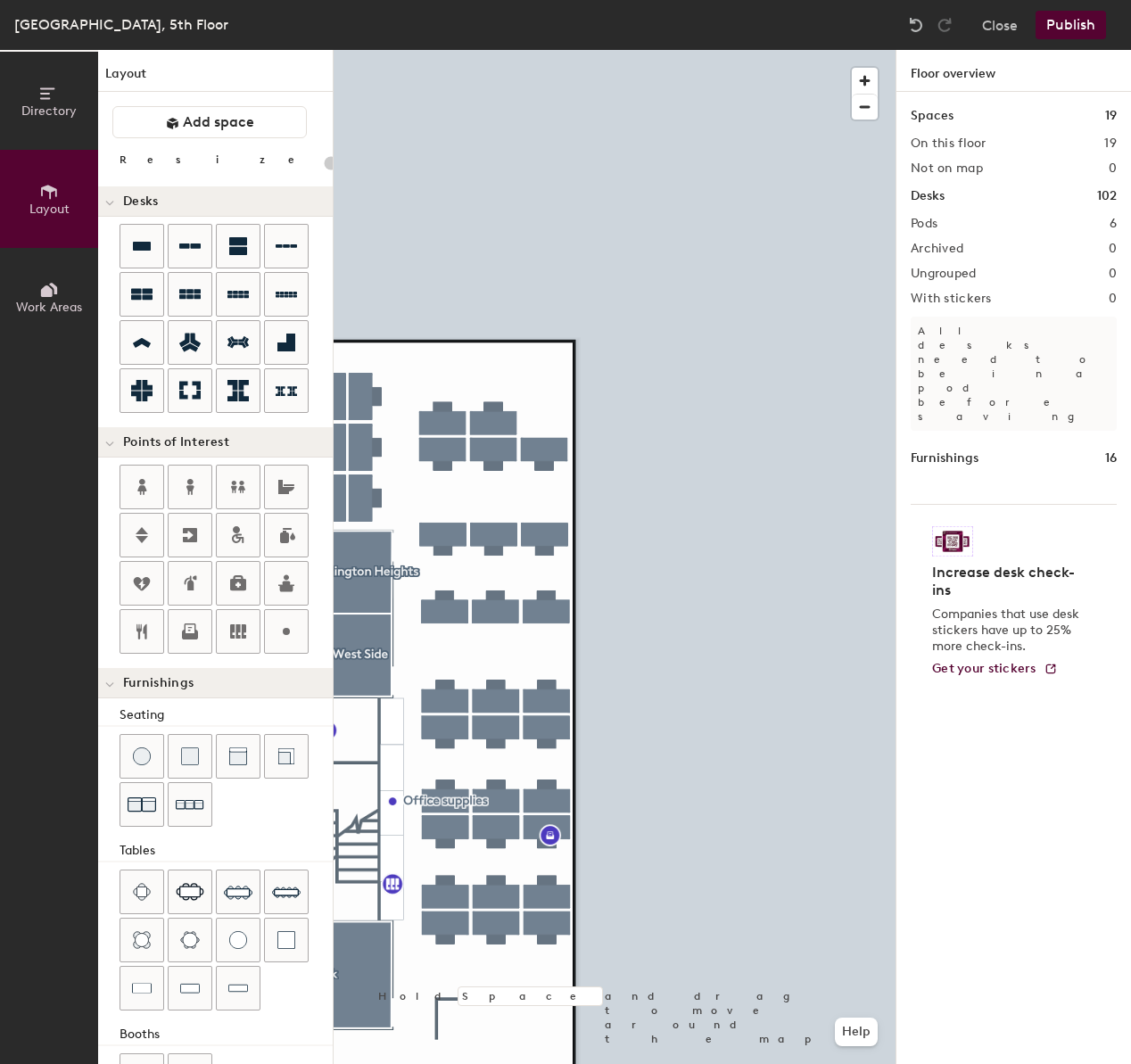
click at [1078, 18] on button "Publish" at bounding box center [1070, 25] width 70 height 29
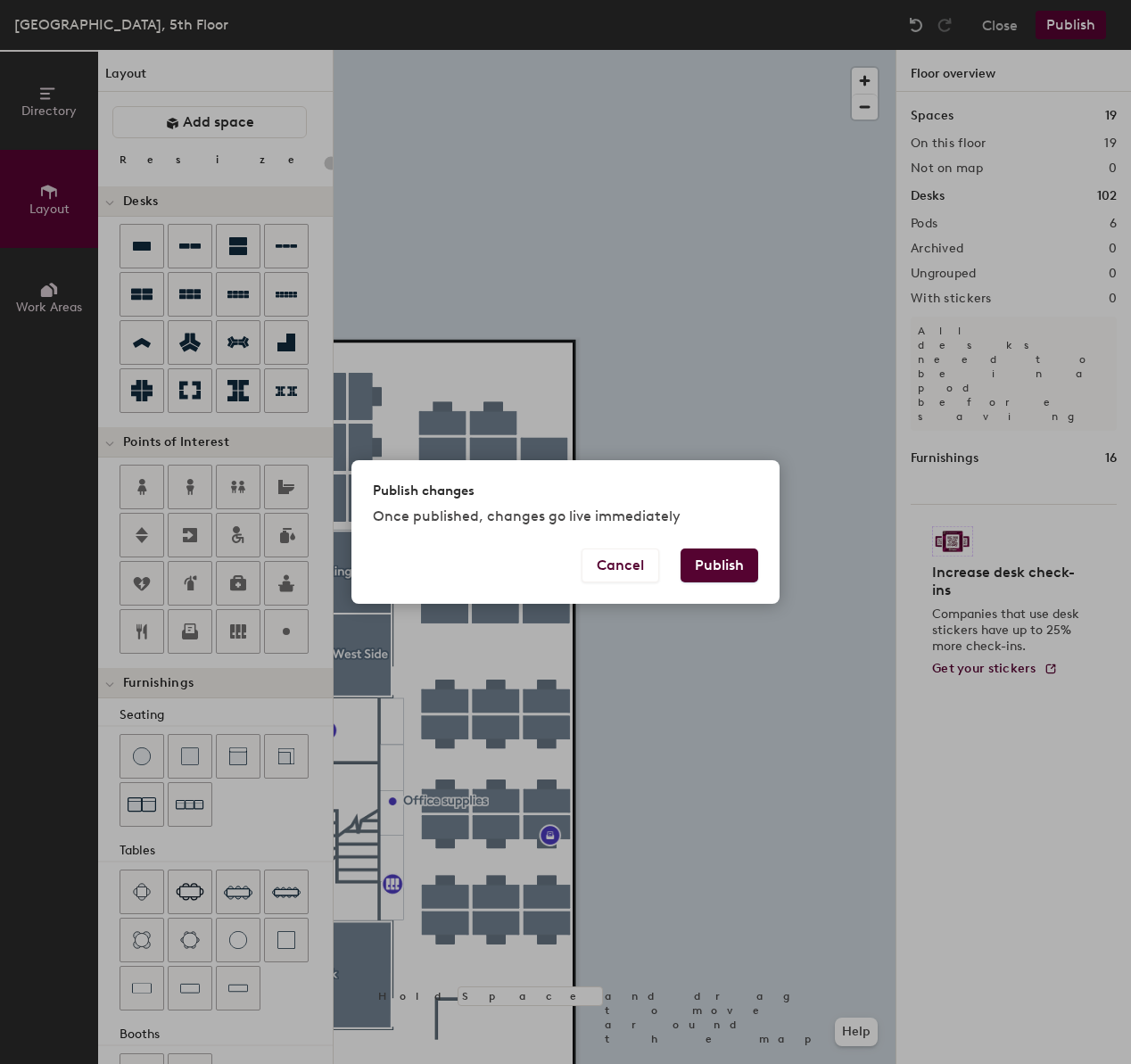
click at [715, 564] on button "Publish" at bounding box center [719, 565] width 77 height 34
type input "20"
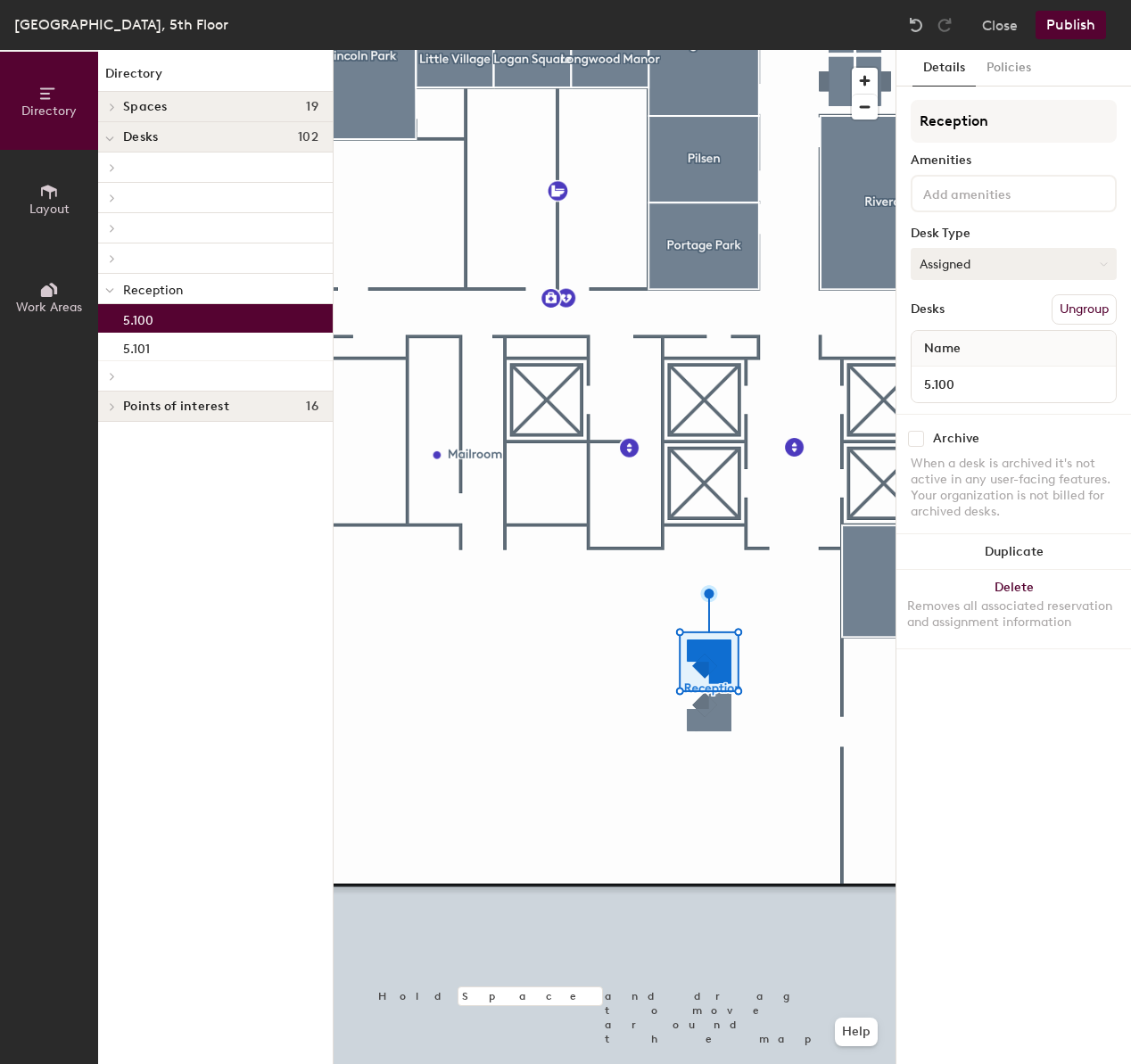
click at [989, 262] on button "Assigned" at bounding box center [1013, 264] width 206 height 32
click at [522, 50] on div at bounding box center [614, 50] width 562 height 0
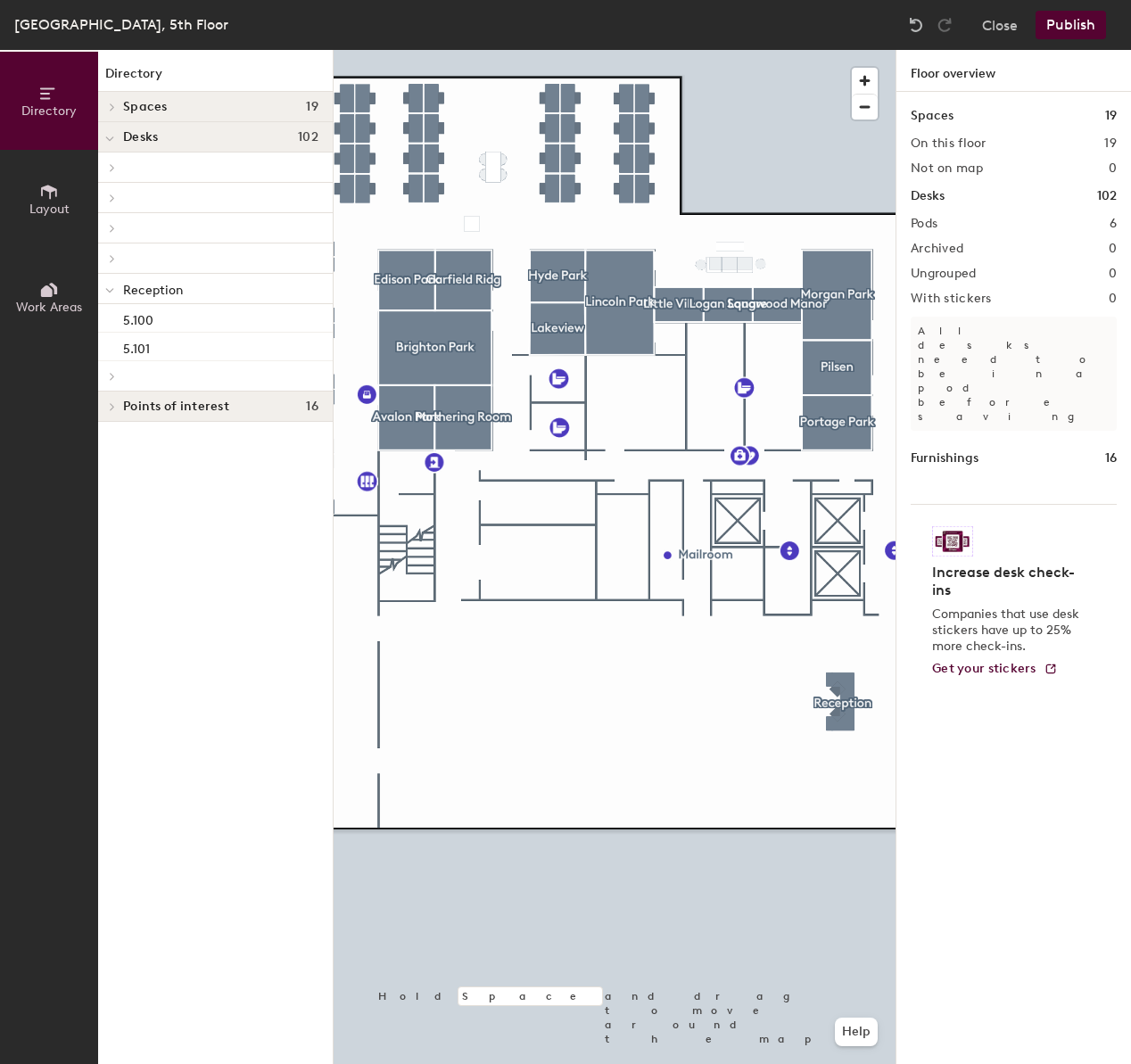
click at [200, 102] on h4 "Spaces 19" at bounding box center [220, 107] width 195 height 14
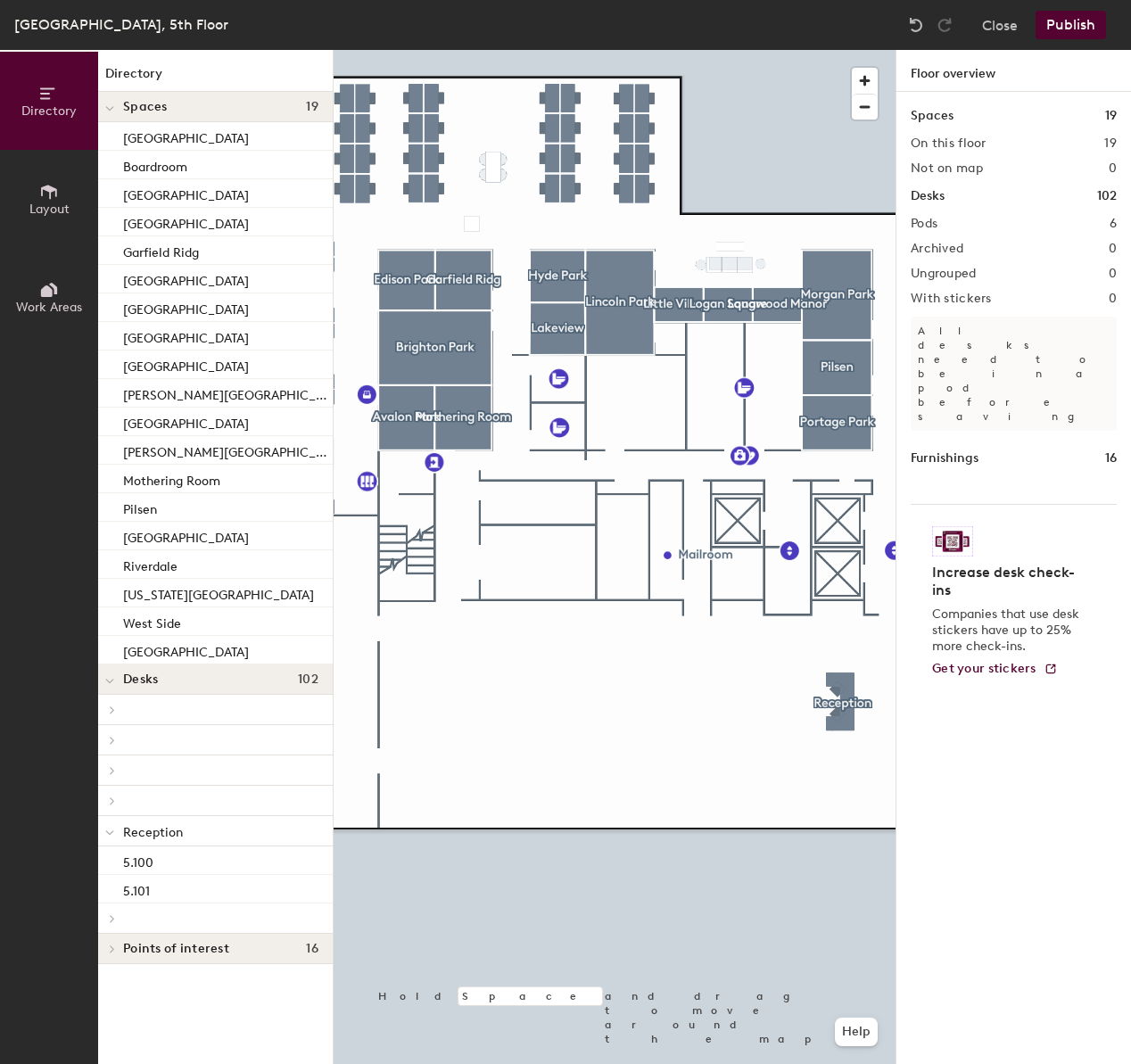
click at [103, 833] on div at bounding box center [109, 831] width 23 height 30
click at [43, 314] on span "Work Areas" at bounding box center [49, 306] width 66 height 15
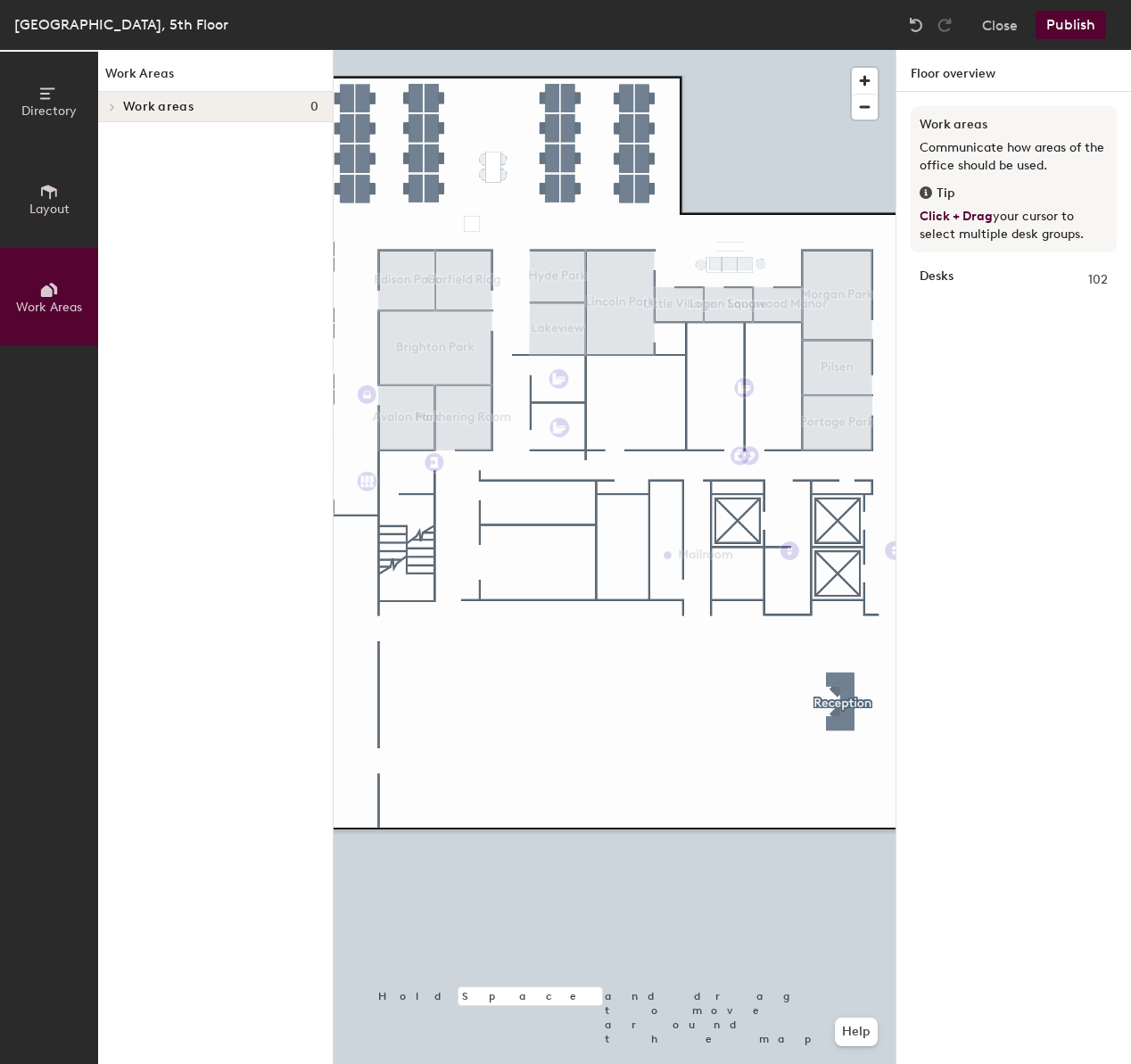
click at [41, 195] on icon at bounding box center [49, 191] width 16 height 14
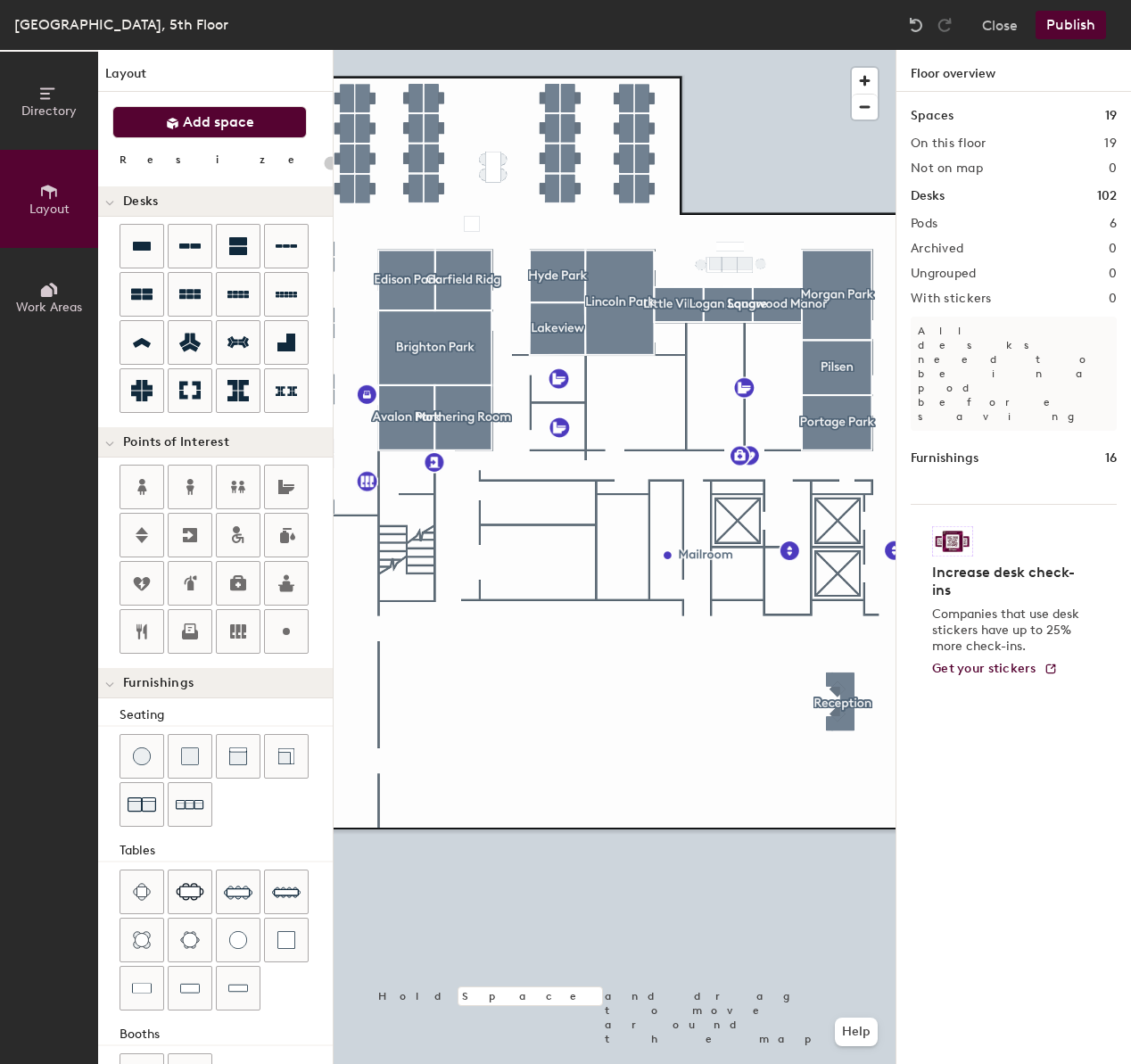
click at [193, 120] on span "Add space" at bounding box center [218, 122] width 71 height 18
click at [393, 50] on div at bounding box center [614, 50] width 562 height 0
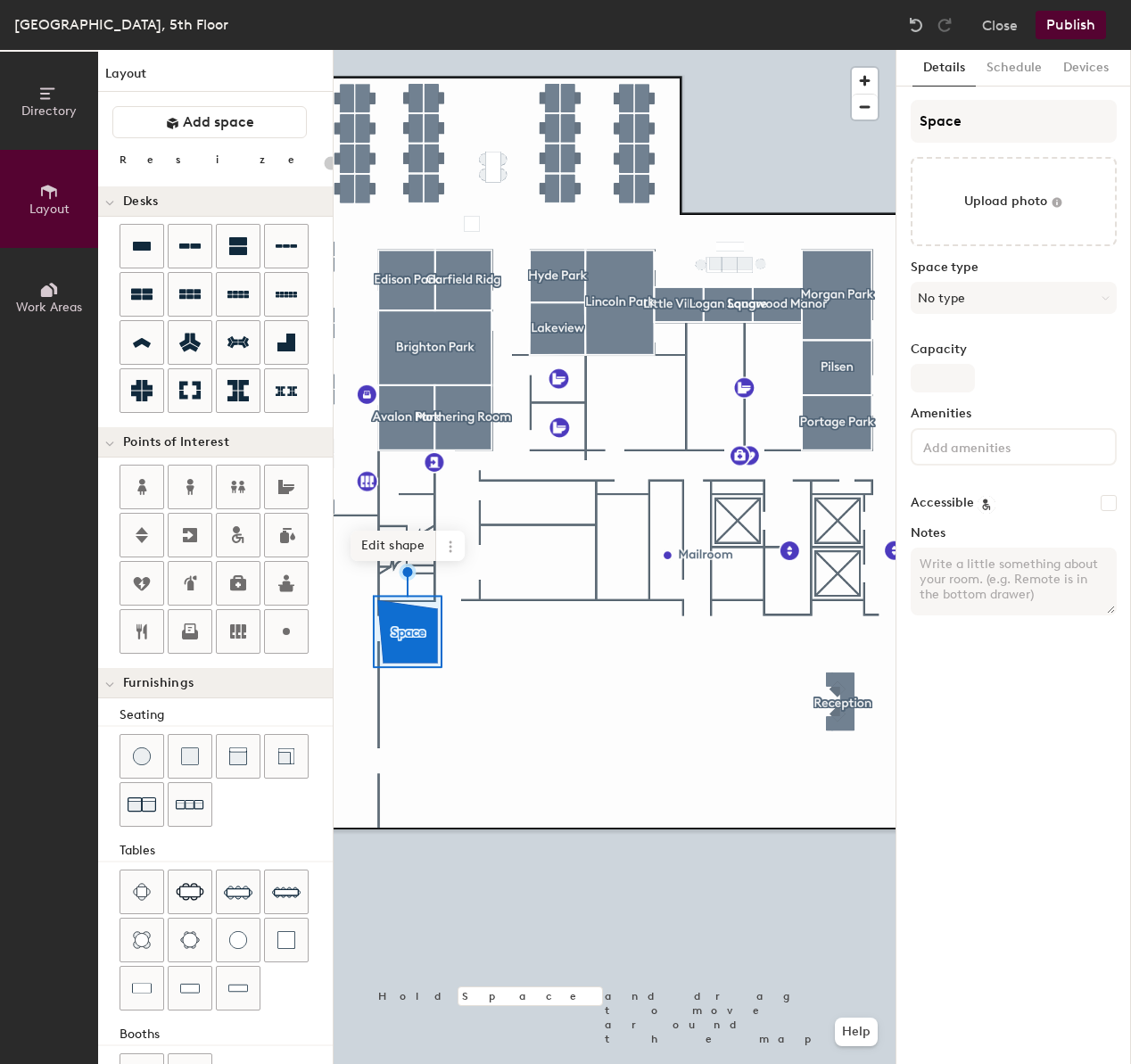
click at [394, 552] on span "Edit shape" at bounding box center [394, 545] width 85 height 31
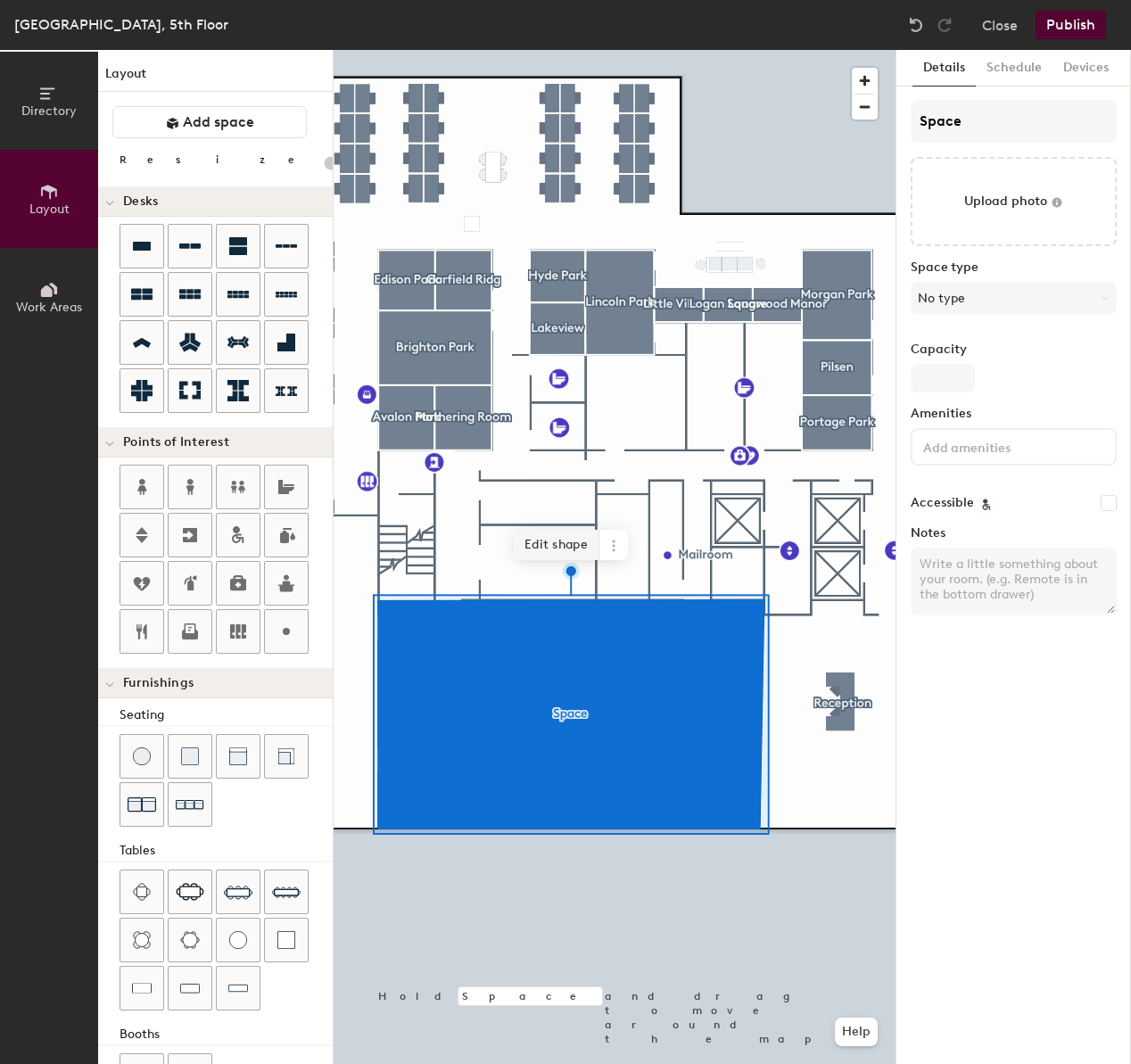
click at [549, 547] on span "Edit shape" at bounding box center [556, 544] width 85 height 31
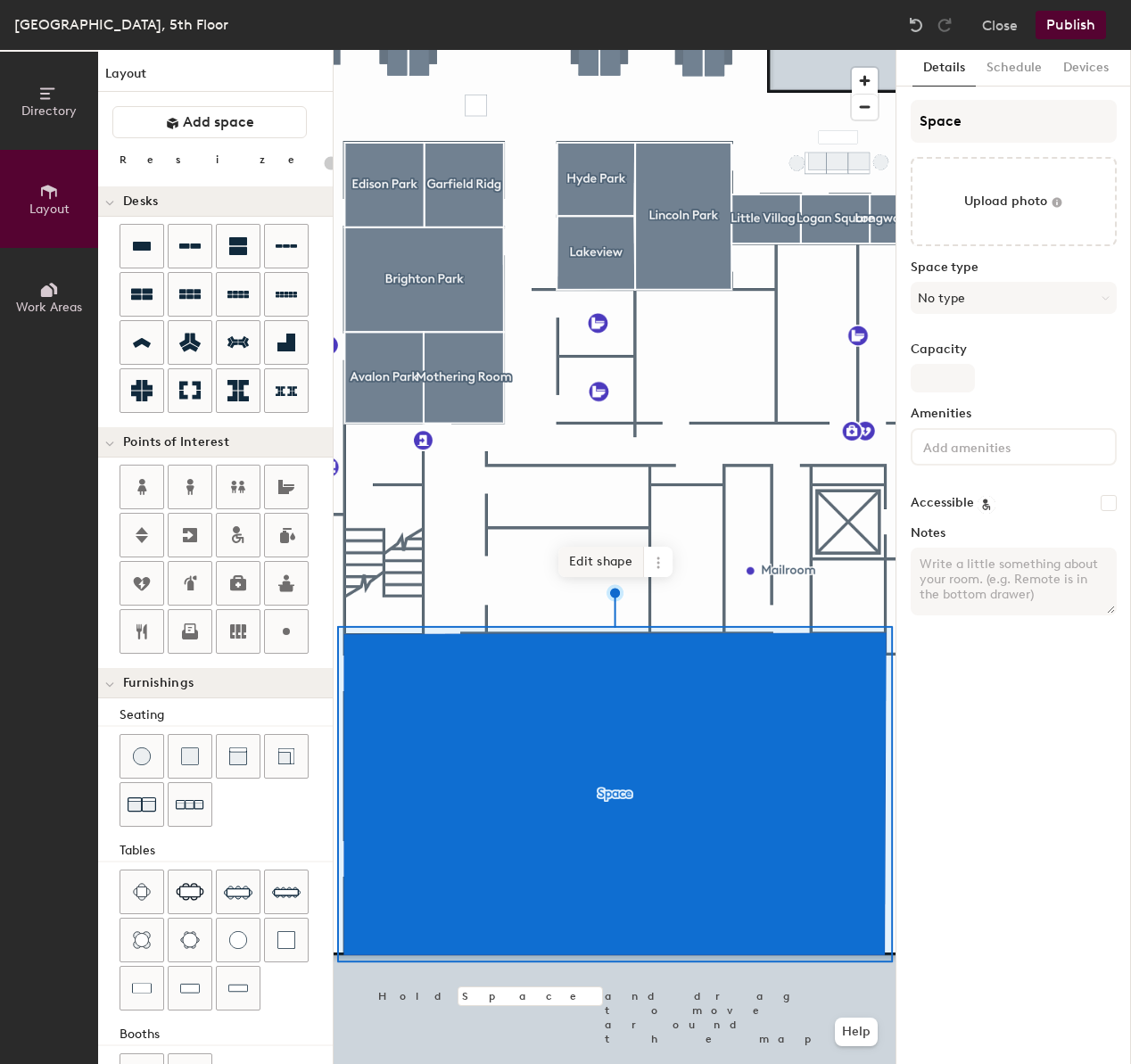
click at [582, 573] on span "Edit shape" at bounding box center [601, 561] width 85 height 31
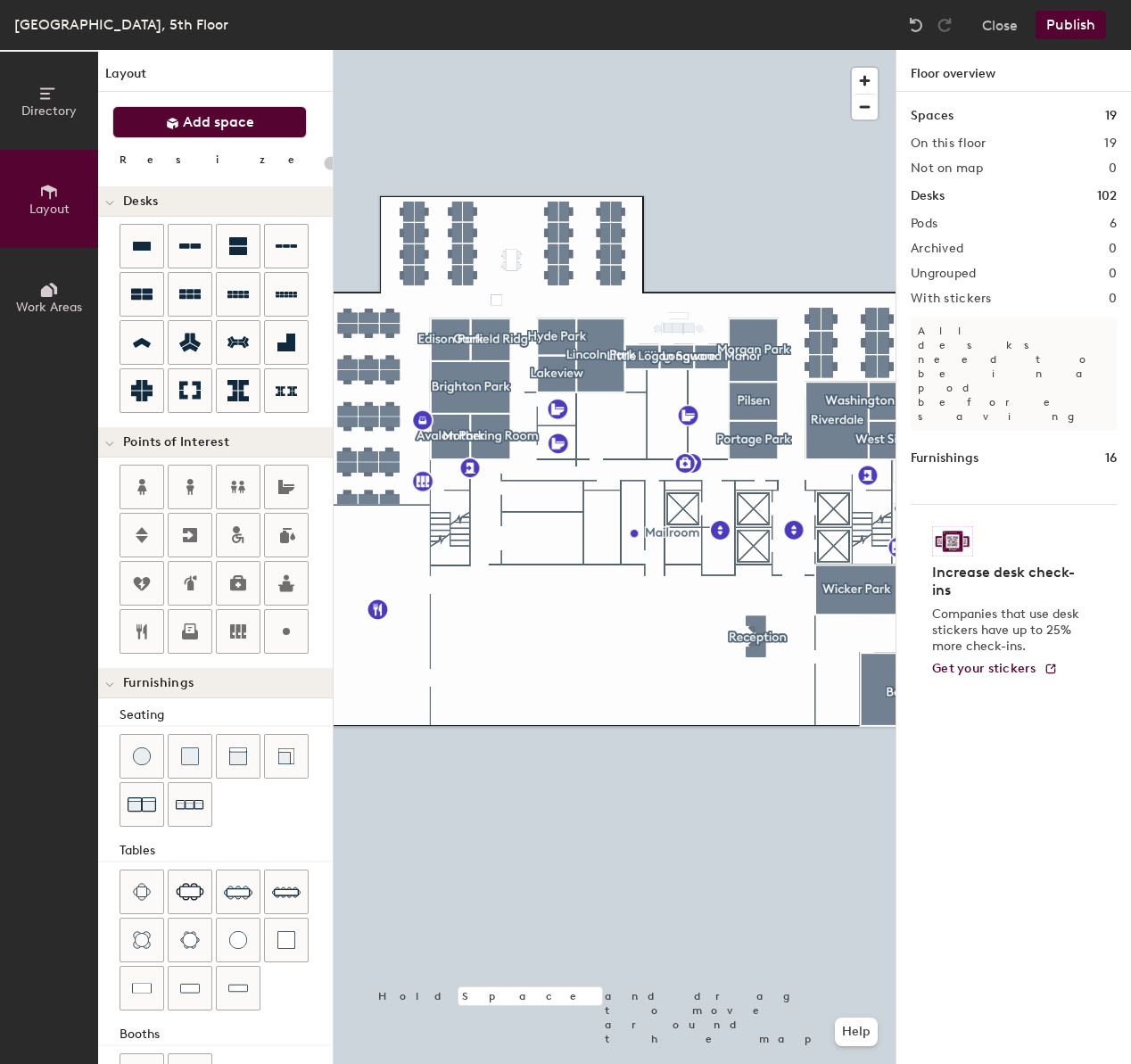
click at [201, 109] on button "Add space" at bounding box center [209, 122] width 194 height 32
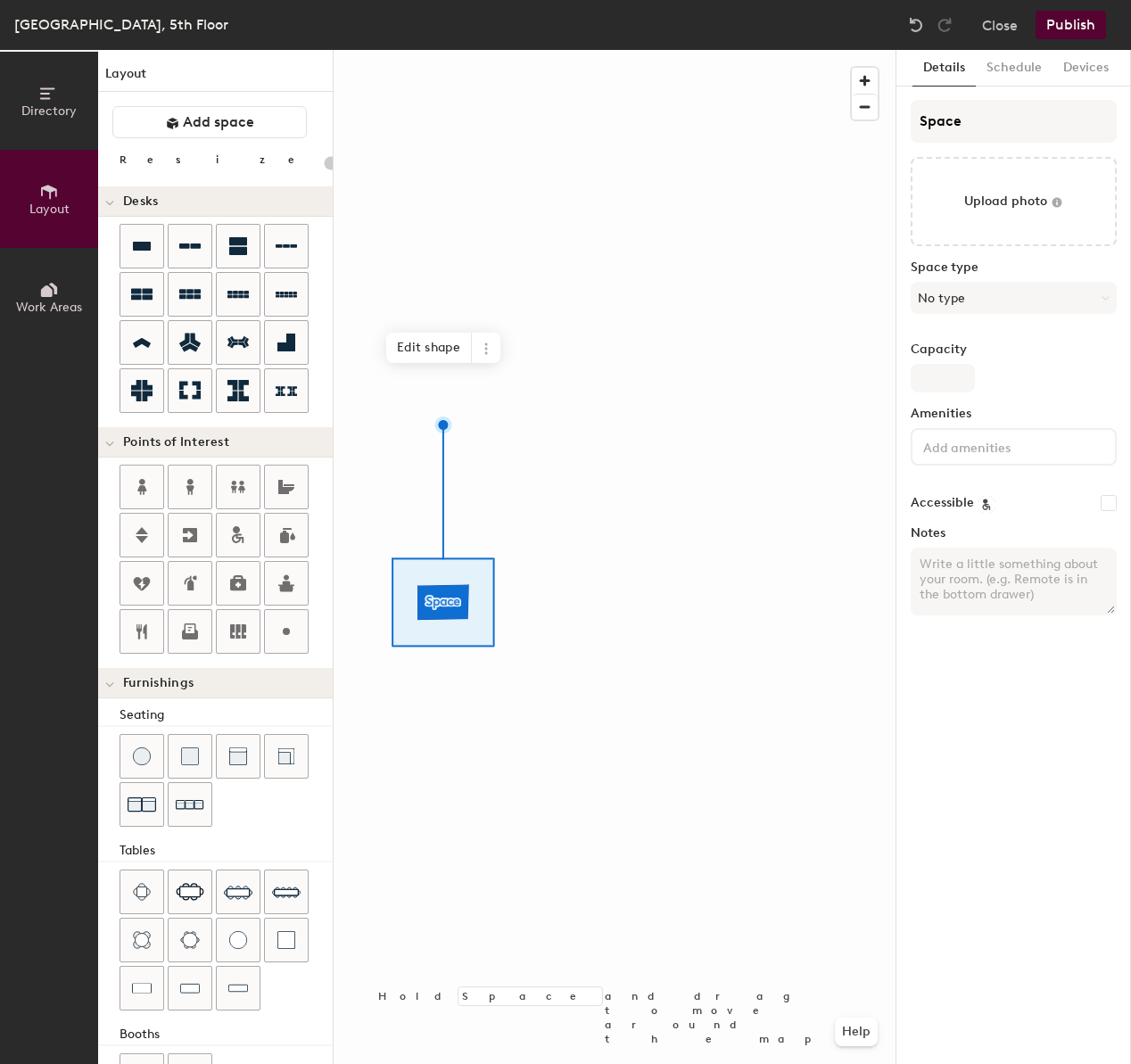
type input "20"
click at [961, 114] on input "Space" at bounding box center [1013, 121] width 206 height 43
click at [960, 113] on input "Space" at bounding box center [1013, 121] width 206 height 43
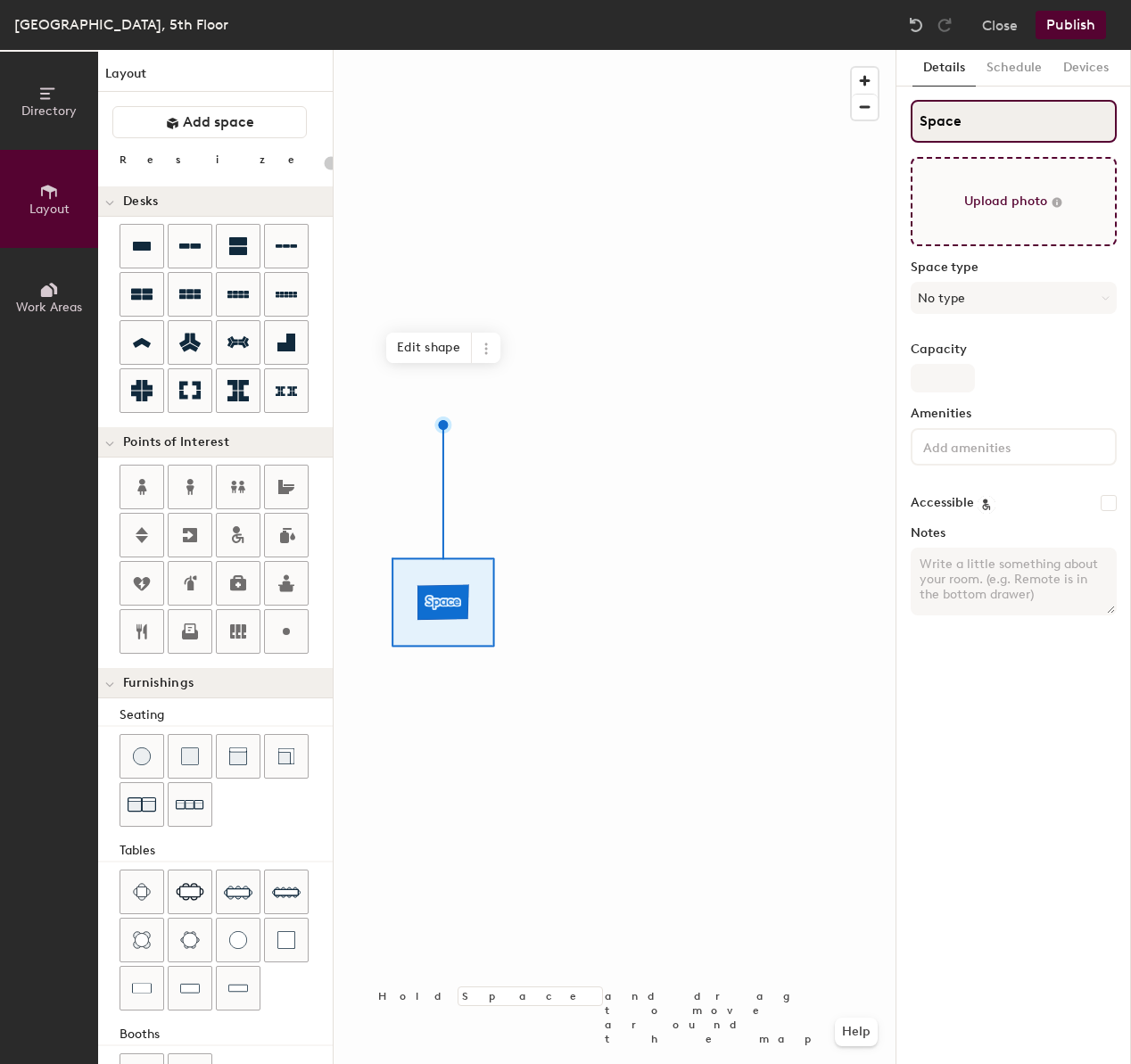
type input "C"
type input "20"
type input "Ca"
type input "20"
type input "Can"
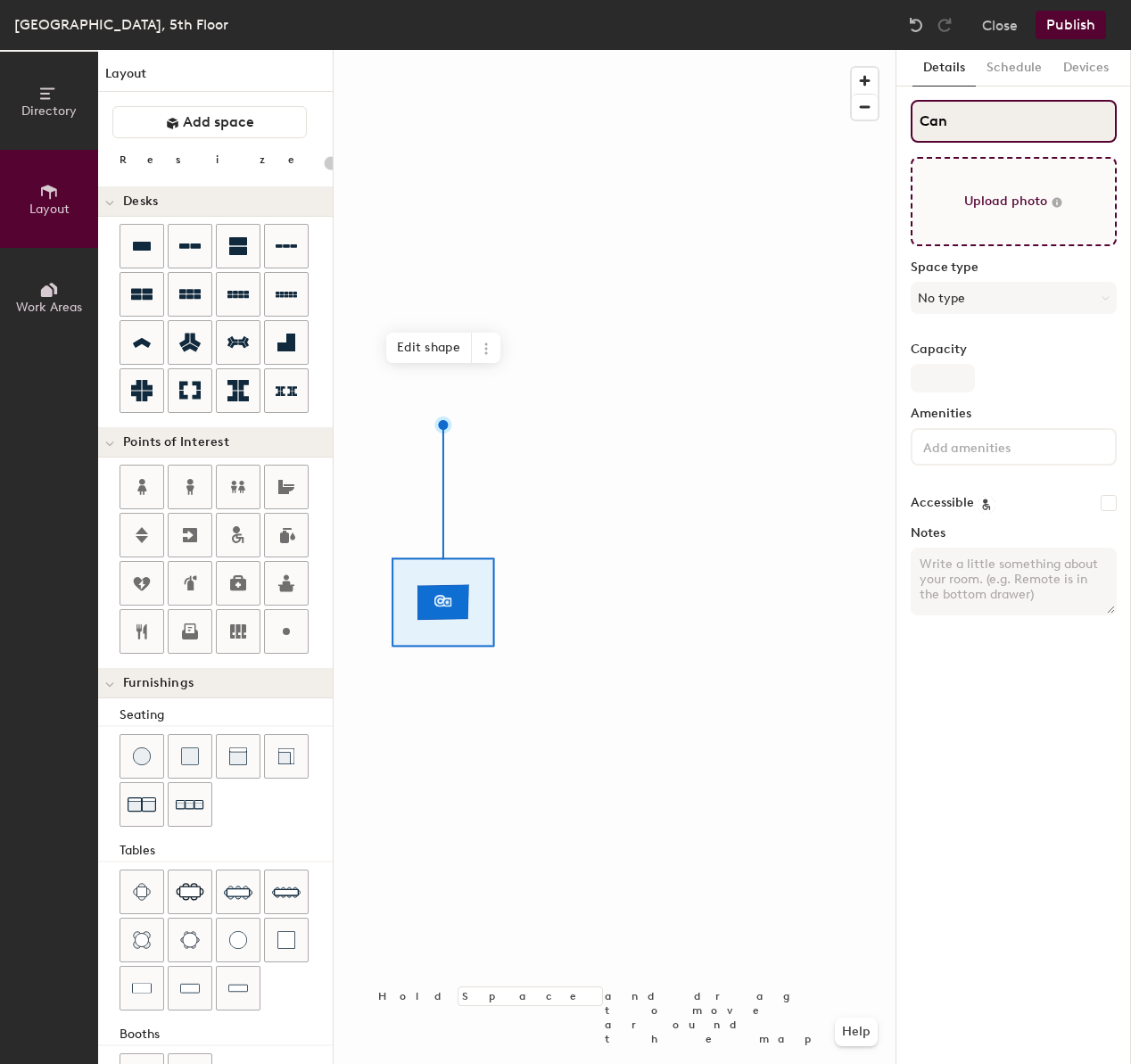
type input "20"
type input "Cant"
type input "20"
type input "Cante"
type input "20"
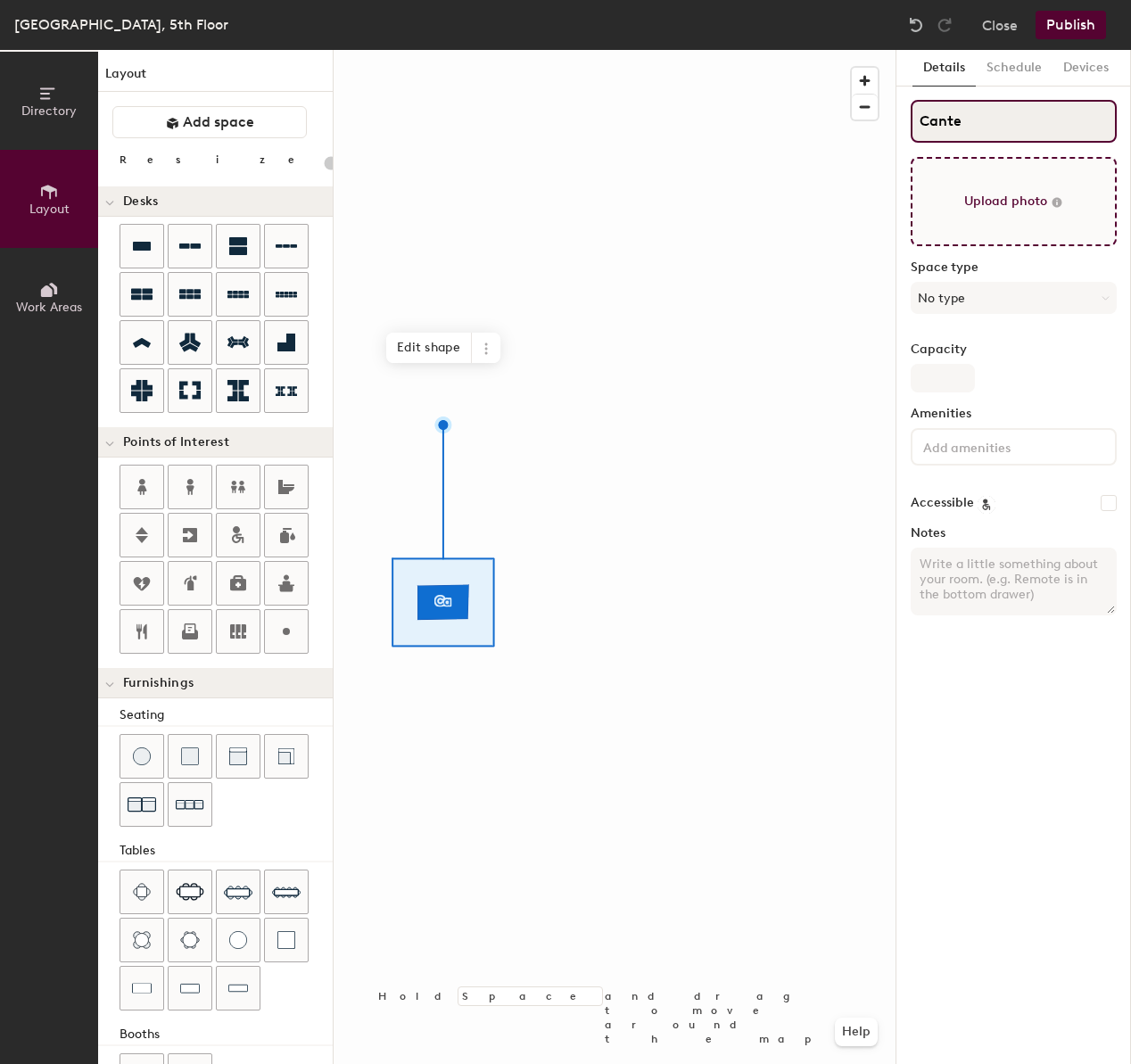
type input "Cantee"
type input "20"
type input "Canteen"
type input "20"
type input "Canteen"
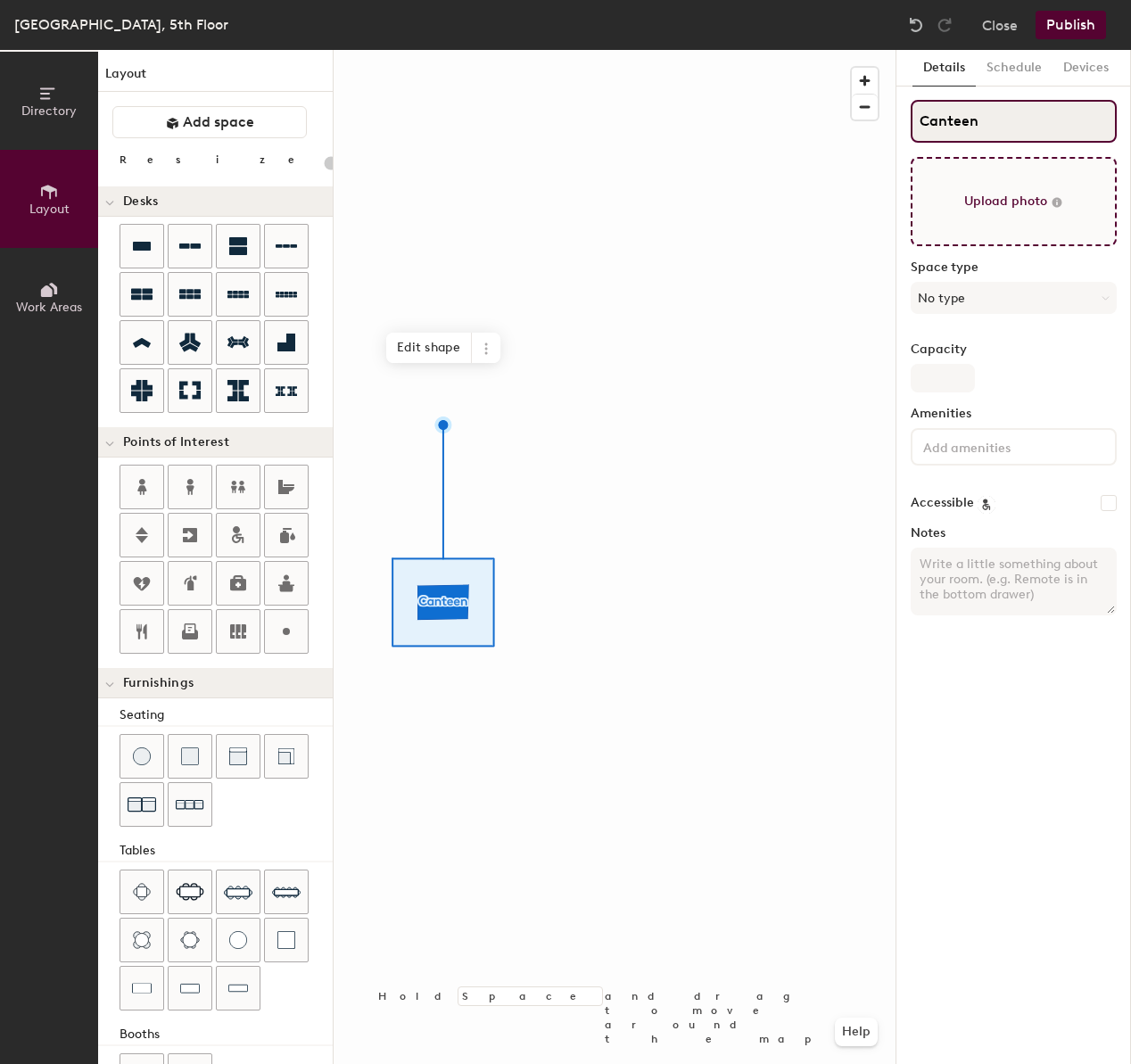
type input "20"
type input "Canteen &"
type input "20"
type input "Canteen &"
type input "20"
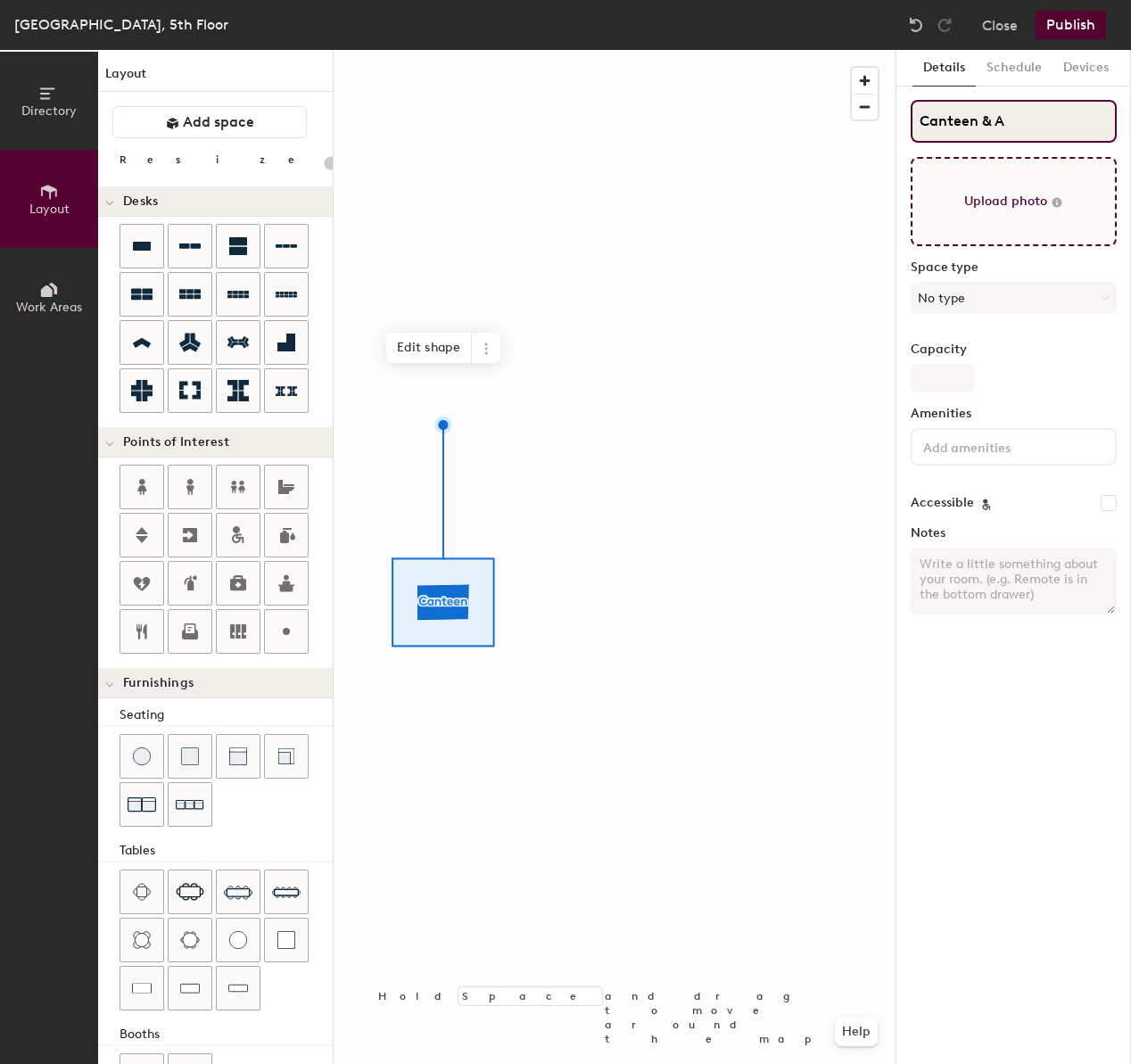
type input "Canteen & Al"
type input "20"
type input "Canteen & All"
type input "20"
type input "Canteen & All H"
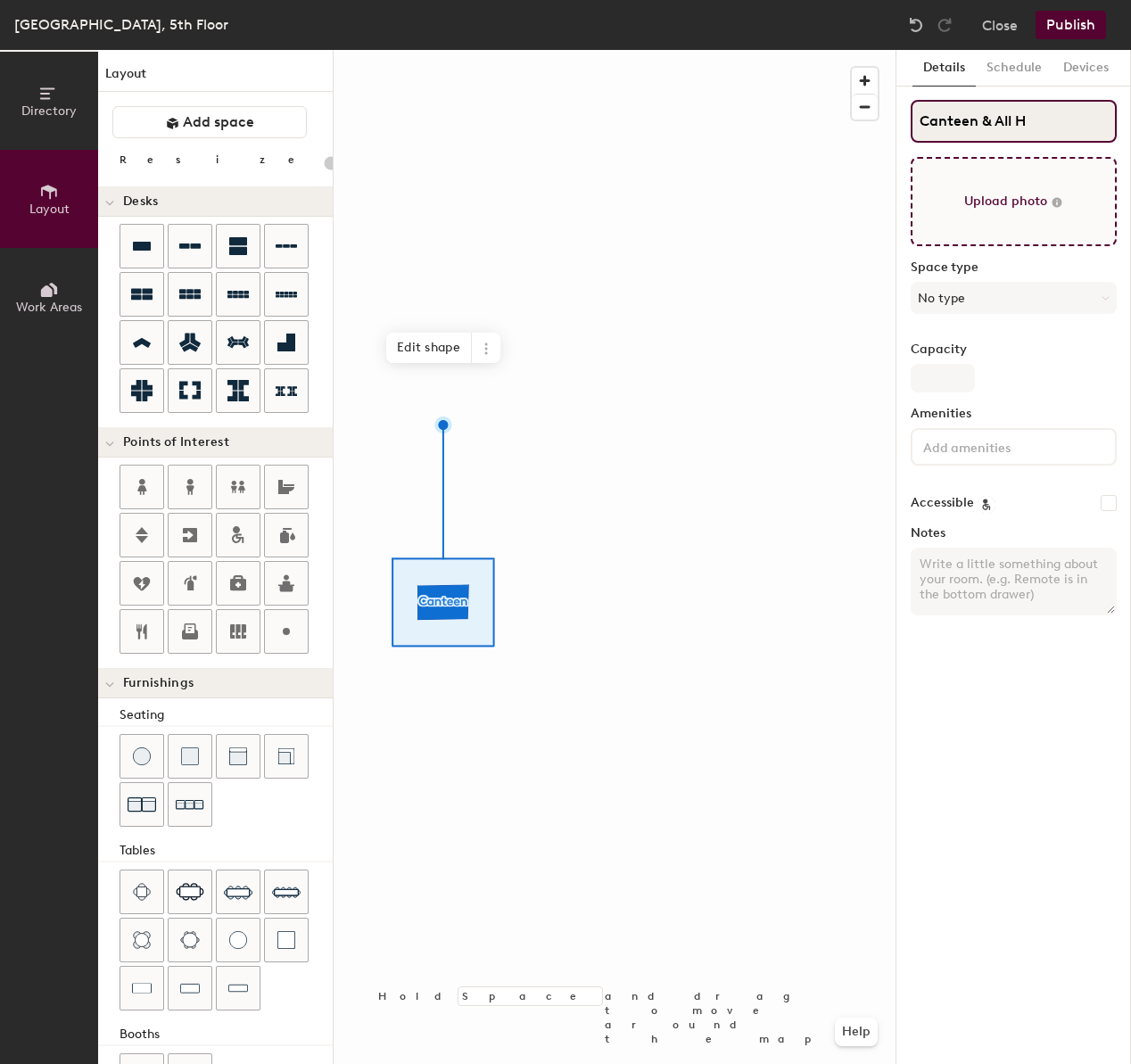
type input "20"
type input "Canteen & All Han"
type input "20"
type input "Canteen & All Hand"
type input "20"
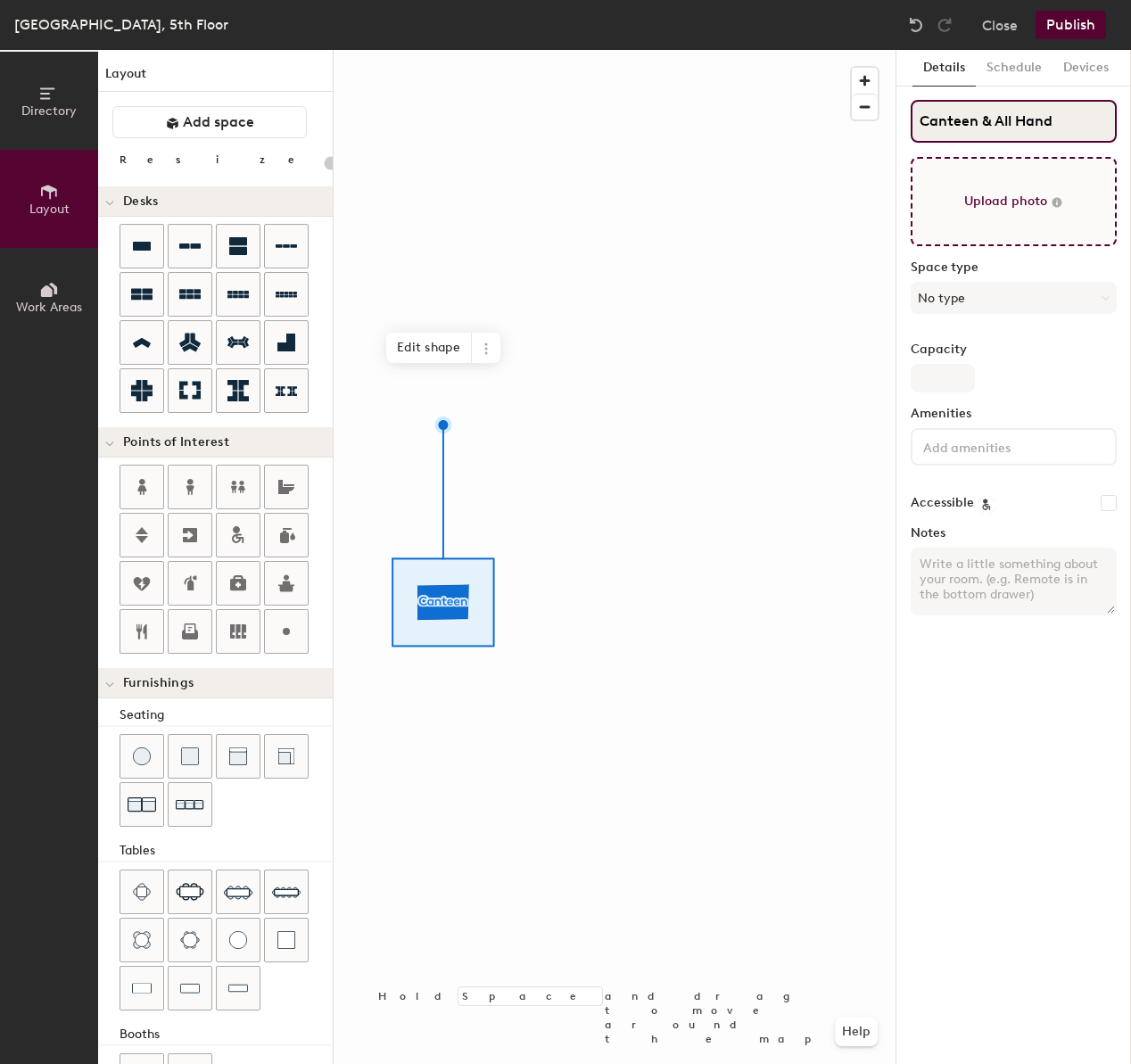
type input "Canteen & All Hands"
type input "20"
type input "Canteen & All Hands"
type input "20"
type input "Canteen & All Hands S"
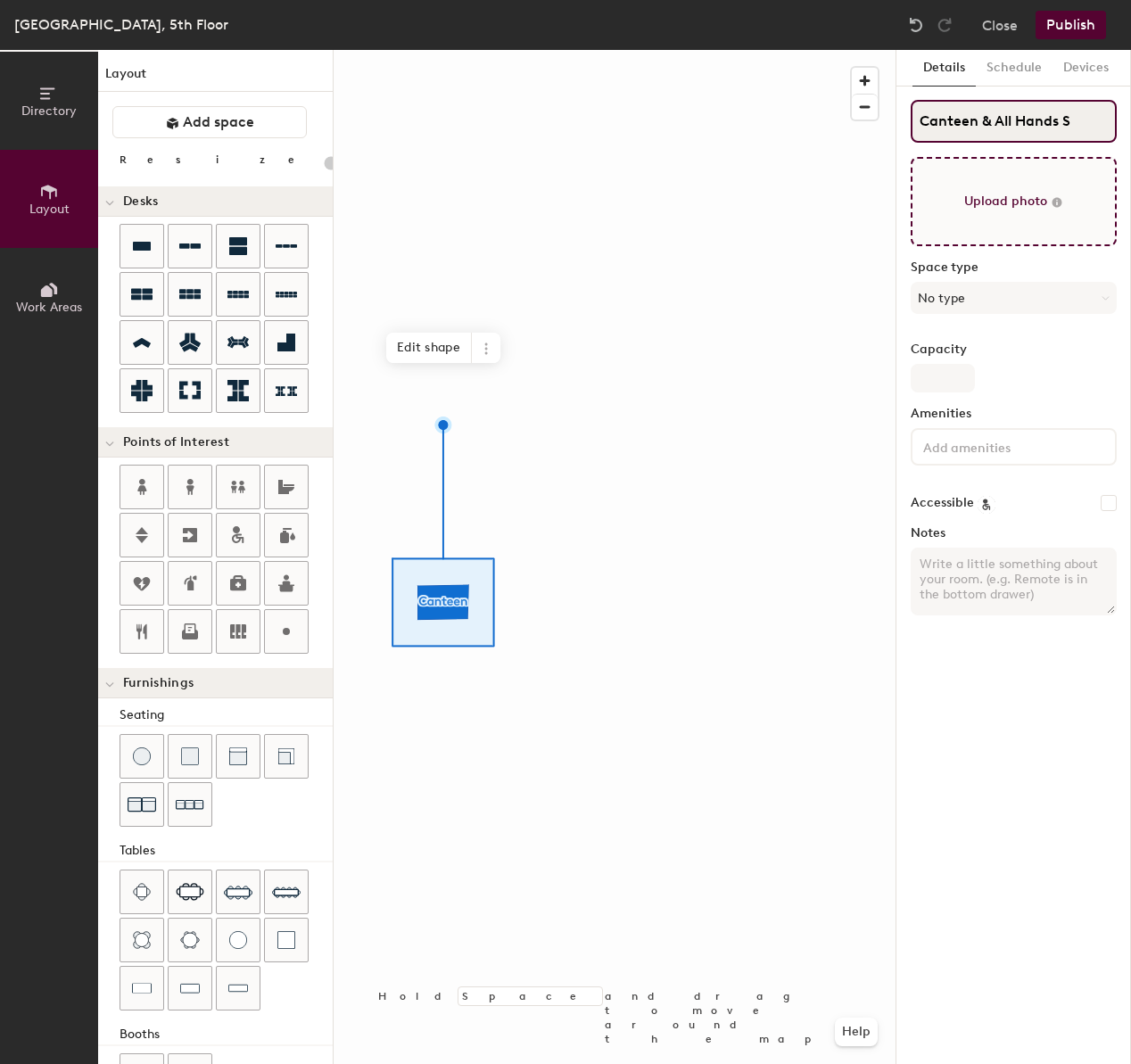
type input "20"
type input "Canteen & All Hands Space"
type input "20"
type input "Canteen & All Hands Space"
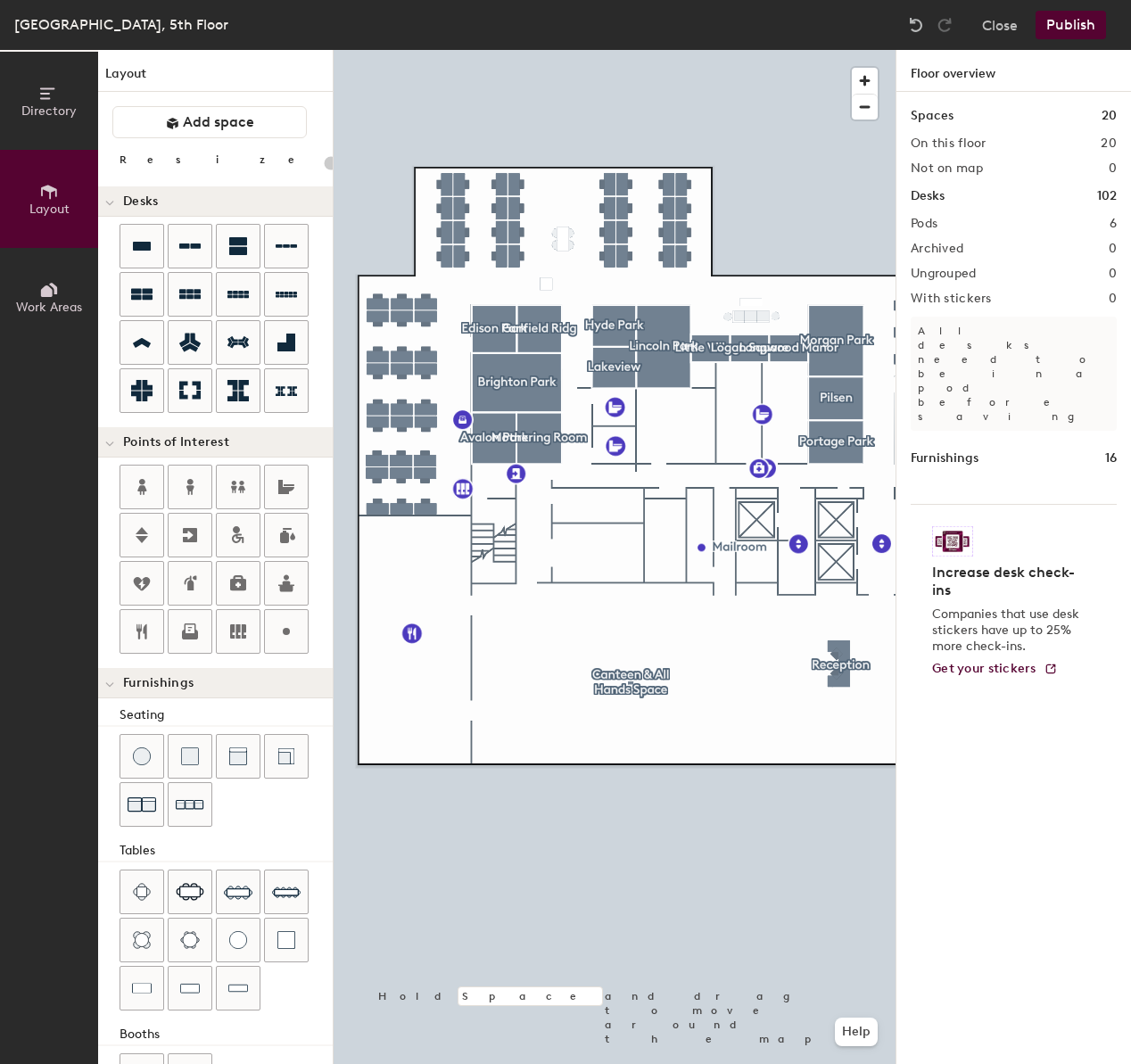
click at [1110, 504] on div "Increase desk check-ins Companies that use desk stickers have up to 25% more ch…" at bounding box center [1013, 600] width 206 height 193
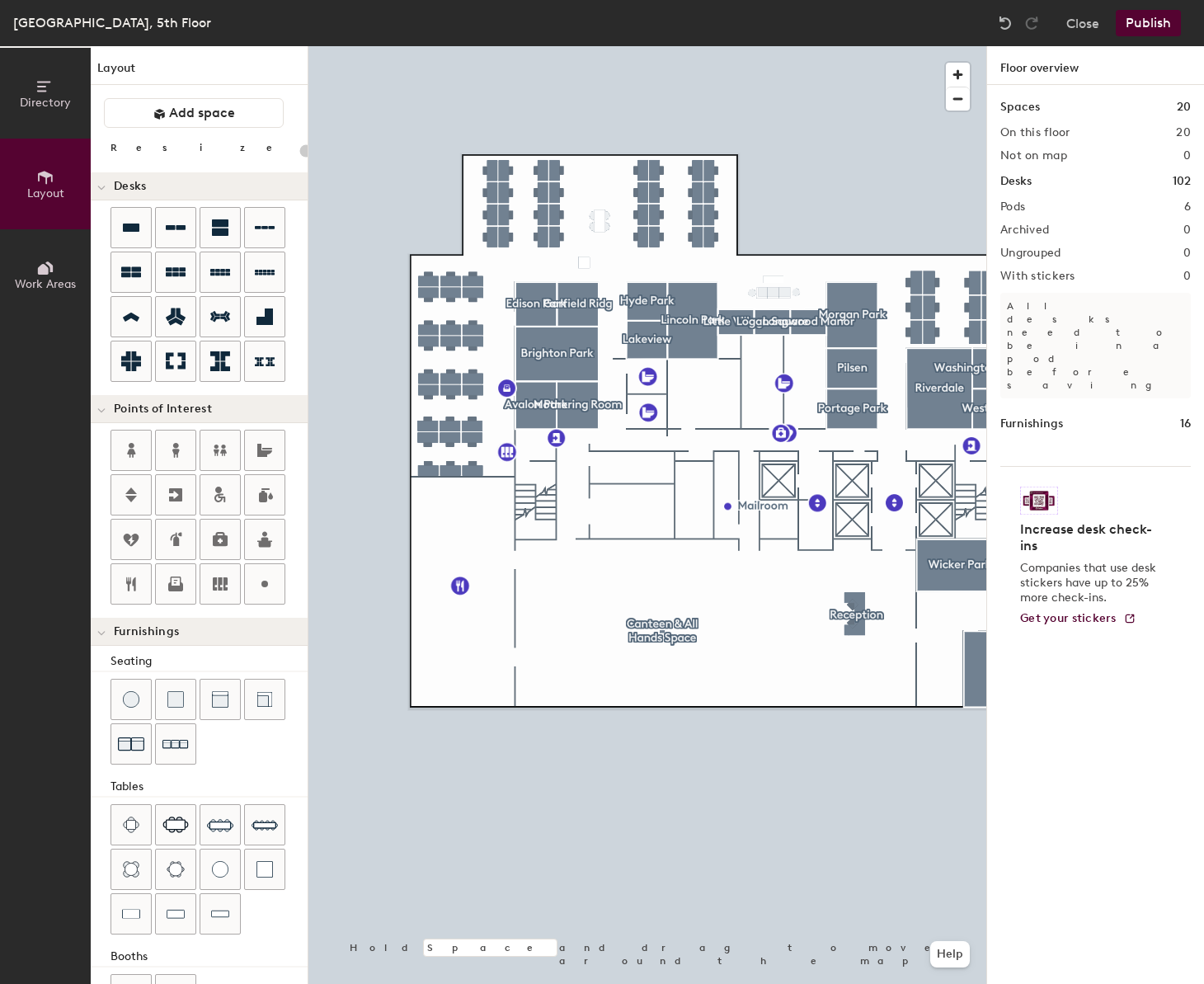
click at [524, 46] on div at bounding box center [646, 46] width 678 height 0
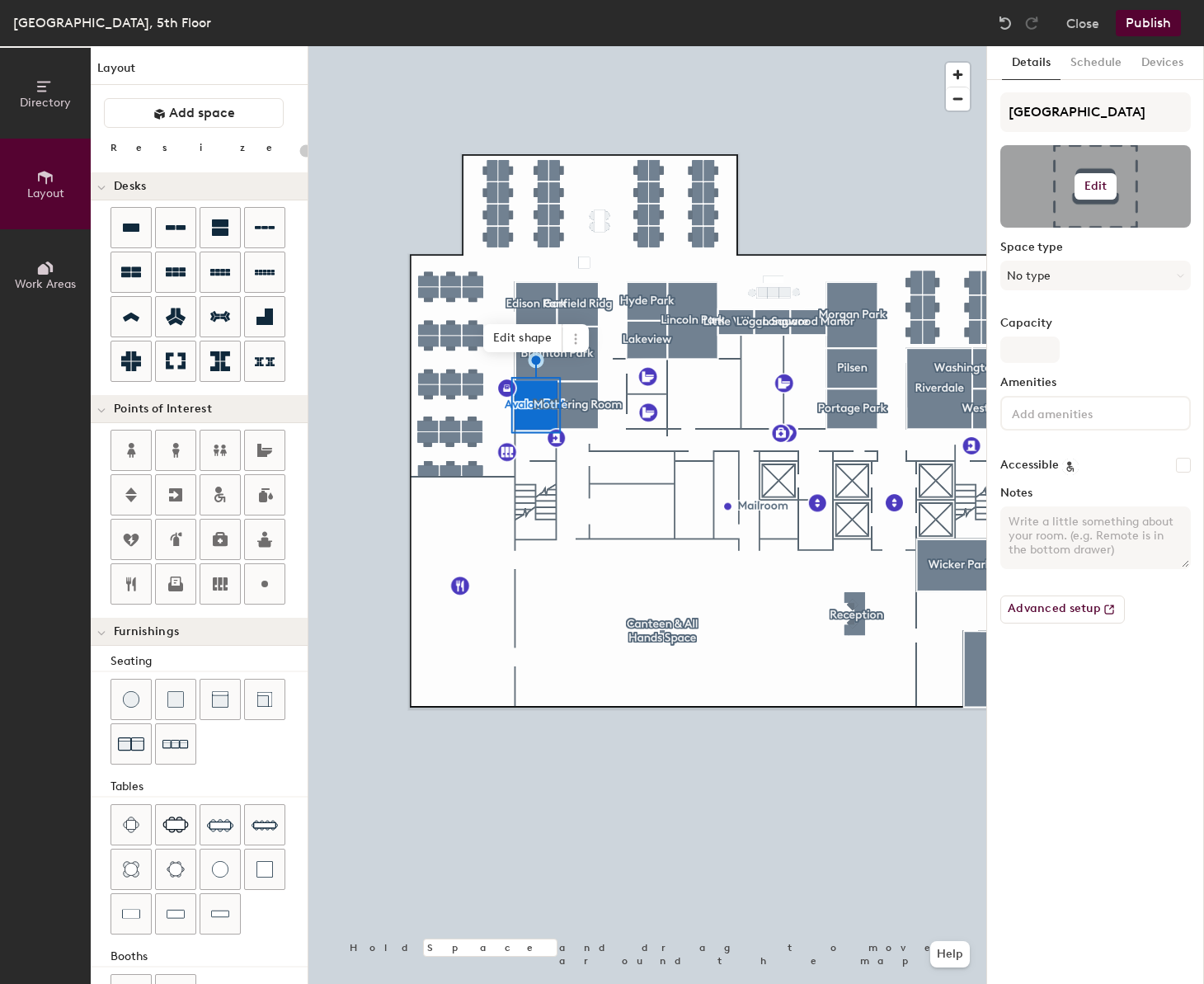
click at [1045, 199] on div at bounding box center [1096, 186] width 191 height 83
click at [1045, 188] on button "Edit" at bounding box center [1096, 186] width 43 height 27
click at [1045, 222] on input "file" at bounding box center [1109, 234] width 189 height 25
click at [1045, 233] on input "file" at bounding box center [1109, 234] width 189 height 25
click at [1045, 193] on button "Edit" at bounding box center [1096, 186] width 43 height 27
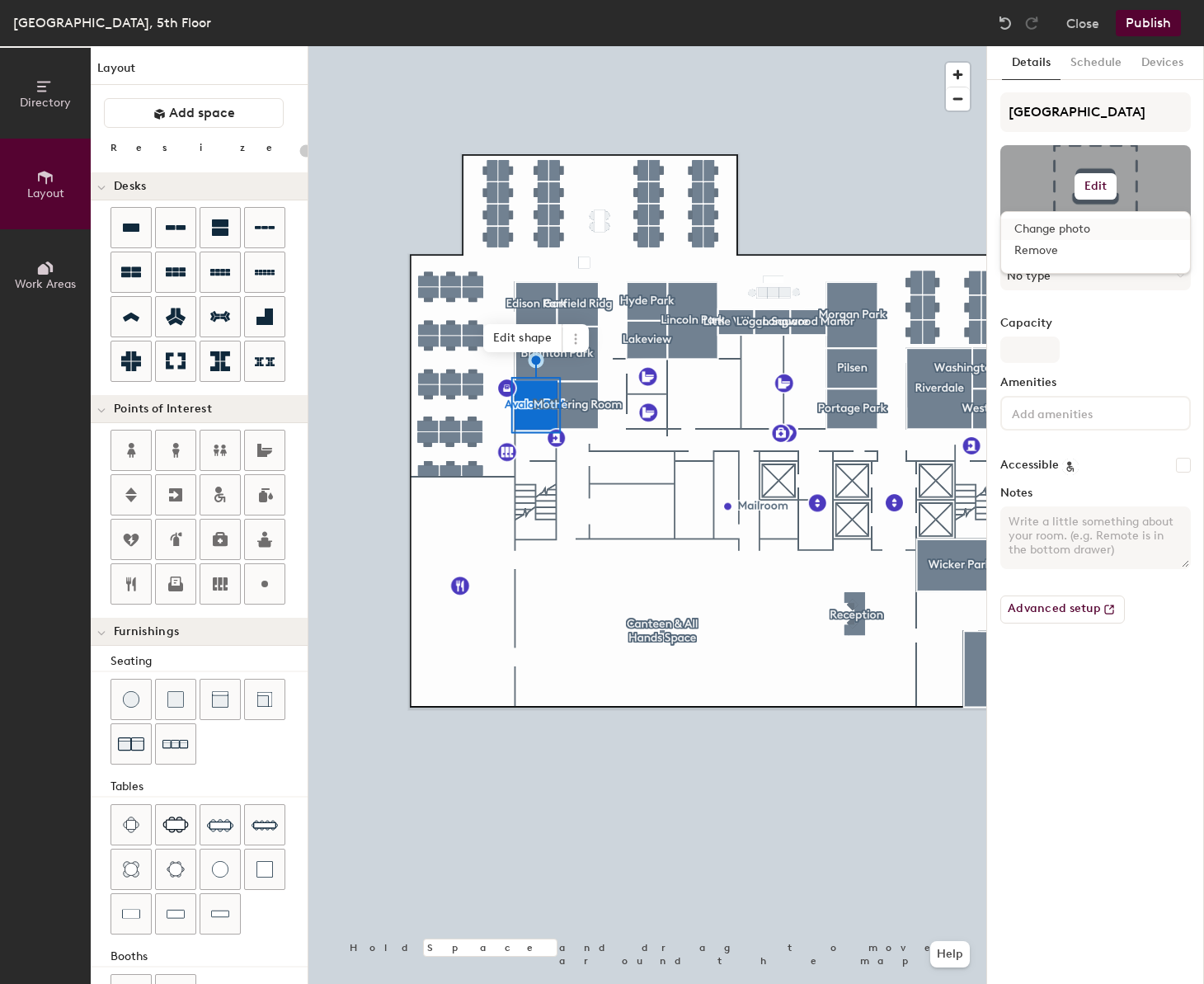
click at [1045, 236] on input "file" at bounding box center [1109, 234] width 189 height 25
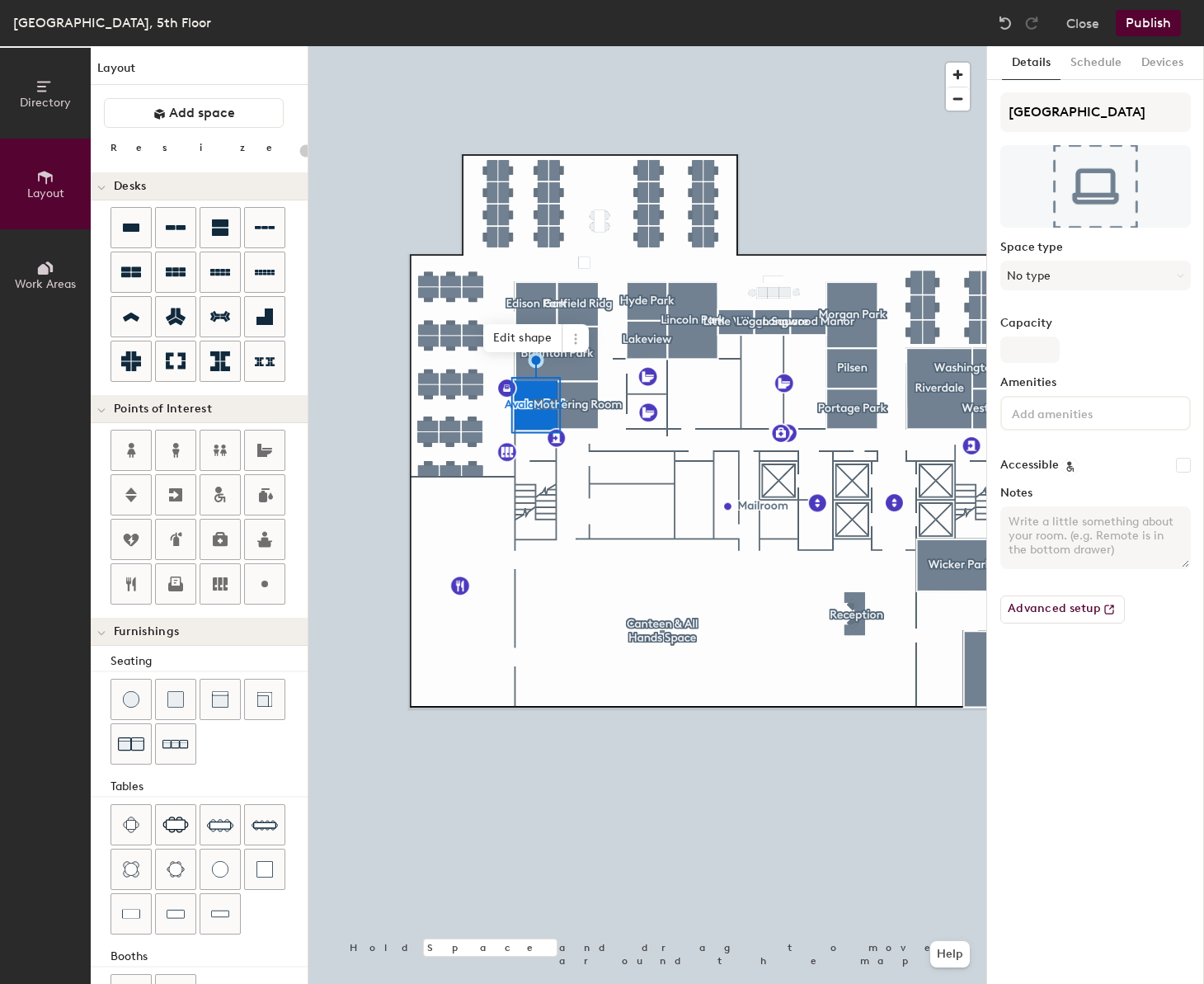
click at [1045, 317] on label "Capacity" at bounding box center [1096, 323] width 191 height 13
click at [1045, 337] on input "Capacity" at bounding box center [1030, 349] width 60 height 27
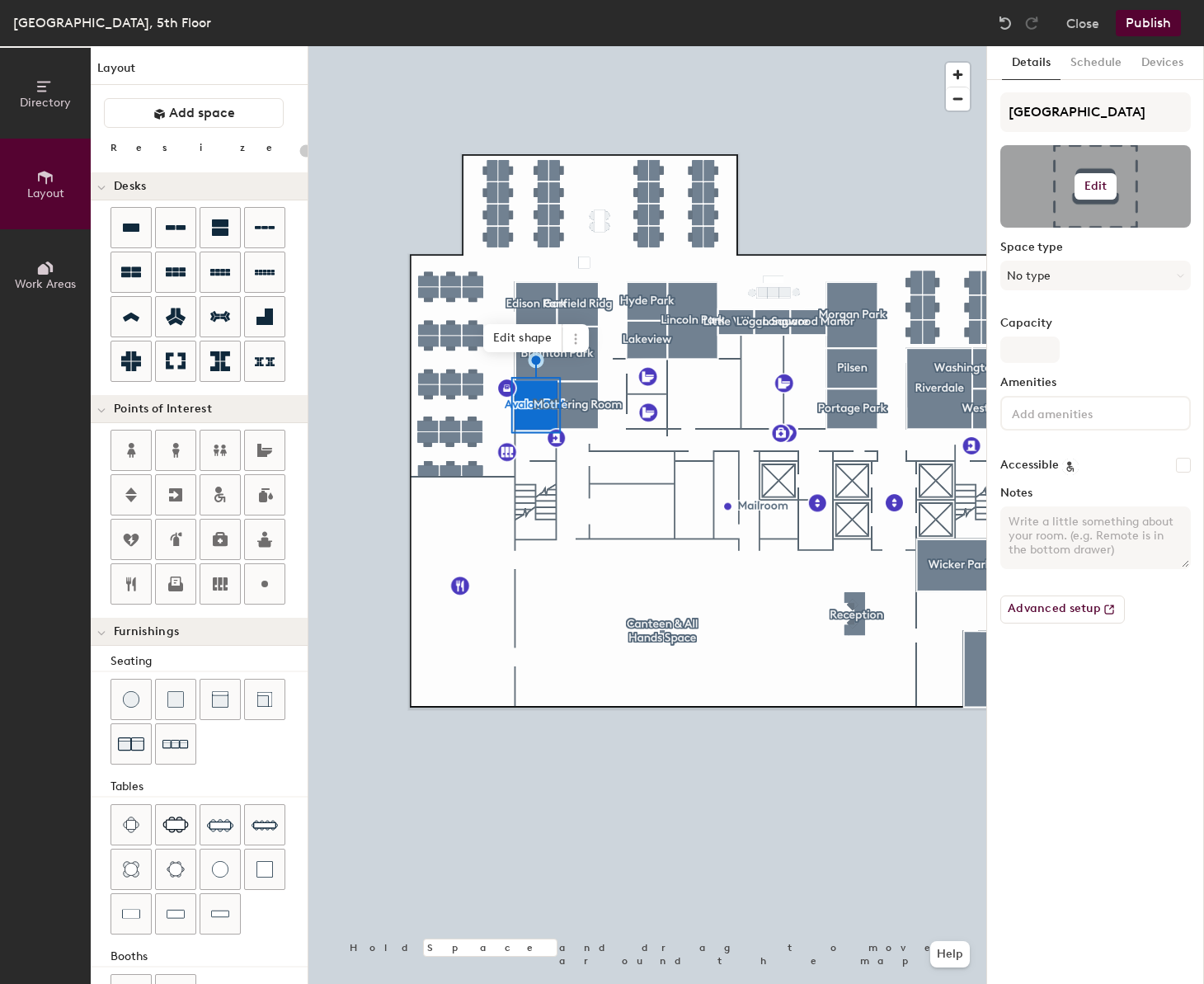
click at [1045, 193] on button "Edit" at bounding box center [1096, 186] width 43 height 27
drag, startPoint x: 1088, startPoint y: 335, endPoint x: 1091, endPoint y: 325, distance: 10.4
click at [1045, 335] on div "Capacity" at bounding box center [1096, 339] width 191 height 46
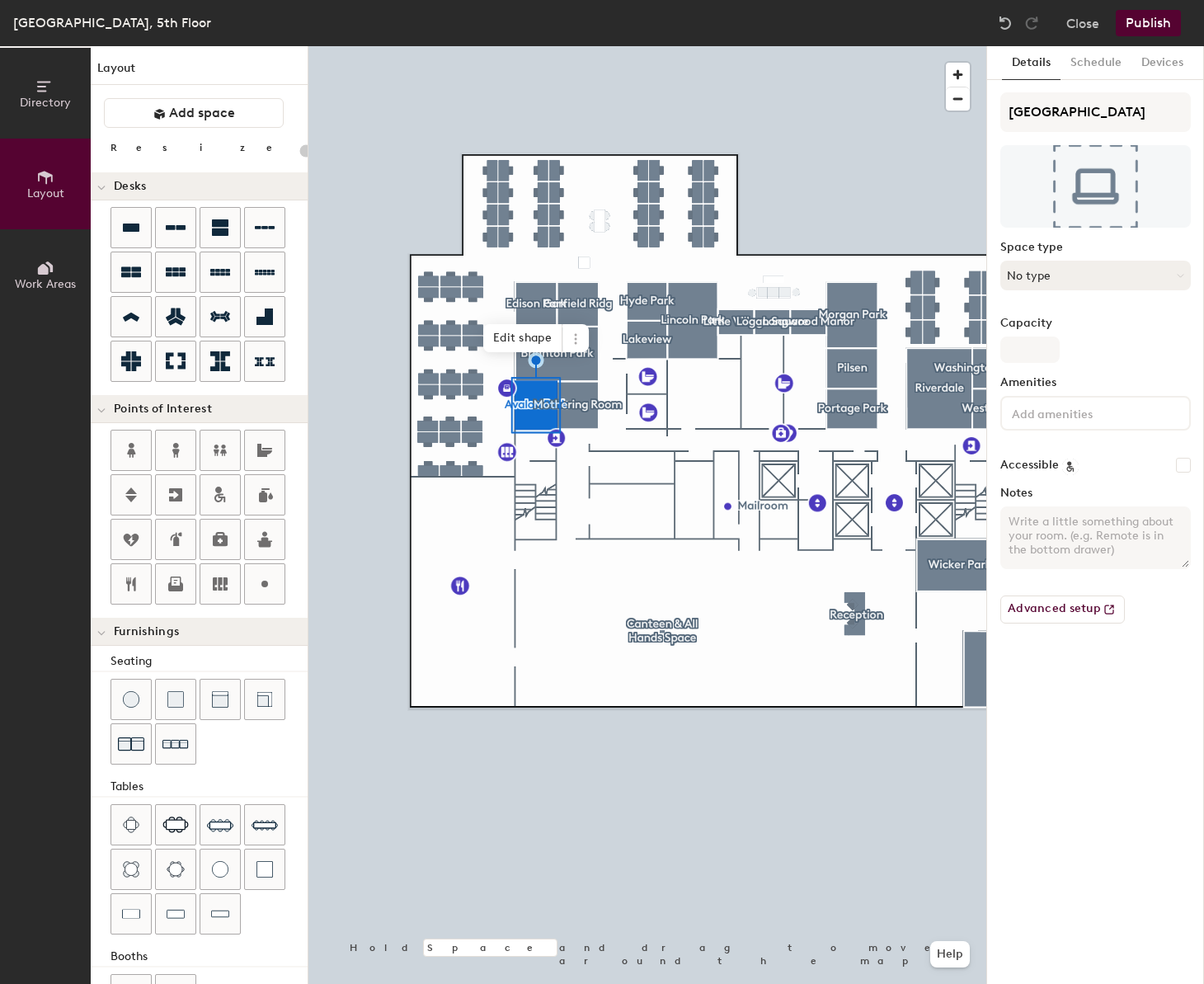
click at [1045, 277] on button "No type" at bounding box center [1096, 275] width 191 height 29
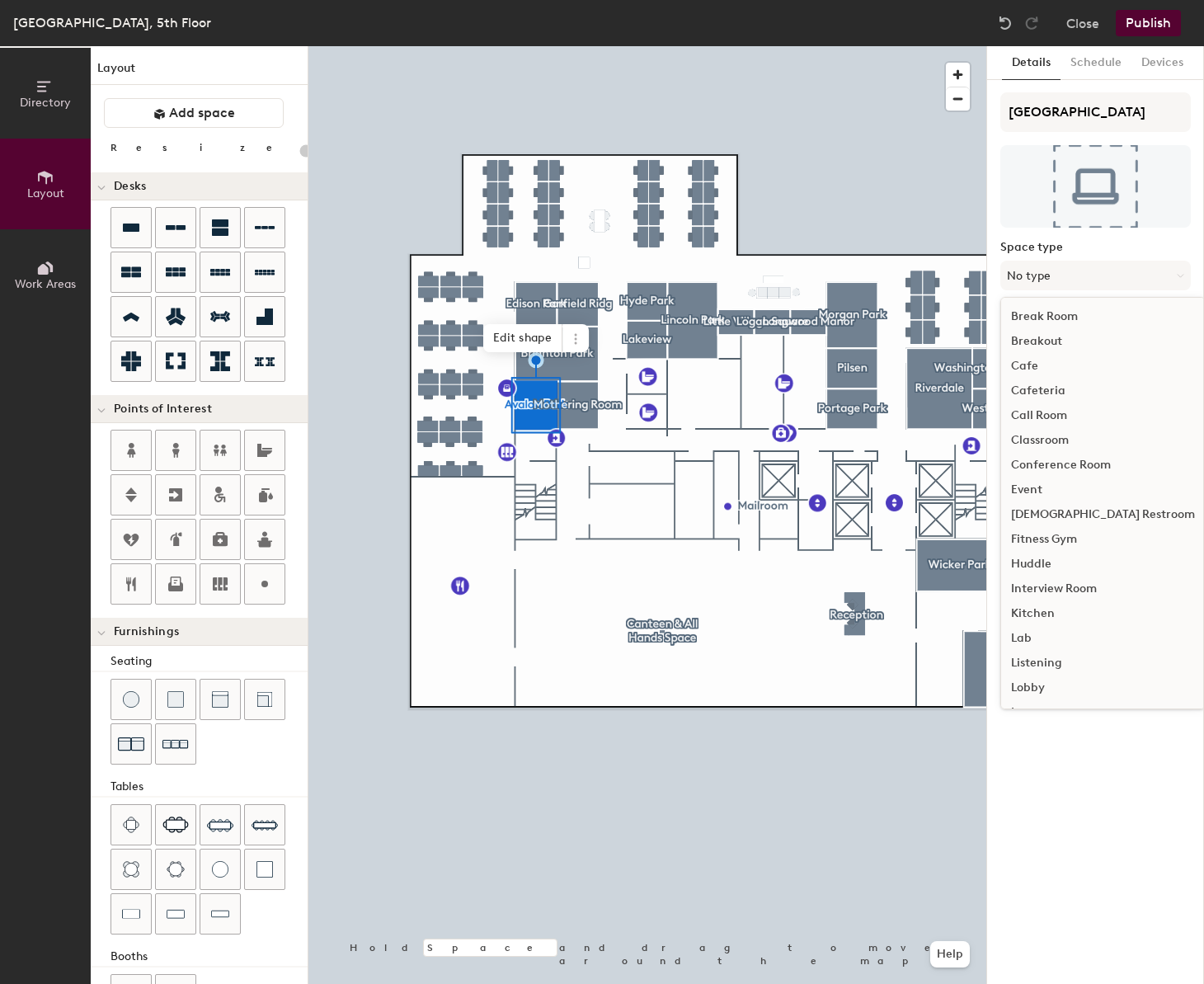
click at [1045, 464] on div "Conference Room" at bounding box center [1103, 465] width 204 height 25
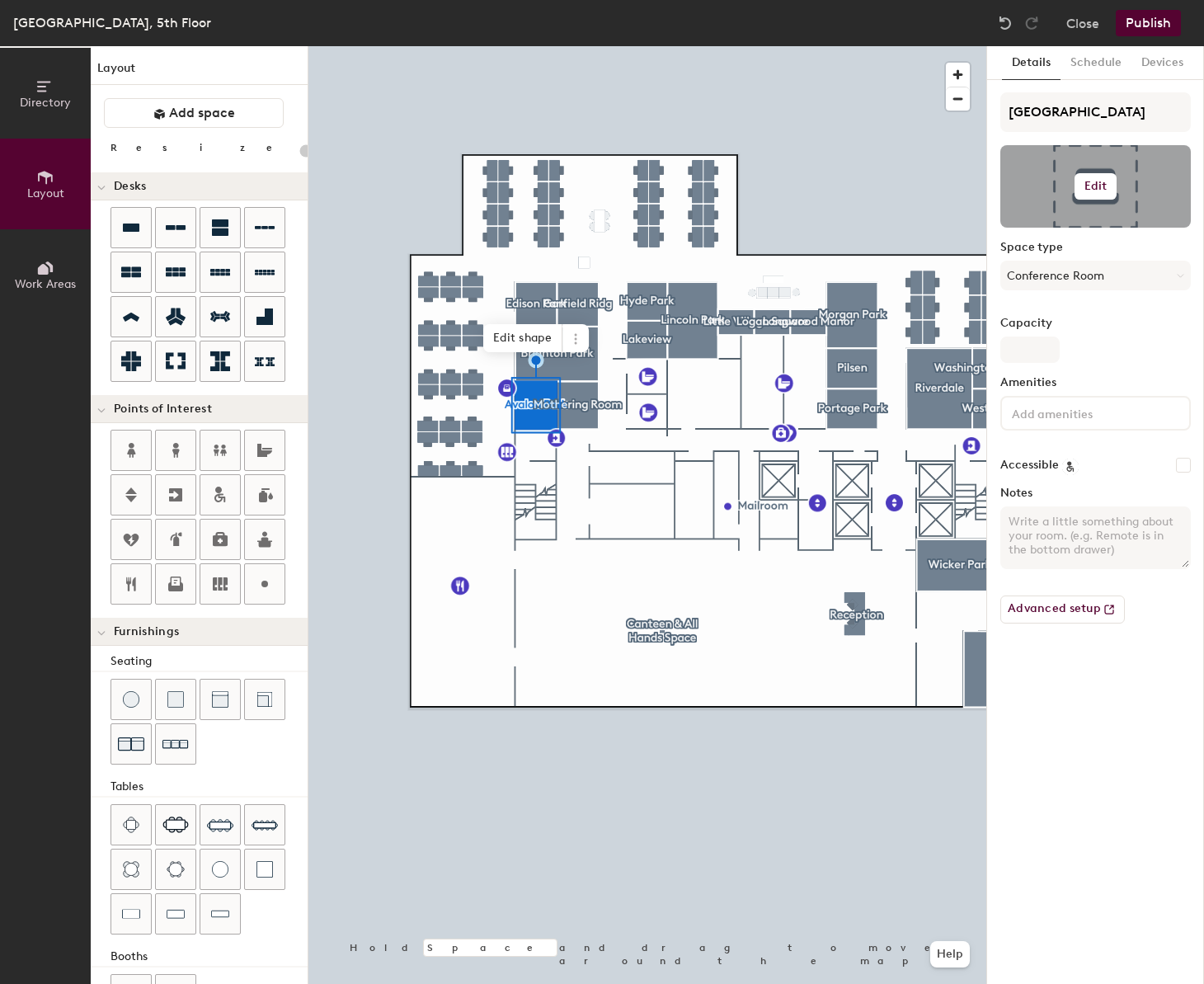
click at [1045, 186] on div at bounding box center [1096, 186] width 191 height 83
click at [1045, 192] on h6 "Edit" at bounding box center [1096, 186] width 23 height 13
click at [1045, 231] on input "file" at bounding box center [1109, 234] width 189 height 25
click at [1045, 187] on h6 "Edit" at bounding box center [1096, 186] width 23 height 13
click at [1045, 237] on input "file" at bounding box center [1109, 234] width 189 height 25
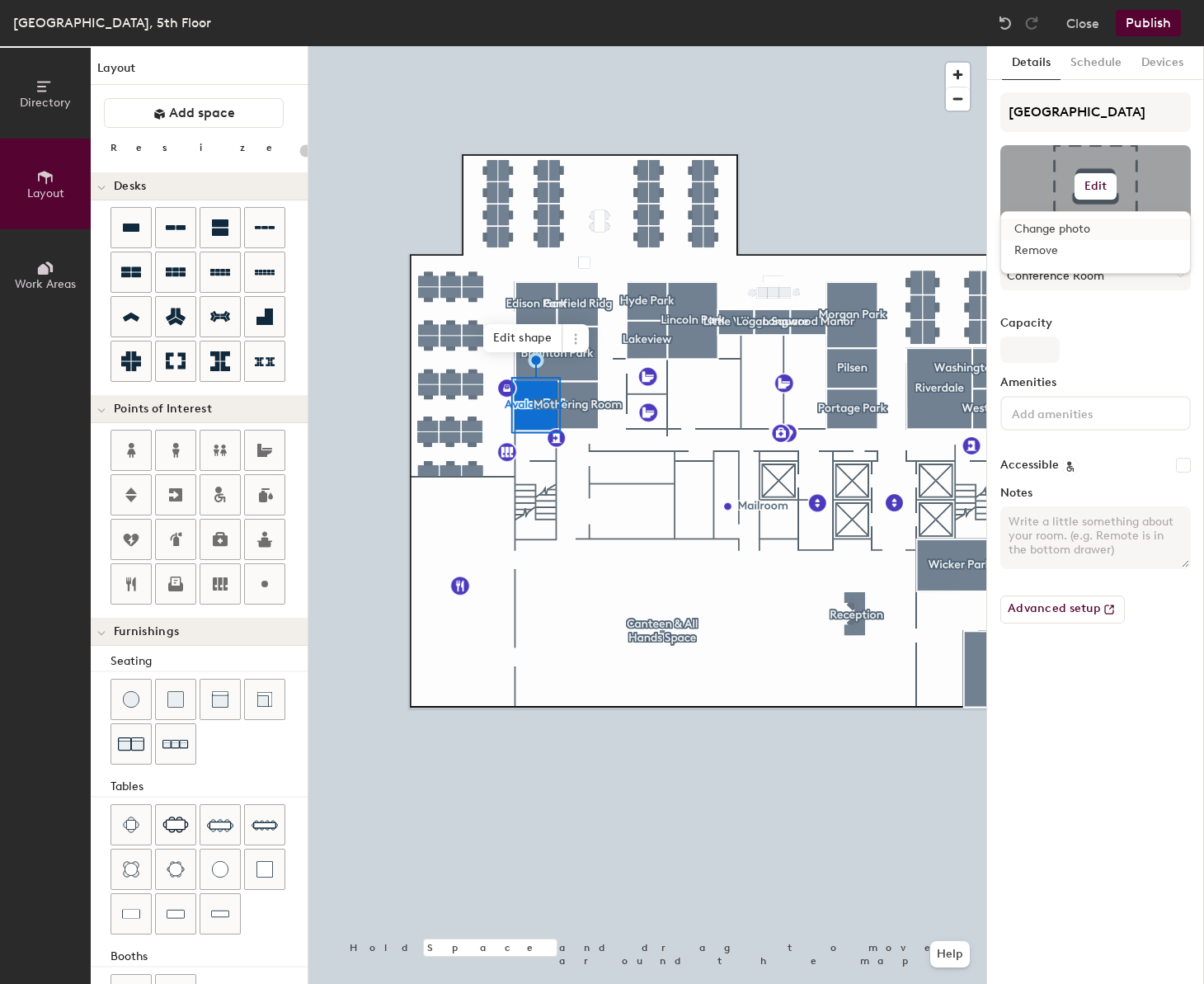
click at [1045, 230] on input "file" at bounding box center [1109, 234] width 189 height 25
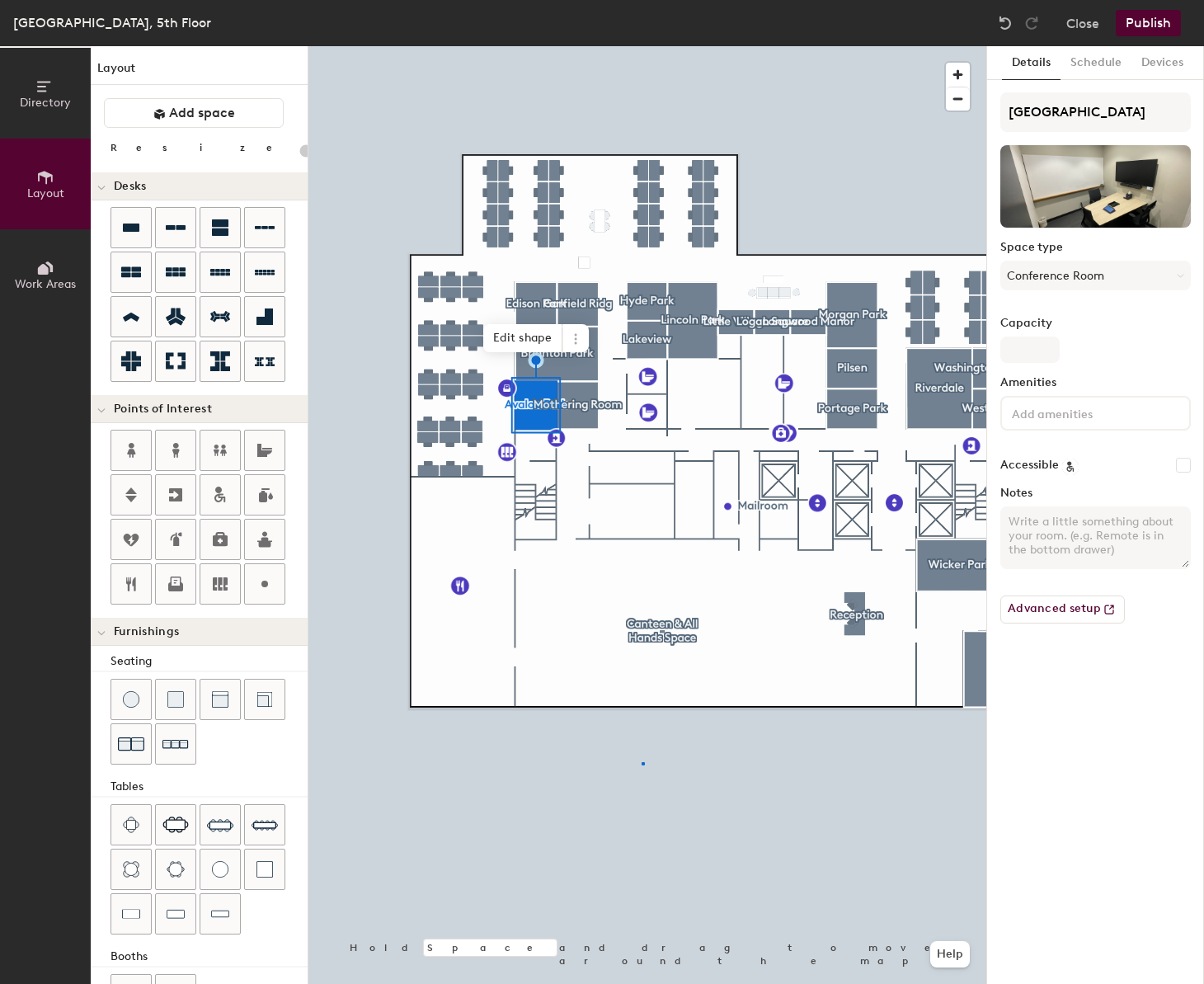
click at [643, 46] on div at bounding box center [646, 46] width 678 height 0
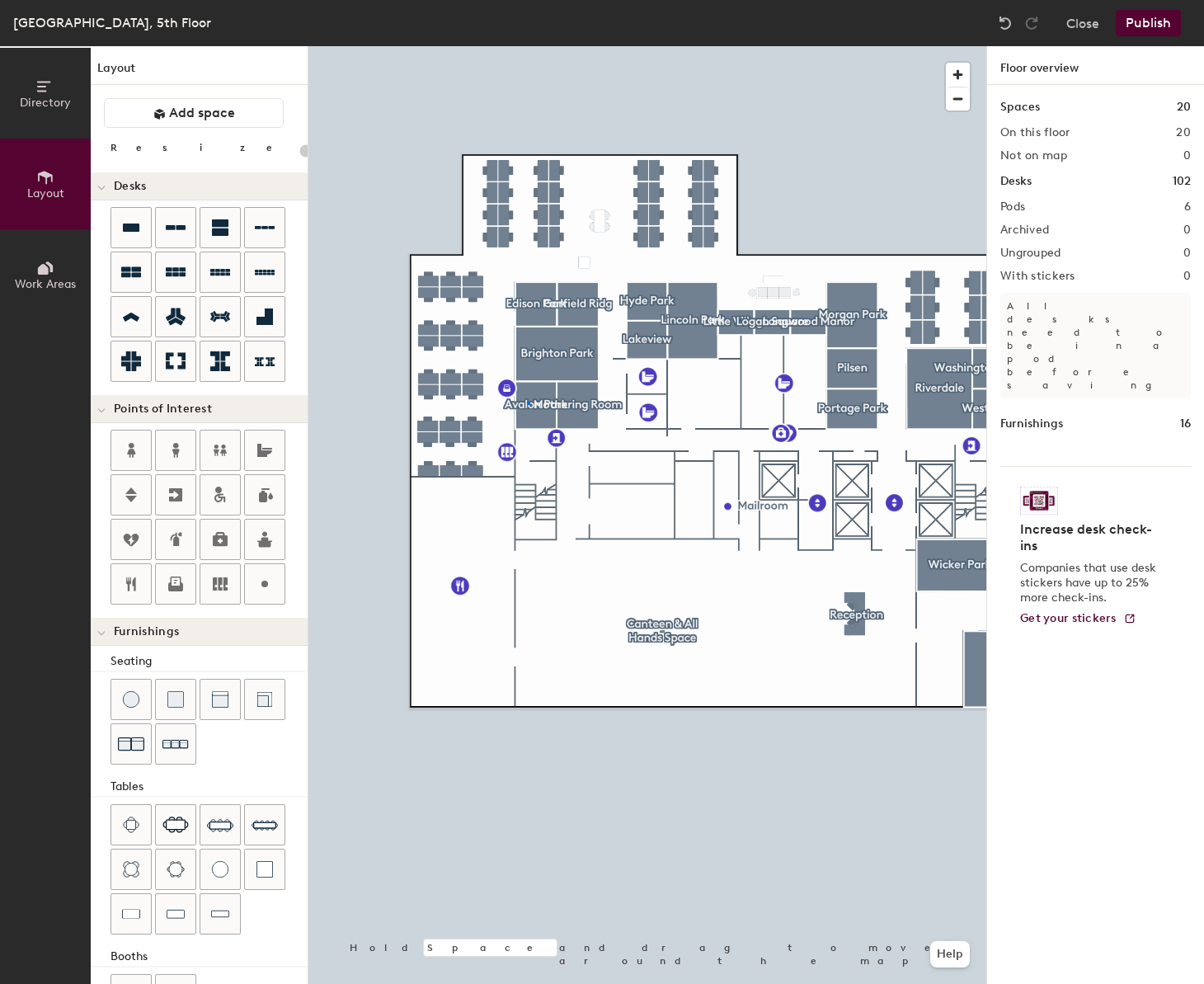
click at [527, 46] on div at bounding box center [646, 46] width 678 height 0
type input "20"
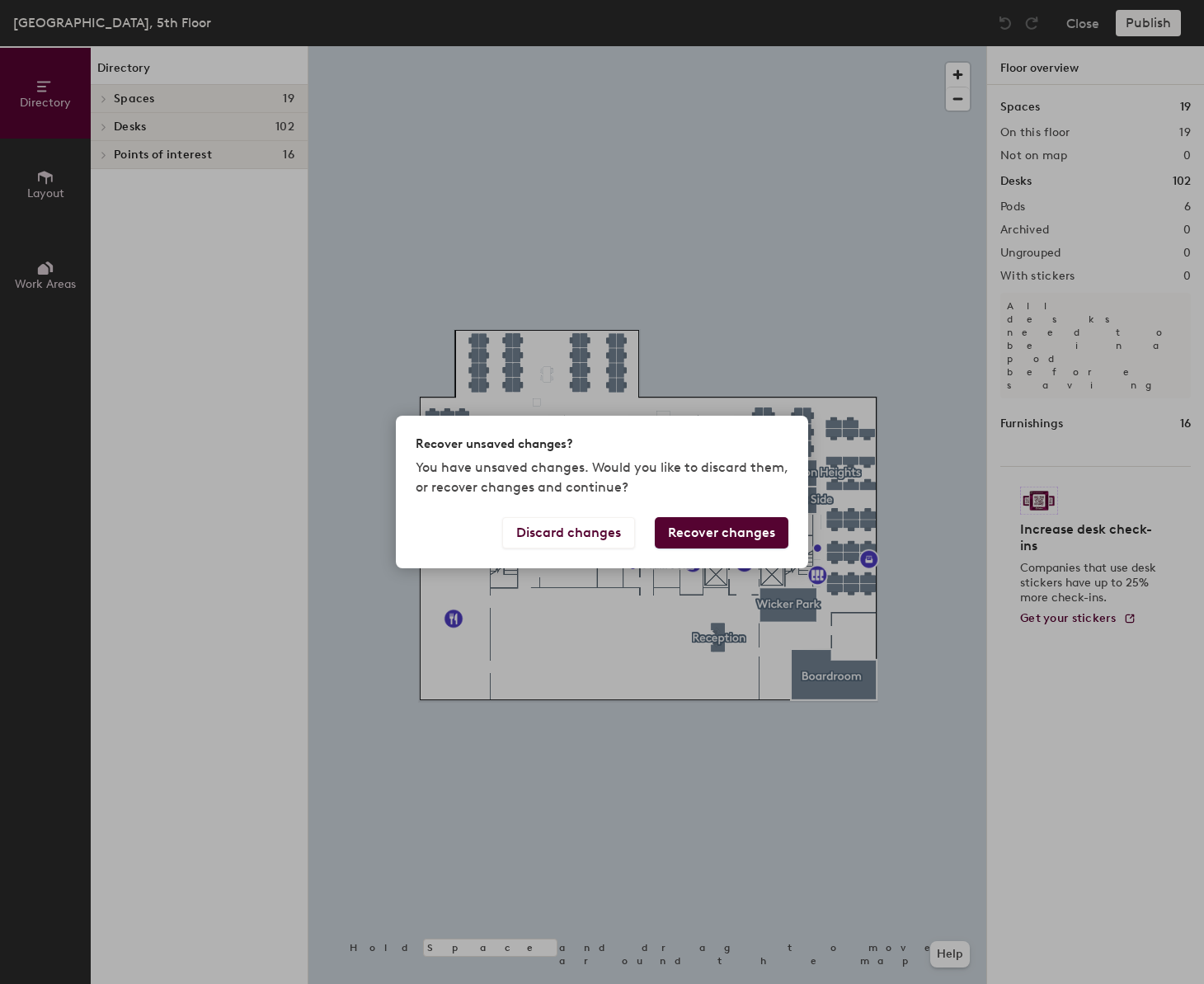
click at [733, 540] on button "Recover changes" at bounding box center [722, 533] width 134 height 31
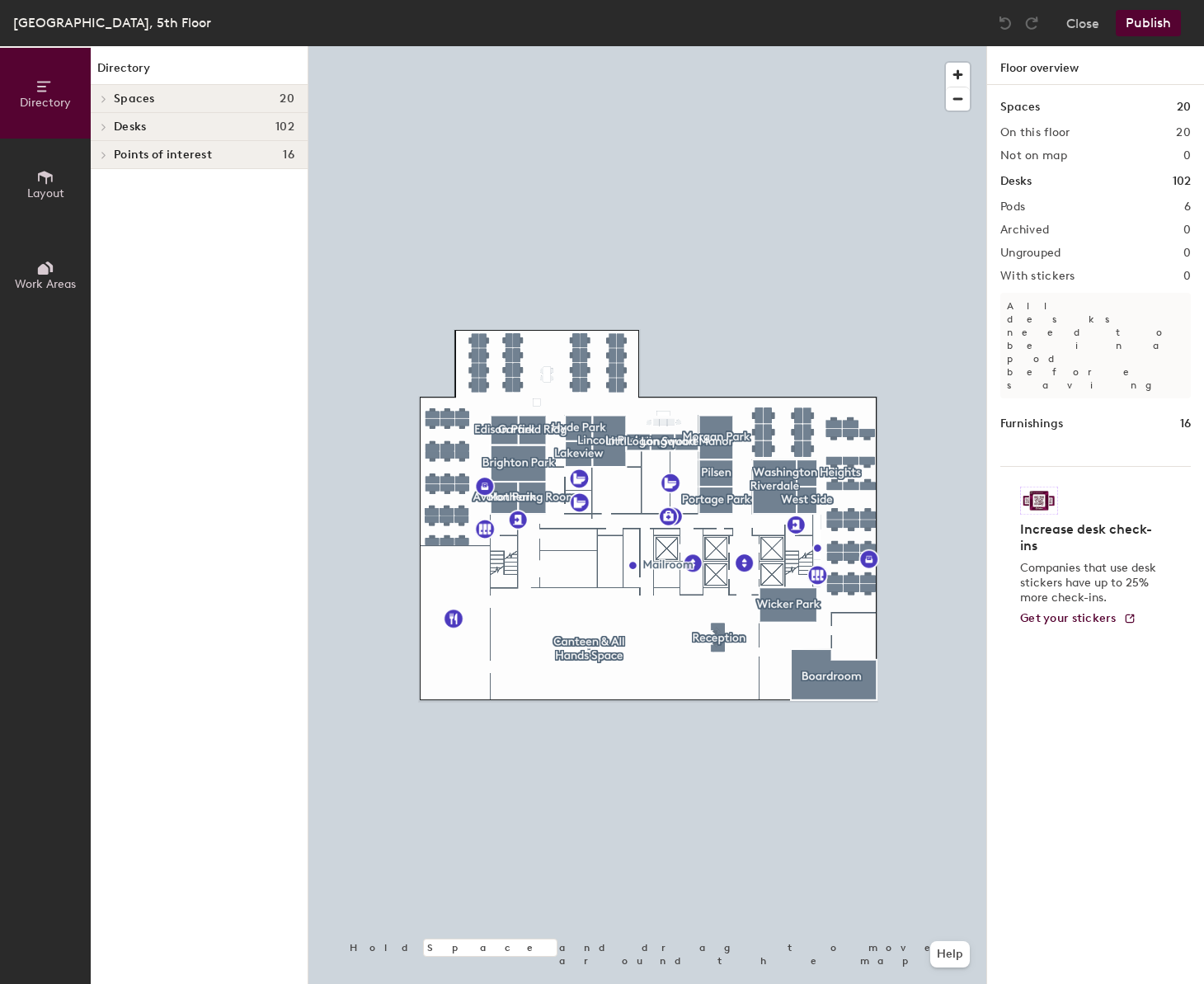
click at [501, 46] on div at bounding box center [646, 46] width 678 height 0
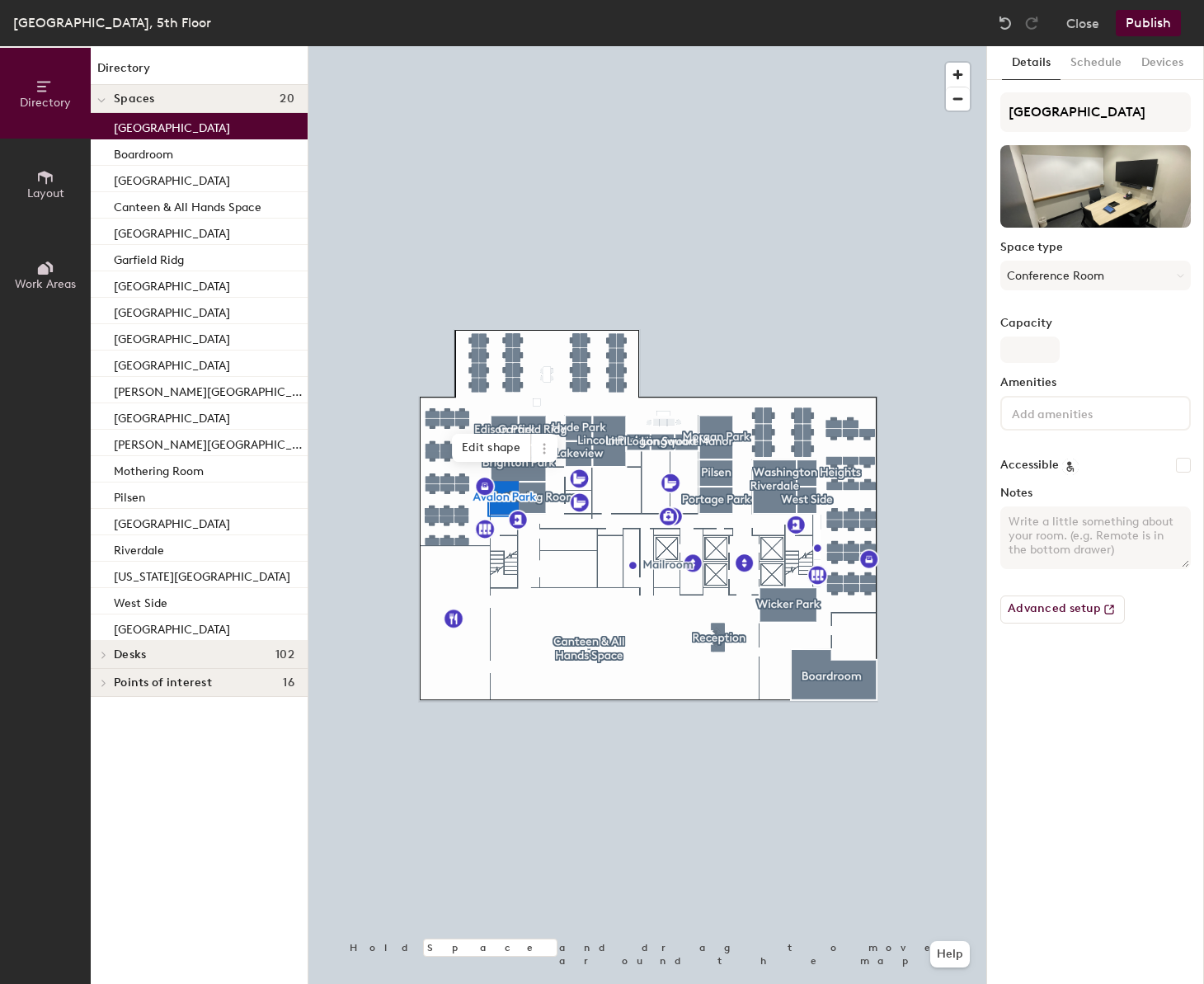
click at [1144, 21] on button "Publish" at bounding box center [1148, 23] width 65 height 27
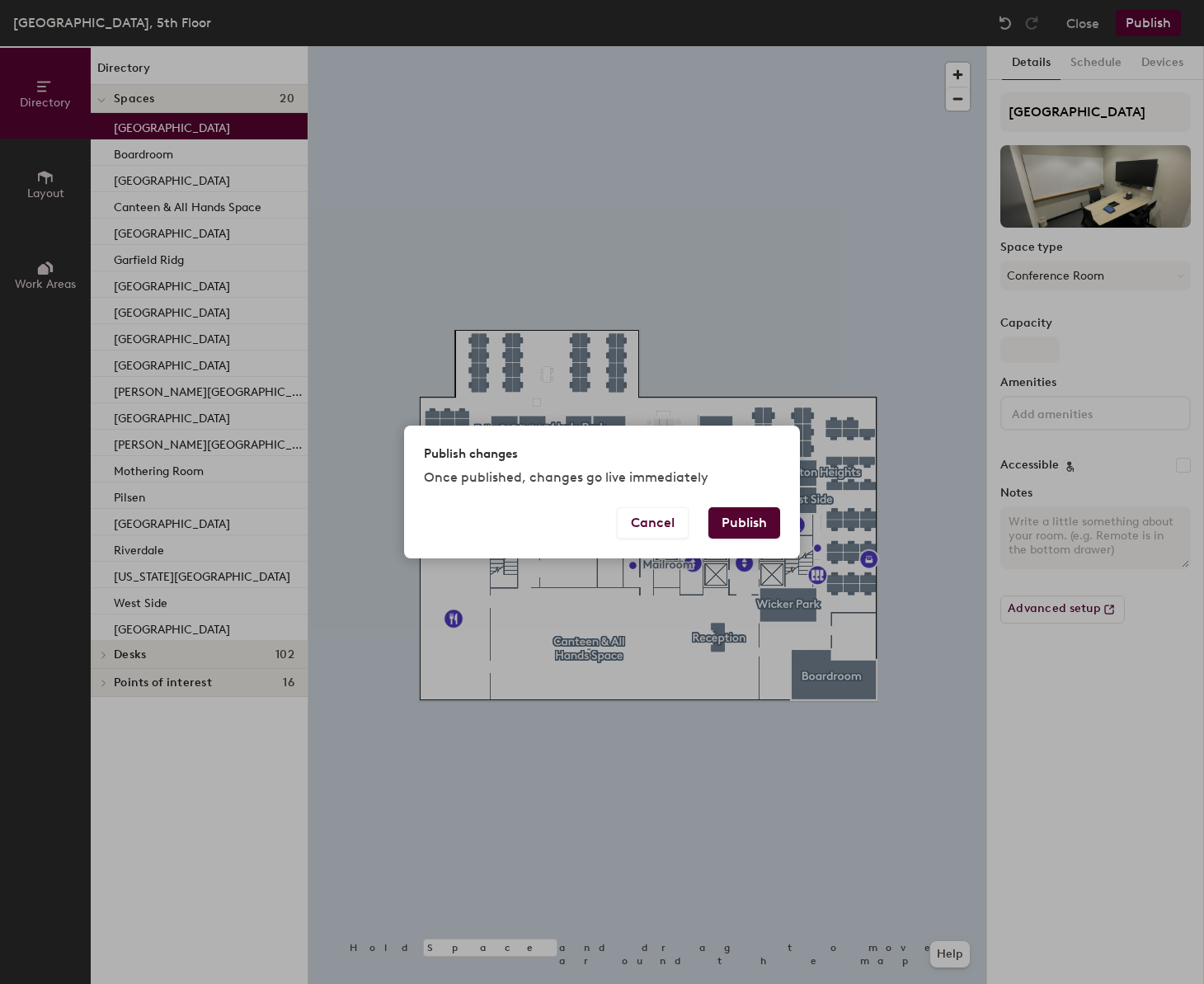
click at [728, 528] on button "Publish" at bounding box center [745, 523] width 72 height 31
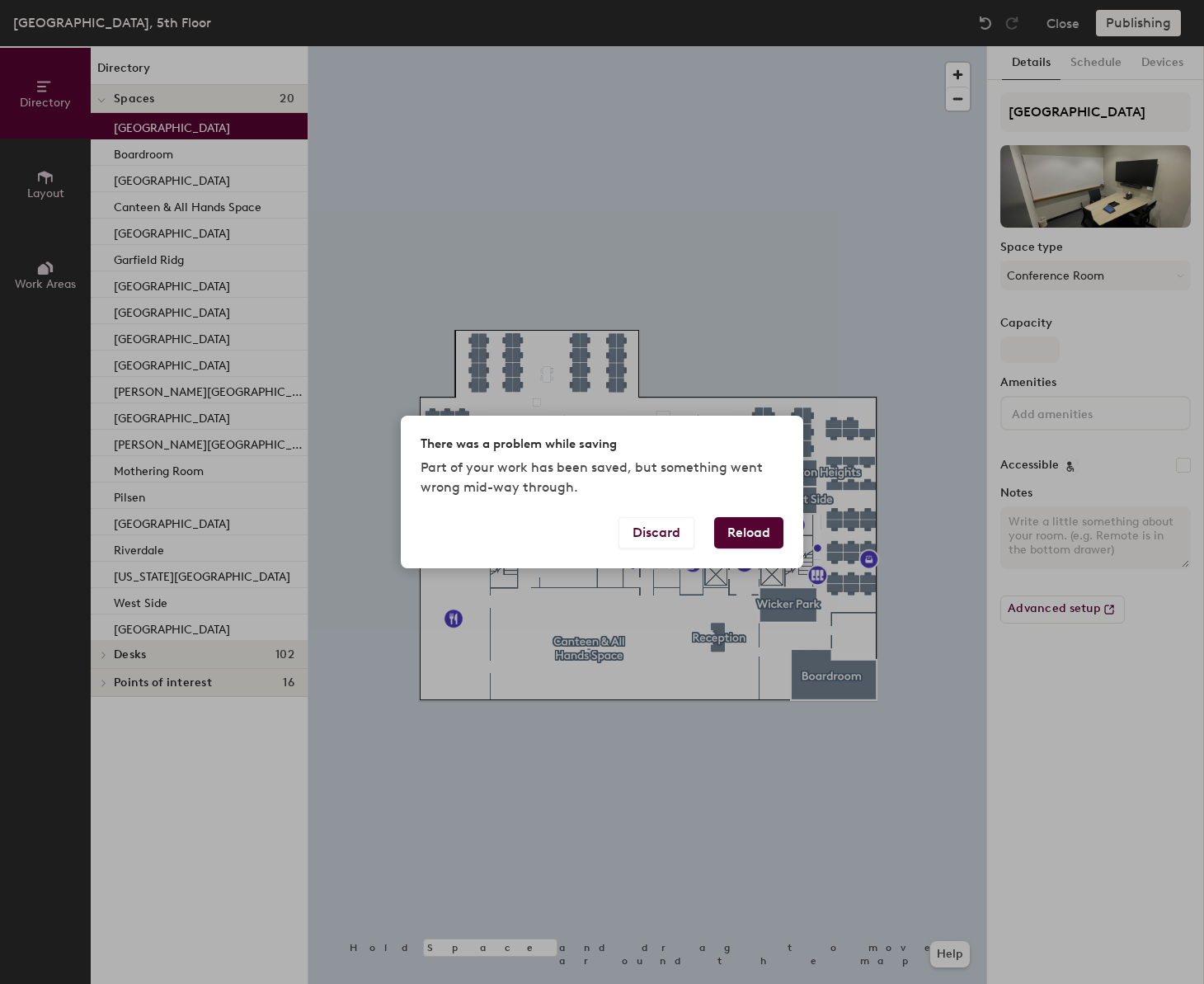
click at [727, 530] on button "Reload" at bounding box center [749, 533] width 70 height 31
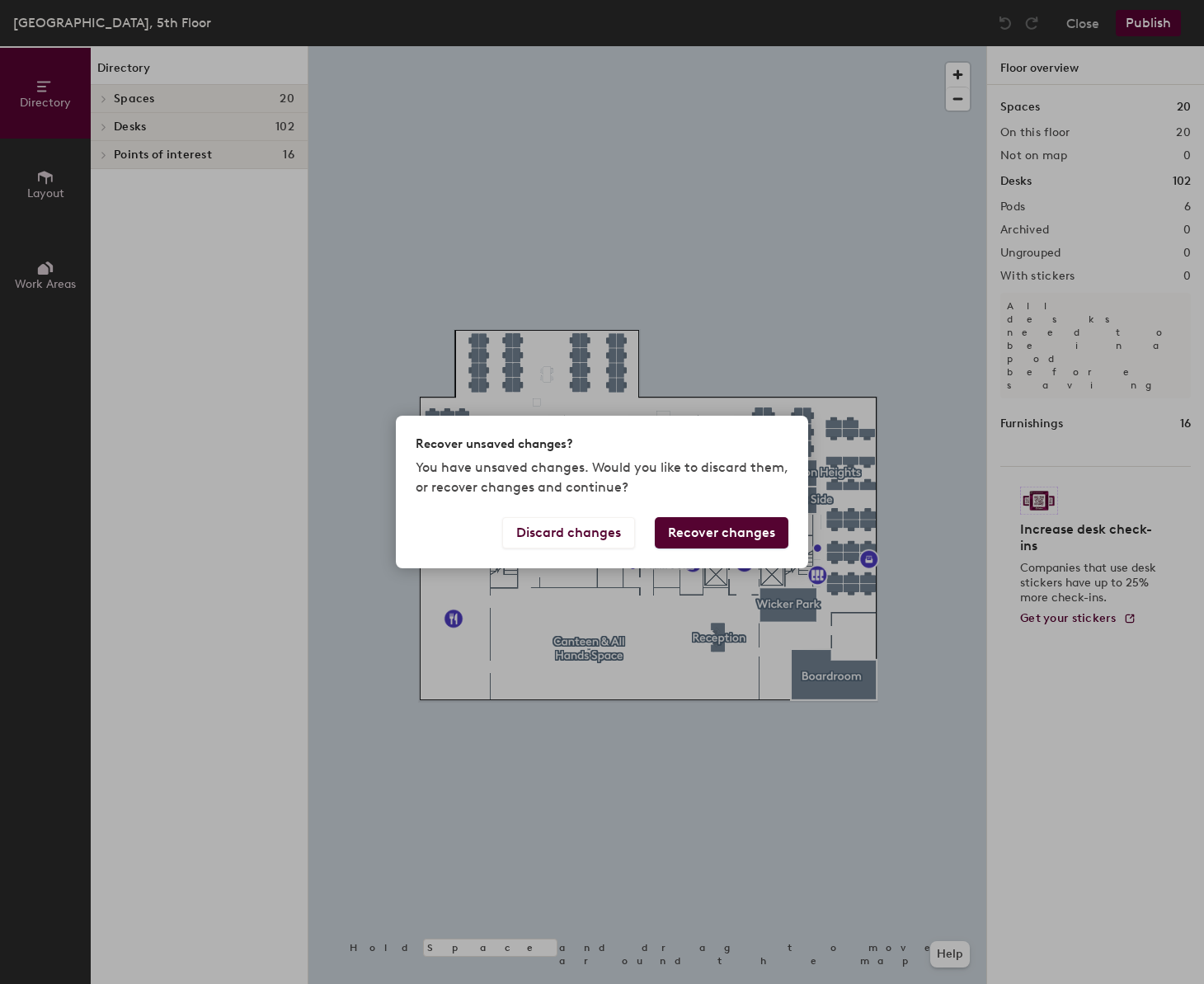
click at [709, 534] on button "Recover changes" at bounding box center [722, 533] width 134 height 31
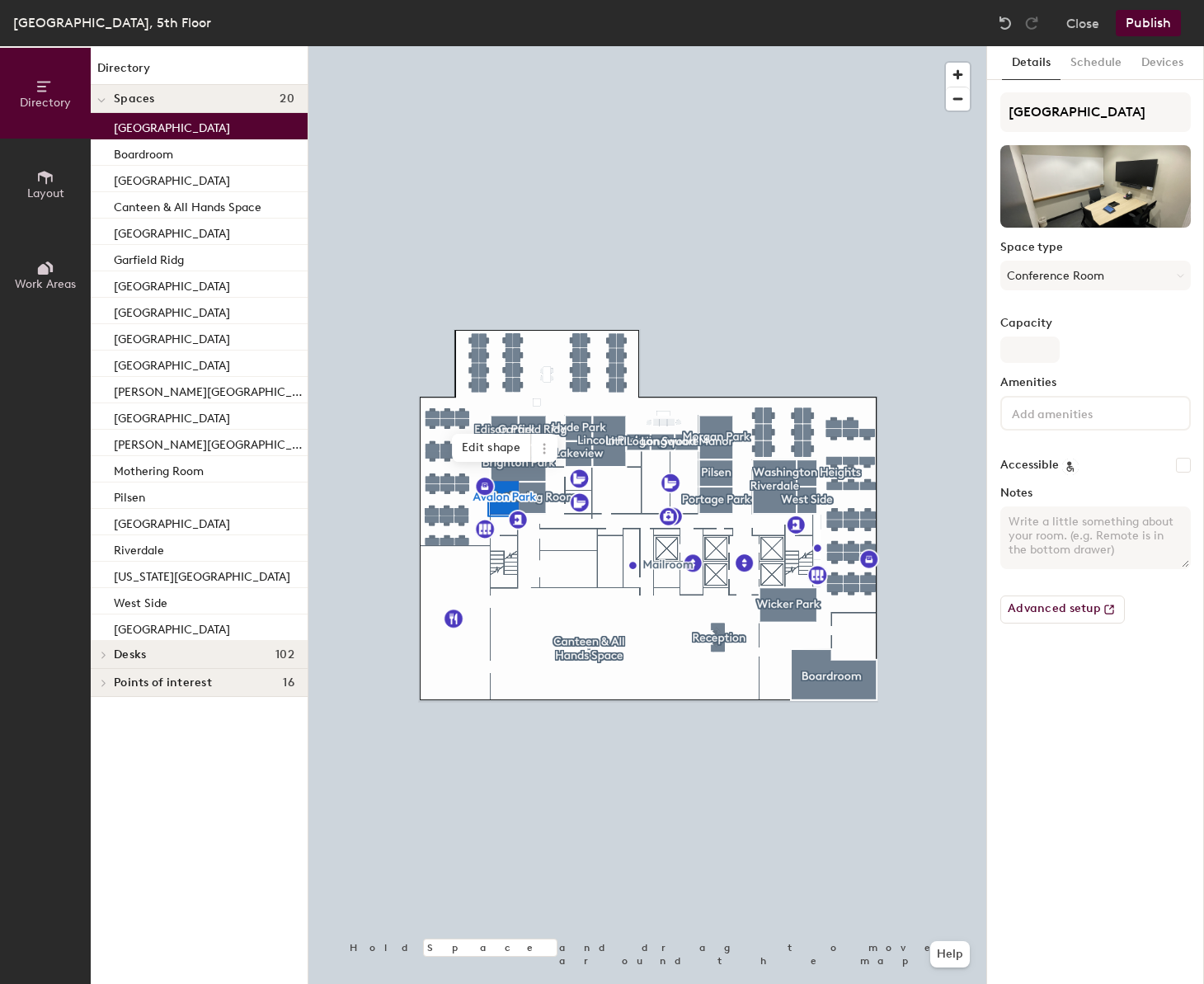
click at [1128, 15] on button "Publish" at bounding box center [1148, 23] width 65 height 27
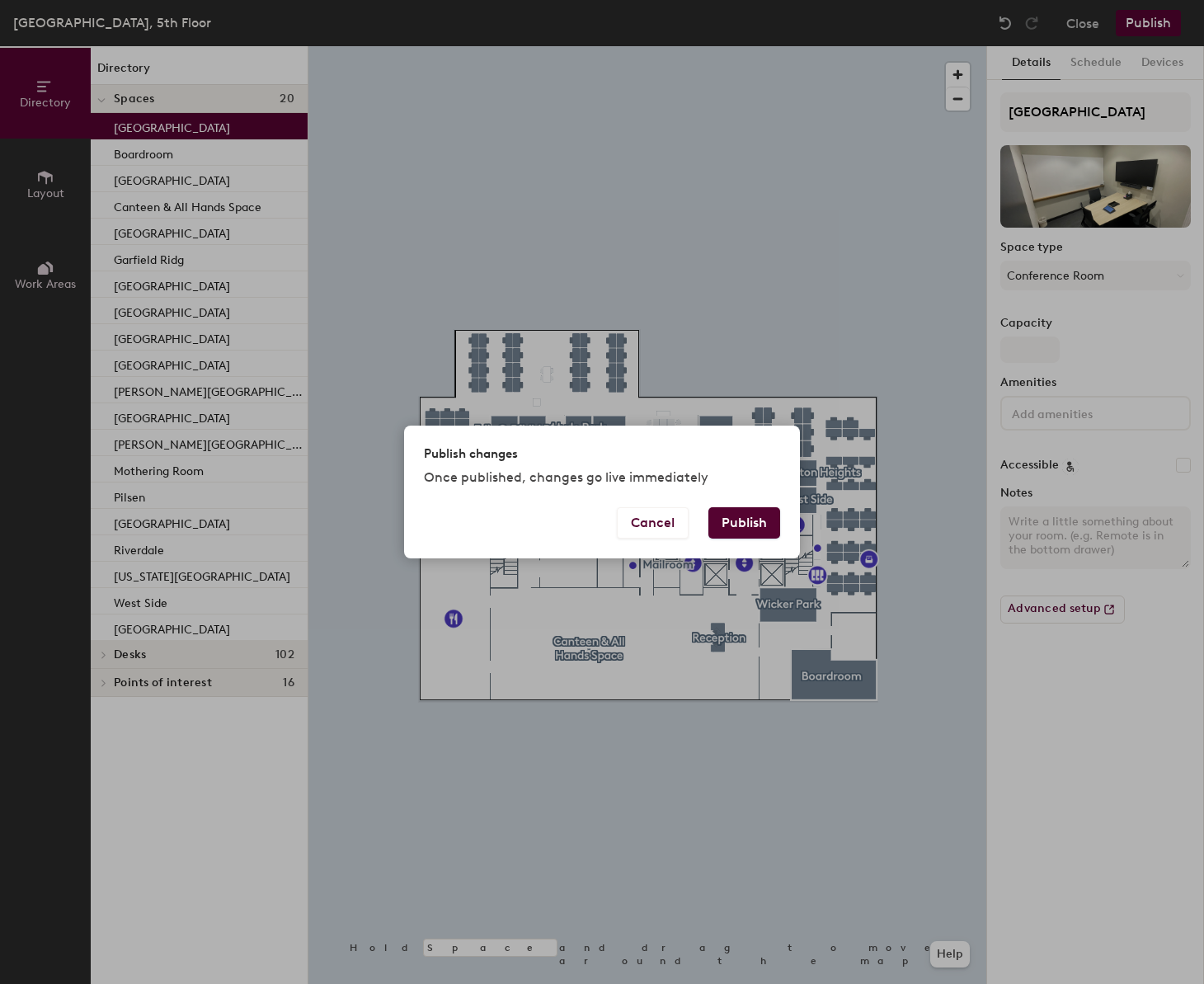
click at [735, 522] on button "Publish" at bounding box center [745, 523] width 72 height 31
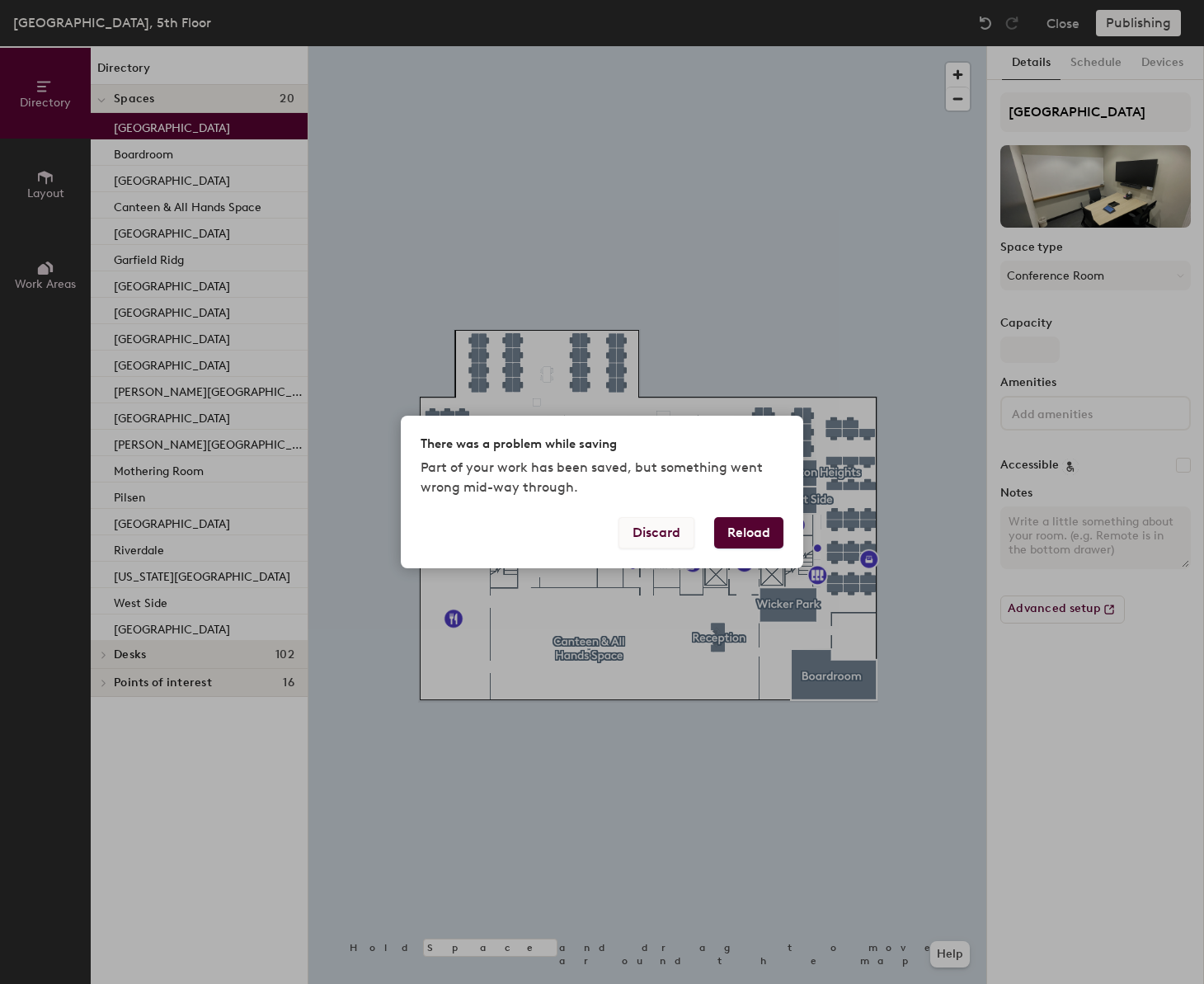
click at [653, 534] on button "Discard" at bounding box center [657, 533] width 76 height 31
click at [656, 533] on button "Discard" at bounding box center [657, 533] width 76 height 31
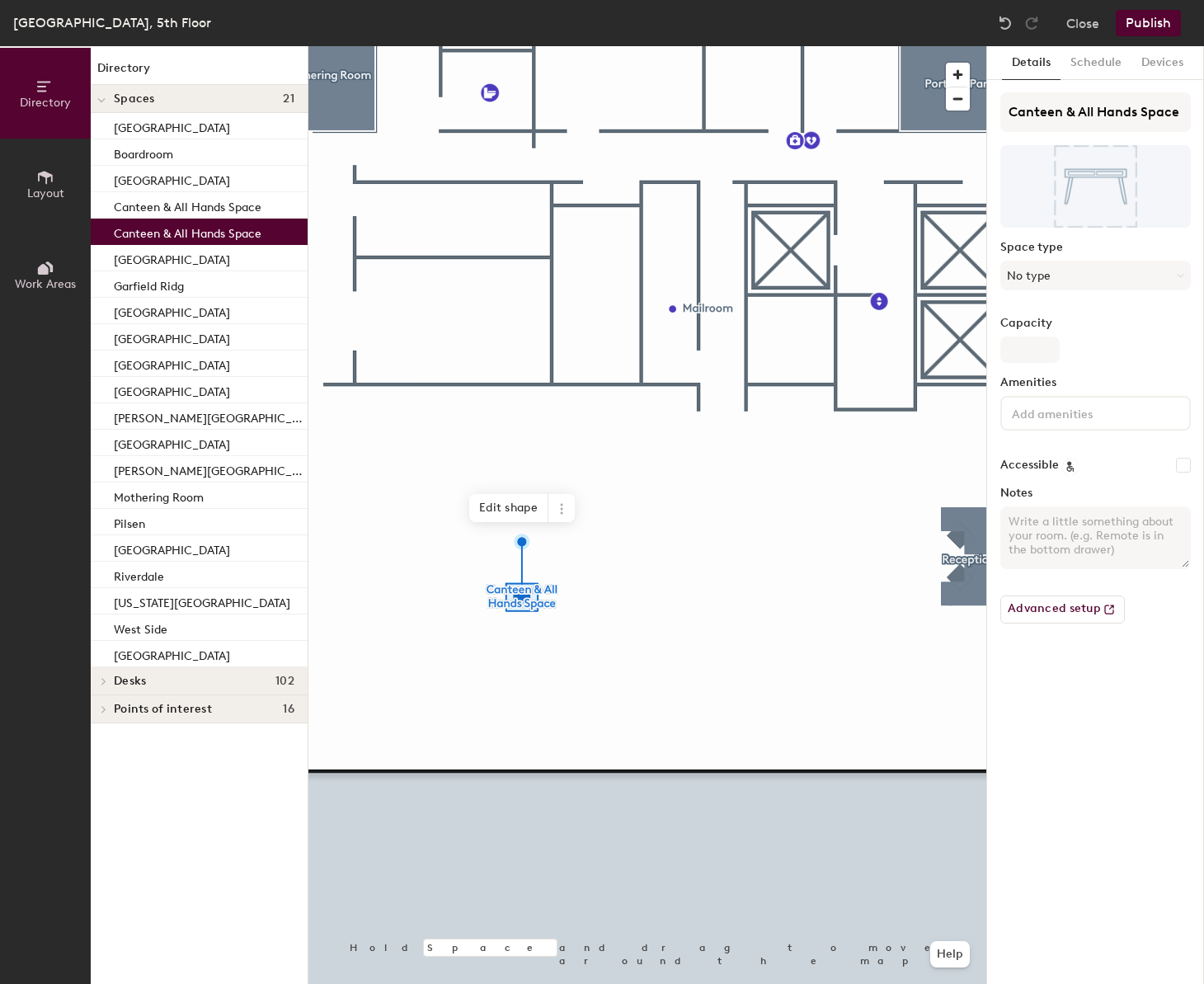
click at [250, 226] on p "Canteen & All Hands Space" at bounding box center [187, 231] width 148 height 19
click at [250, 205] on p "Canteen & All Hands Space" at bounding box center [187, 205] width 148 height 19
click at [248, 224] on p "Canteen & All Hands Space" at bounding box center [187, 231] width 148 height 19
click at [562, 514] on icon at bounding box center [561, 509] width 13 height 13
click at [579, 609] on span "Delete" at bounding box center [621, 603] width 147 height 28
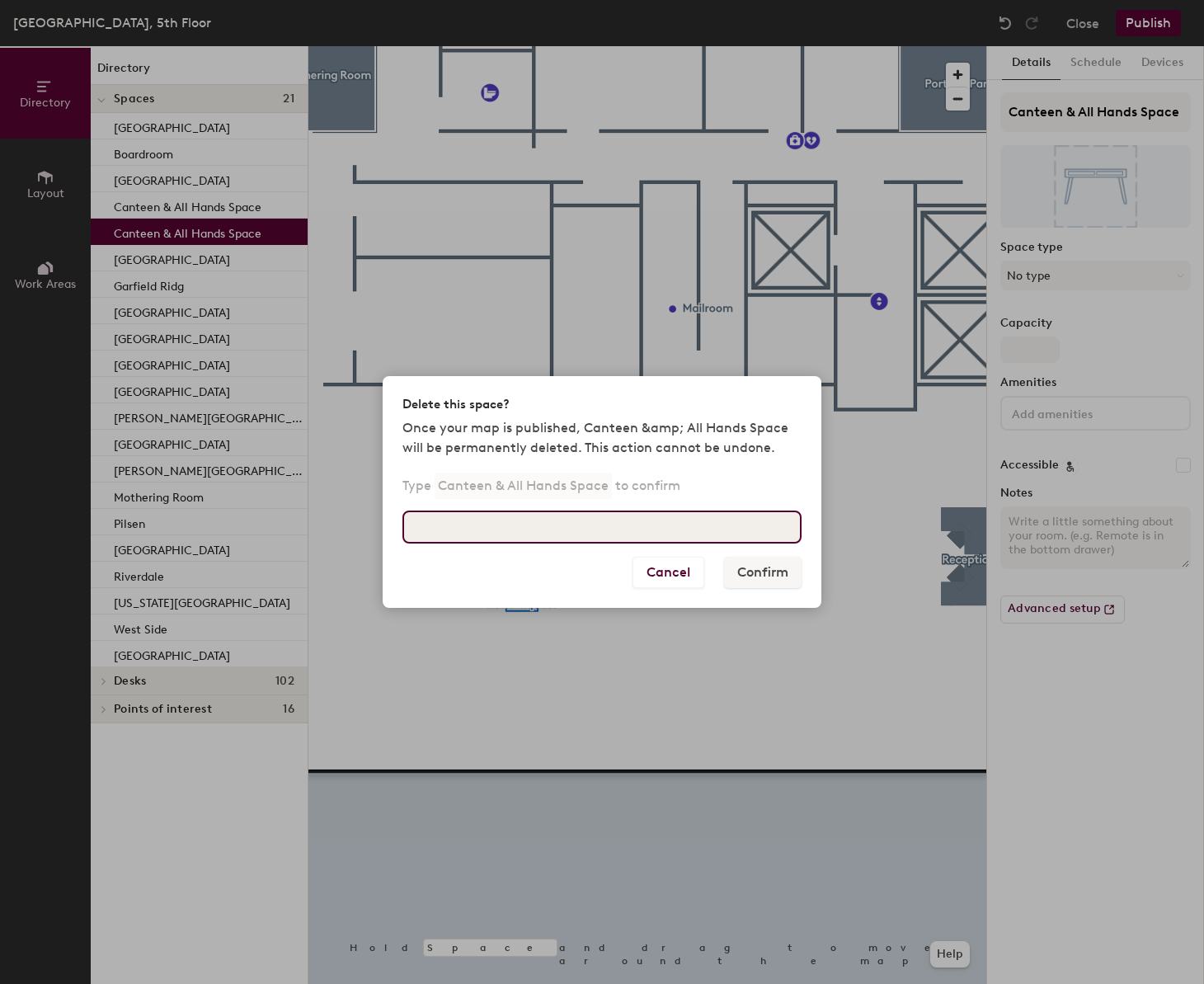
click at [668, 525] on input at bounding box center [602, 527] width 399 height 33
type input "Canteen & All Hands Space"
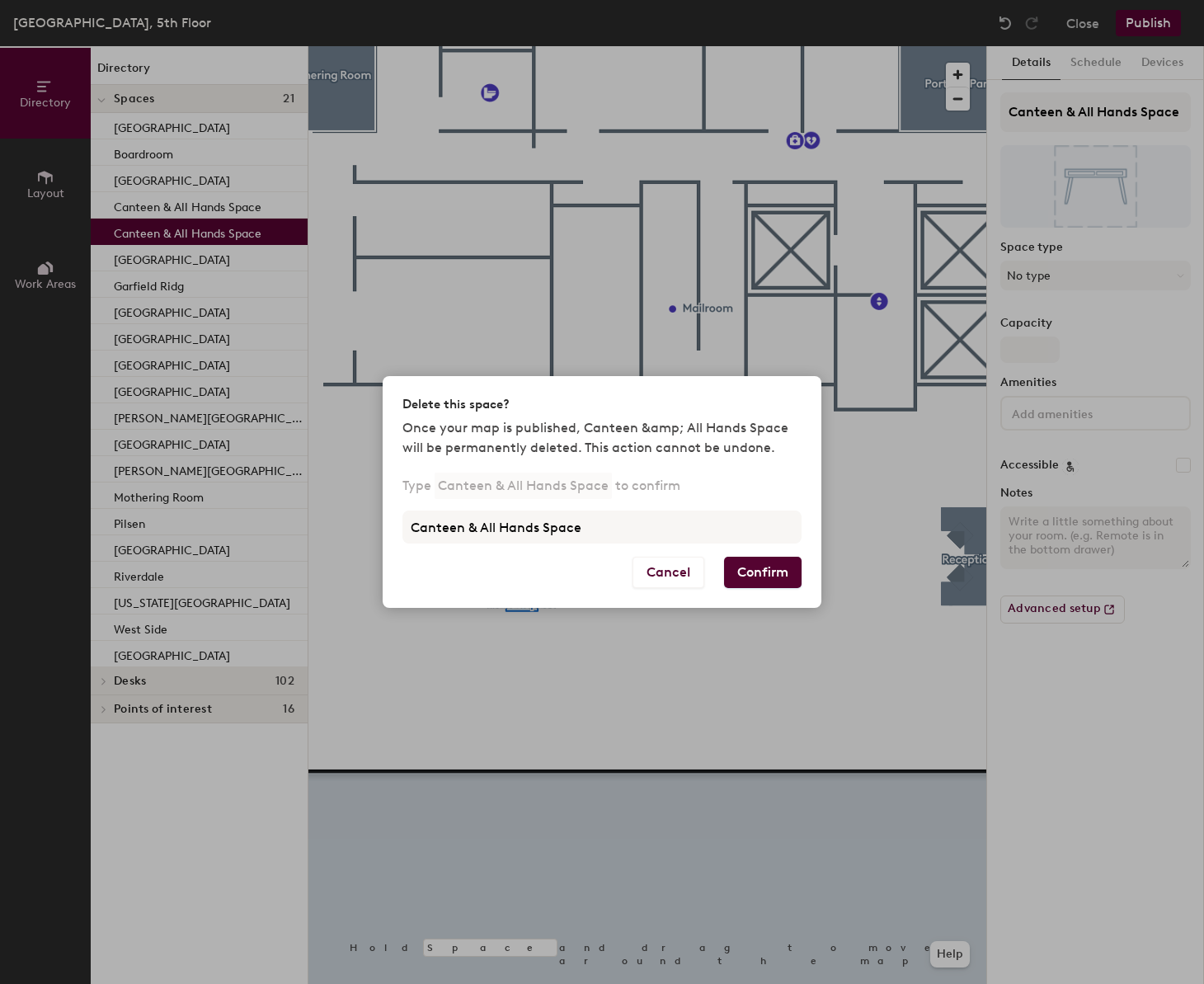
click at [784, 573] on button "Confirm" at bounding box center [763, 572] width 78 height 31
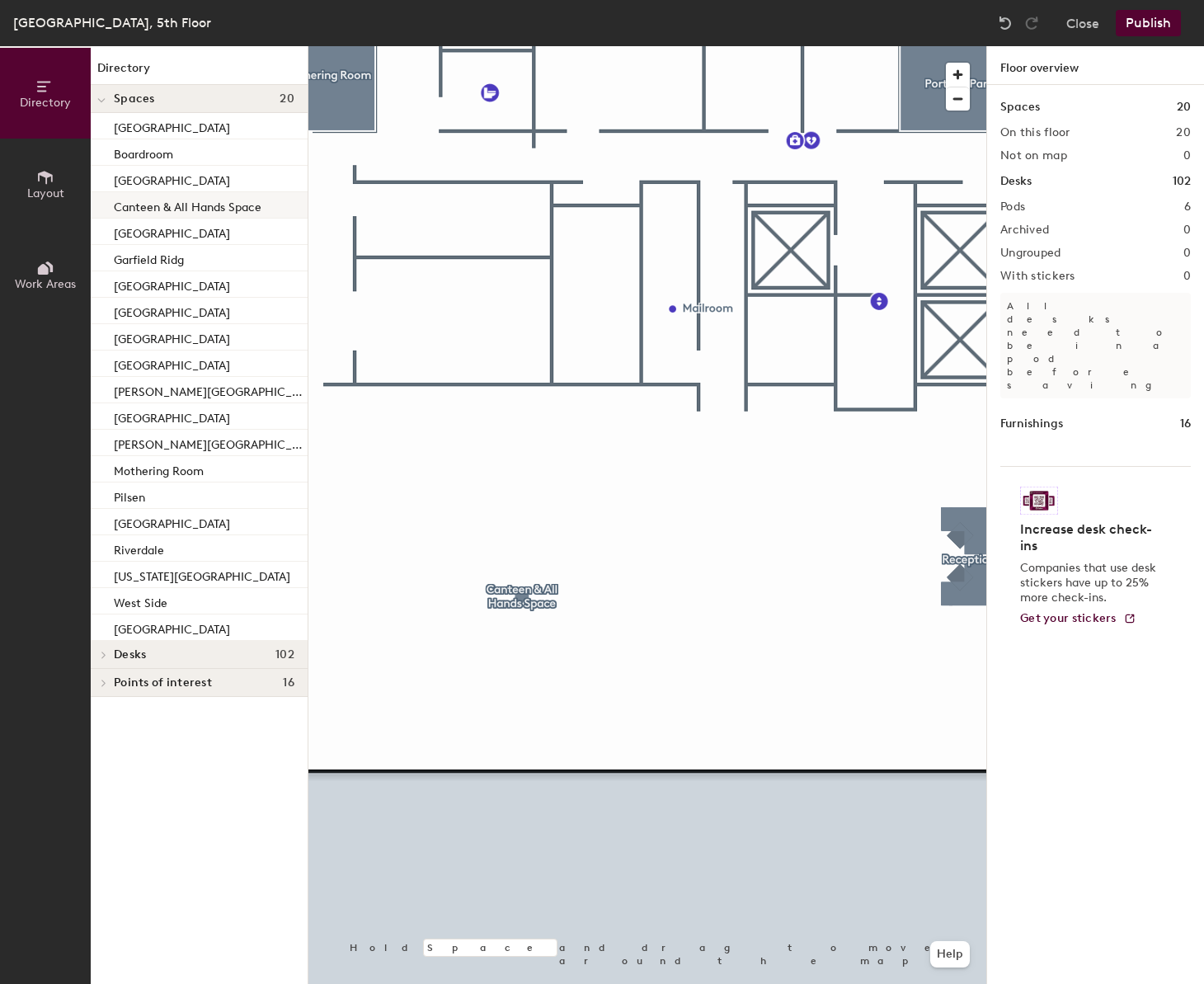
click at [196, 212] on p "Canteen & All Hands Space" at bounding box center [187, 205] width 148 height 19
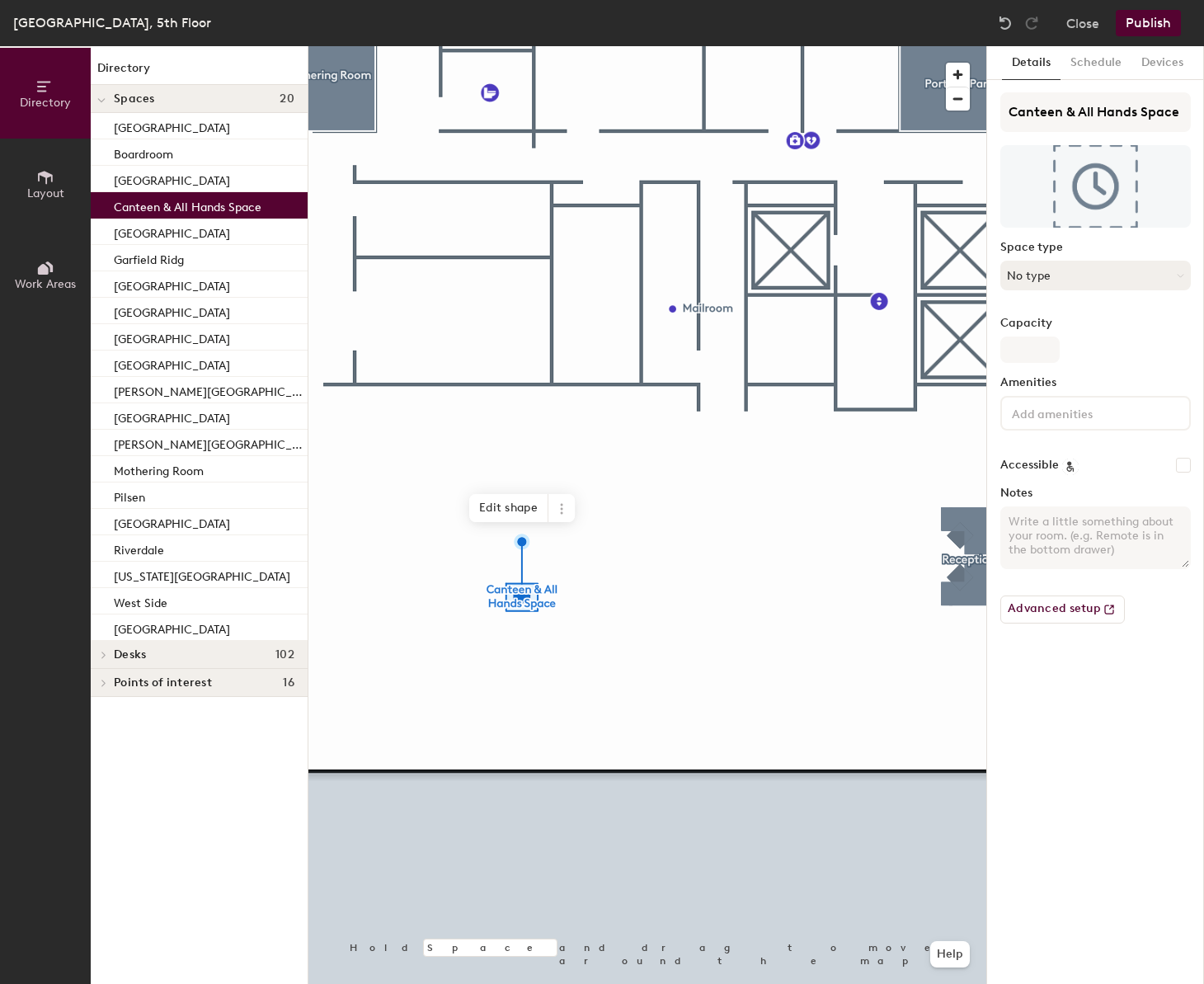
click at [1129, 282] on button "No type" at bounding box center [1096, 275] width 191 height 29
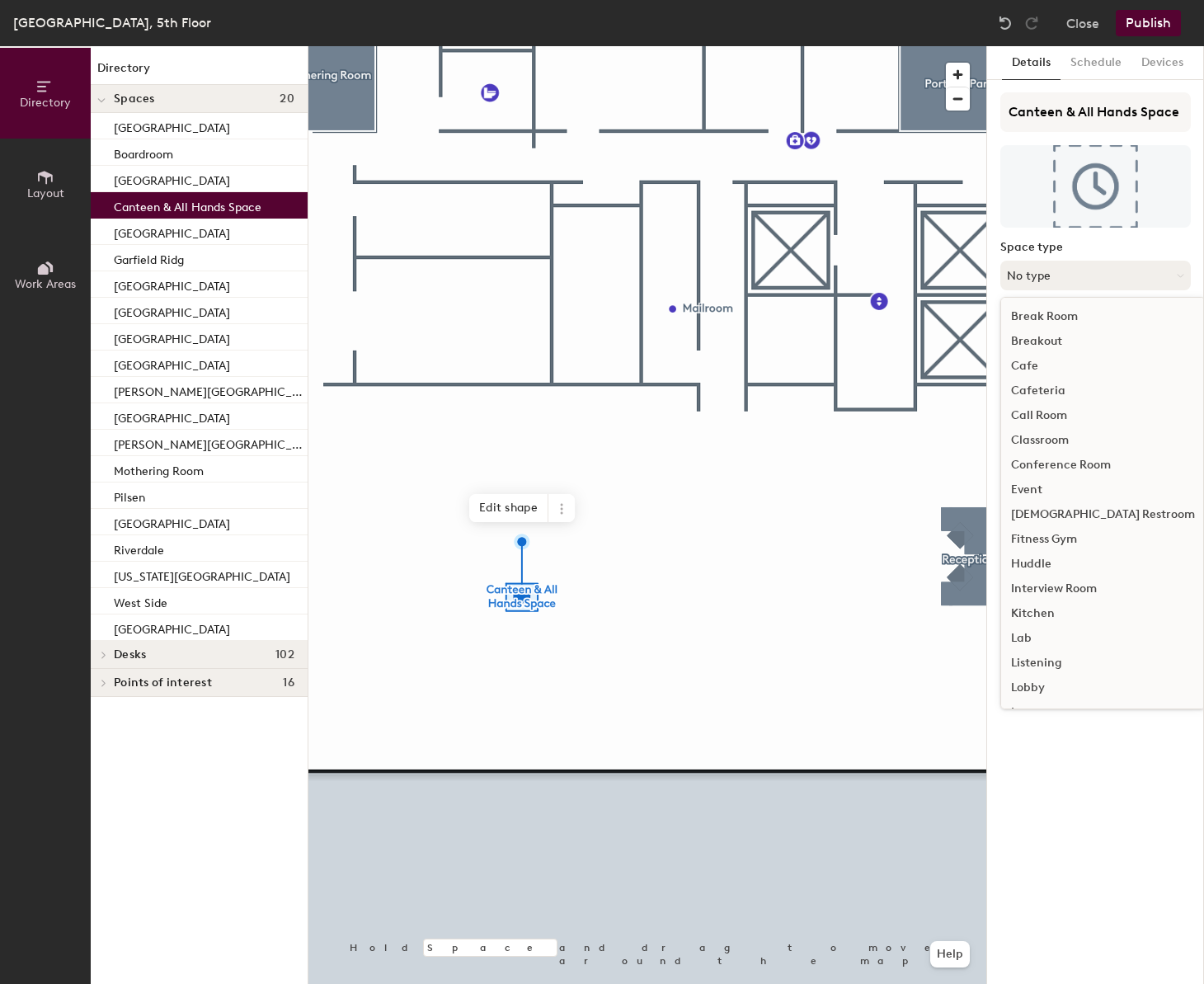
click at [1129, 282] on button "No type" at bounding box center [1096, 275] width 191 height 29
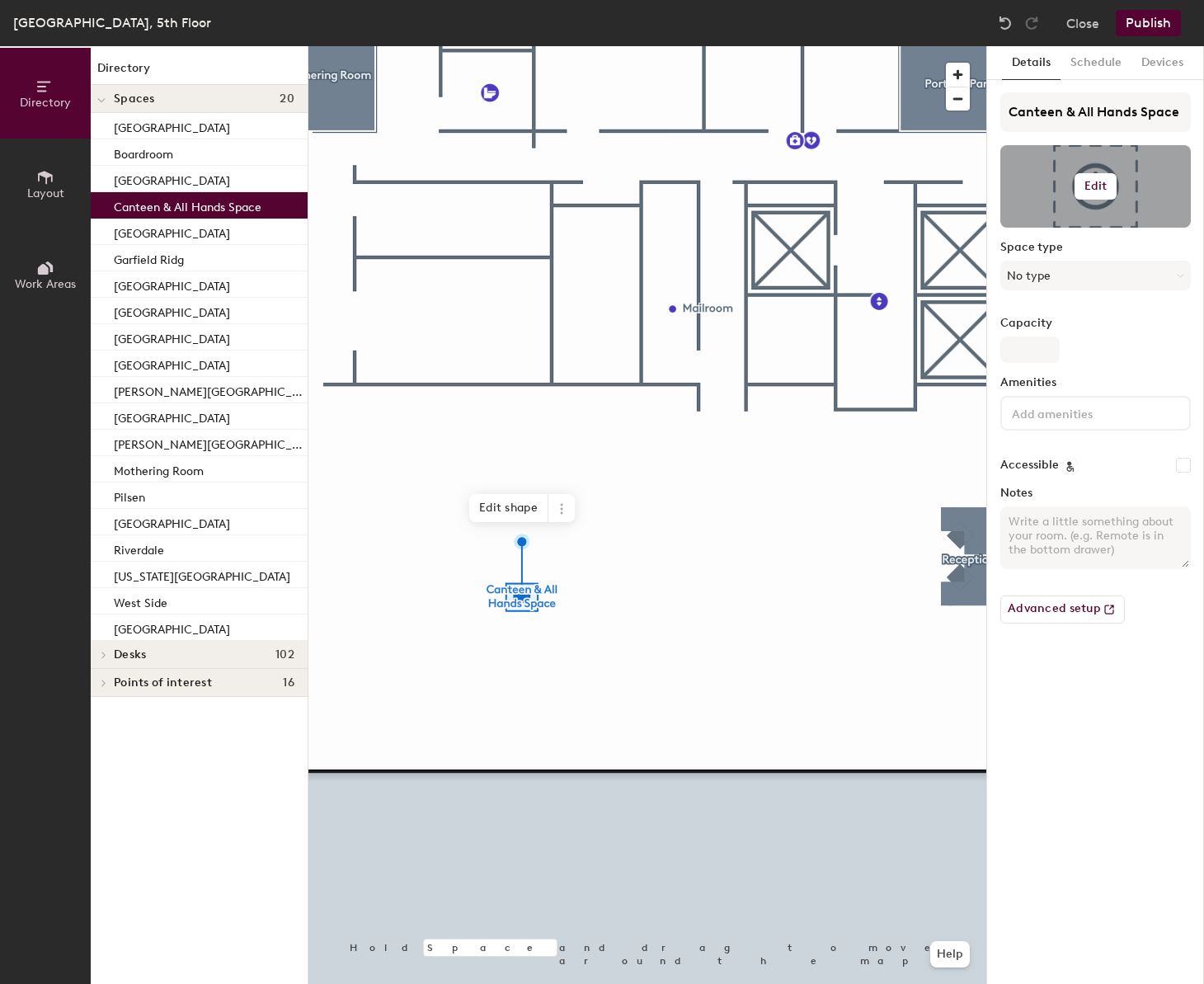
click at [1096, 217] on div at bounding box center [1096, 186] width 191 height 83
click at [1104, 197] on button "Edit" at bounding box center [1096, 186] width 43 height 27
click at [1083, 234] on input "file" at bounding box center [1109, 234] width 189 height 25
click at [1076, 713] on div "Details Schedule Devices Canteen & All Hands Space Edit Space type No type Capa…" at bounding box center [1096, 514] width 217 height 938
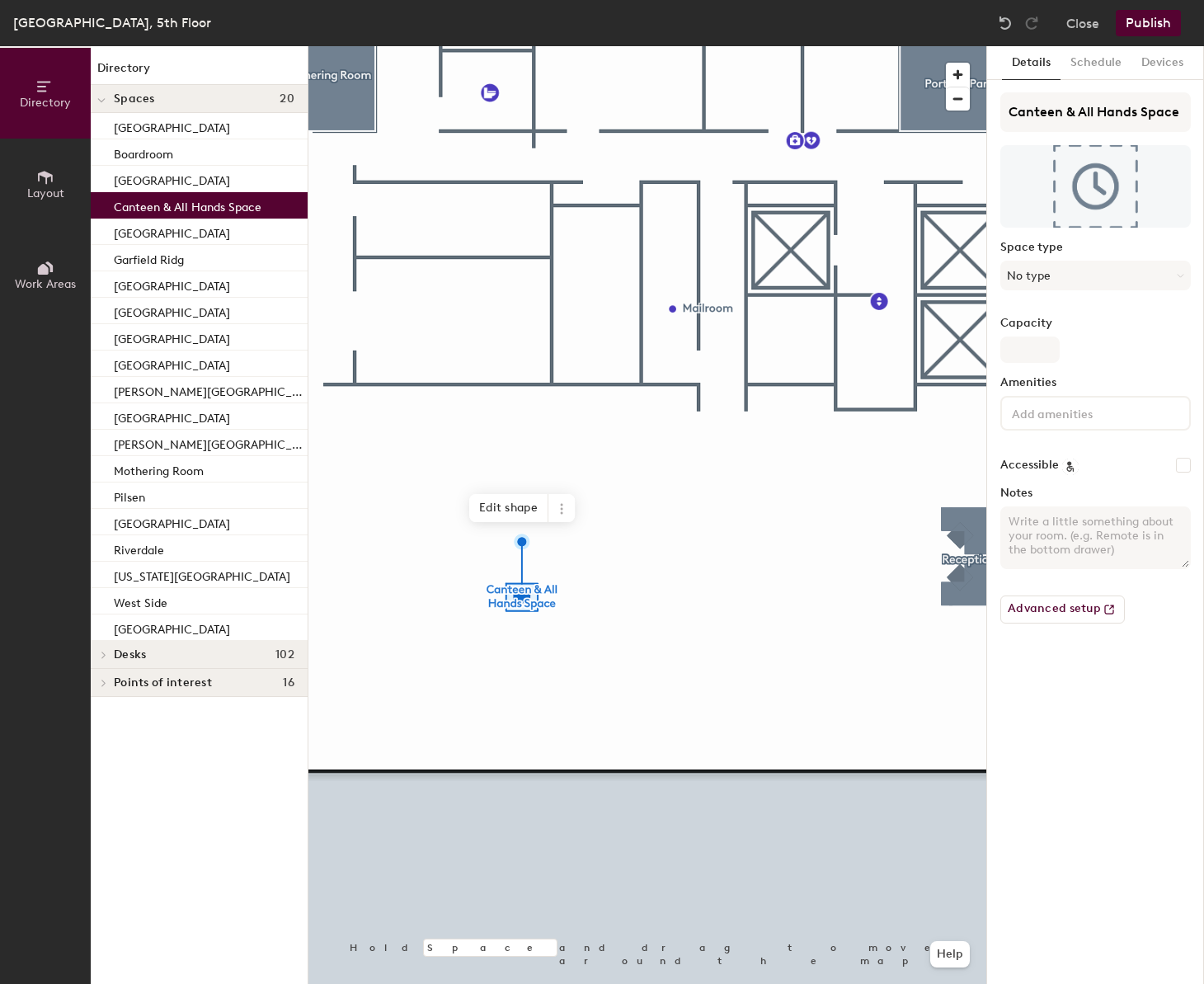
click at [1153, 21] on button "Publish" at bounding box center [1148, 23] width 65 height 27
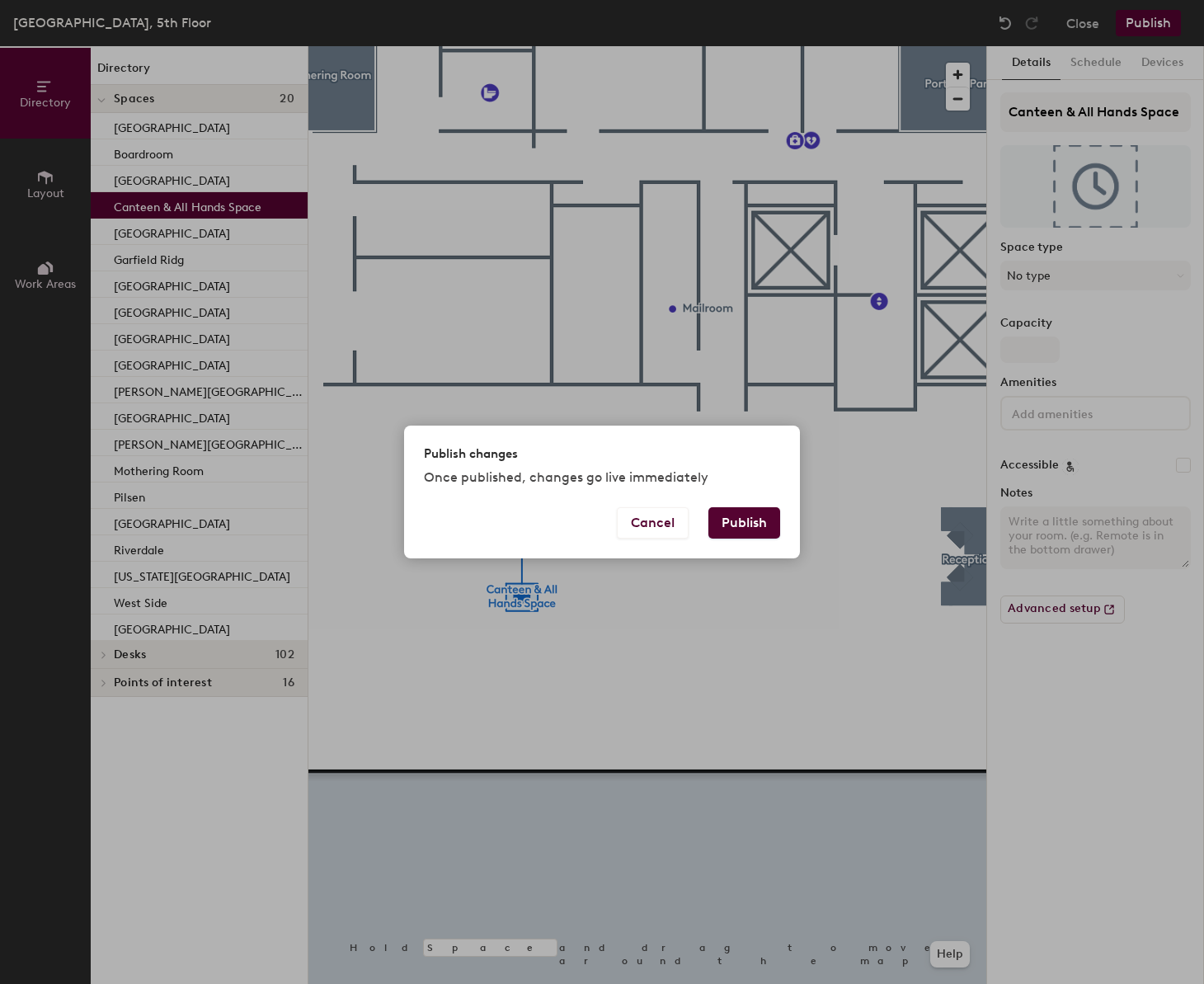
click at [745, 525] on button "Publish" at bounding box center [745, 523] width 72 height 31
